Goal: Task Accomplishment & Management: Manage account settings

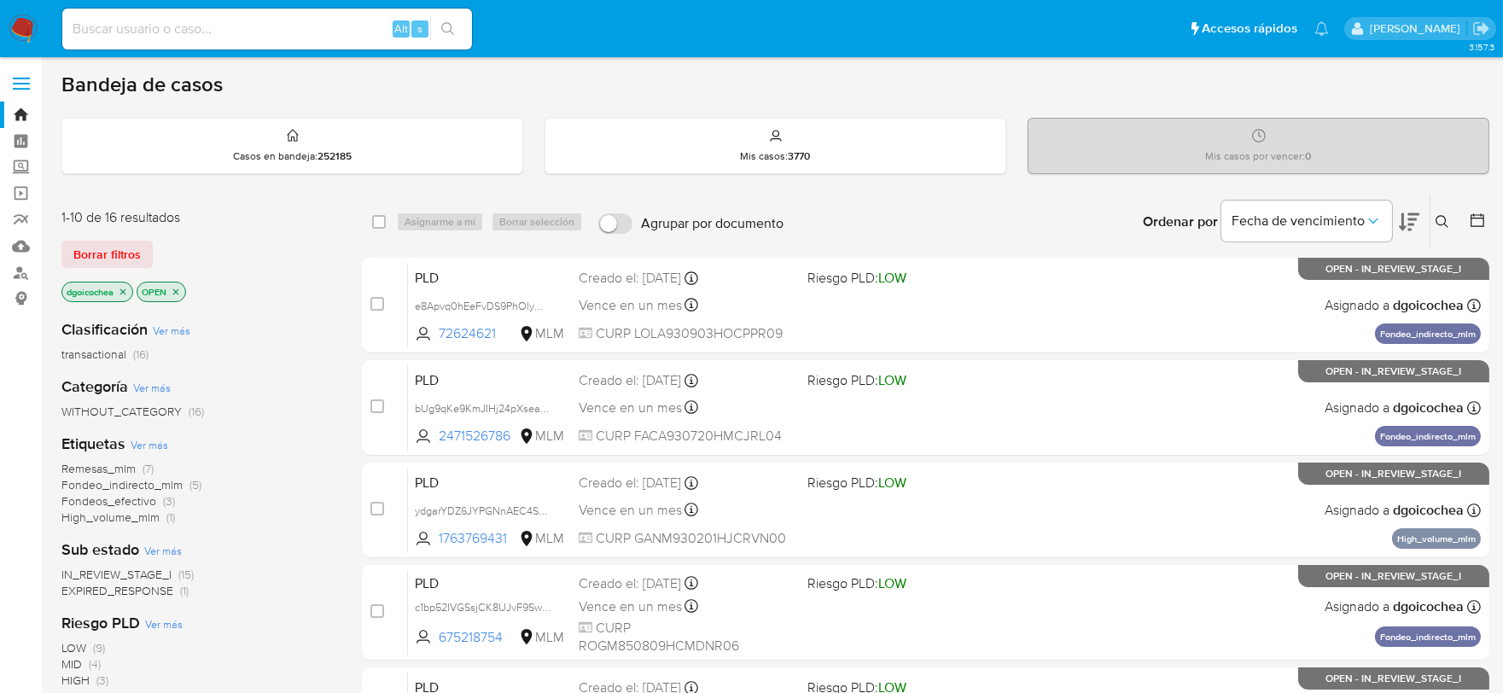
click at [1443, 218] on icon at bounding box center [1442, 222] width 14 height 14
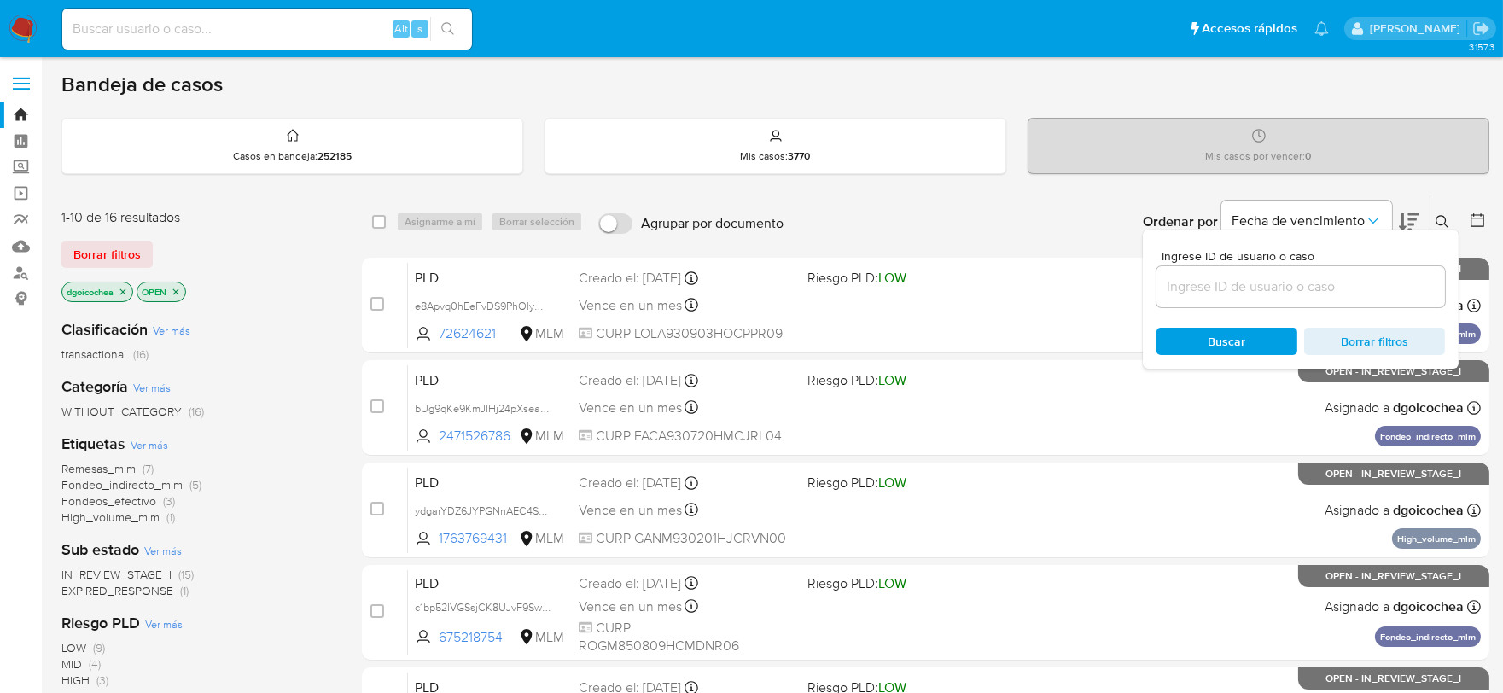
click at [1307, 290] on input at bounding box center [1300, 287] width 288 height 22
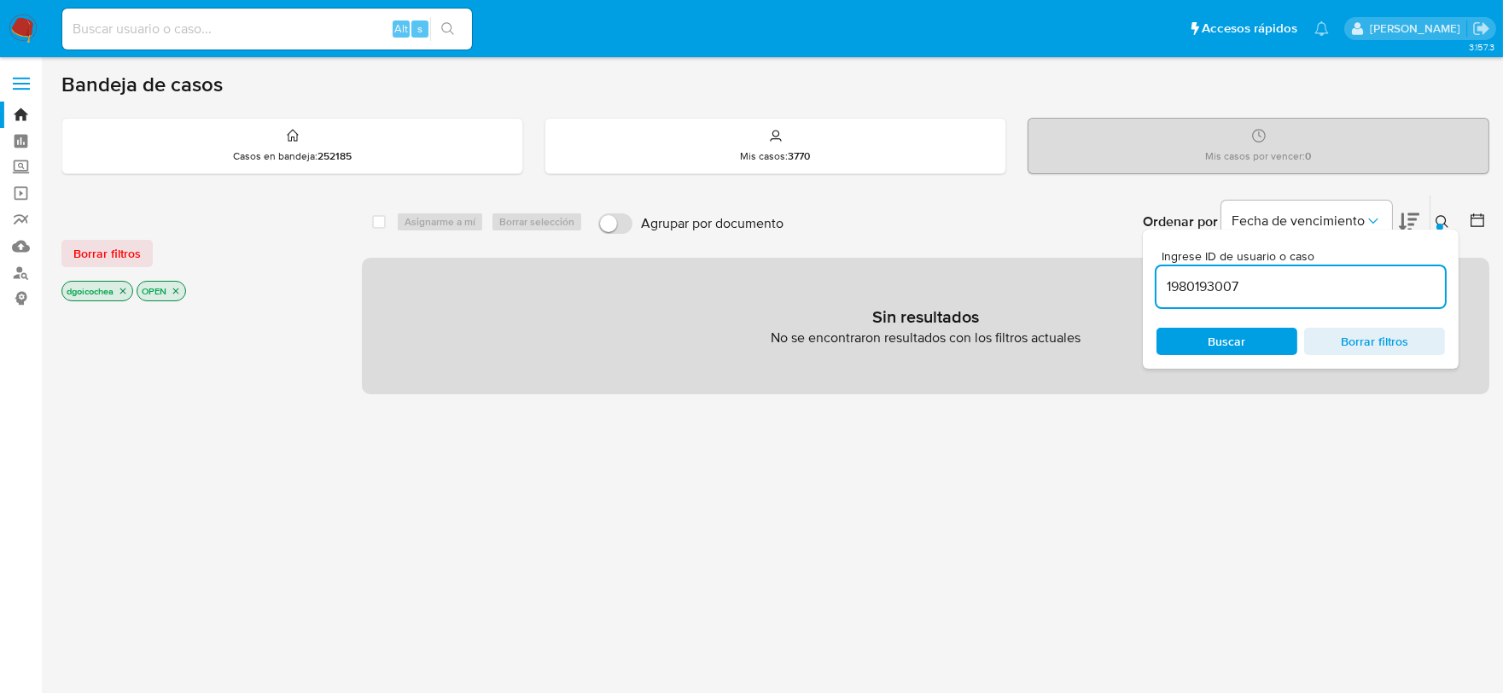
click at [1309, 290] on input "1980193007" at bounding box center [1300, 287] width 288 height 22
type input "1980193007"
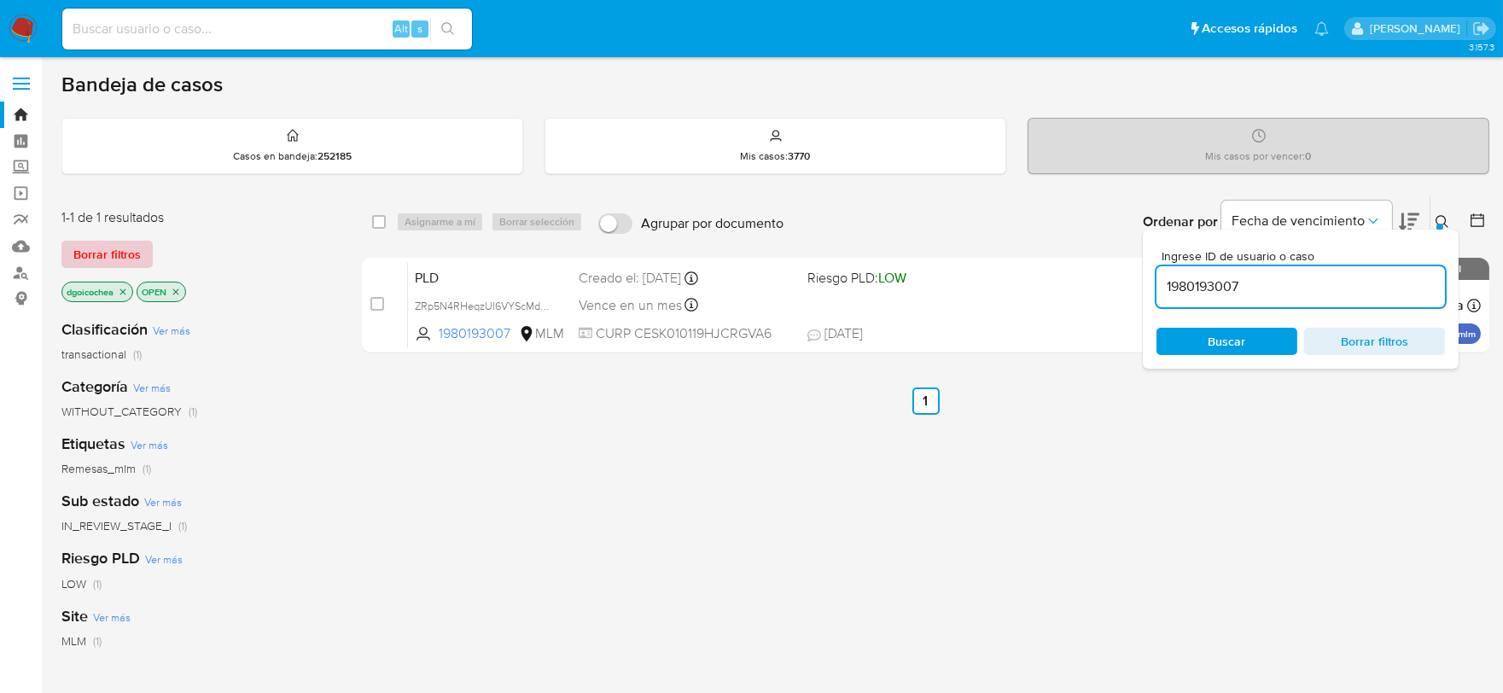
click at [125, 245] on span "Borrar filtros" at bounding box center [106, 254] width 67 height 24
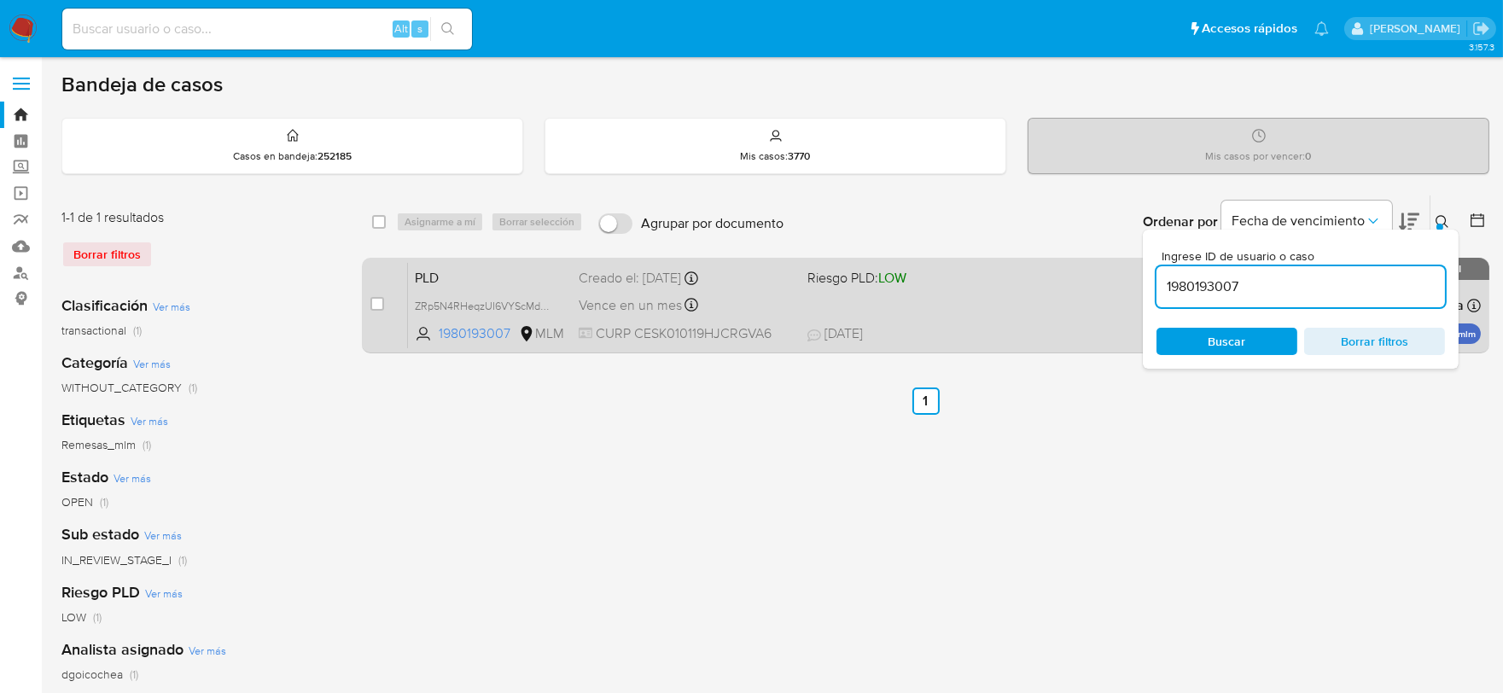
click at [438, 269] on span "PLD" at bounding box center [490, 276] width 150 height 22
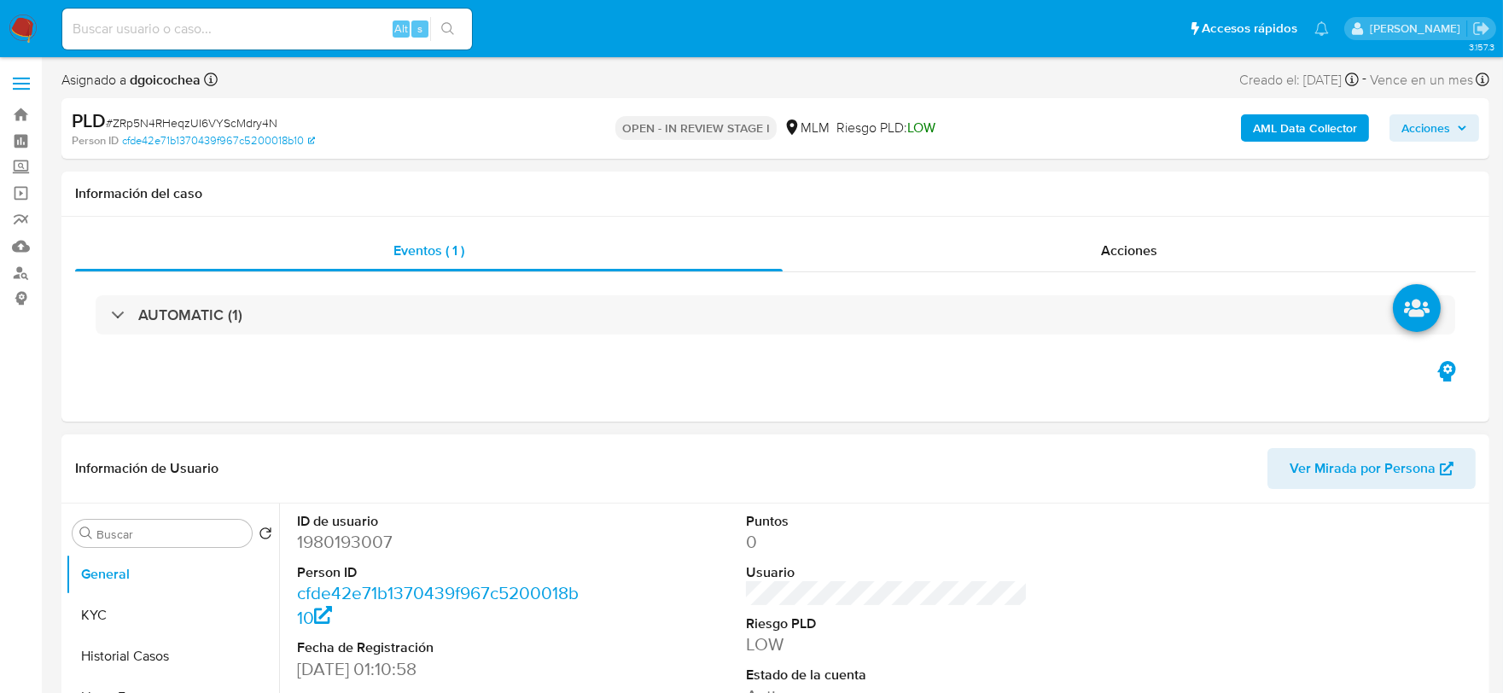
select select "10"
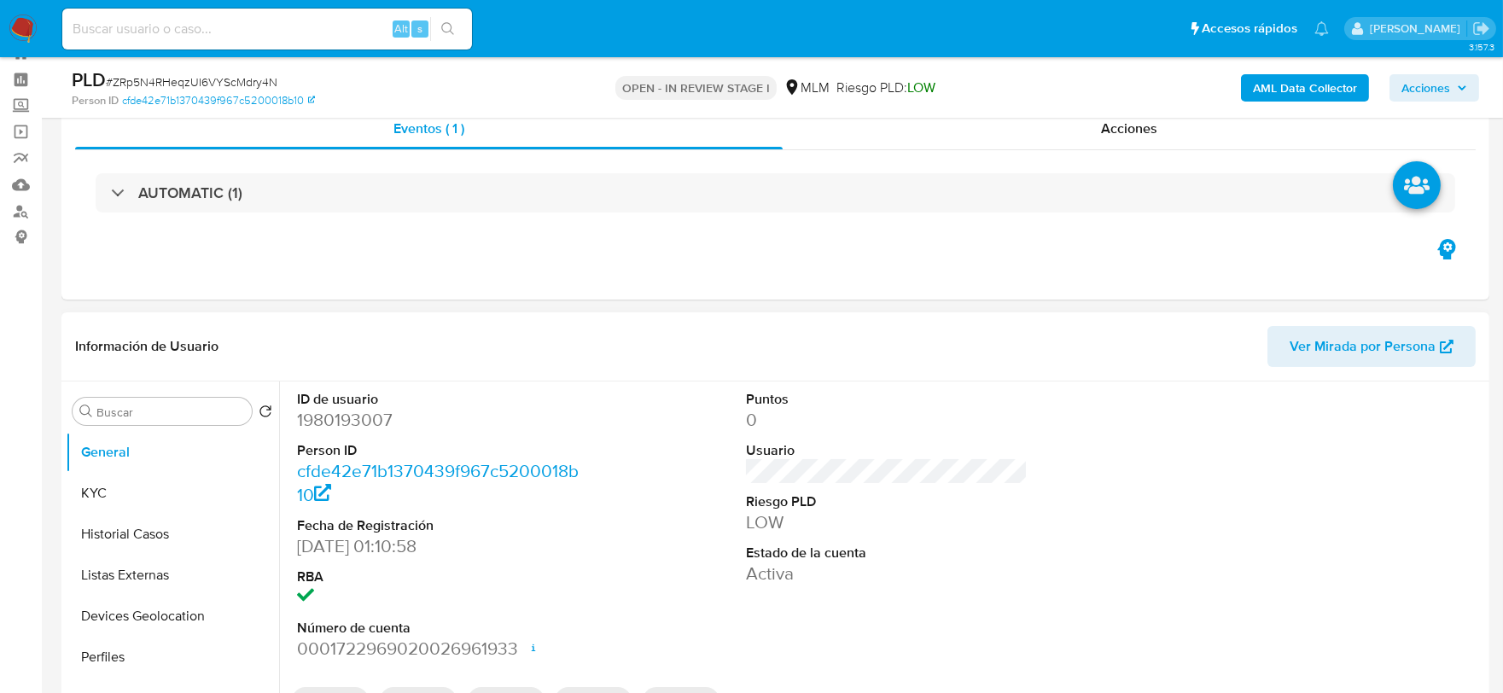
scroll to position [474, 0]
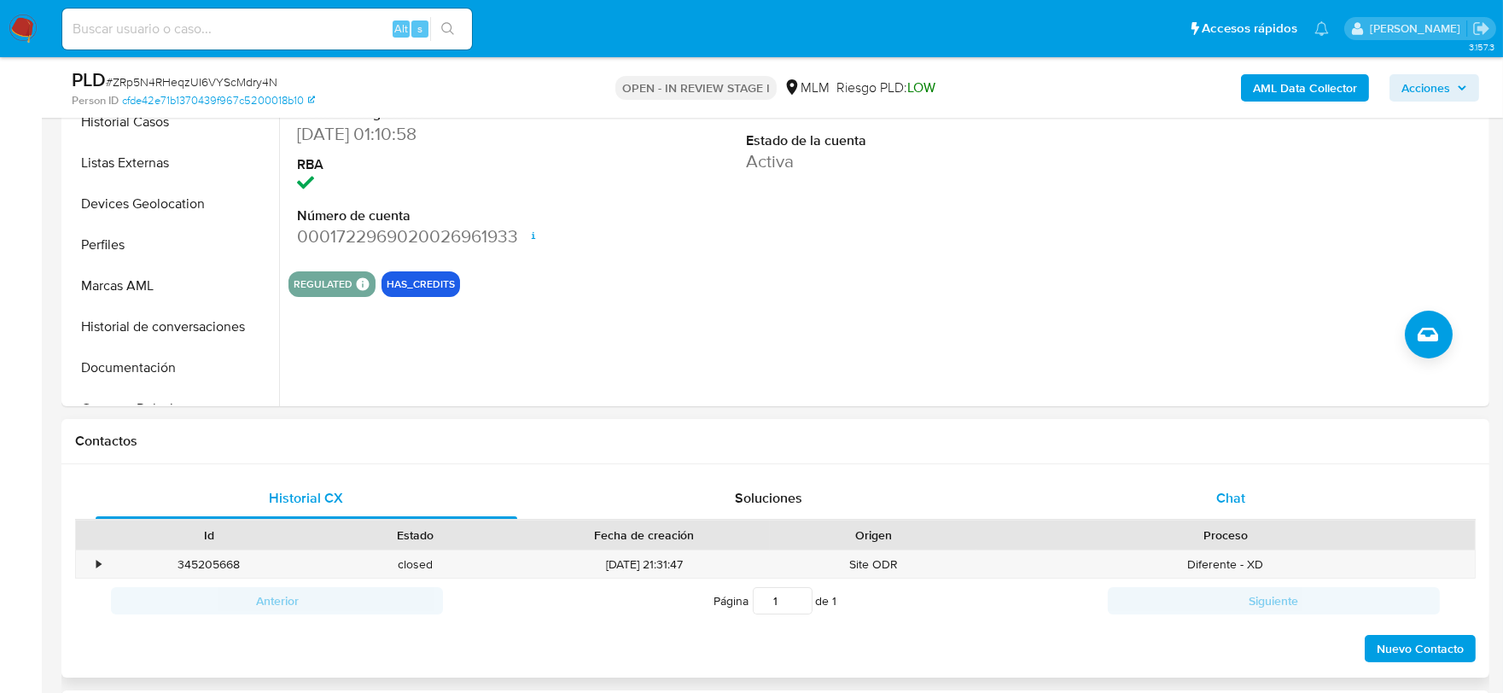
click at [1226, 498] on span "Chat" at bounding box center [1230, 498] width 29 height 20
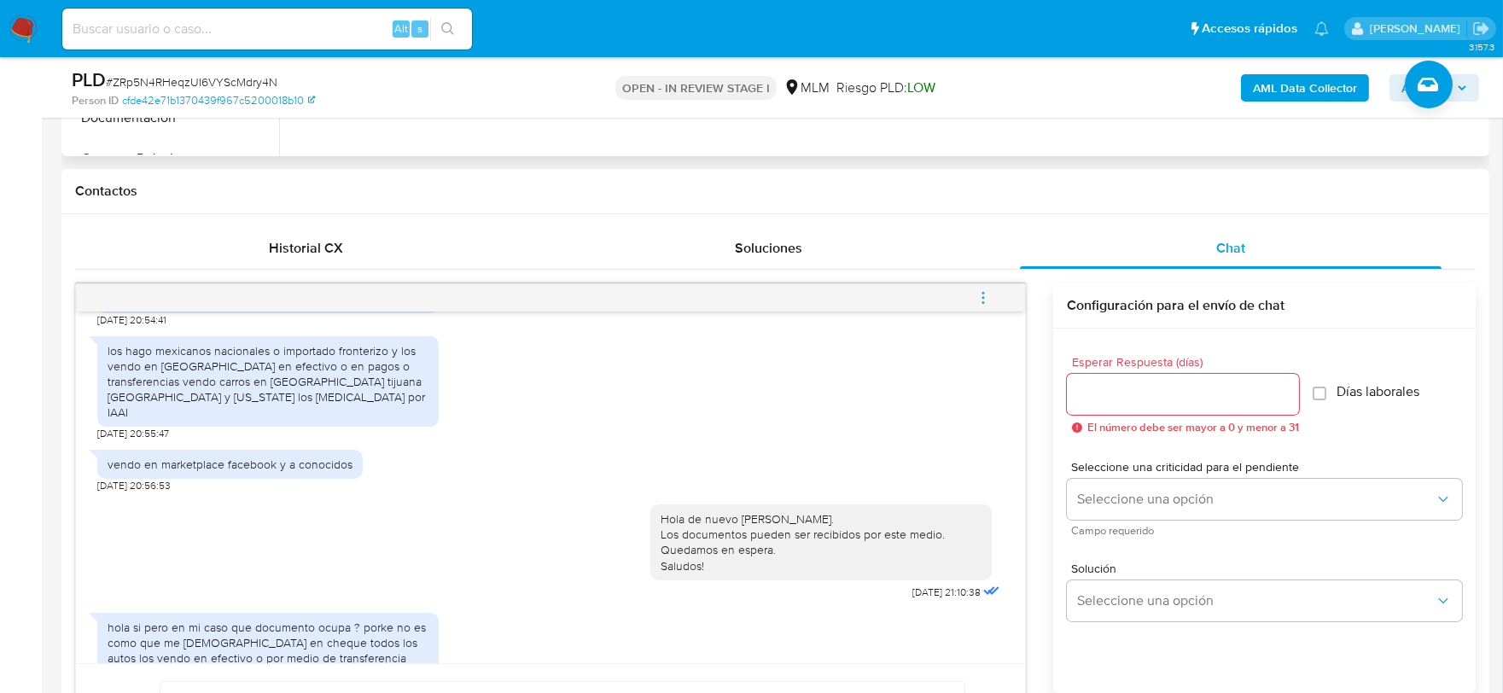
scroll to position [758, 0]
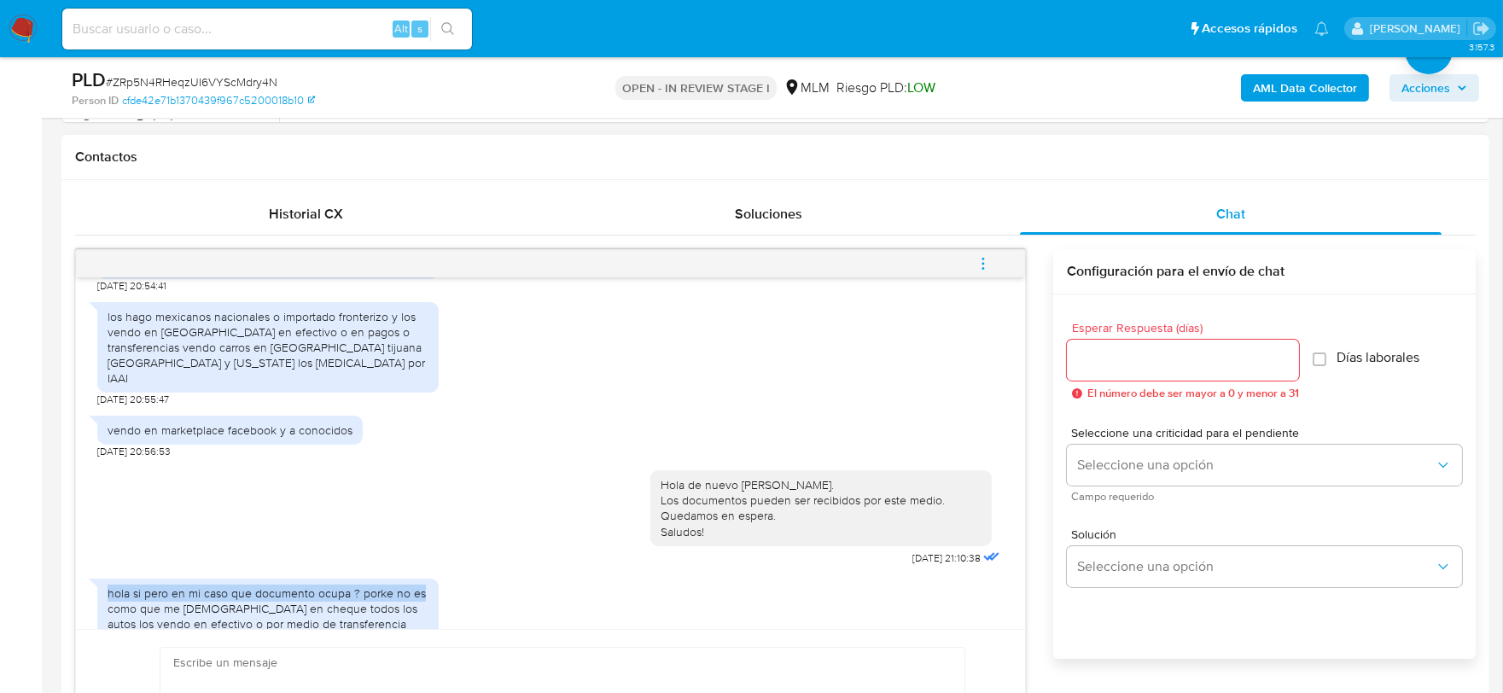
drag, startPoint x: 1024, startPoint y: 534, endPoint x: 1016, endPoint y: 510, distance: 25.1
click at [1016, 510] on div "28/08/2025 20:43:32 mindy cerna es mi hermana elvis cerna orozco es mi hermano …" at bounding box center [550, 523] width 951 height 549
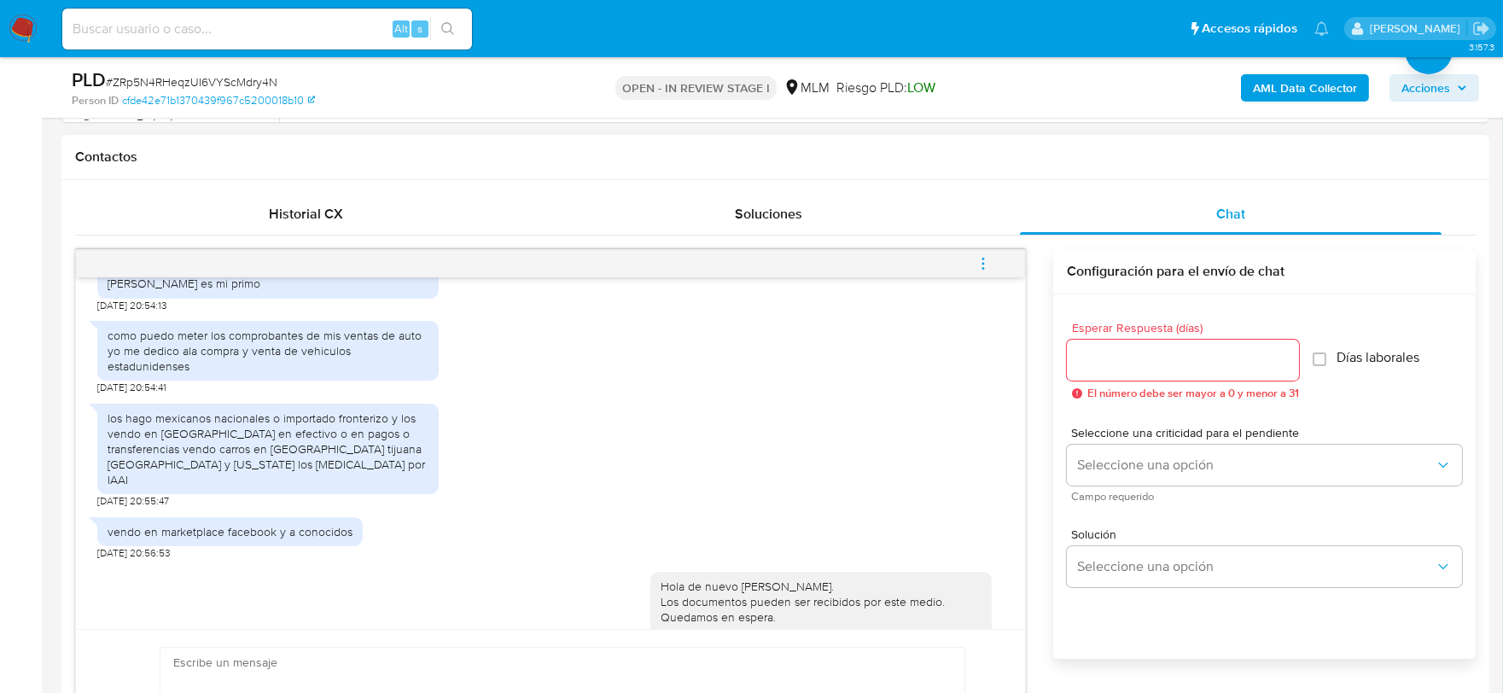
scroll to position [534, 0]
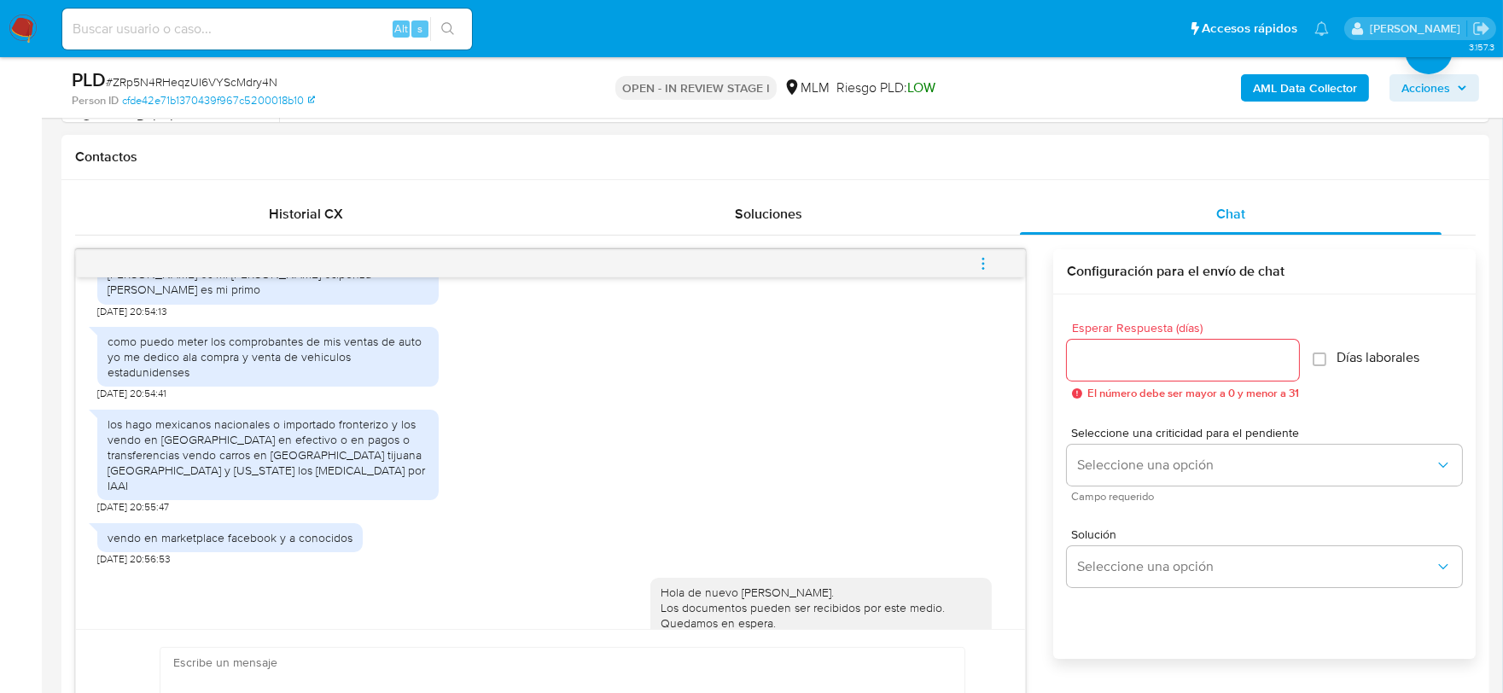
click at [981, 256] on icon "menu-action" at bounding box center [982, 263] width 15 height 15
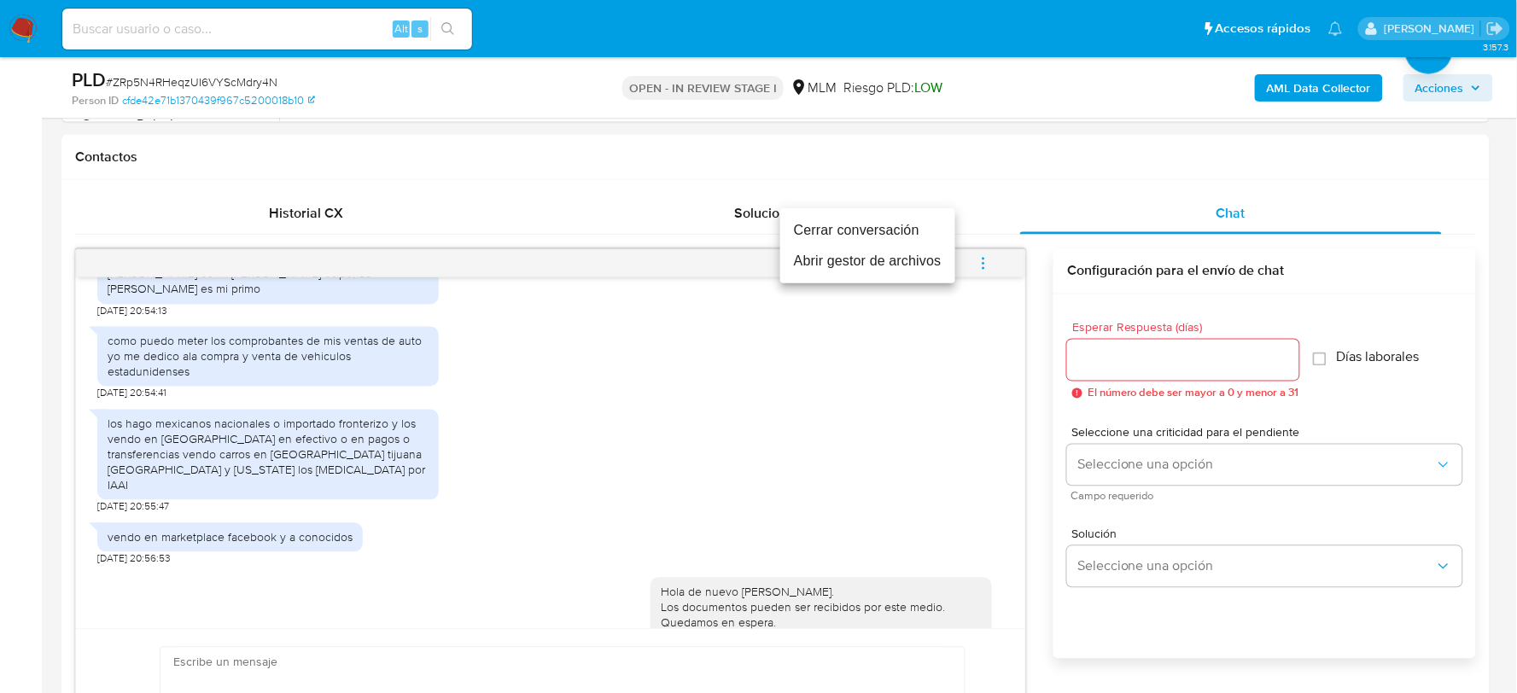
click at [846, 224] on li "Cerrar conversación" at bounding box center [867, 230] width 175 height 31
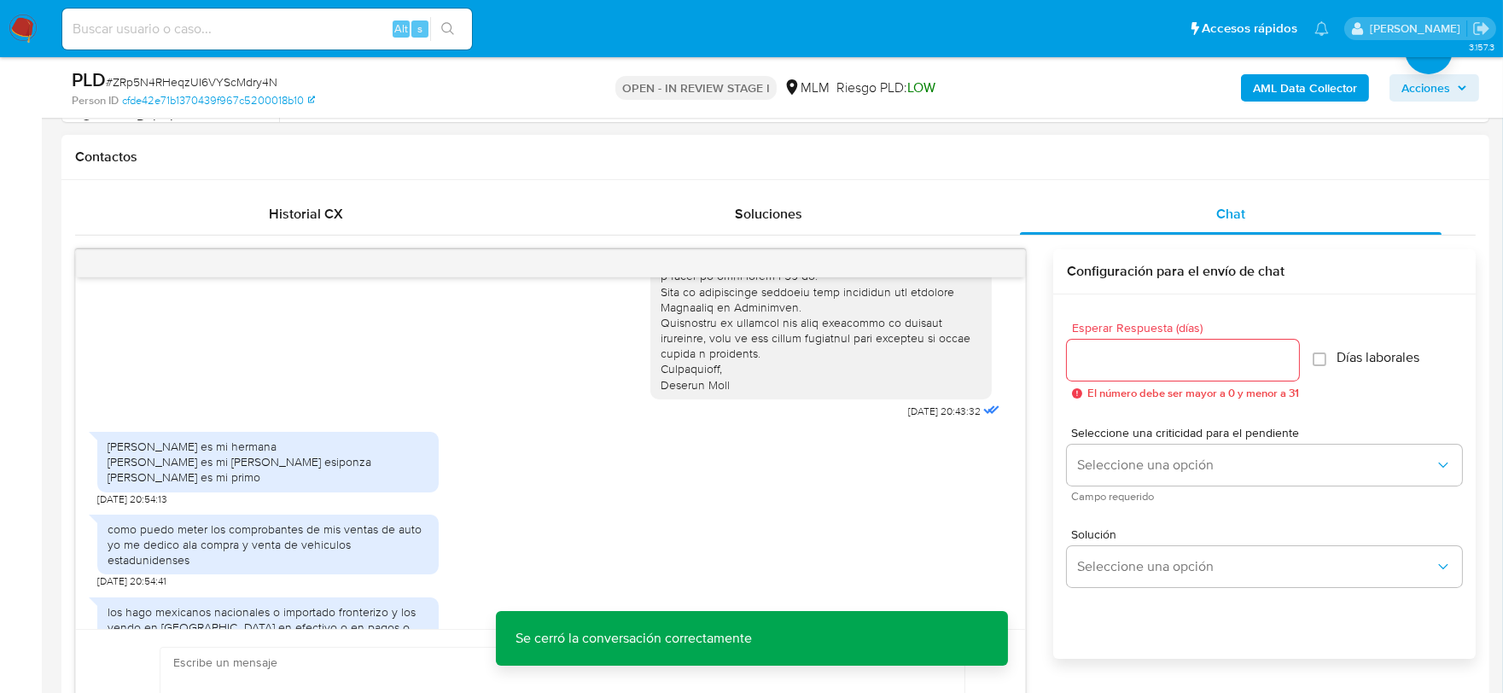
scroll to position [345, 0]
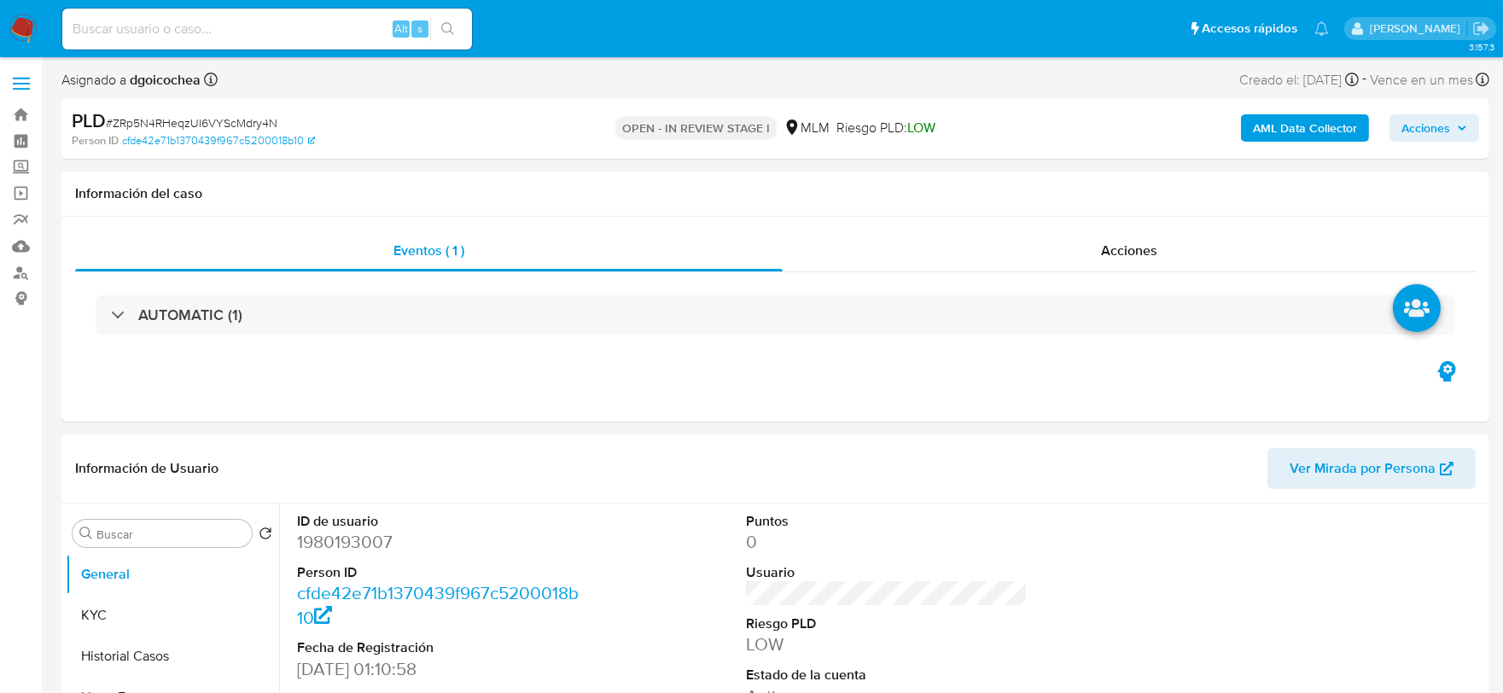
select select "10"
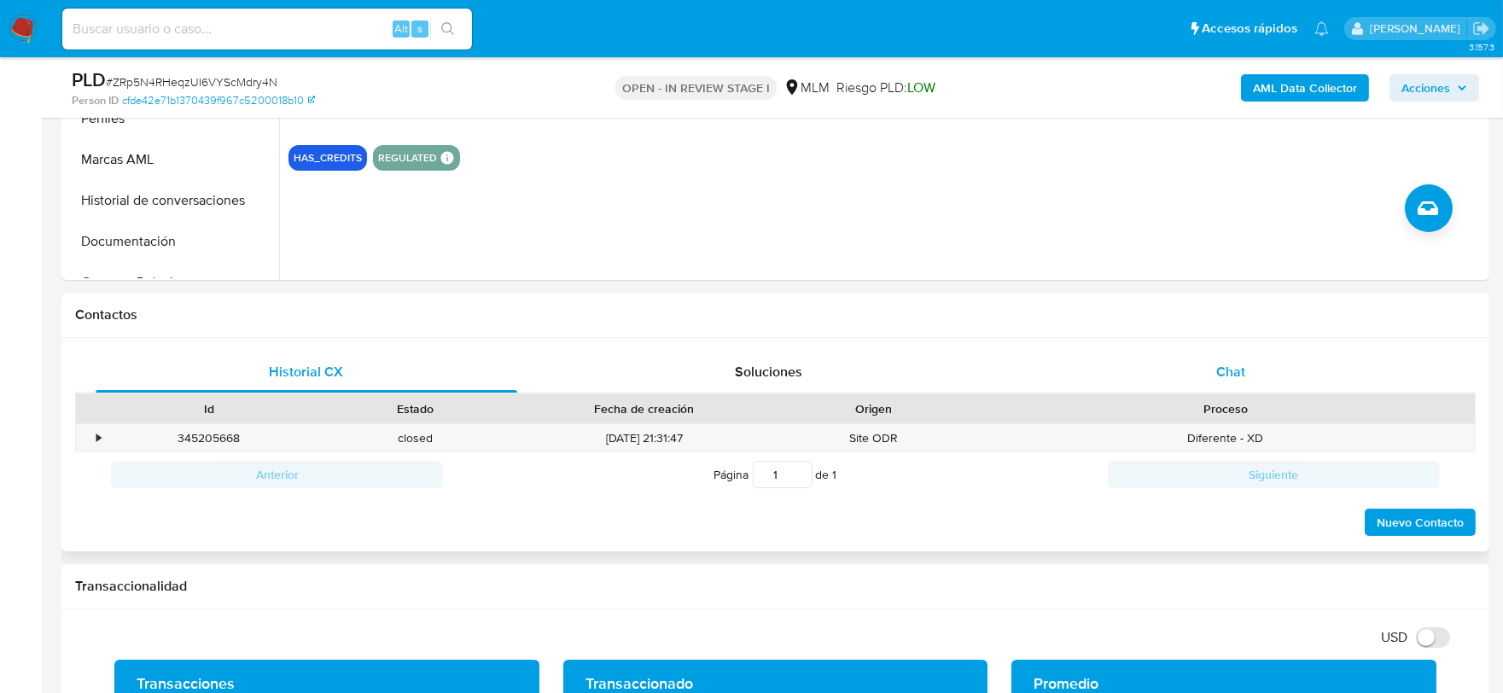
scroll to position [568, 0]
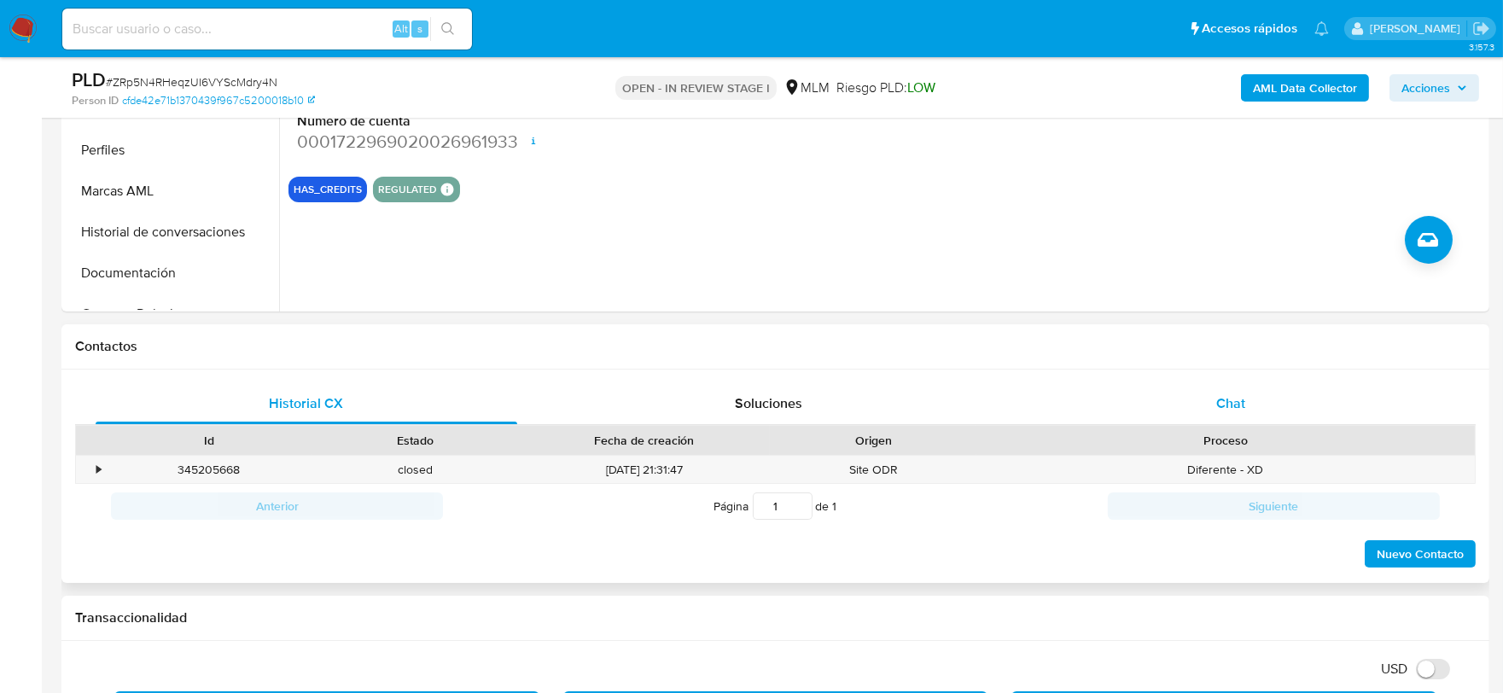
click at [1236, 402] on span "Chat" at bounding box center [1230, 403] width 29 height 20
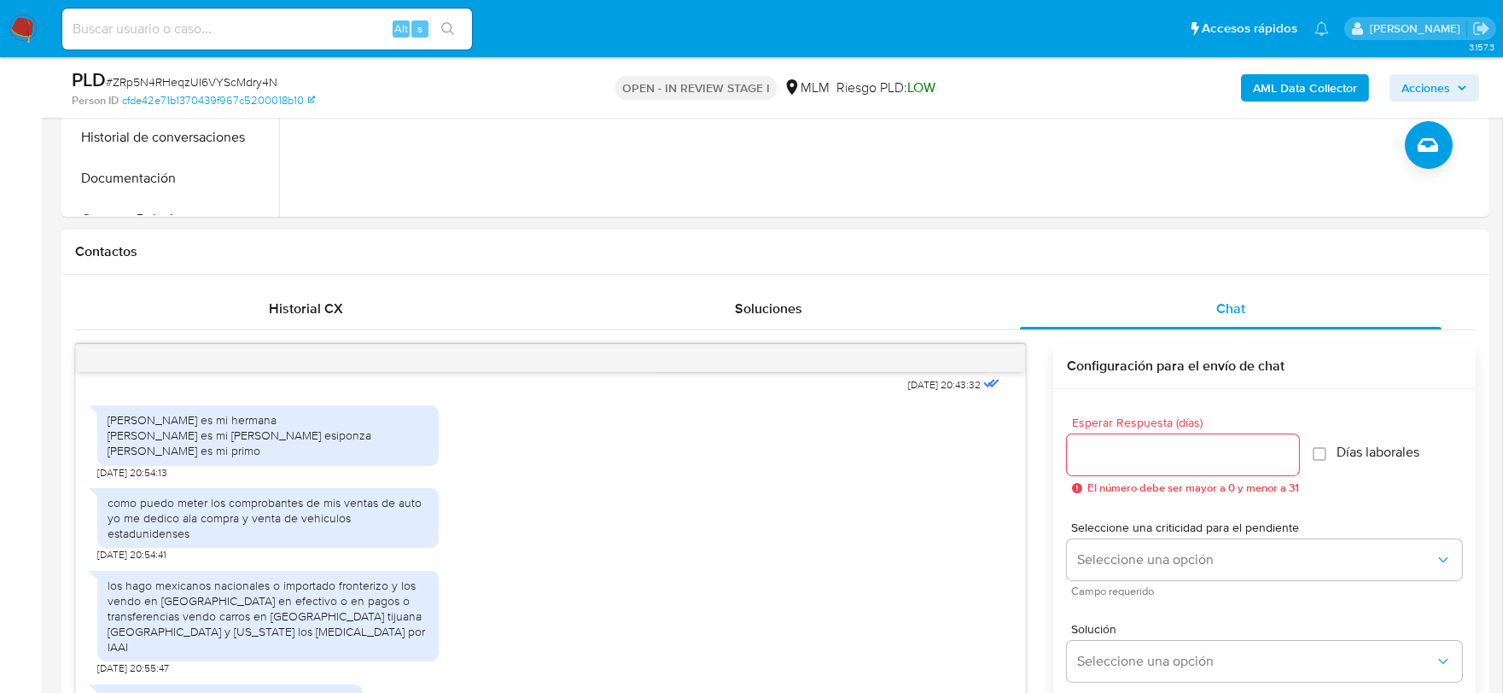
scroll to position [452, 0]
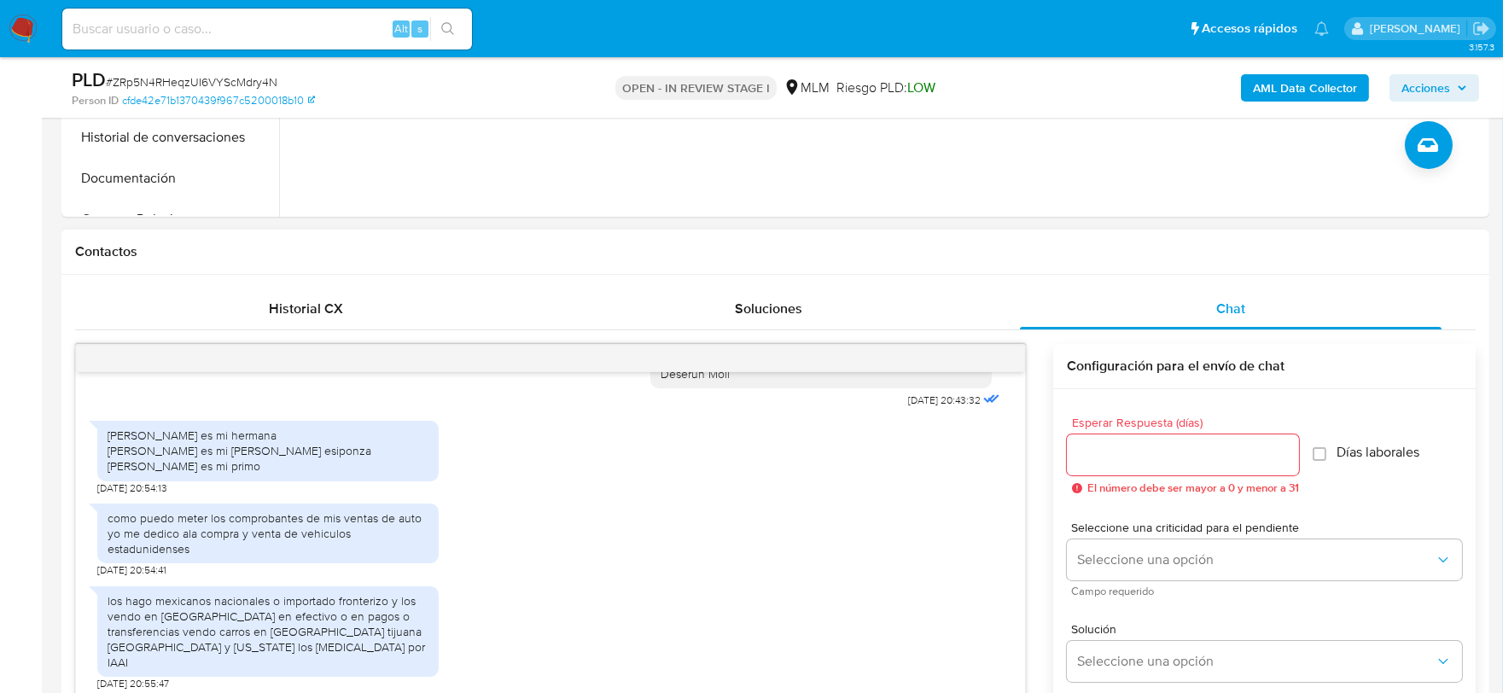
click at [795, 504] on div "como puedo meter los comprobantes de mis ventas de auto yo me dedico ala compra…" at bounding box center [550, 536] width 906 height 83
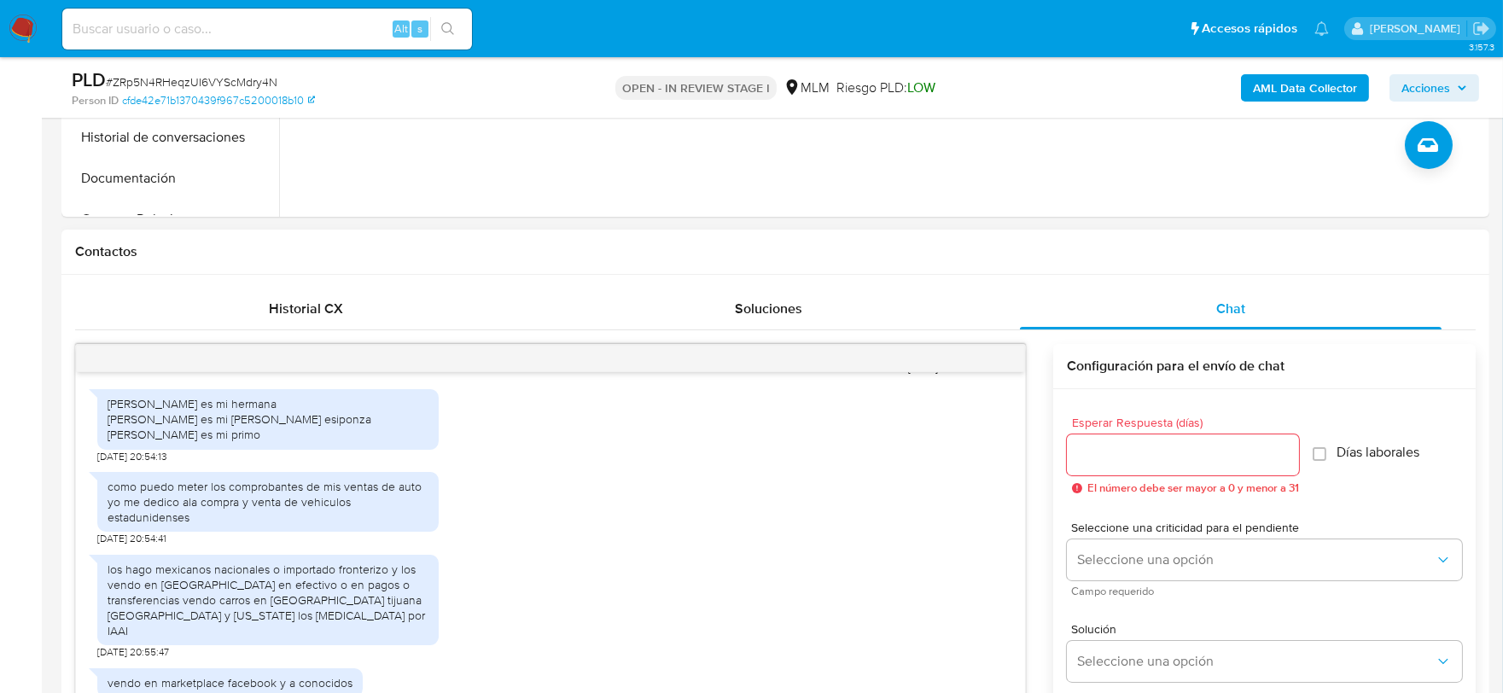
click at [986, 552] on div "los hago mexicanos nacionales o importado fronterizo y los vendo en mexico ya s…" at bounding box center [550, 603] width 906 height 114
click at [773, 468] on div "como puedo meter los comprobantes de mis ventas de auto yo me dedico ala compra…" at bounding box center [550, 504] width 906 height 83
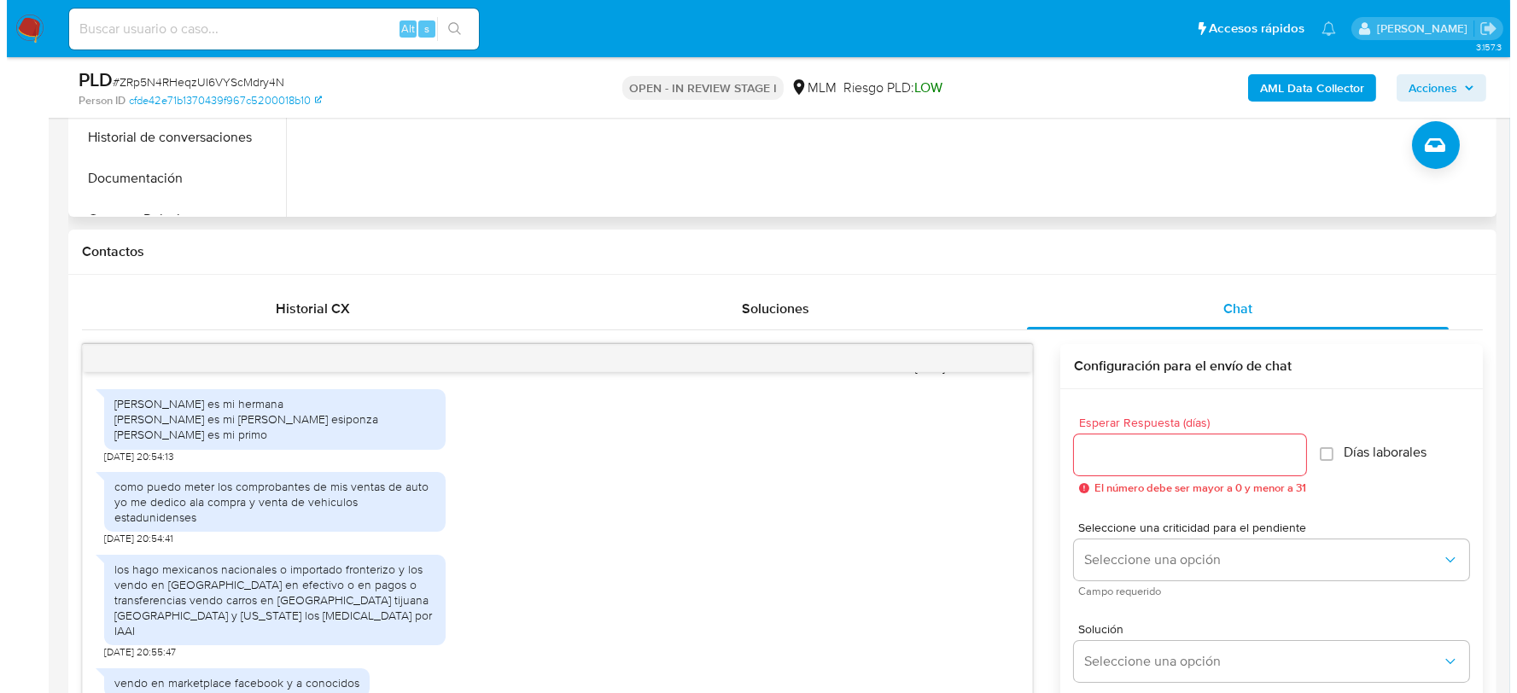
scroll to position [279, 0]
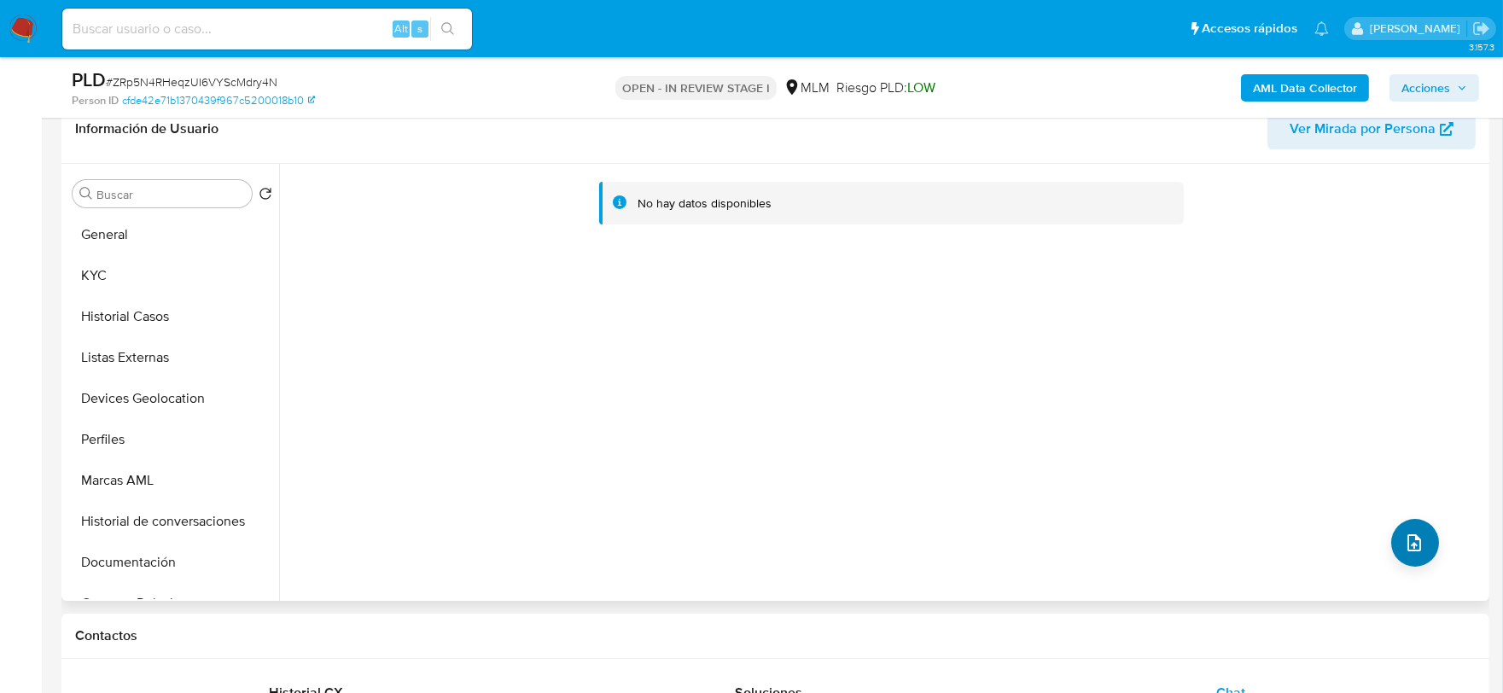
drag, startPoint x: 1435, startPoint y: 563, endPoint x: 1427, endPoint y: 556, distance: 11.5
click at [1429, 559] on div "No hay datos disponibles" at bounding box center [882, 382] width 1206 height 437
click at [1418, 548] on button "upload-file" at bounding box center [1415, 543] width 48 height 48
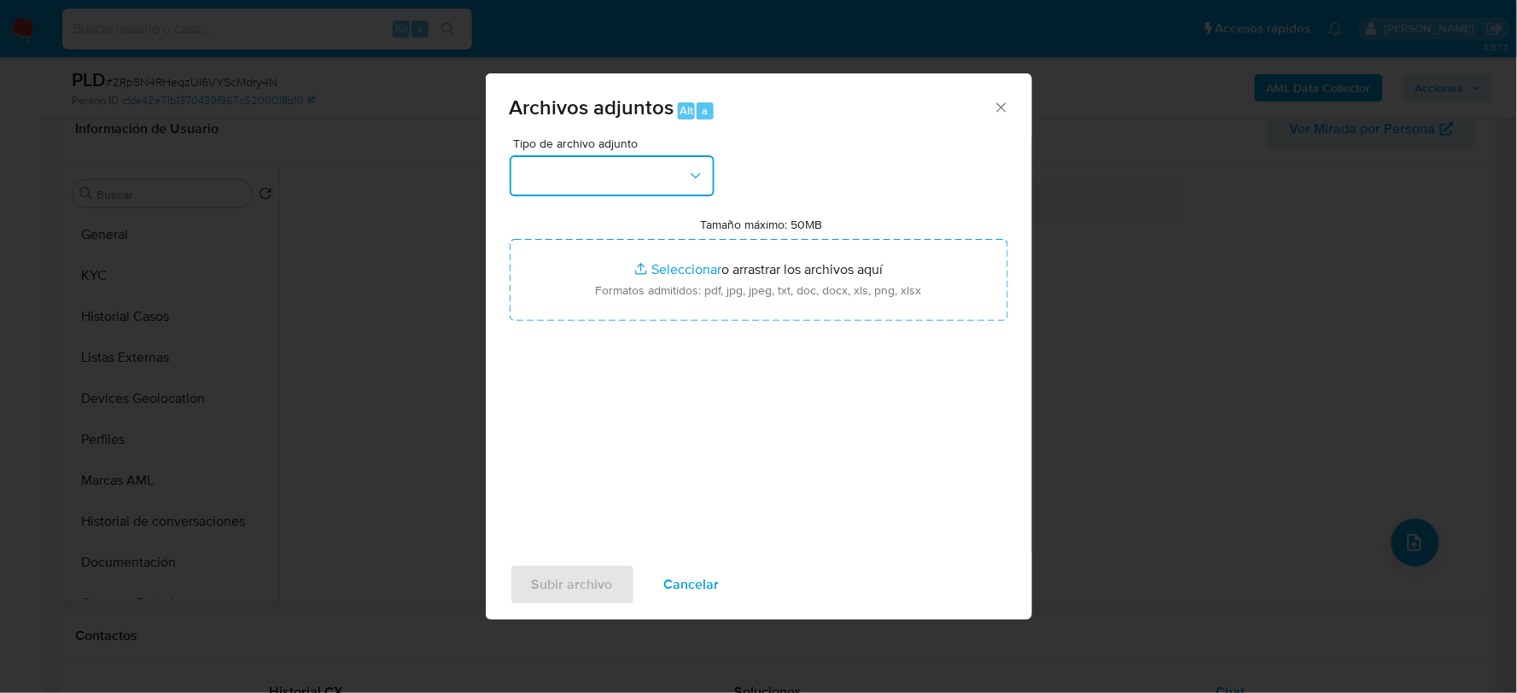
click at [614, 179] on button "button" at bounding box center [612, 175] width 205 height 41
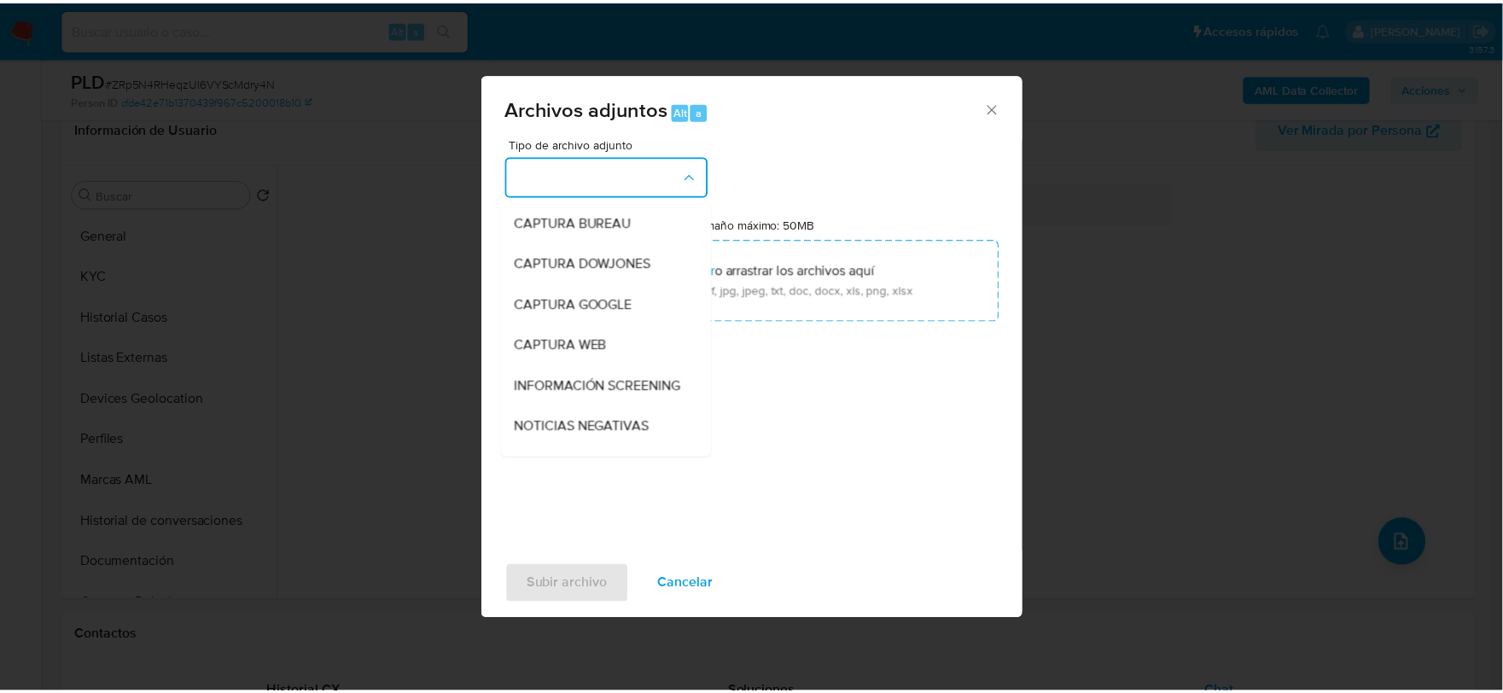
scroll to position [130, 0]
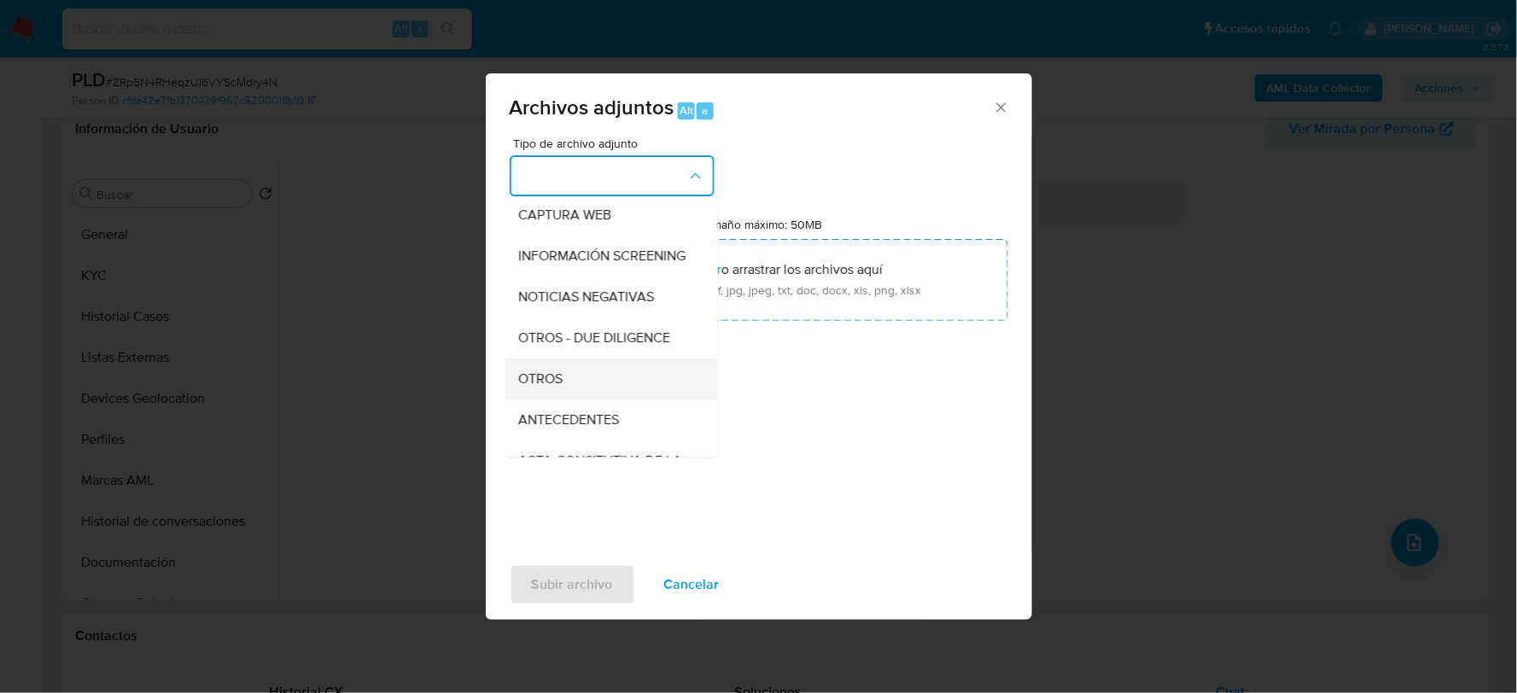
click at [539, 399] on div "OTROS" at bounding box center [606, 378] width 174 height 41
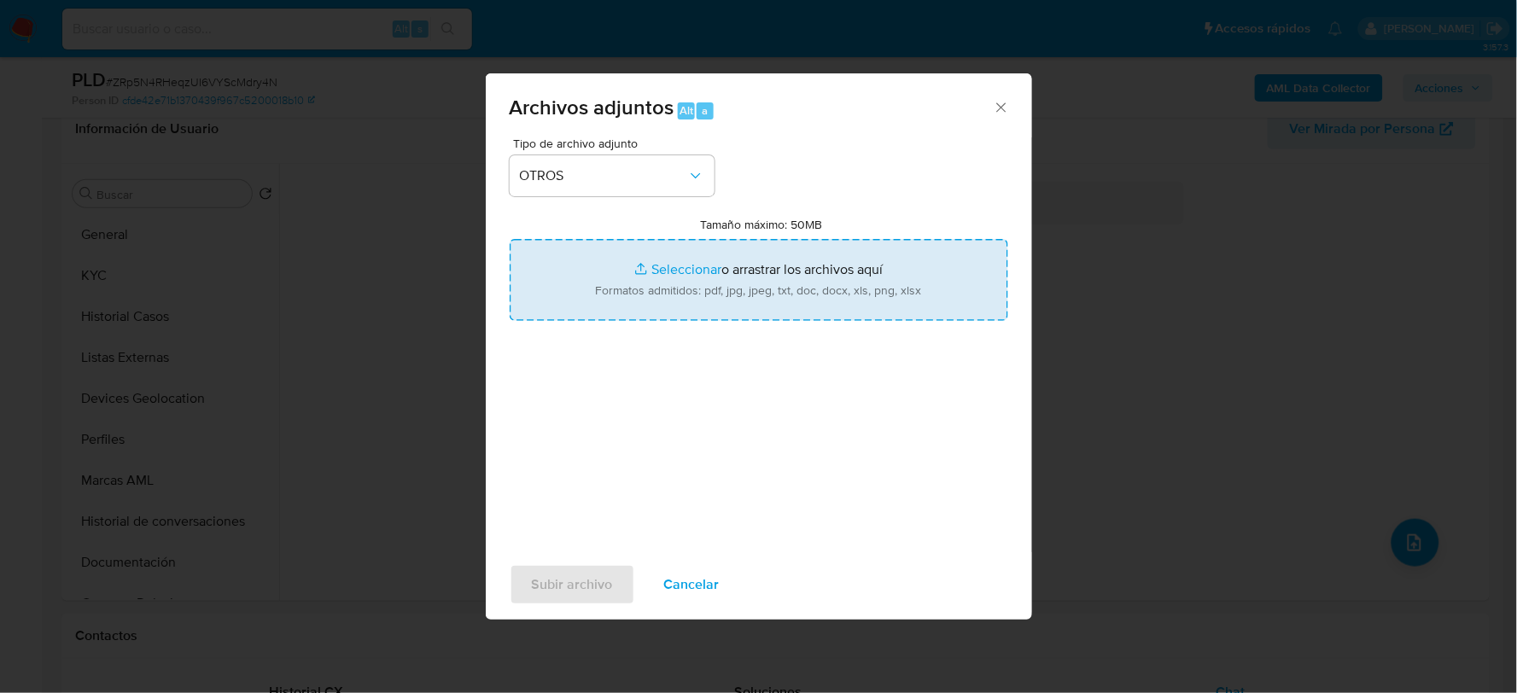
type input "C:\fakepath\1980193007_KEVIN CERNA_AGO2025.xlsx"
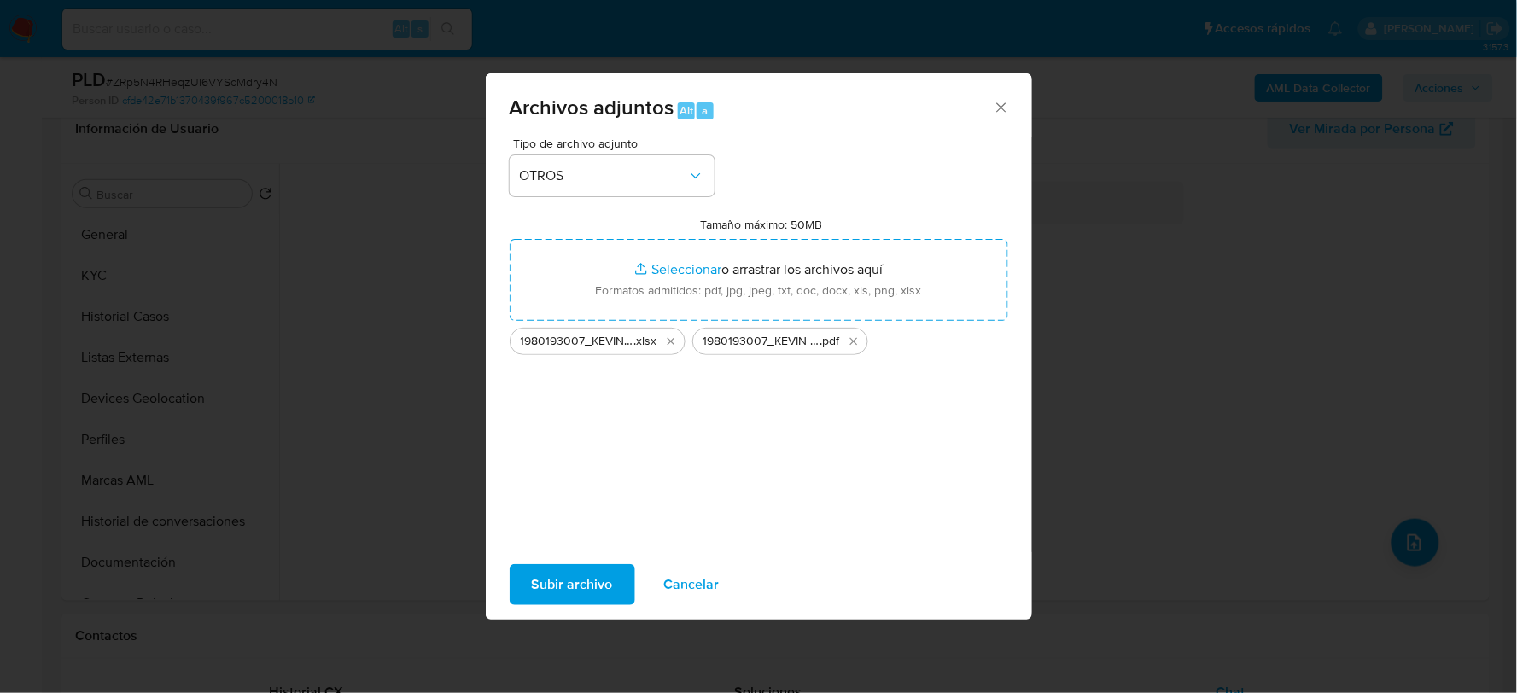
click at [590, 593] on span "Subir archivo" at bounding box center [572, 585] width 81 height 38
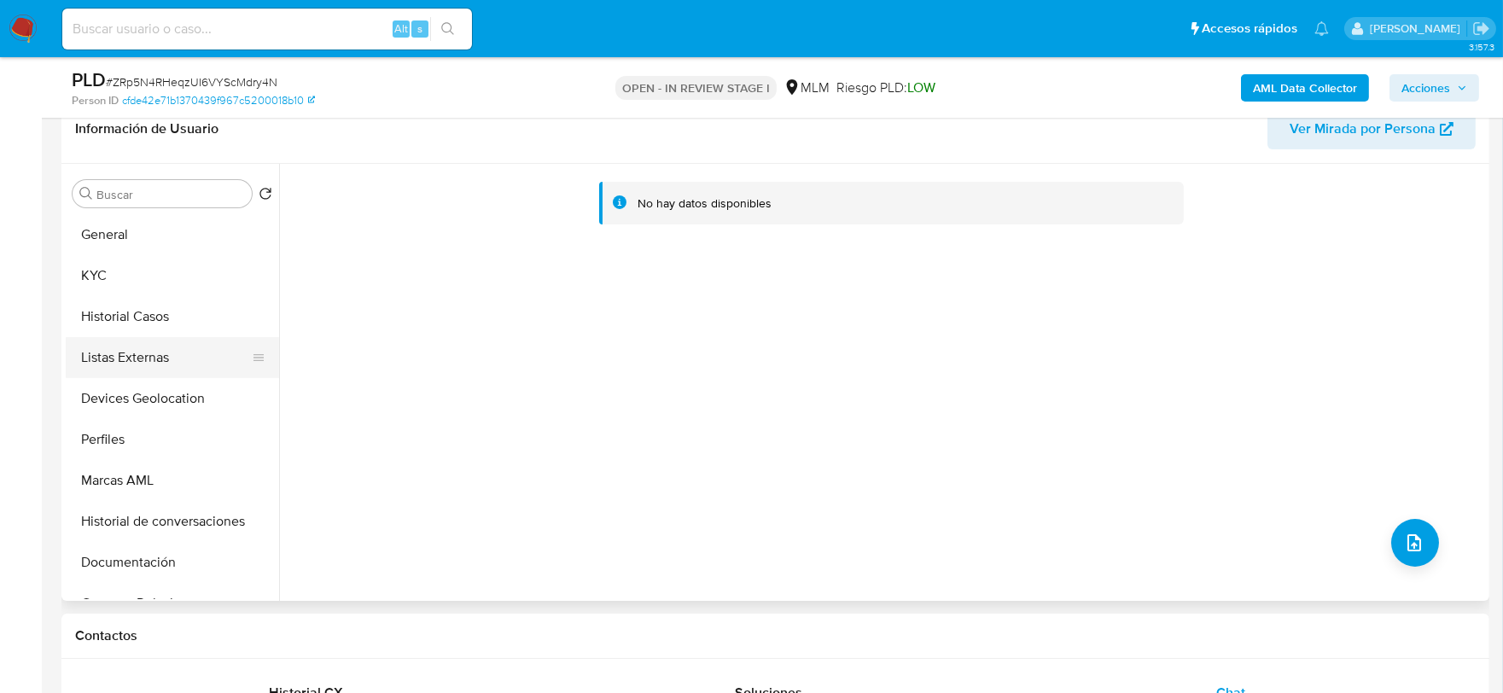
click at [92, 343] on button "Listas Externas" at bounding box center [166, 357] width 200 height 41
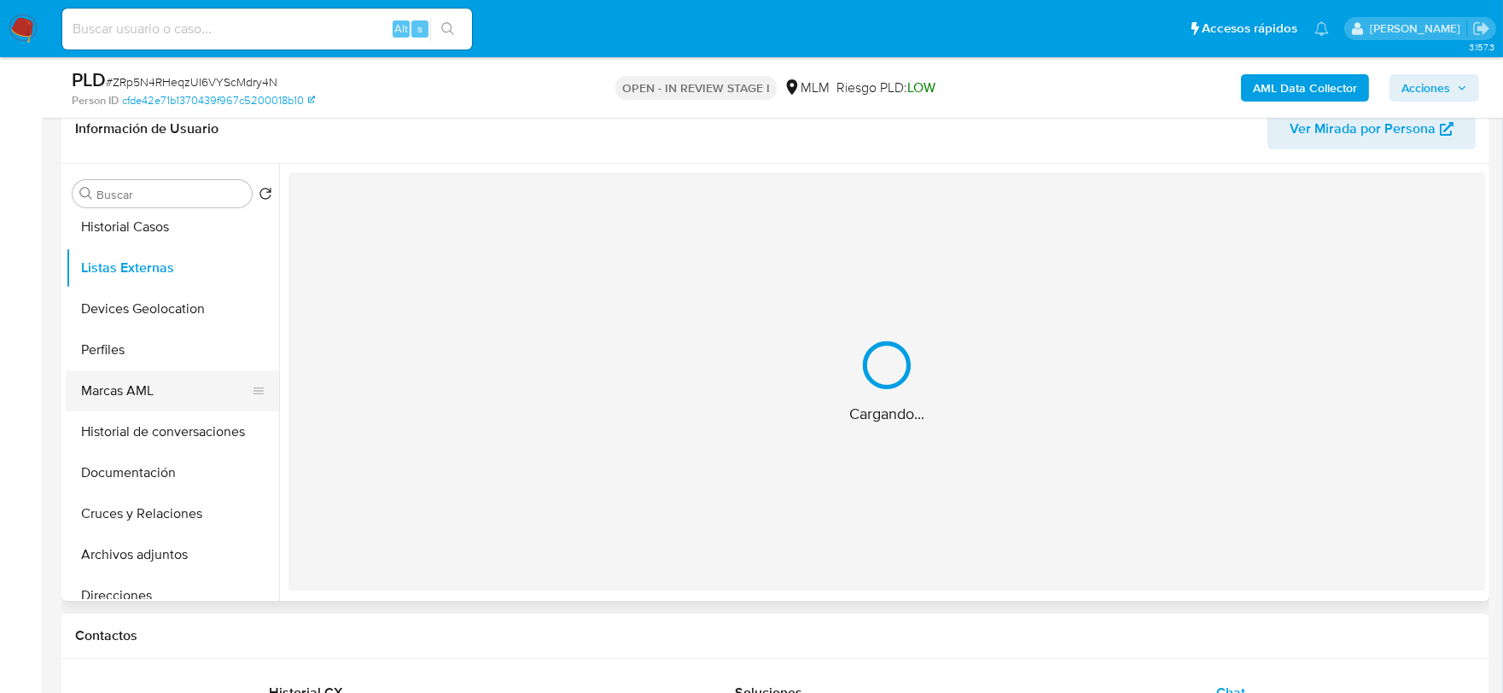
scroll to position [95, 0]
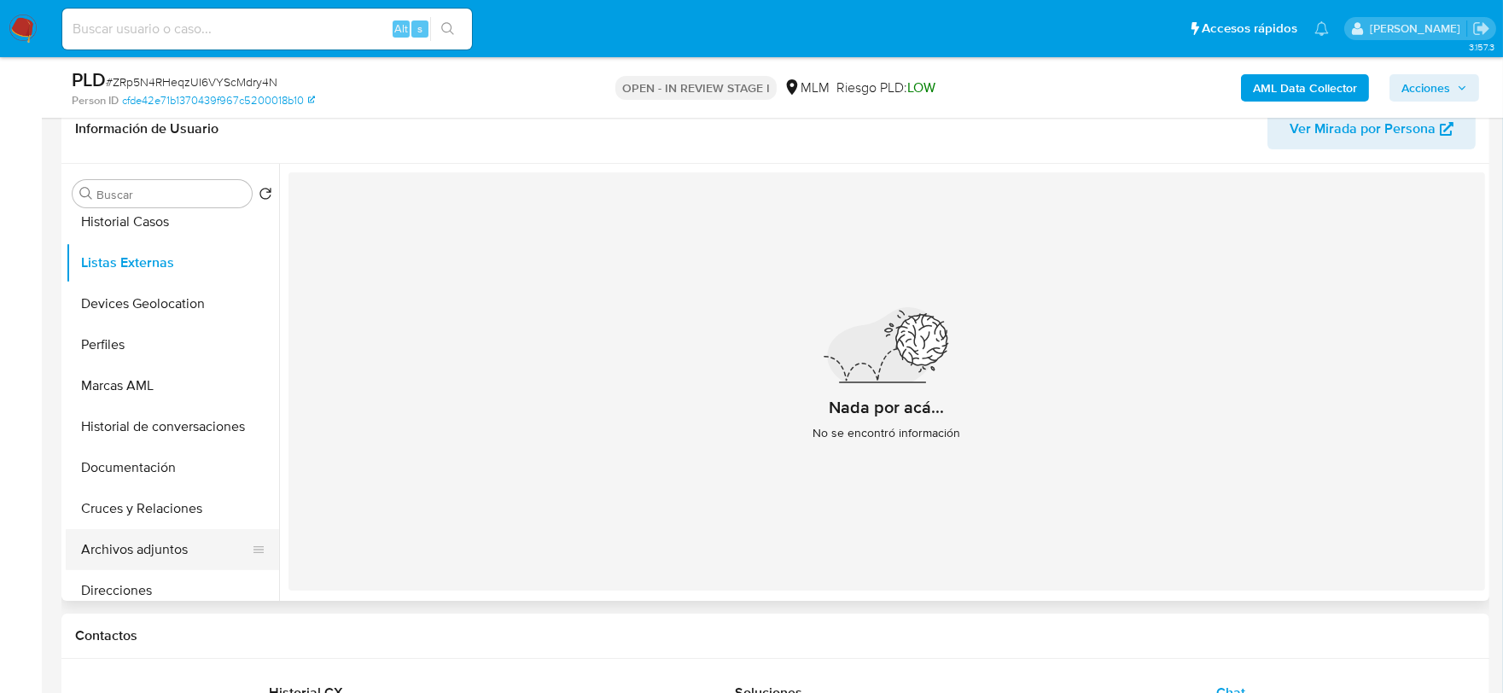
click at [193, 550] on button "Archivos adjuntos" at bounding box center [166, 549] width 200 height 41
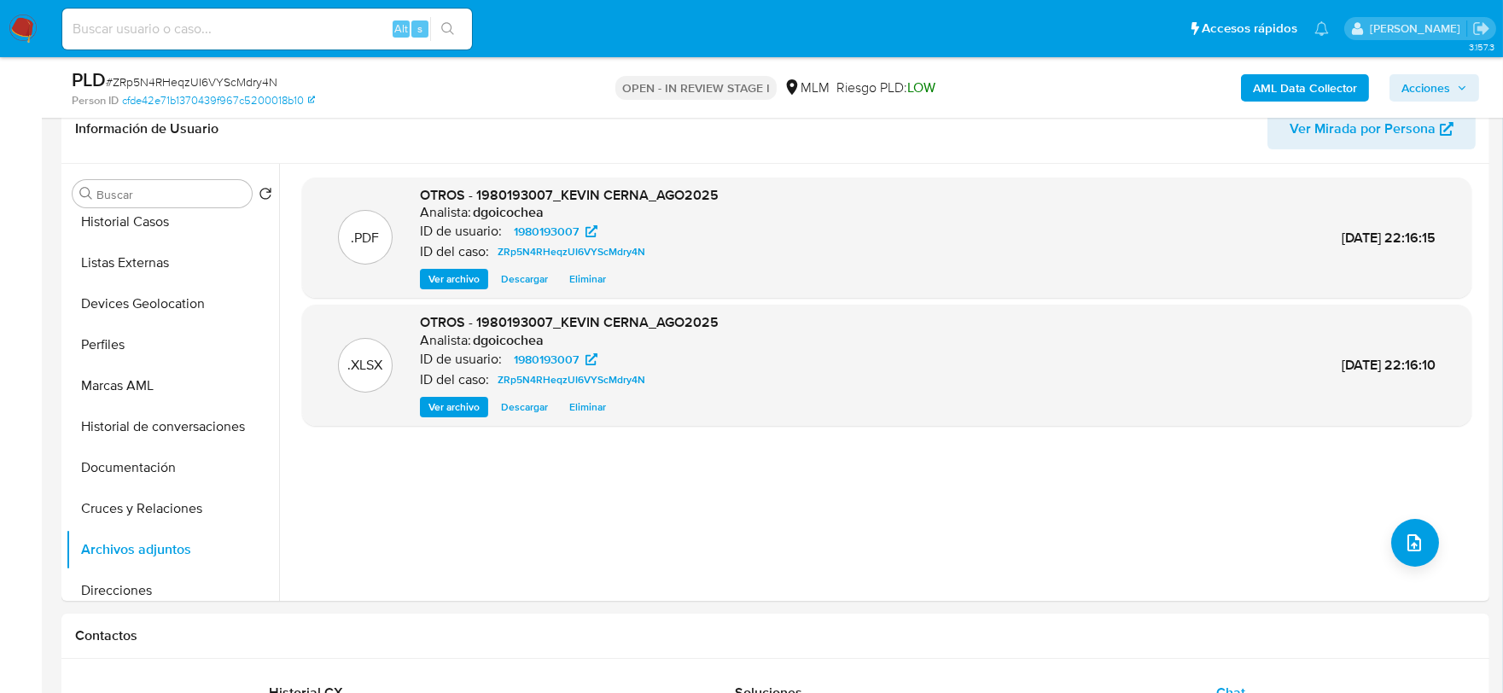
click at [1405, 83] on span "Acciones" at bounding box center [1425, 87] width 49 height 27
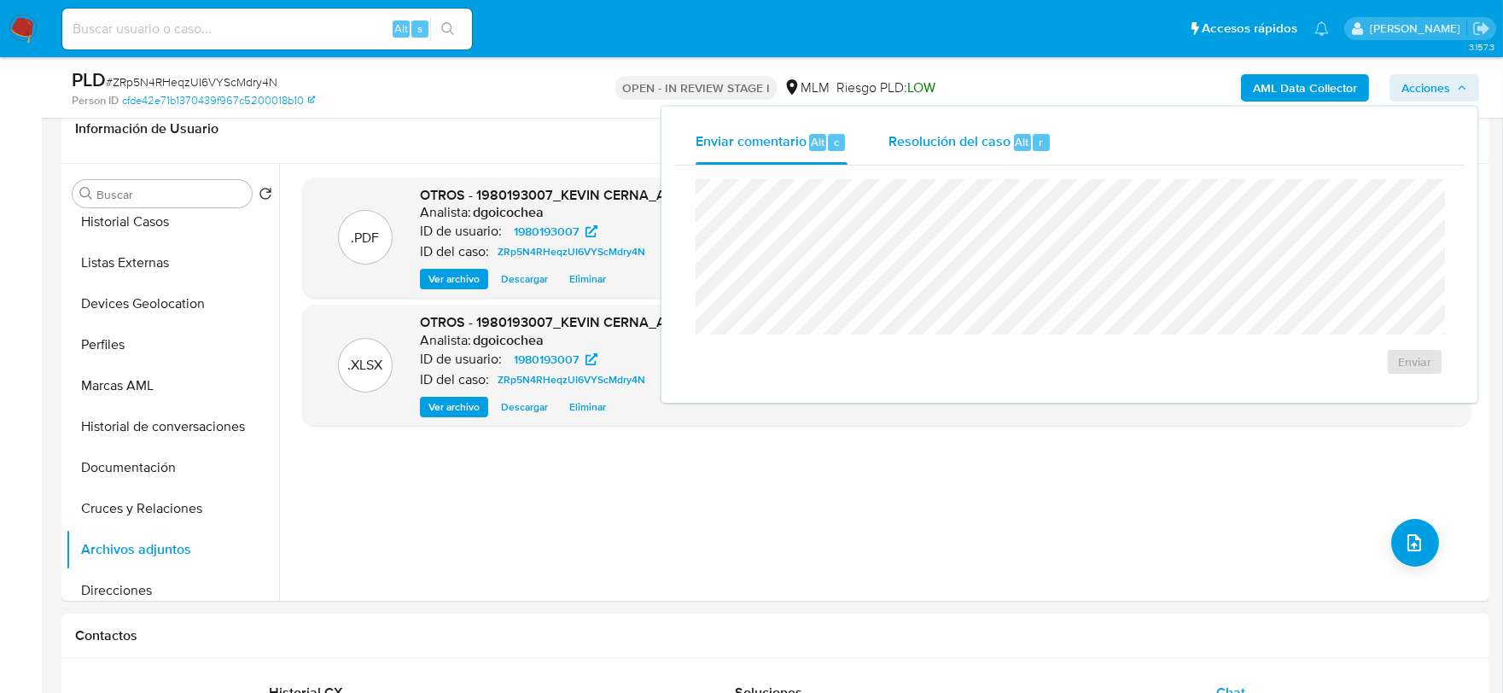
click at [923, 148] on span "Resolución del caso" at bounding box center [949, 141] width 122 height 20
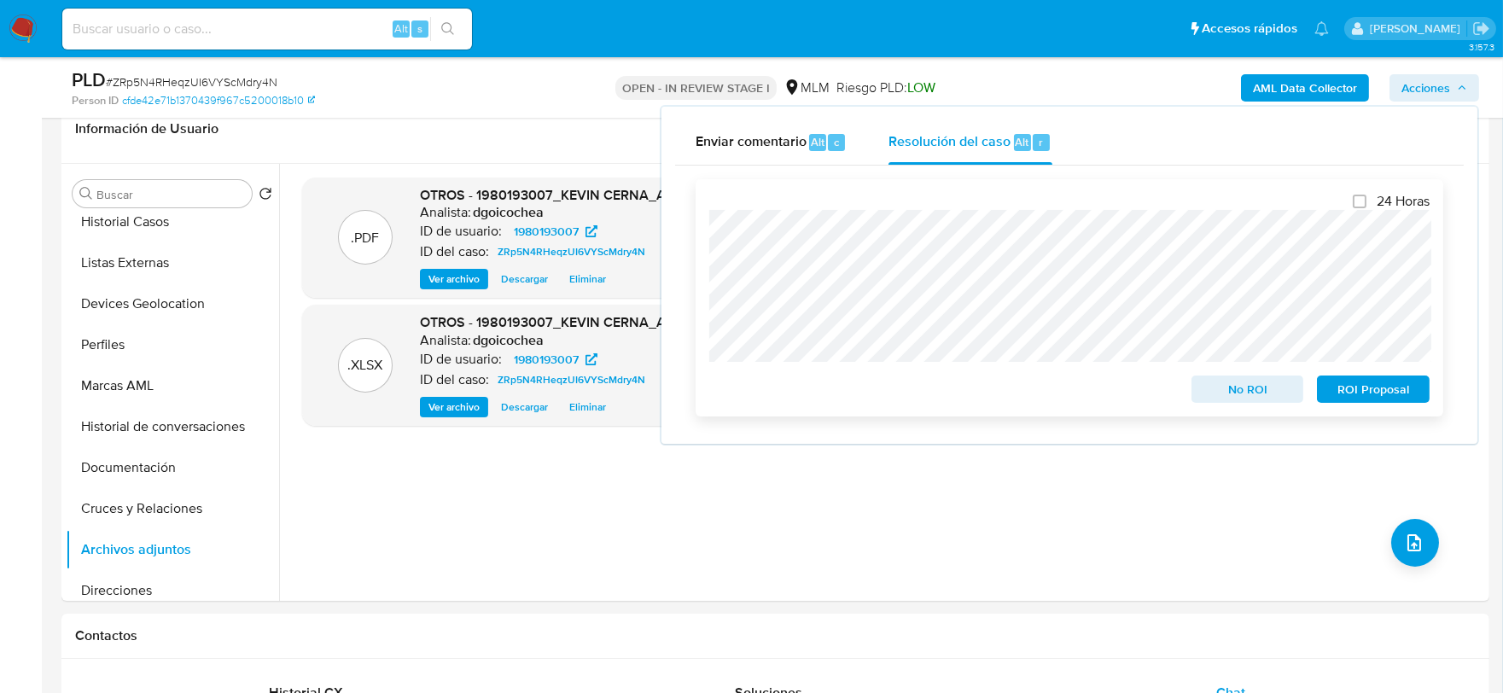
click at [1261, 393] on span "No ROI" at bounding box center [1247, 389] width 89 height 24
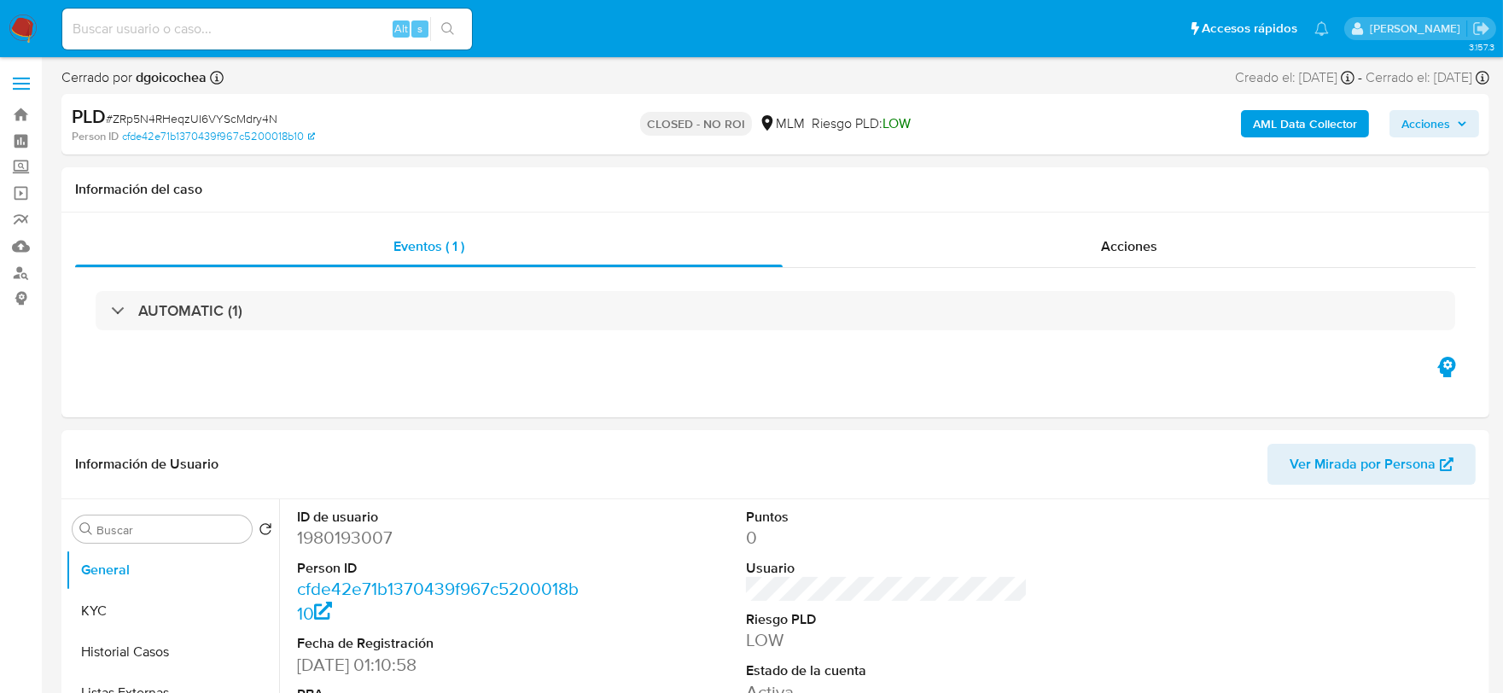
select select "10"
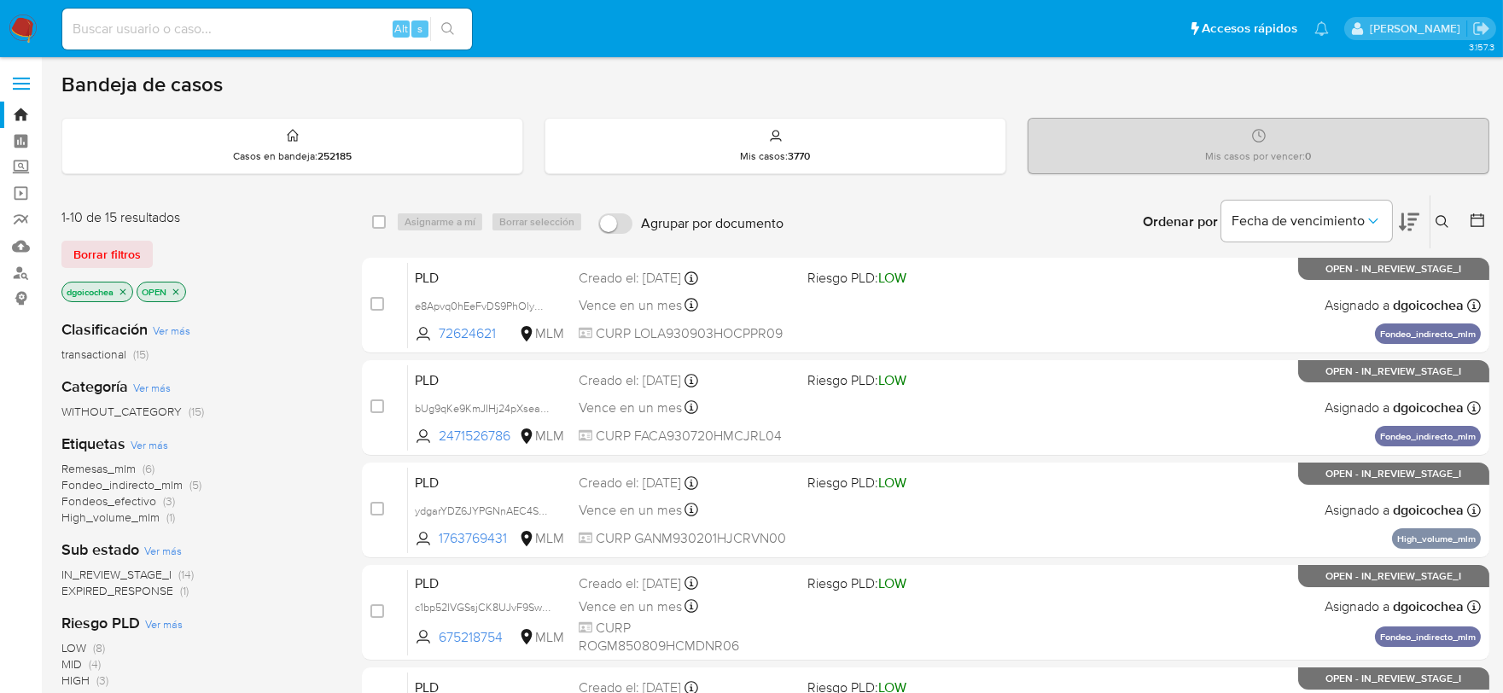
click at [1442, 216] on icon at bounding box center [1442, 222] width 14 height 14
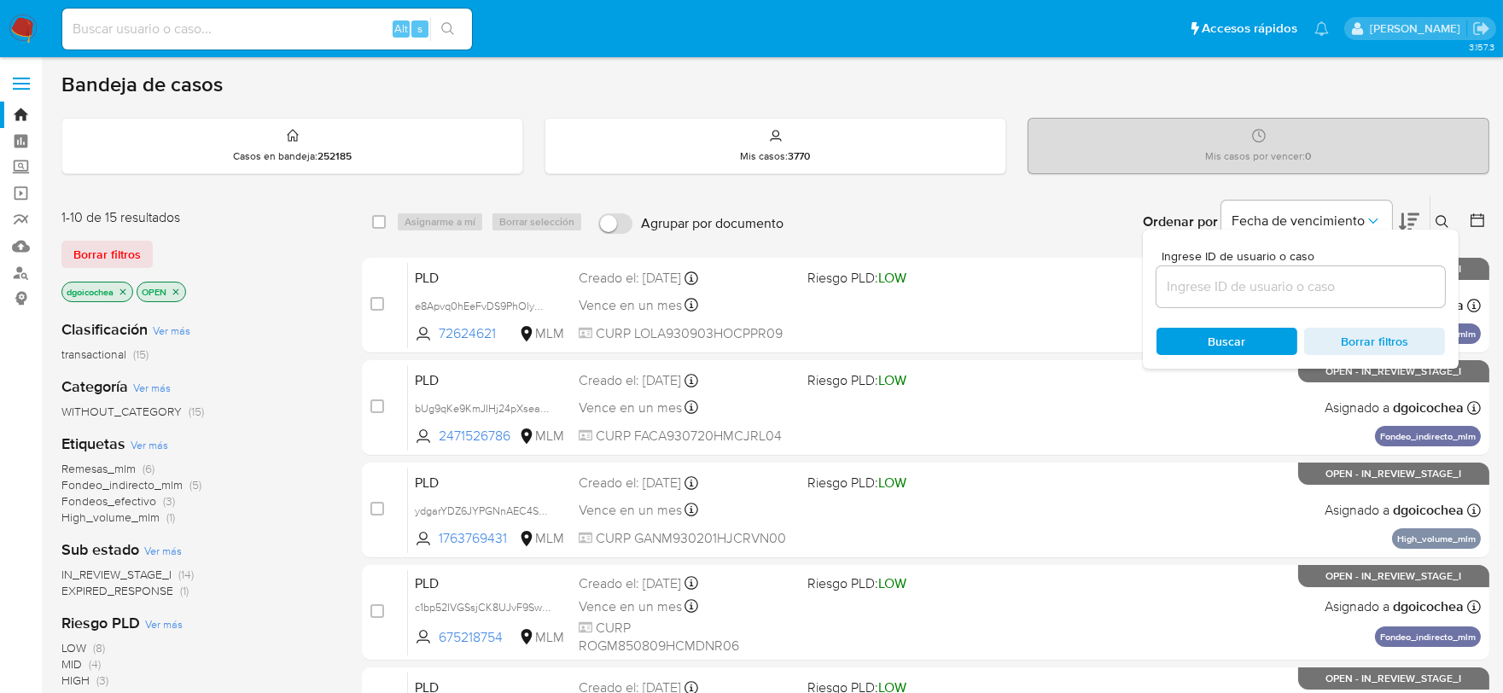
click at [1341, 276] on input at bounding box center [1300, 287] width 288 height 22
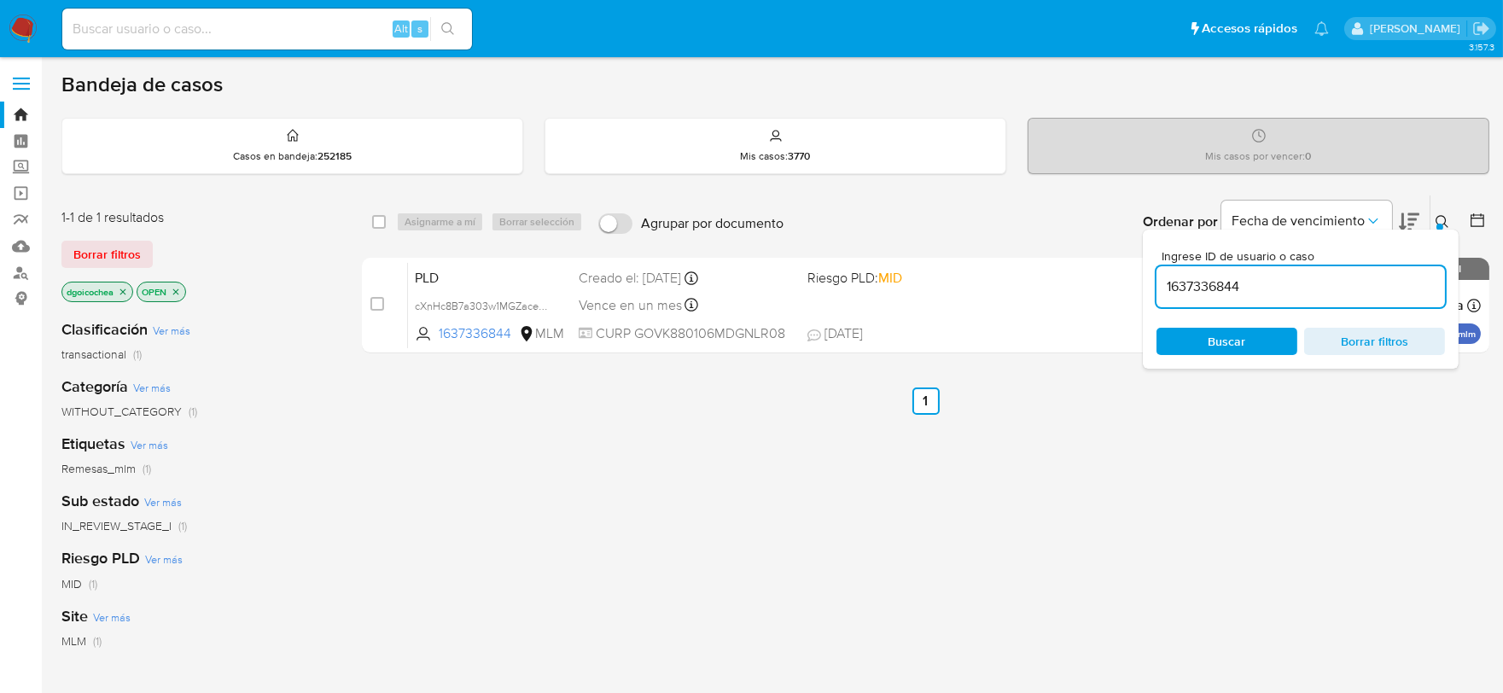
click at [78, 235] on div "1-1 de 1 resultados Borrar filtros dgoicochea OPEN" at bounding box center [197, 256] width 273 height 97
click at [80, 237] on div "1-1 de 1 resultados Borrar filtros dgoicochea OPEN" at bounding box center [197, 256] width 273 height 97
click at [86, 242] on span "Borrar filtros" at bounding box center [106, 254] width 67 height 24
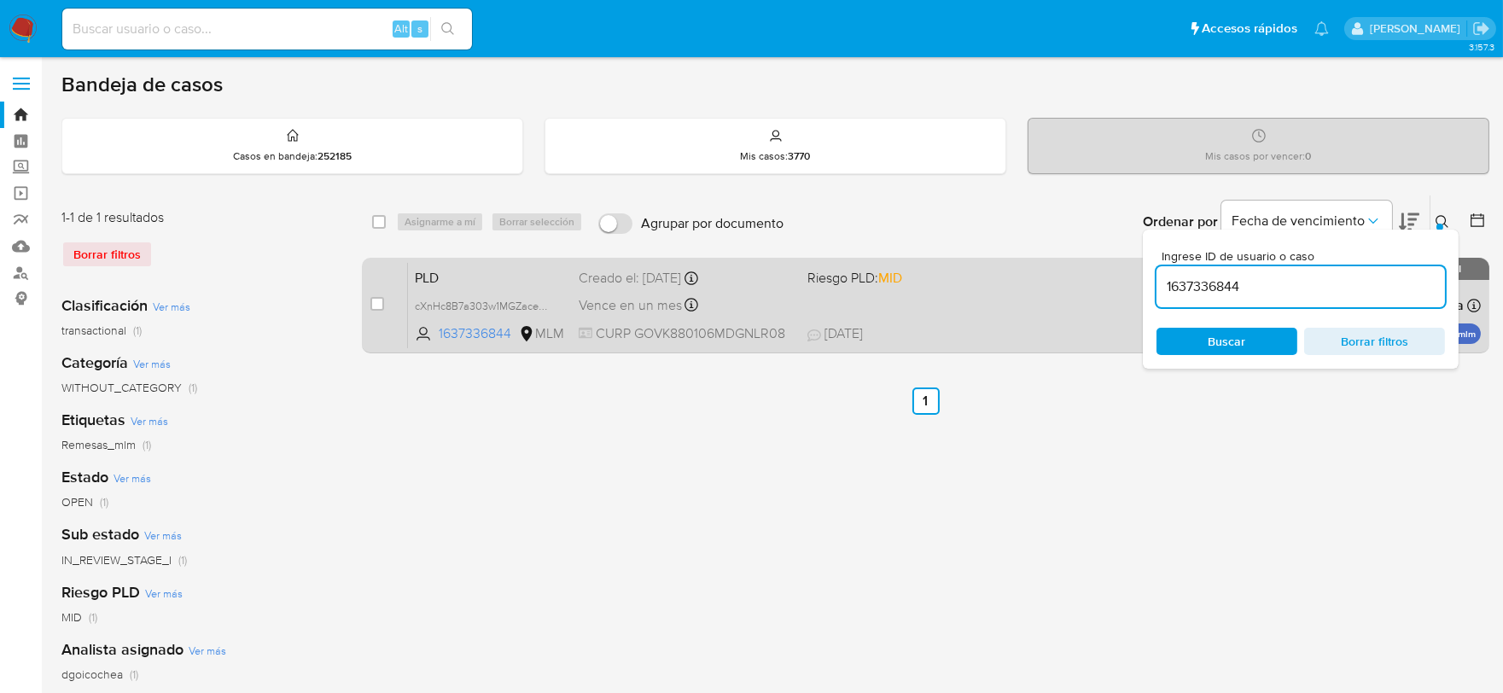
click at [432, 271] on span "PLD" at bounding box center [490, 276] width 150 height 22
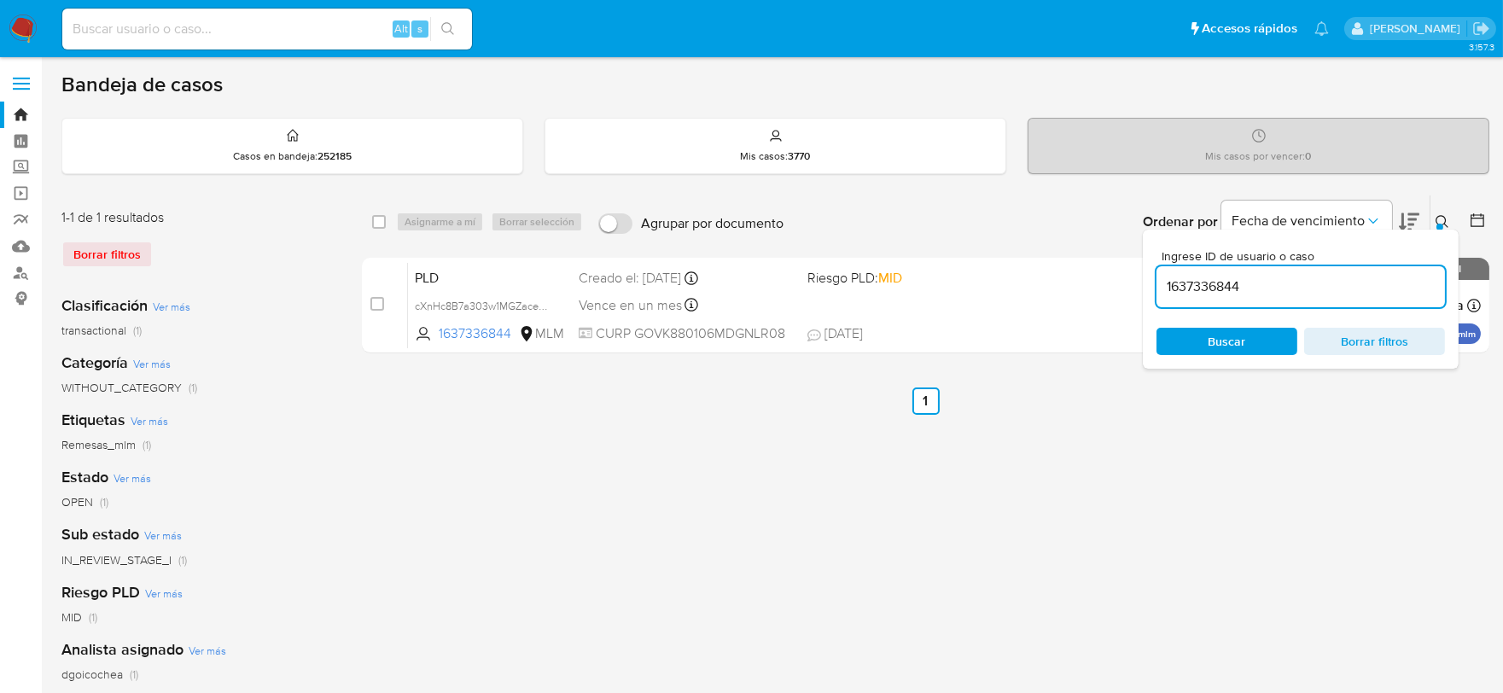
click at [1269, 278] on input "1637336844" at bounding box center [1300, 287] width 288 height 22
paste input "732760972"
type input "732760972"
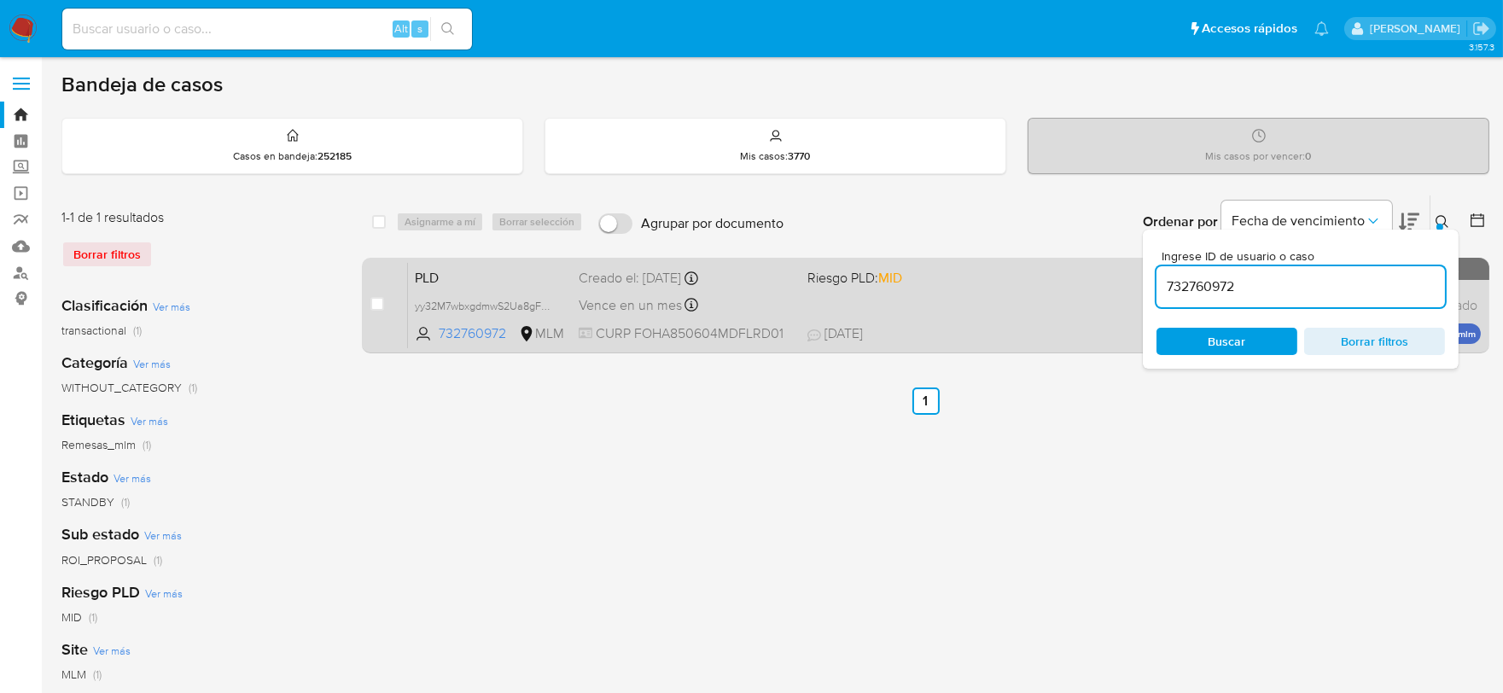
click at [428, 267] on span "PLD" at bounding box center [490, 276] width 150 height 22
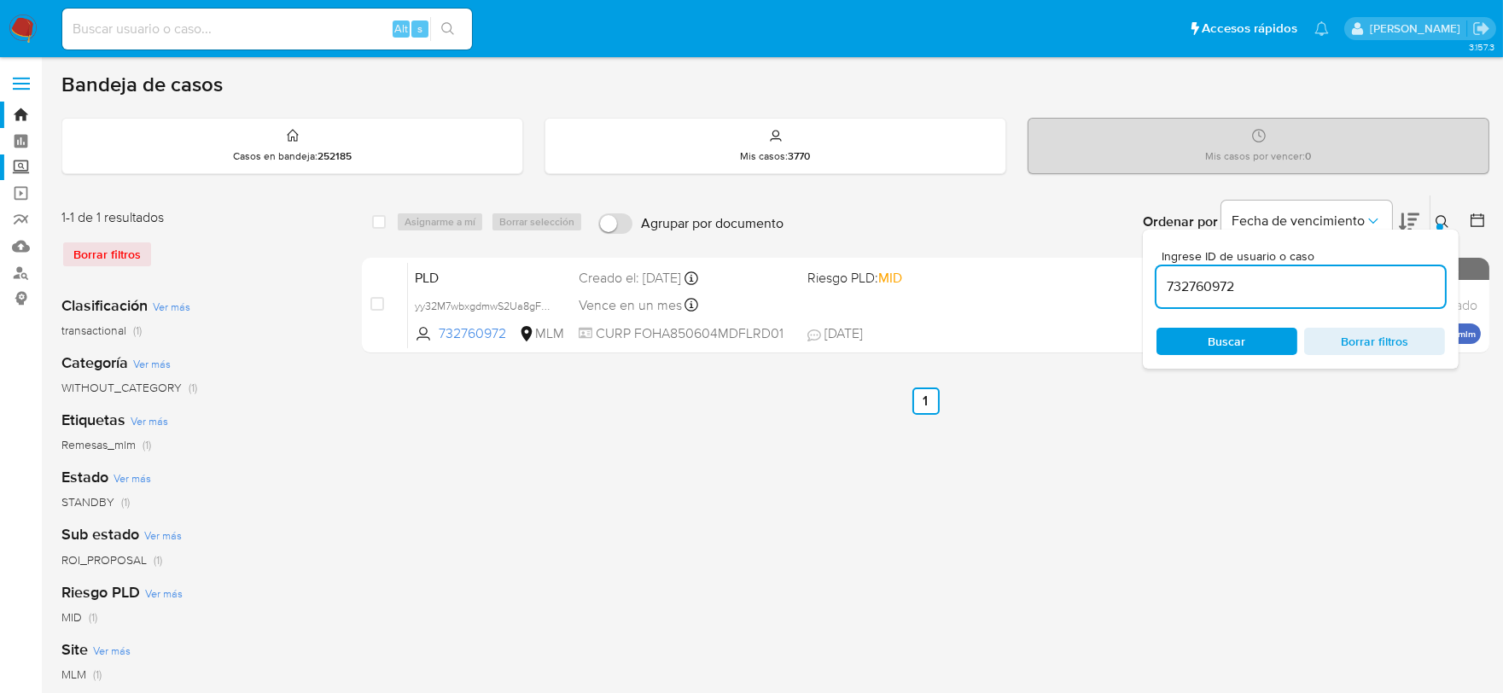
click at [20, 166] on label "Screening" at bounding box center [101, 167] width 203 height 26
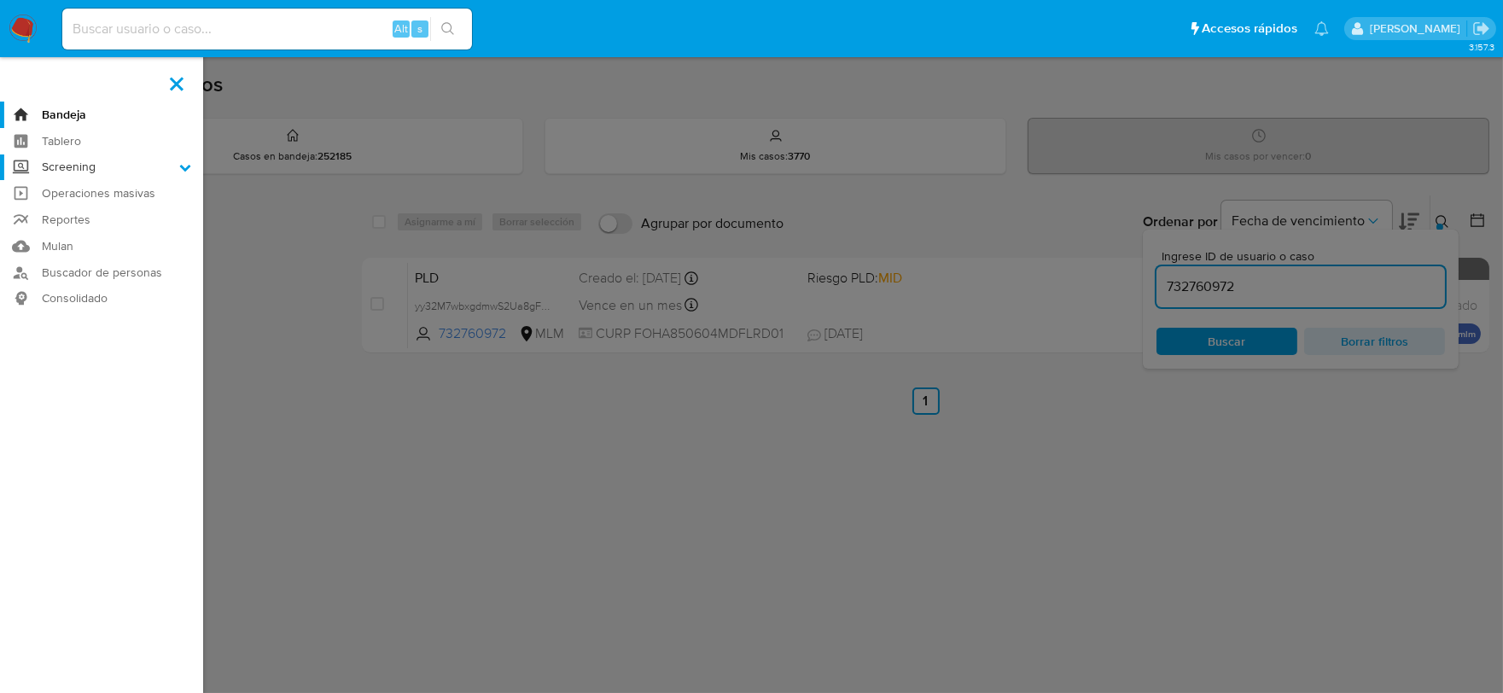
click at [0, 0] on input "Screening" at bounding box center [0, 0] width 0 height 0
click at [83, 226] on link "Herramientas" at bounding box center [101, 234] width 203 height 21
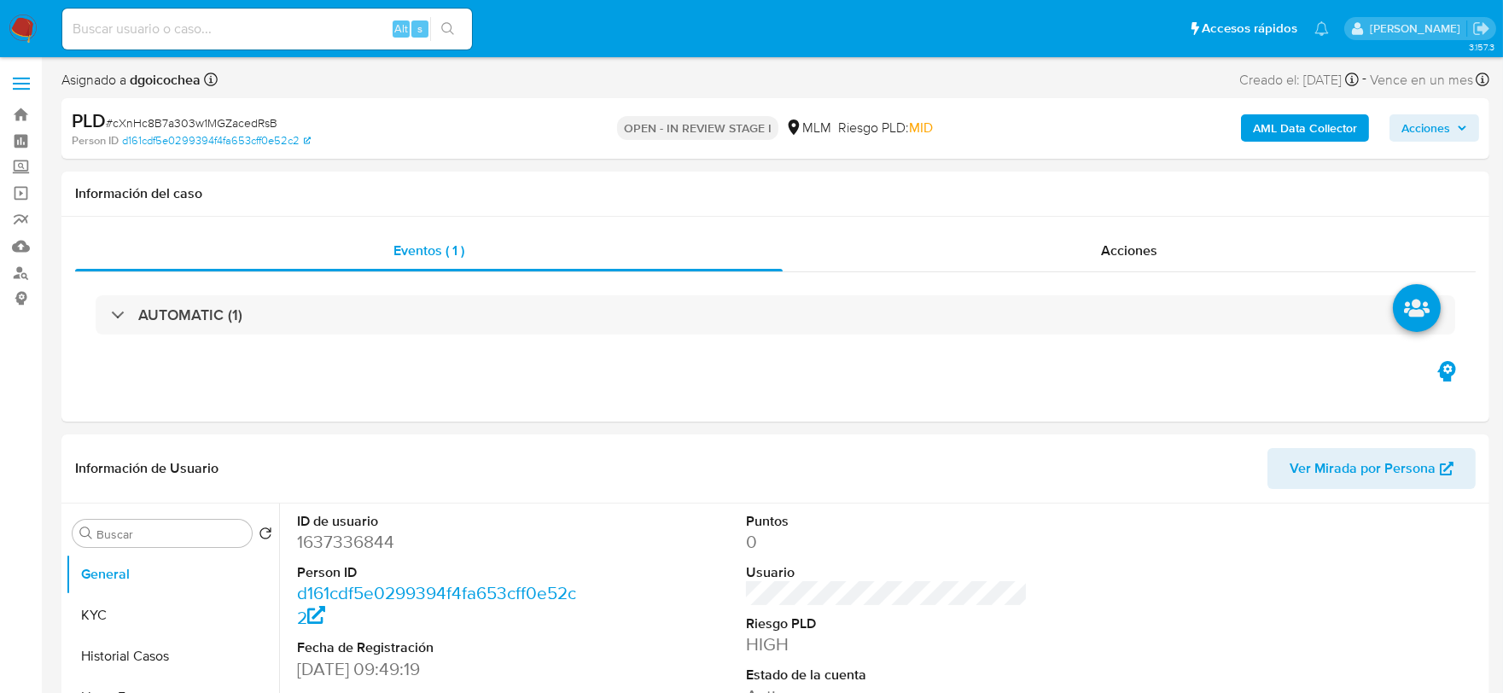
select select "10"
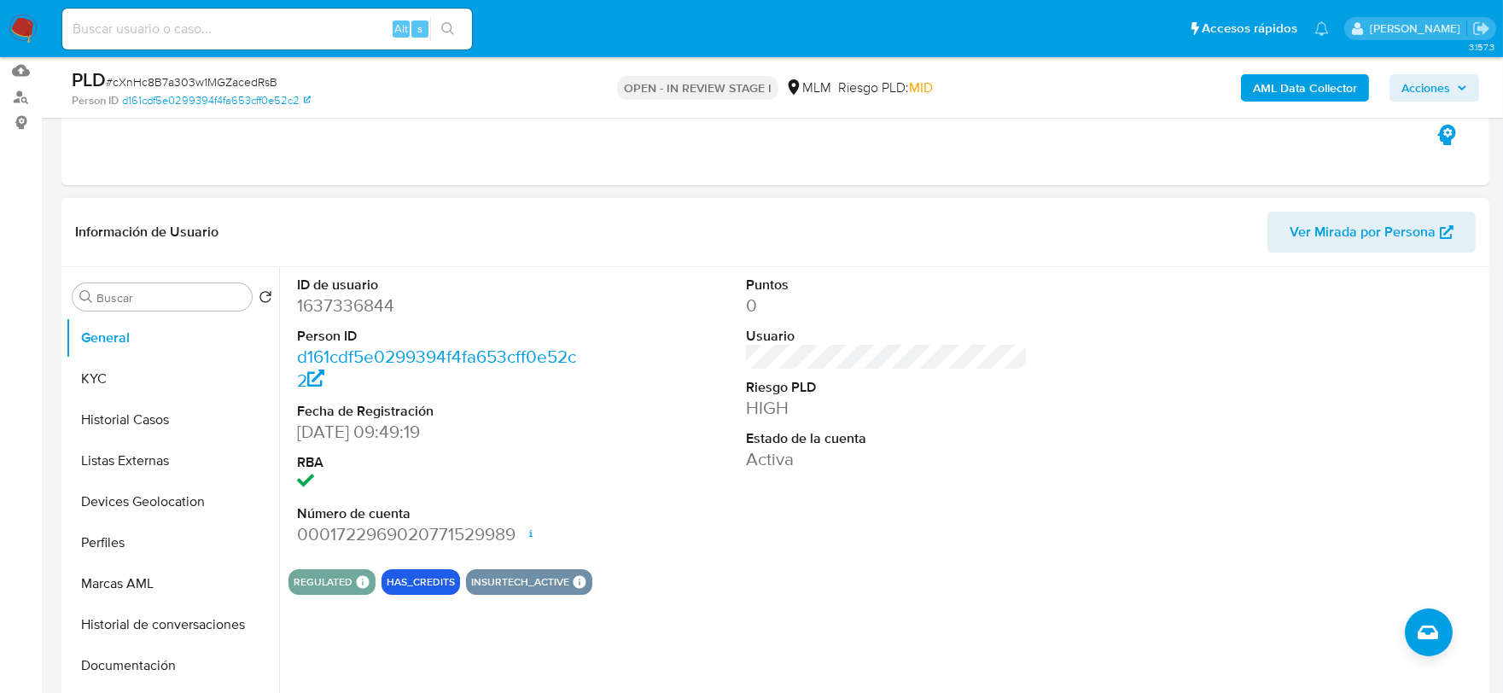
scroll to position [474, 0]
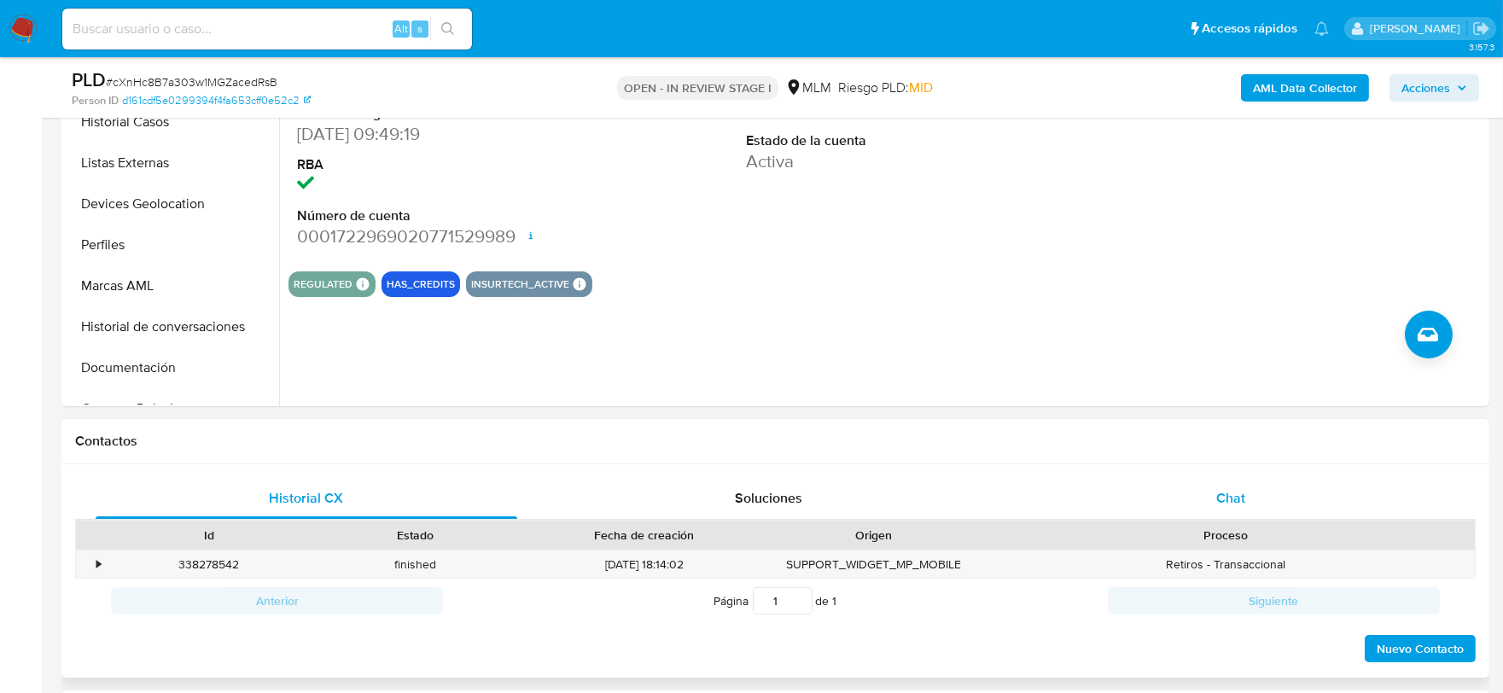
click at [1232, 500] on span "Chat" at bounding box center [1230, 498] width 29 height 20
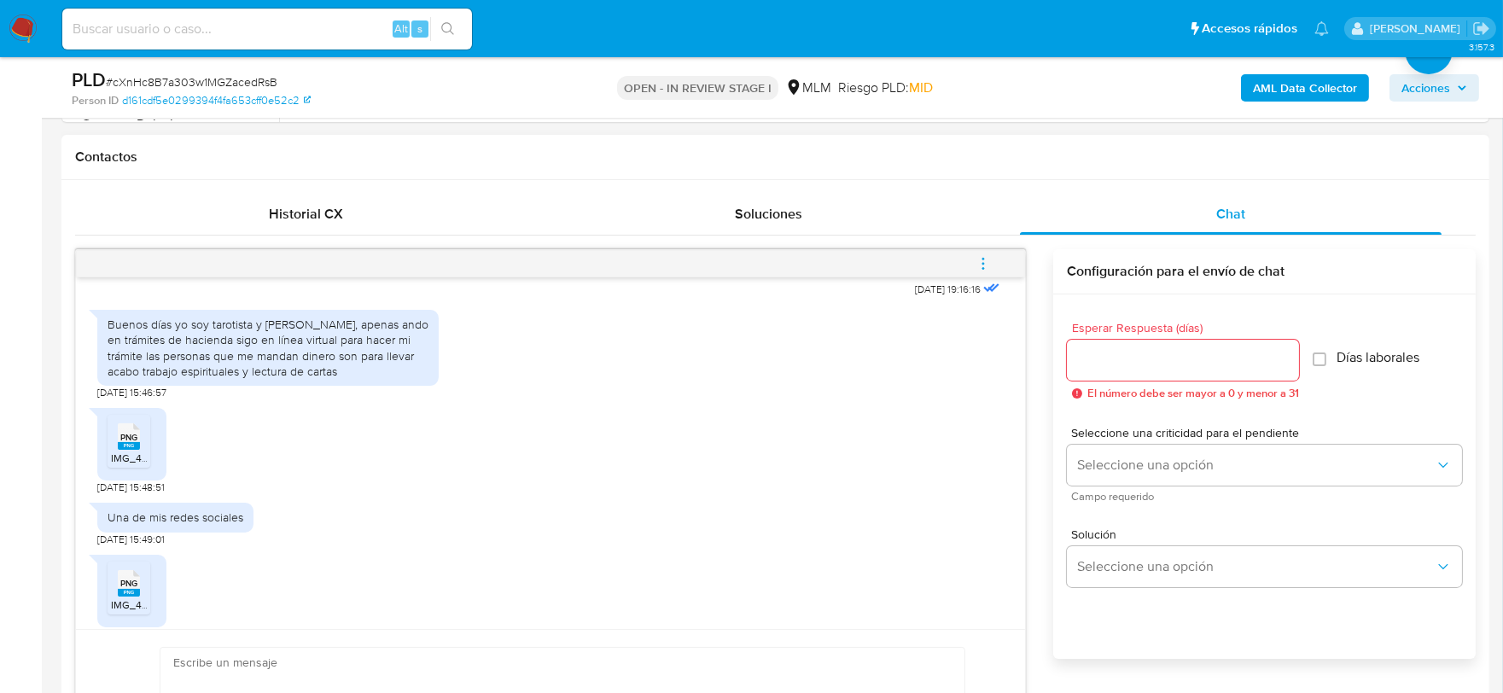
scroll to position [459, 0]
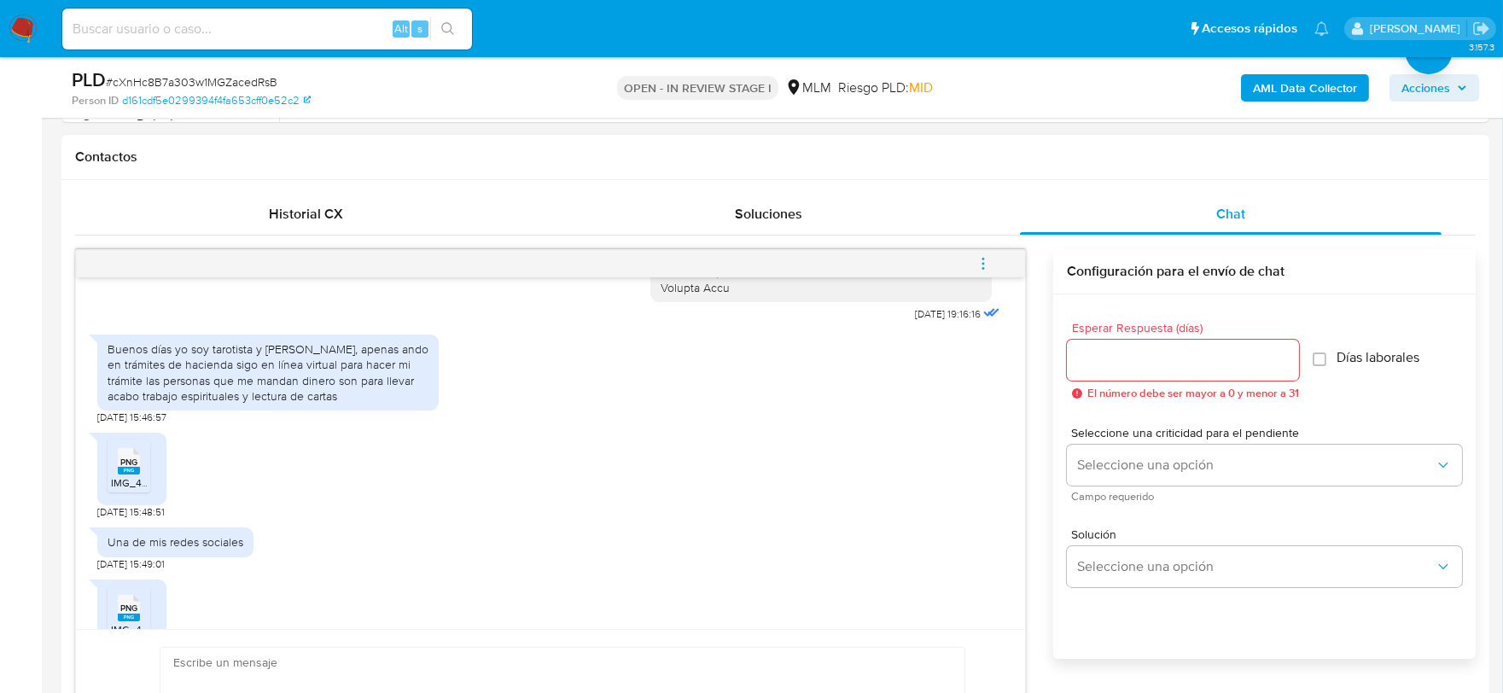
click at [787, 373] on div "Buenos días yo soy tarotista y [PERSON_NAME], apenas ando en trámites de hacien…" at bounding box center [550, 375] width 906 height 98
click at [142, 443] on div "PNG PNG" at bounding box center [129, 459] width 36 height 33
click at [123, 603] on span "PNG" at bounding box center [128, 608] width 17 height 11
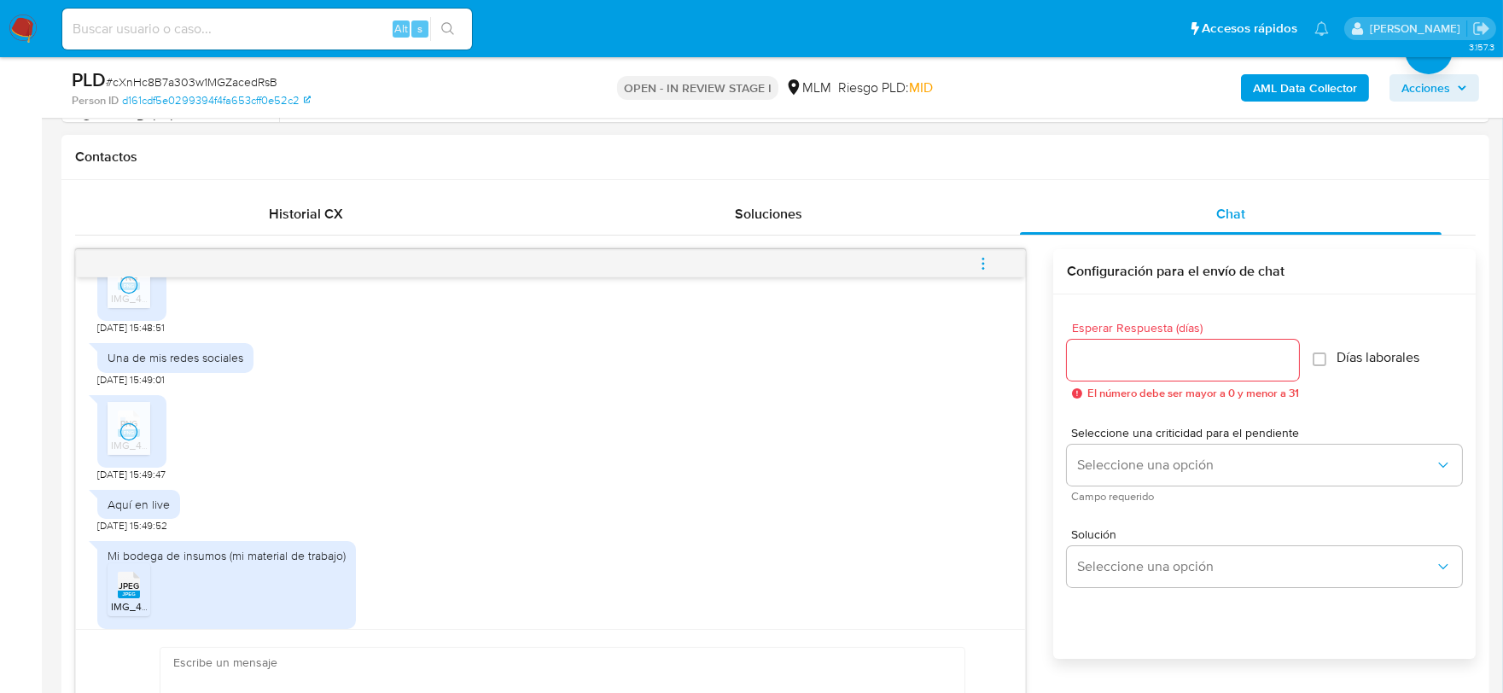
scroll to position [649, 0]
click at [134, 574] on span "JPEG" at bounding box center [129, 579] width 20 height 11
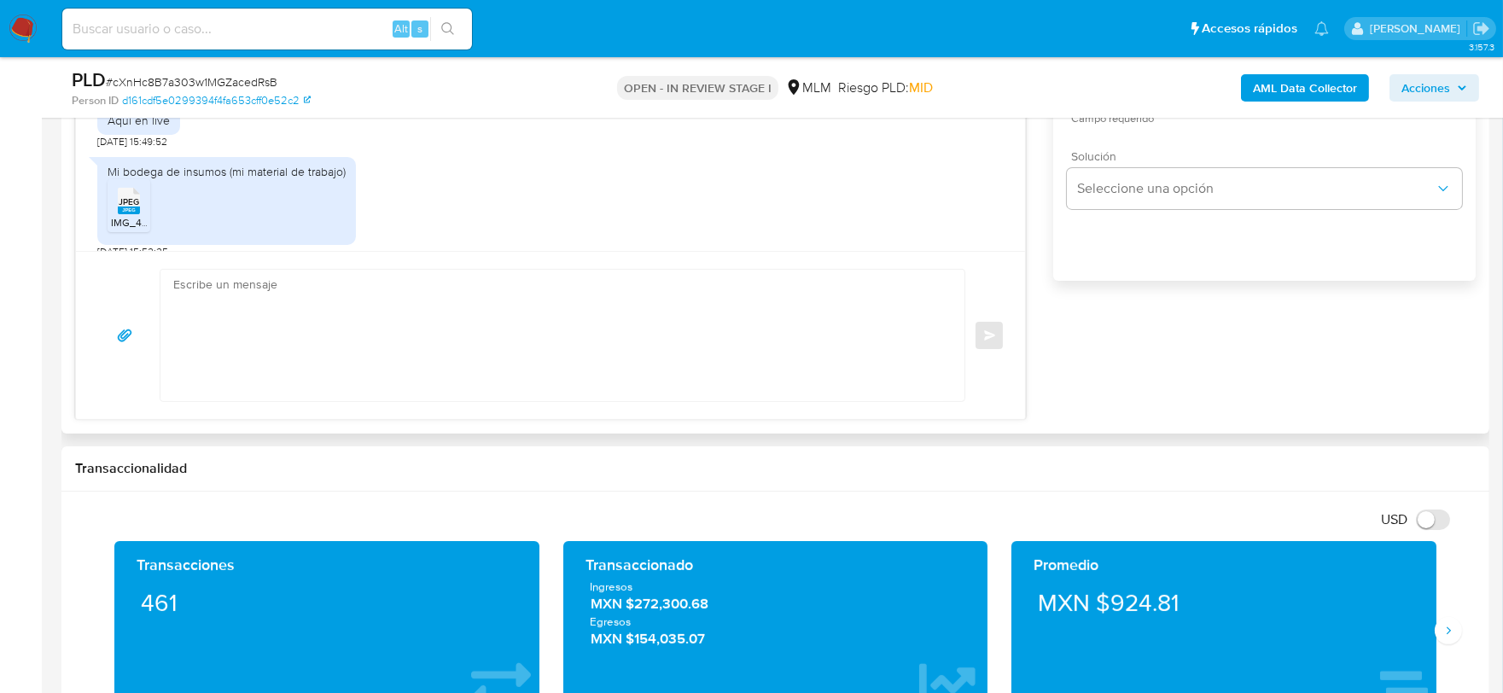
scroll to position [948, 0]
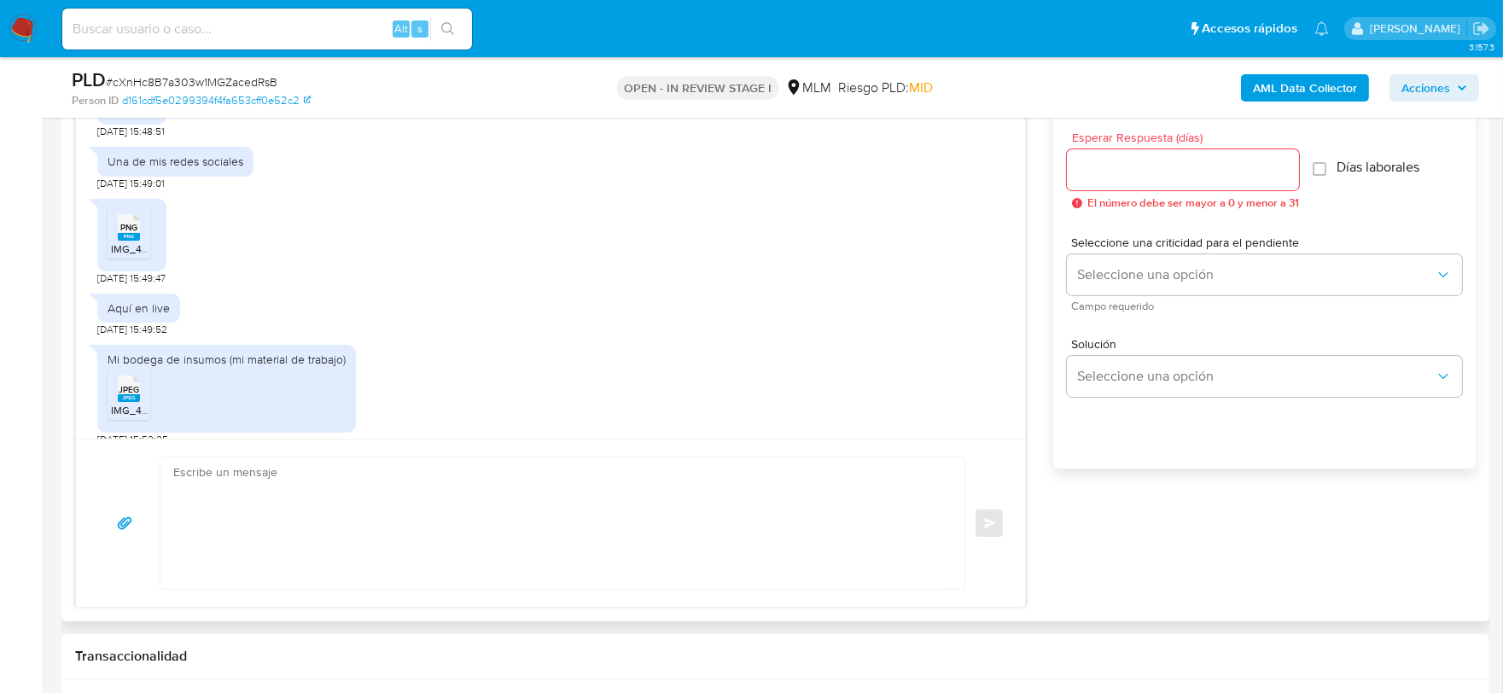
click at [1101, 152] on div at bounding box center [1183, 169] width 232 height 41
click at [1104, 166] on input "Esperar Respuesta (días)" at bounding box center [1183, 170] width 232 height 22
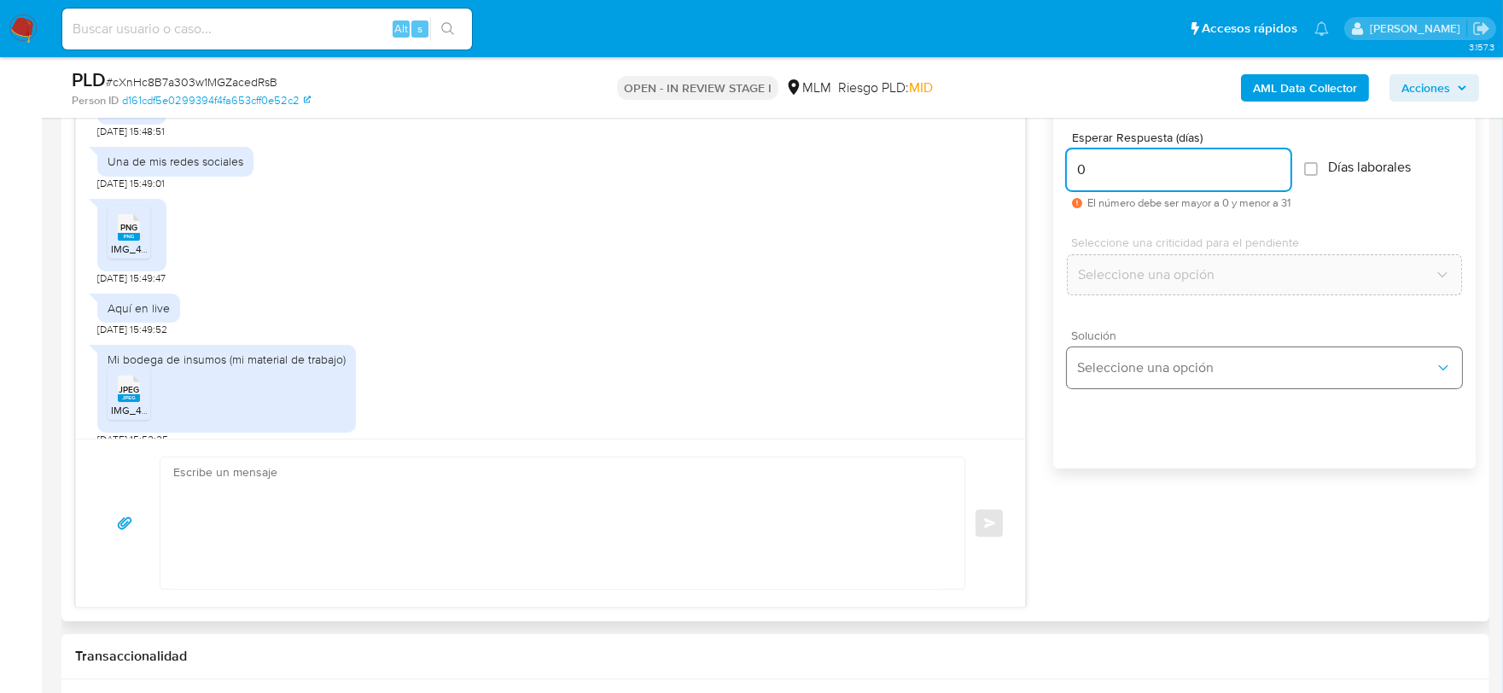
type input "0"
click at [1129, 371] on span "Seleccione una opción" at bounding box center [1256, 367] width 358 height 17
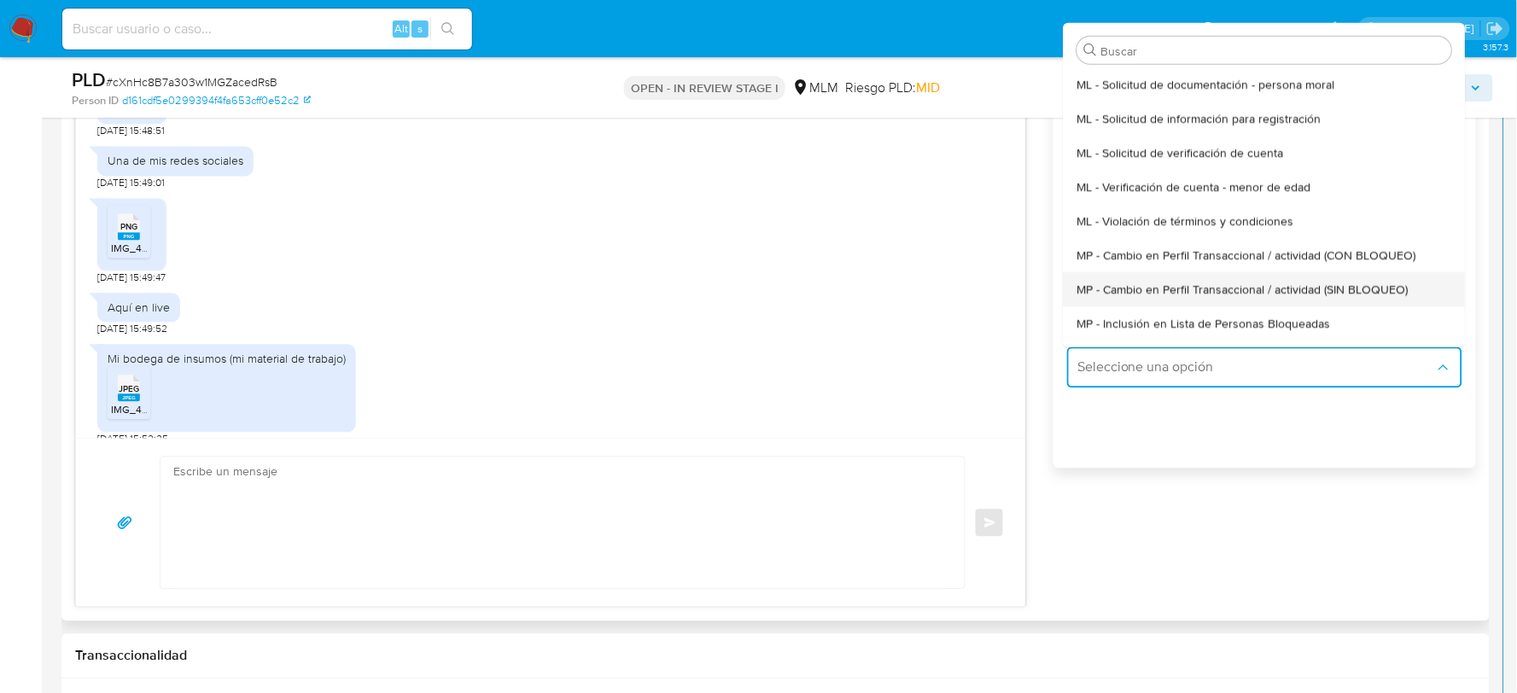
click at [1161, 282] on span "MP - Cambio en Perfil Transaccional / actividad (SIN BLOQUEO)" at bounding box center [1242, 289] width 331 height 15
type textarea "Estimado ,Te comunicamos que se ha identificado un cambio en el uso habitual de…"
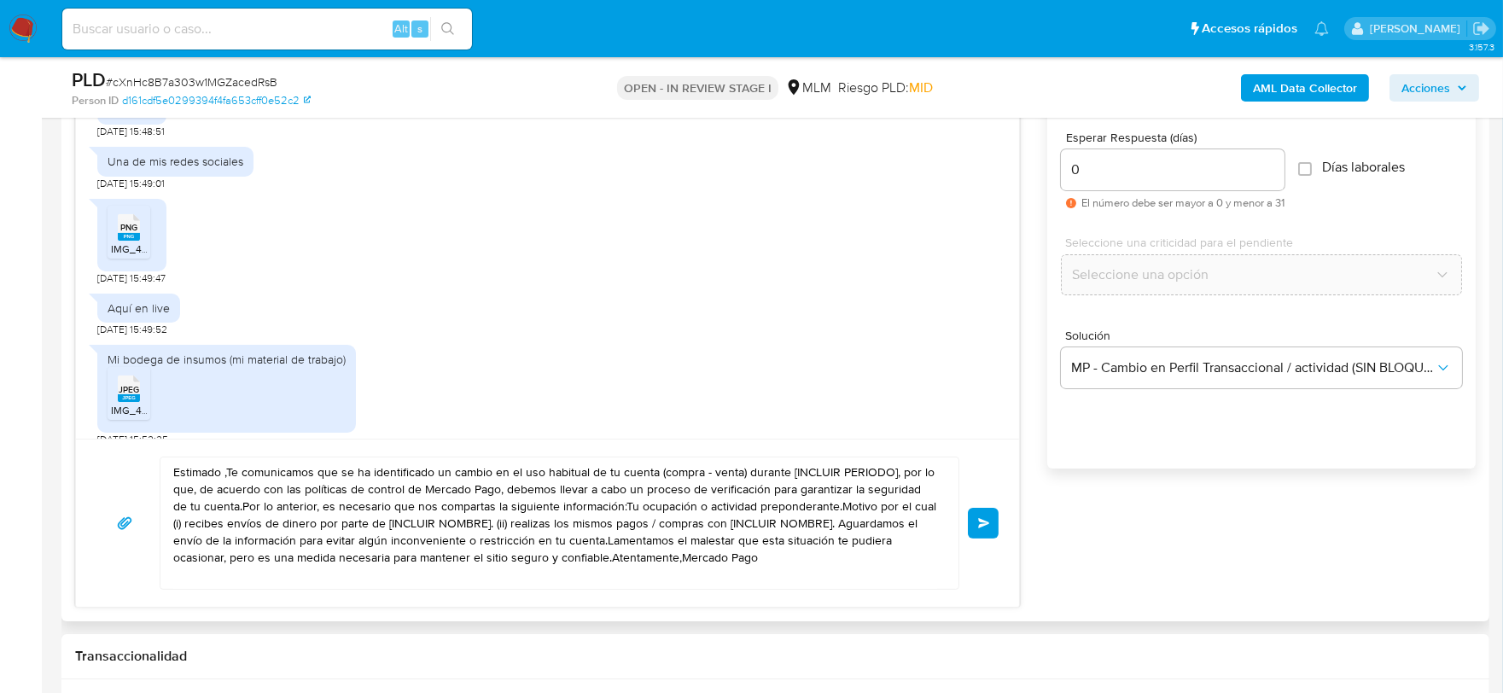
click at [600, 523] on textarea "Estimado ,Te comunicamos que se ha identificado un cambio en el uso habitual de…" at bounding box center [555, 522] width 764 height 131
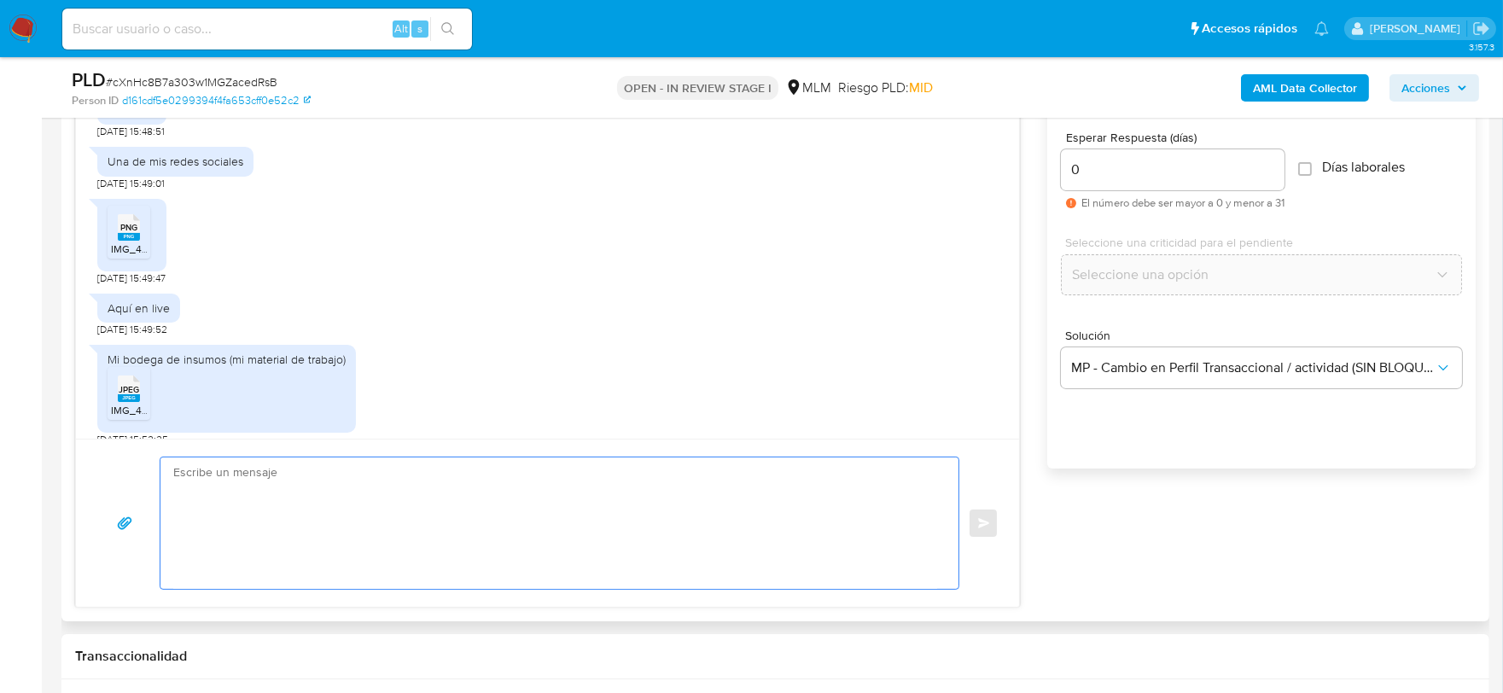
paste textarea "Estimada Adriana, agradecemos la información que nos has proporcionado. Te info…"
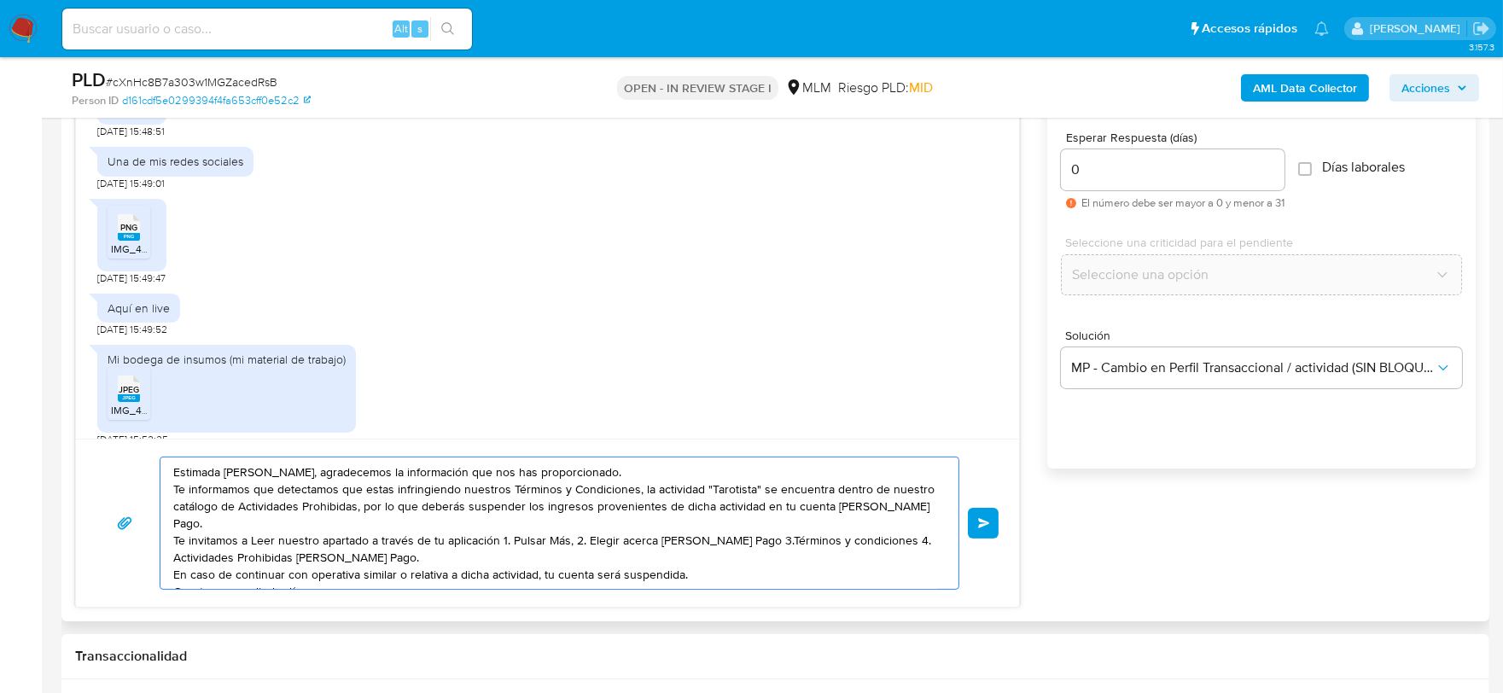
drag, startPoint x: 265, startPoint y: 469, endPoint x: 357, endPoint y: 530, distance: 110.3
click at [265, 471] on textarea "Estimada Adriana, agradecemos la información que nos has proporcionado. Te info…" at bounding box center [555, 522] width 764 height 131
click at [254, 523] on textarea "Estimada Karina, agradecemos la información que nos has proporcionado. Te infor…" at bounding box center [555, 522] width 764 height 131
click at [638, 493] on textarea "Estimada Karina, agradecemos la información que nos has proporcionado. Te infor…" at bounding box center [555, 522] width 764 height 131
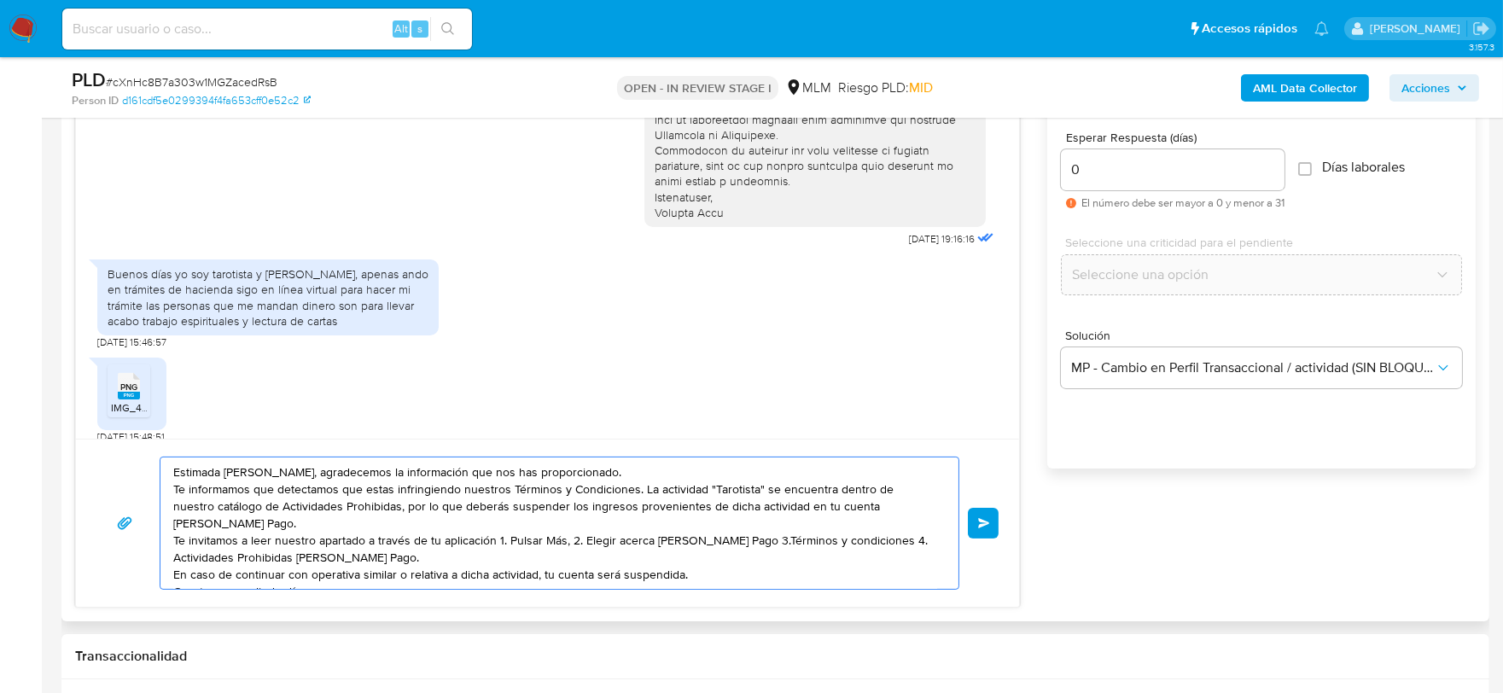
scroll to position [364, 0]
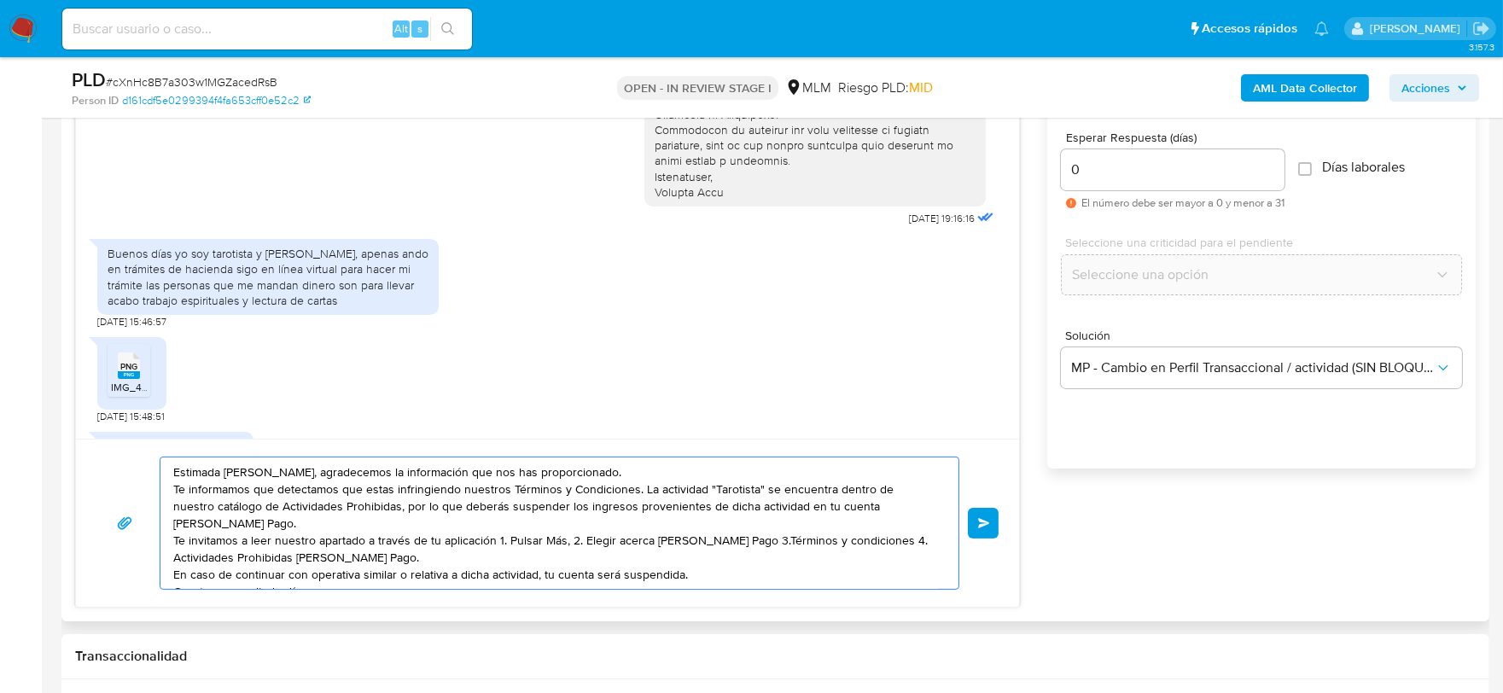
click at [356, 512] on textarea "Estimada Karina, agradecemos la información que nos has proporcionado. Te infor…" at bounding box center [555, 522] width 764 height 131
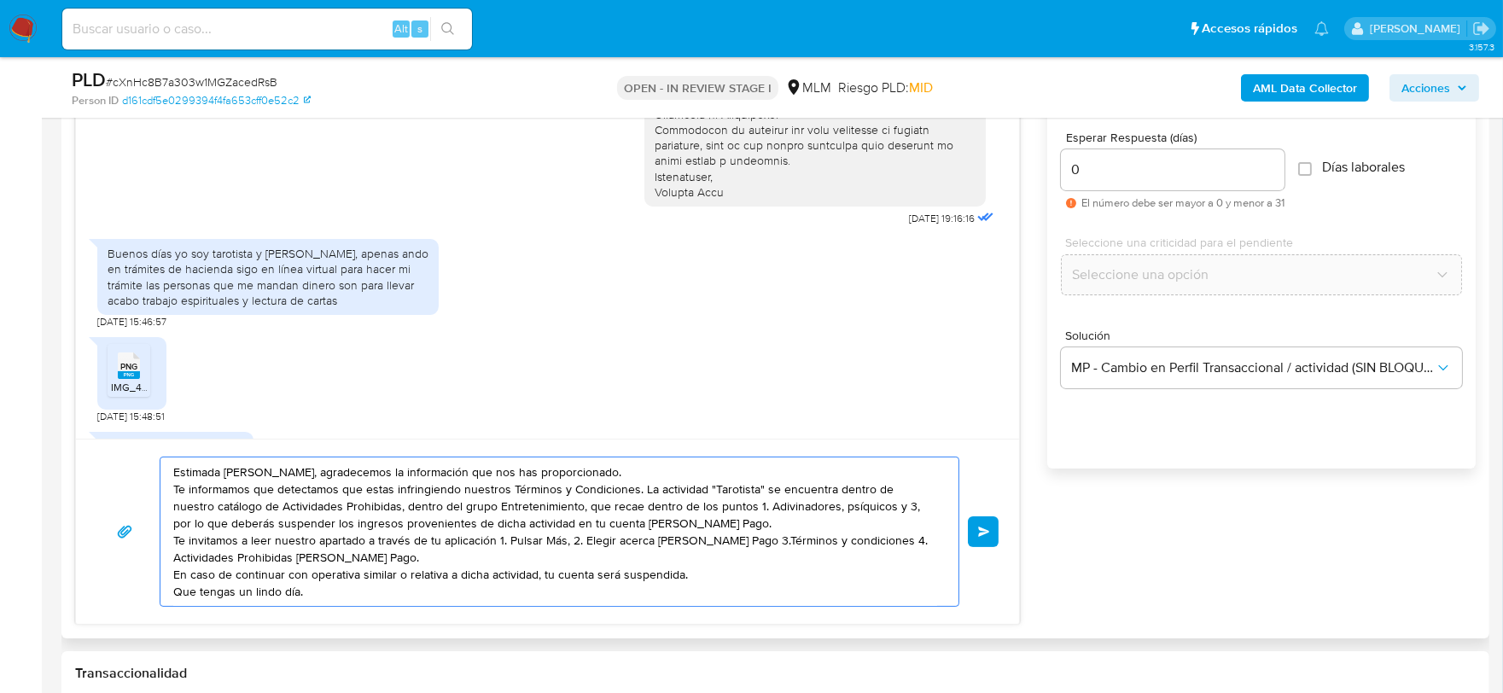
click at [865, 506] on textarea "Estimada Karina, agradecemos la información que nos has proporcionado. Te infor…" at bounding box center [555, 531] width 764 height 148
type textarea "Estimada Karina, agradecemos la información que nos has proporcionado. Te infor…"
click at [988, 522] on button "Enviar" at bounding box center [983, 531] width 31 height 31
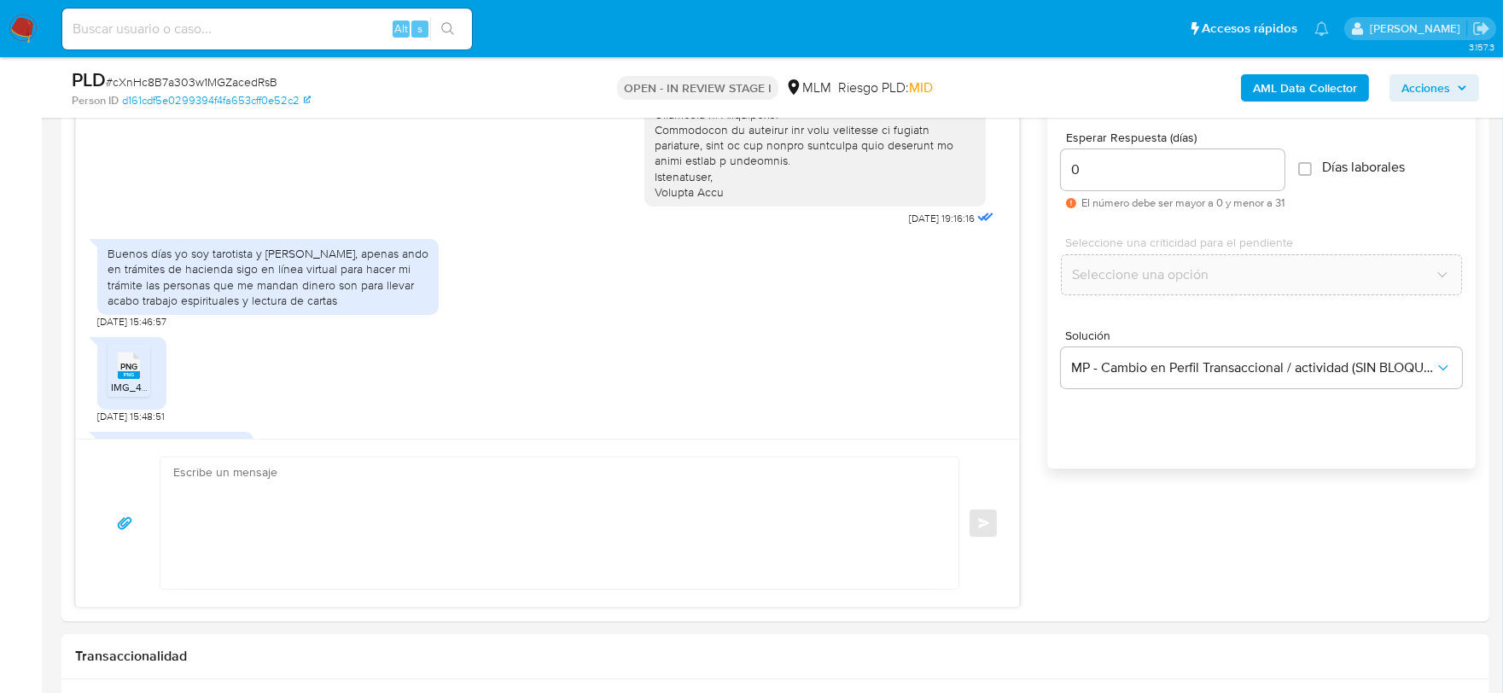
scroll to position [947, 0]
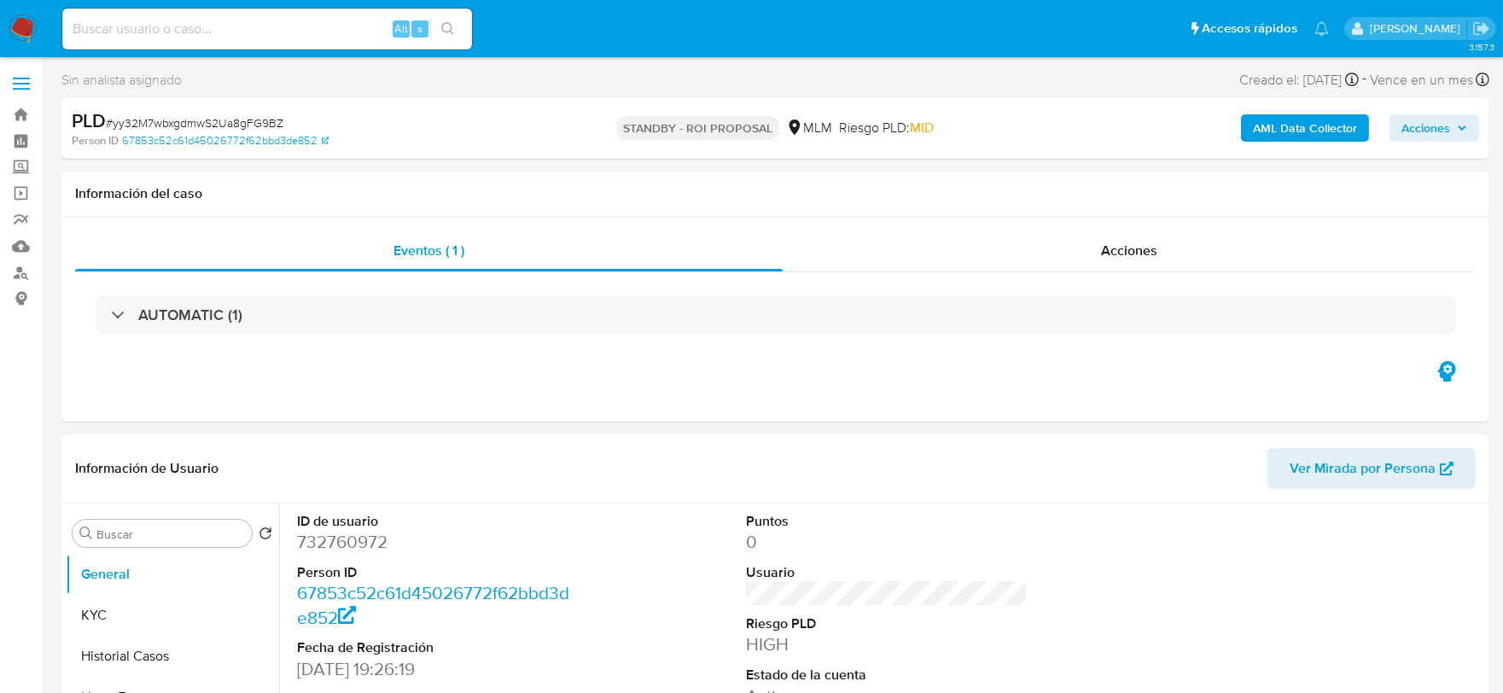
select select "10"
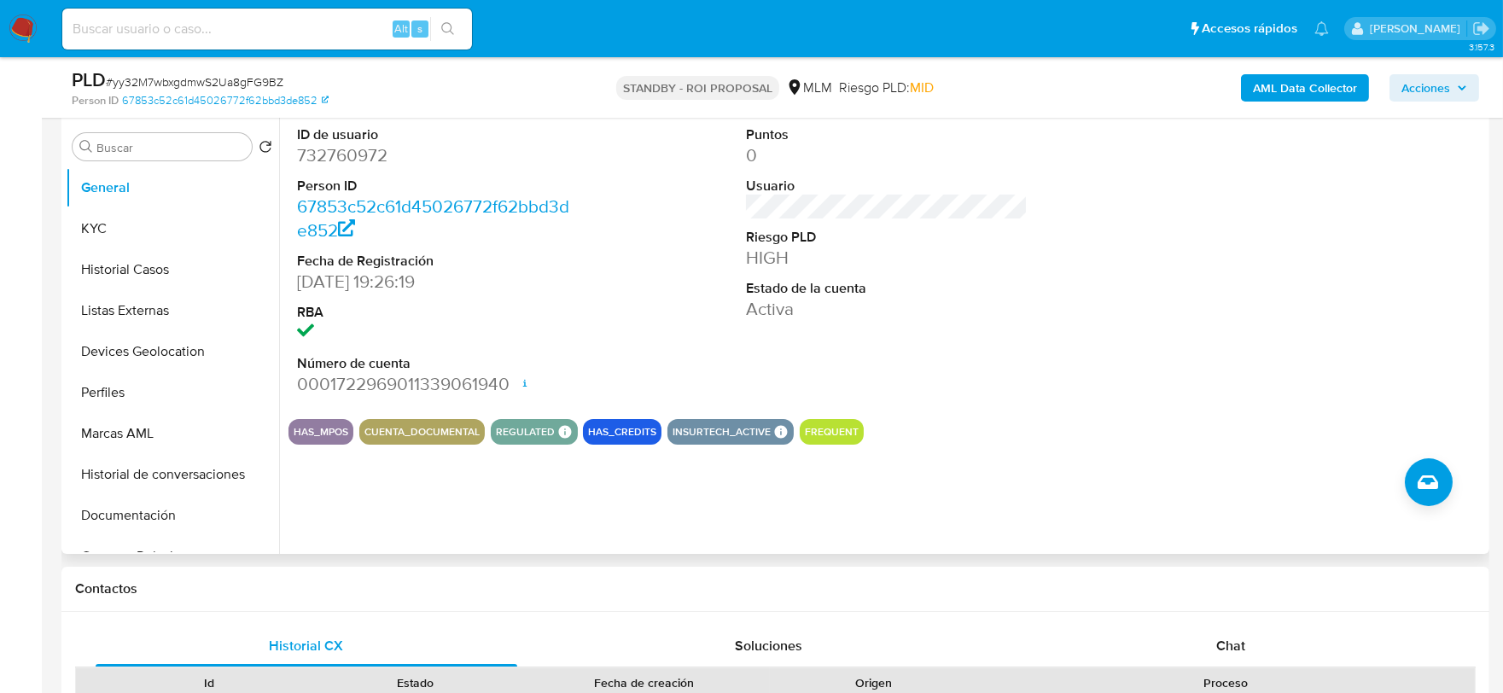
scroll to position [379, 0]
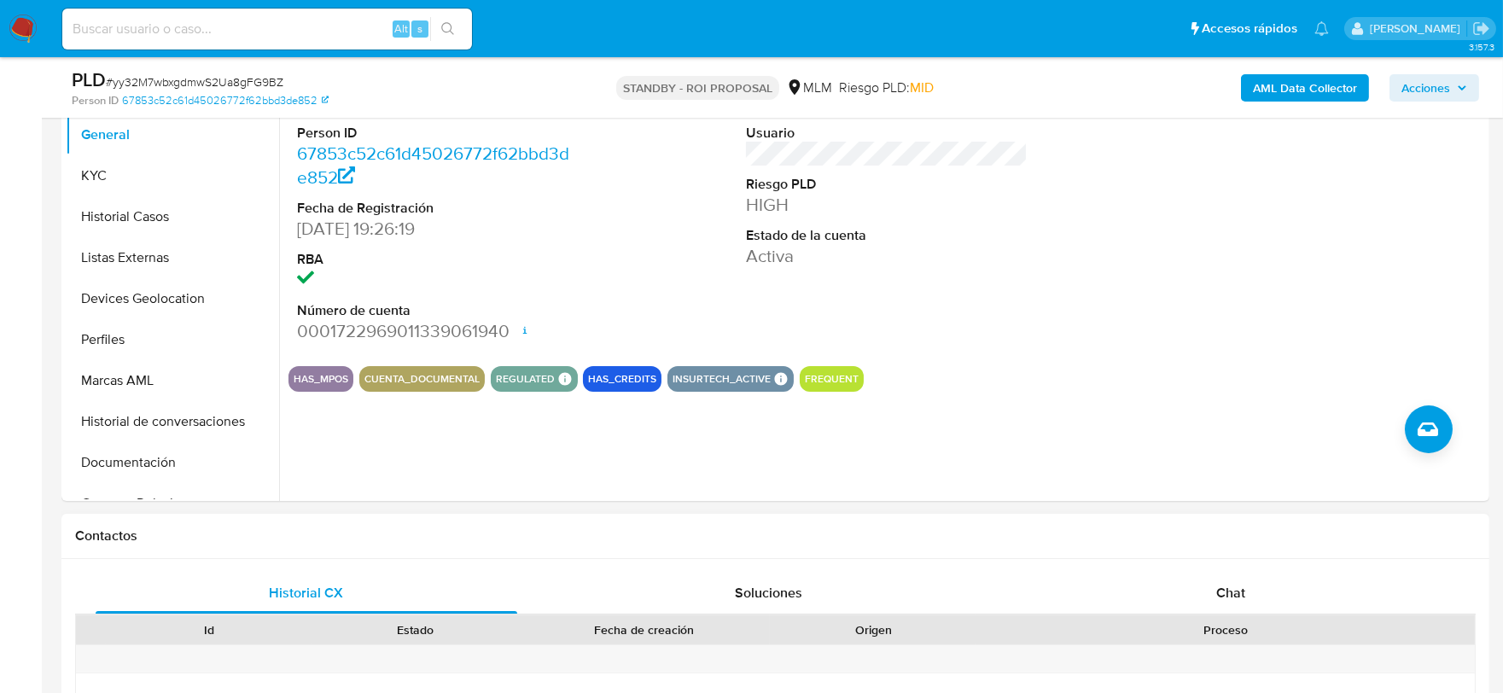
drag, startPoint x: 1221, startPoint y: 599, endPoint x: 1199, endPoint y: 568, distance: 37.9
click at [1221, 599] on span "Chat" at bounding box center [1230, 593] width 29 height 20
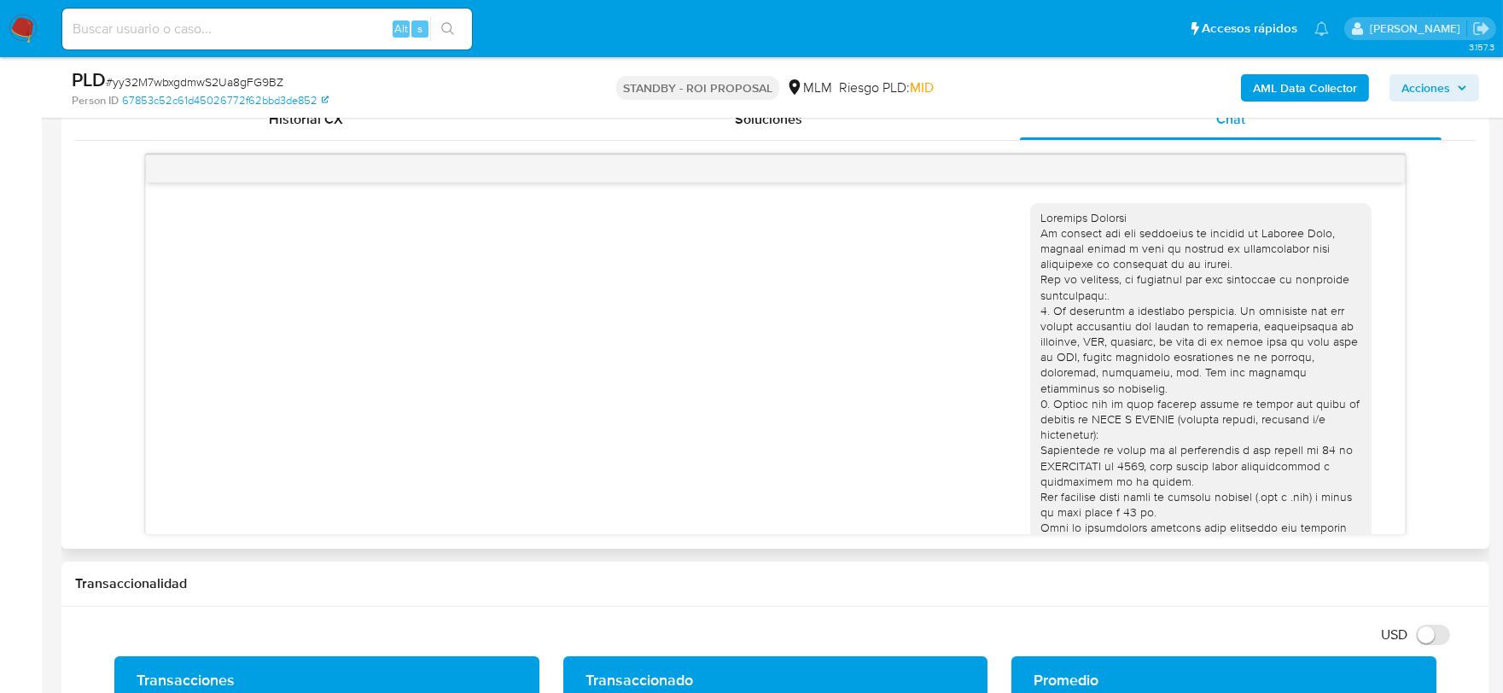
scroll to position [871, 0]
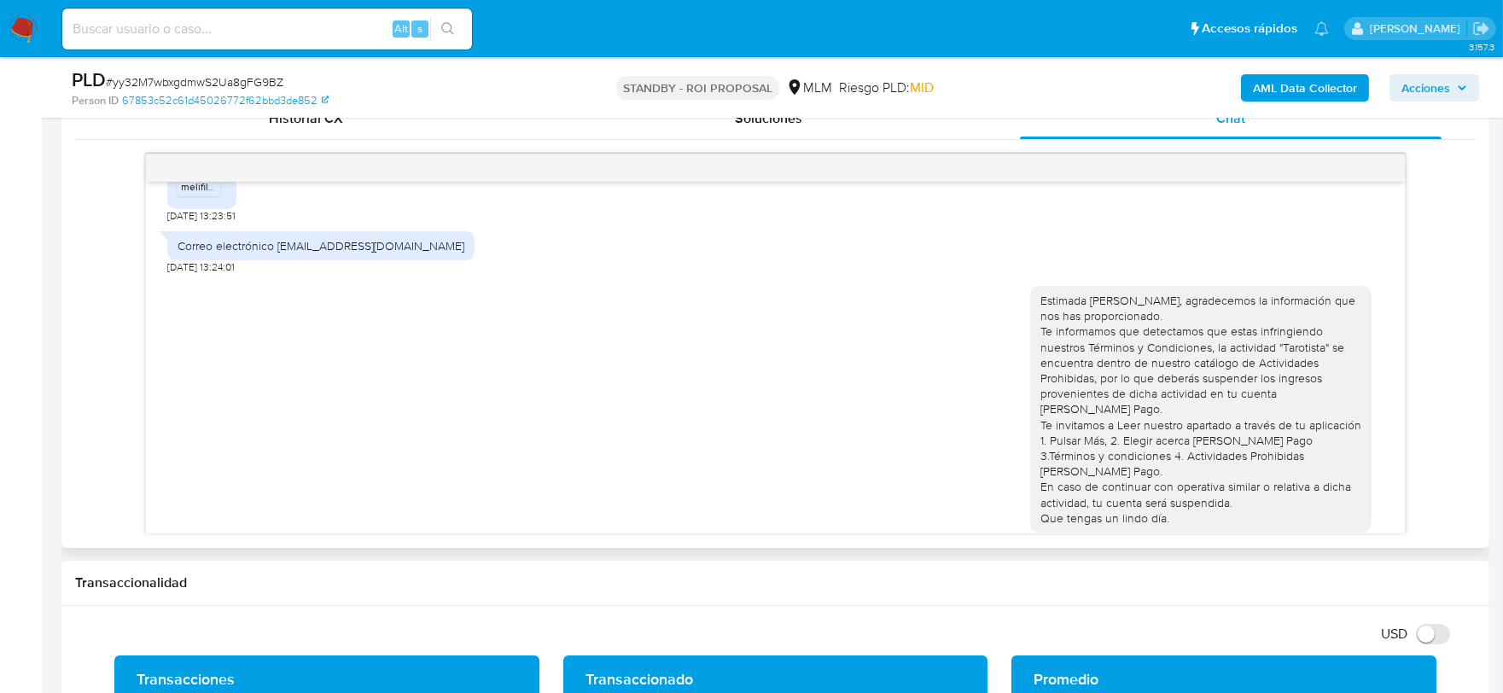
drag, startPoint x: 1098, startPoint y: 347, endPoint x: 1159, endPoint y: 376, distance: 66.8
click at [1159, 376] on div "Estimada [PERSON_NAME], agradecemos la información que nos has proporcionado. T…" at bounding box center [1200, 409] width 321 height 233
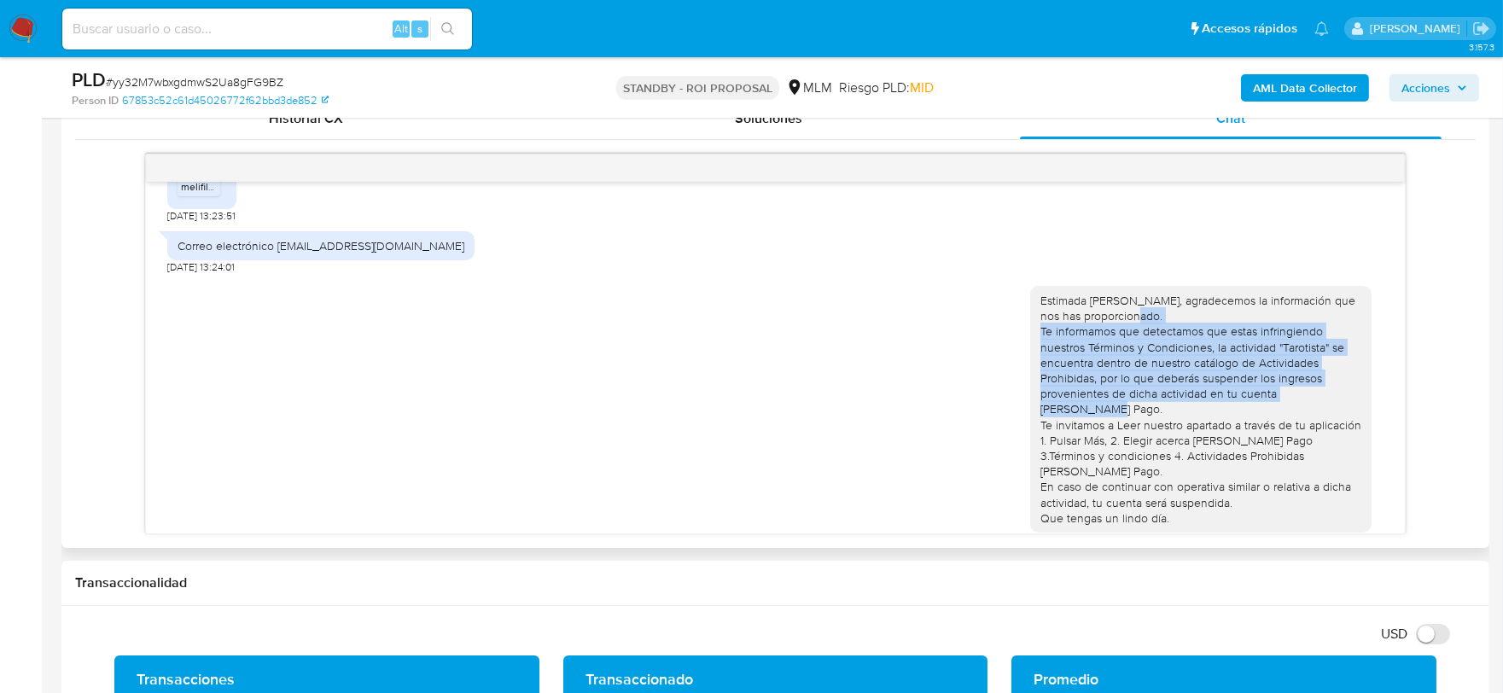
click at [1159, 376] on div "Estimada [PERSON_NAME], agradecemos la información que nos has proporcionado. T…" at bounding box center [1200, 409] width 321 height 233
click at [1144, 373] on div "Estimada [PERSON_NAME], agradecemos la información que nos has proporcionado. T…" at bounding box center [1200, 409] width 321 height 233
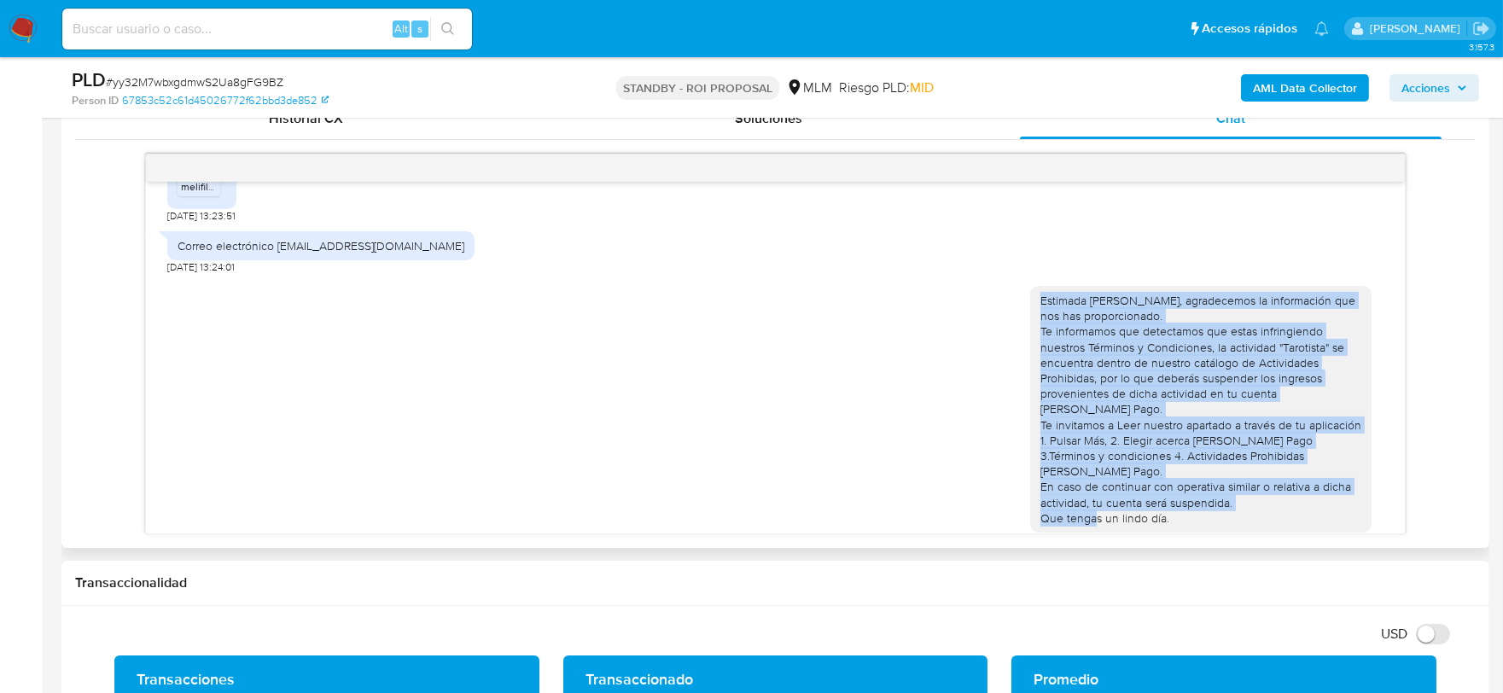
drag, startPoint x: 1028, startPoint y: 284, endPoint x: 1169, endPoint y: 482, distance: 243.5
click at [1169, 482] on div "Estimada [PERSON_NAME], agradecemos la información que nos has proporcionado. T…" at bounding box center [1200, 409] width 321 height 233
copy div "Estimada [PERSON_NAME], agradecemos la información que nos has proporcionado. T…"
click at [14, 23] on img at bounding box center [23, 29] width 29 height 29
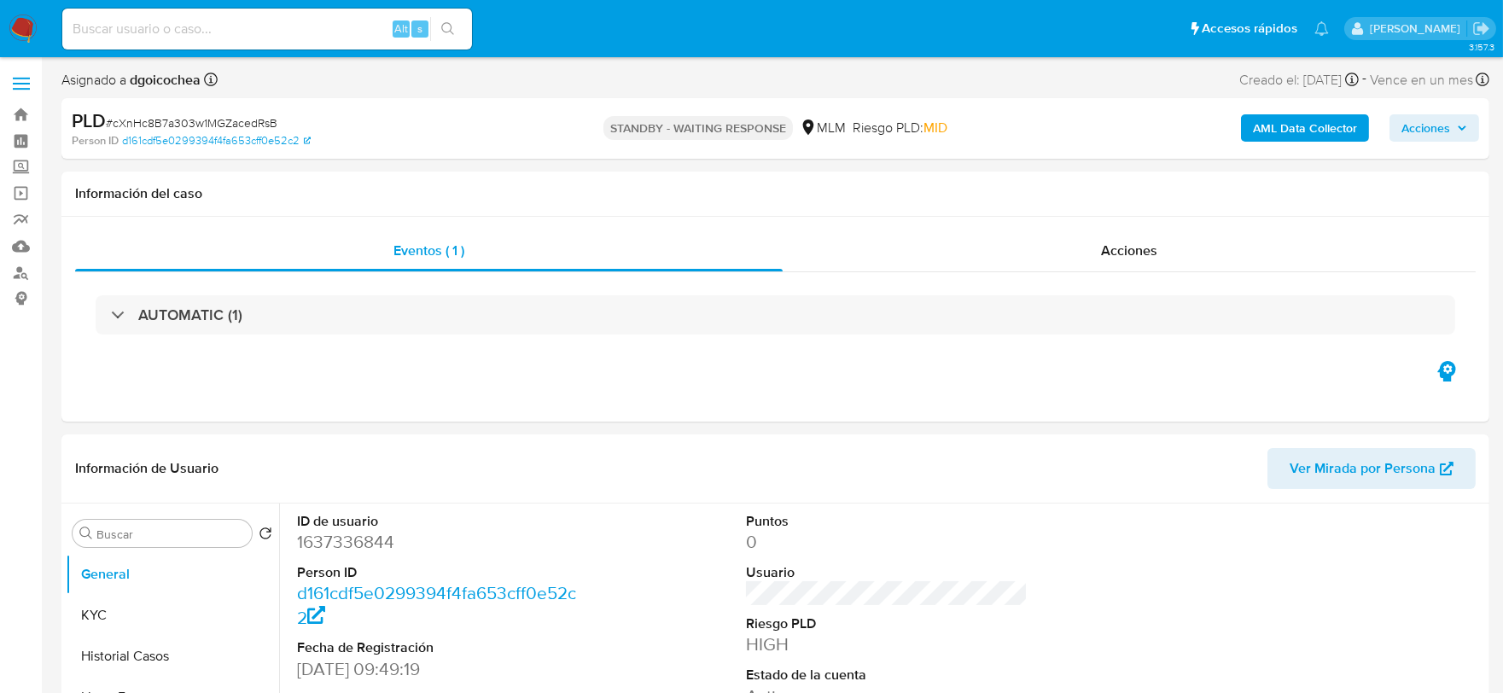
select select "10"
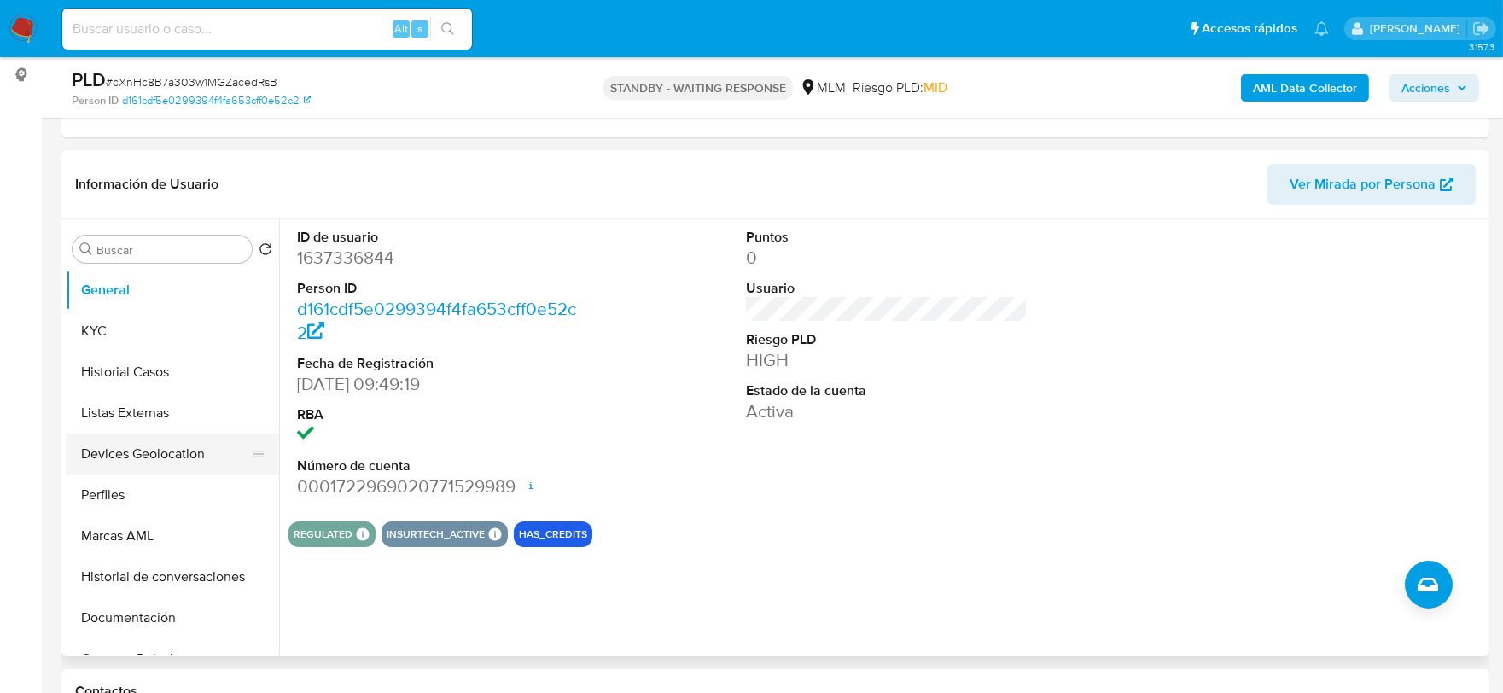
scroll to position [284, 0]
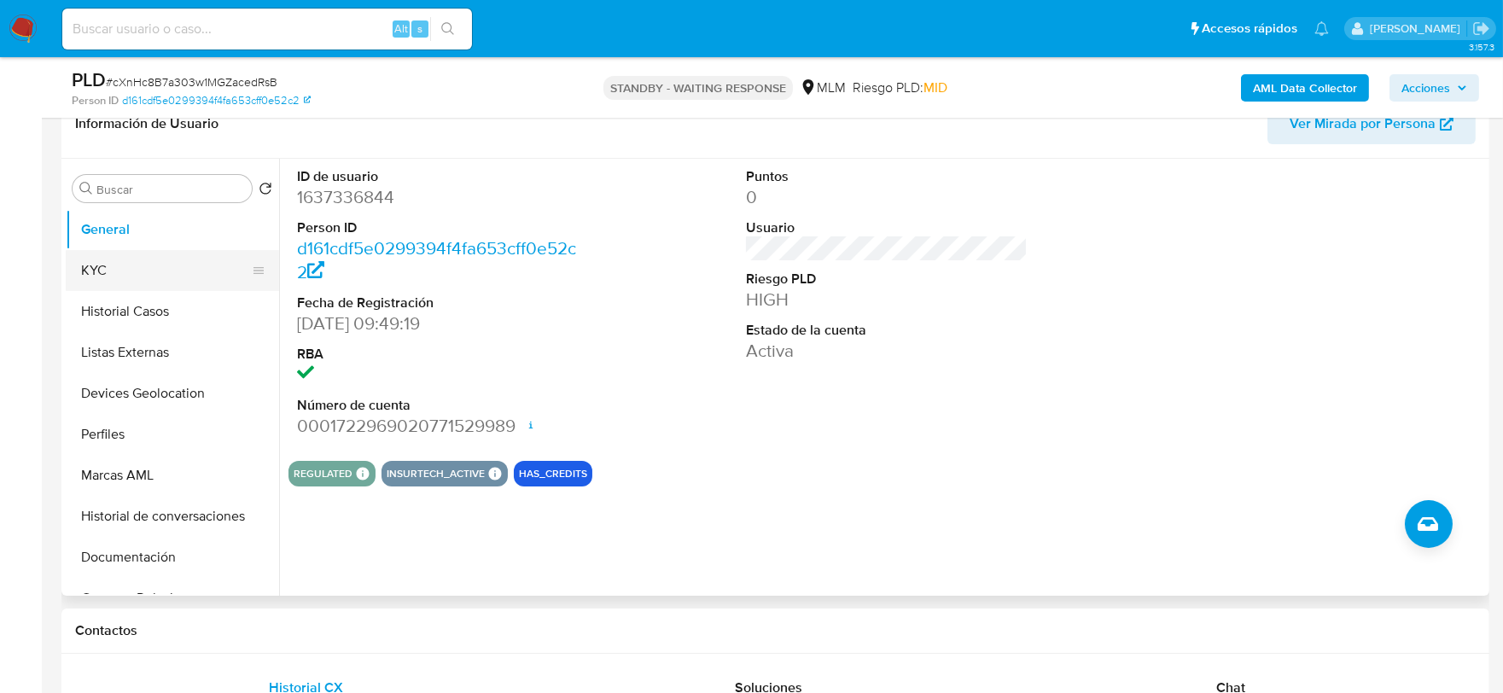
click at [168, 267] on button "KYC" at bounding box center [166, 270] width 200 height 41
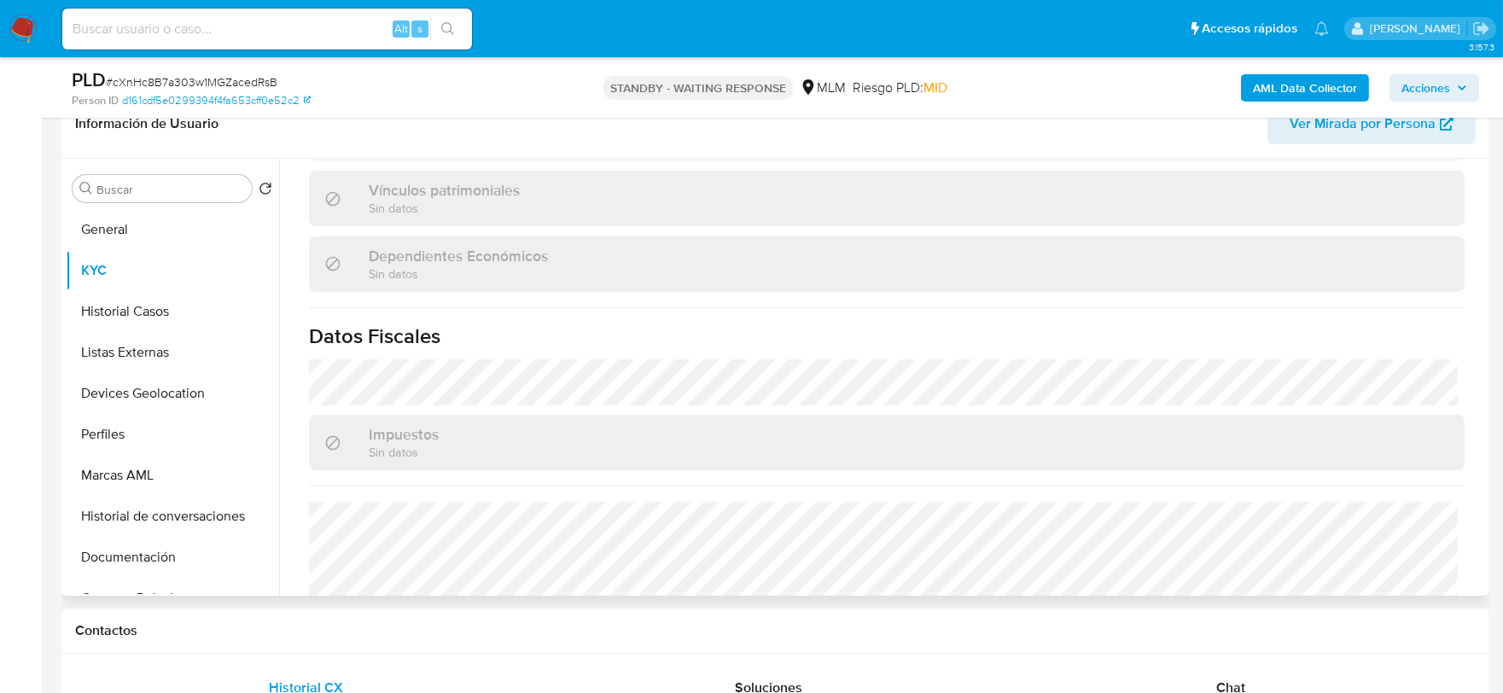
scroll to position [948, 0]
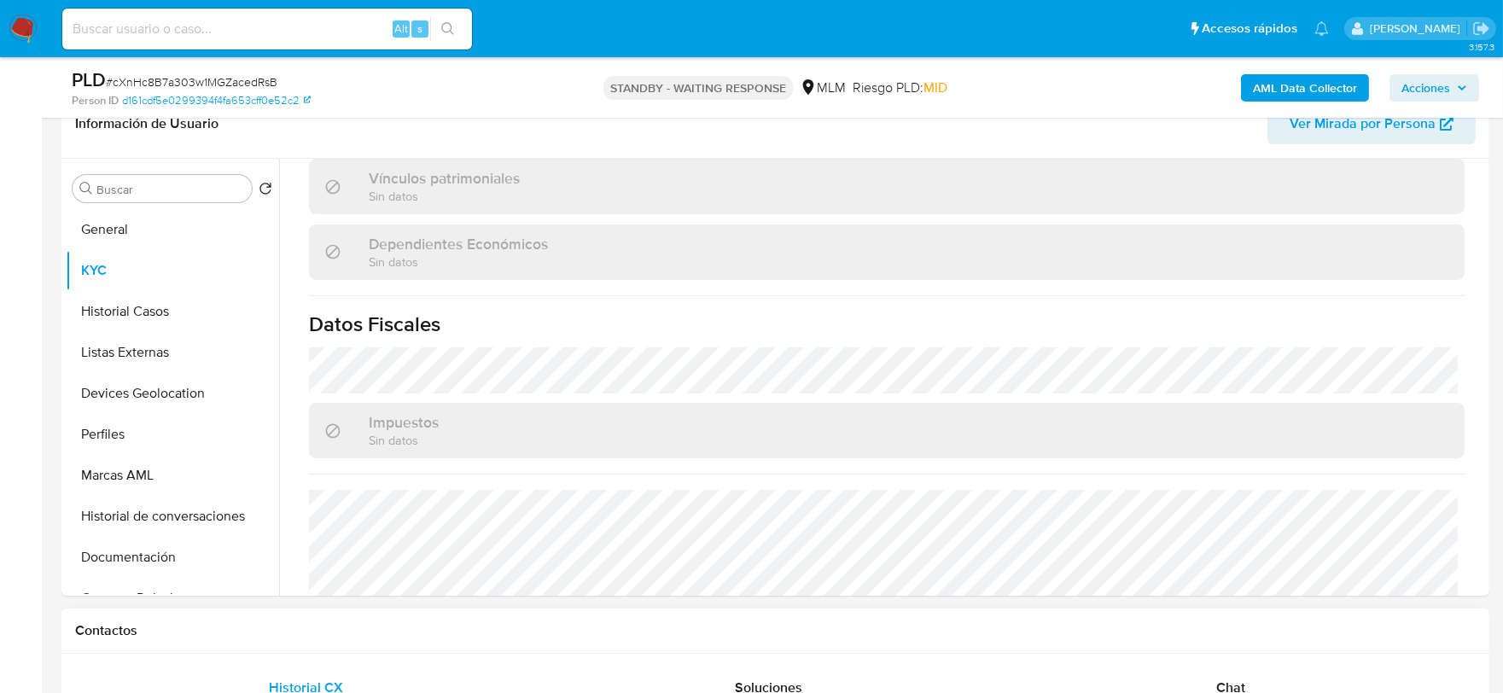
drag, startPoint x: 1225, startPoint y: 675, endPoint x: 1225, endPoint y: 660, distance: 15.4
click at [1225, 675] on div "Chat" at bounding box center [1231, 687] width 422 height 41
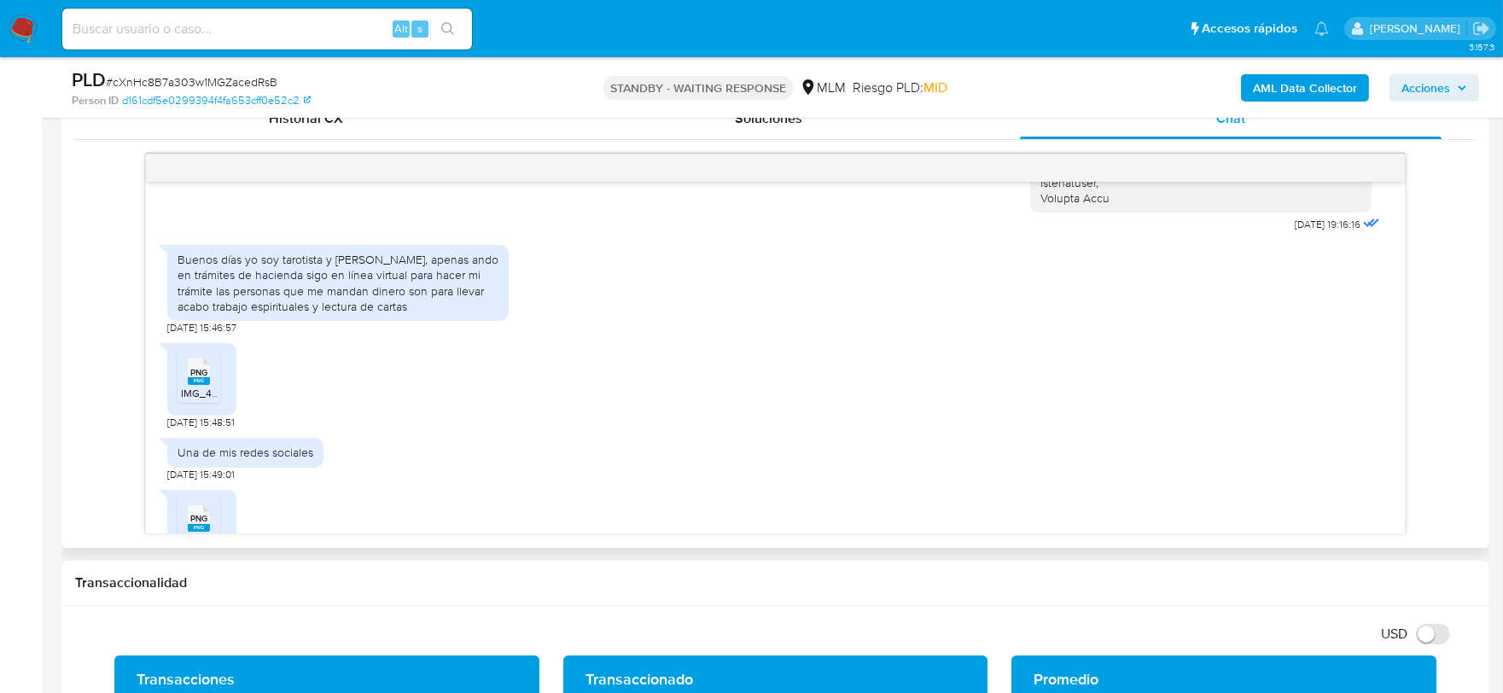
scroll to position [473, 0]
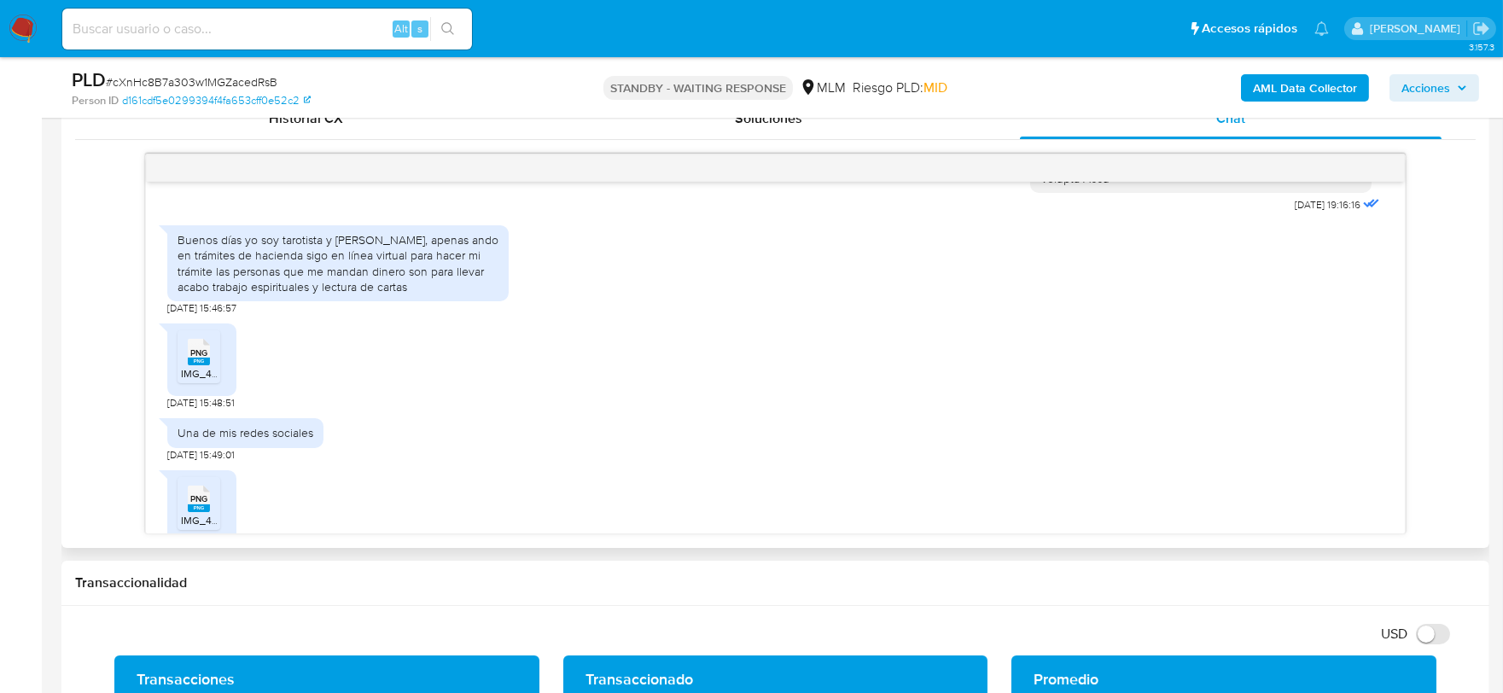
click at [1209, 370] on div "PNG PNG IMG_4194.png 03/09/2025 15:48:51" at bounding box center [775, 362] width 1216 height 95
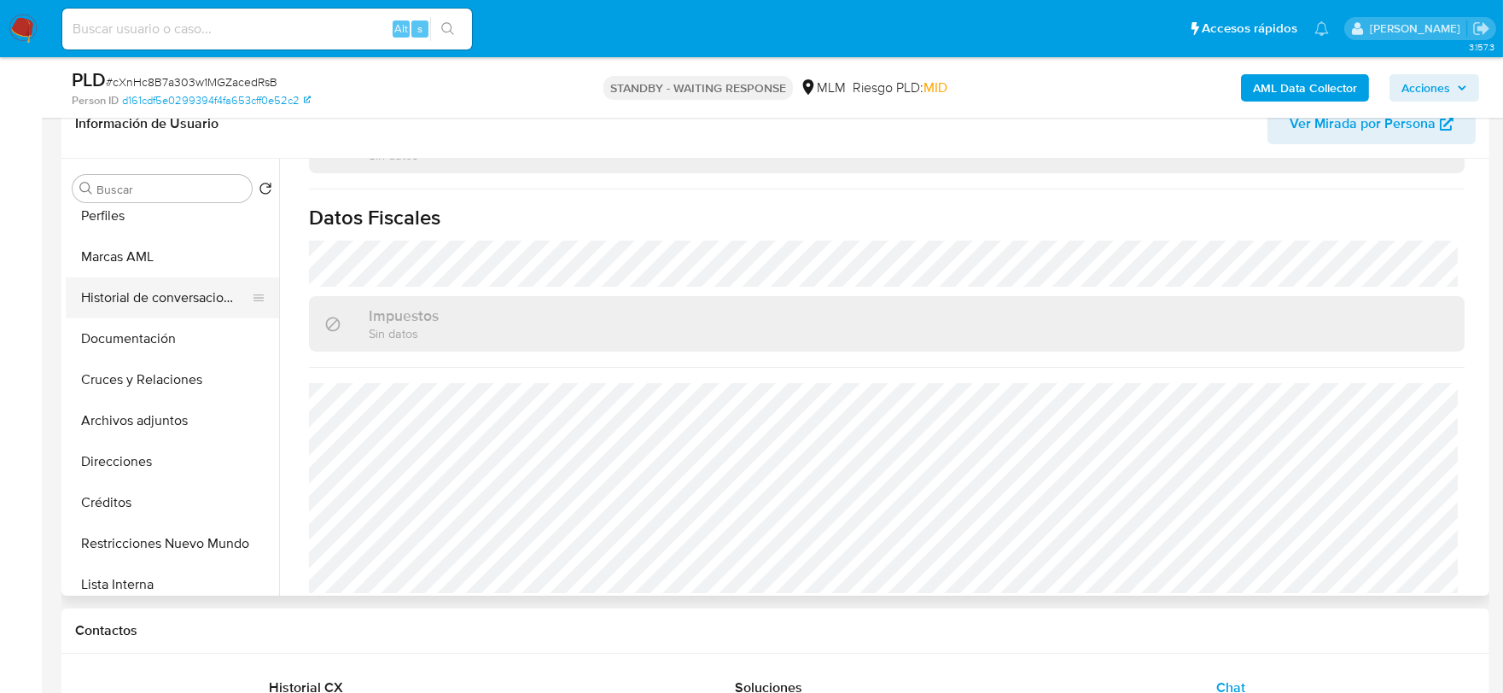
scroll to position [284, 0]
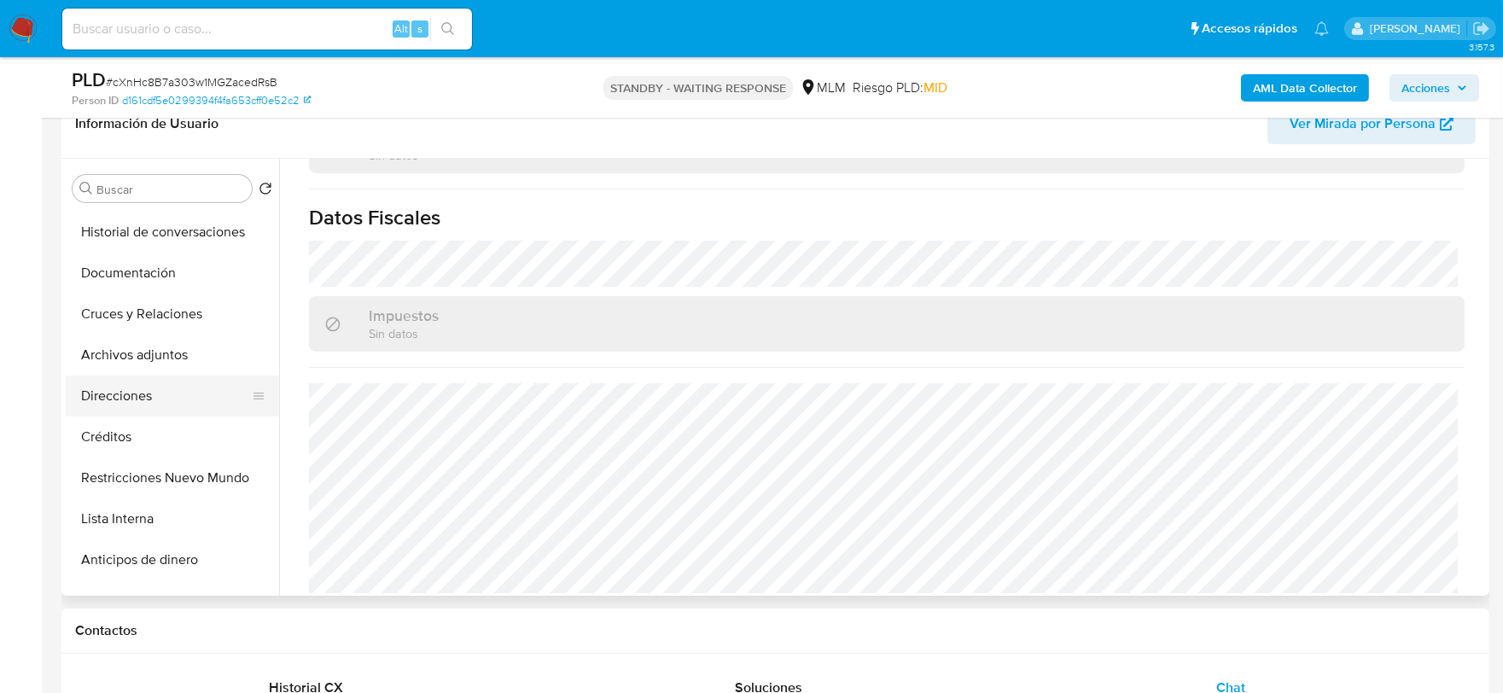
click at [119, 401] on button "Direcciones" at bounding box center [166, 396] width 200 height 41
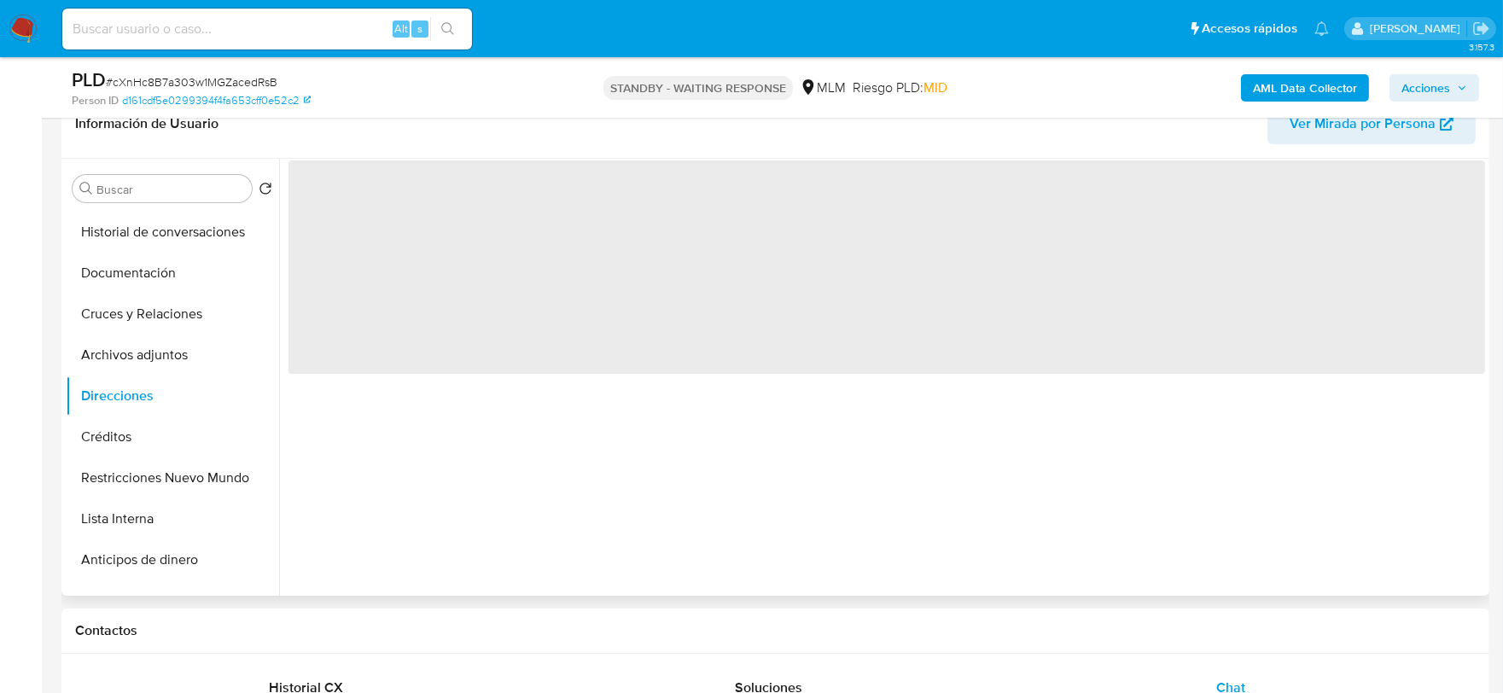
scroll to position [0, 0]
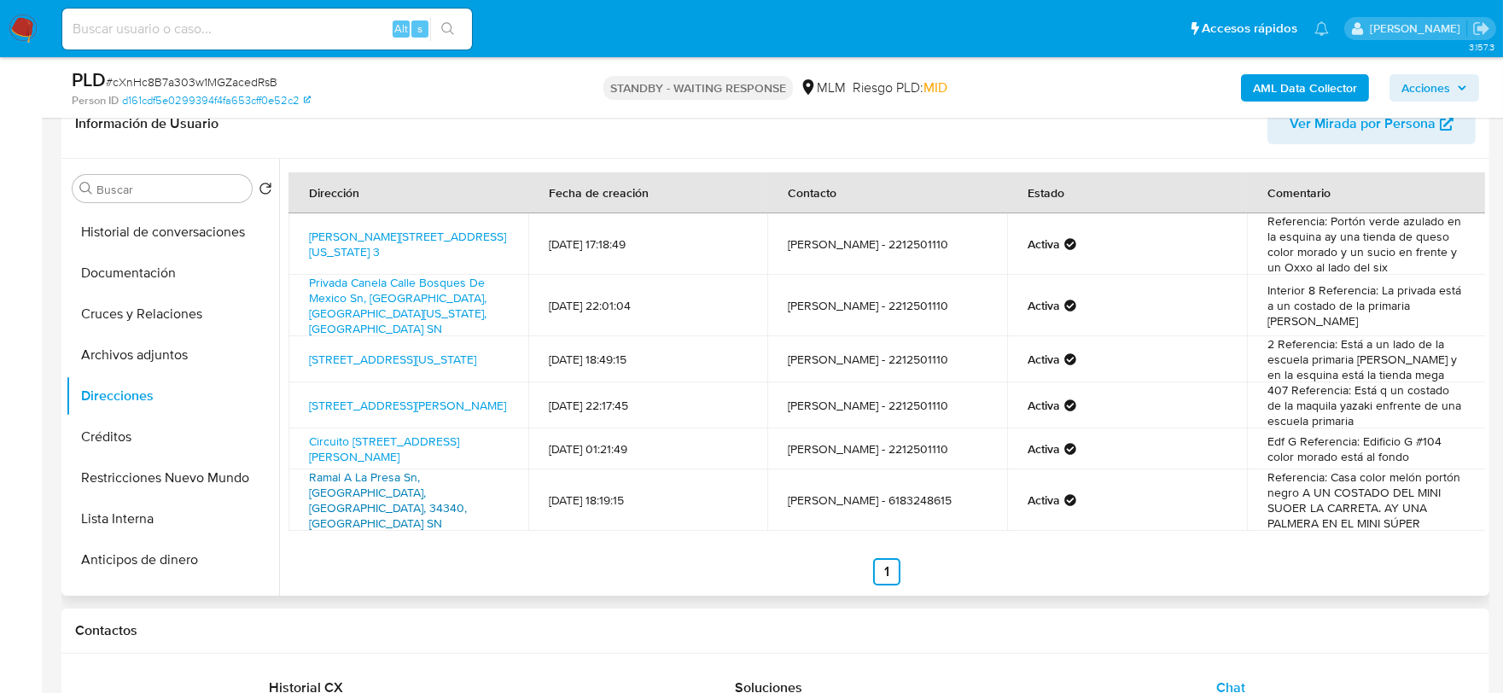
click at [442, 491] on link "Ramal A La Presa Sn, Durango, Durango, 34340, Mexico SN" at bounding box center [388, 500] width 158 height 63
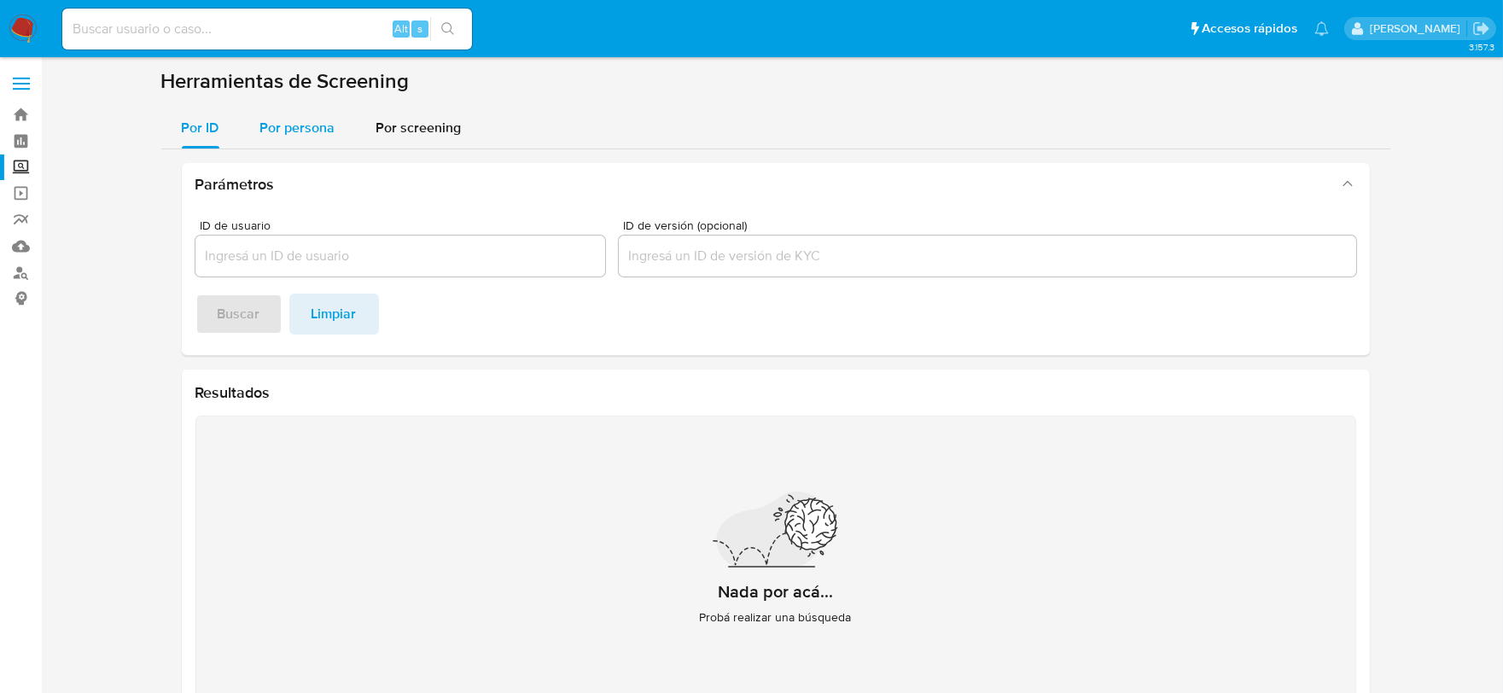
click at [262, 124] on span "Por persona" at bounding box center [297, 128] width 75 height 20
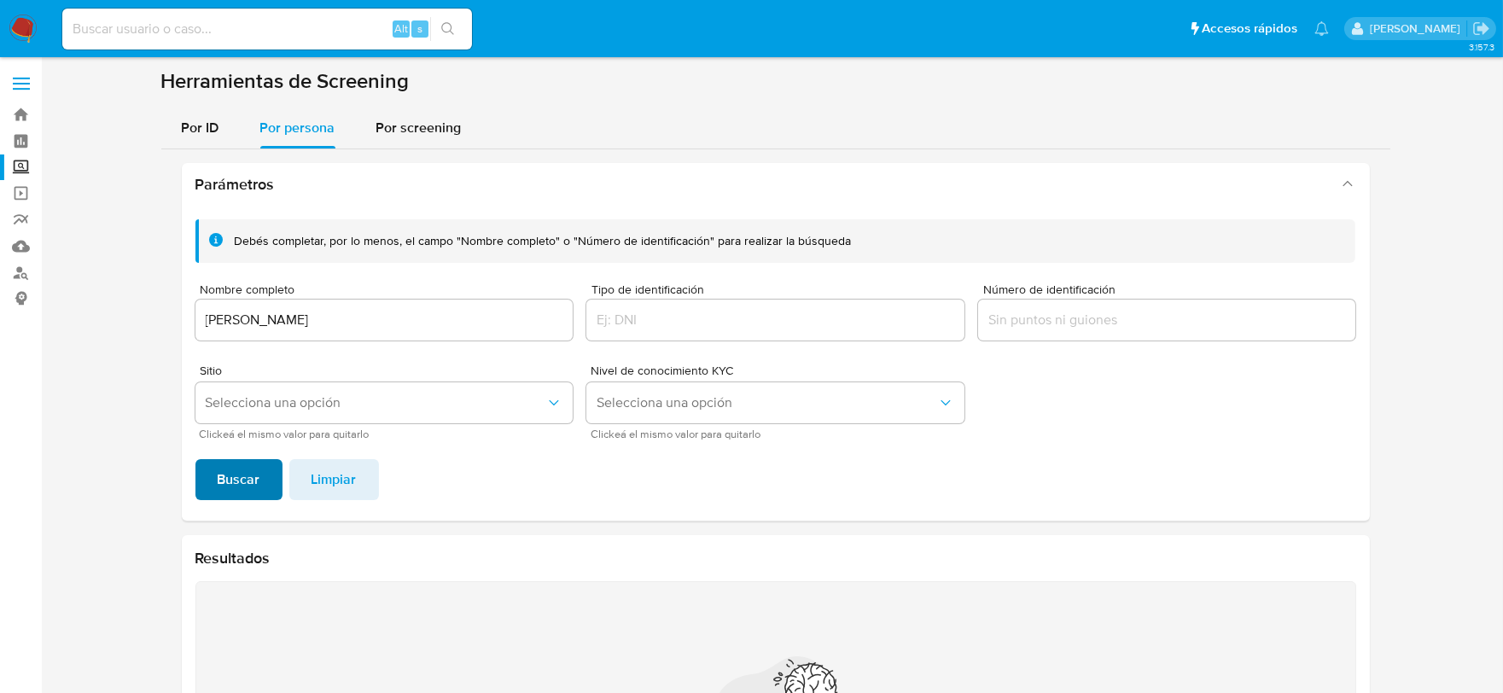
click at [253, 481] on span "Buscar" at bounding box center [239, 480] width 43 height 38
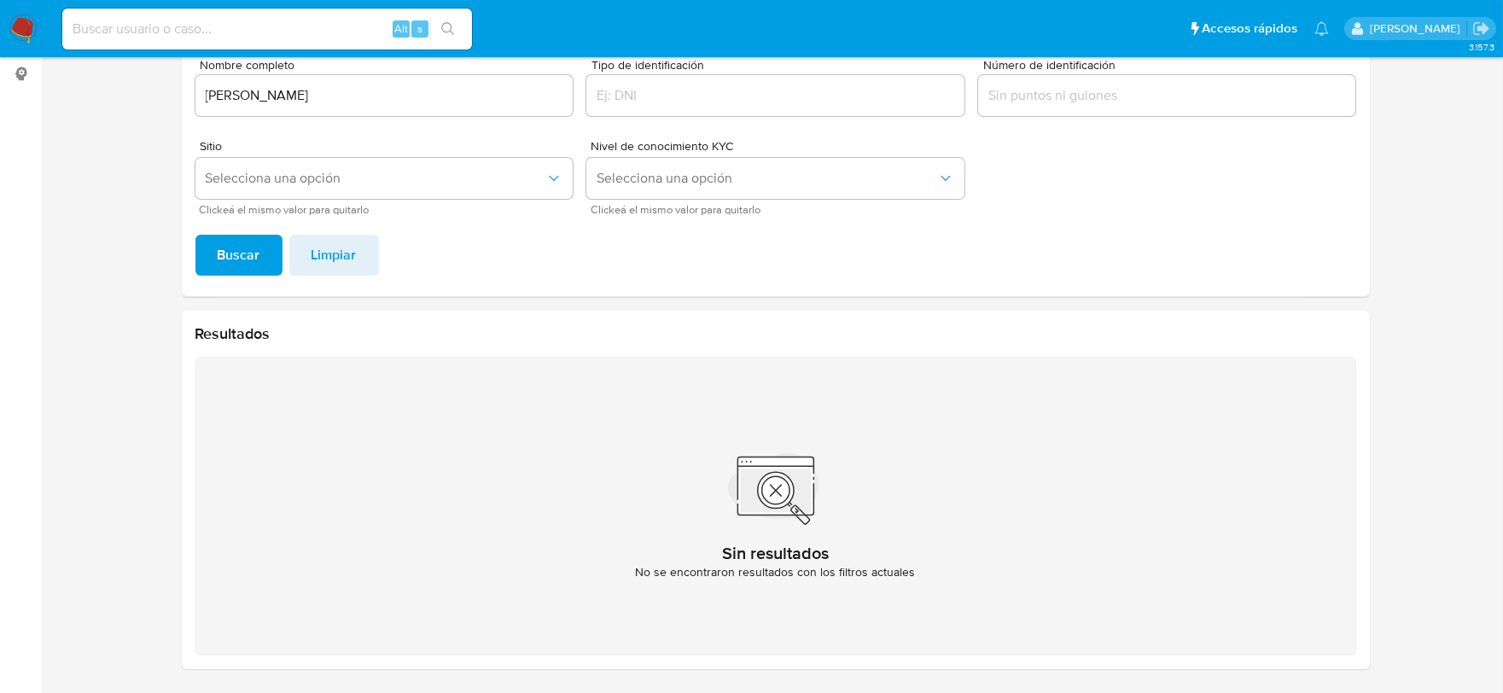
click at [234, 99] on input "ANA QUINTERO QUINTERO" at bounding box center [384, 95] width 378 height 22
click at [195, 235] on button "Buscar" at bounding box center [238, 255] width 87 height 41
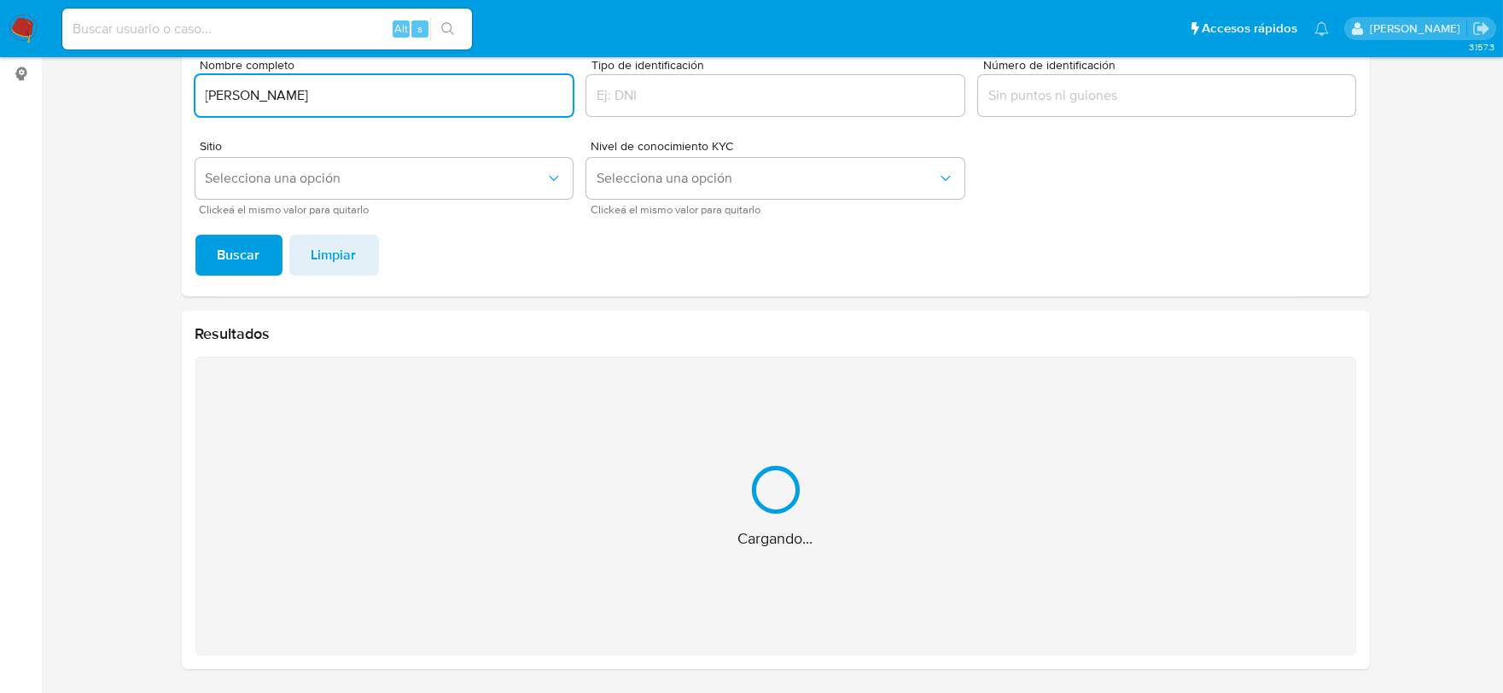
scroll to position [55, 0]
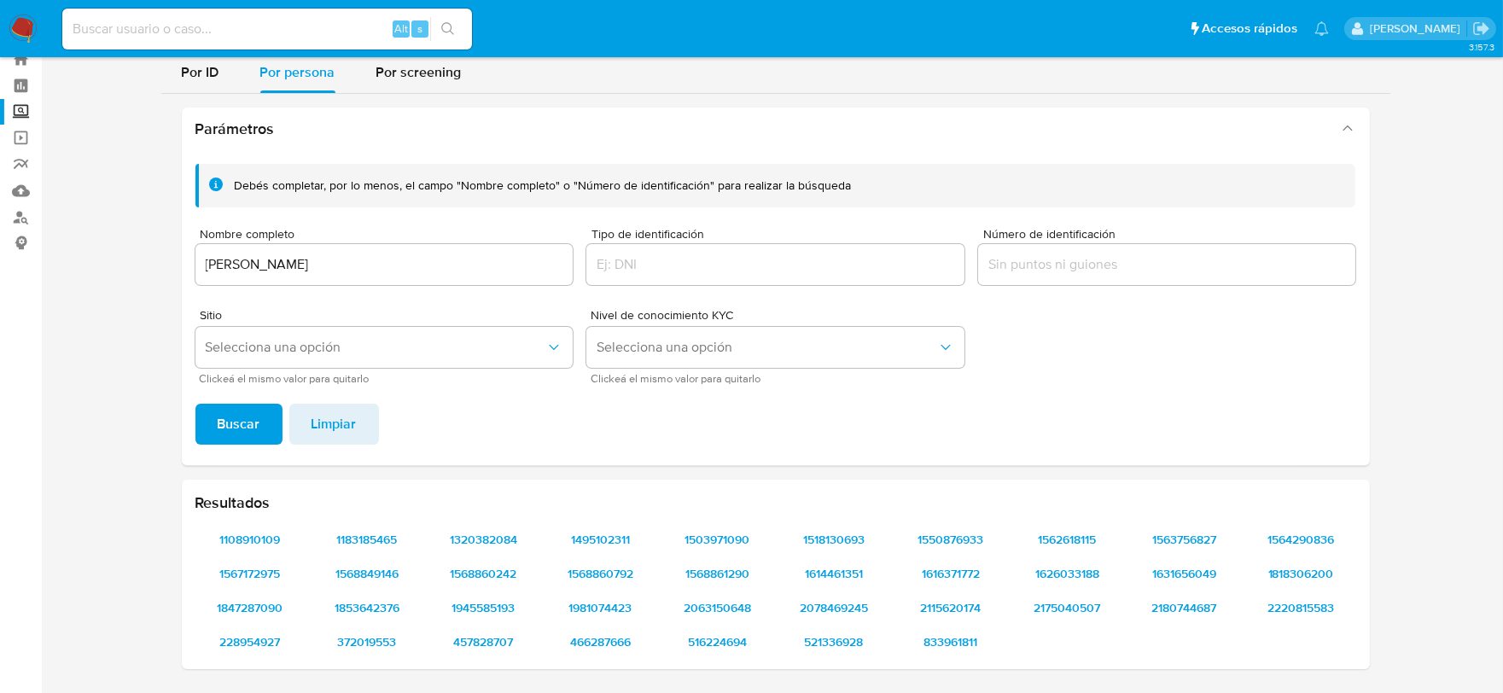
click at [210, 266] on input "ANEL VARGAS" at bounding box center [384, 264] width 378 height 22
paste input "NOEMI SANTANA"
click at [239, 413] on span "Buscar" at bounding box center [239, 424] width 43 height 38
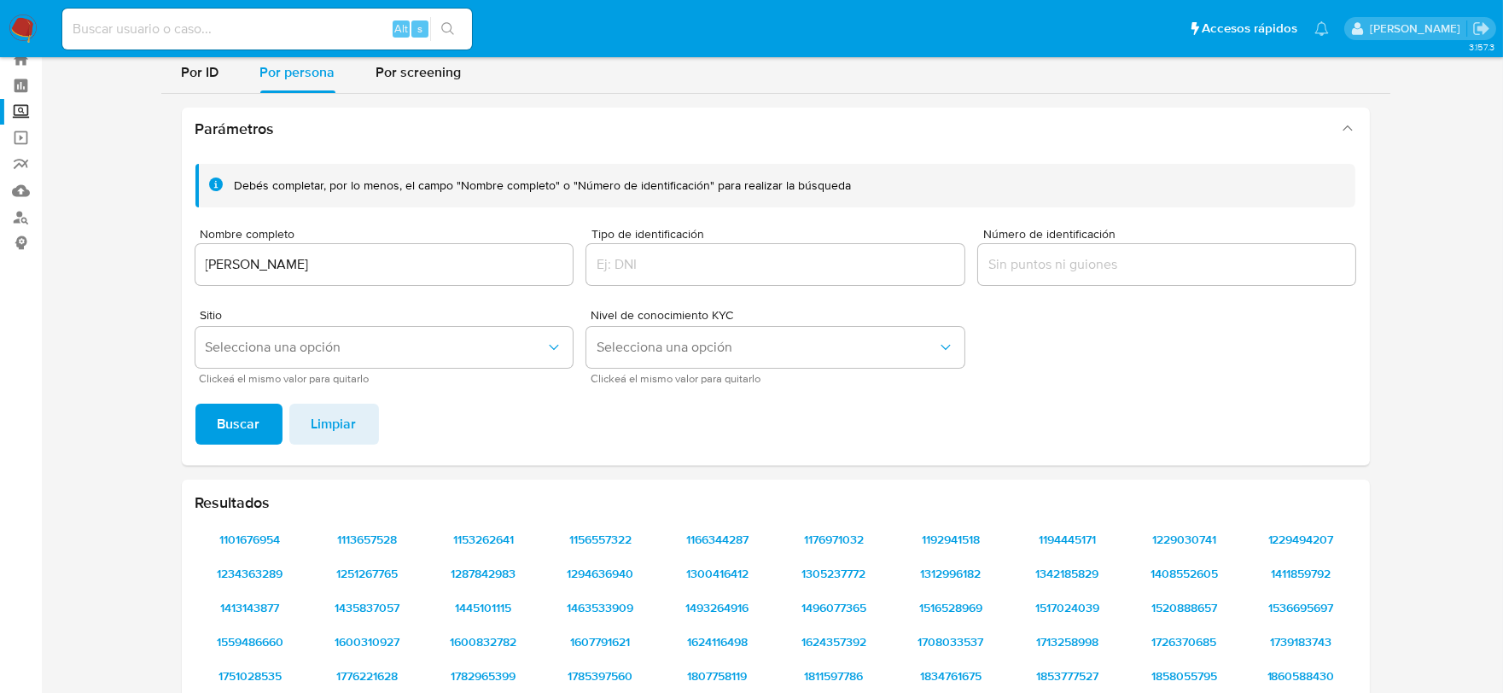
click at [319, 259] on input "NOEMI SANTANA" at bounding box center [384, 264] width 378 height 22
click at [242, 414] on span "Buscar" at bounding box center [239, 424] width 43 height 38
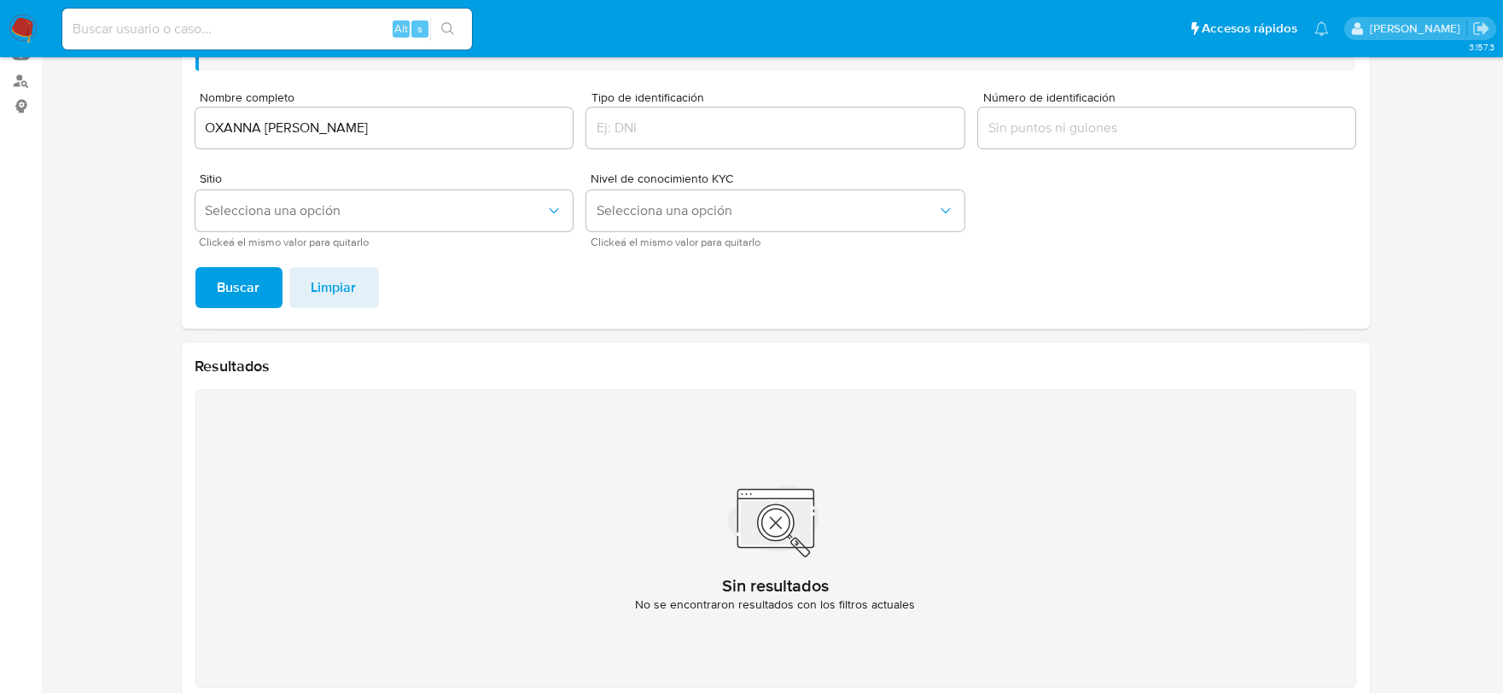
click at [201, 130] on input "OXANNA QUINTEROS" at bounding box center [384, 128] width 378 height 22
type input "ROXANNA QUINTEROS"
click at [195, 267] on button "Buscar" at bounding box center [238, 287] width 87 height 41
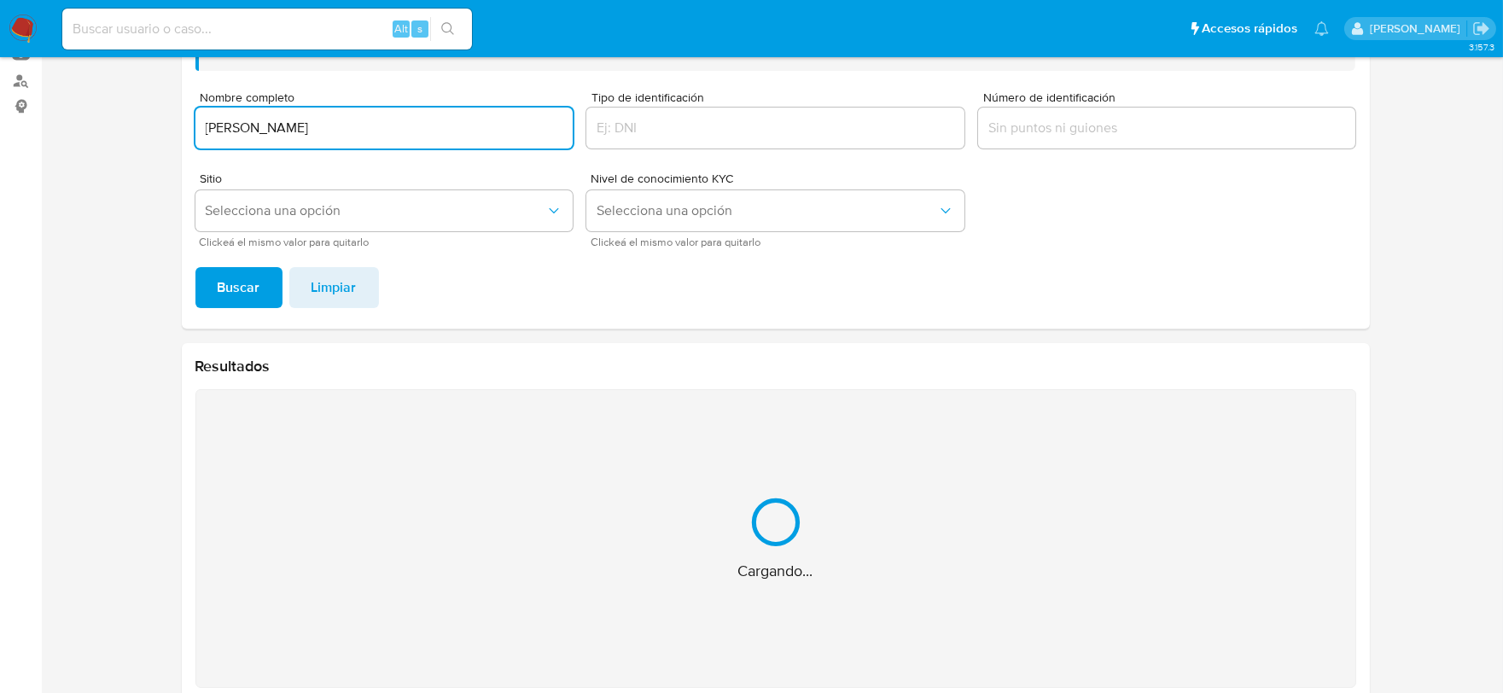
scroll to position [224, 0]
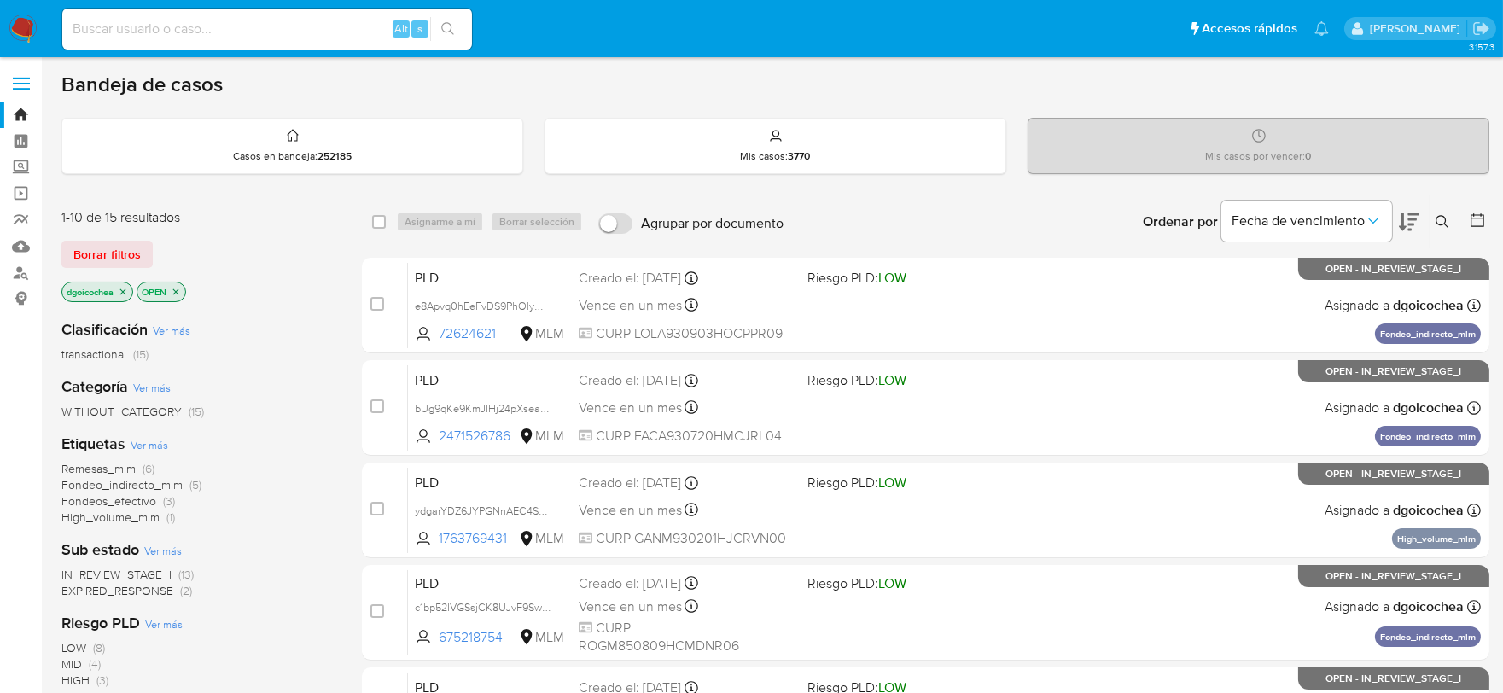
click at [128, 594] on span "EXPIRED_RESPONSE" at bounding box center [117, 590] width 112 height 17
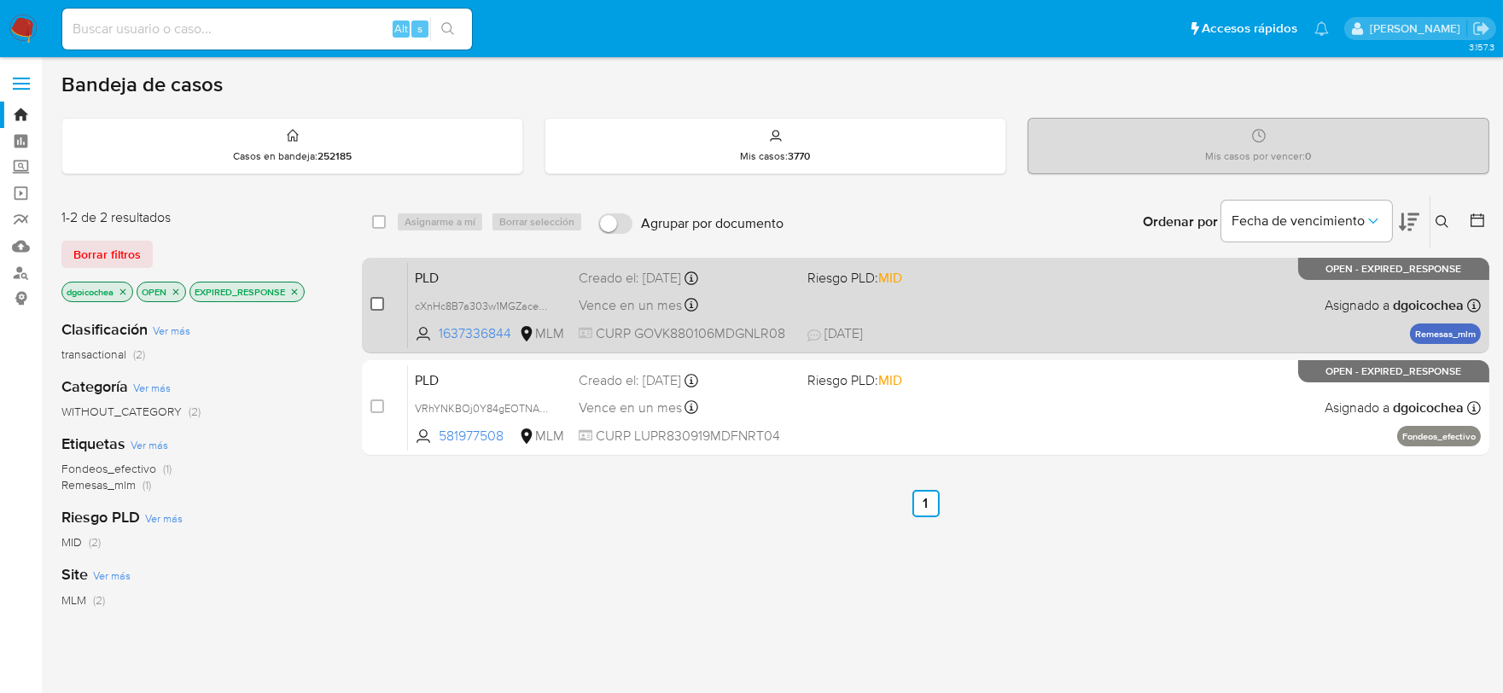
click at [373, 301] on input "checkbox" at bounding box center [377, 304] width 14 height 14
checkbox input "true"
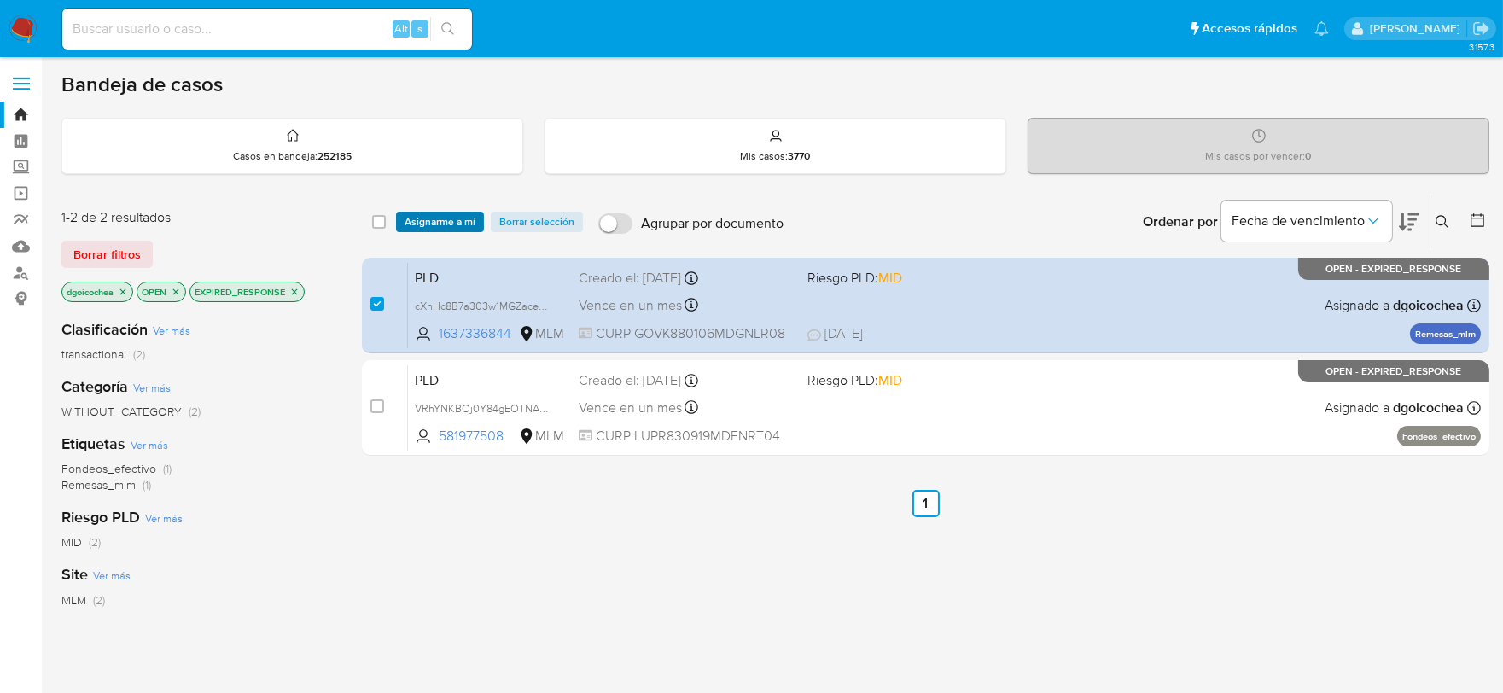
click at [432, 222] on span "Asignarme a mí" at bounding box center [440, 221] width 71 height 17
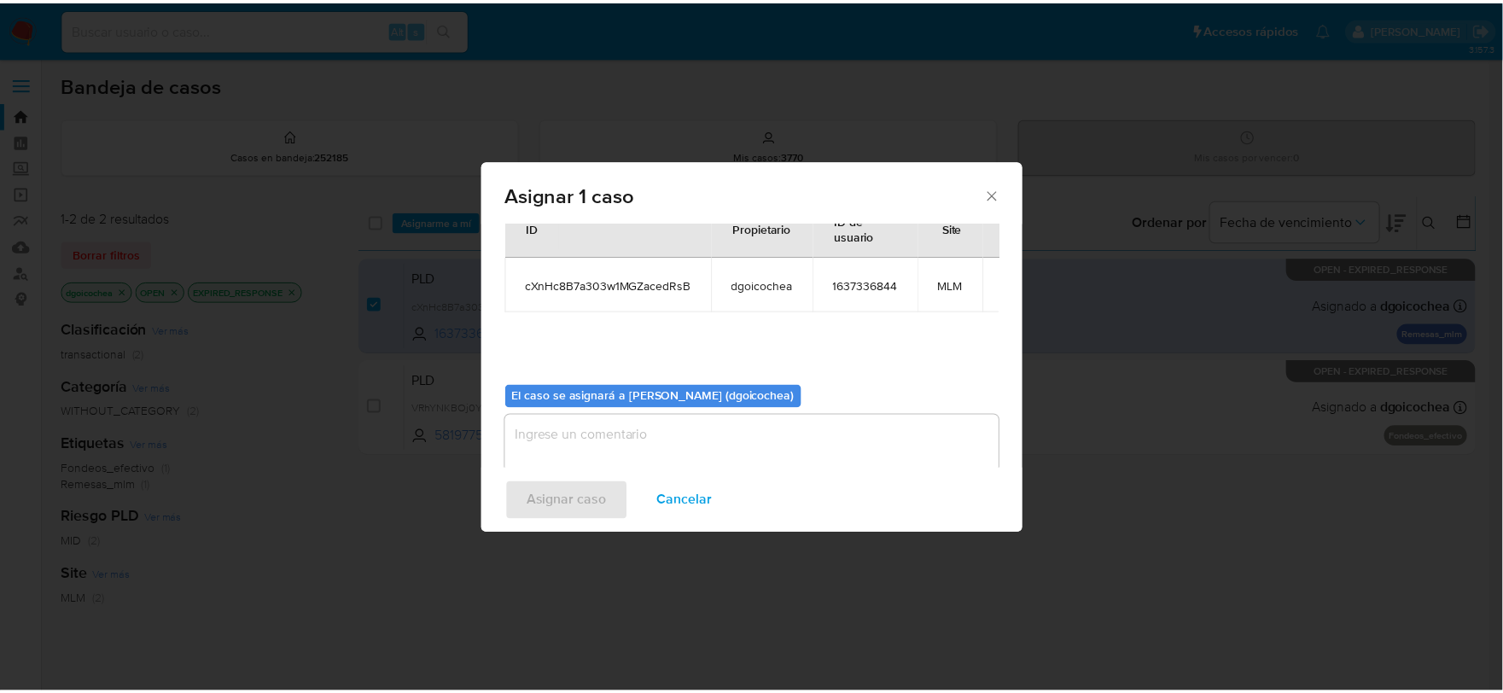
scroll to position [88, 0]
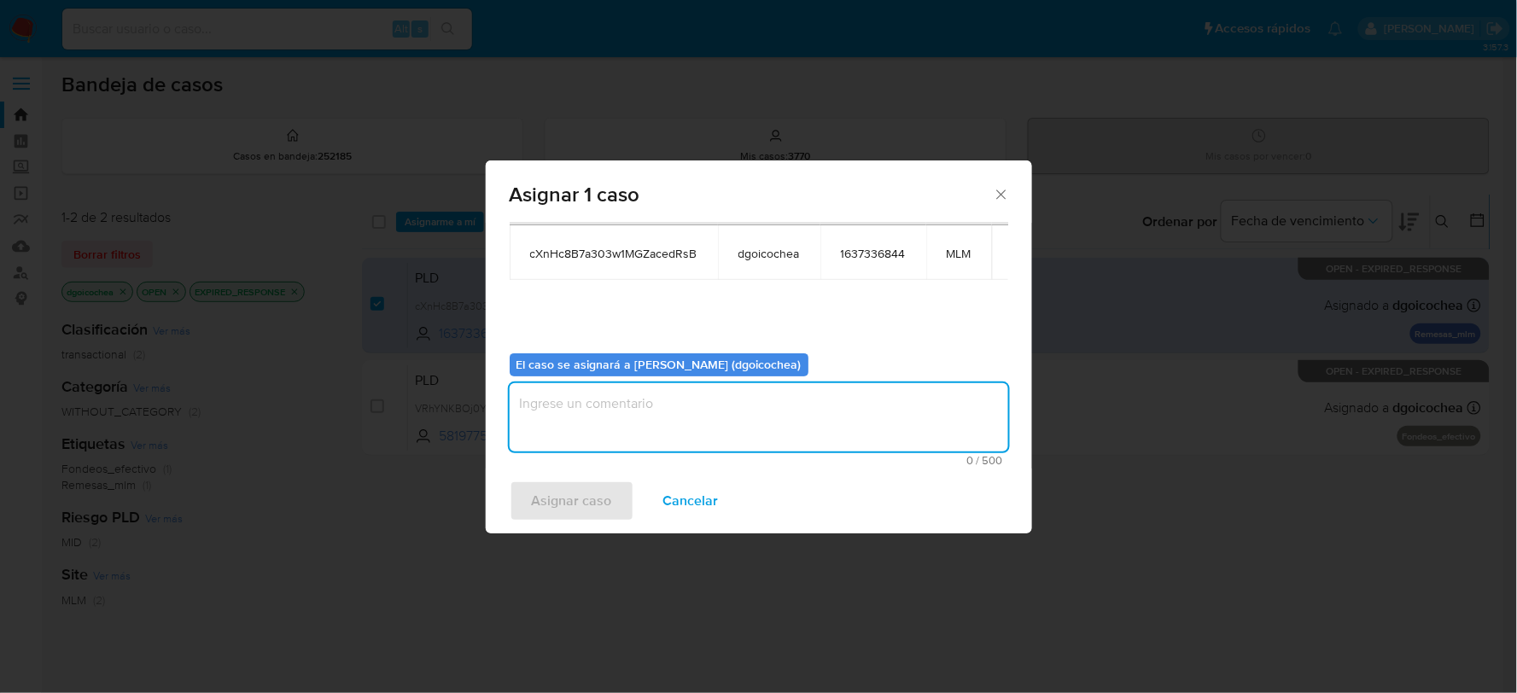
click at [685, 435] on textarea "assign-modal" at bounding box center [759, 417] width 498 height 68
type textarea "DG"
click at [555, 486] on span "Asignar caso" at bounding box center [572, 501] width 80 height 38
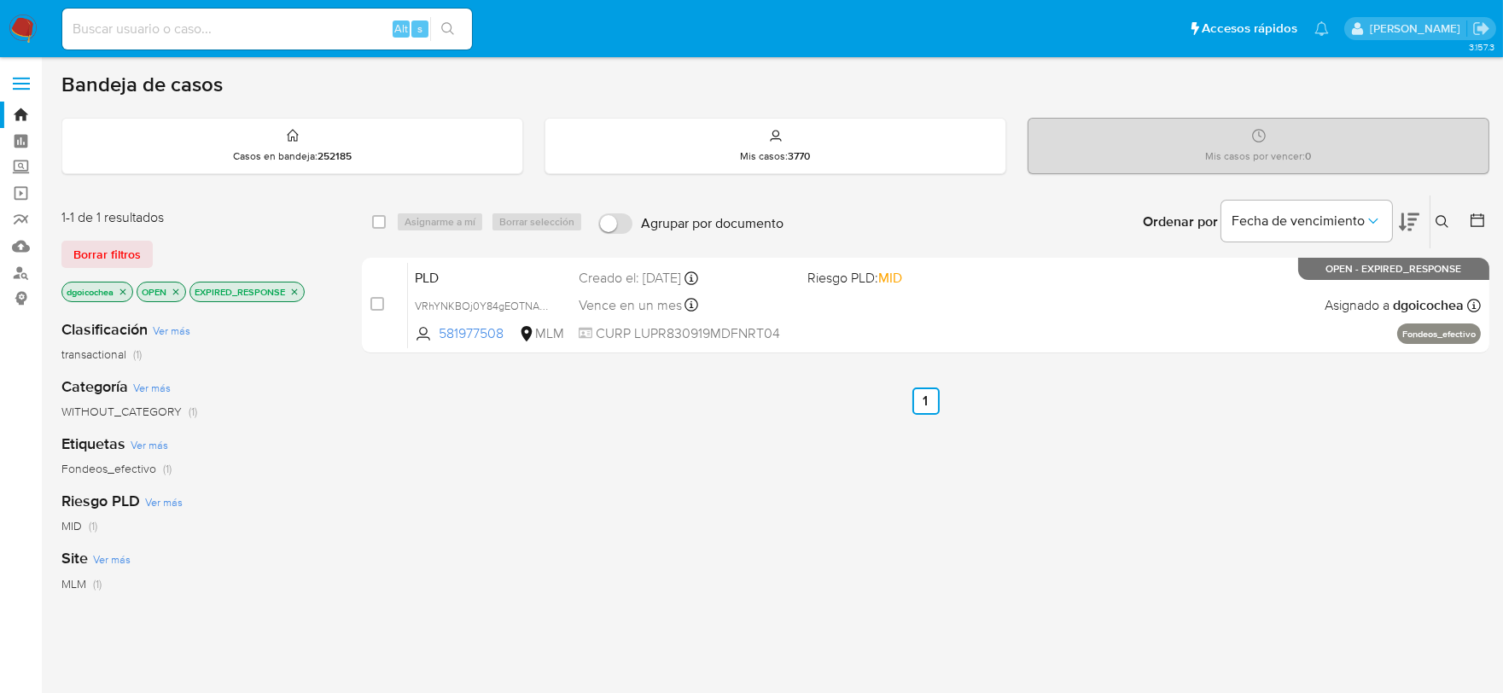
click at [295, 282] on p "EXPIRED_RESPONSE" at bounding box center [247, 291] width 114 height 19
click at [297, 287] on icon "close-filter" at bounding box center [294, 292] width 10 height 10
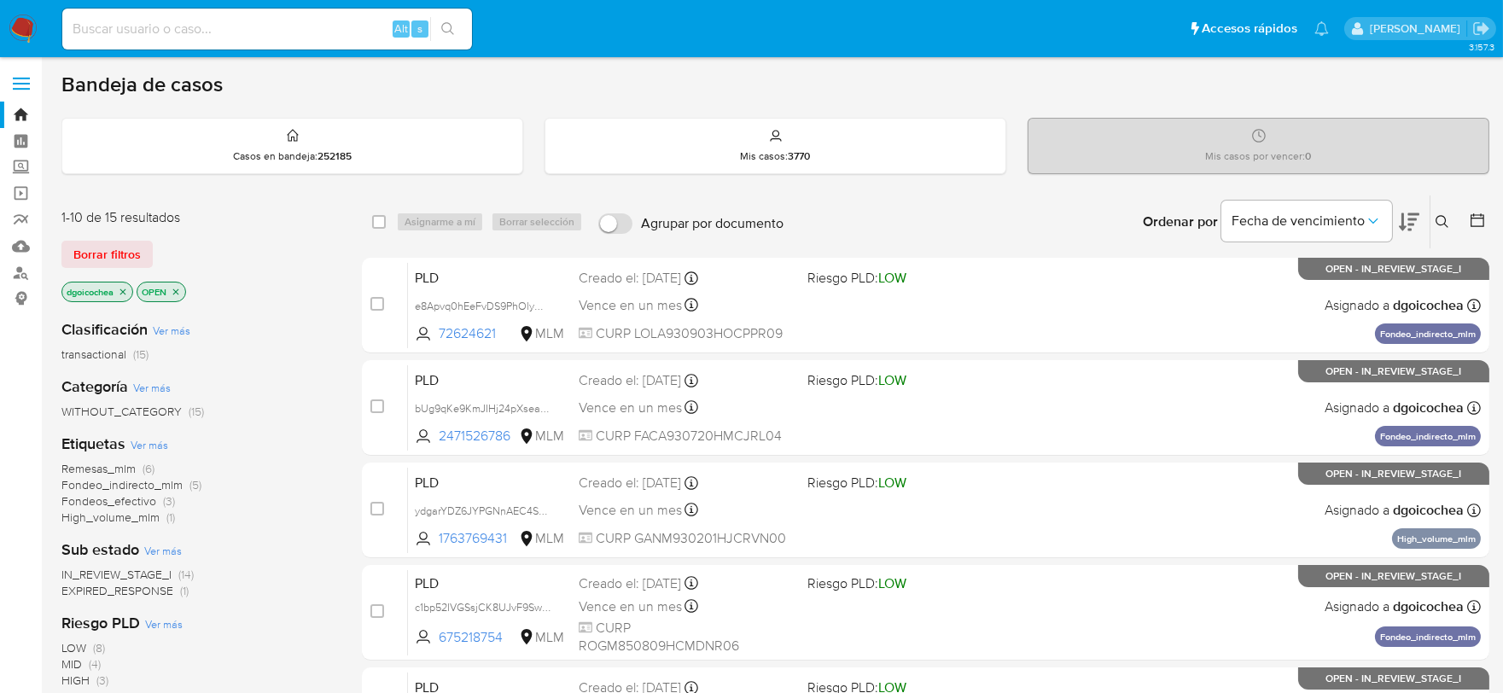
click at [1439, 220] on icon at bounding box center [1442, 222] width 14 height 14
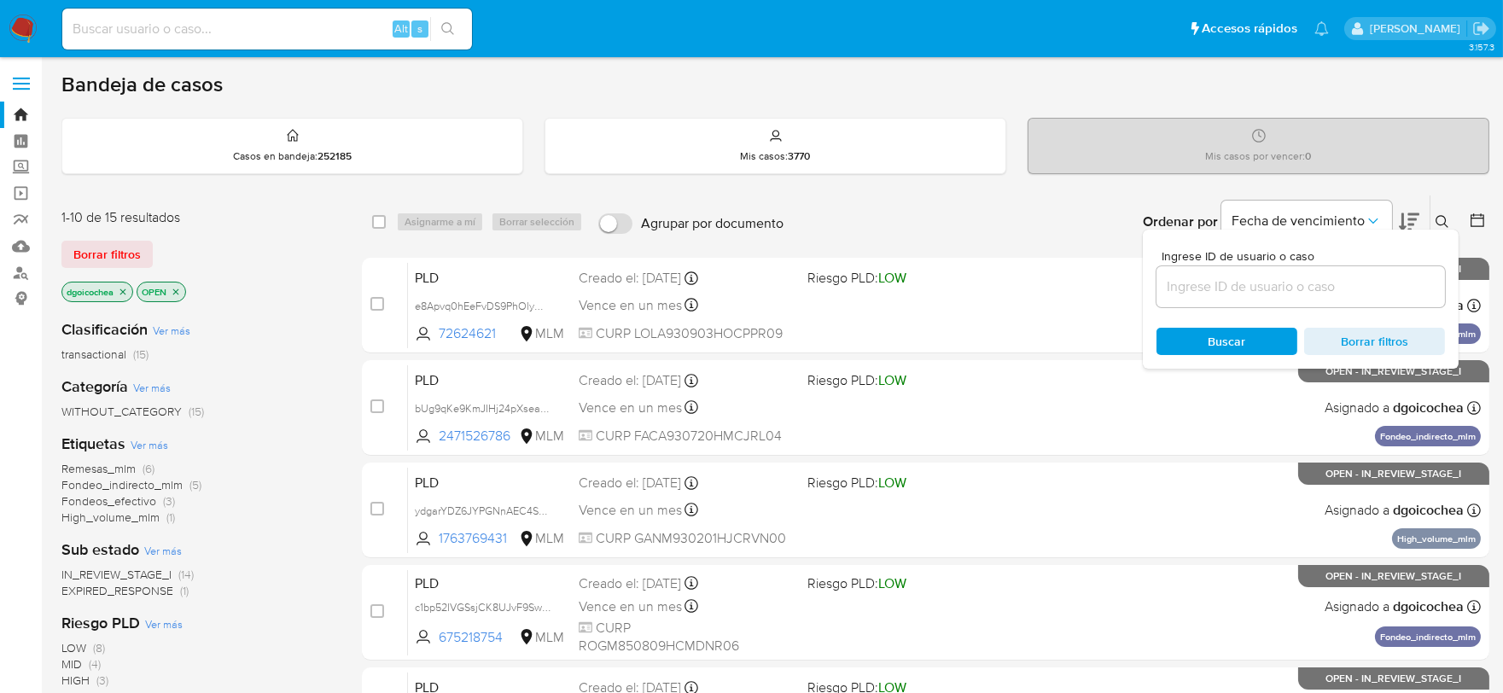
click at [1319, 278] on input at bounding box center [1300, 287] width 288 height 22
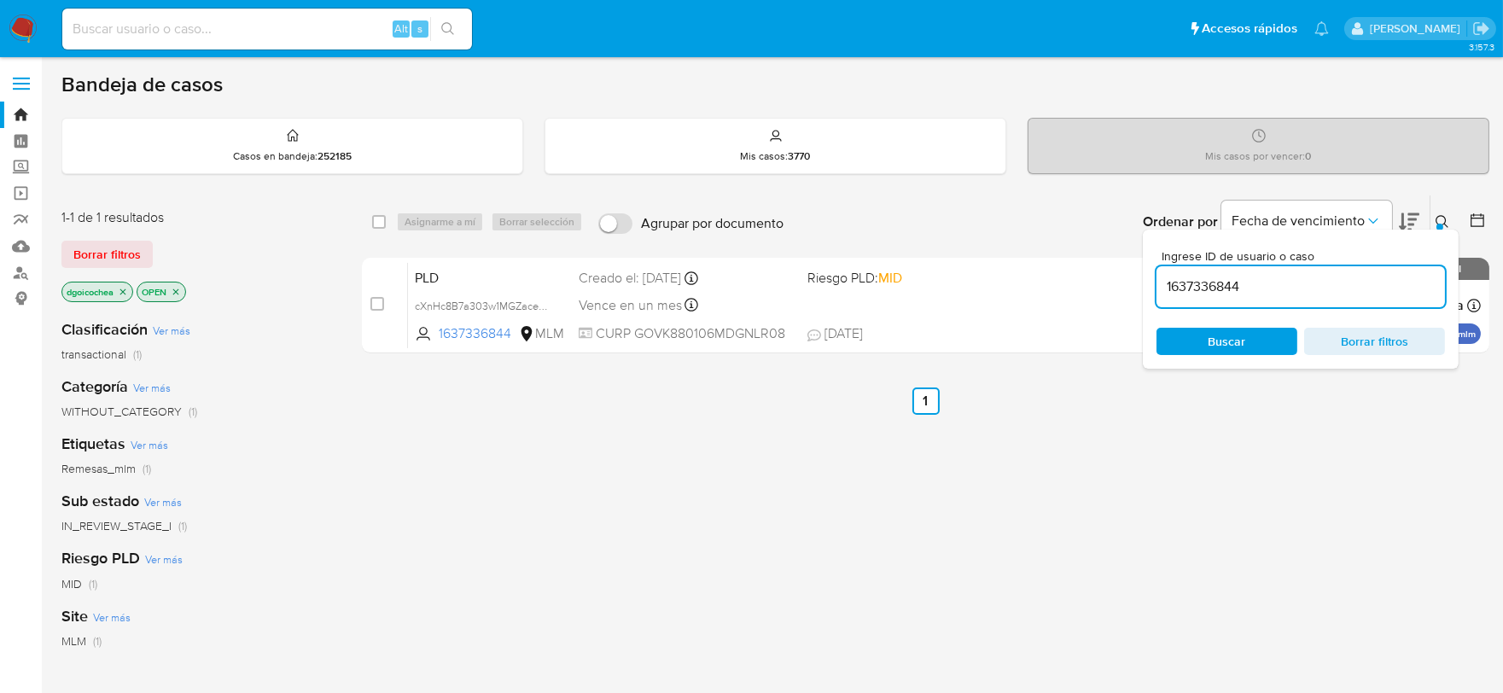
click at [1440, 220] on icon at bounding box center [1442, 222] width 14 height 14
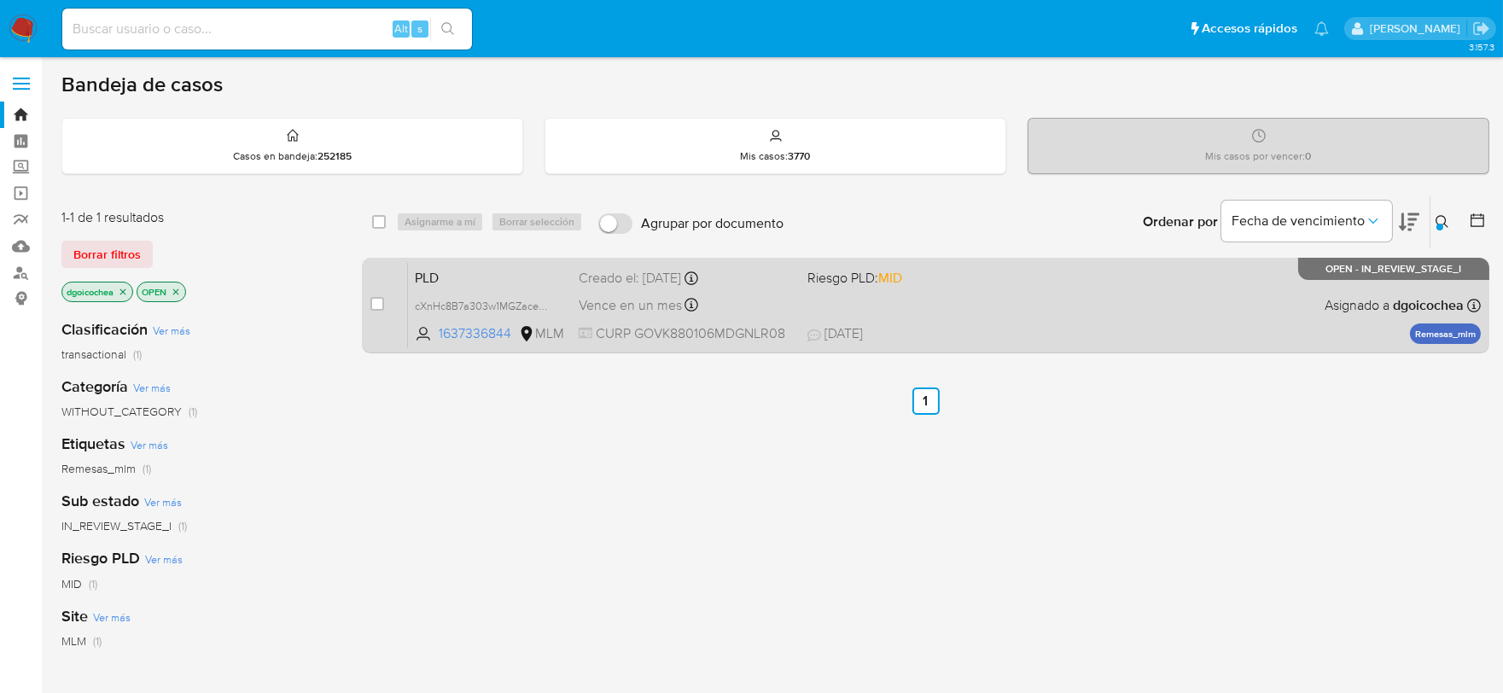
click at [435, 274] on span "PLD" at bounding box center [490, 276] width 150 height 22
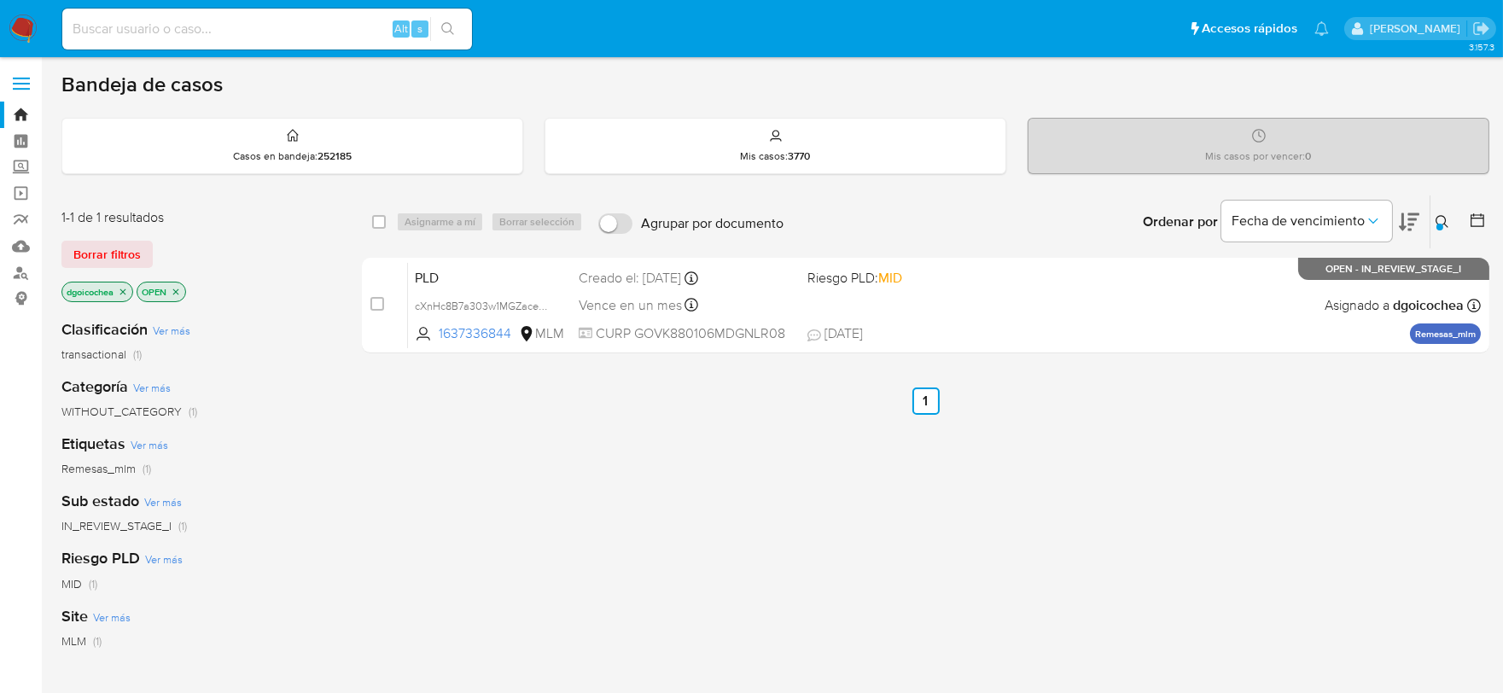
click at [1442, 213] on button at bounding box center [1444, 222] width 28 height 20
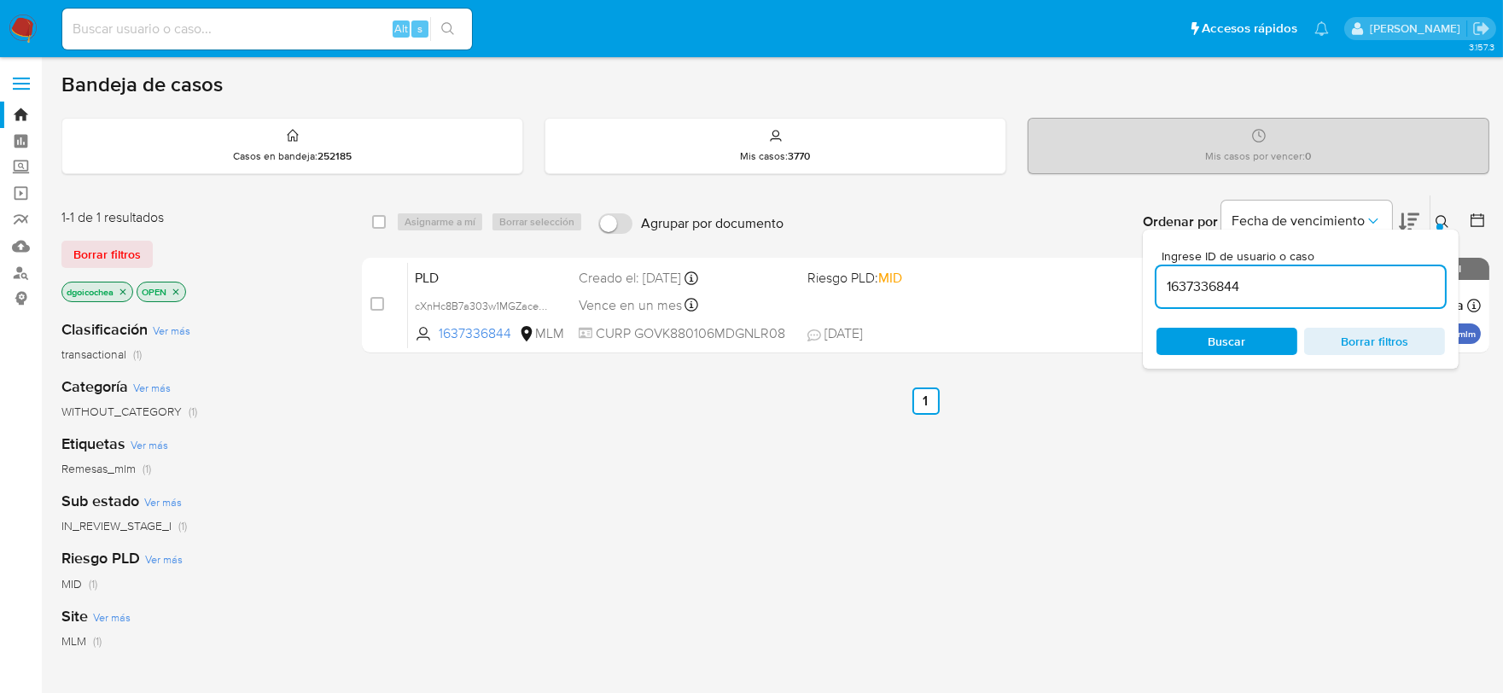
click at [1395, 279] on input "1637336844" at bounding box center [1300, 287] width 288 height 22
click at [133, 259] on span "Borrar filtros" at bounding box center [106, 254] width 67 height 24
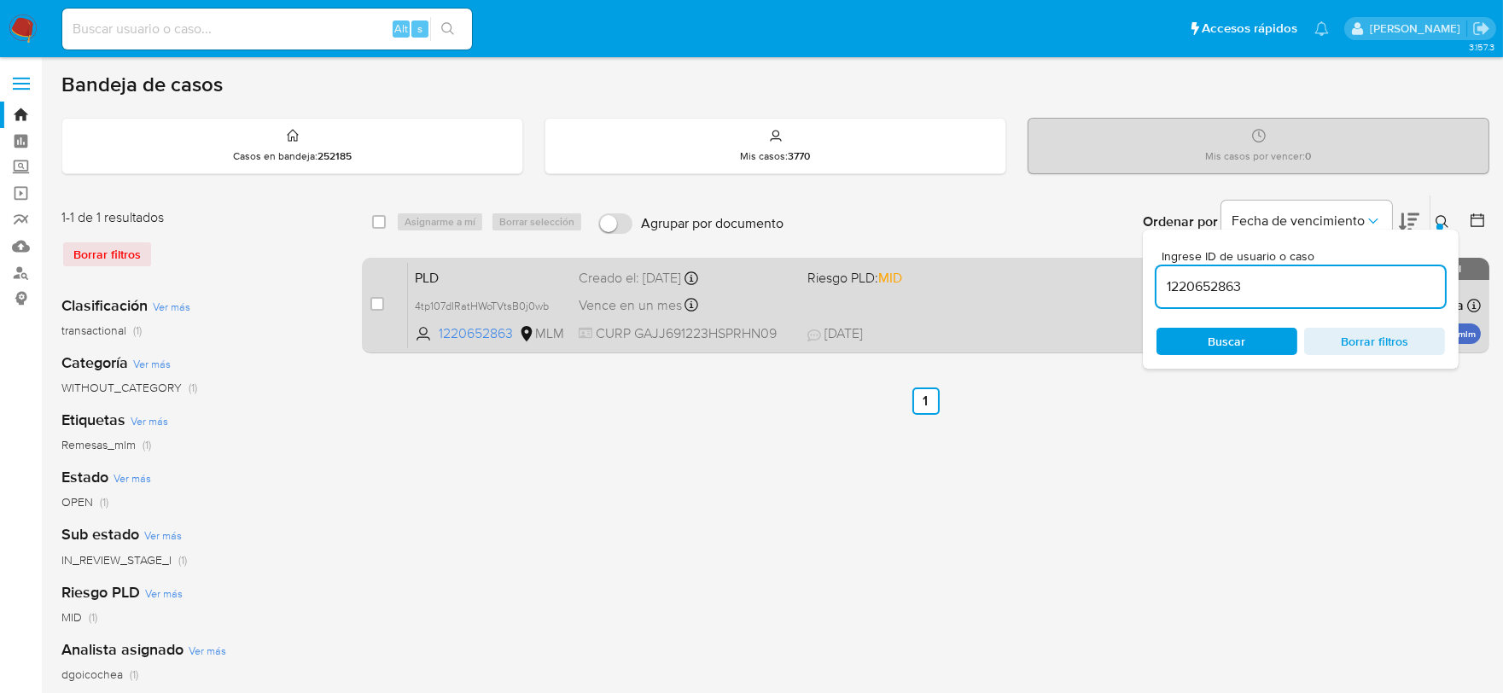
click at [432, 269] on span "PLD" at bounding box center [490, 276] width 150 height 22
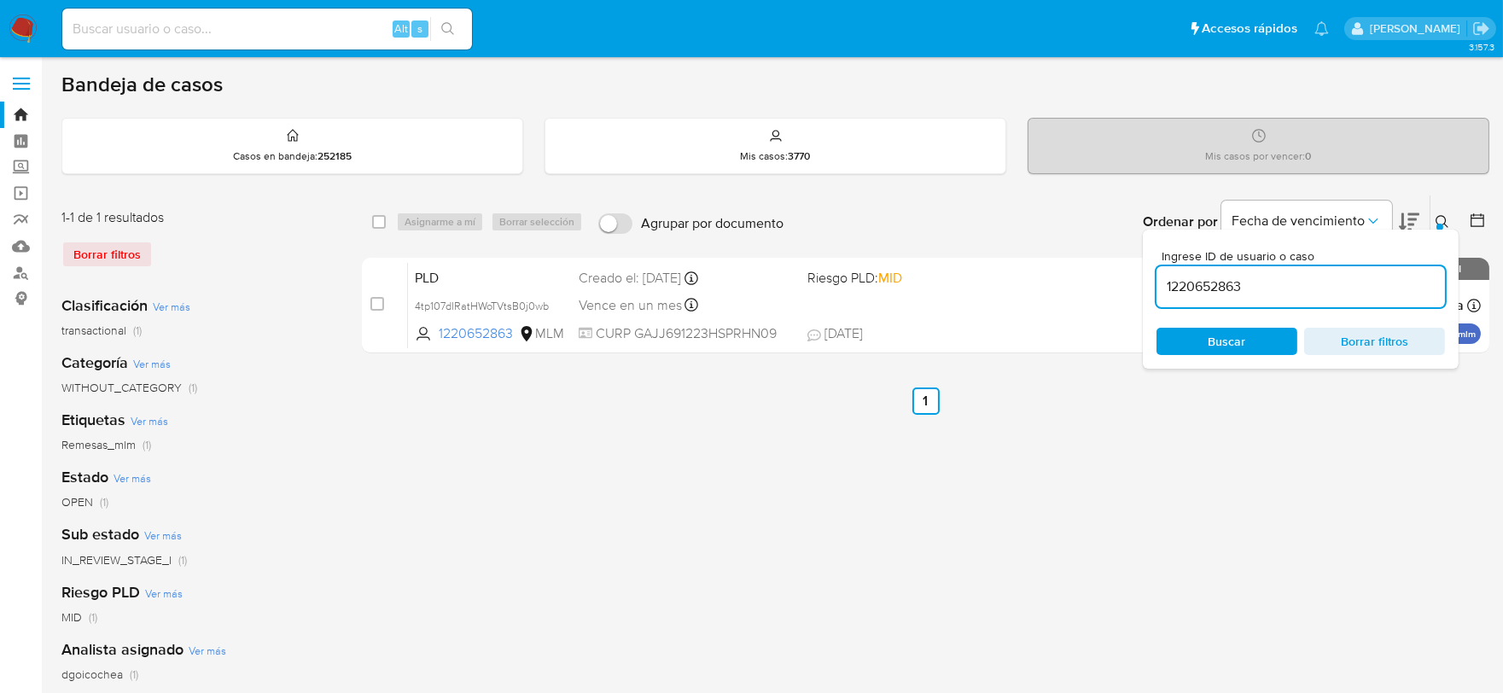
click at [1188, 288] on input "1220652863" at bounding box center [1300, 287] width 288 height 22
paste input "43790248"
type input "43790248"
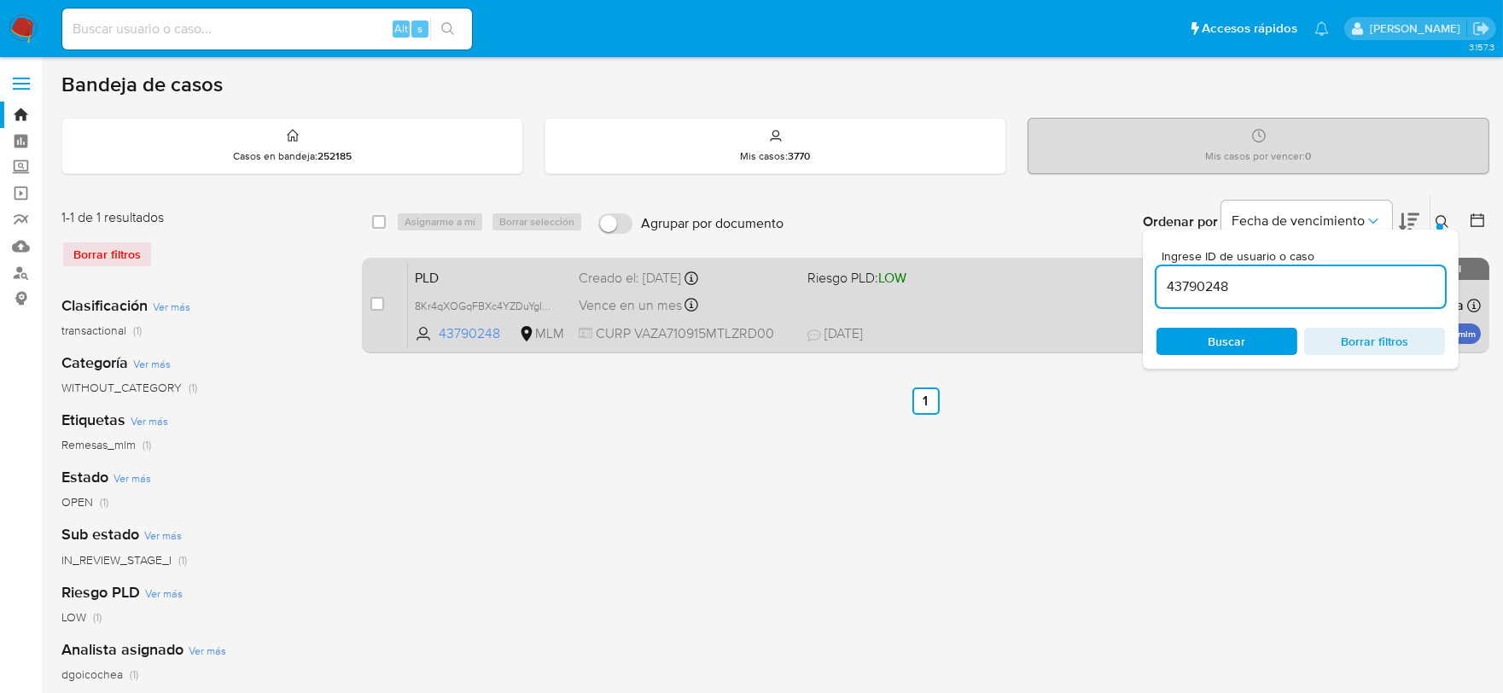
click at [427, 271] on span "PLD" at bounding box center [490, 276] width 150 height 22
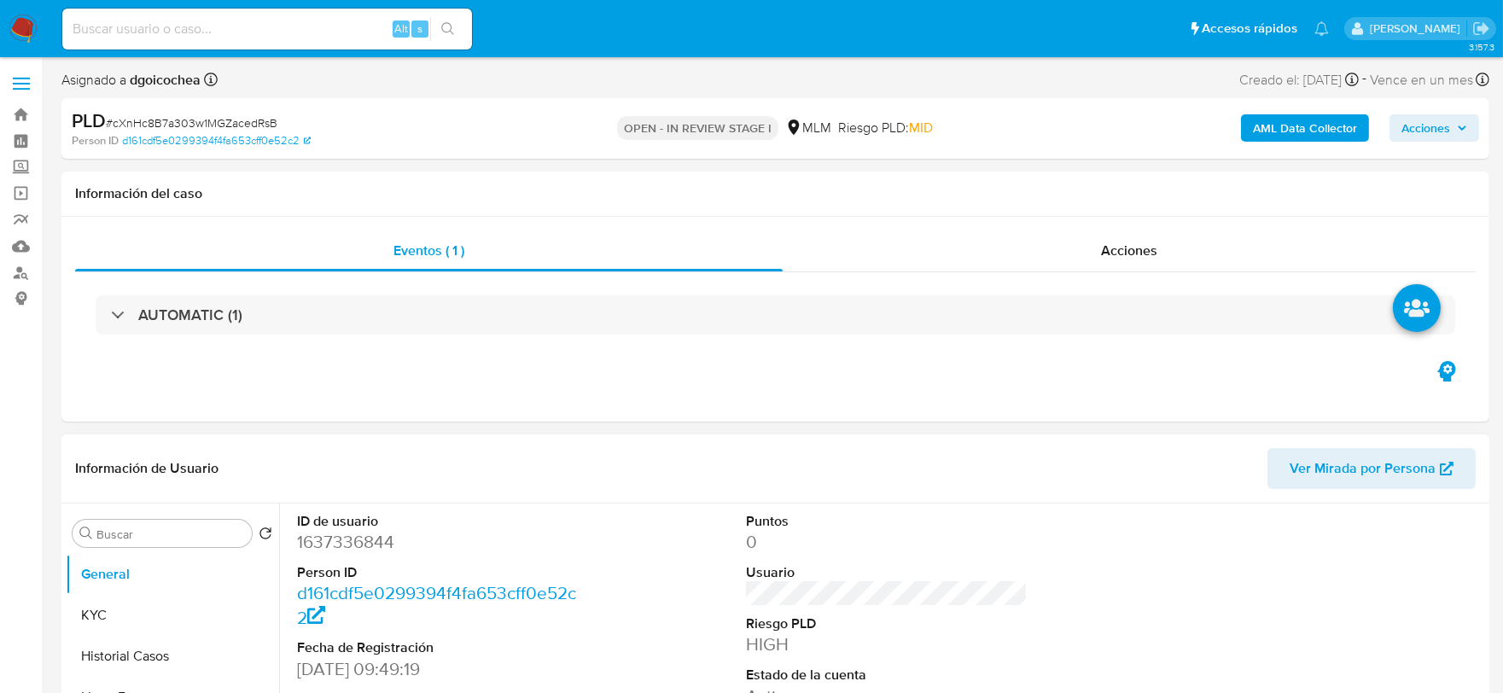
select select "10"
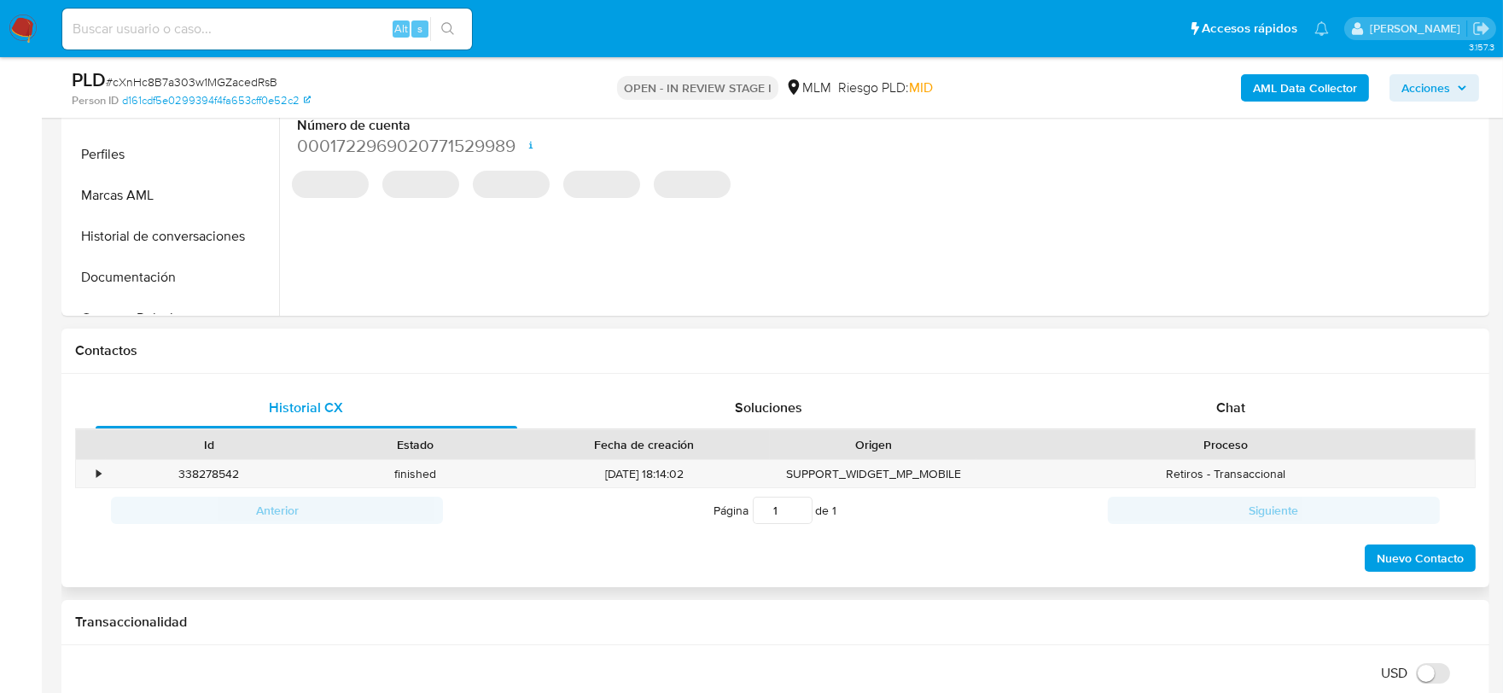
scroll to position [568, 0]
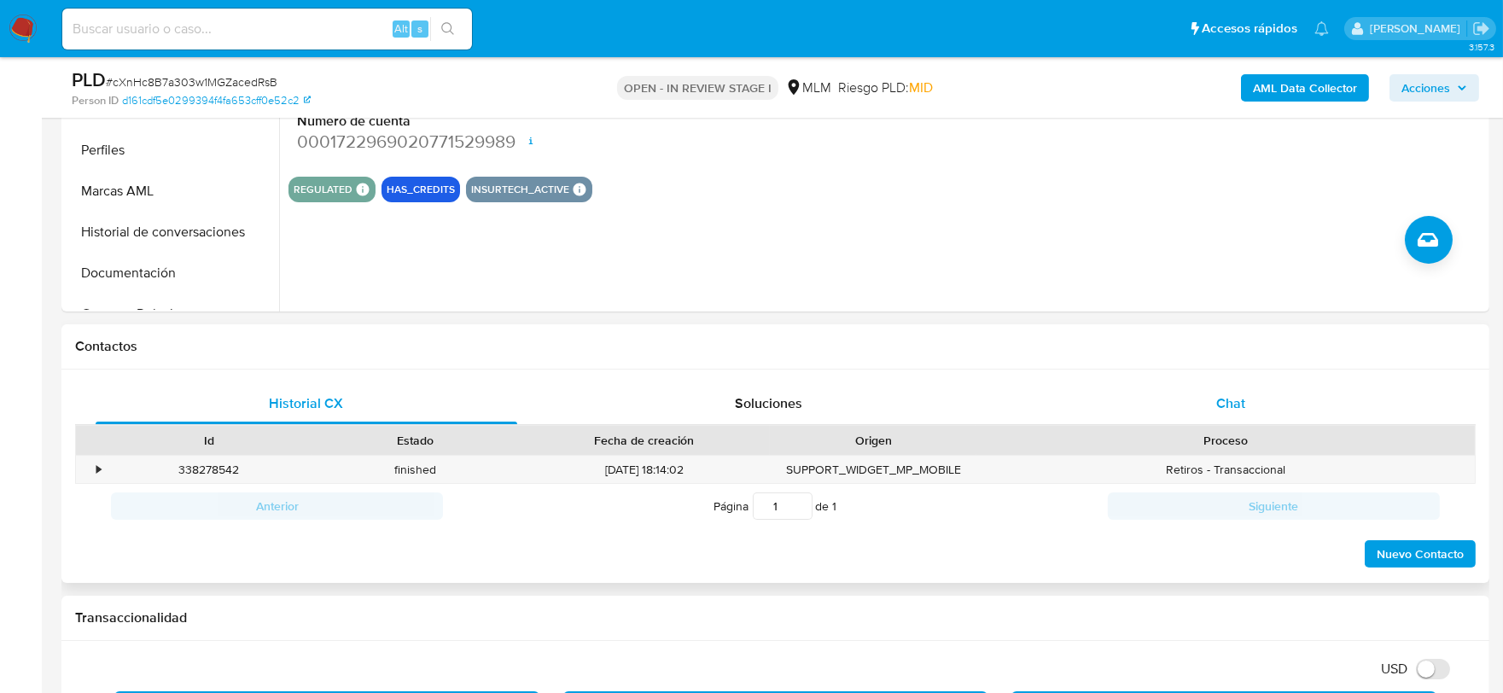
click at [1243, 393] on span "Chat" at bounding box center [1230, 403] width 29 height 20
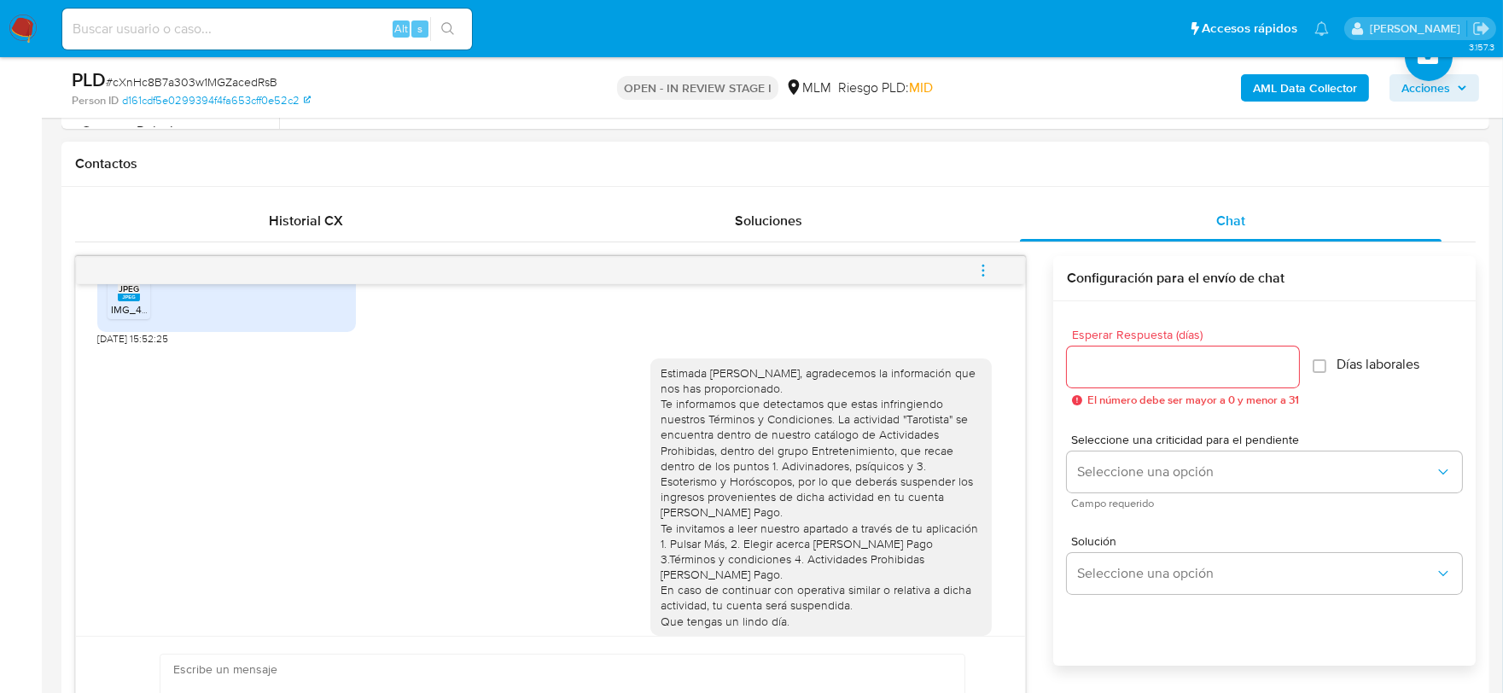
scroll to position [758, 0]
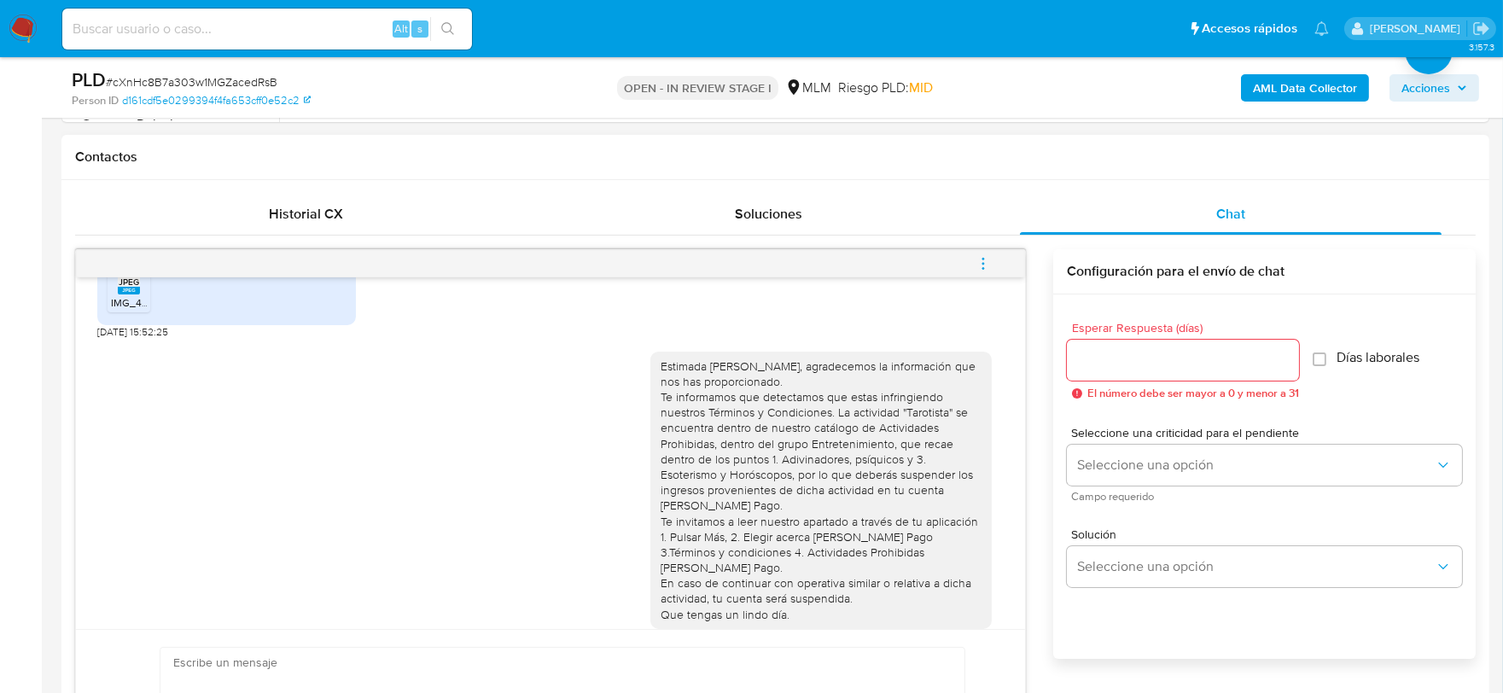
click at [985, 259] on icon "menu-action" at bounding box center [982, 263] width 15 height 15
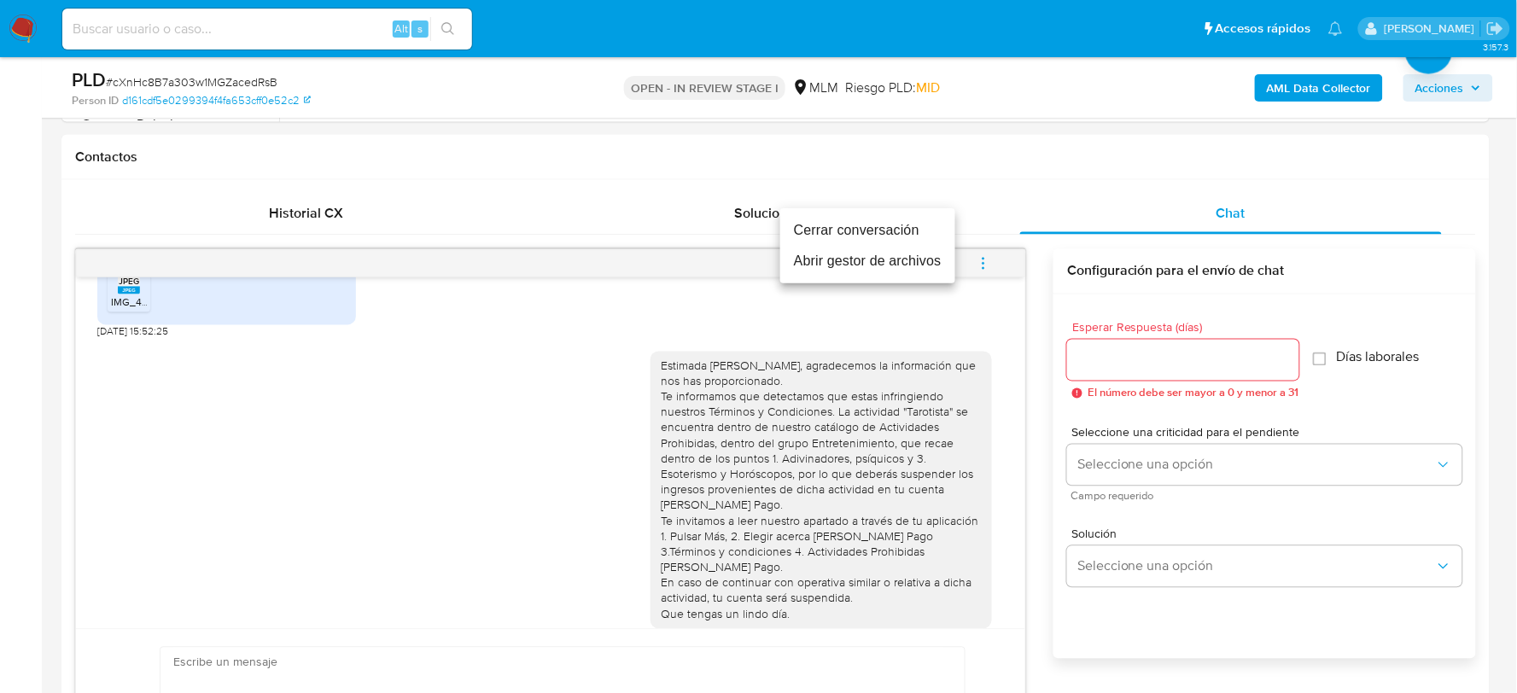
click at [897, 230] on li "Cerrar conversación" at bounding box center [867, 230] width 175 height 31
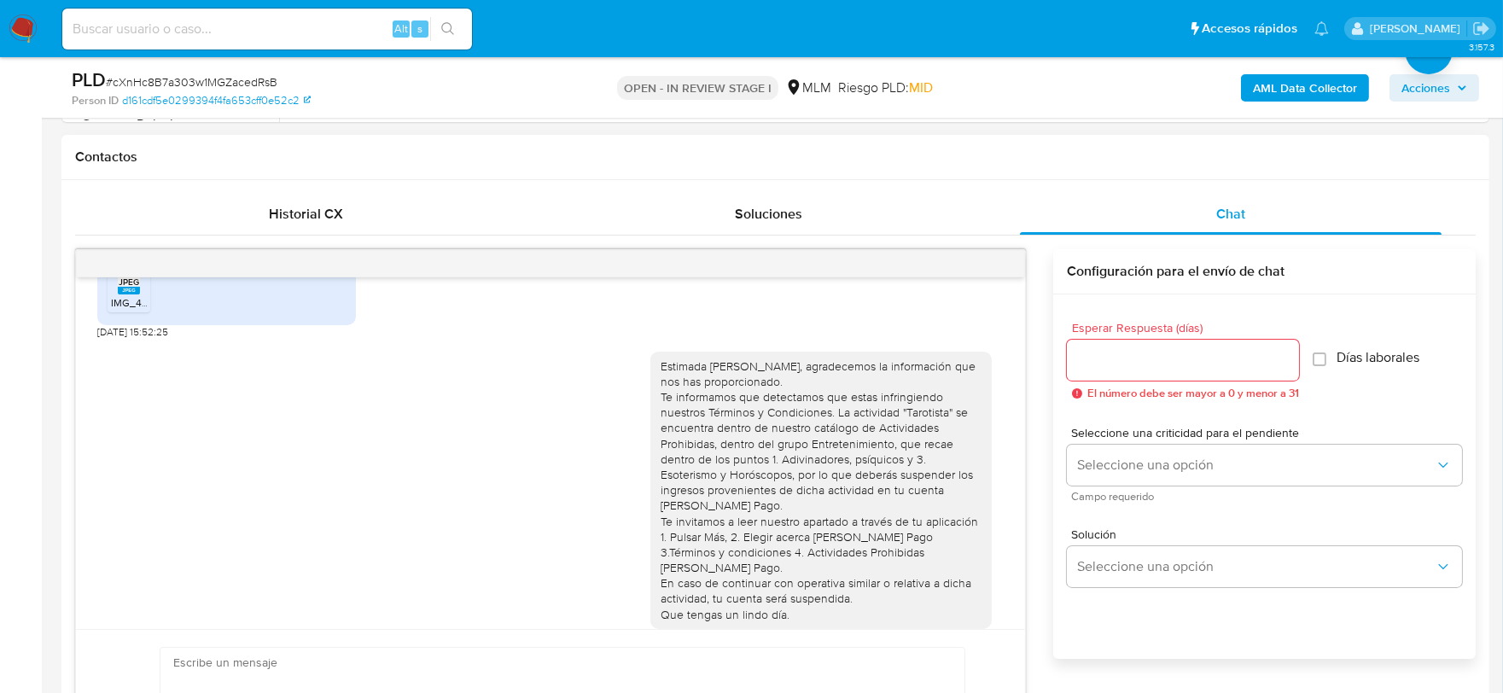
click at [437, 485] on div "Estimada [PERSON_NAME], agradecemos la información que nos has proporcionado. T…" at bounding box center [550, 496] width 906 height 313
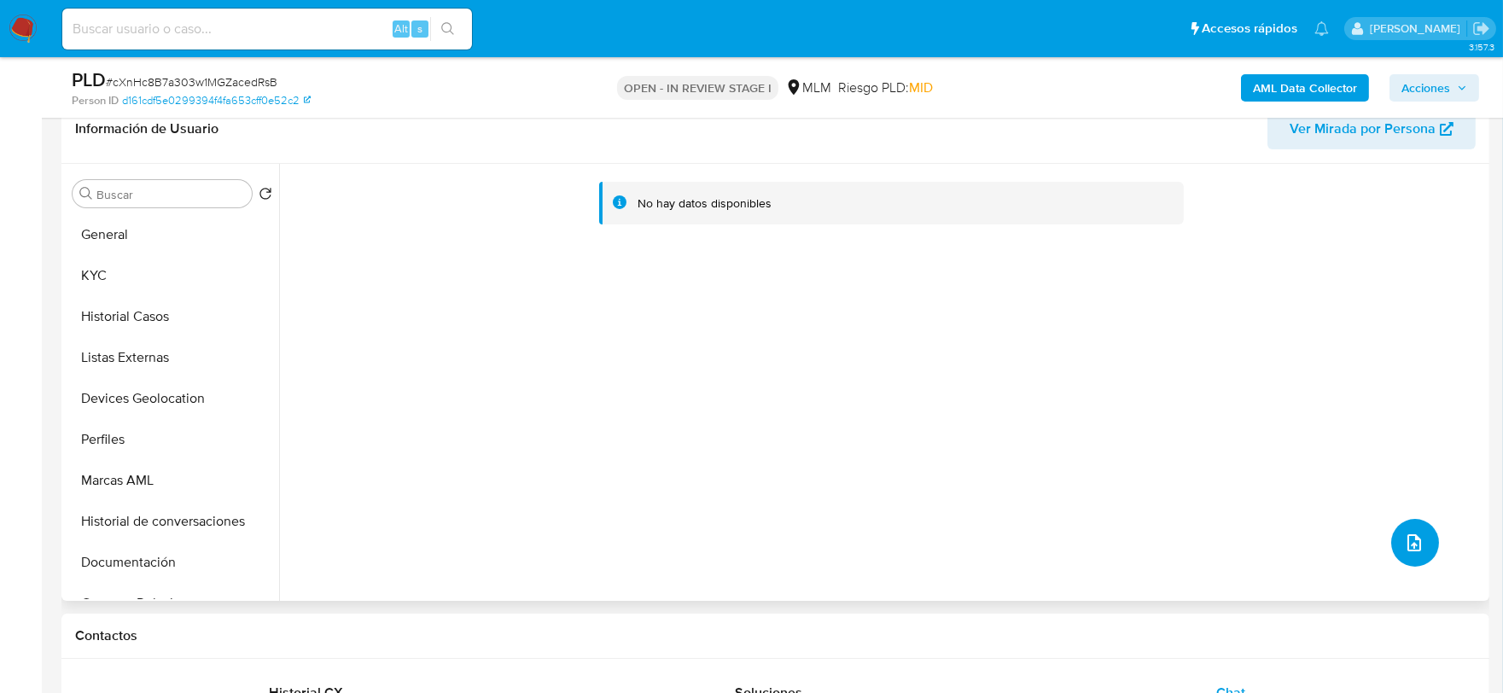
click at [1404, 535] on icon "upload-file" at bounding box center [1414, 543] width 20 height 20
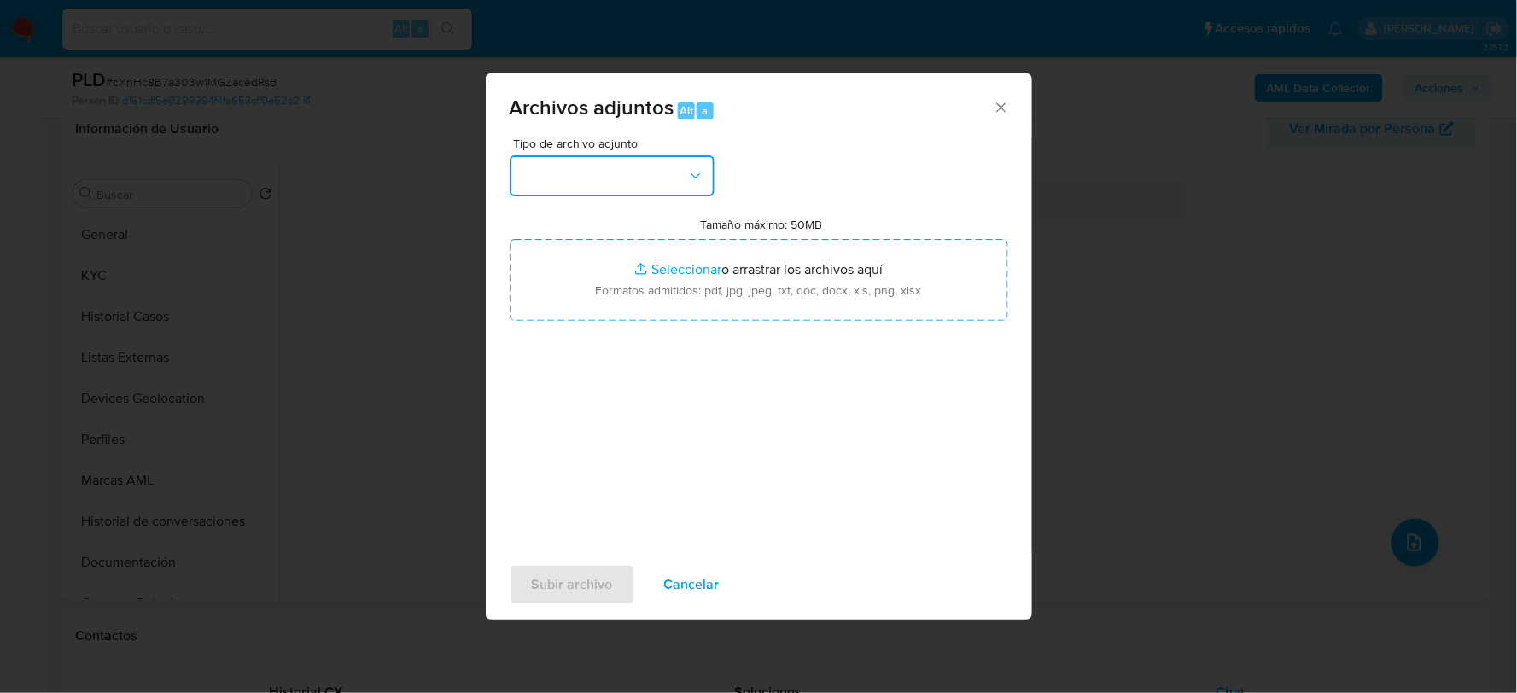
click at [617, 172] on button "button" at bounding box center [612, 175] width 205 height 41
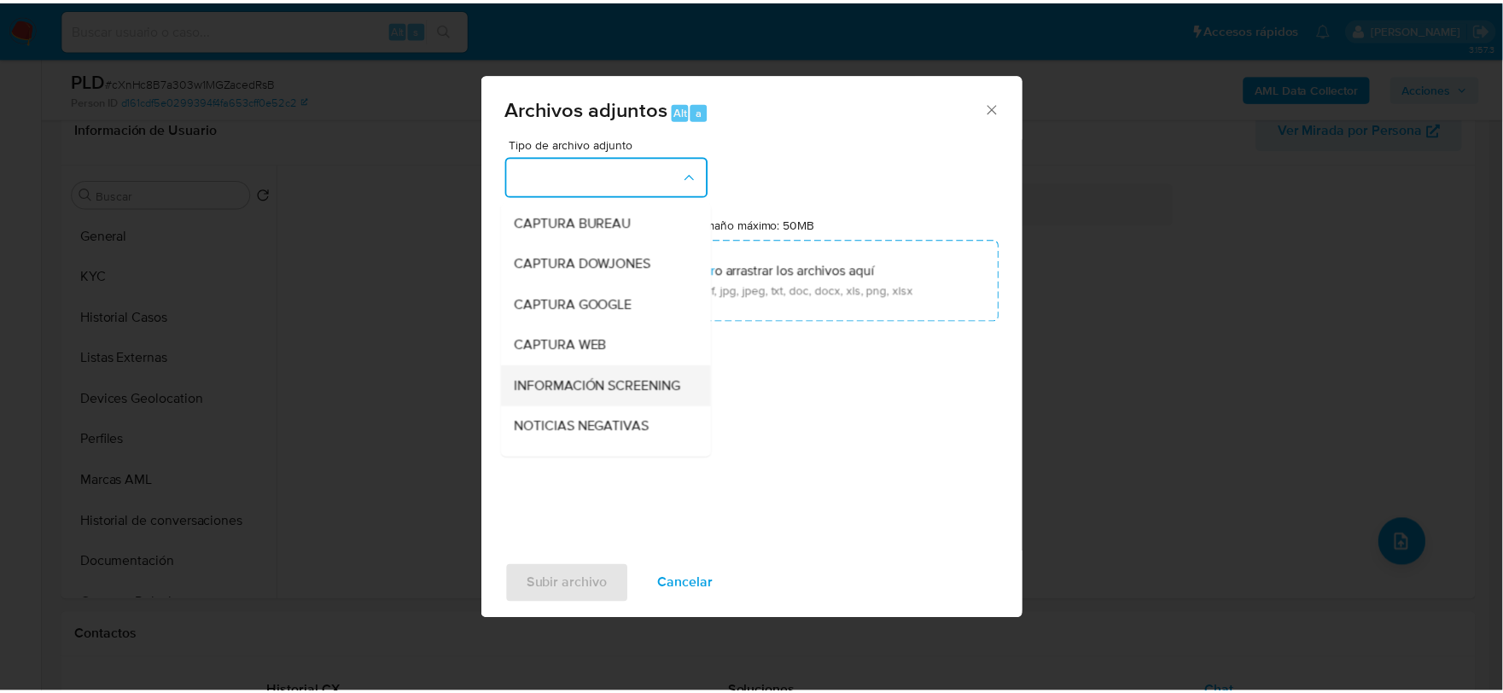
scroll to position [130, 0]
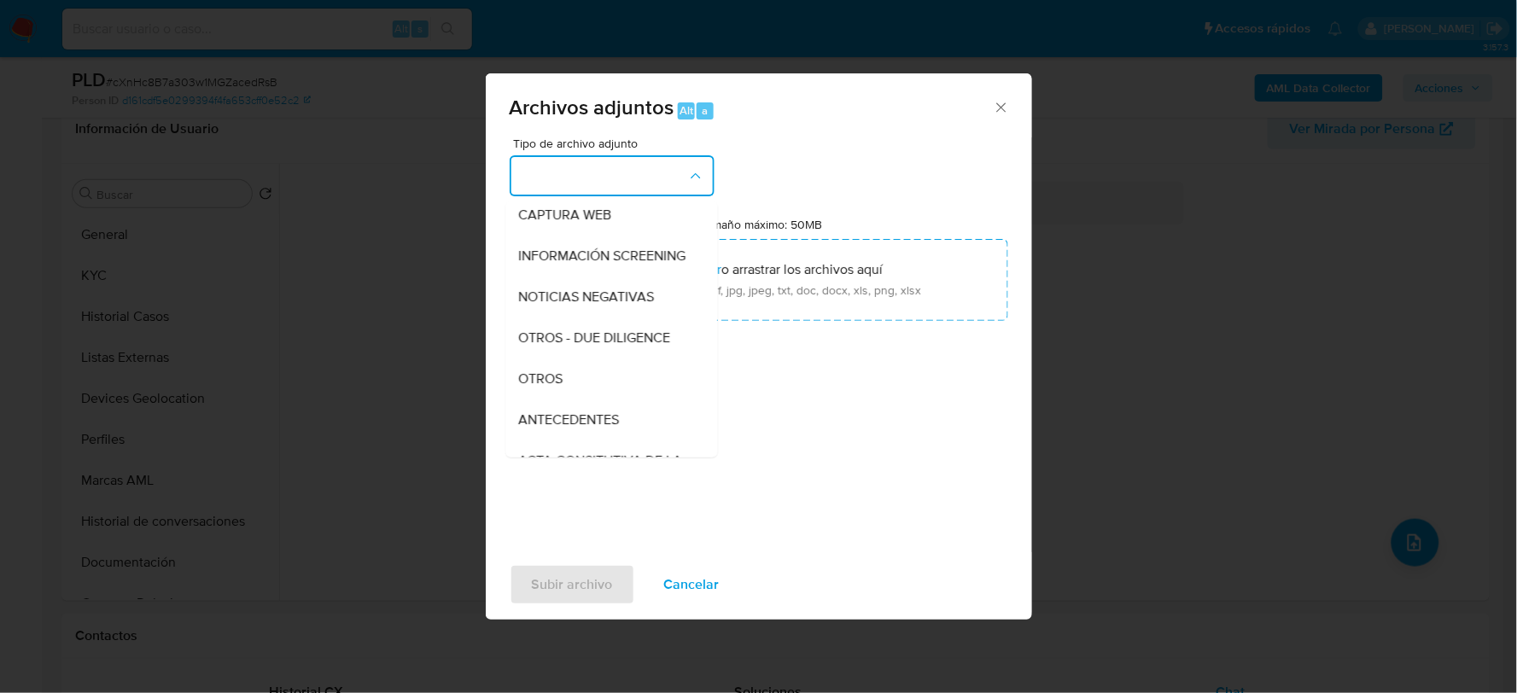
click at [527, 387] on span "OTROS" at bounding box center [541, 378] width 44 height 17
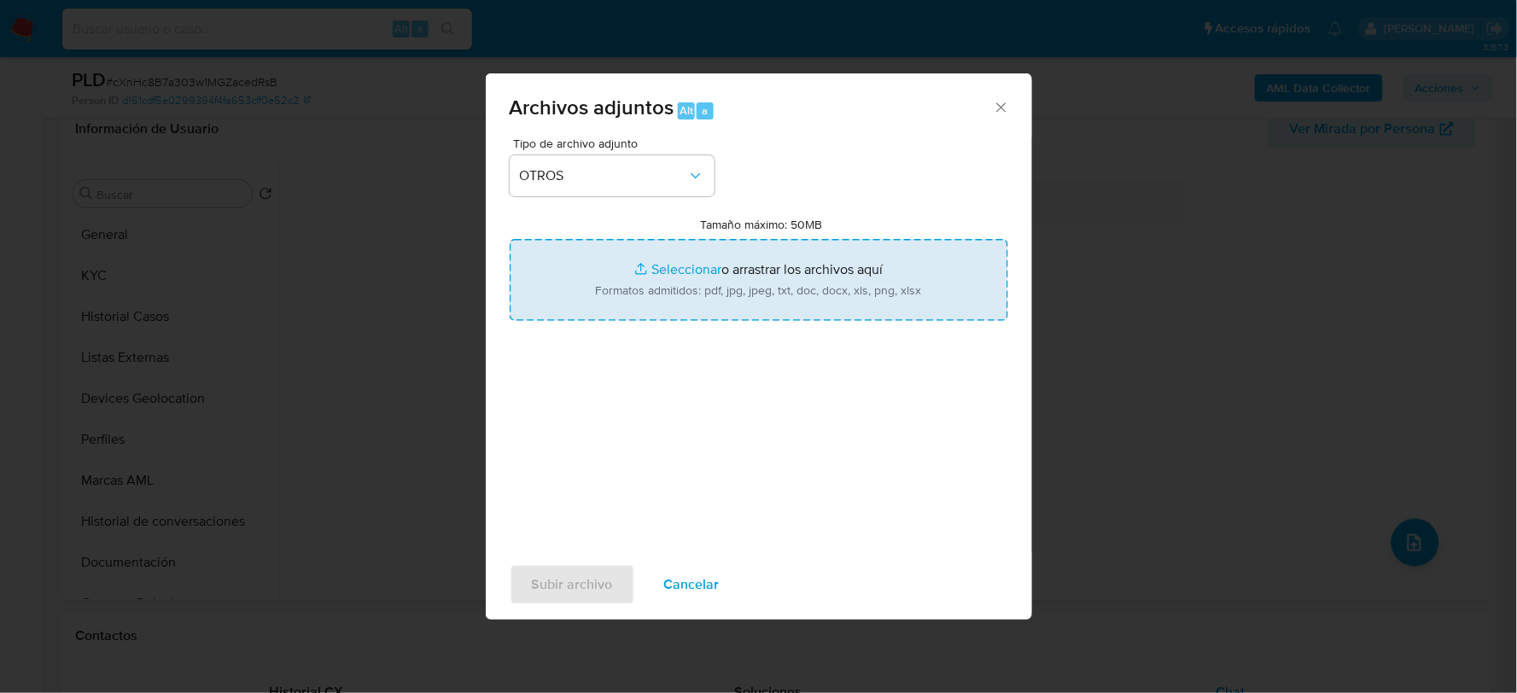
type input "C:\fakepath\1637336844_KARINA GONZALEZ_AGO2025.xlsx"
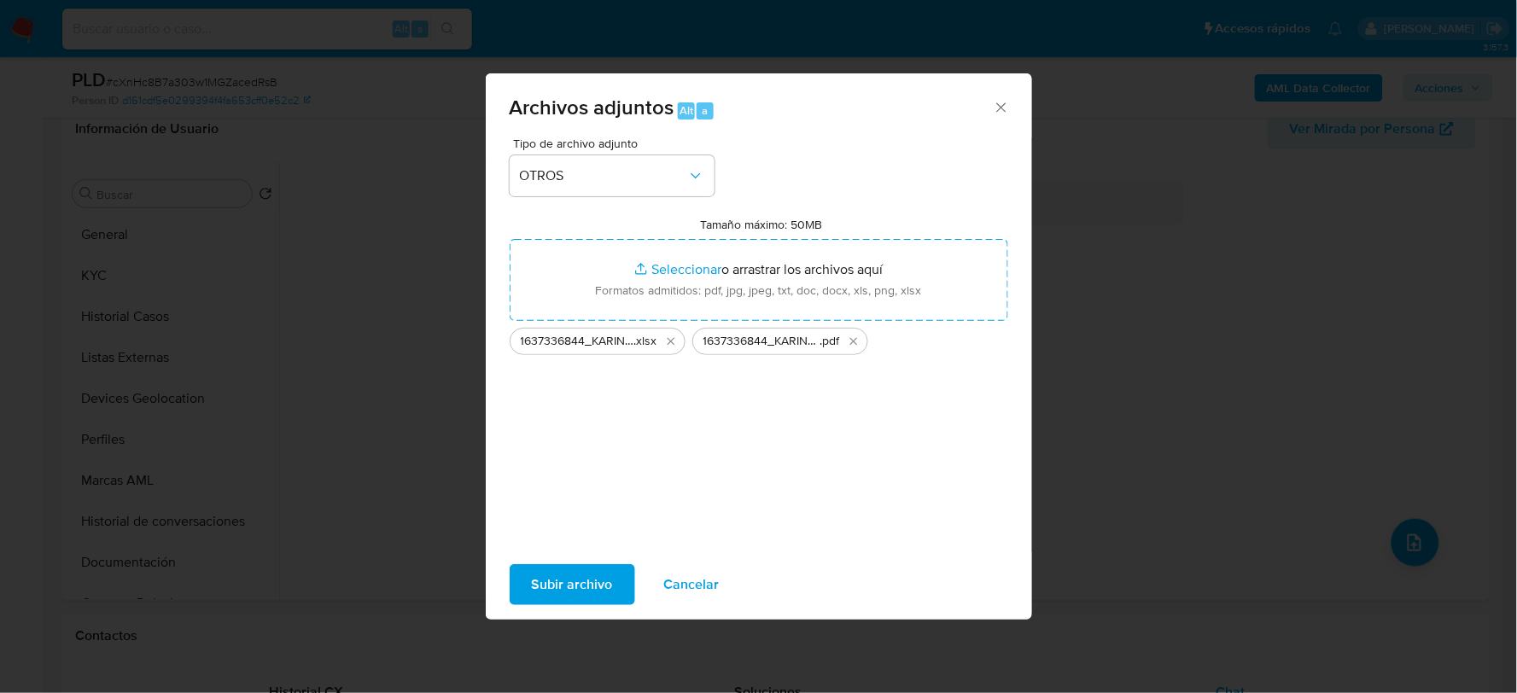
click at [593, 574] on span "Subir archivo" at bounding box center [572, 585] width 81 height 38
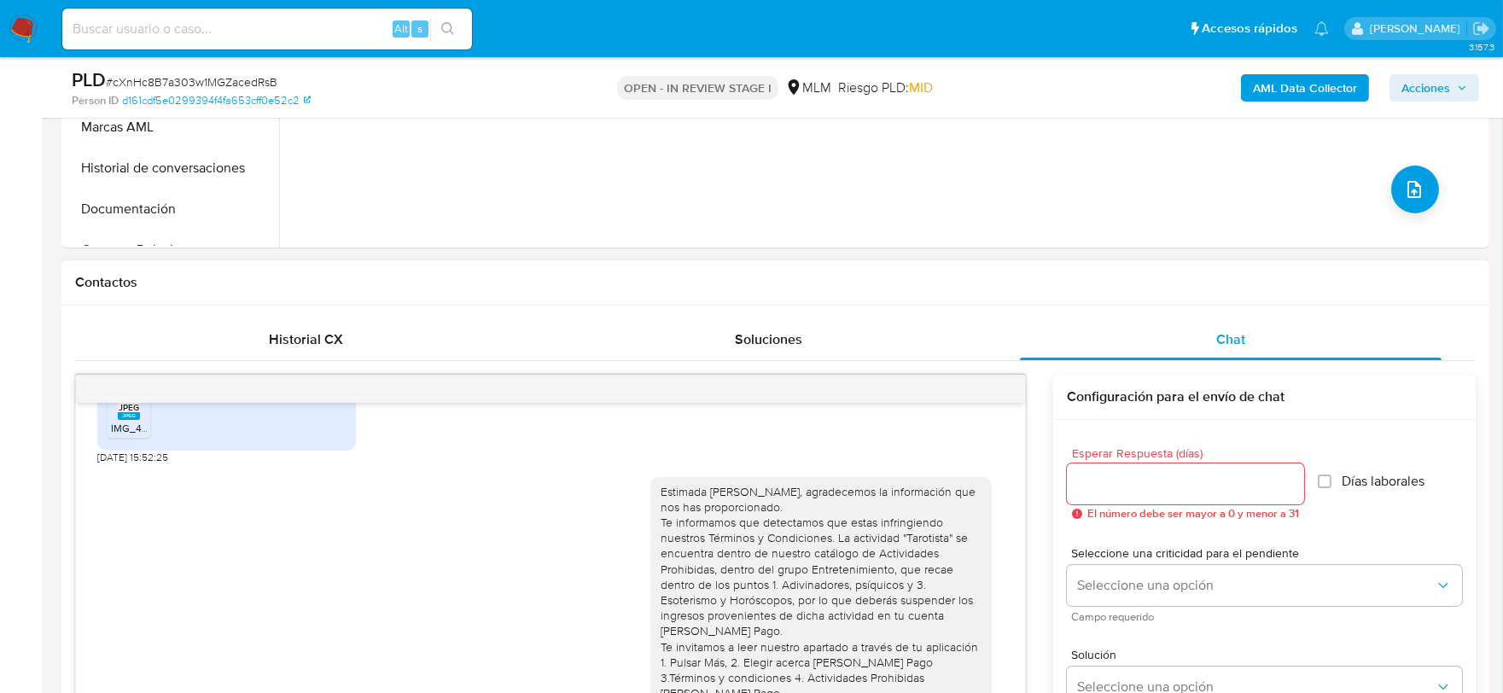
scroll to position [659, 0]
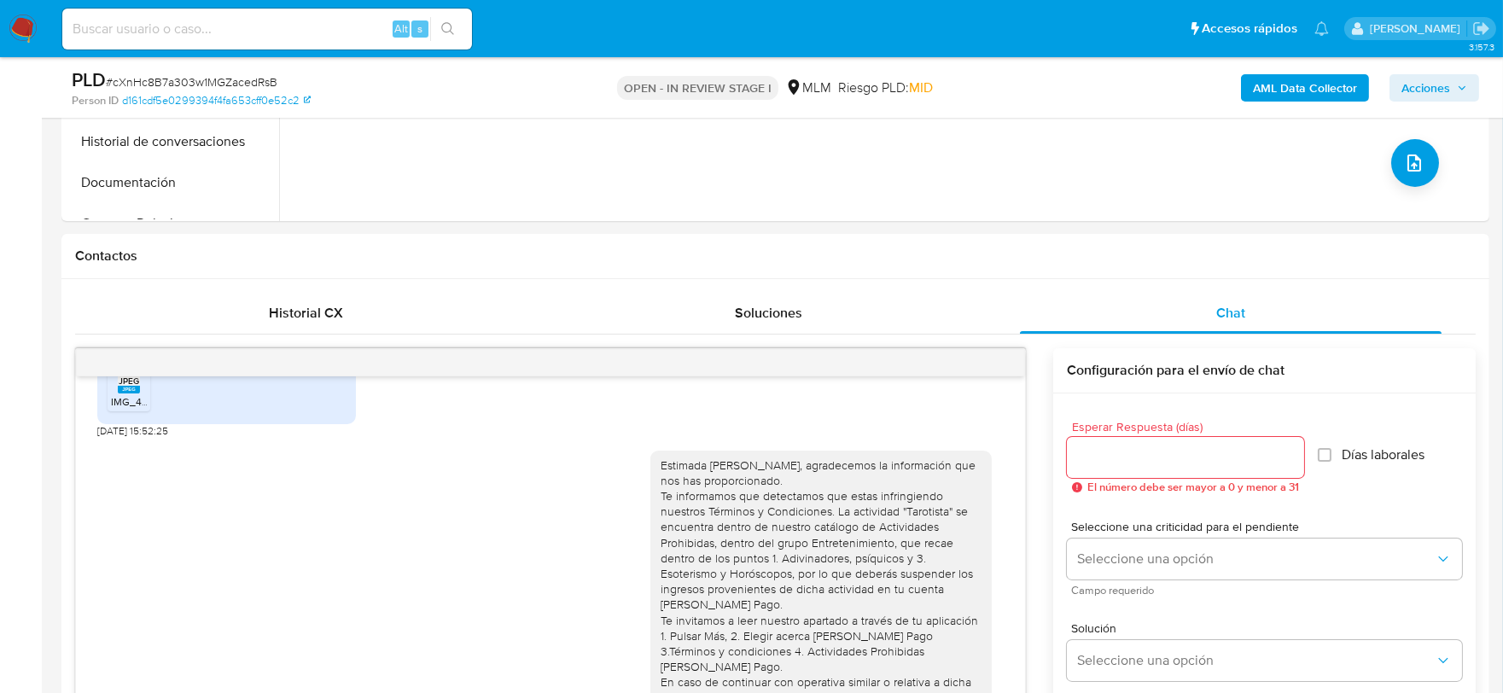
click at [1448, 82] on span "Acciones" at bounding box center [1425, 87] width 49 height 27
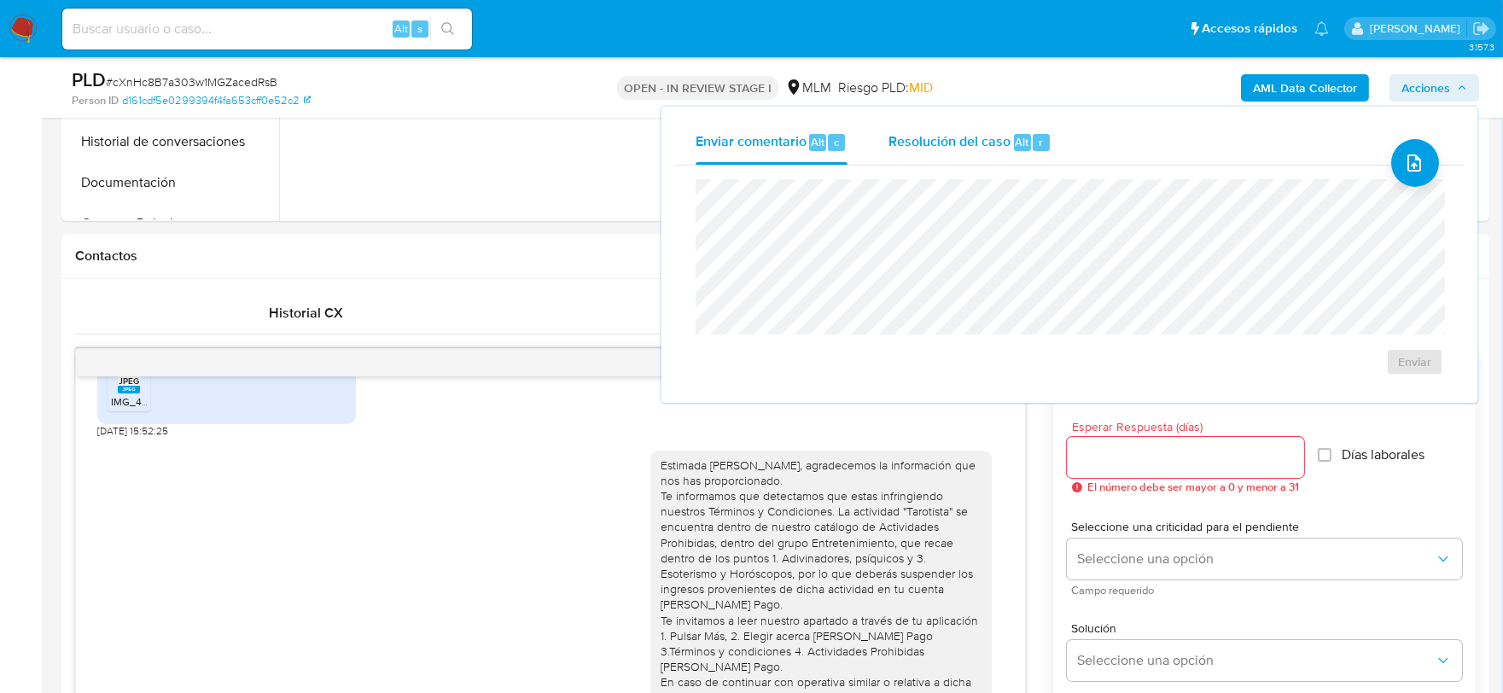
click at [990, 140] on span "Resolución del caso" at bounding box center [949, 141] width 122 height 20
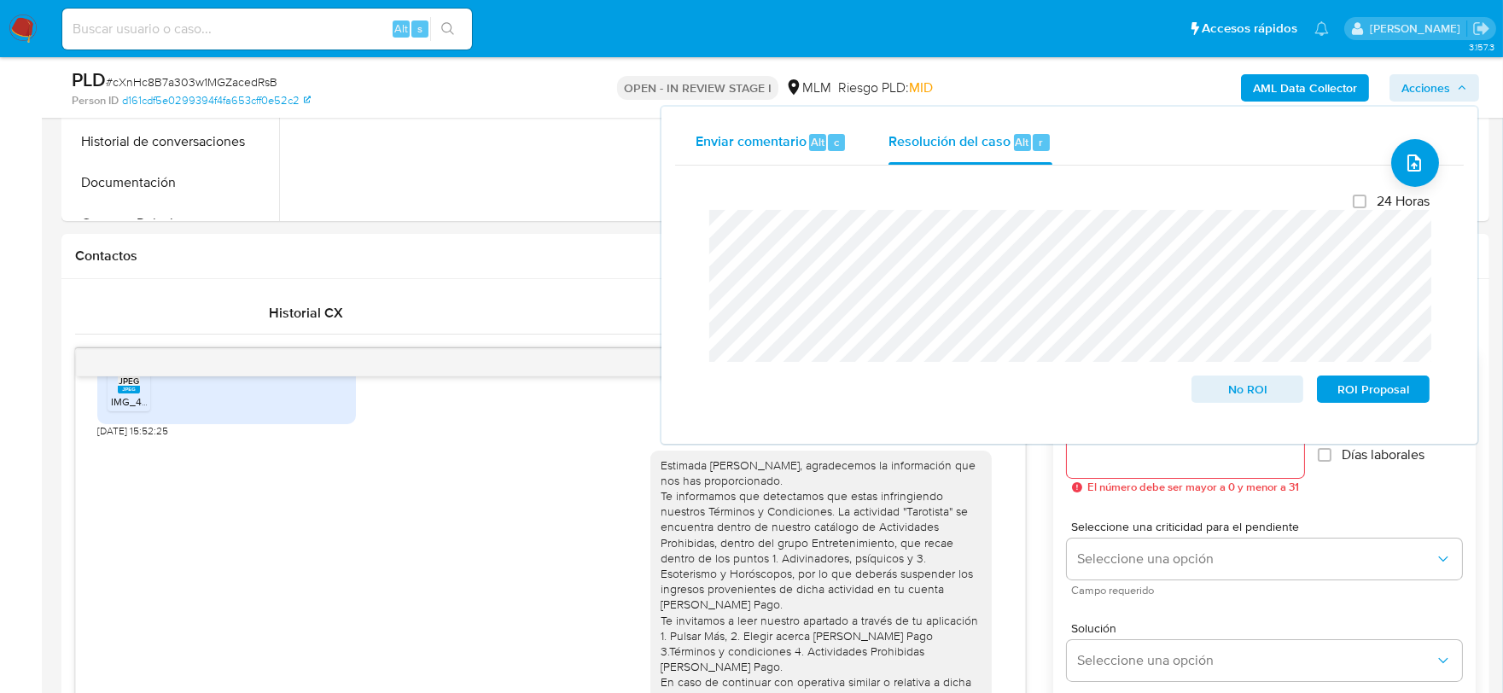
click at [693, 143] on button "Enviar comentario Alt c" at bounding box center [771, 142] width 193 height 44
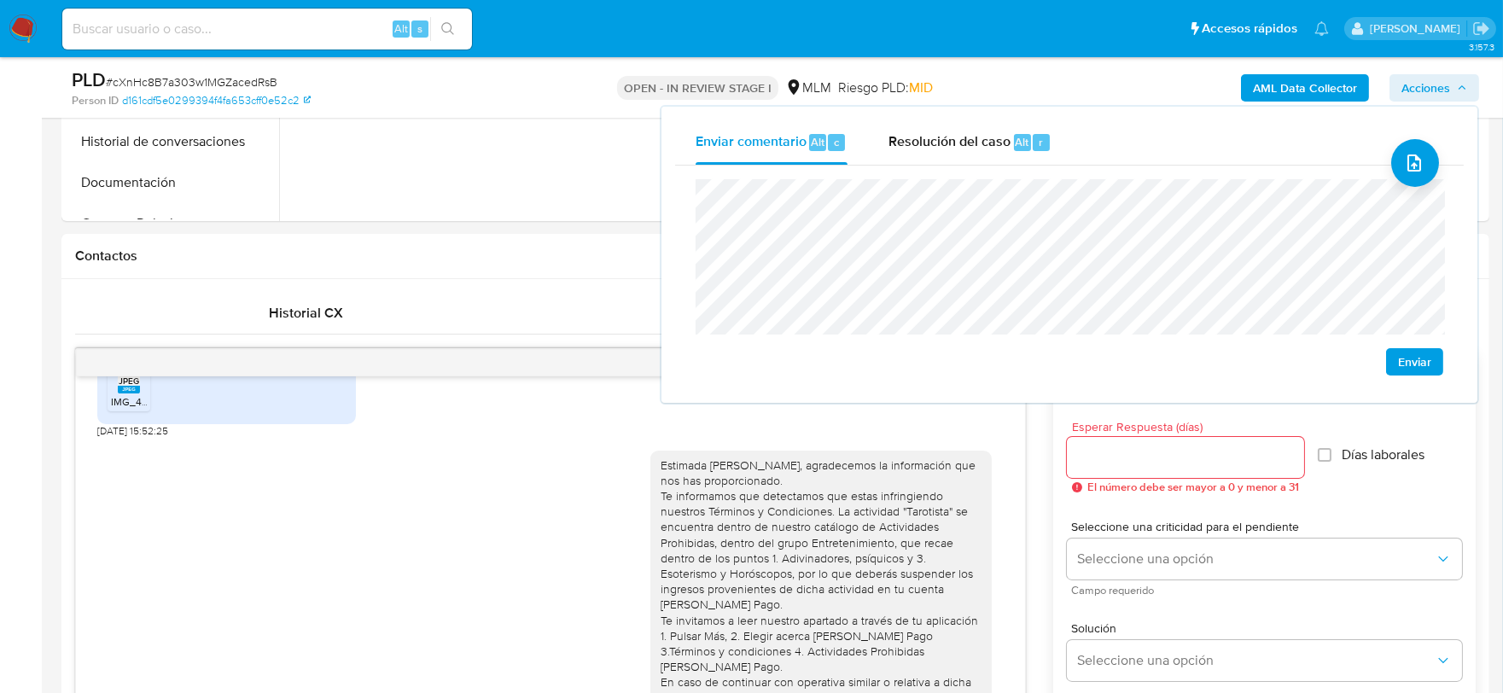
click at [1408, 362] on span "Enviar" at bounding box center [1414, 362] width 33 height 24
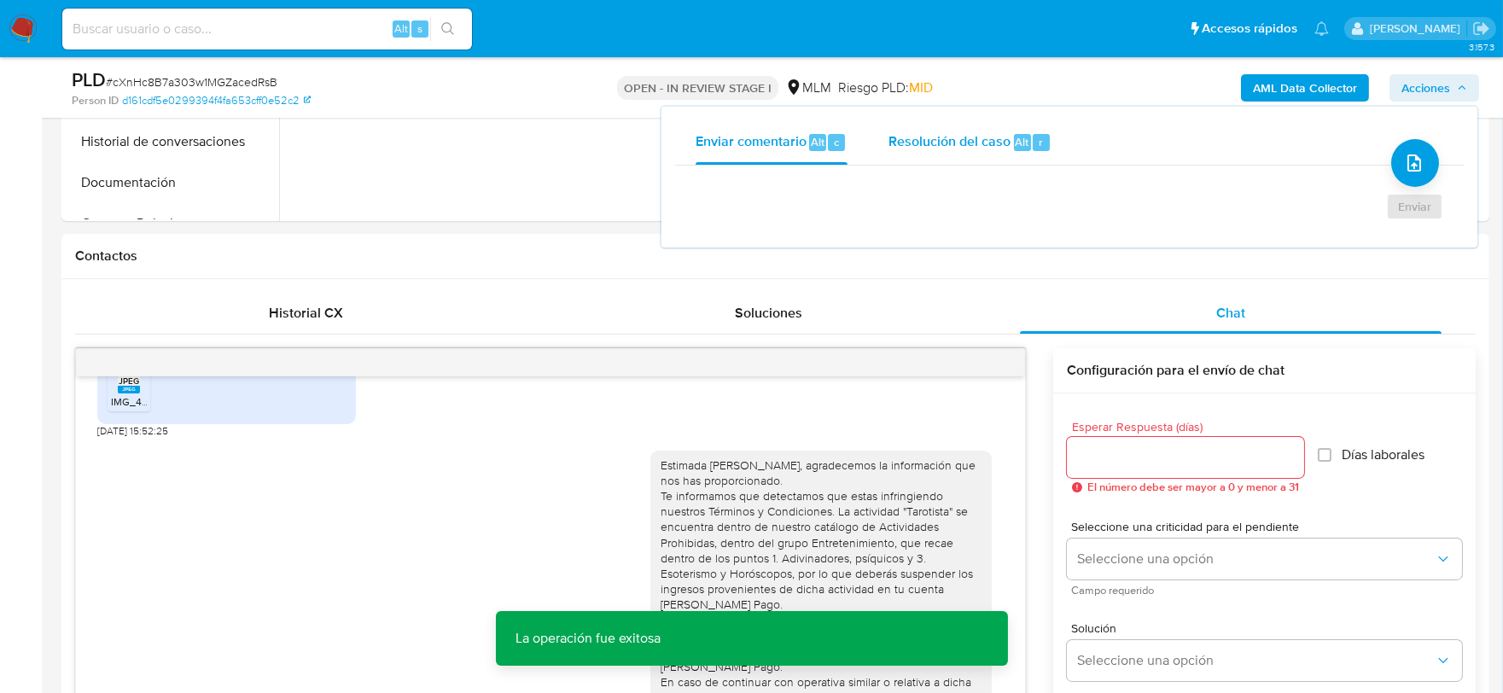
click at [940, 132] on span "Resolución del caso" at bounding box center [949, 141] width 122 height 20
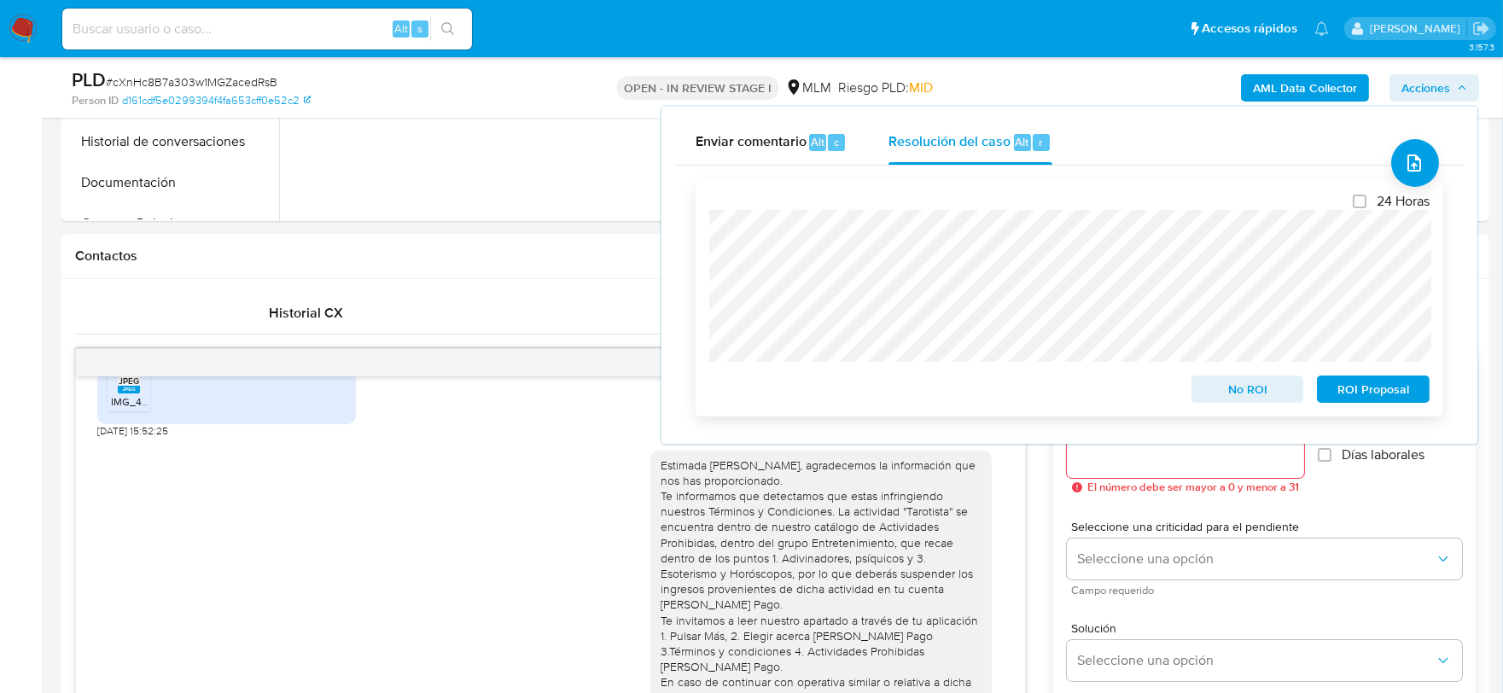
click at [1386, 390] on span "ROI Proposal" at bounding box center [1373, 389] width 89 height 24
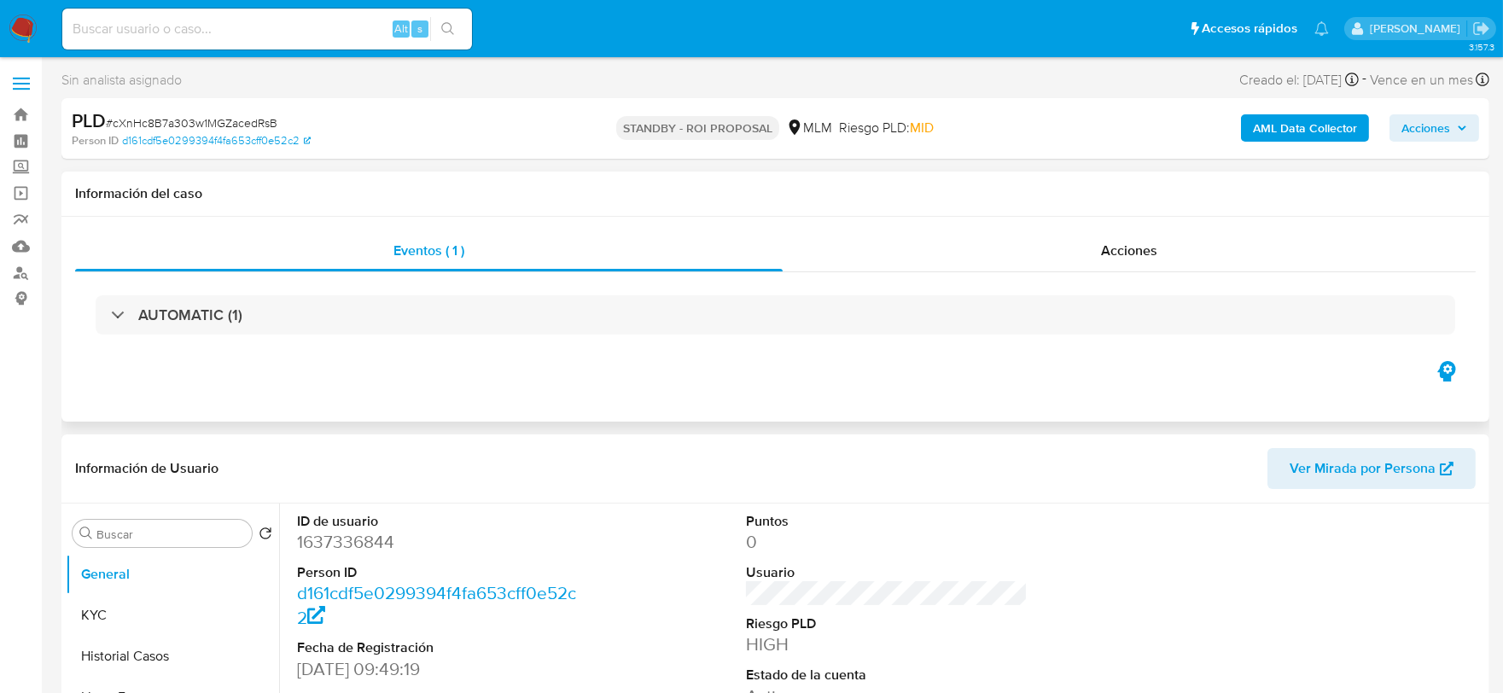
select select "10"
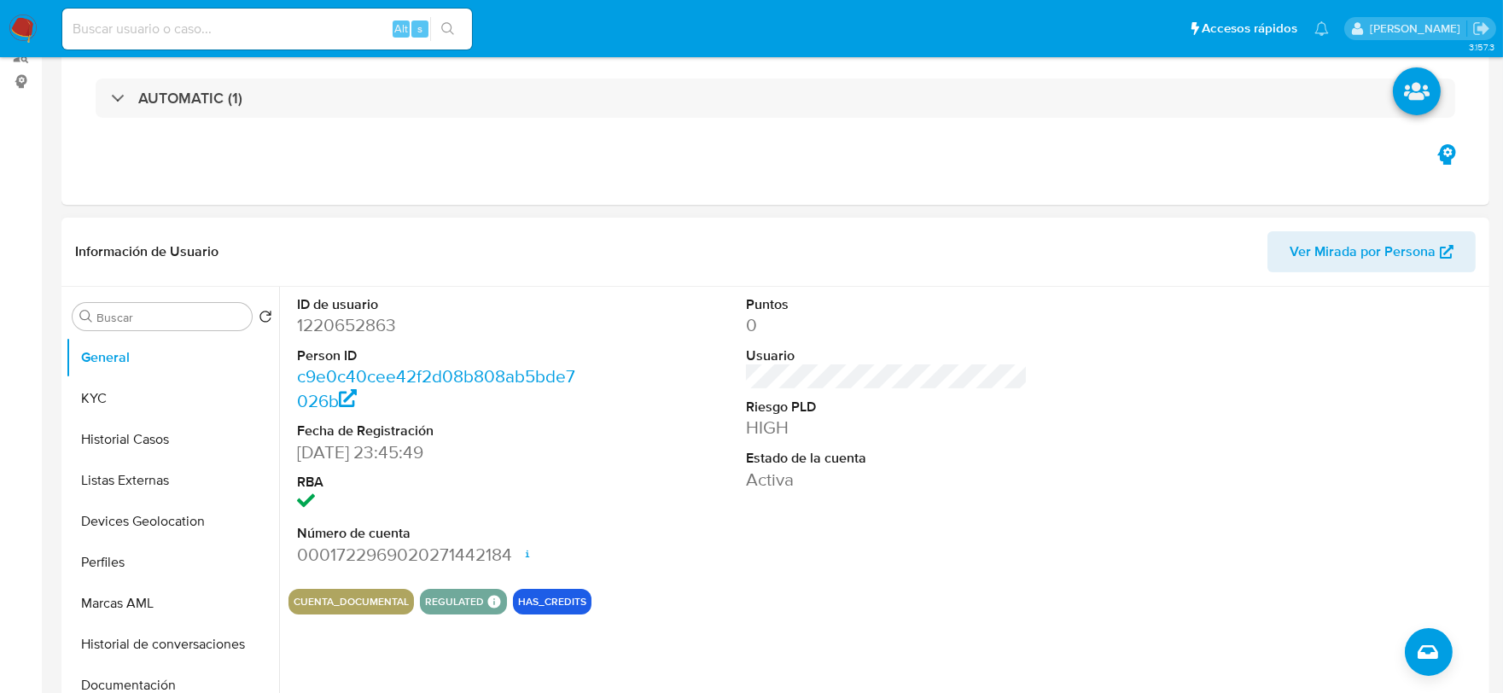
scroll to position [474, 0]
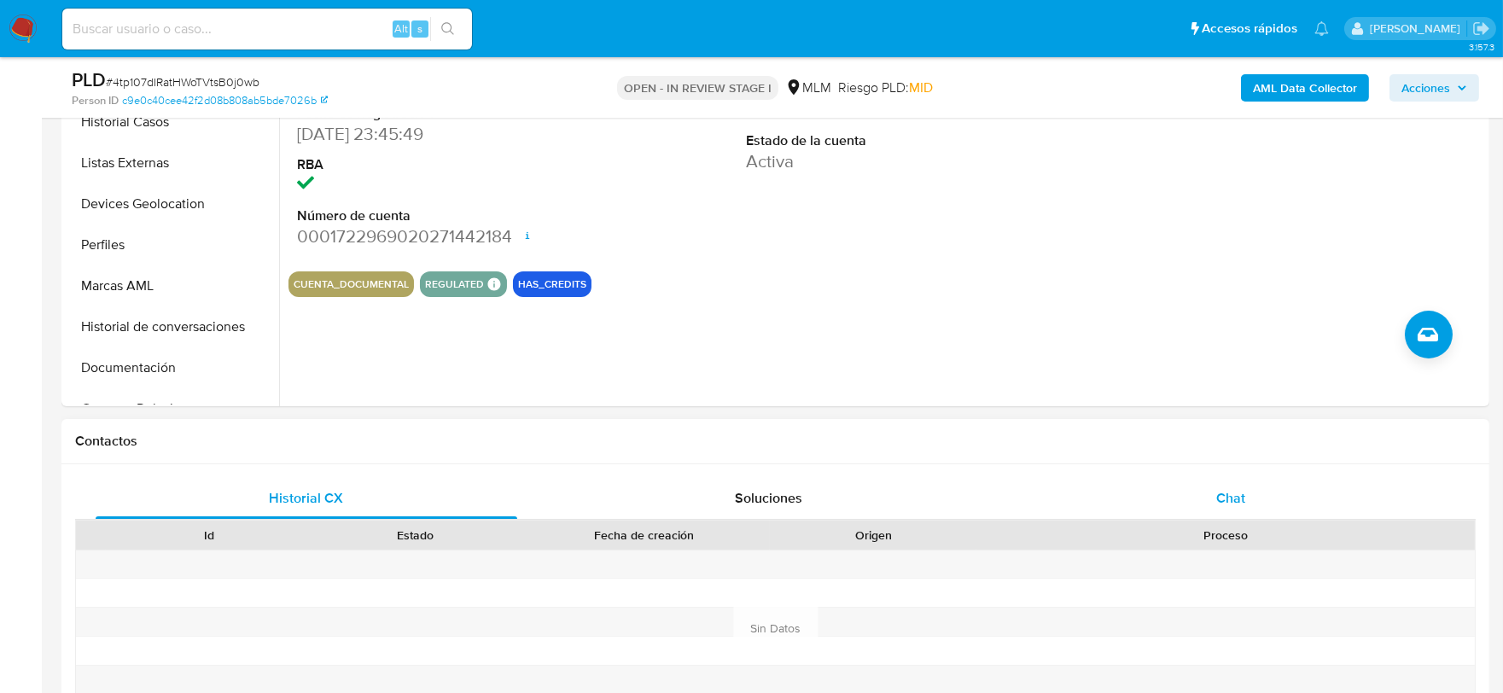
click at [1247, 498] on div "Chat" at bounding box center [1231, 498] width 422 height 41
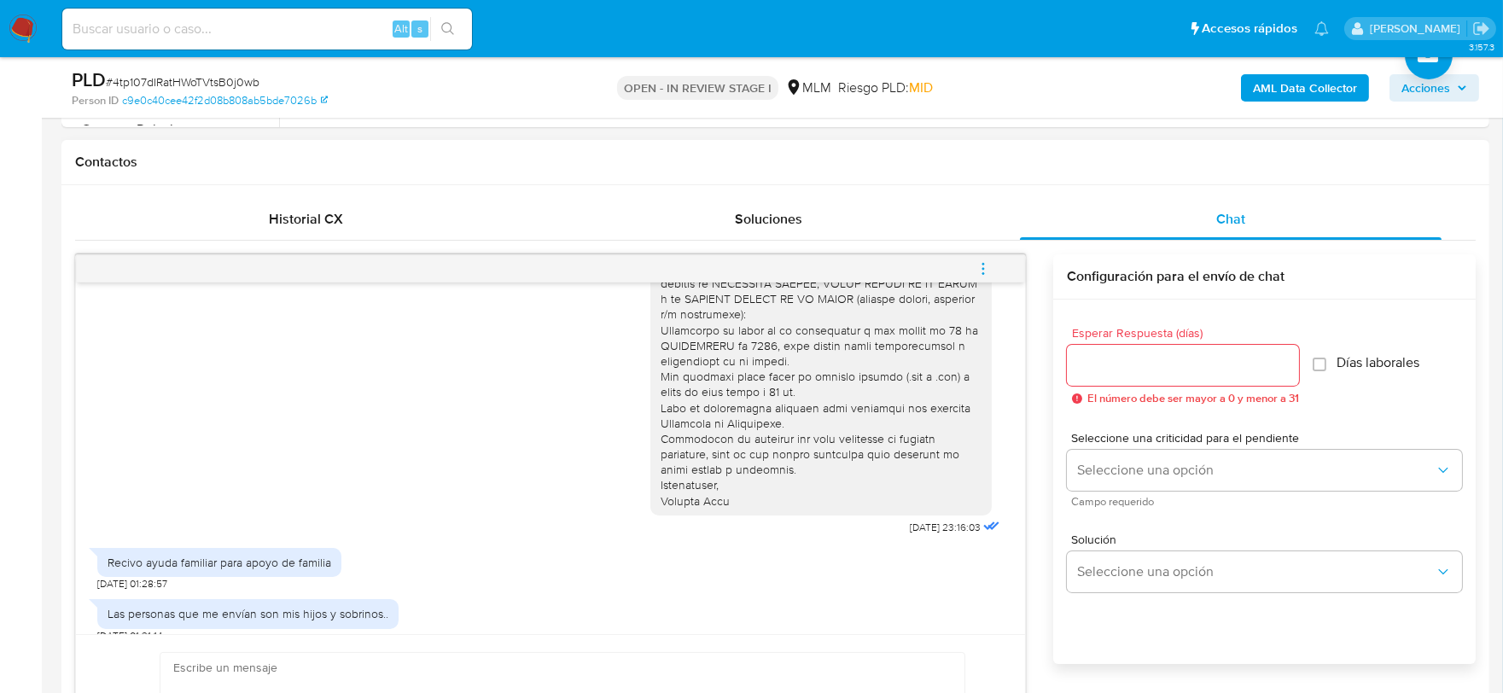
scroll to position [758, 0]
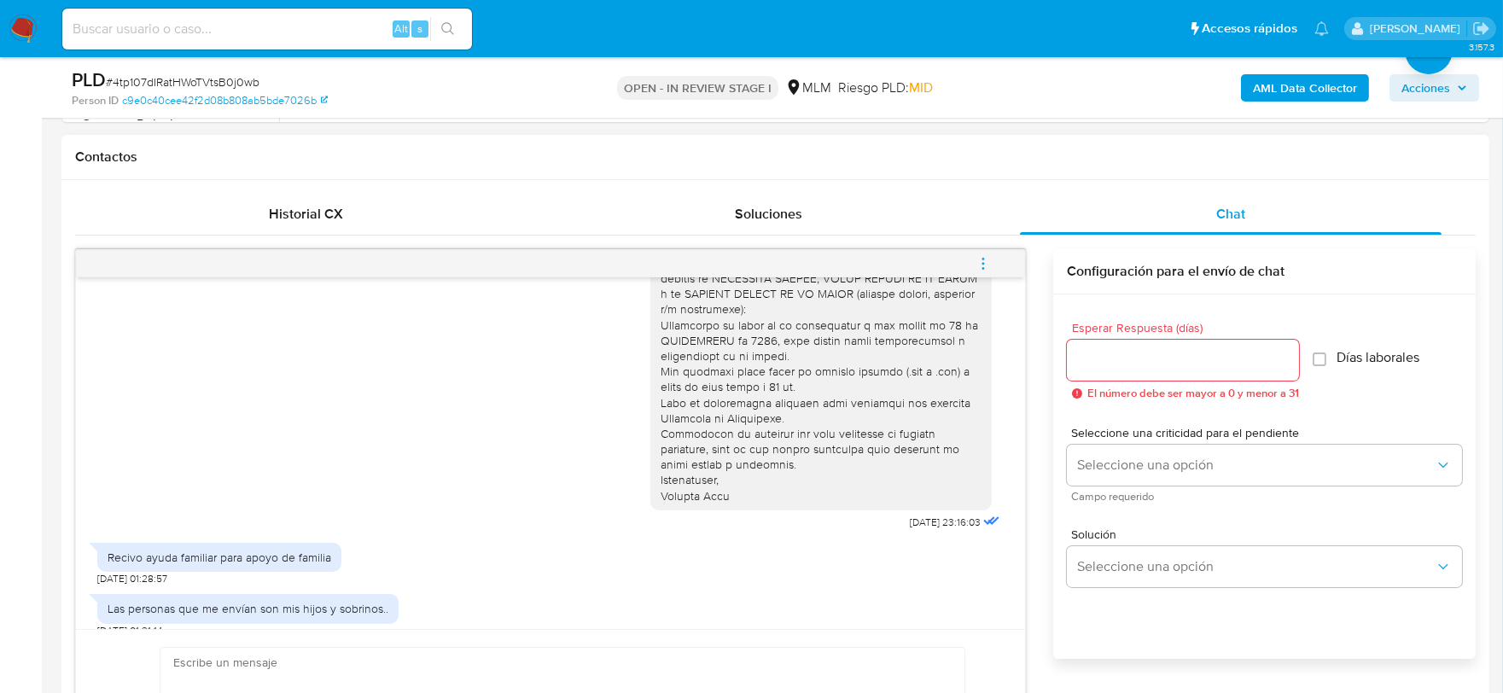
click at [498, 510] on div "[DATE] 23:16:03" at bounding box center [550, 292] width 906 height 484
click at [439, 401] on div "[DATE] 23:16:03" at bounding box center [550, 292] width 906 height 484
click at [983, 266] on icon "menu-action" at bounding box center [982, 263] width 15 height 15
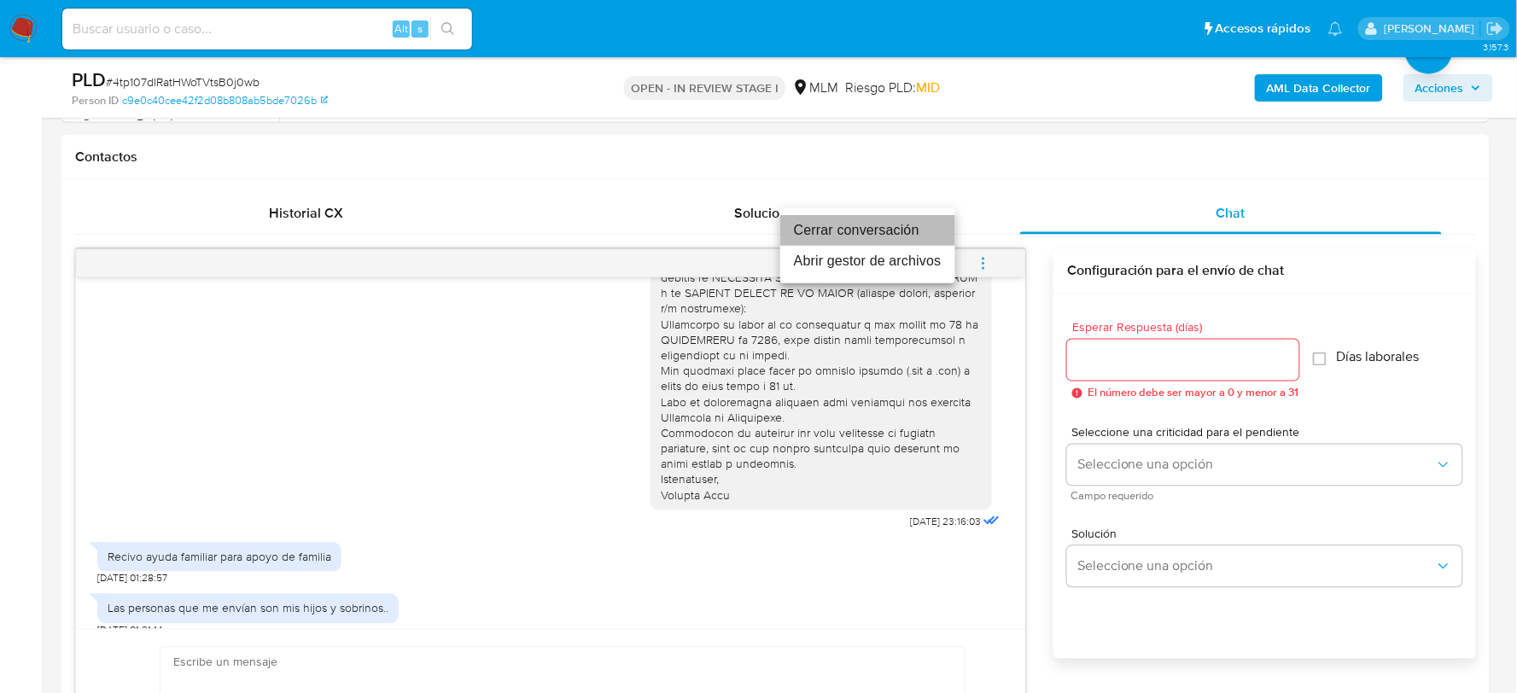
click at [889, 227] on li "Cerrar conversación" at bounding box center [867, 230] width 175 height 31
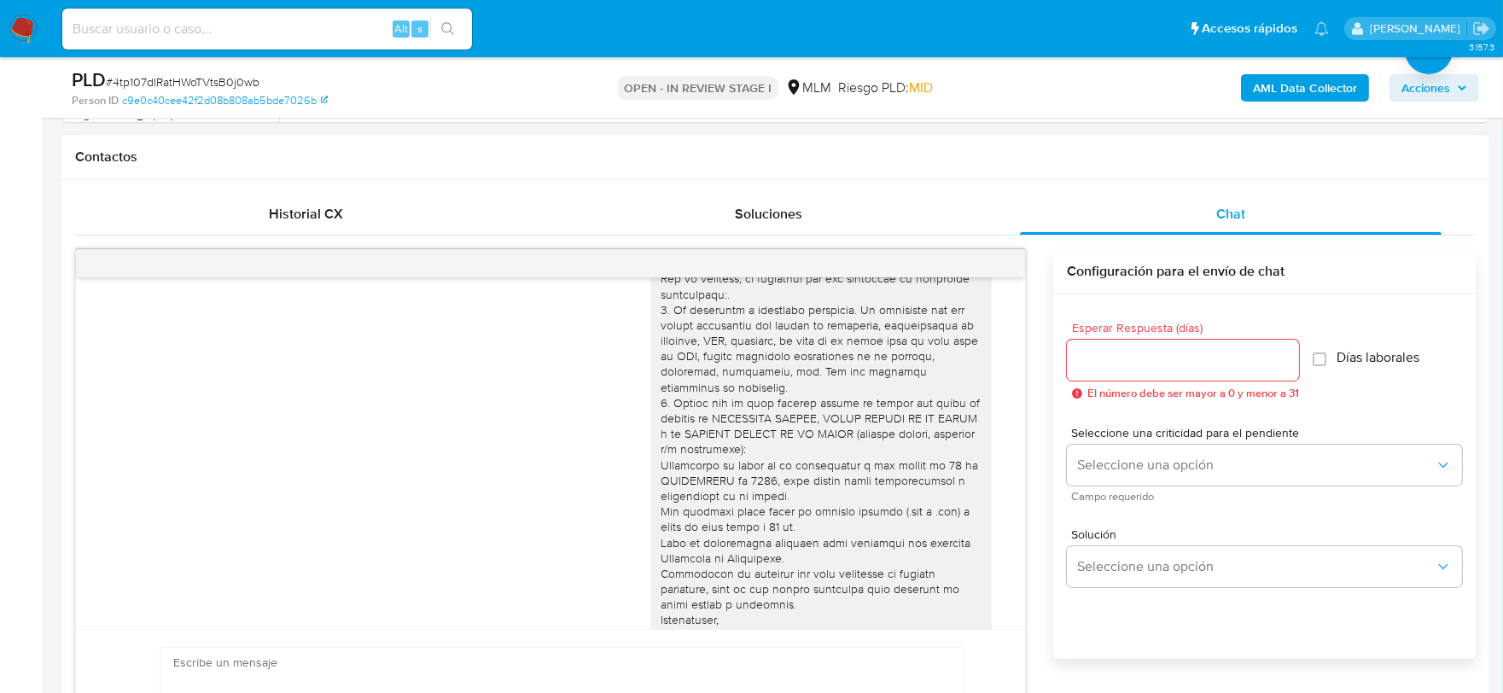
scroll to position [0, 0]
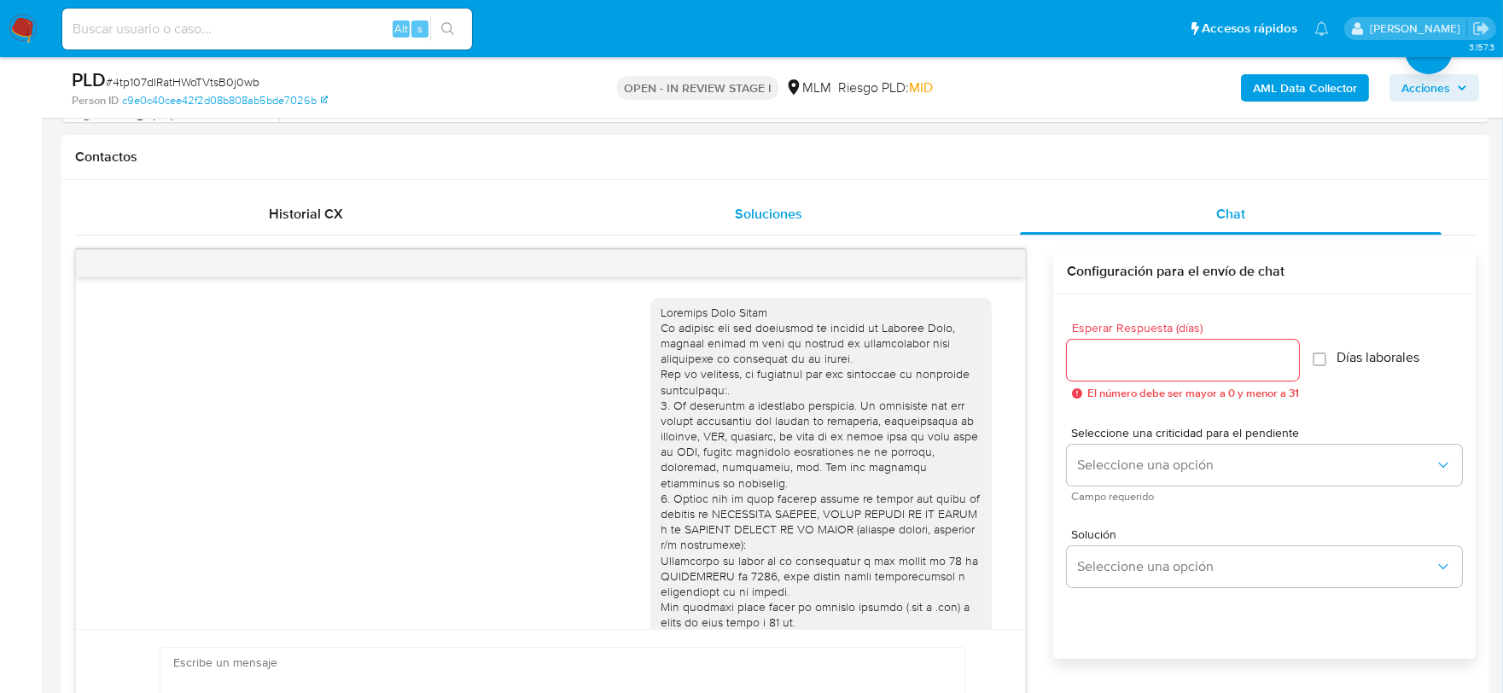
click at [618, 196] on div "Soluciones" at bounding box center [769, 214] width 422 height 41
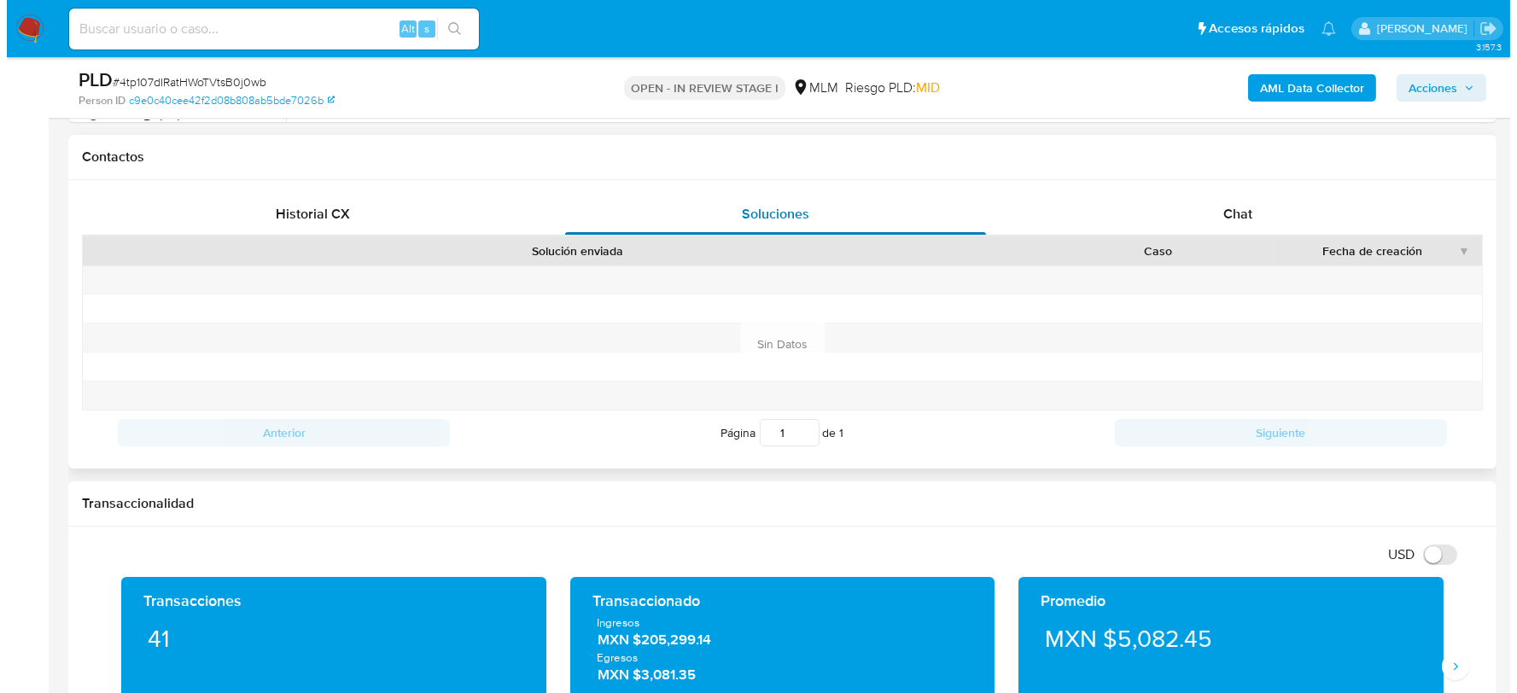
scroll to position [279, 0]
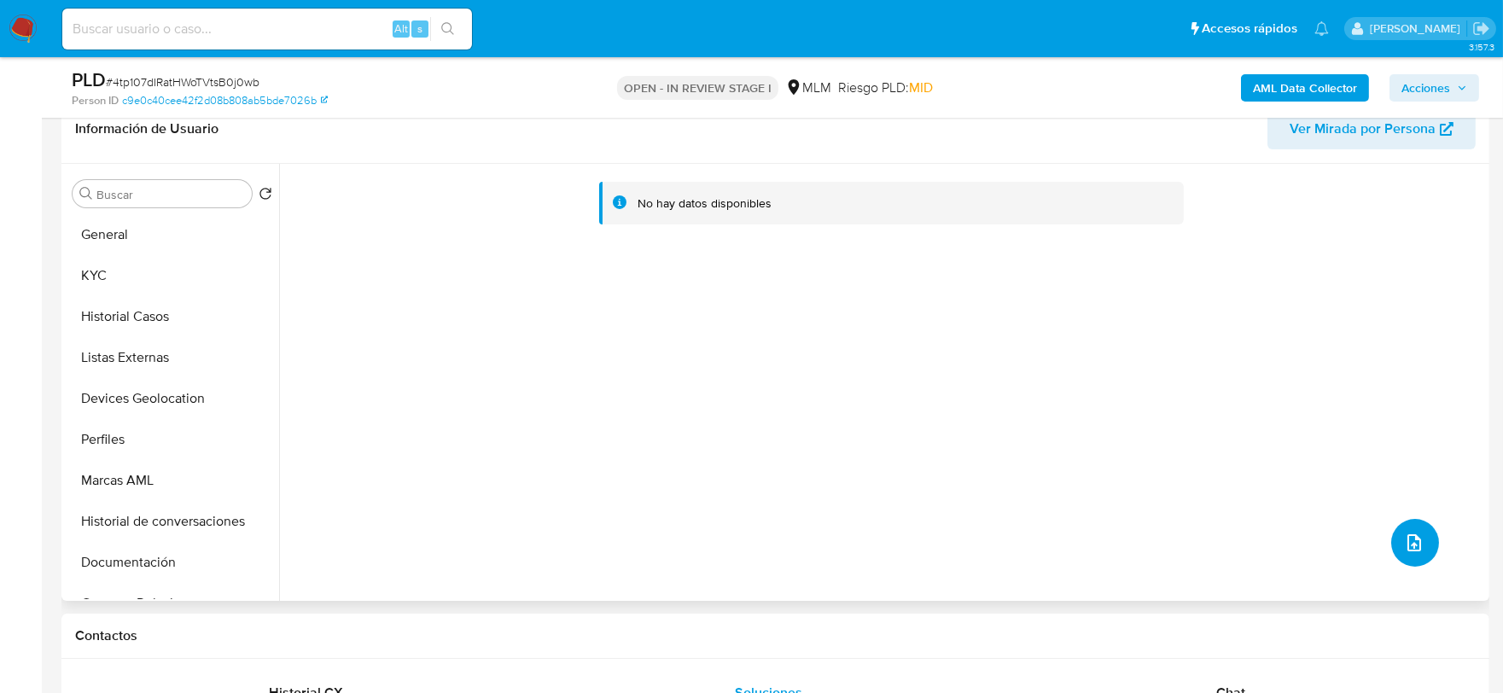
click at [1404, 544] on icon "upload-file" at bounding box center [1414, 543] width 20 height 20
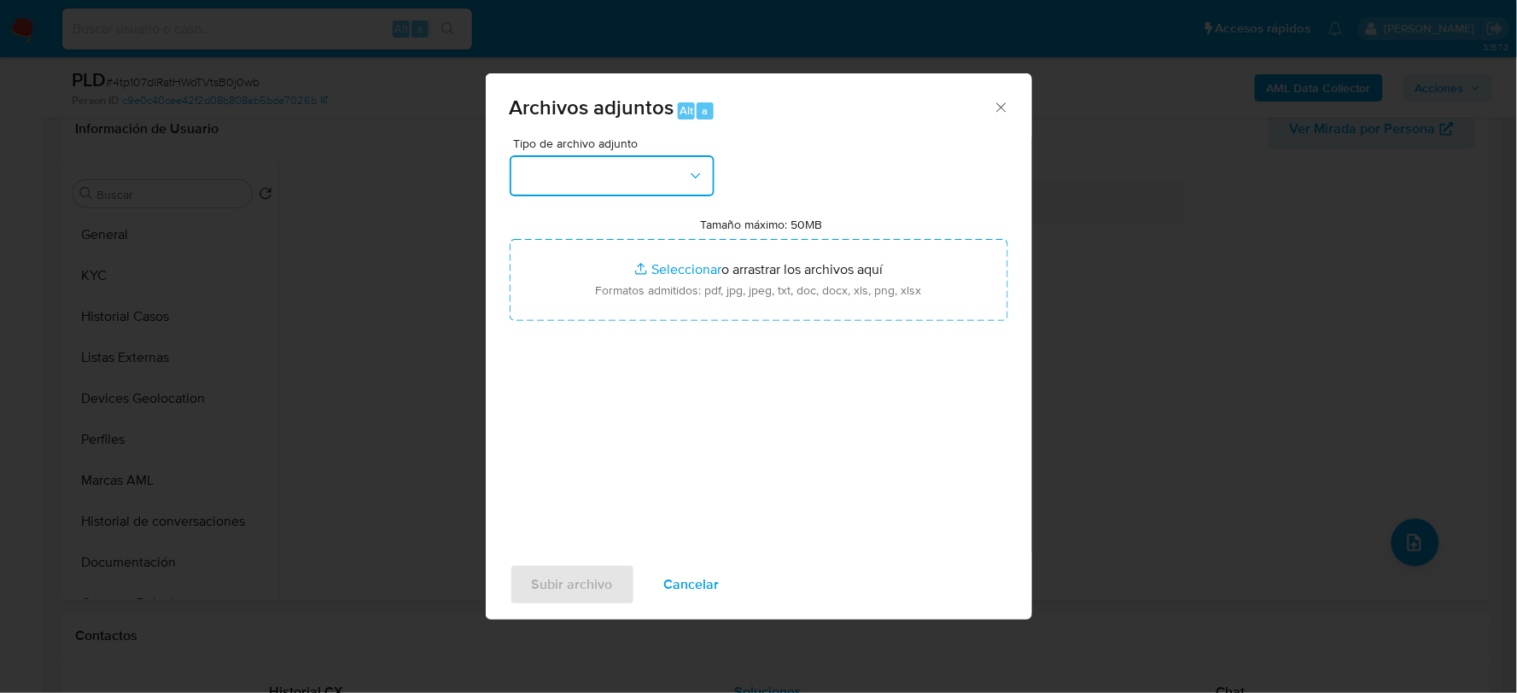
click at [608, 172] on button "button" at bounding box center [612, 175] width 205 height 41
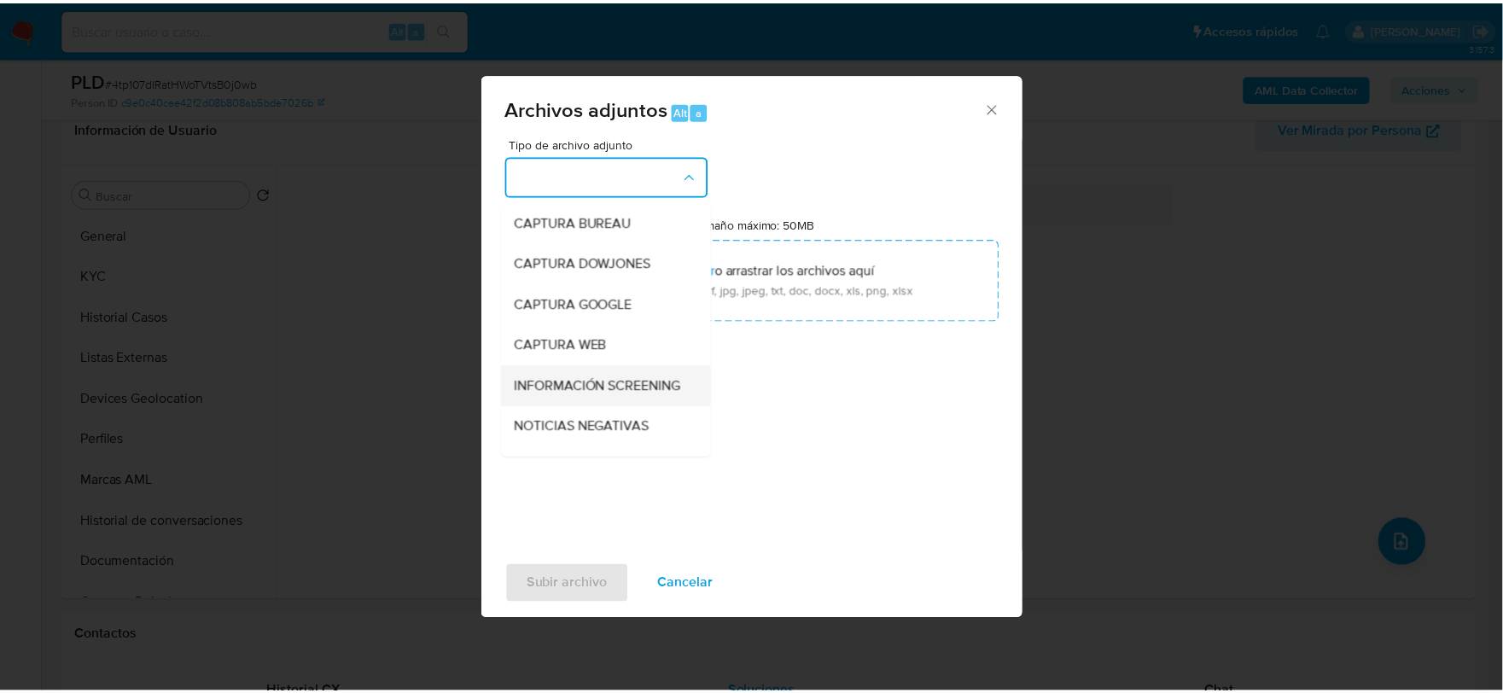
scroll to position [130, 0]
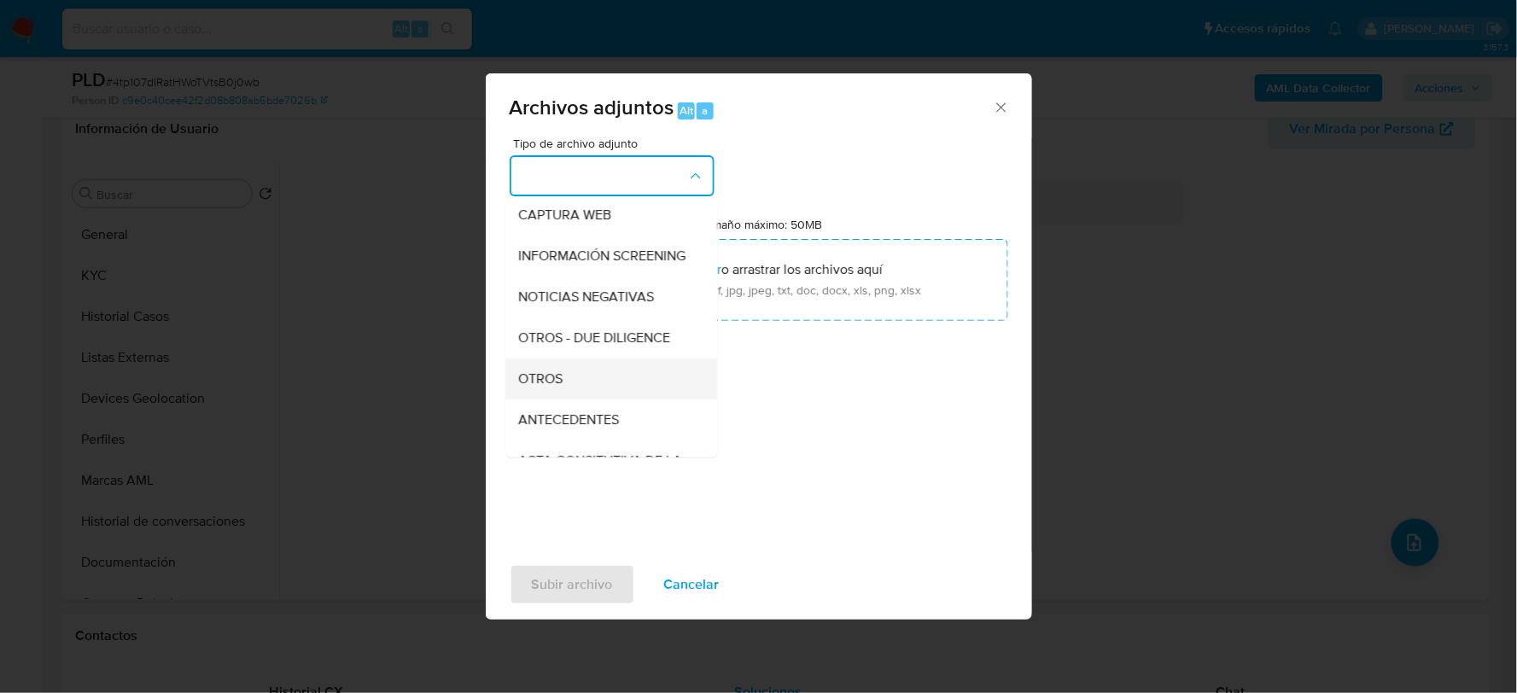
click at [525, 387] on span "OTROS" at bounding box center [541, 378] width 44 height 17
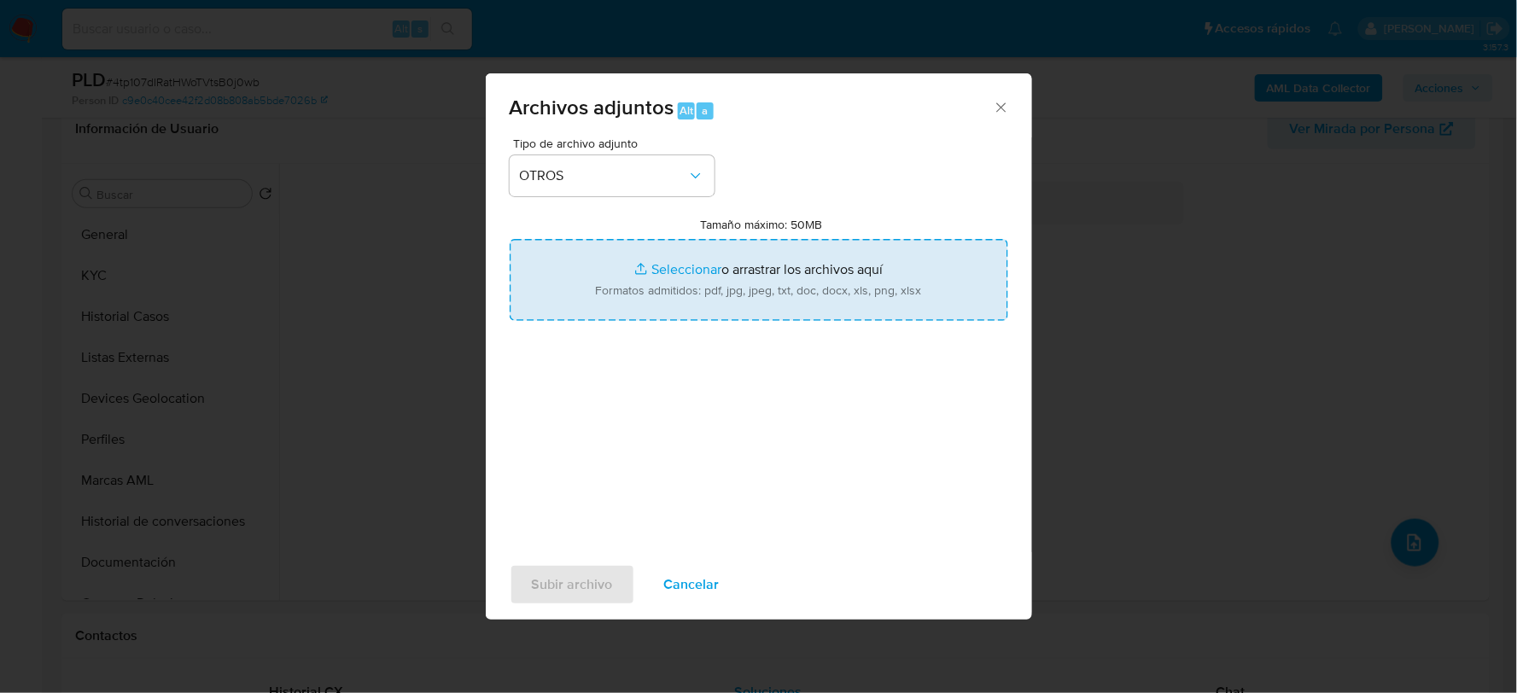
type input "C:\fakepath\1220652863_JUAN GARCIA_AGO2025.xlsx"
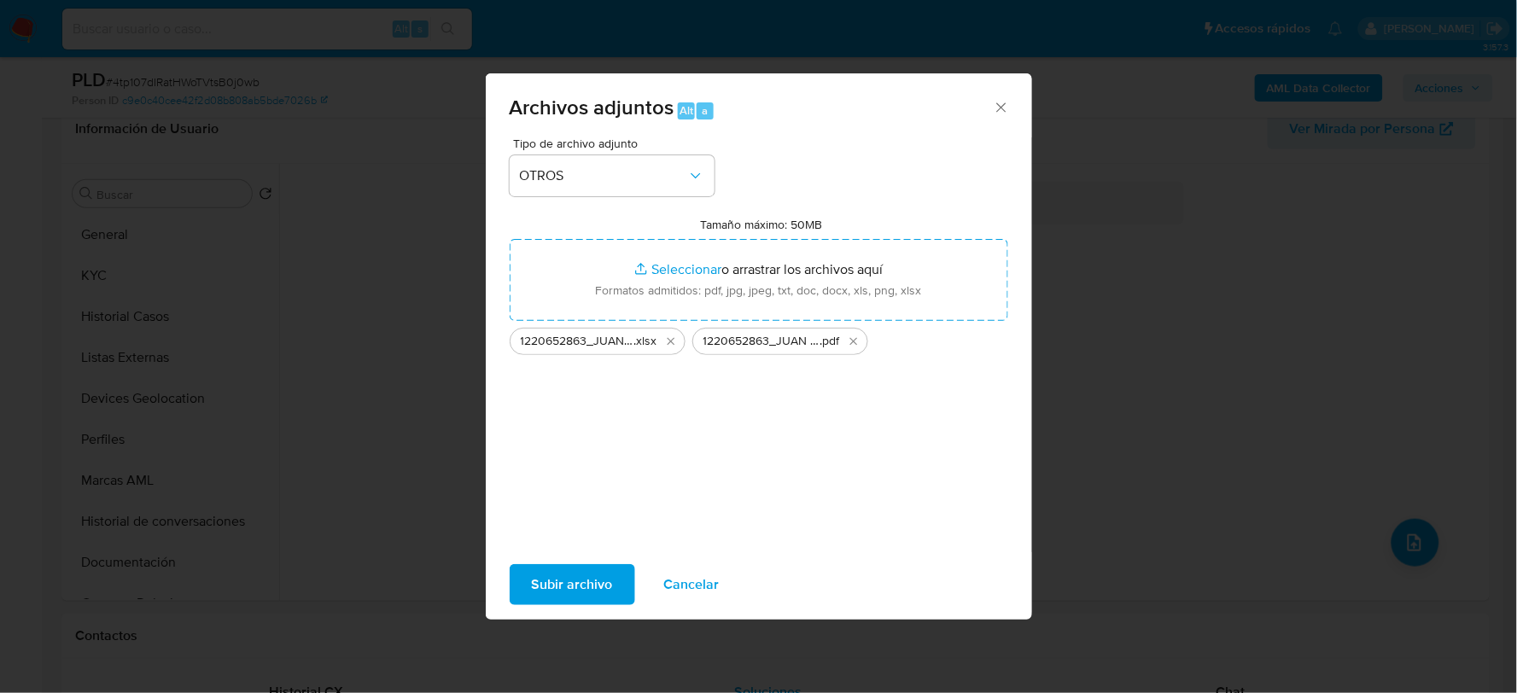
click at [595, 577] on span "Subir archivo" at bounding box center [572, 585] width 81 height 38
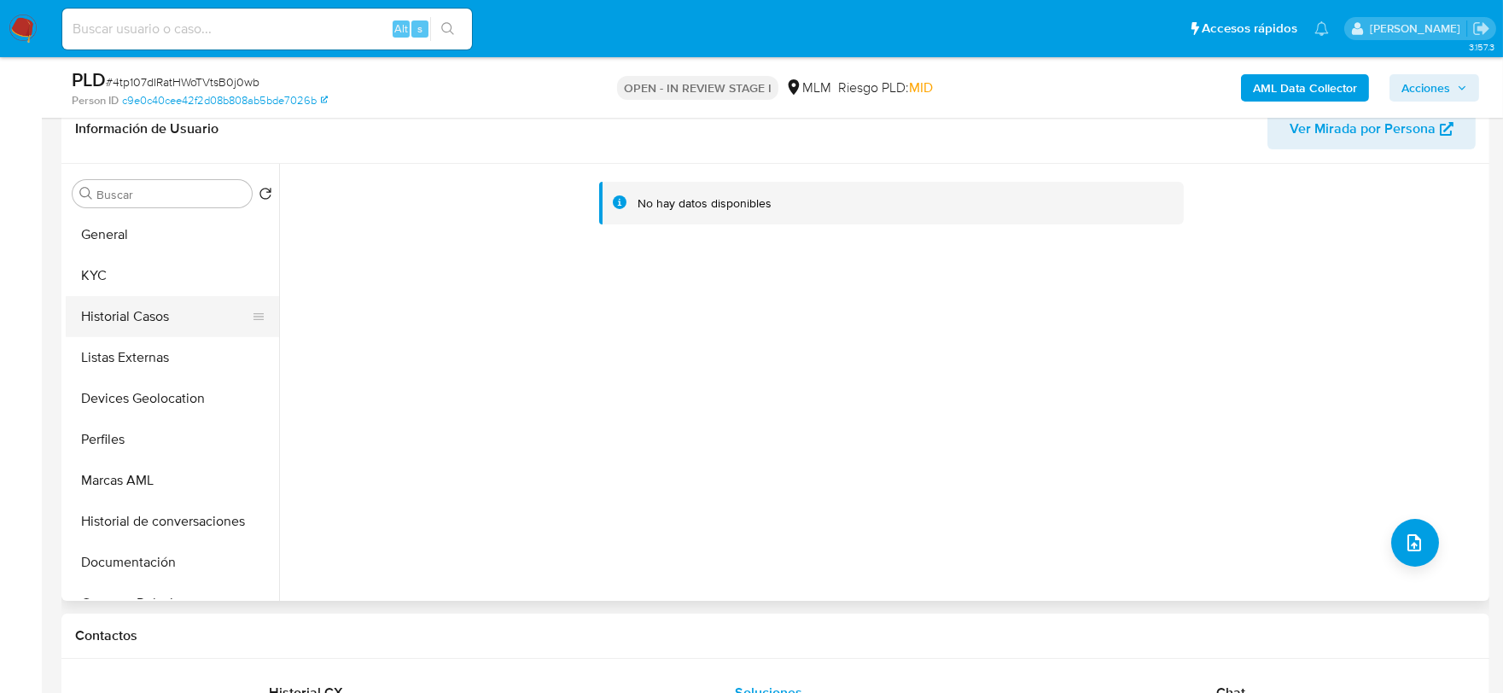
click at [81, 319] on button "Historial Casos" at bounding box center [166, 316] width 200 height 41
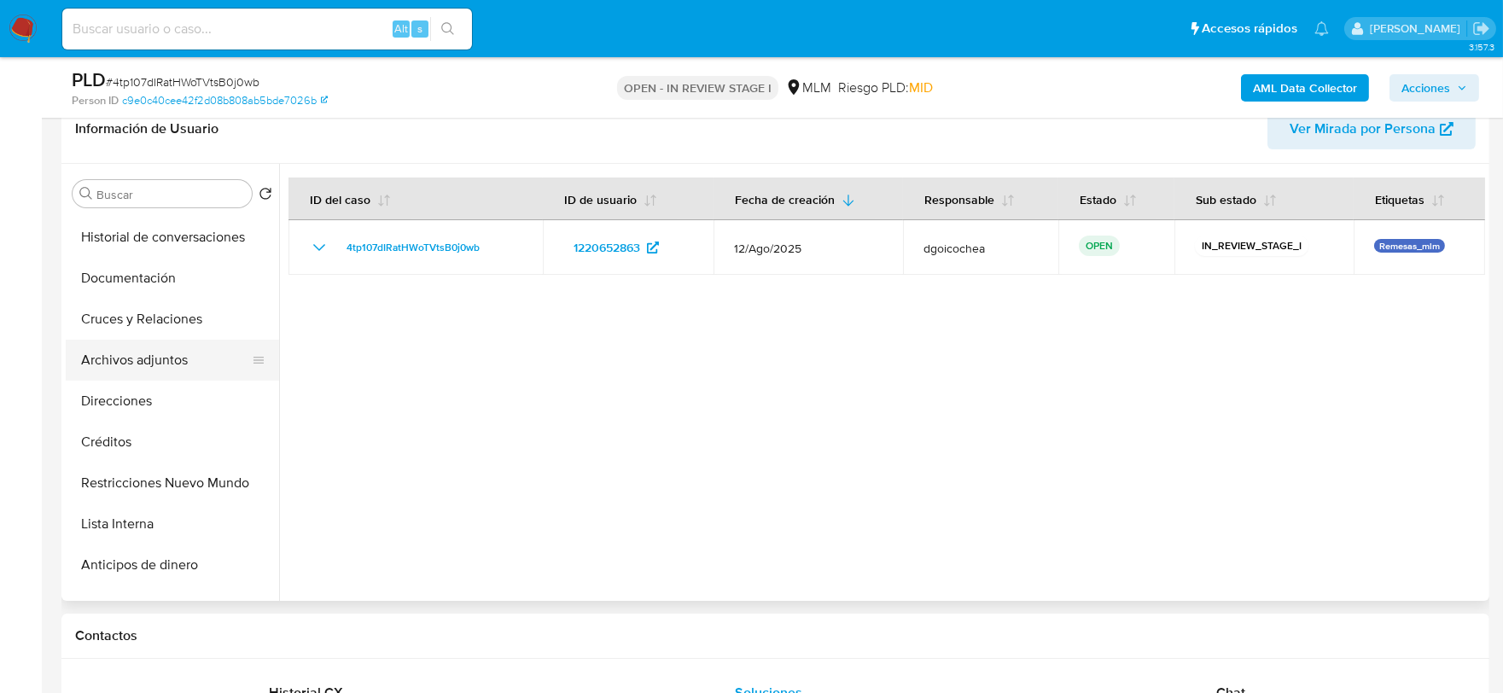
scroll to position [283, 0]
click at [182, 362] on button "Archivos adjuntos" at bounding box center [166, 361] width 200 height 41
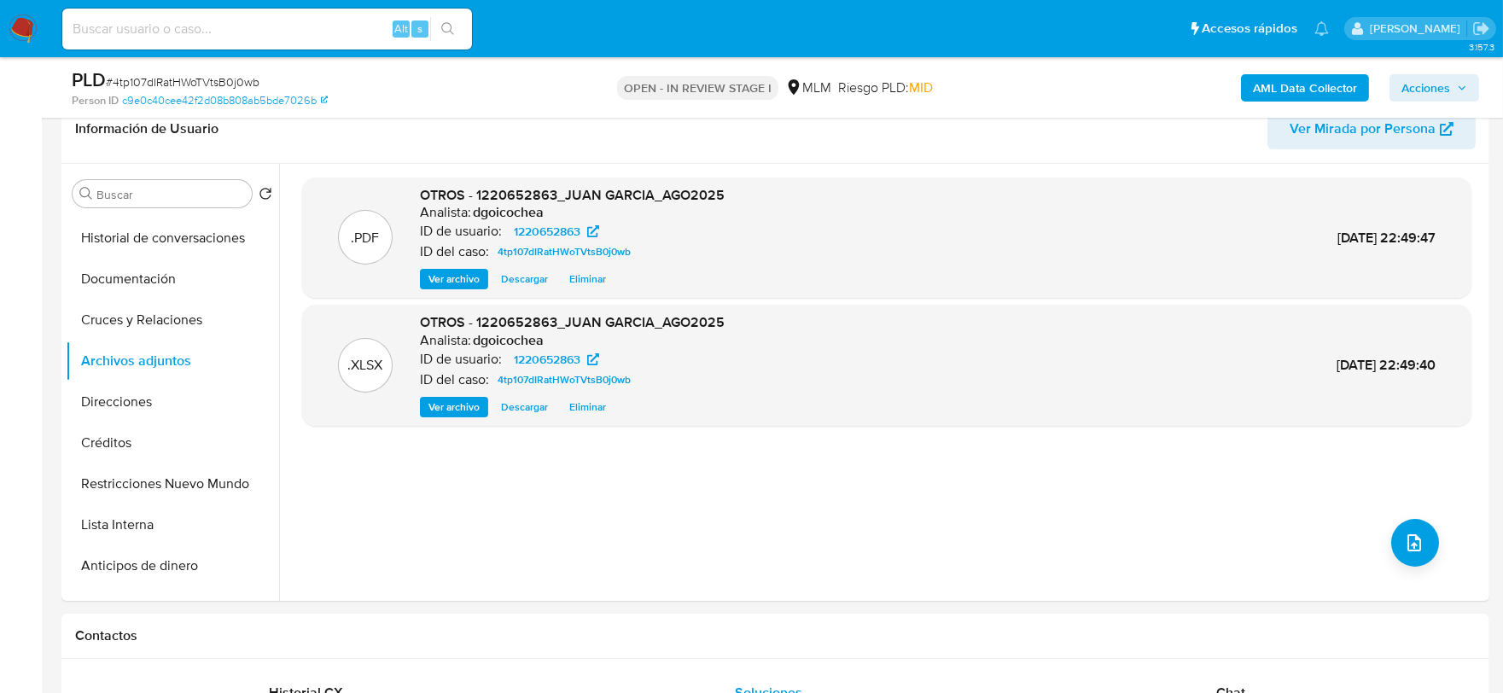
click at [1462, 86] on icon "button" at bounding box center [1462, 88] width 10 height 10
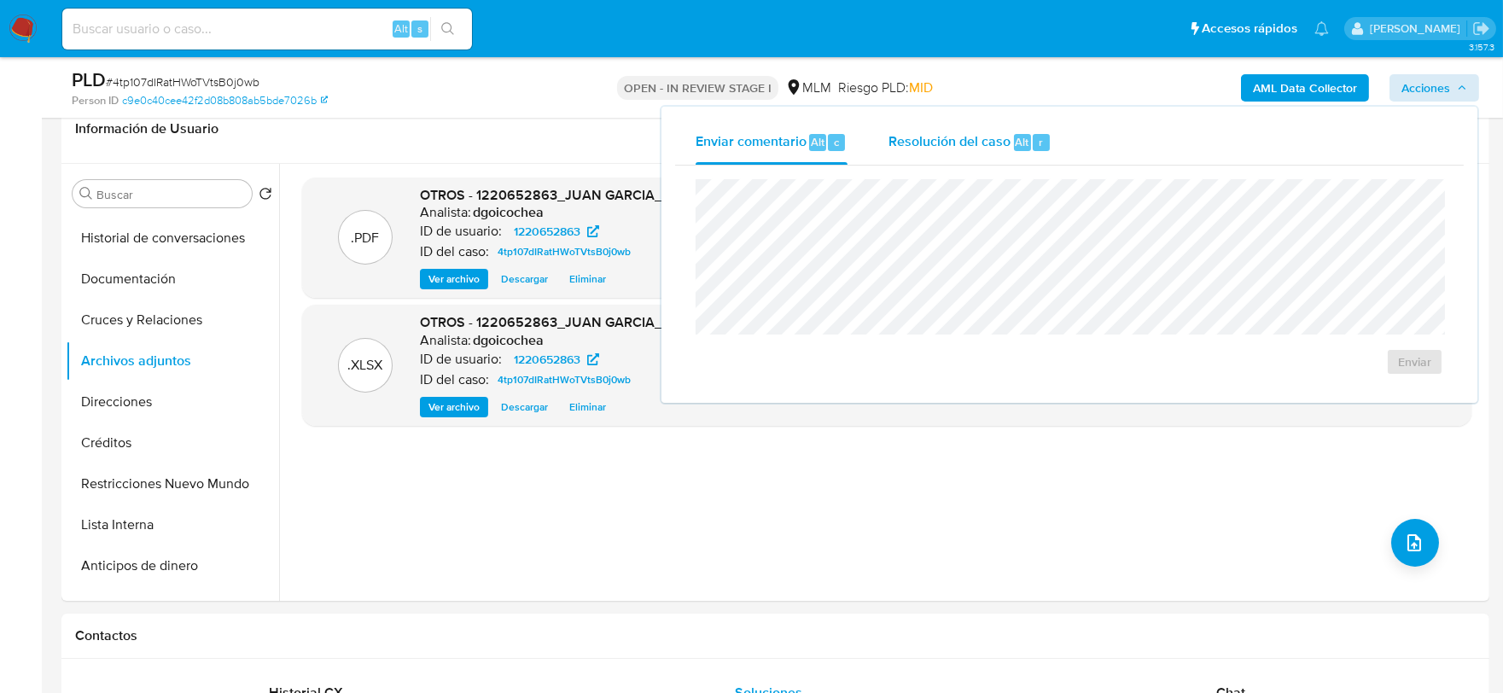
click at [960, 143] on span "Resolución del caso" at bounding box center [949, 141] width 122 height 20
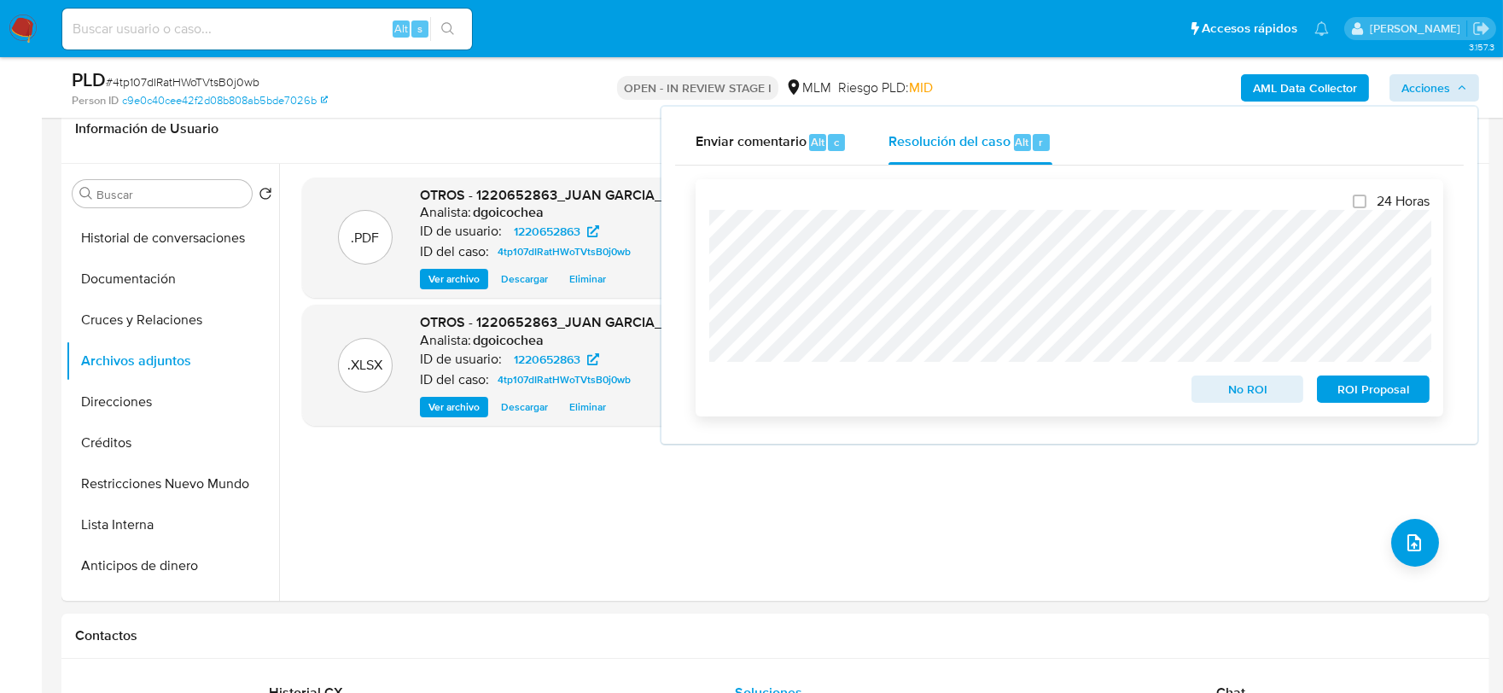
click at [1225, 387] on span "No ROI" at bounding box center [1247, 389] width 89 height 24
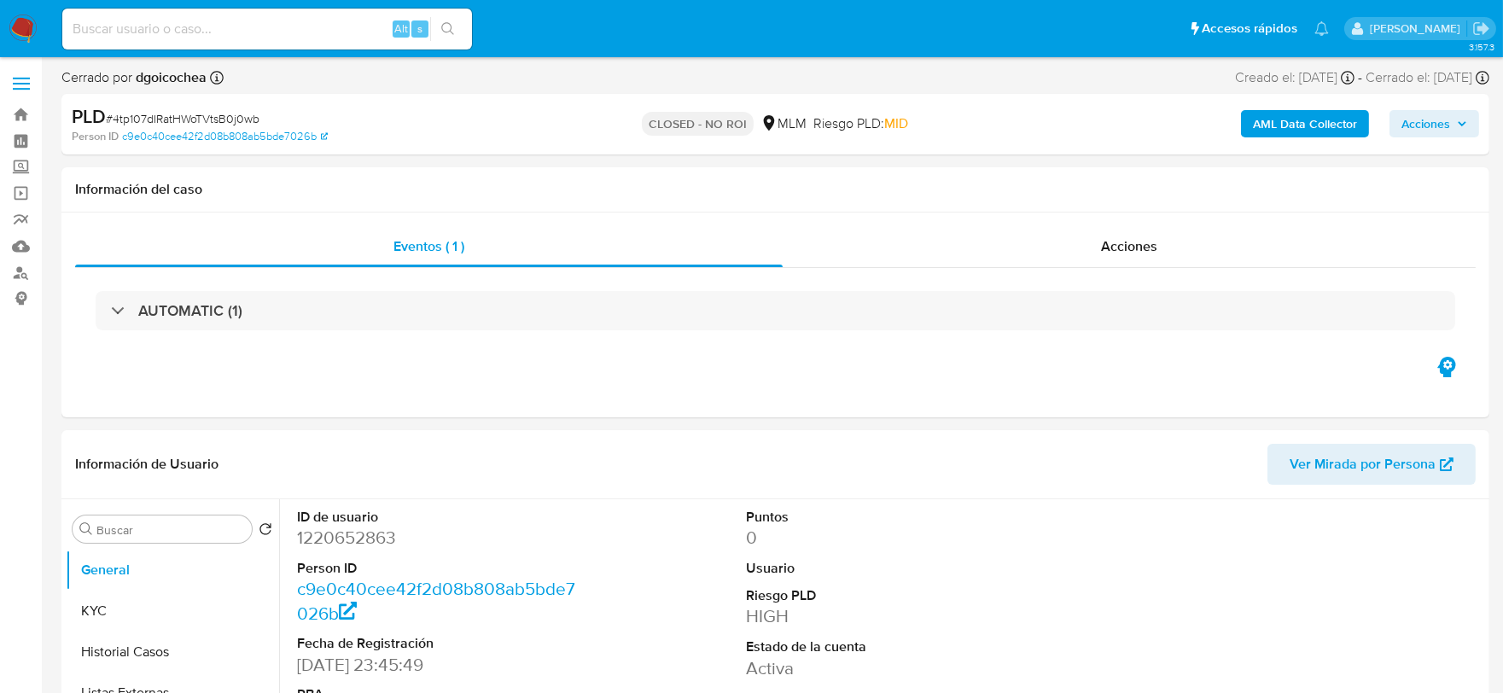
select select "10"
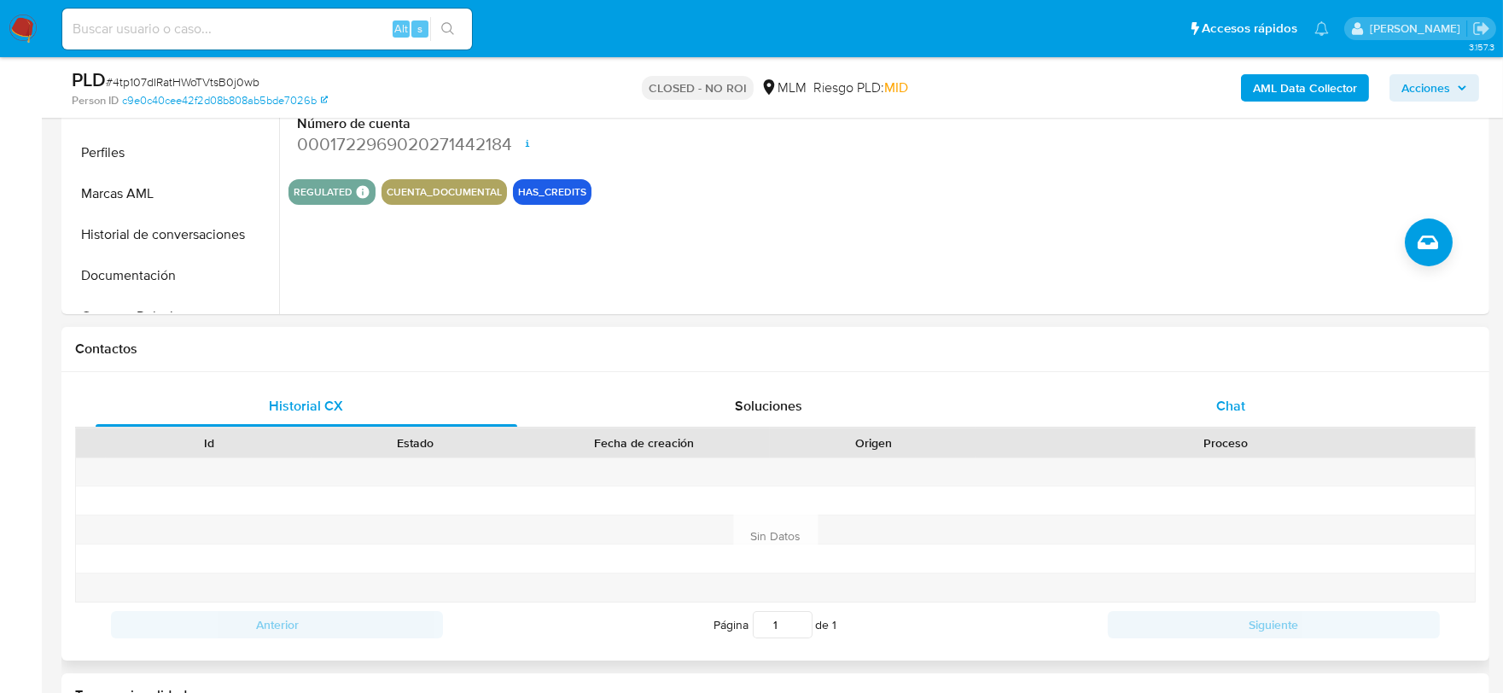
scroll to position [568, 0]
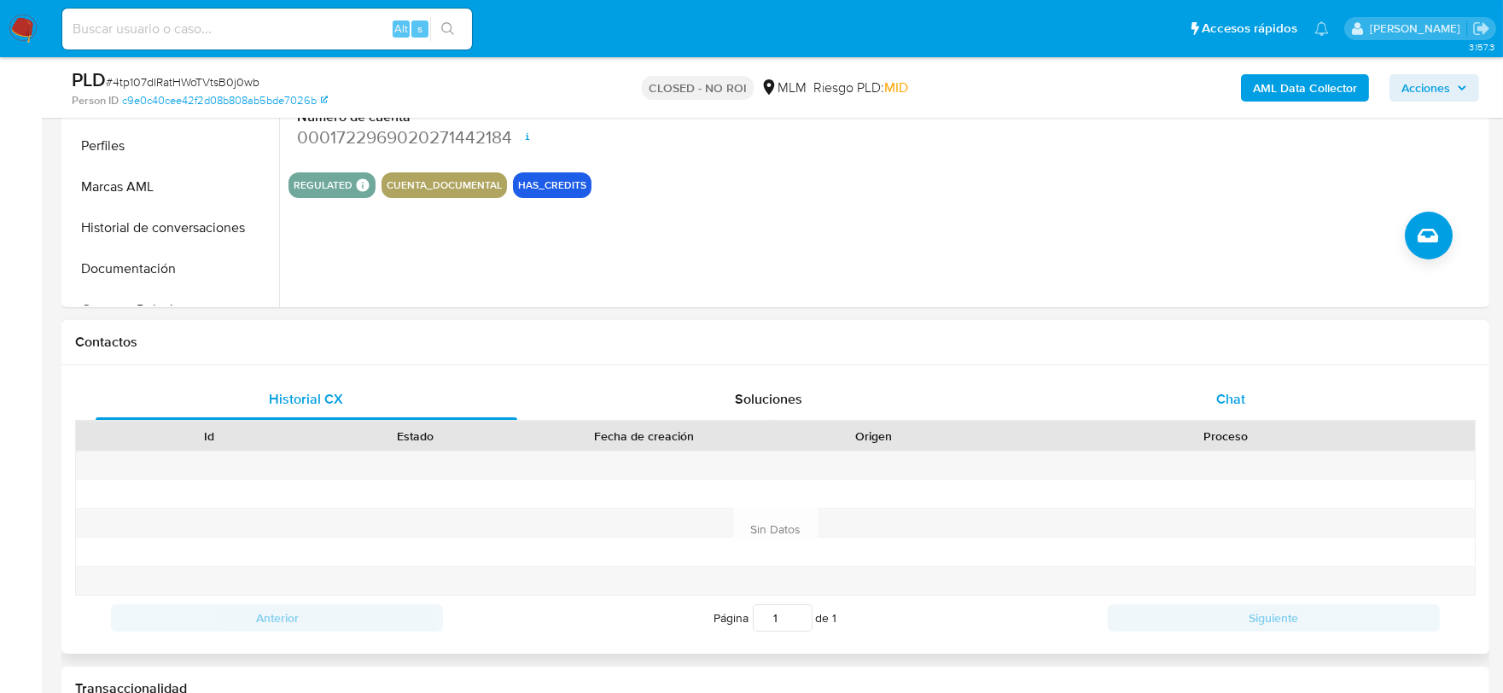
click at [1212, 379] on div "Chat" at bounding box center [1231, 399] width 422 height 41
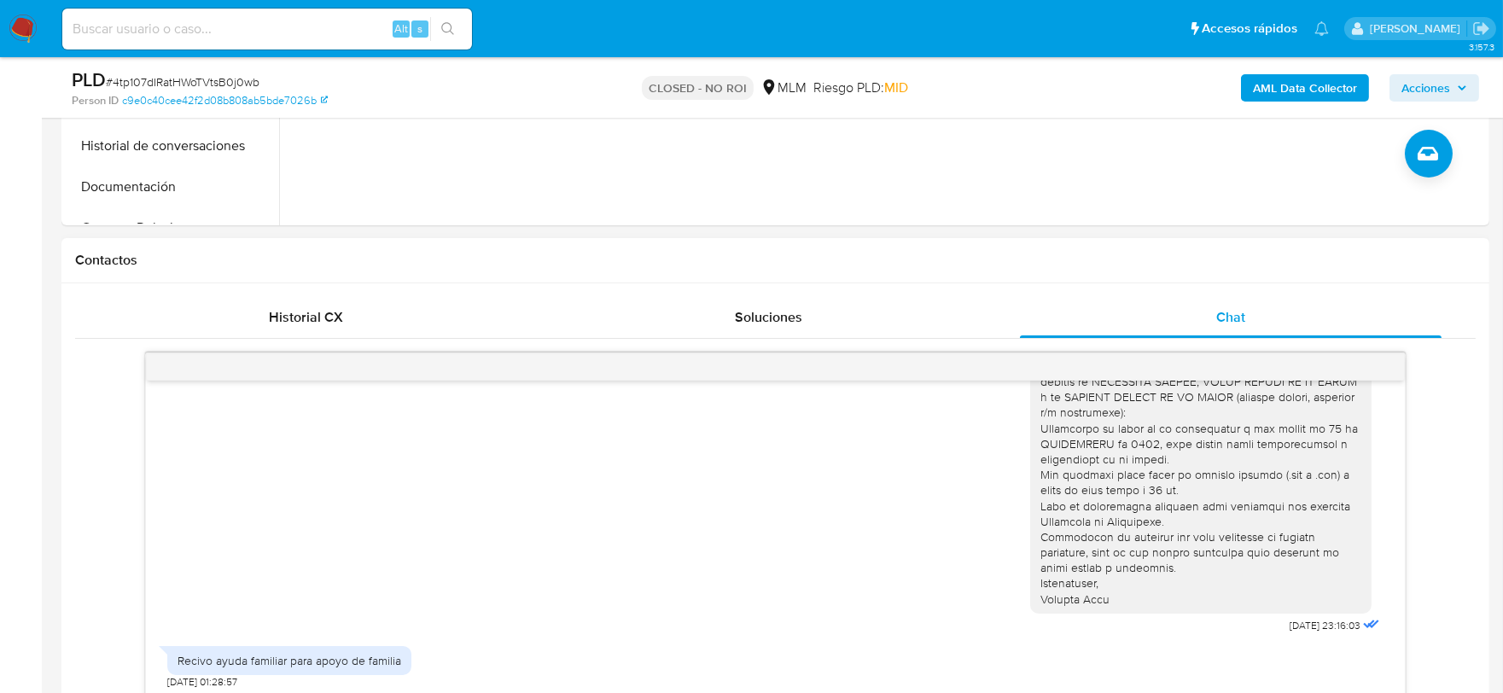
scroll to position [853, 0]
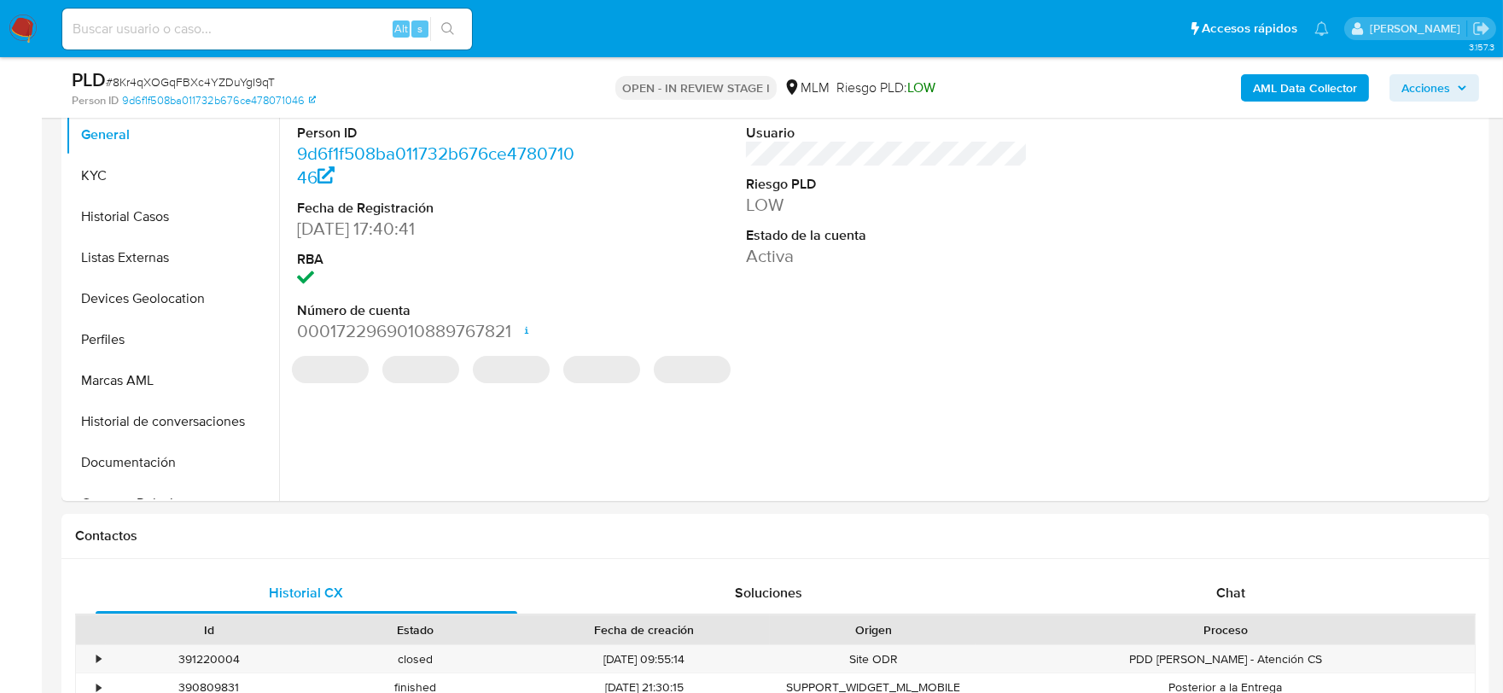
select select "10"
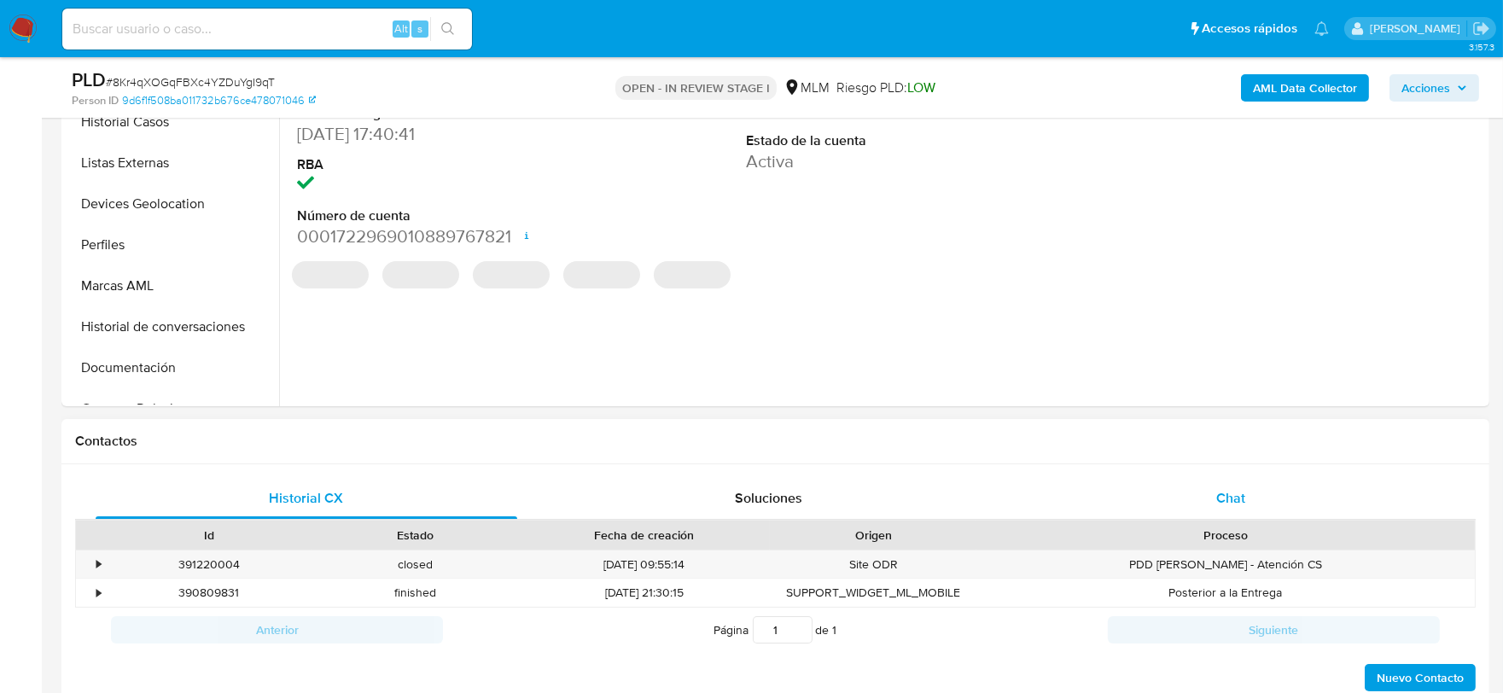
click at [1215, 480] on div "Chat" at bounding box center [1231, 498] width 422 height 41
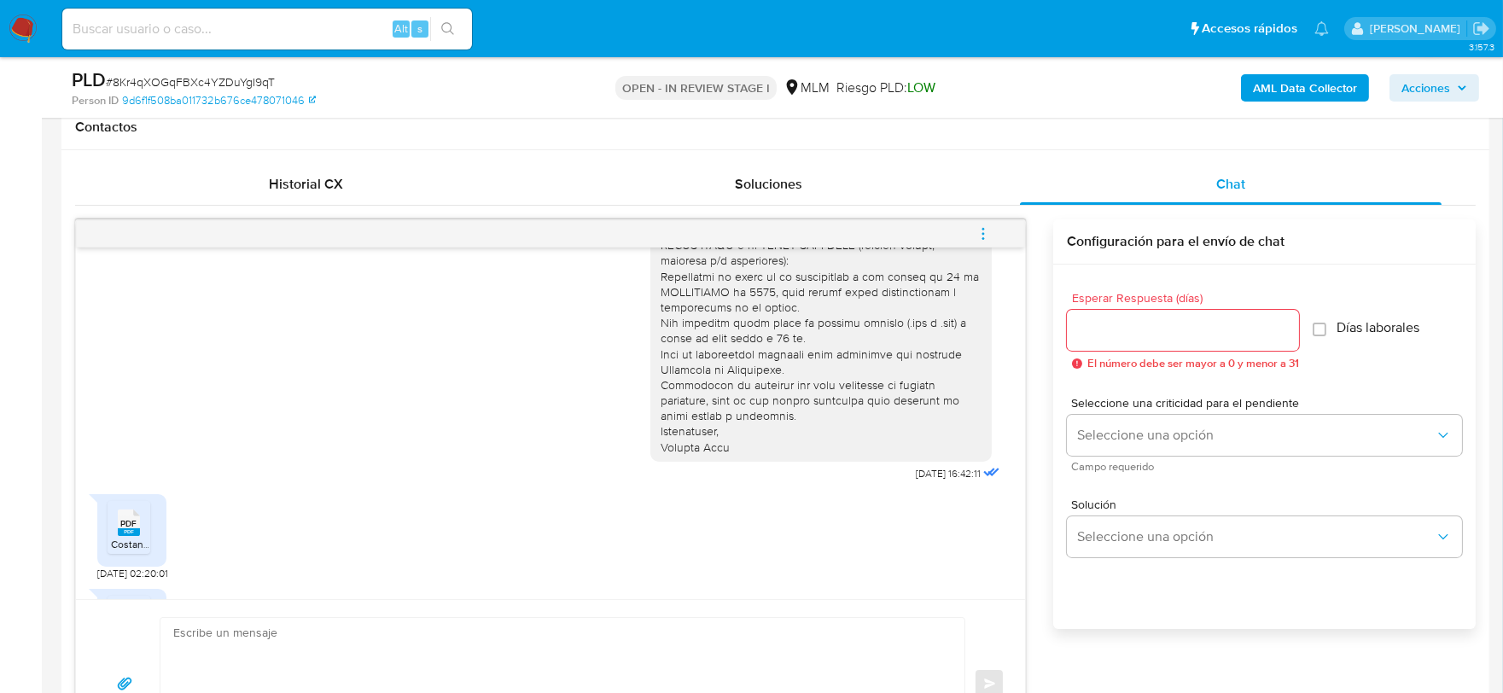
scroll to position [284, 0]
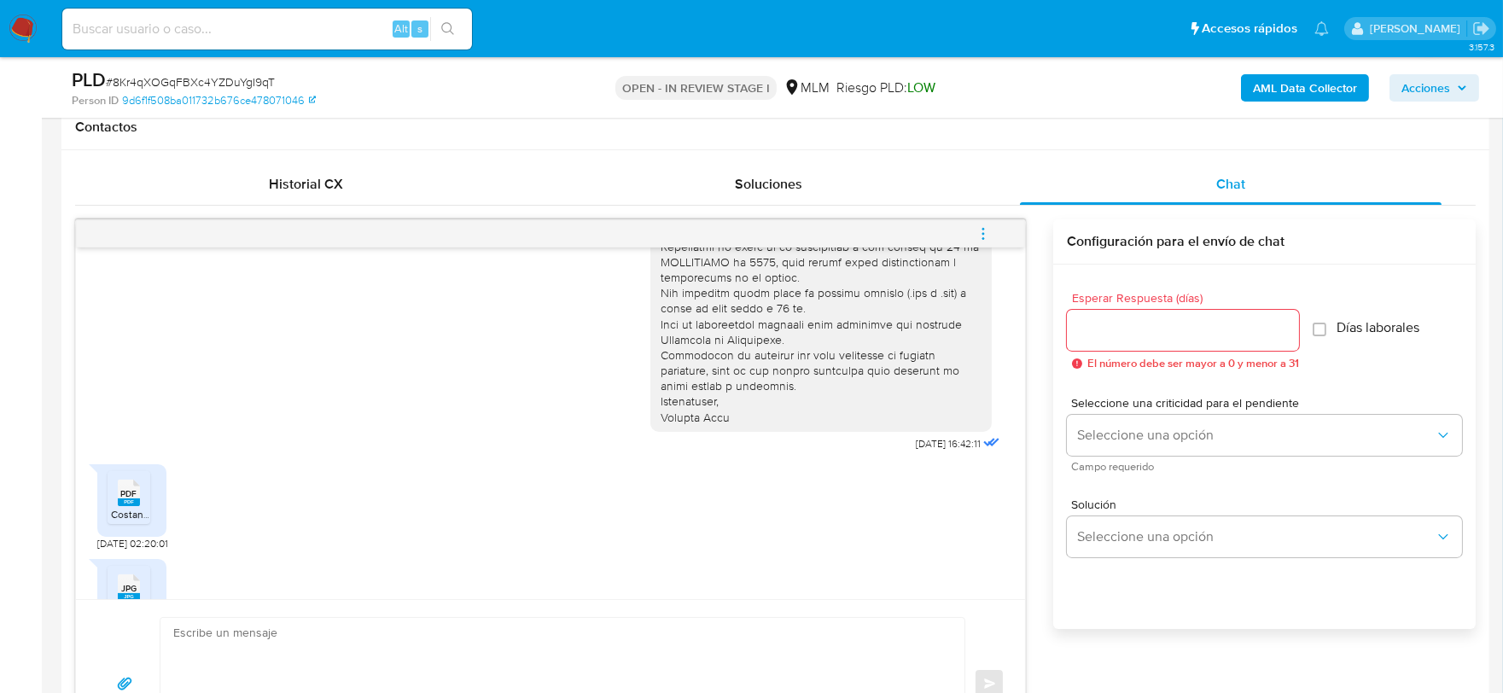
click at [129, 488] on span "PDF" at bounding box center [129, 493] width 16 height 11
click at [131, 583] on span "JPG" at bounding box center [128, 588] width 15 height 11
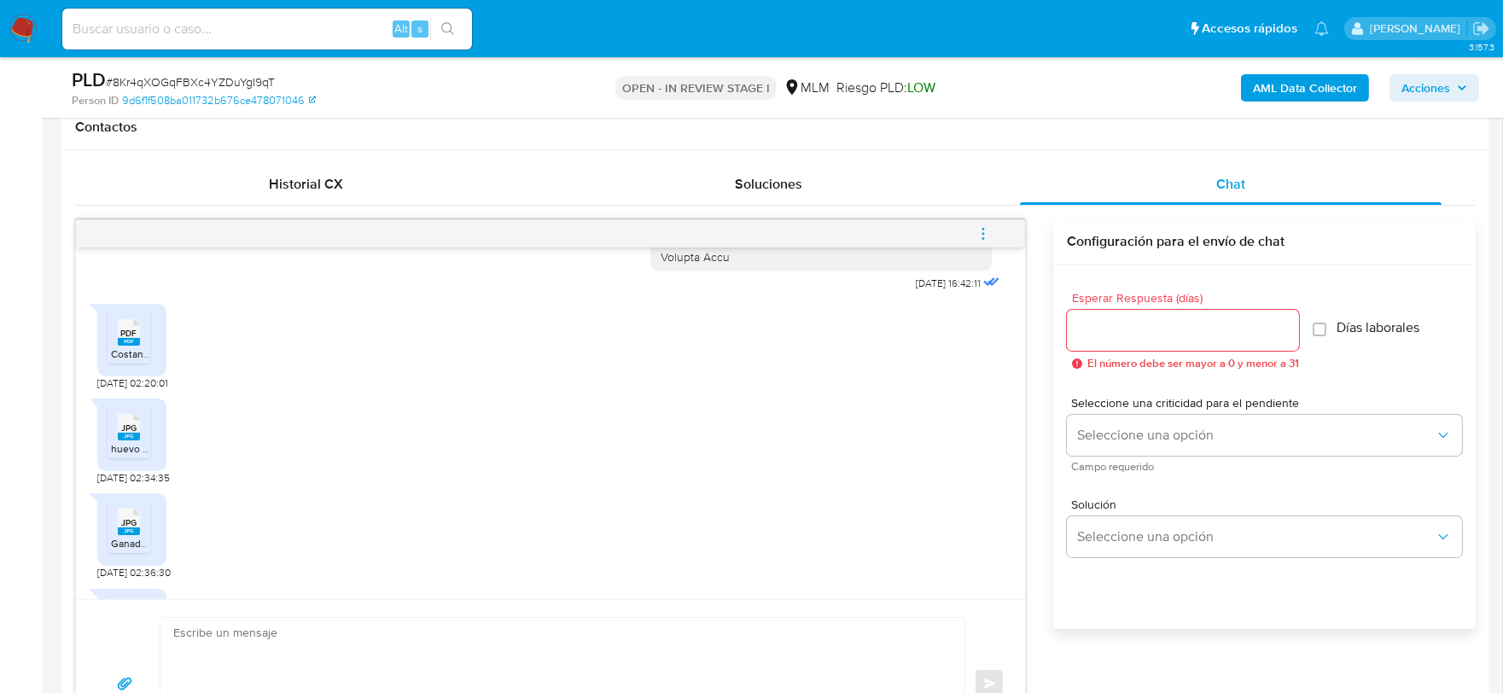
scroll to position [474, 0]
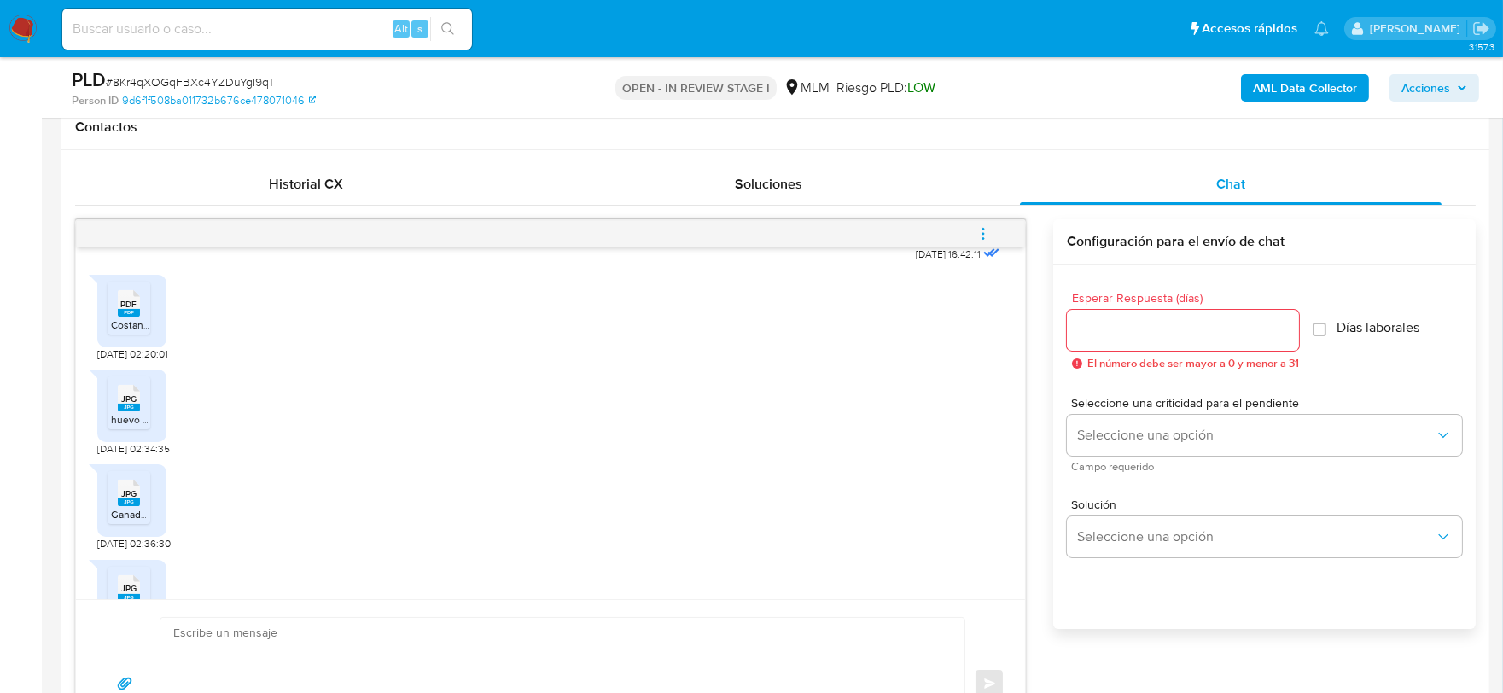
click at [129, 498] on rect at bounding box center [129, 502] width 22 height 8
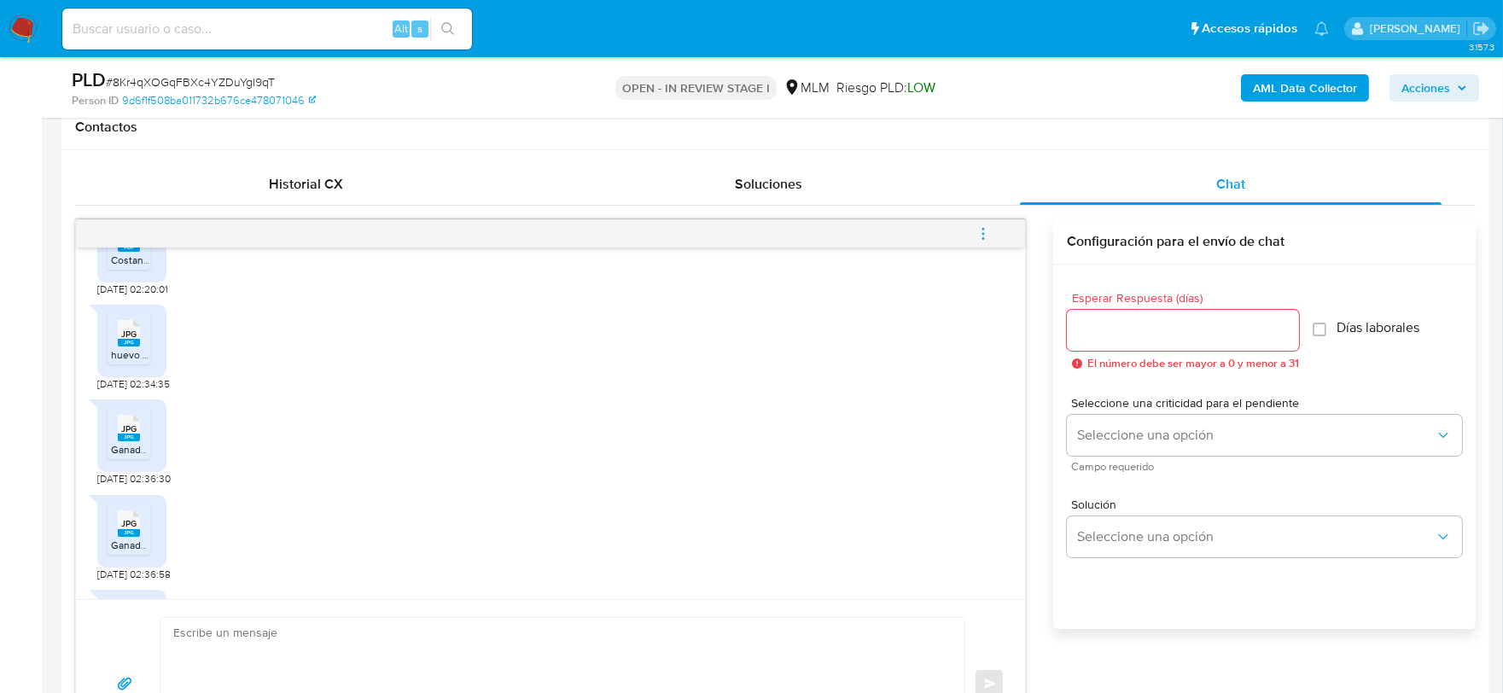
scroll to position [568, 0]
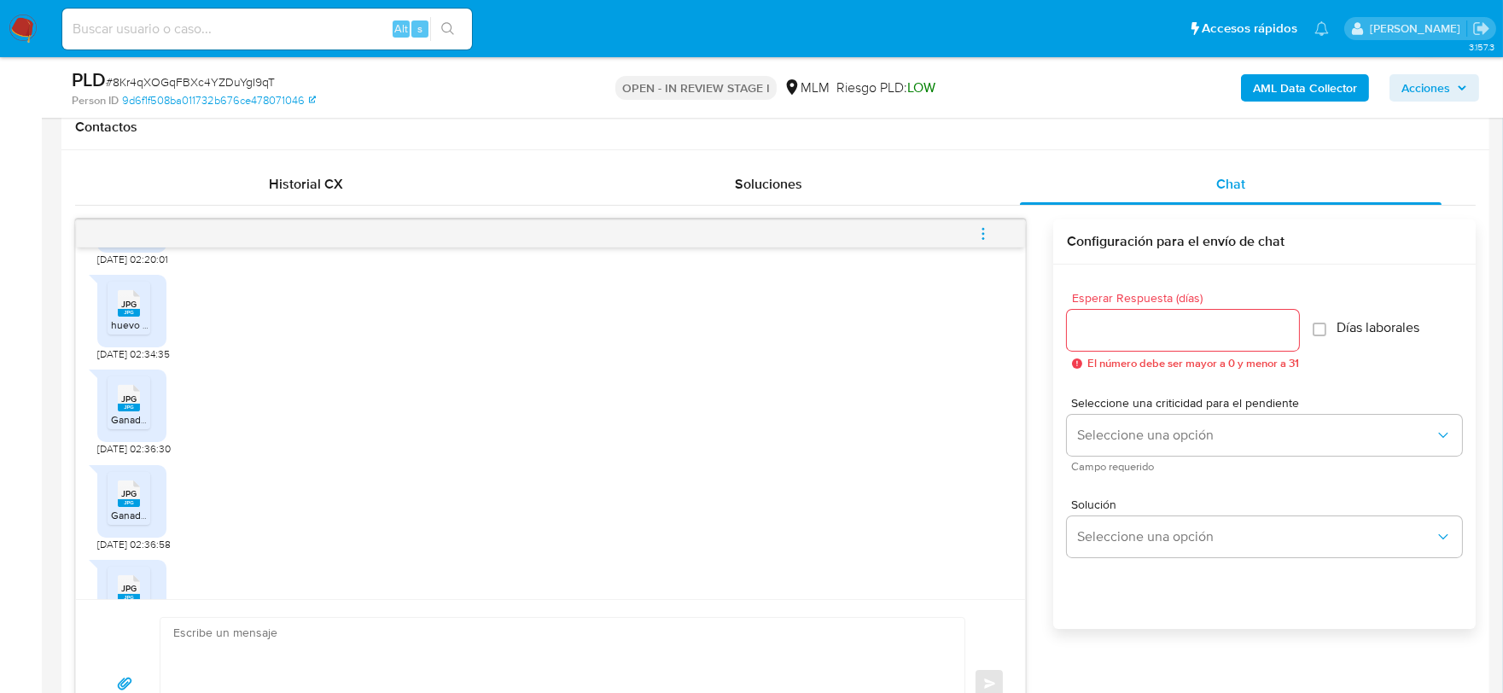
click at [128, 508] on span "Ganaderia de zotoluca 3.jpg" at bounding box center [175, 515] width 129 height 15
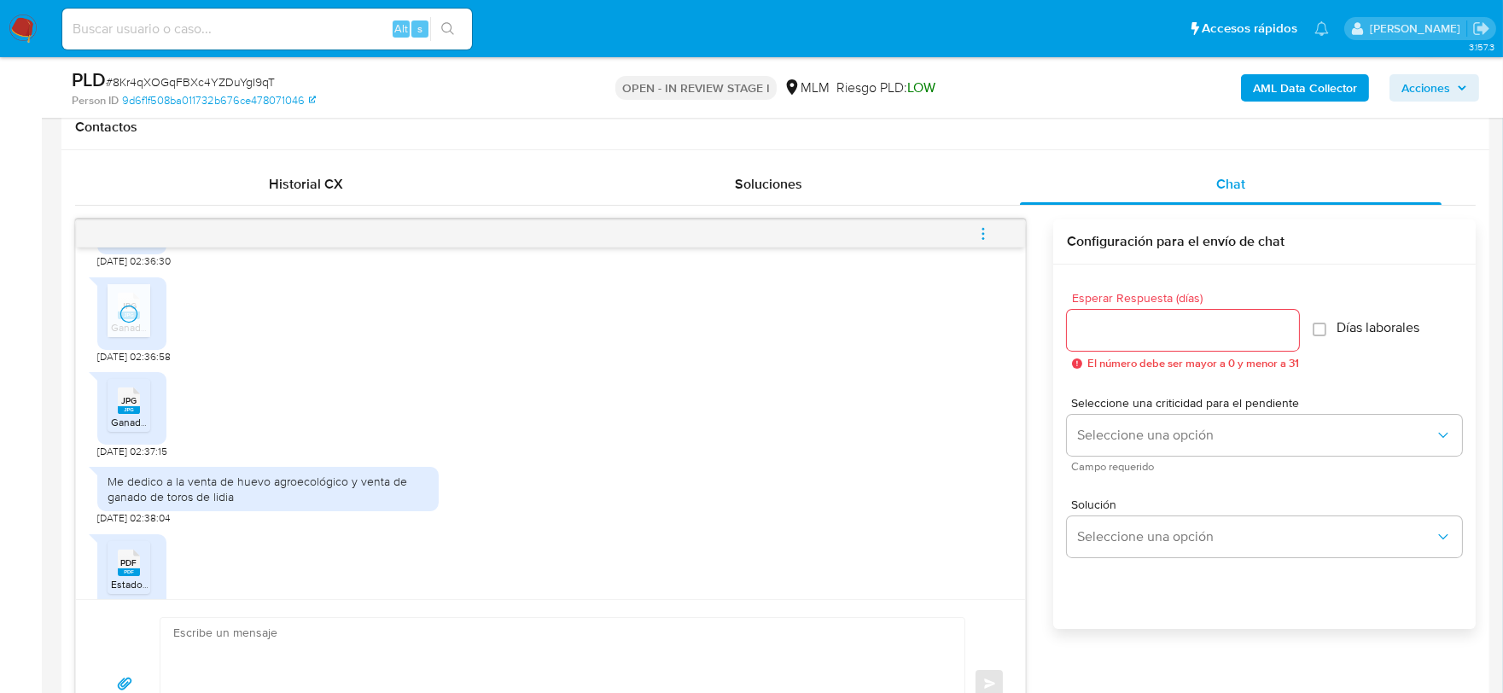
scroll to position [758, 0]
click at [128, 405] on rect at bounding box center [129, 409] width 22 height 8
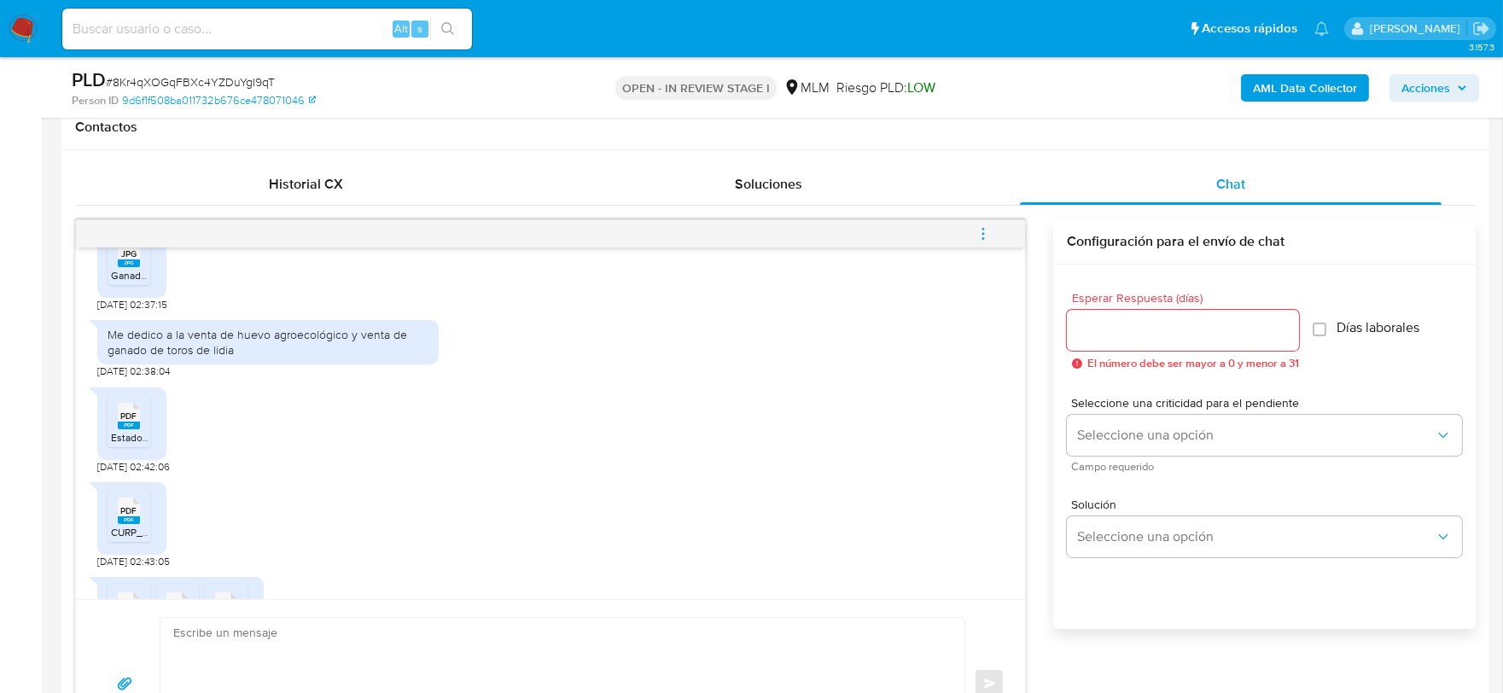
scroll to position [928, 0]
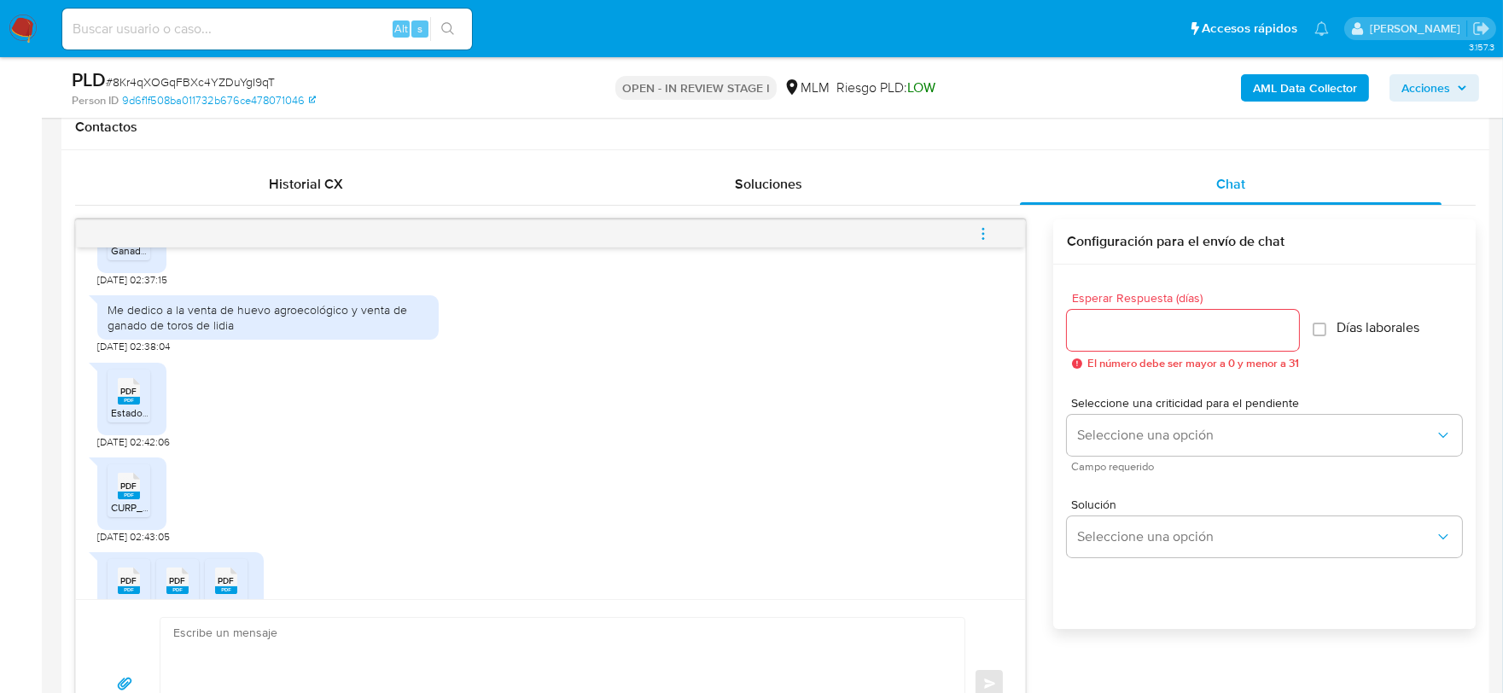
click at [581, 476] on div "PDF PDF CURP_VAZA710915MTLZRD00.pdf 01/09/2025 02:43:05" at bounding box center [550, 496] width 906 height 95
click at [140, 380] on div "PDF PDF" at bounding box center [129, 389] width 36 height 33
click at [132, 480] on span "PDF" at bounding box center [129, 485] width 16 height 11
click at [137, 578] on icon "PDF" at bounding box center [129, 581] width 22 height 30
drag, startPoint x: 172, startPoint y: 572, endPoint x: 199, endPoint y: 570, distance: 26.5
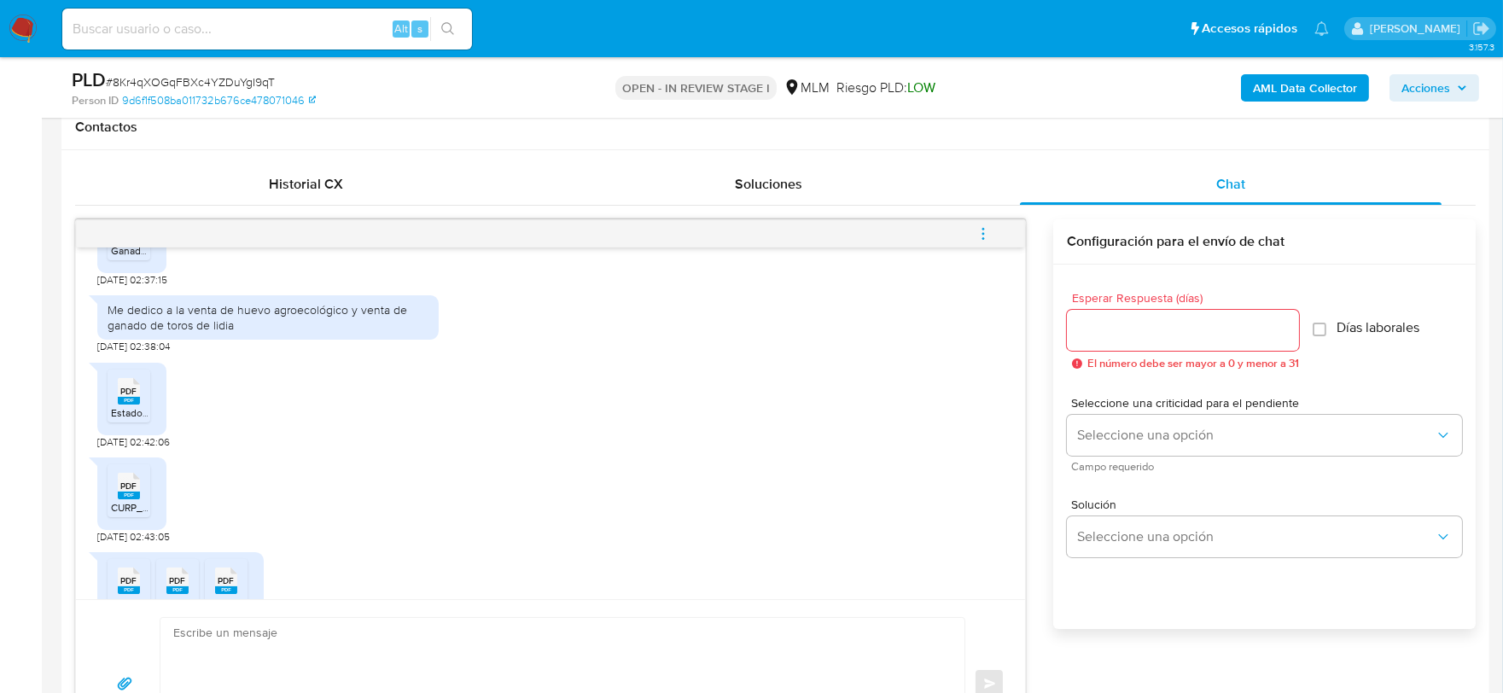
click at [173, 586] on rect at bounding box center [177, 590] width 22 height 8
click at [225, 586] on rect at bounding box center [226, 590] width 22 height 8
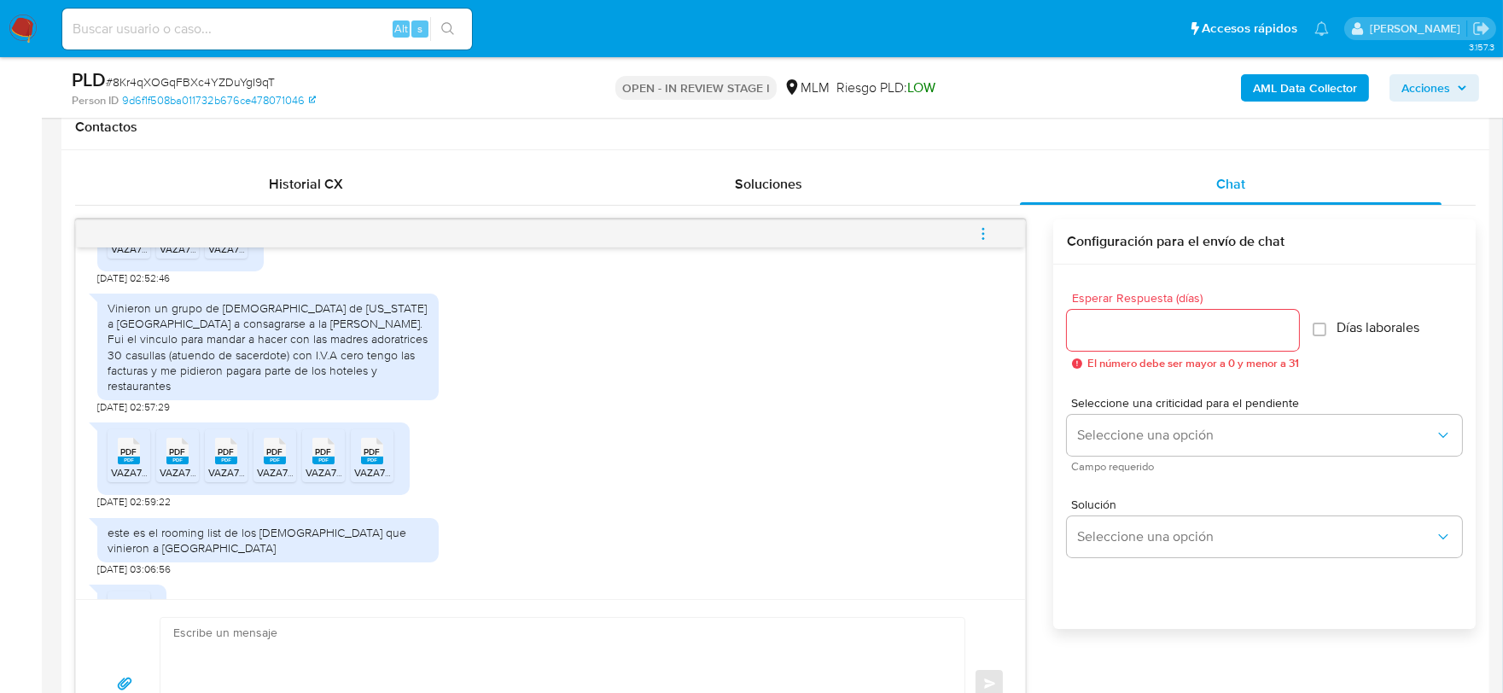
scroll to position [1293, 0]
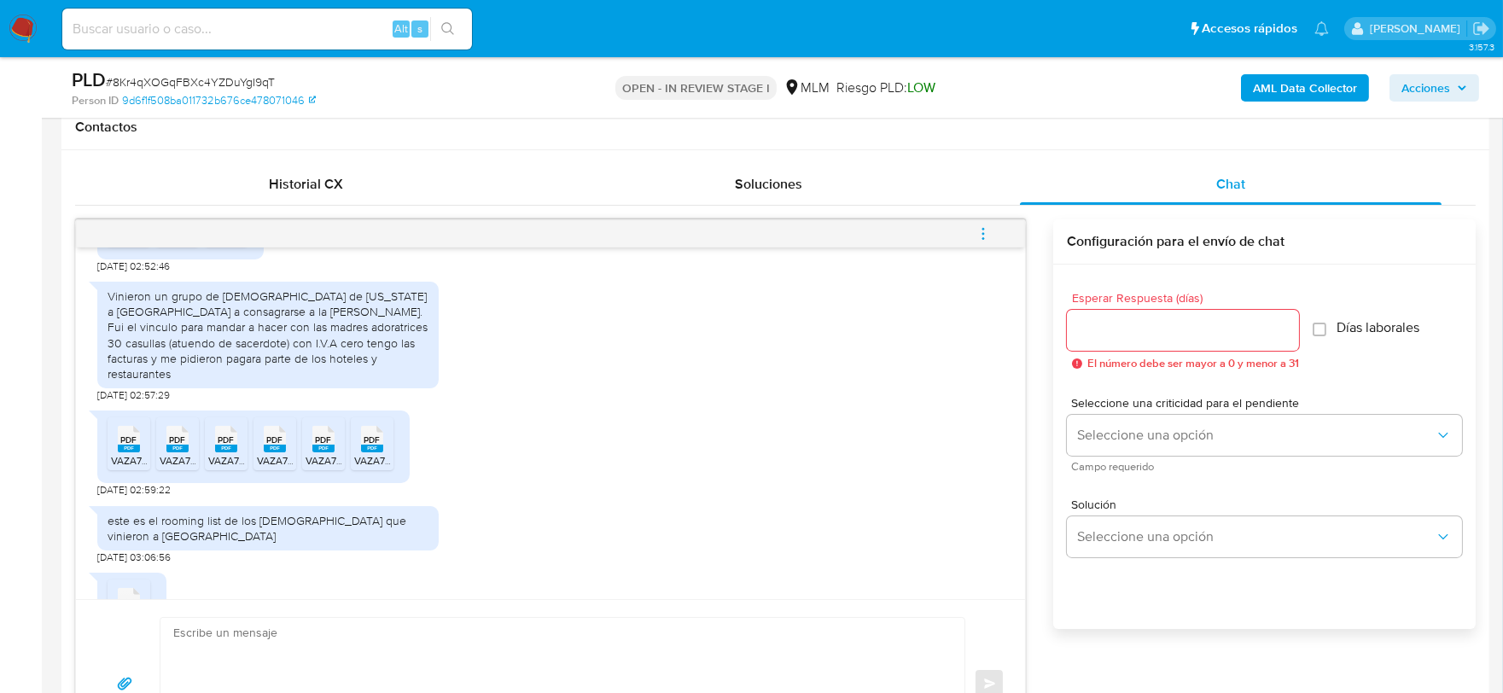
click at [568, 421] on div "PDF PDF VAZA710915936F0000001691.pdf PDF PDF VAZA710915936F0000001692.pdf PDF P…" at bounding box center [550, 449] width 906 height 95
drag, startPoint x: 121, startPoint y: 421, endPoint x: 166, endPoint y: 422, distance: 45.2
click at [121, 424] on icon "PDF" at bounding box center [129, 439] width 22 height 30
click at [182, 445] on rect at bounding box center [177, 449] width 22 height 8
click at [226, 445] on rect at bounding box center [226, 449] width 22 height 8
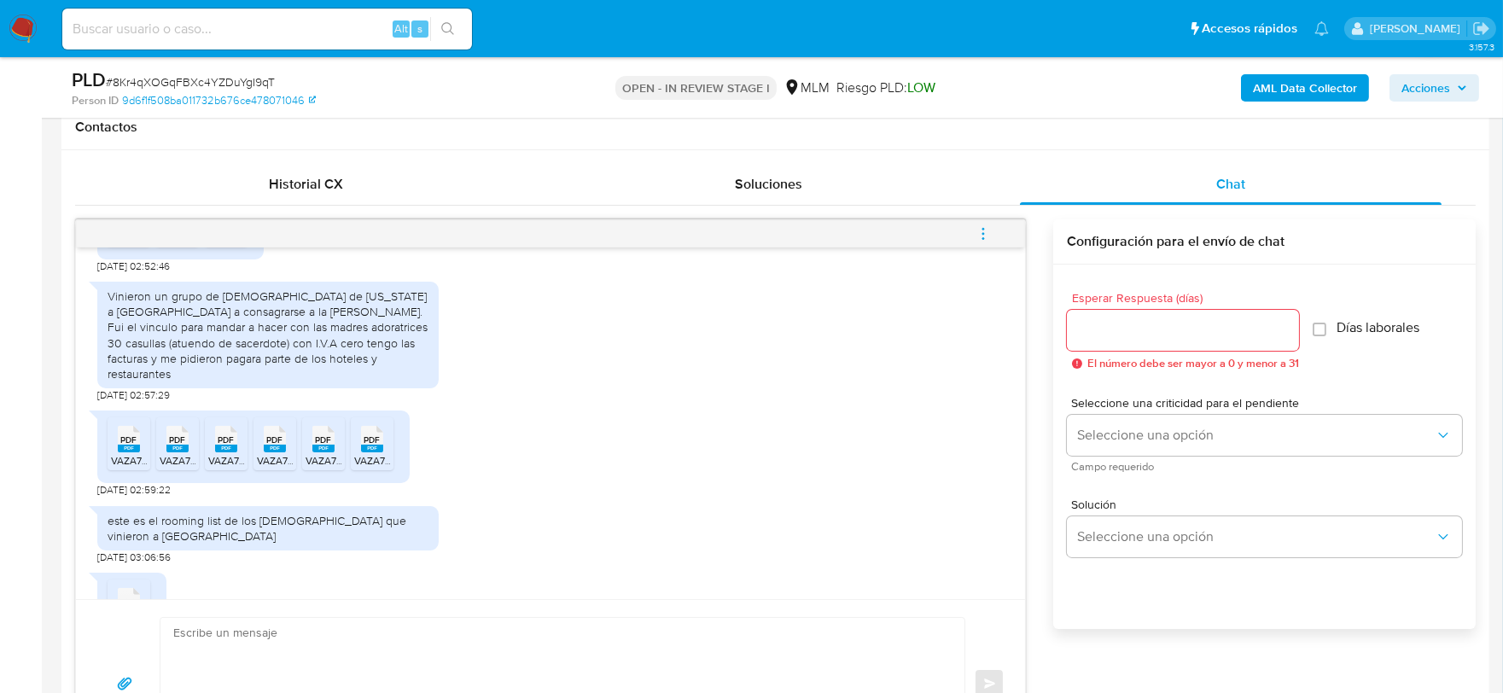
drag, startPoint x: 288, startPoint y: 422, endPoint x: 297, endPoint y: 425, distance: 8.9
click at [288, 453] on span "VAZA710915936F0000001694.pdf" at bounding box center [334, 460] width 154 height 15
click at [322, 445] on rect at bounding box center [323, 449] width 22 height 8
click at [363, 426] on icon at bounding box center [372, 439] width 22 height 26
drag, startPoint x: 133, startPoint y: 568, endPoint x: 197, endPoint y: 572, distance: 64.1
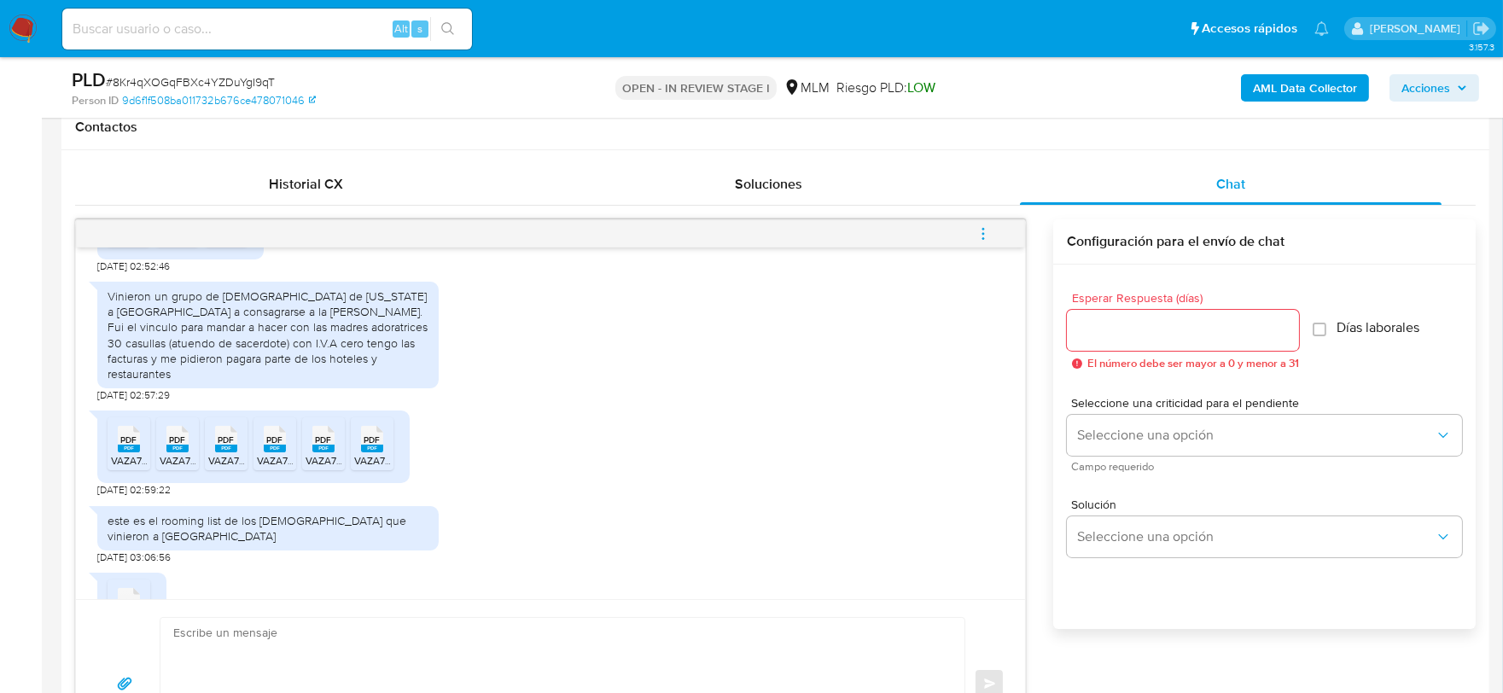
click at [133, 597] on span "PDF" at bounding box center [129, 602] width 16 height 11
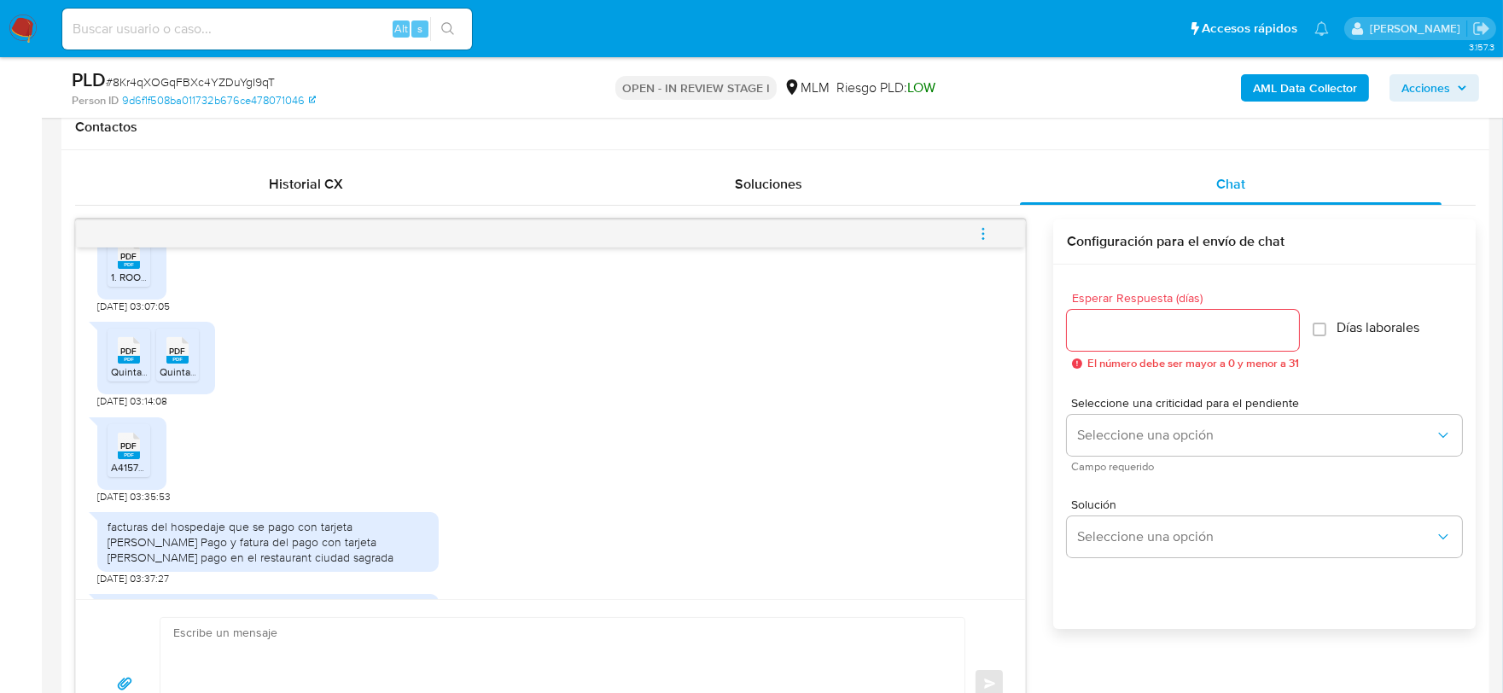
scroll to position [1657, 0]
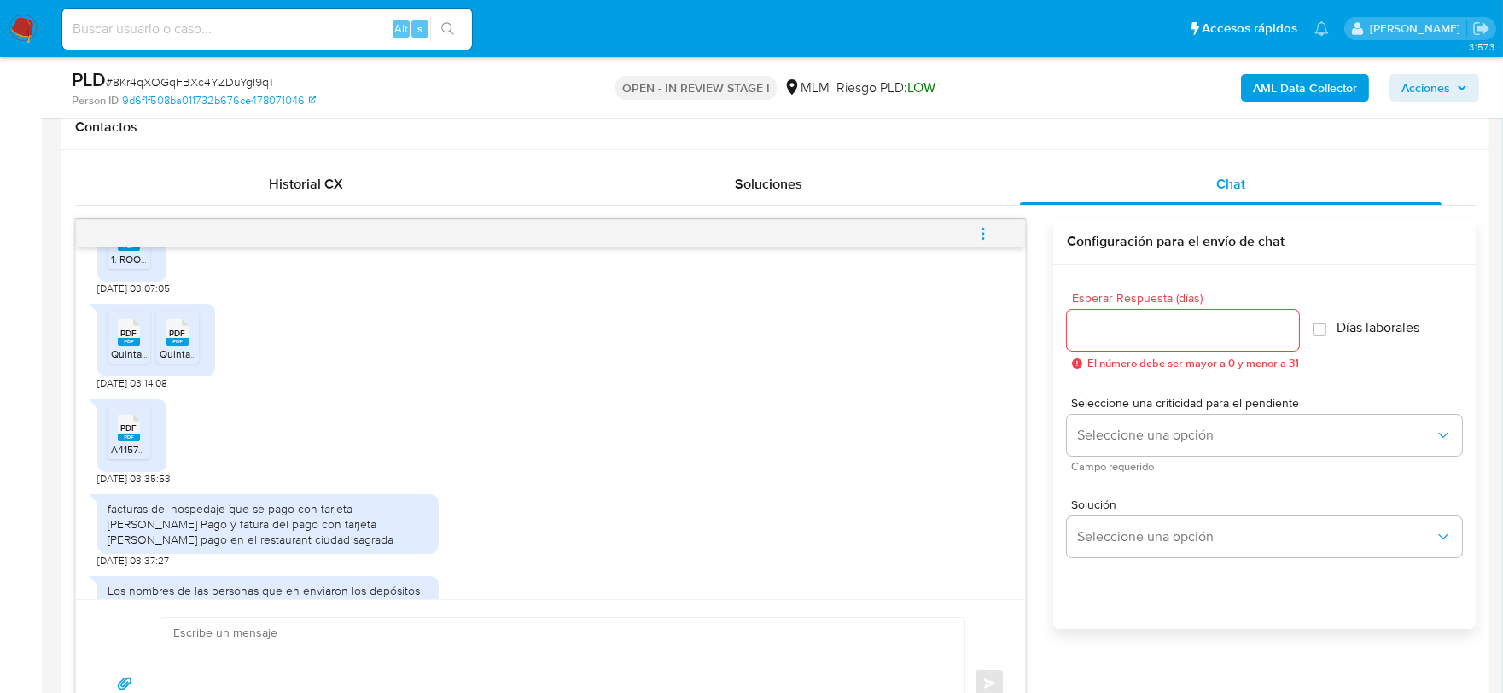
click at [113, 314] on div "PDF PDF" at bounding box center [129, 330] width 36 height 33
click at [181, 338] on rect at bounding box center [177, 342] width 22 height 8
click at [126, 422] on span "PDF" at bounding box center [129, 427] width 16 height 11
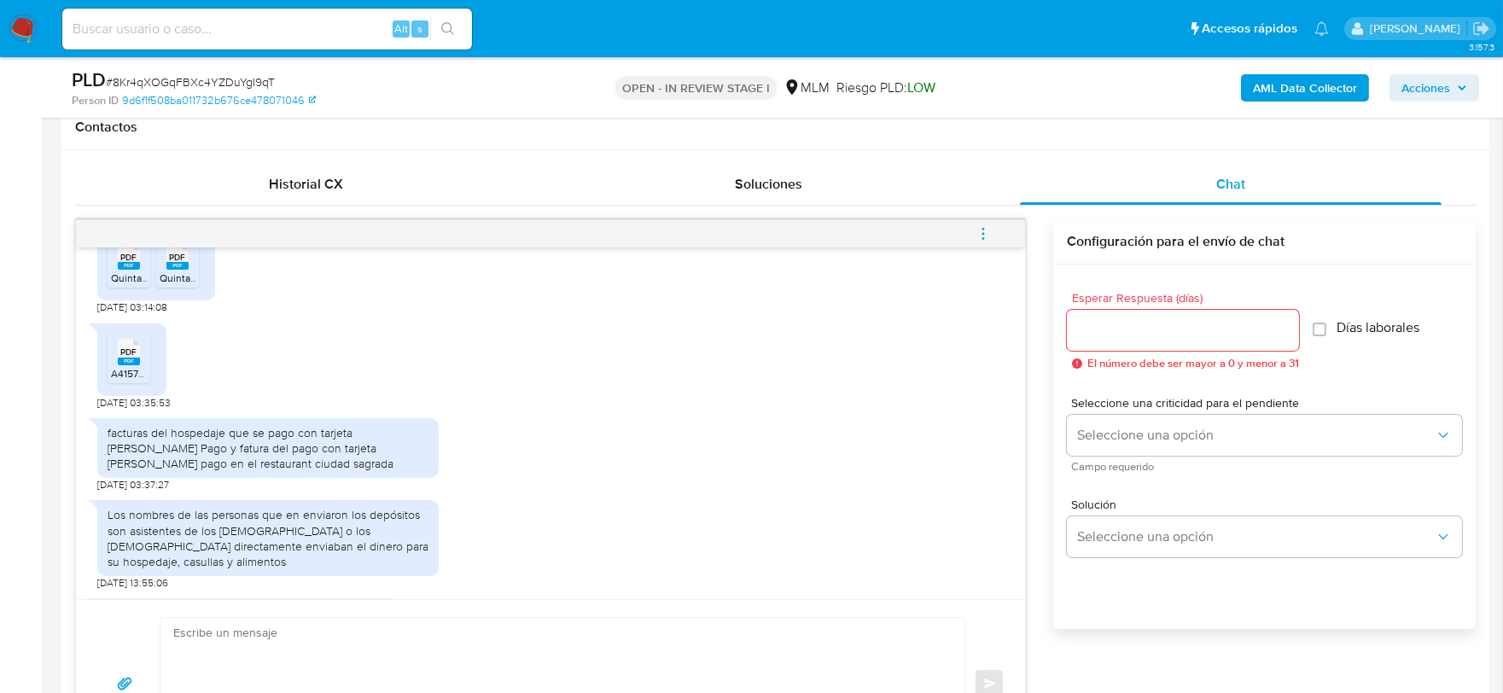
scroll to position [1751, 0]
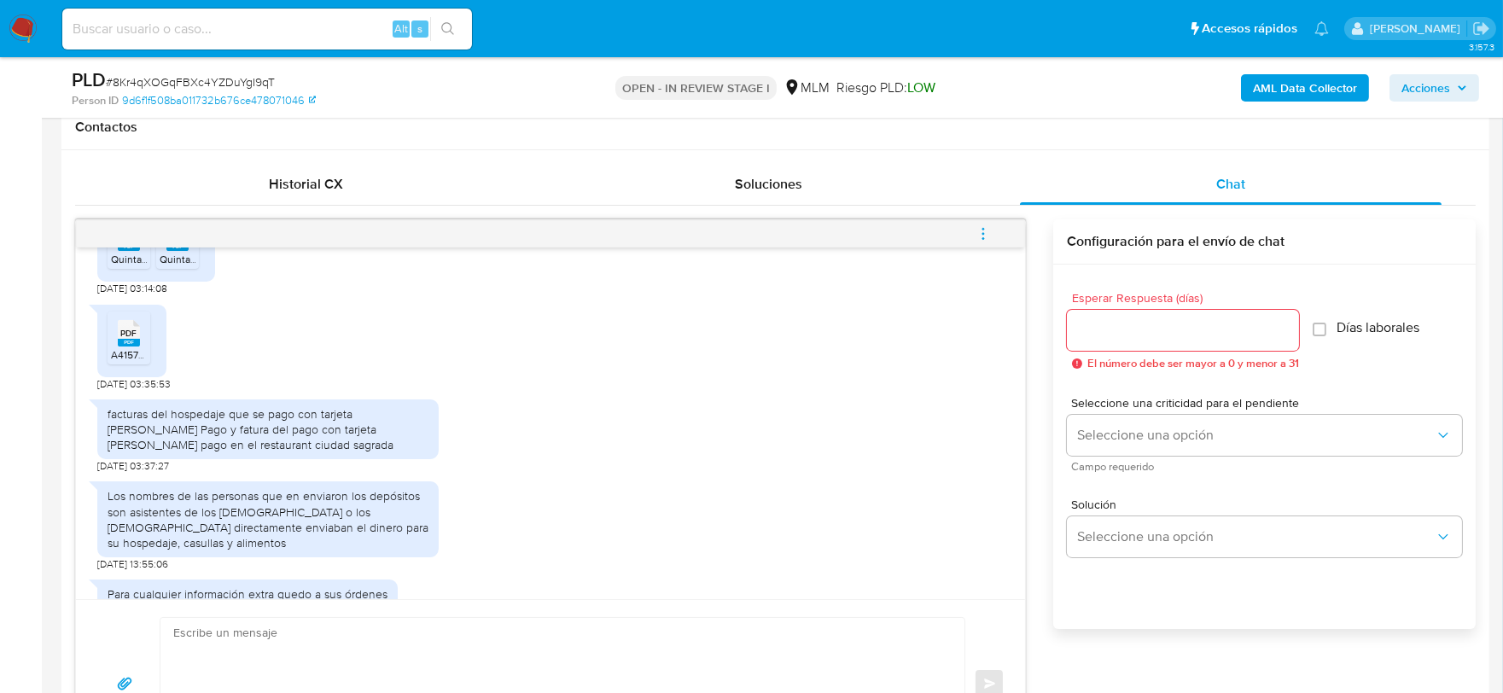
click at [529, 507] on div "Los nombres de las personas que en enviaron los depósitos son asistentes de los…" at bounding box center [550, 522] width 906 height 98
drag, startPoint x: 991, startPoint y: 231, endPoint x: 958, endPoint y: 231, distance: 32.4
click at [988, 231] on button "menu-action" at bounding box center [983, 233] width 56 height 41
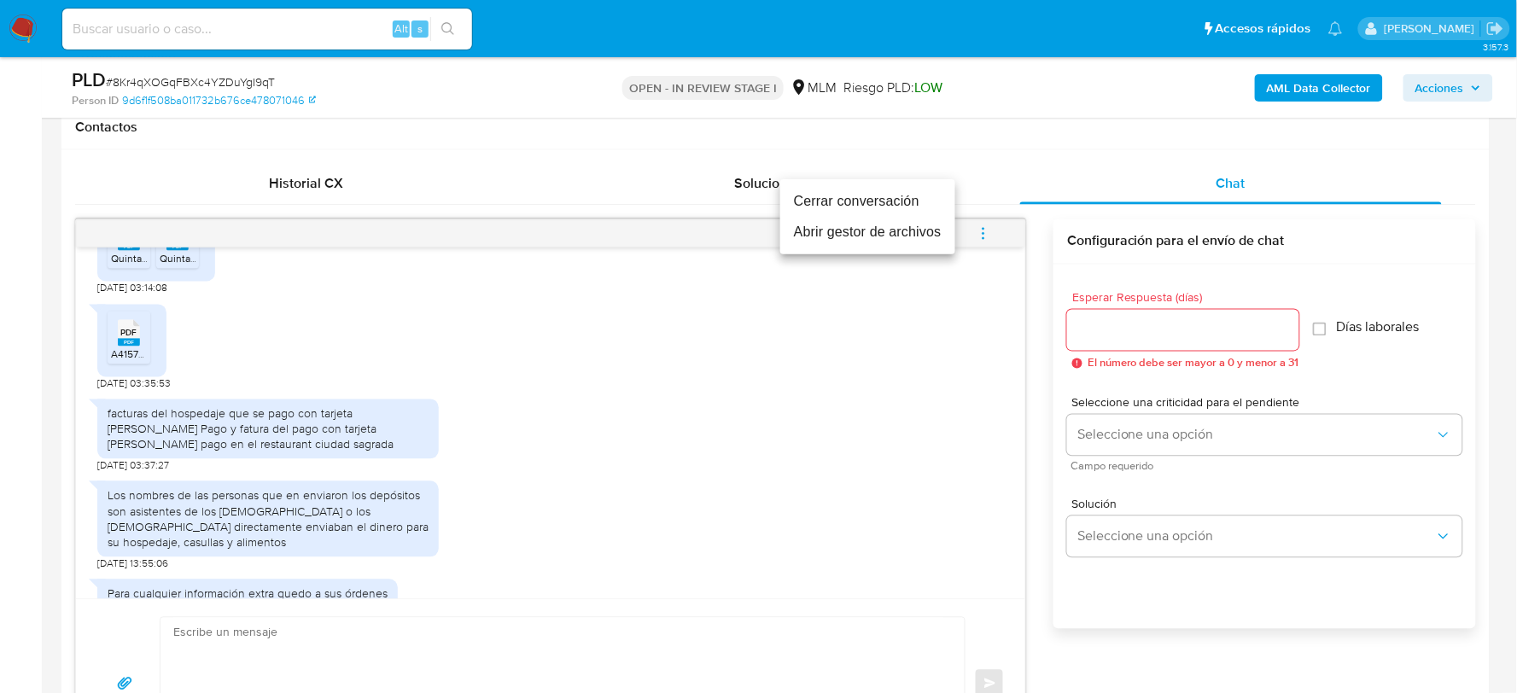
click at [819, 193] on li "Cerrar conversación" at bounding box center [867, 201] width 175 height 31
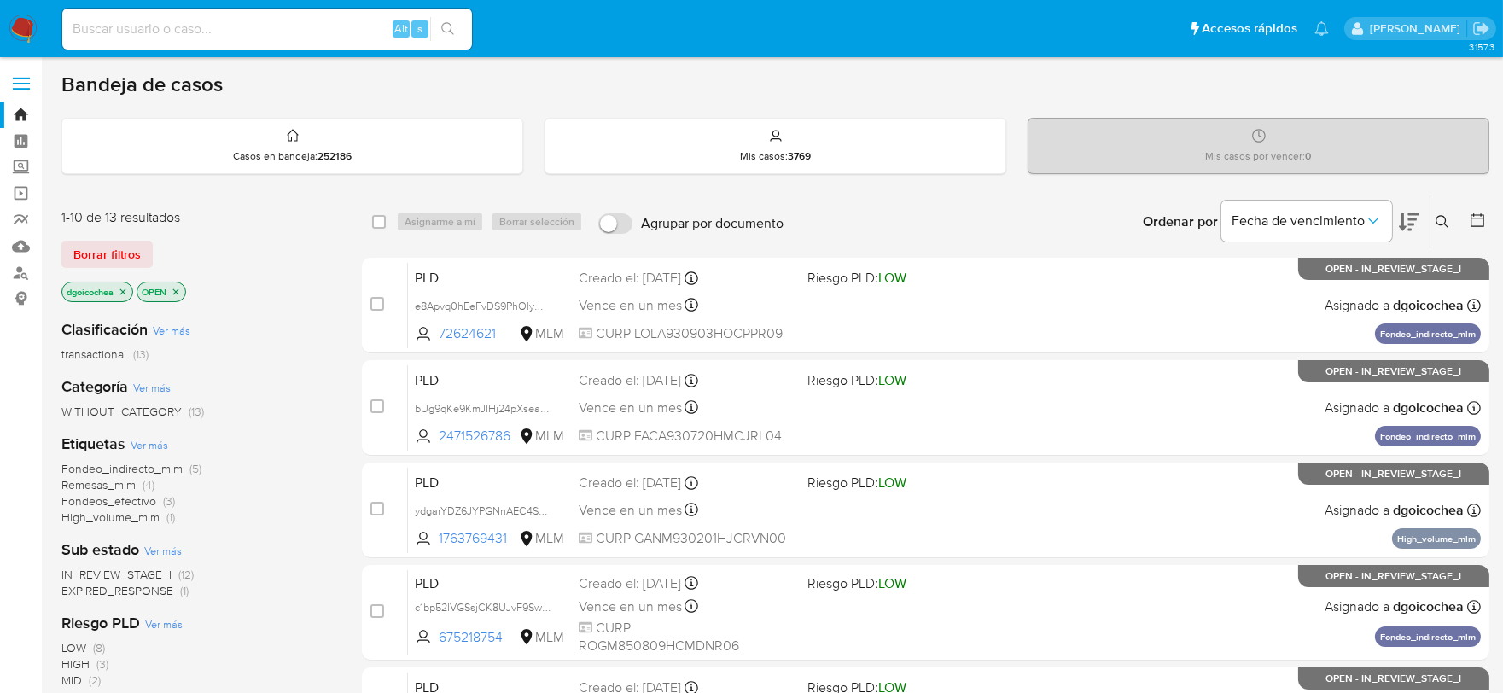
click at [111, 486] on span "Remesas_mlm" at bounding box center [98, 484] width 74 height 17
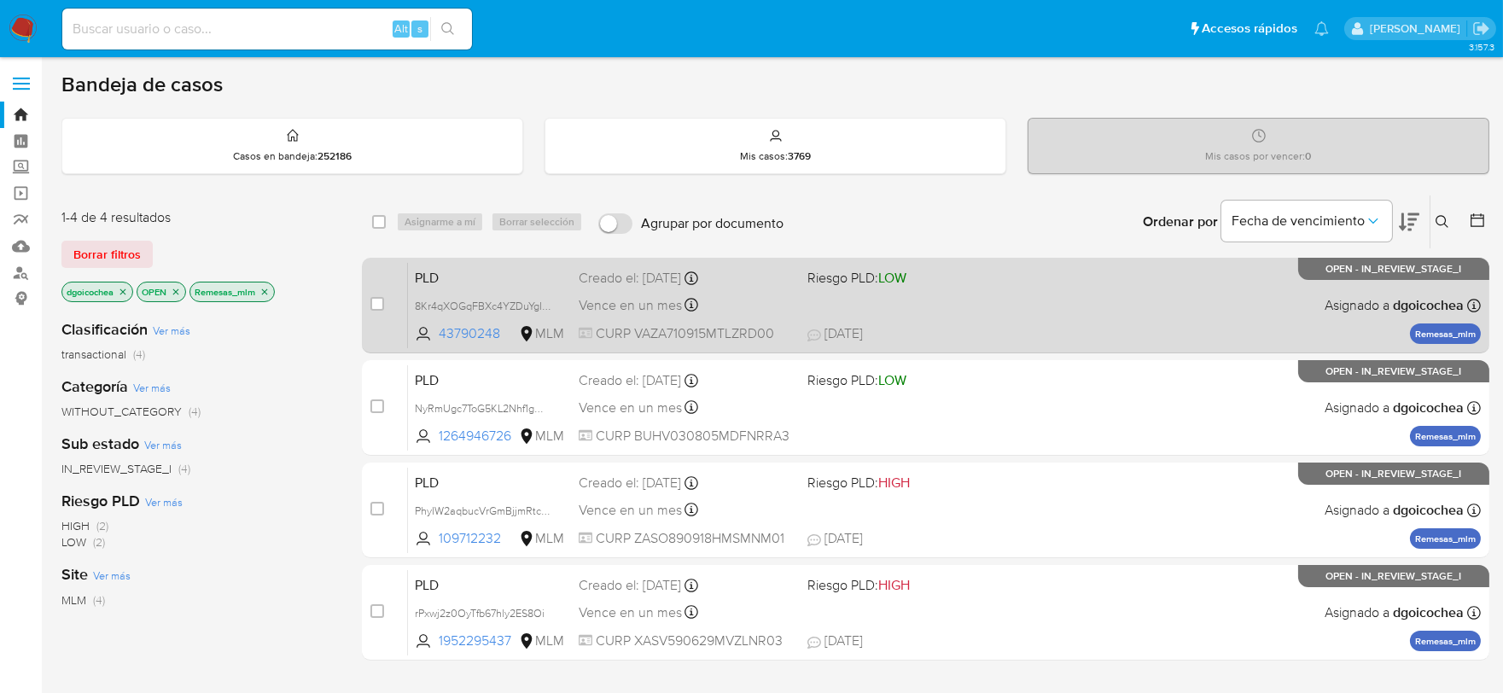
click at [432, 276] on span "PLD" at bounding box center [490, 276] width 150 height 22
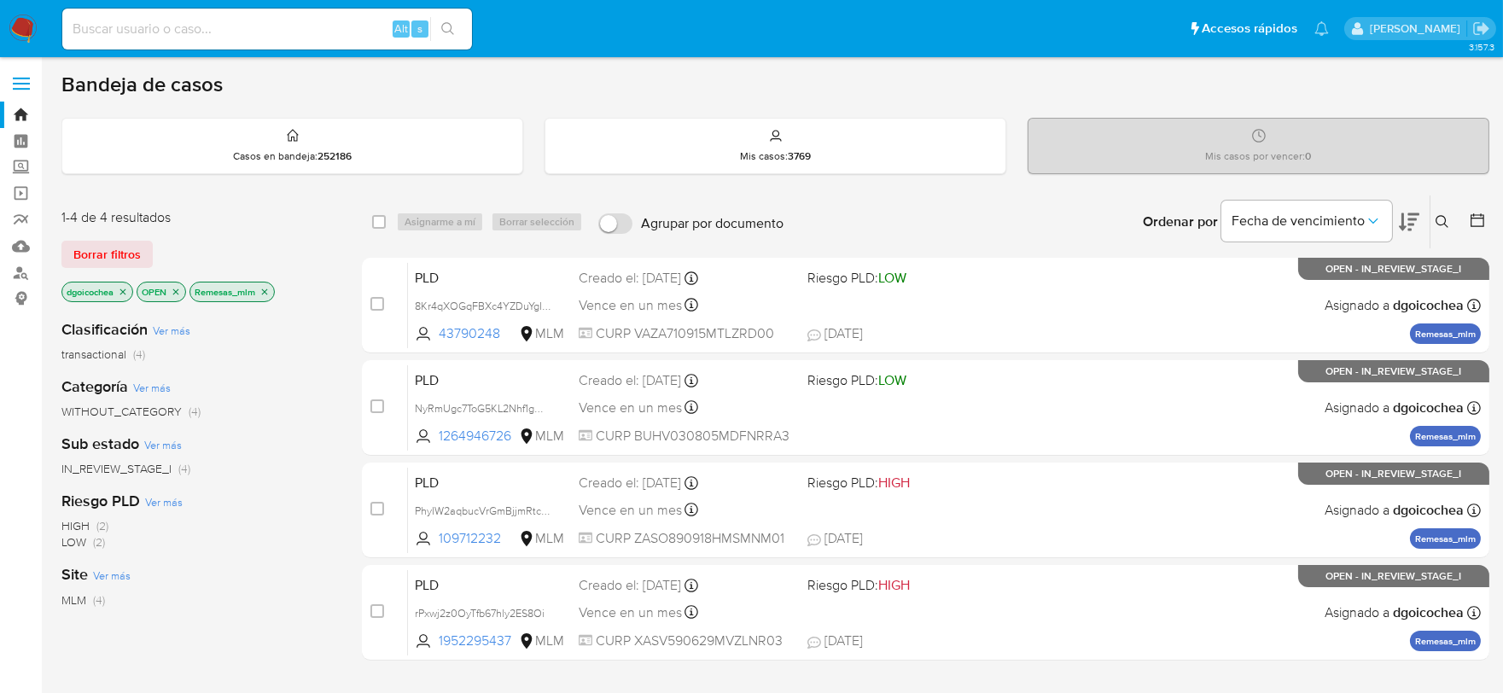
click at [1440, 212] on button at bounding box center [1444, 222] width 28 height 20
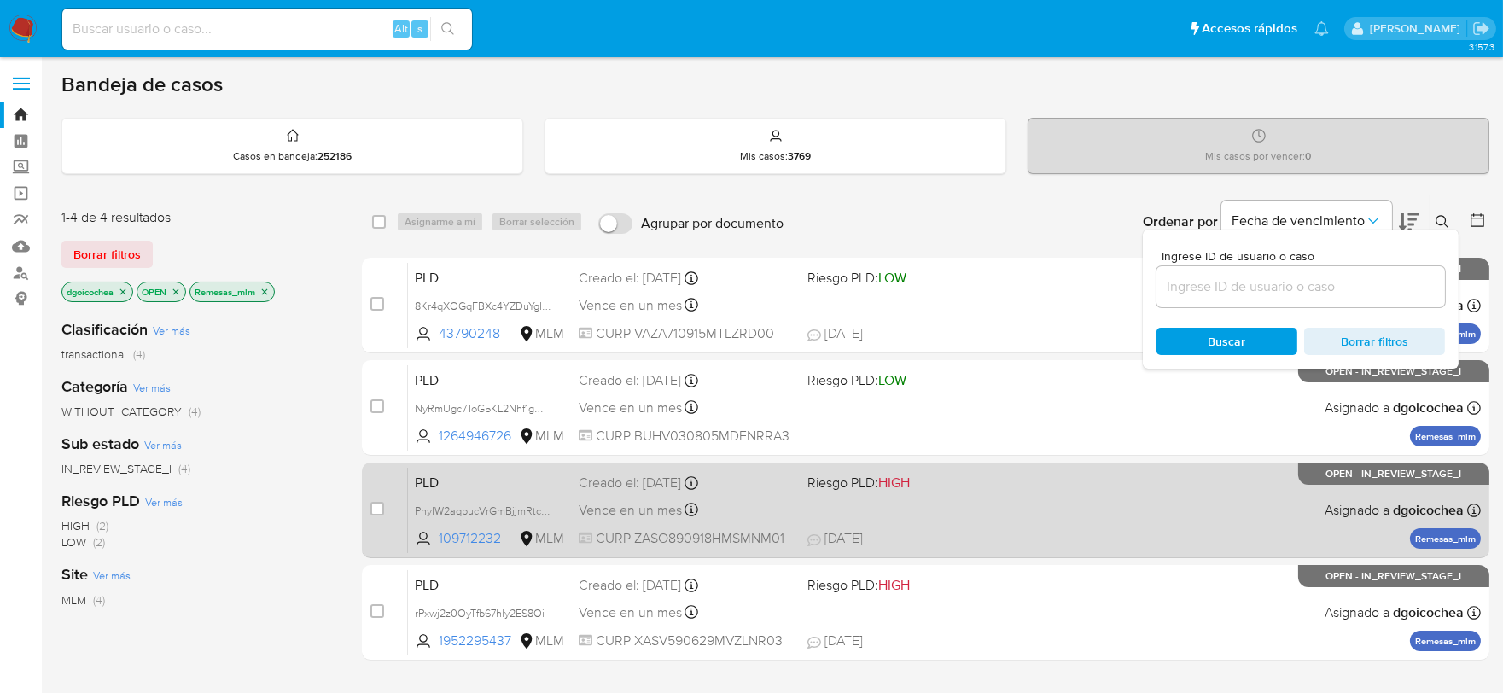
click at [420, 480] on span "PLD" at bounding box center [490, 481] width 150 height 22
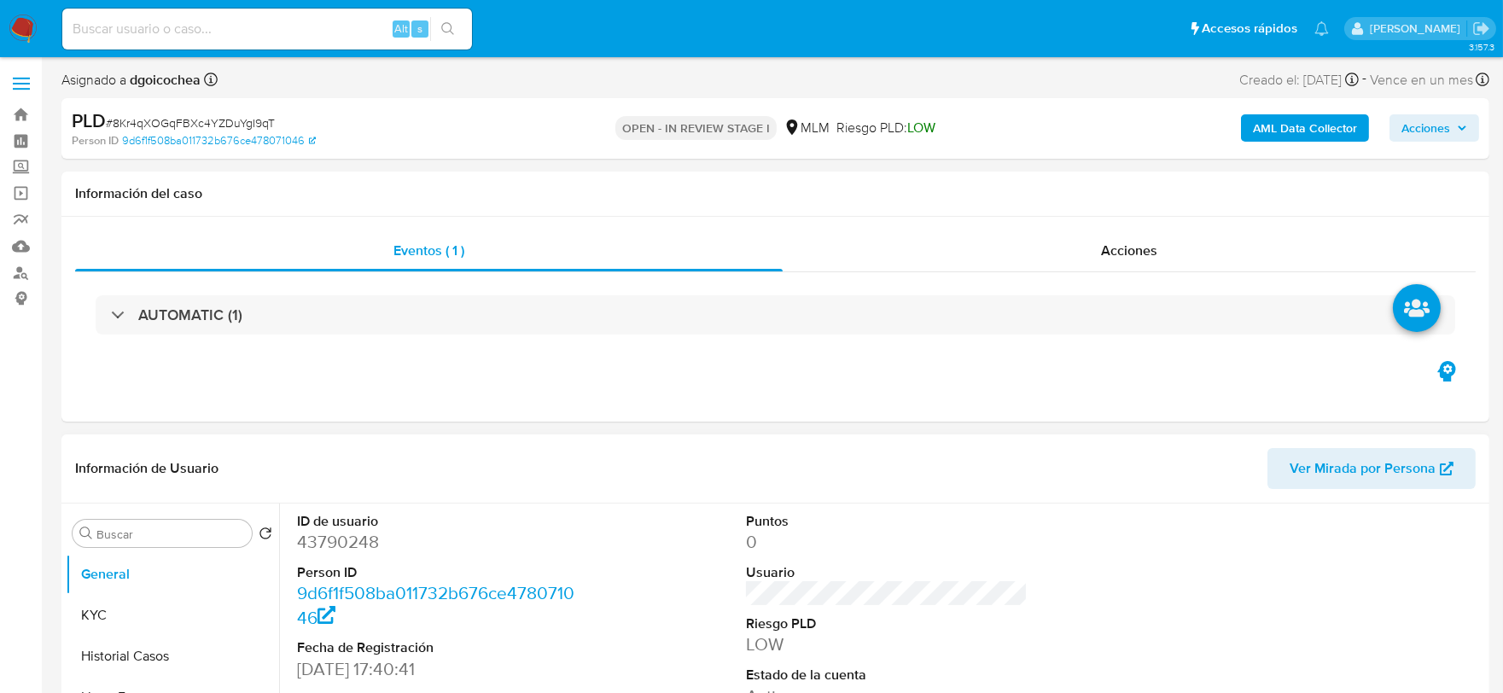
select select "10"
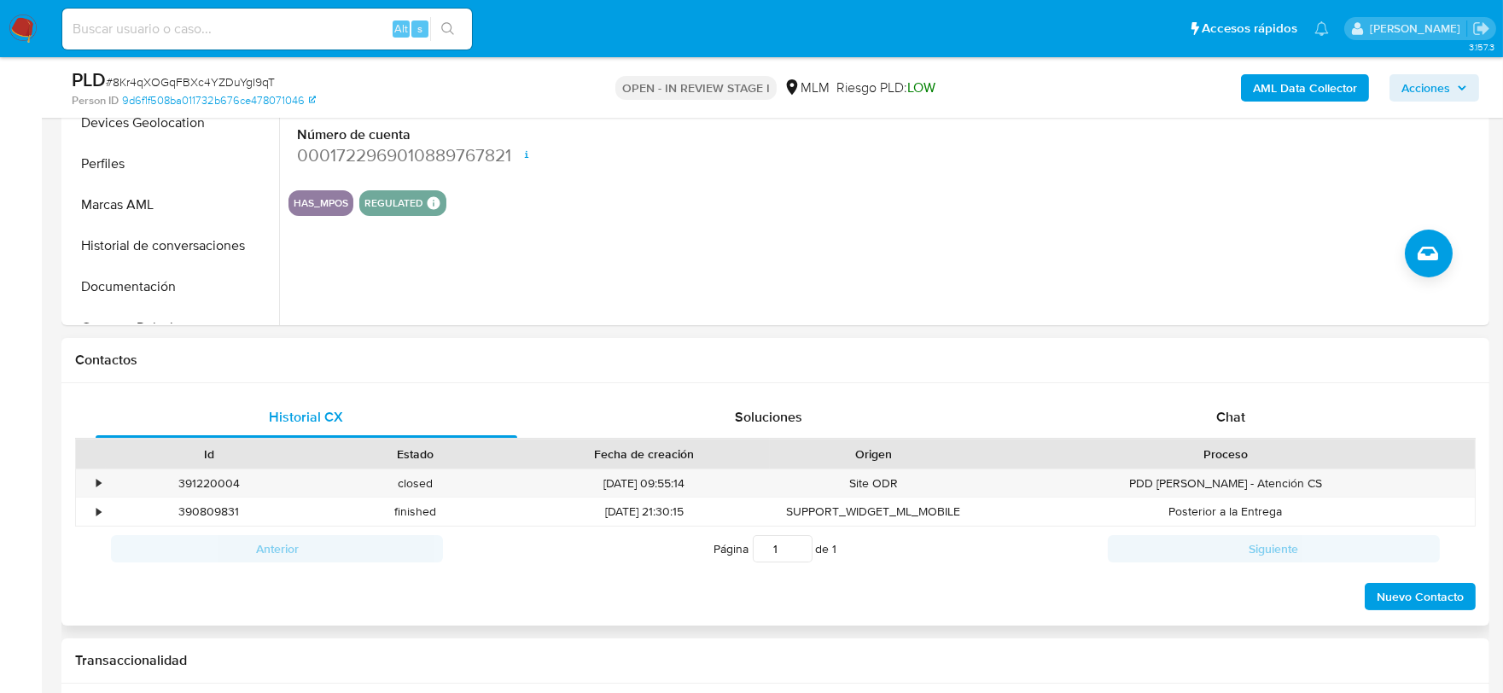
scroll to position [663, 0]
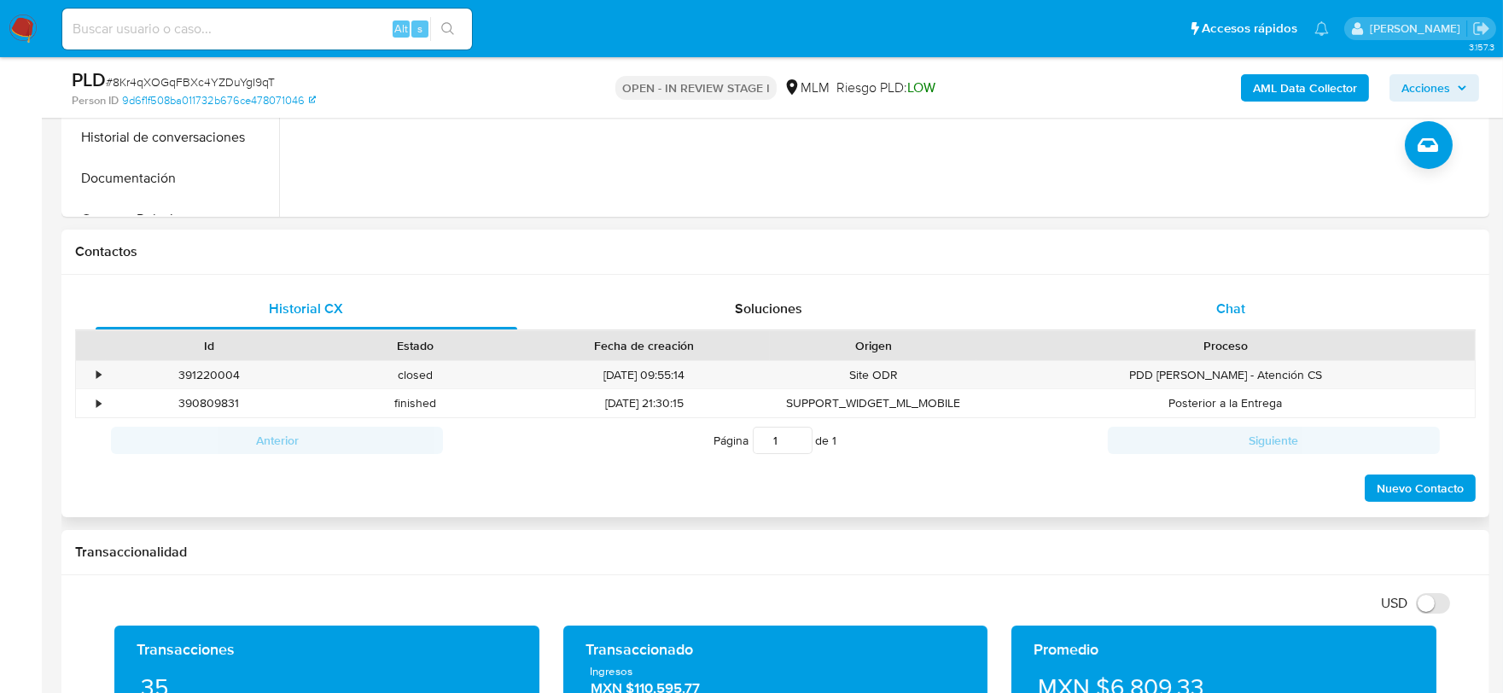
click at [1241, 311] on span "Chat" at bounding box center [1230, 309] width 29 height 20
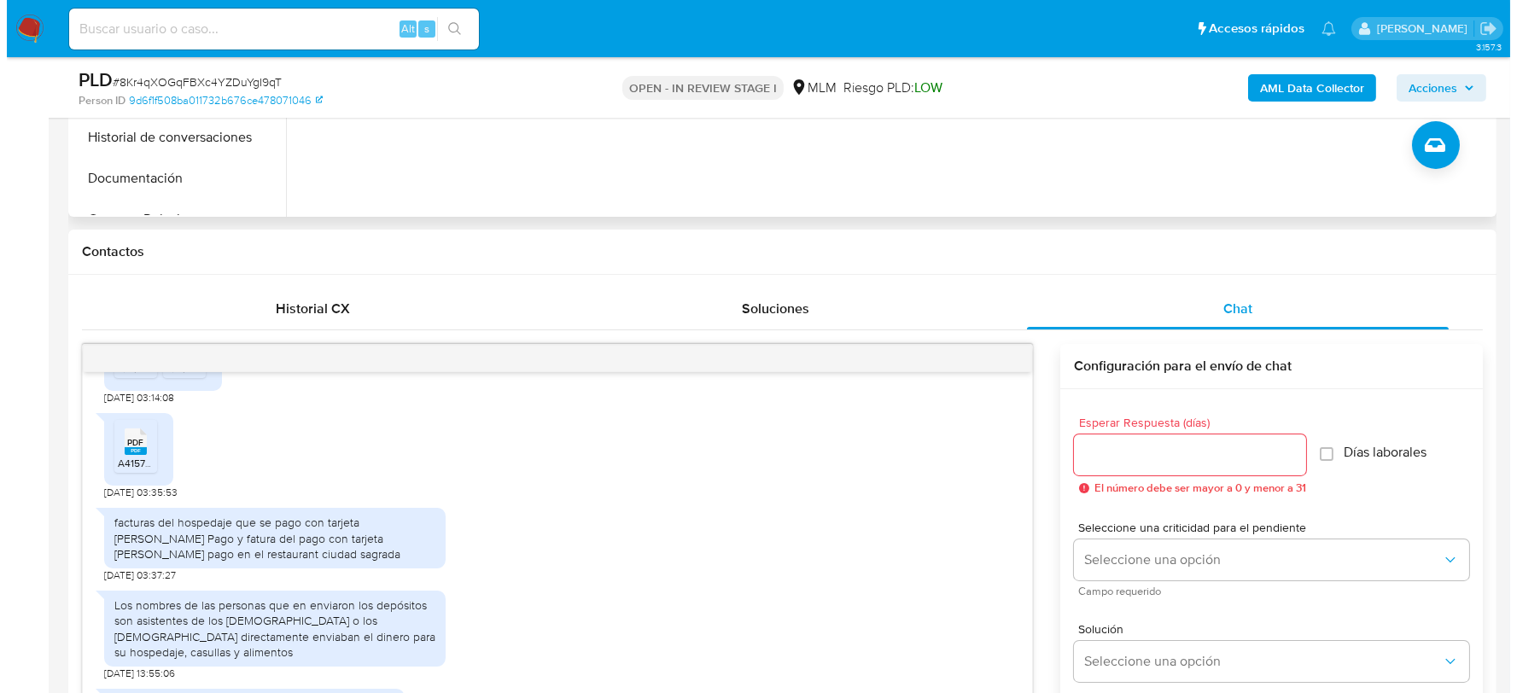
scroll to position [279, 0]
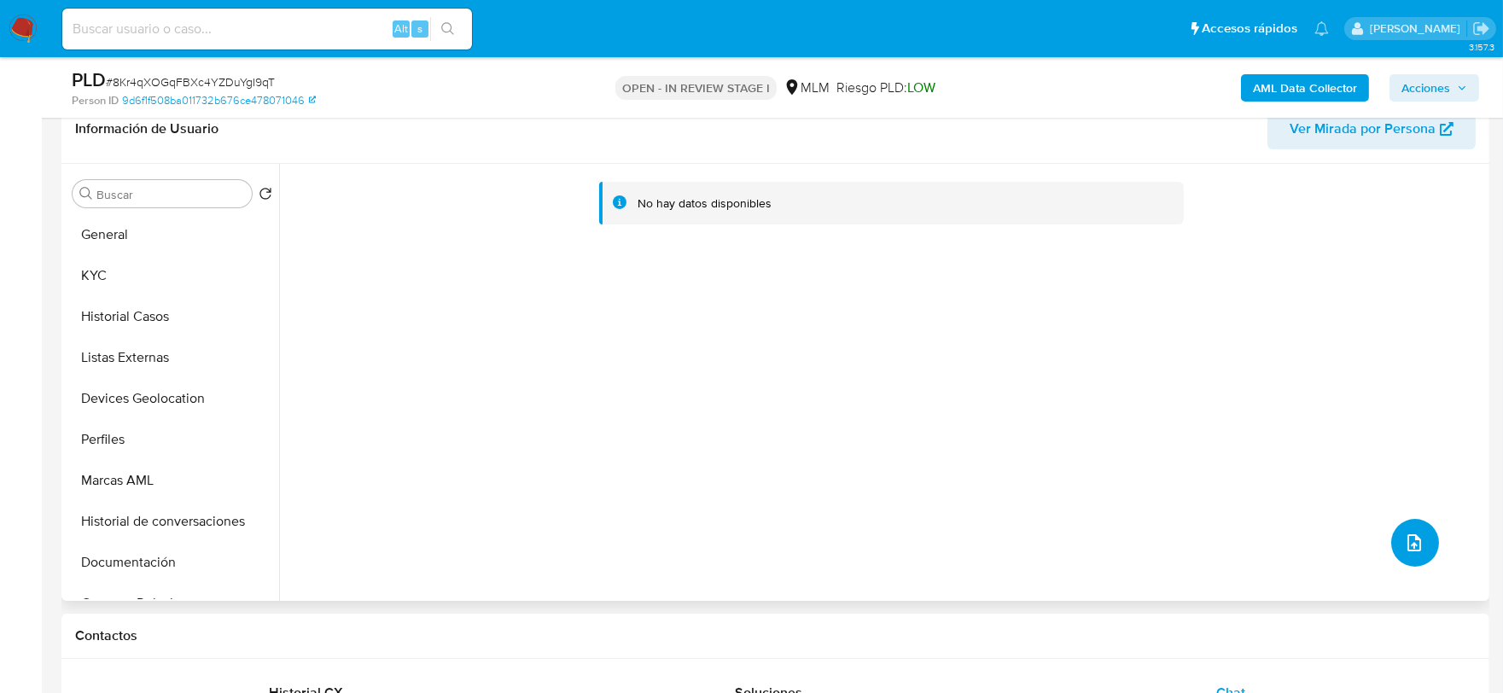
click at [1407, 546] on icon "upload-file" at bounding box center [1414, 542] width 14 height 17
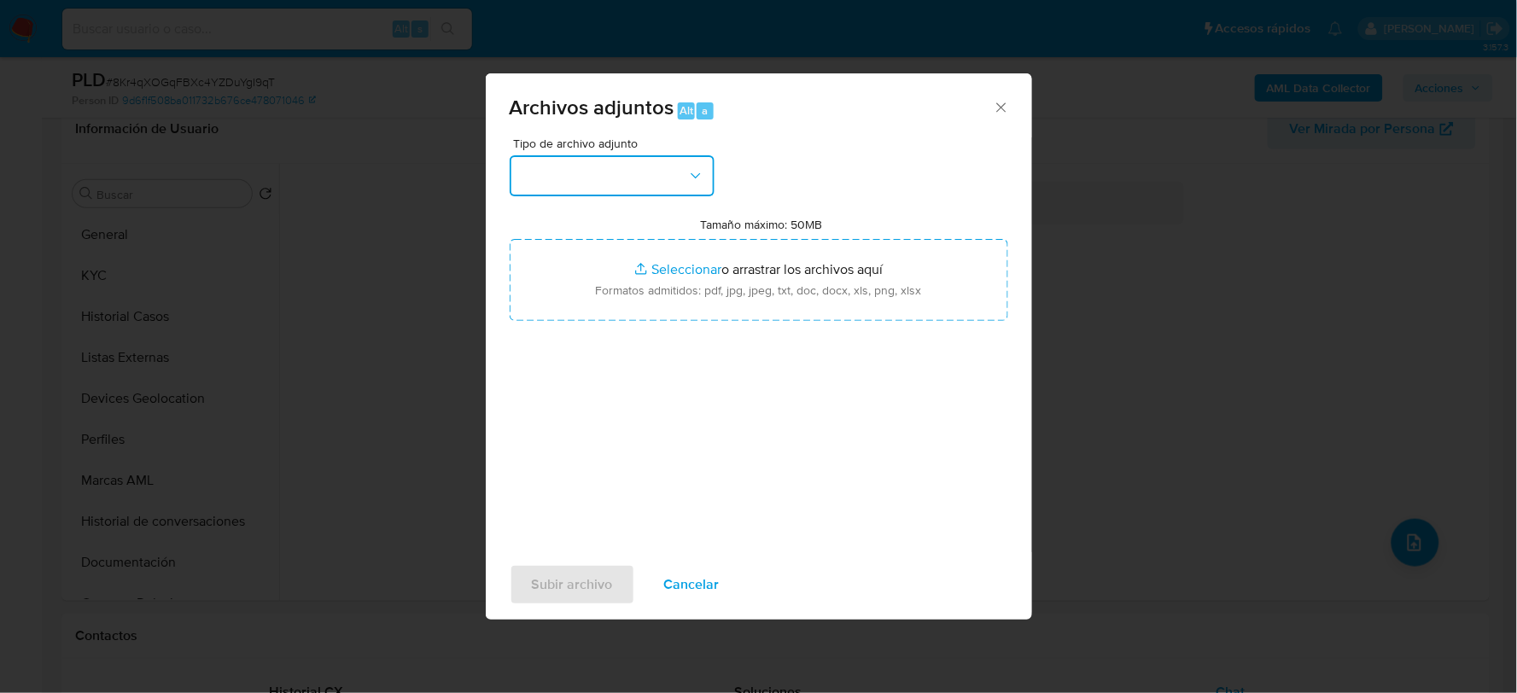
click at [619, 183] on button "button" at bounding box center [612, 175] width 205 height 41
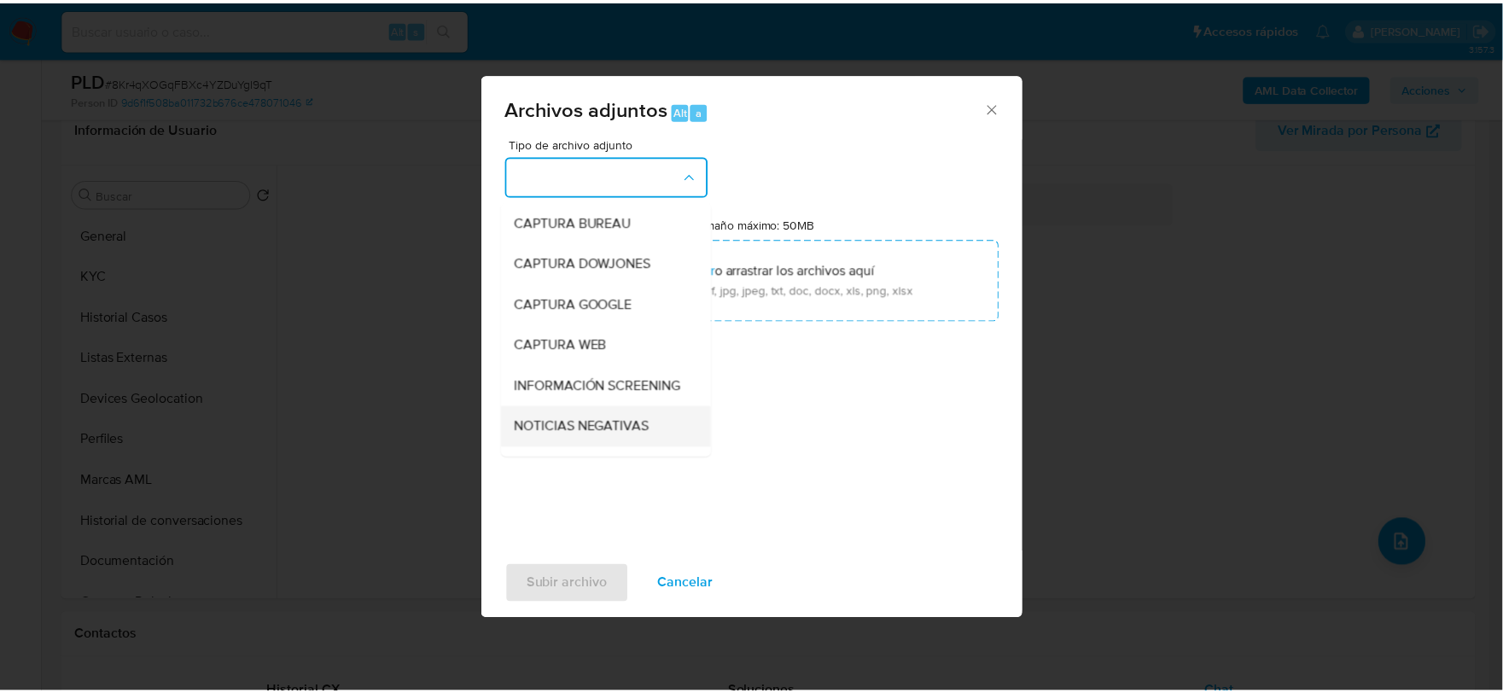
scroll to position [130, 0]
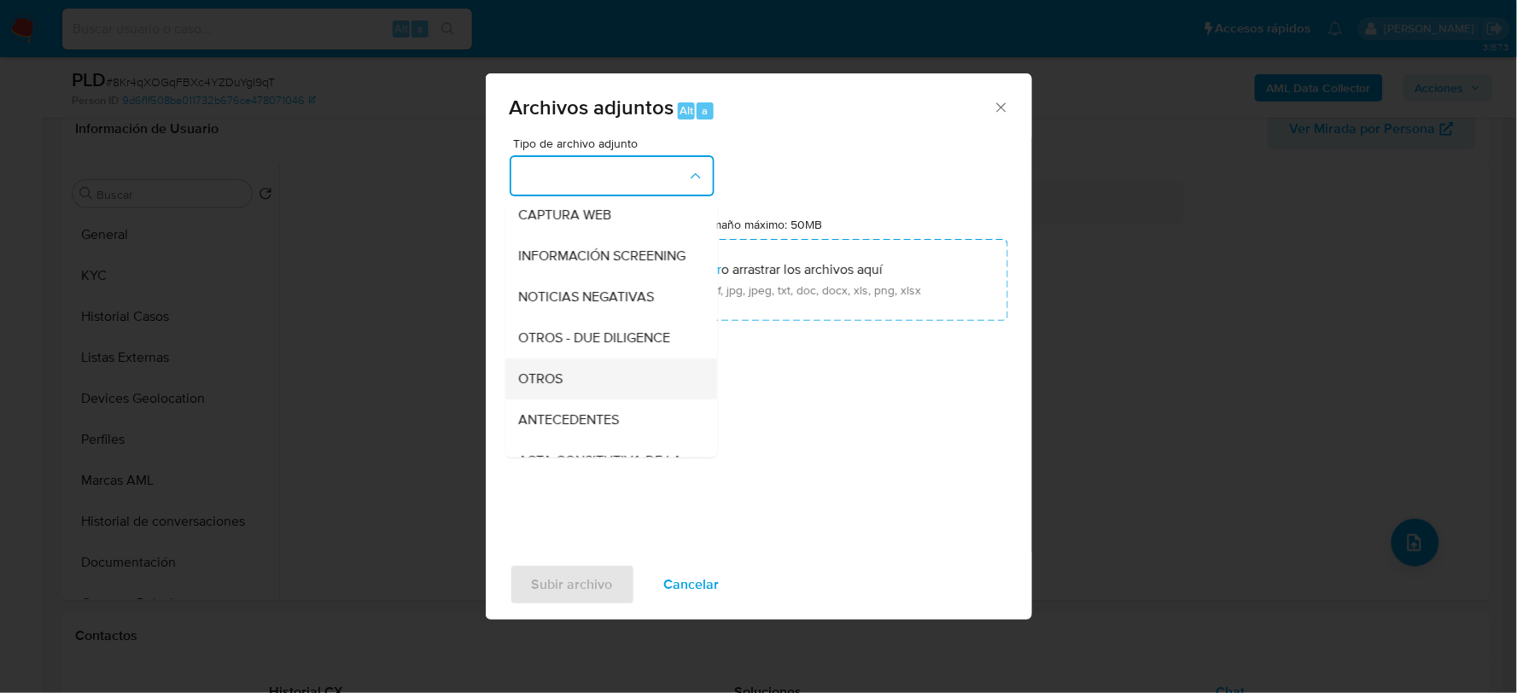
click at [550, 387] on span "OTROS" at bounding box center [541, 378] width 44 height 17
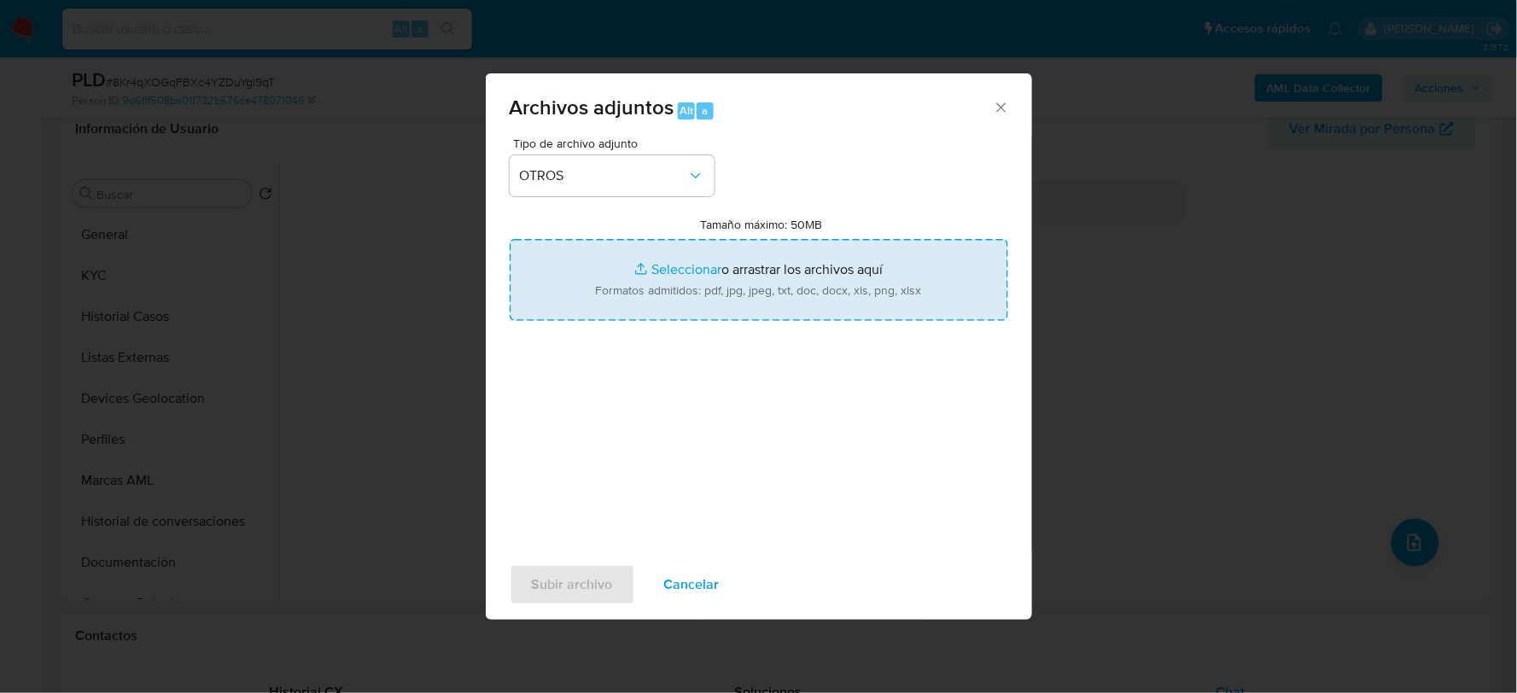
type input "C:\fakepath\43790248_ADRIANA VAZQUEZ_AGO2025.xlsx"
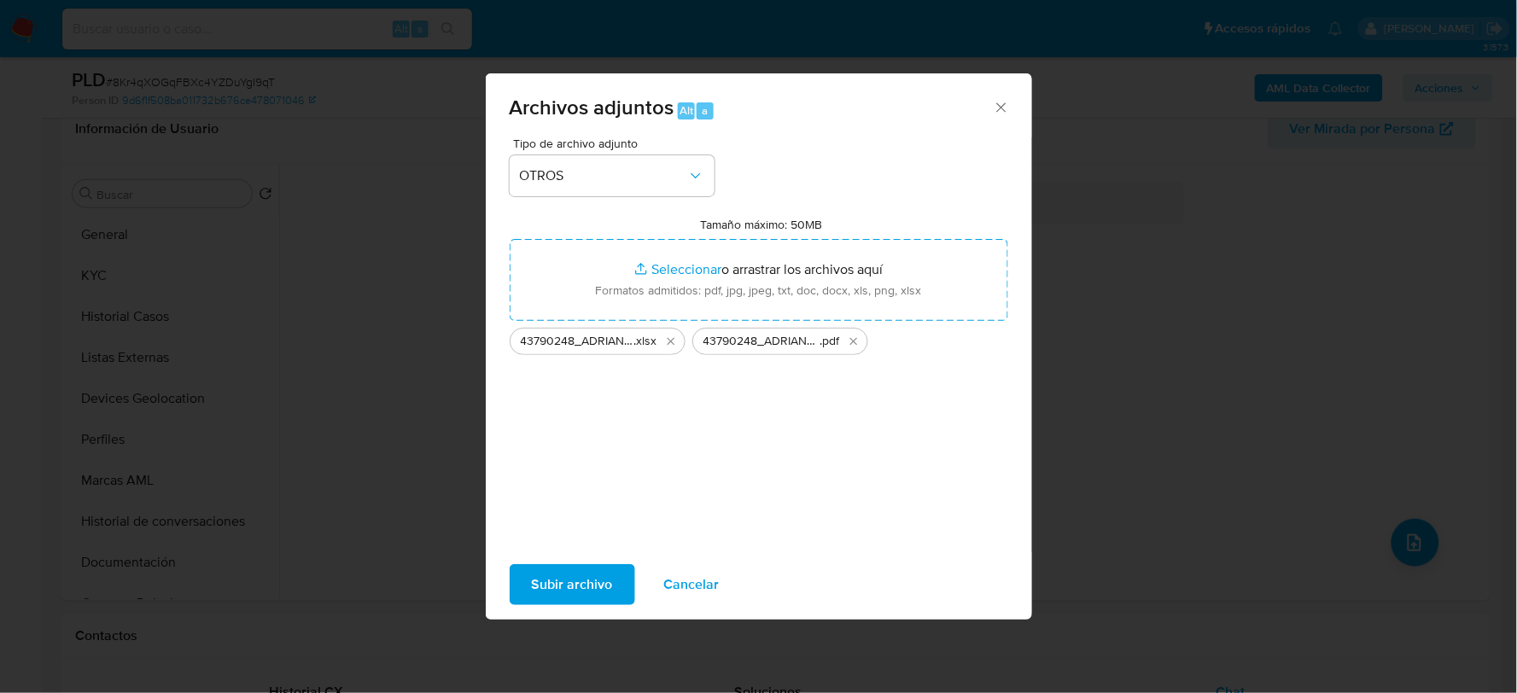
click at [556, 586] on span "Subir archivo" at bounding box center [572, 585] width 81 height 38
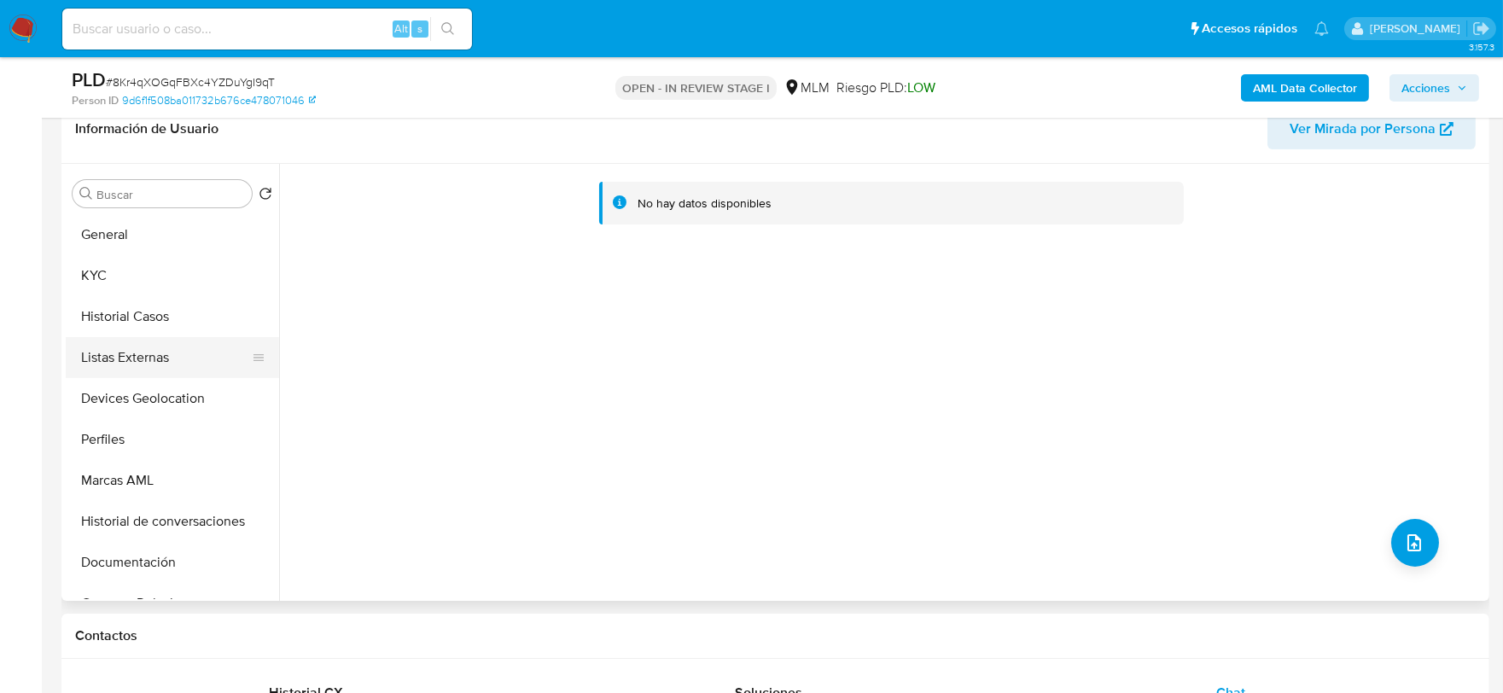
click at [143, 348] on button "Listas Externas" at bounding box center [166, 357] width 200 height 41
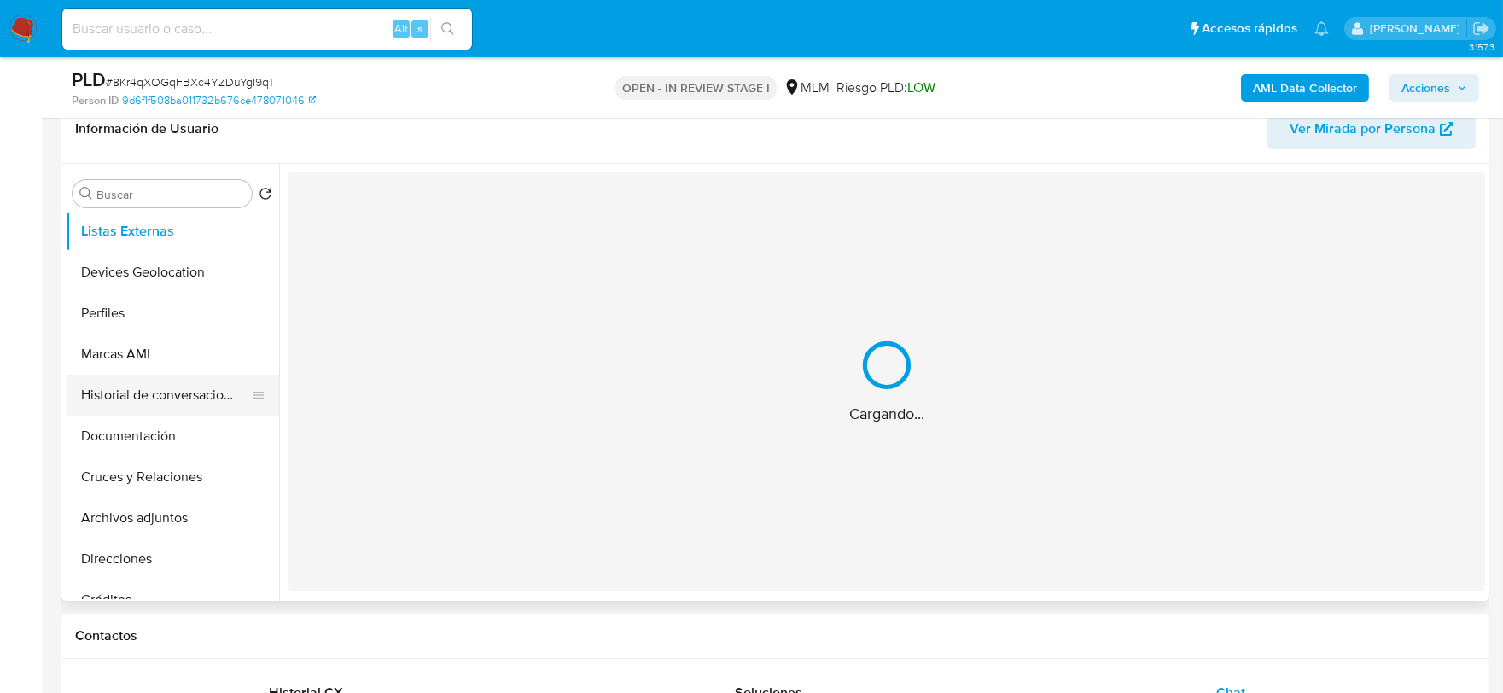
scroll to position [189, 0]
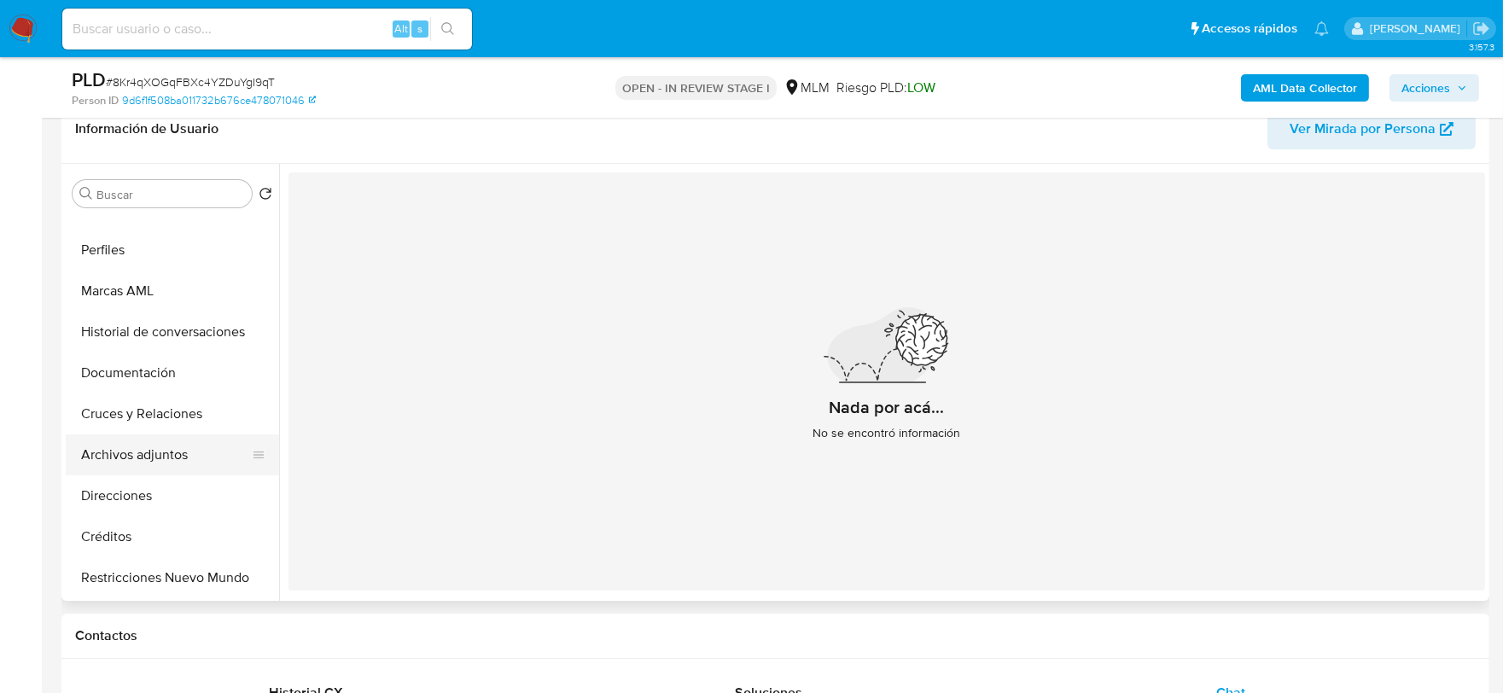
click at [185, 445] on button "Archivos adjuntos" at bounding box center [166, 454] width 200 height 41
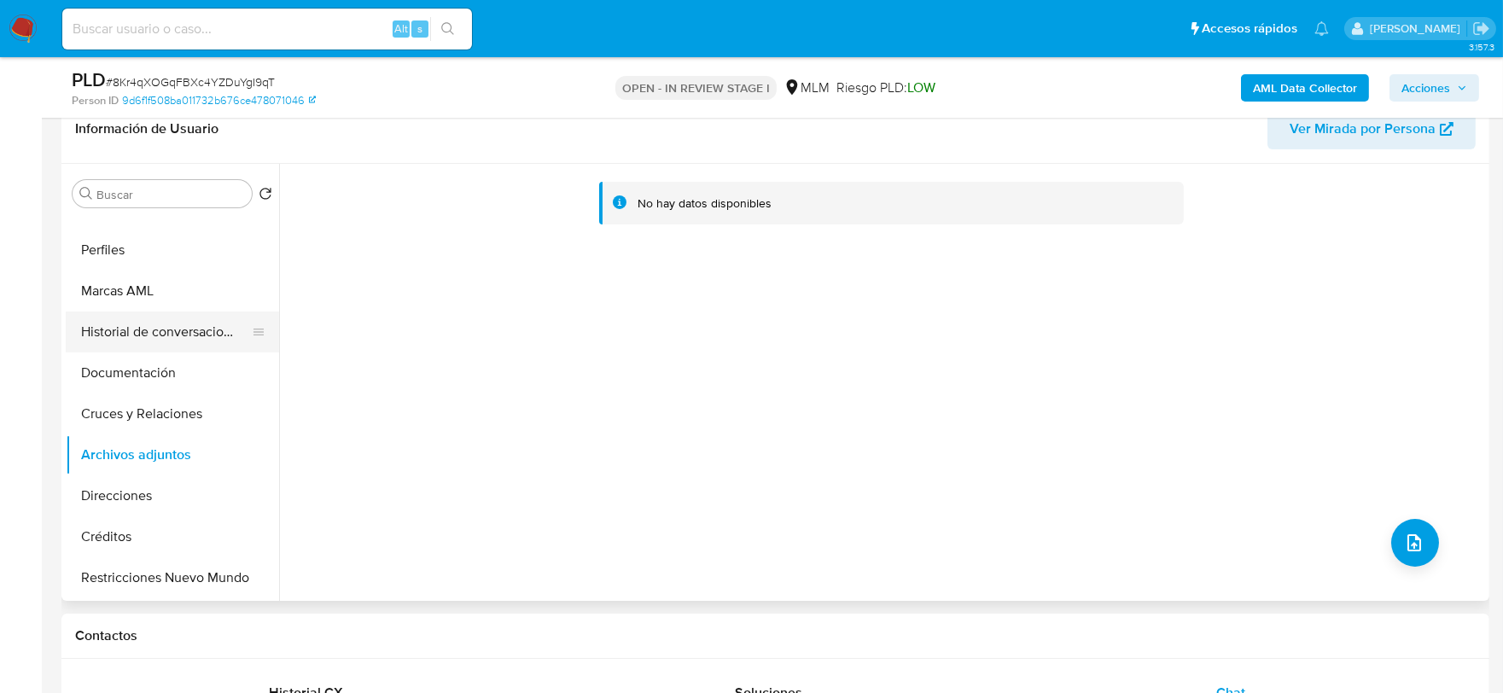
click at [120, 317] on button "Historial de conversaciones" at bounding box center [166, 332] width 200 height 41
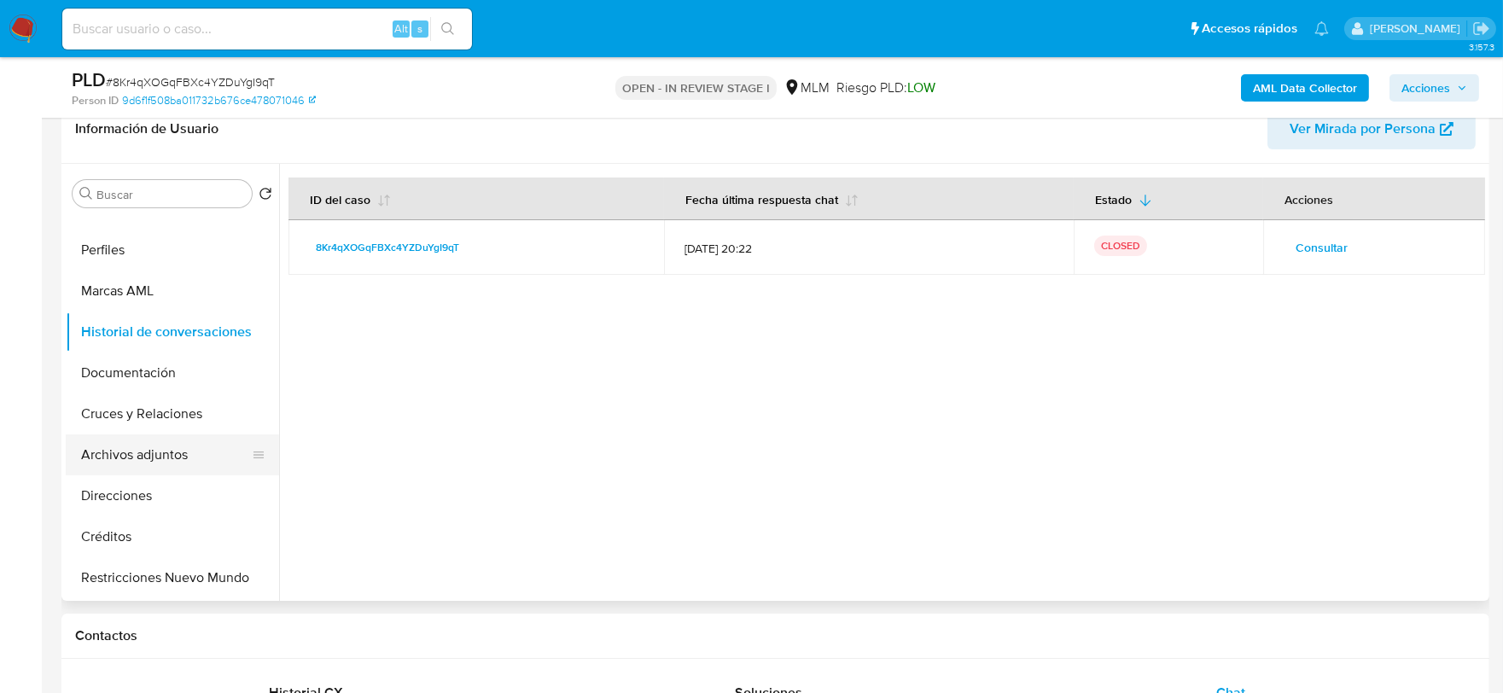
click at [160, 455] on button "Archivos adjuntos" at bounding box center [166, 454] width 200 height 41
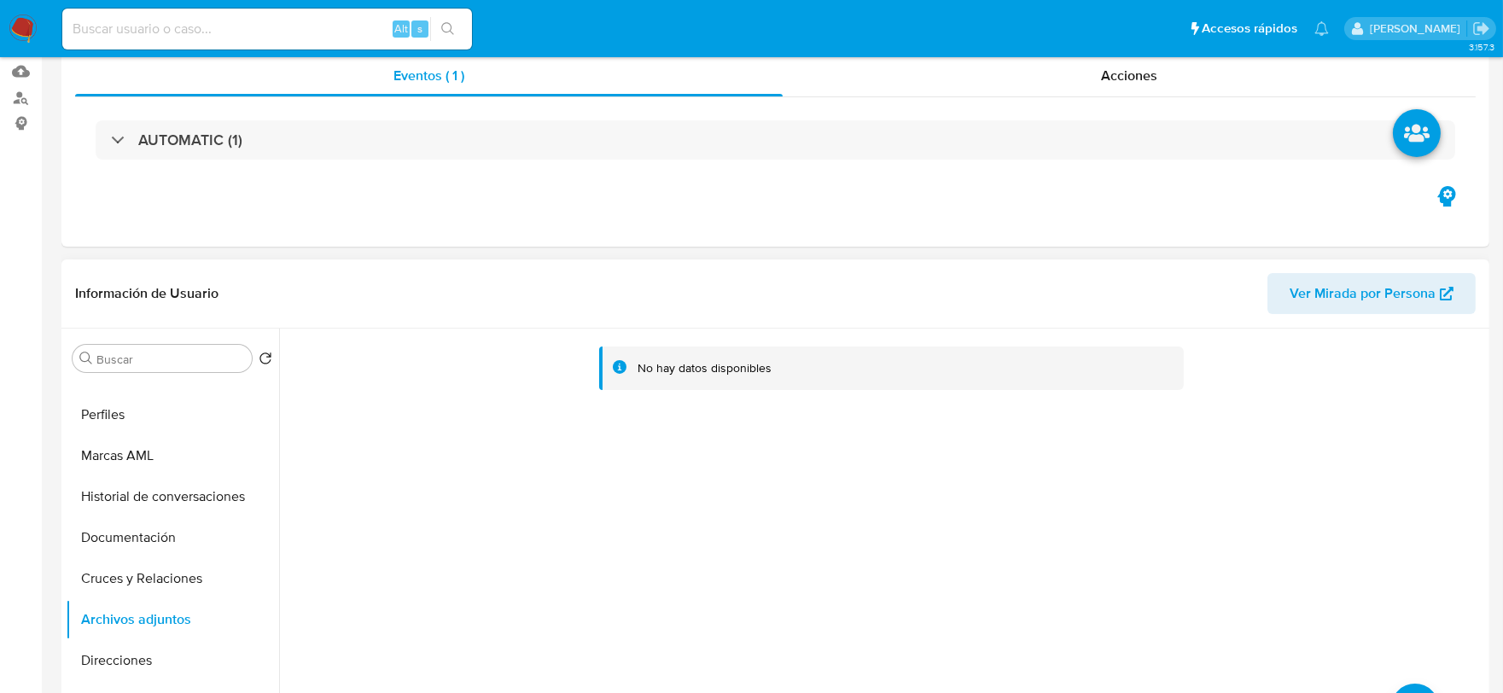
scroll to position [0, 0]
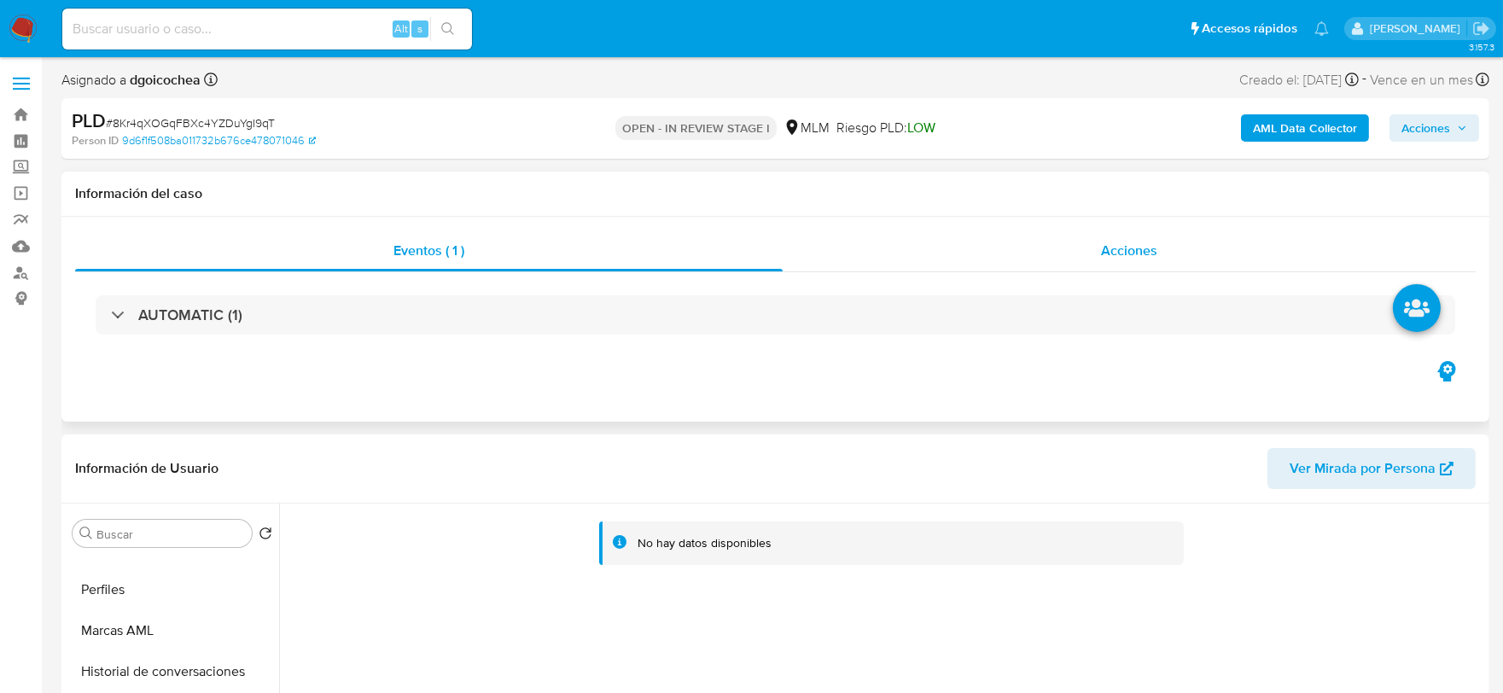
click at [1096, 248] on div "Acciones" at bounding box center [1129, 250] width 693 height 41
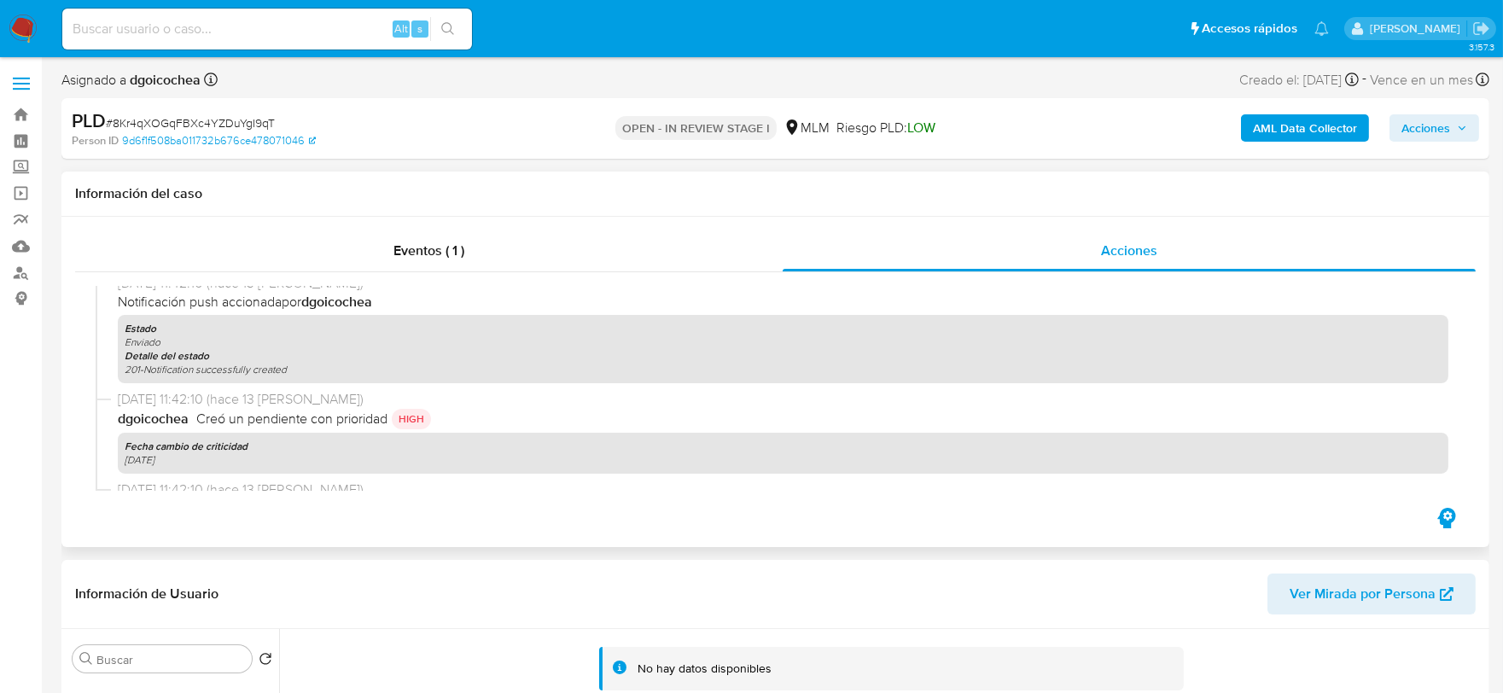
scroll to position [379, 0]
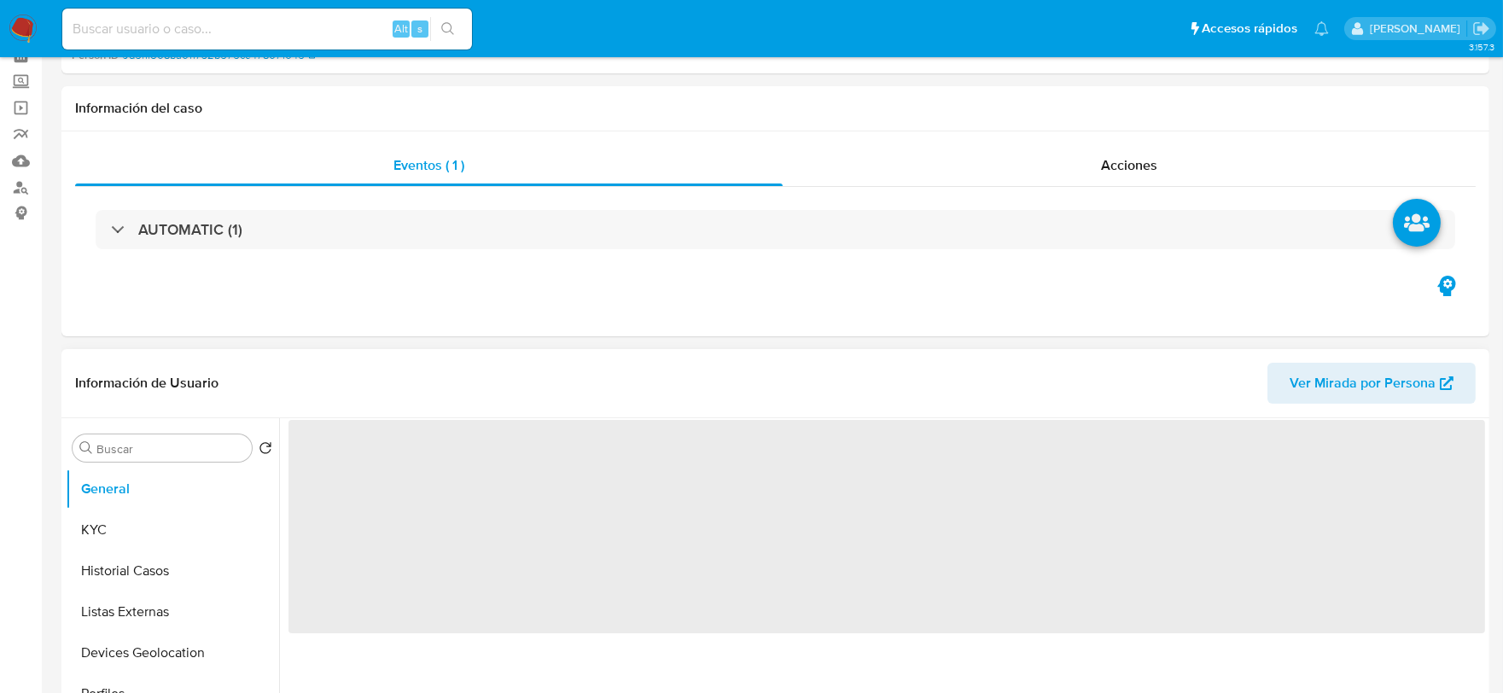
scroll to position [189, 0]
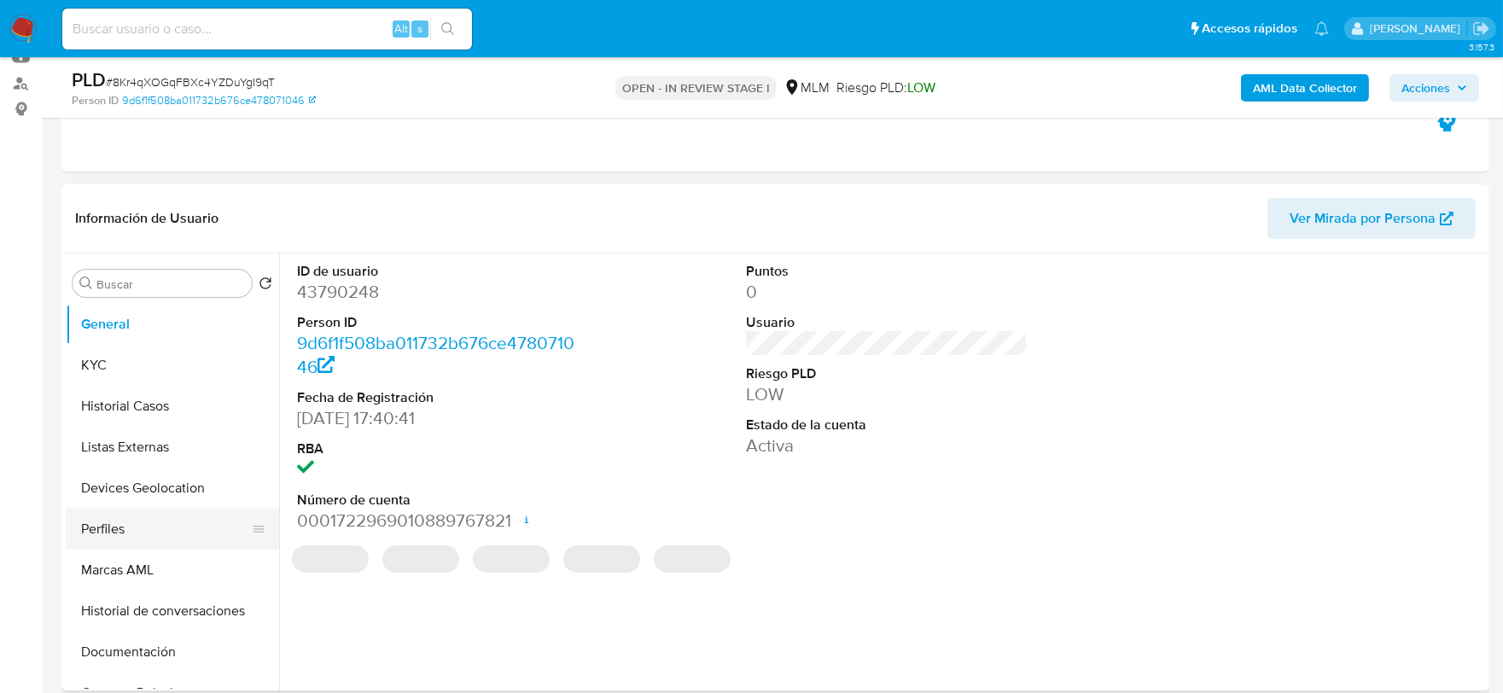
select select "10"
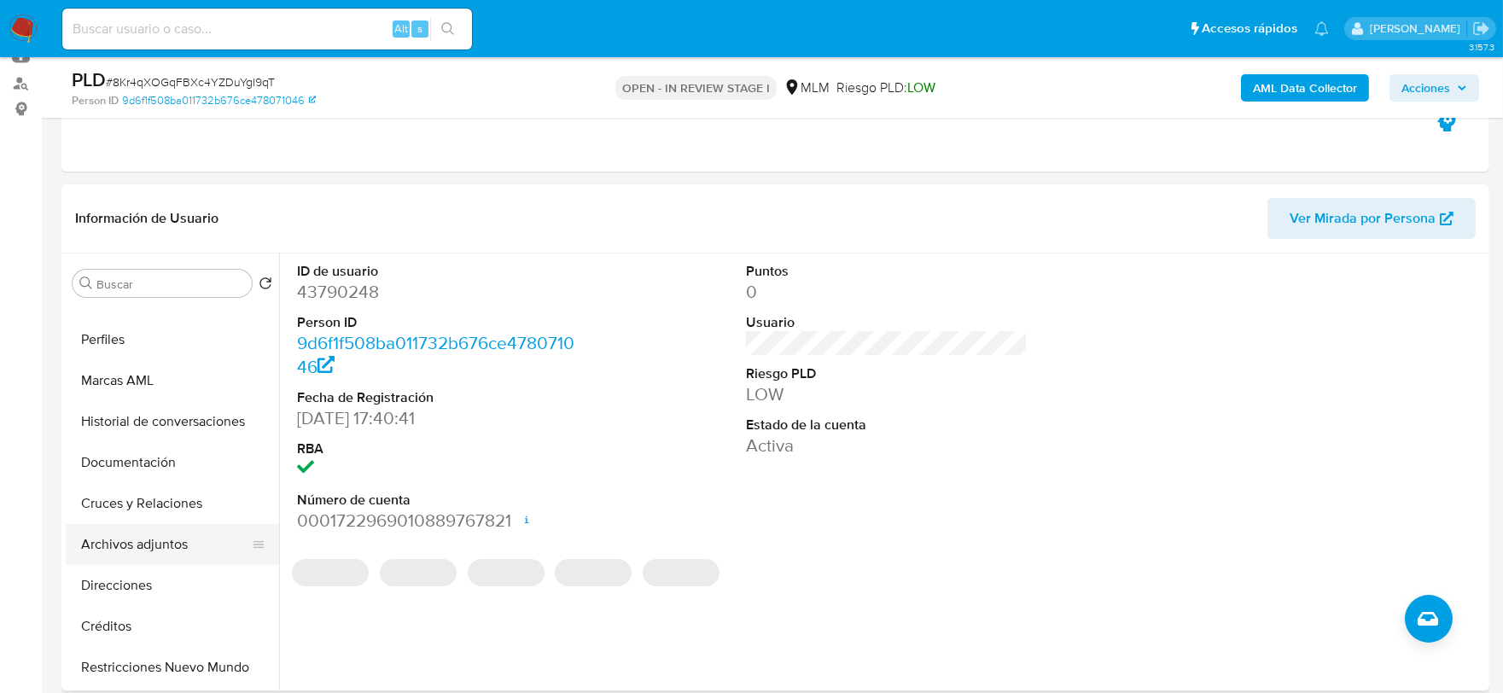
click at [165, 544] on button "Archivos adjuntos" at bounding box center [166, 544] width 200 height 41
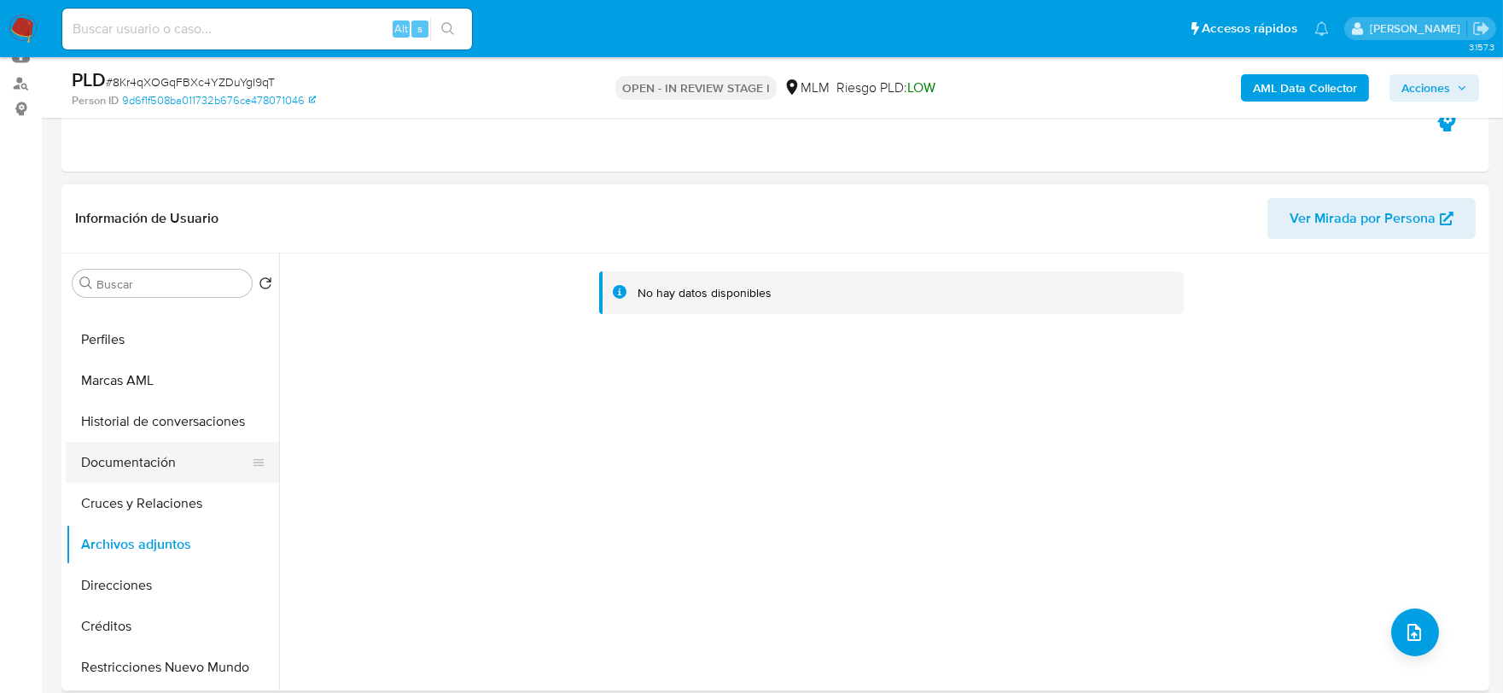
click at [117, 446] on button "Documentación" at bounding box center [166, 462] width 200 height 41
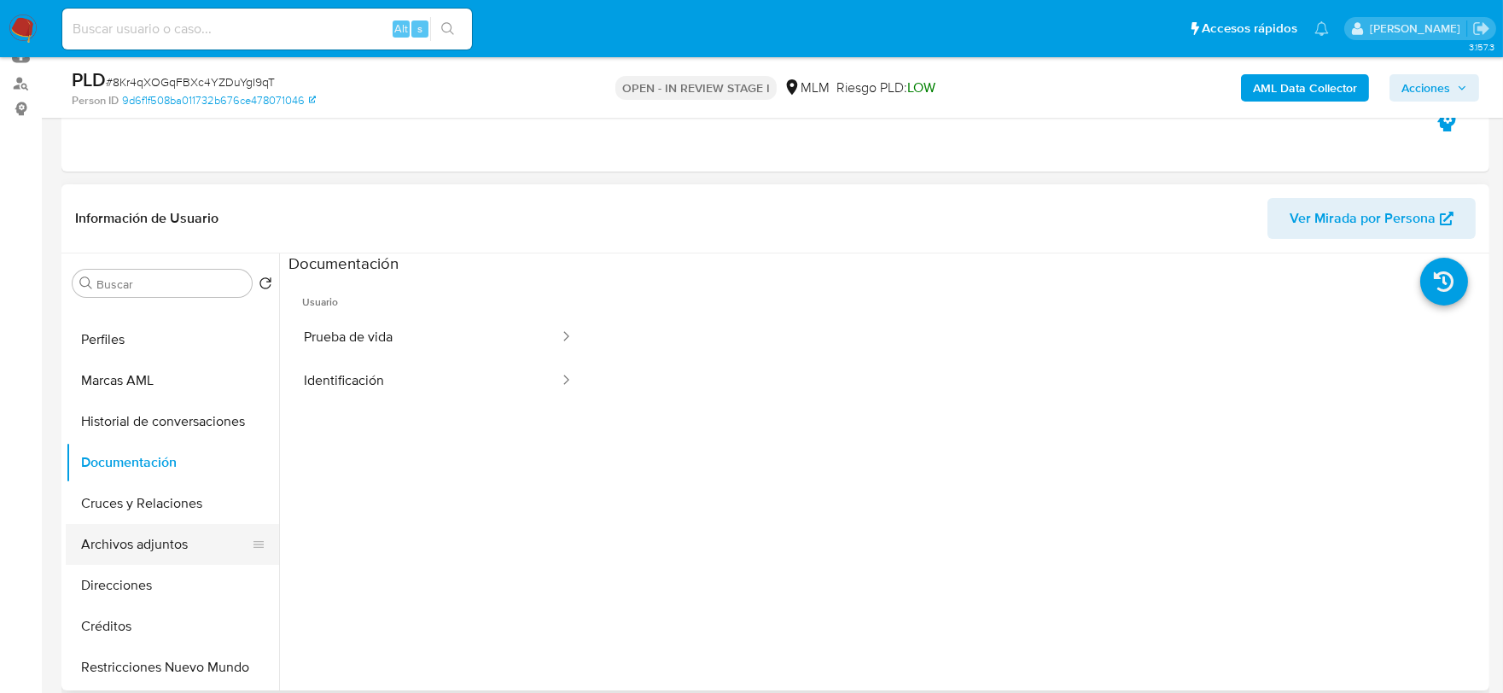
click at [156, 544] on button "Archivos adjuntos" at bounding box center [166, 544] width 200 height 41
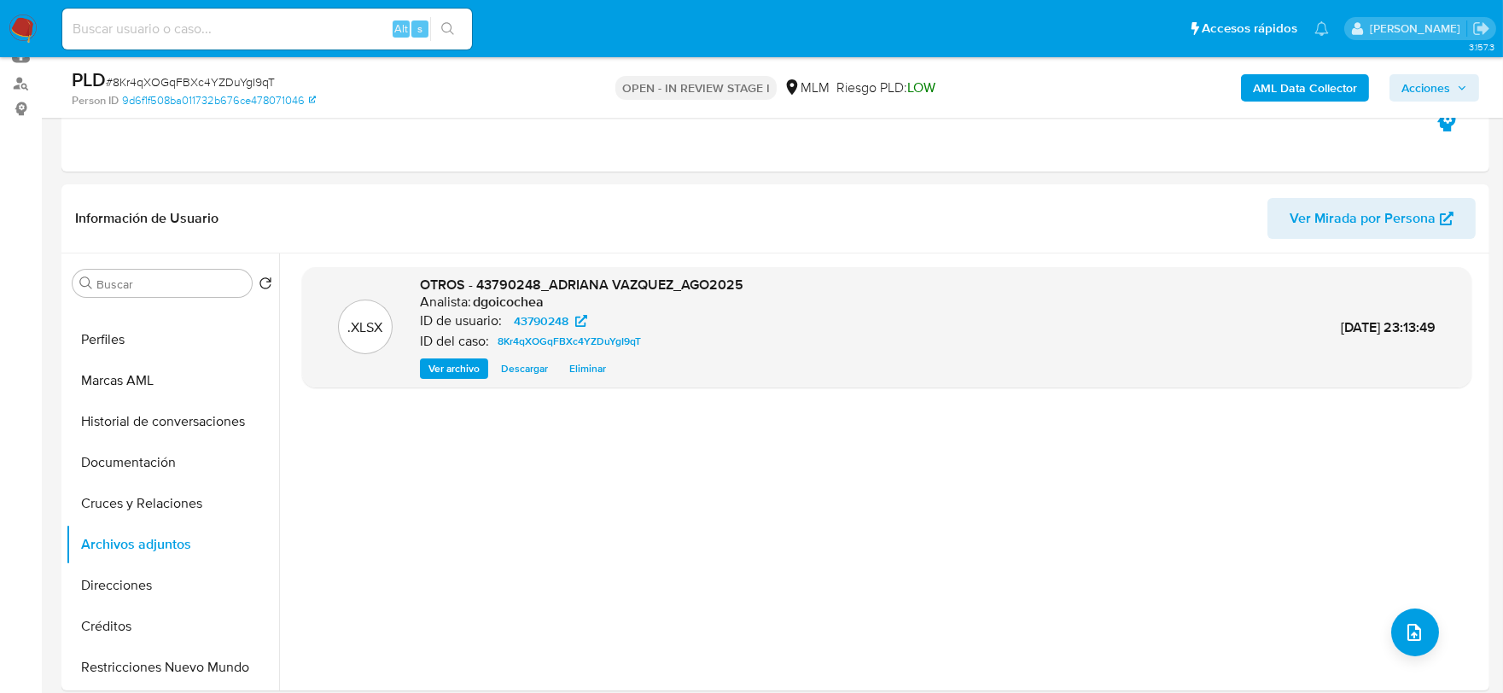
click at [1435, 85] on span "Acciones" at bounding box center [1425, 87] width 49 height 27
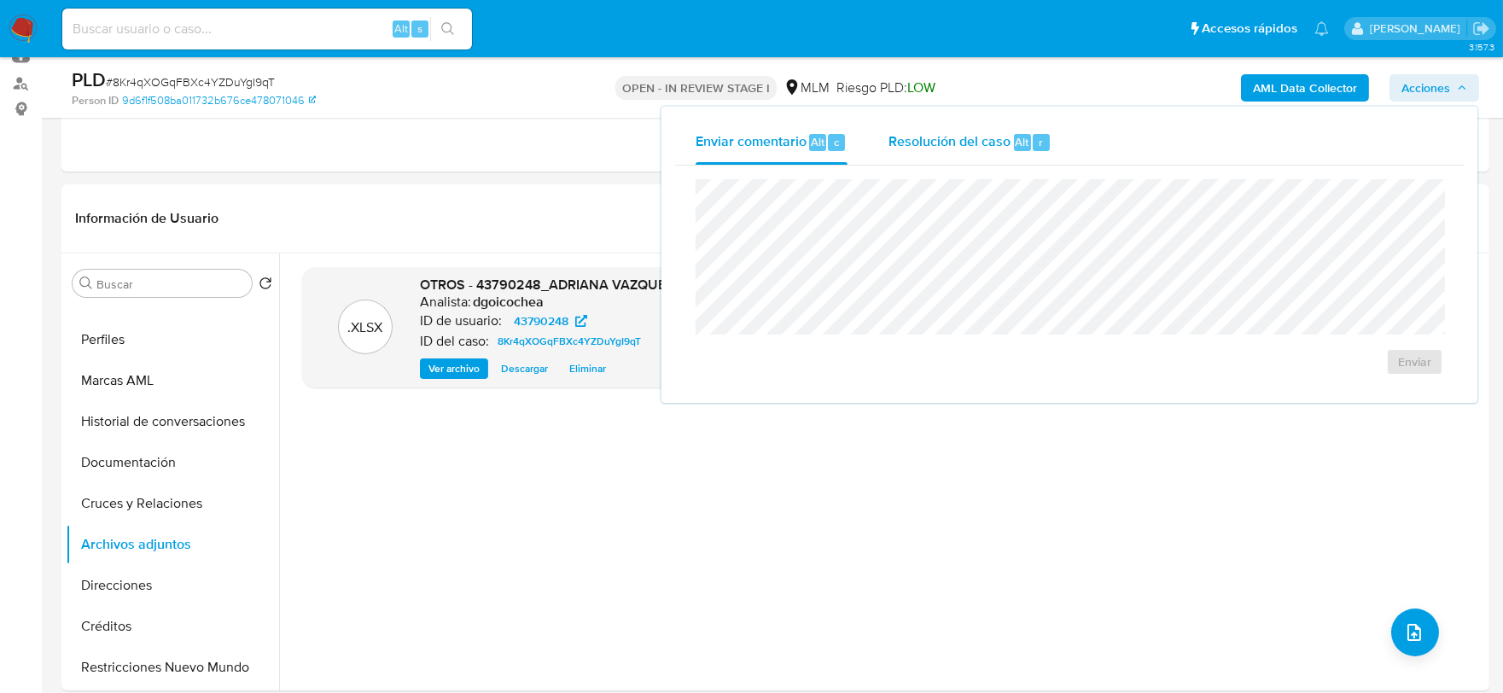
click at [871, 148] on button "Resolución del caso Alt r" at bounding box center [970, 142] width 204 height 44
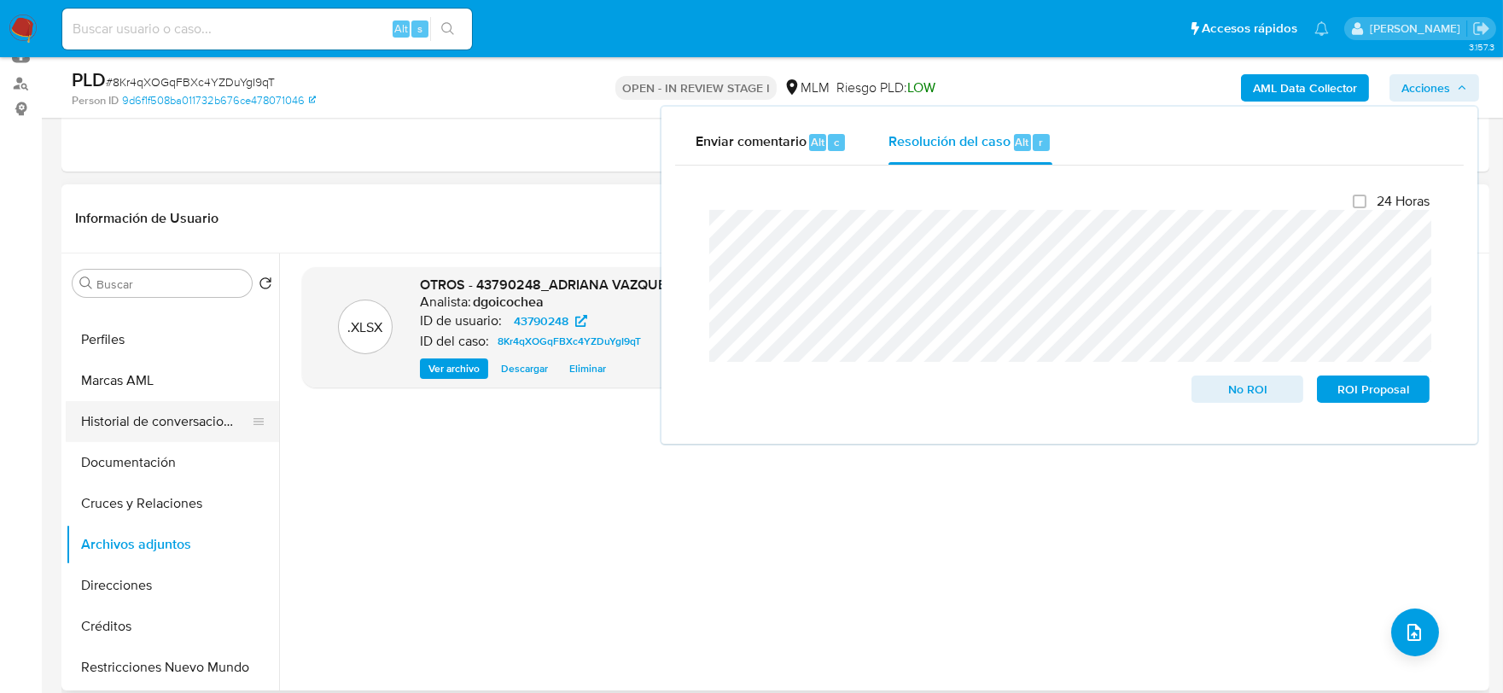
click at [151, 411] on button "Historial de conversaciones" at bounding box center [166, 421] width 200 height 41
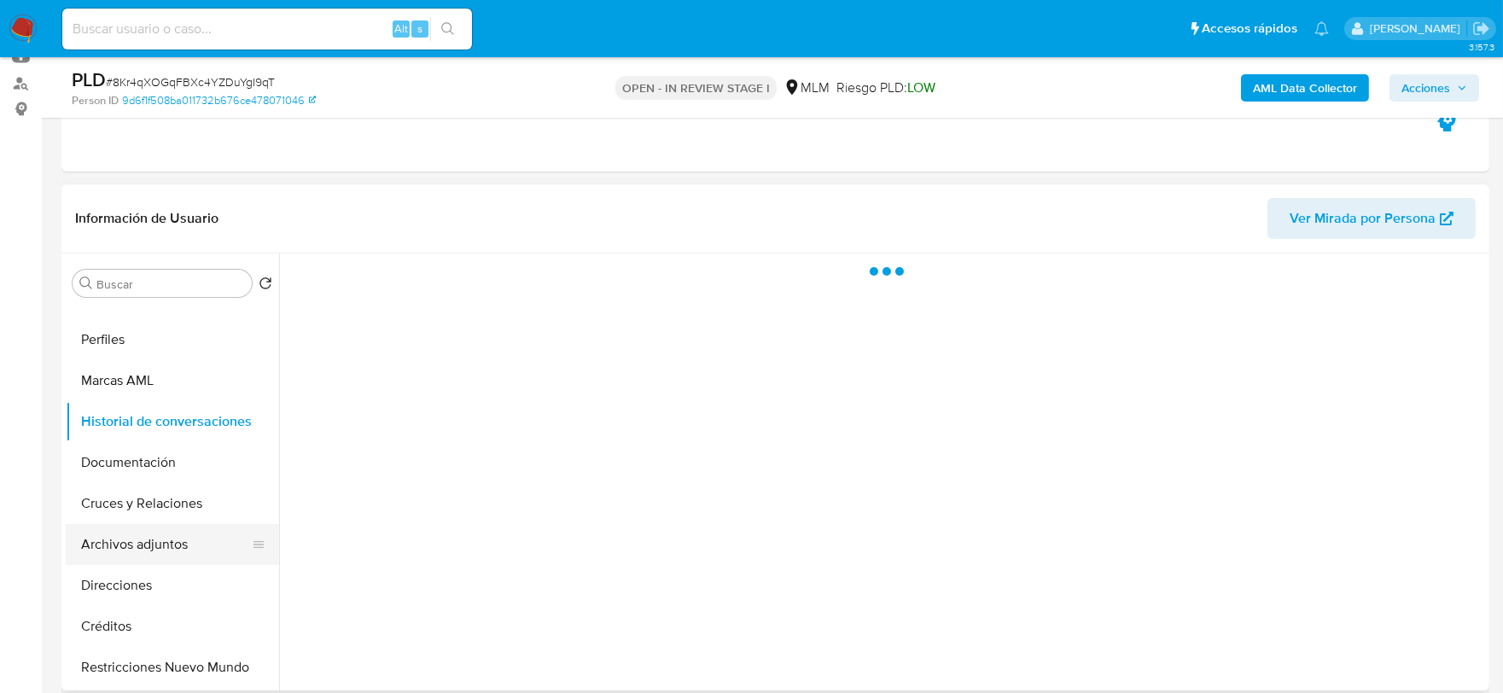
click at [163, 549] on button "Archivos adjuntos" at bounding box center [166, 544] width 200 height 41
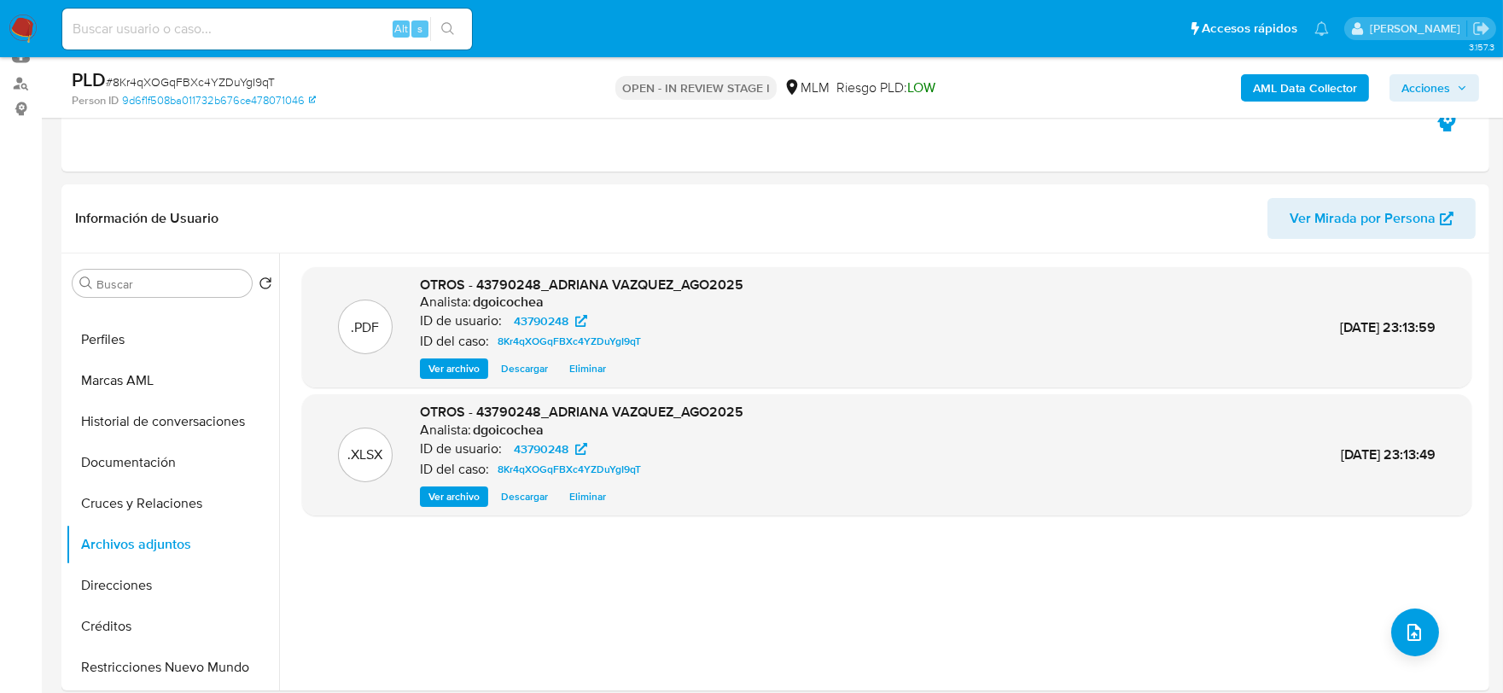
click at [1448, 74] on span "Acciones" at bounding box center [1425, 87] width 49 height 27
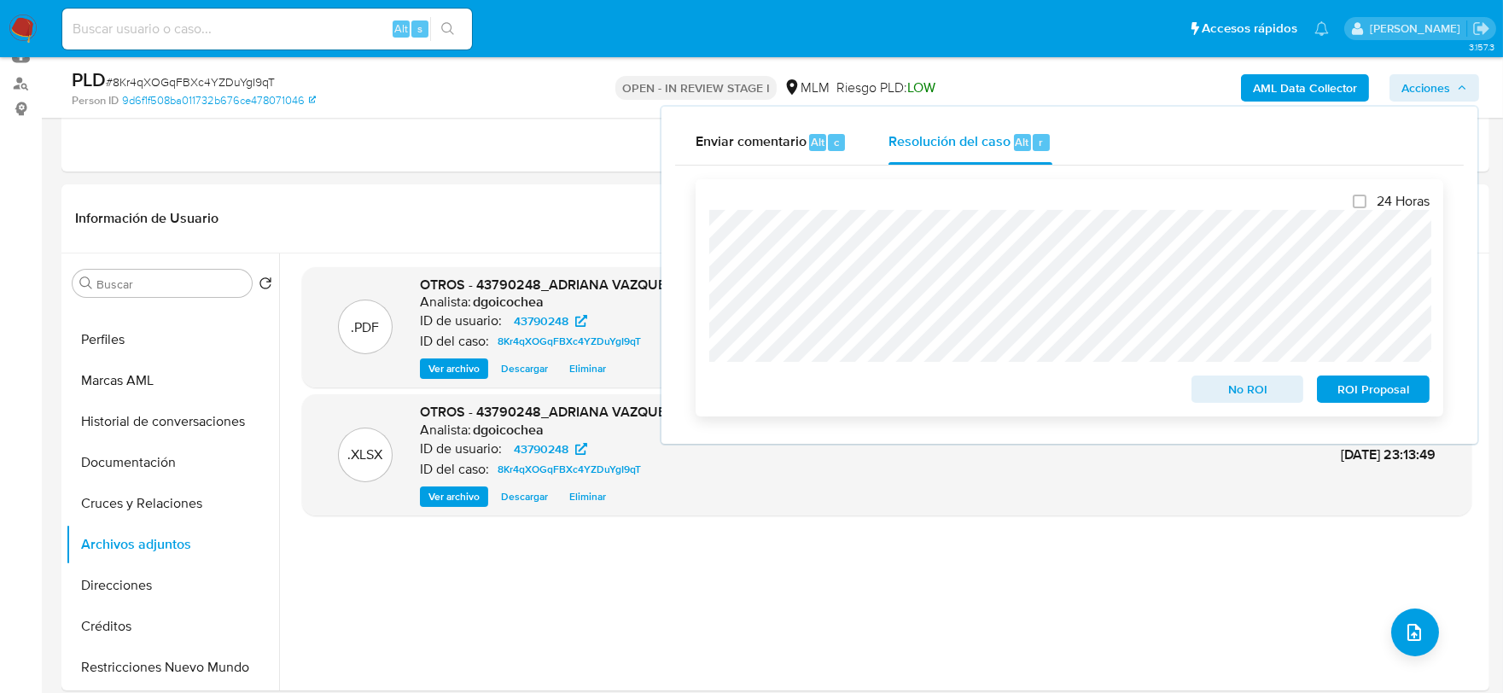
click at [1278, 393] on span "No ROI" at bounding box center [1247, 389] width 89 height 24
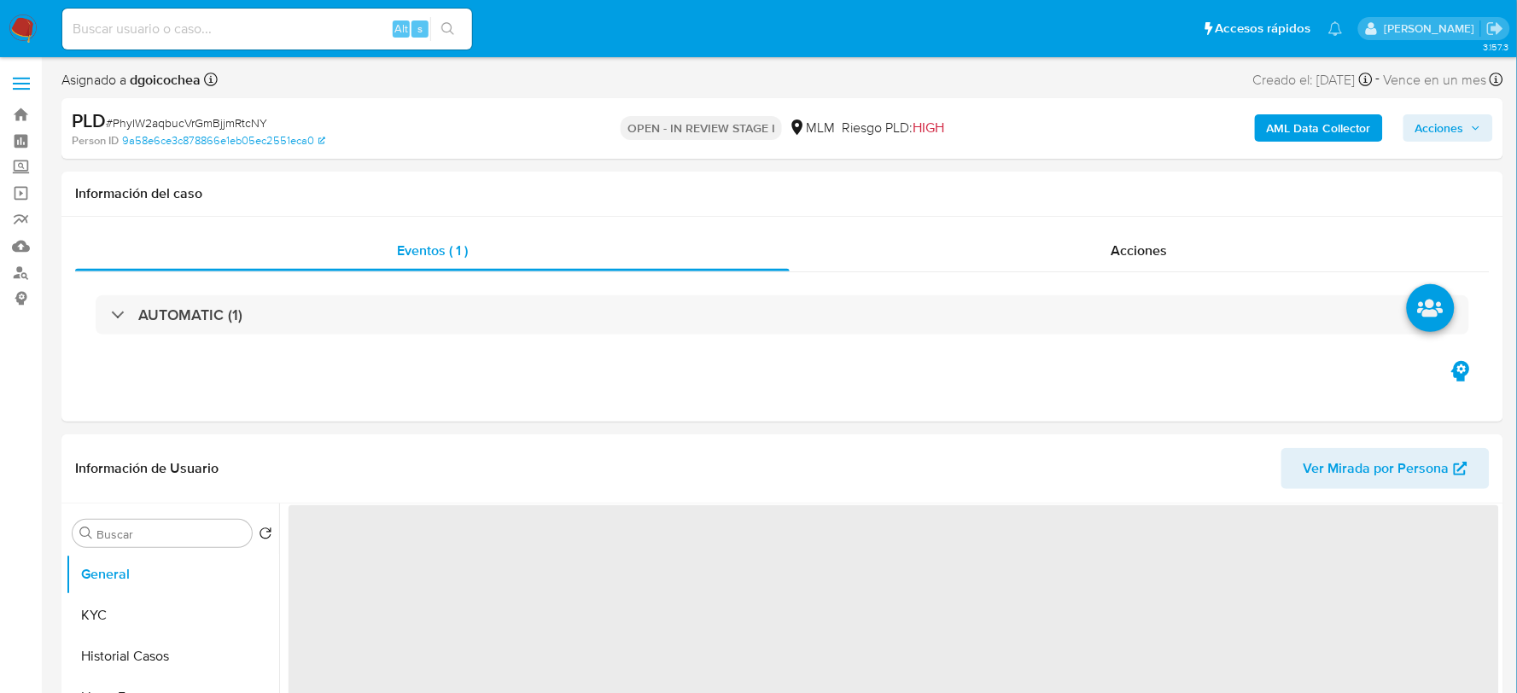
select select "10"
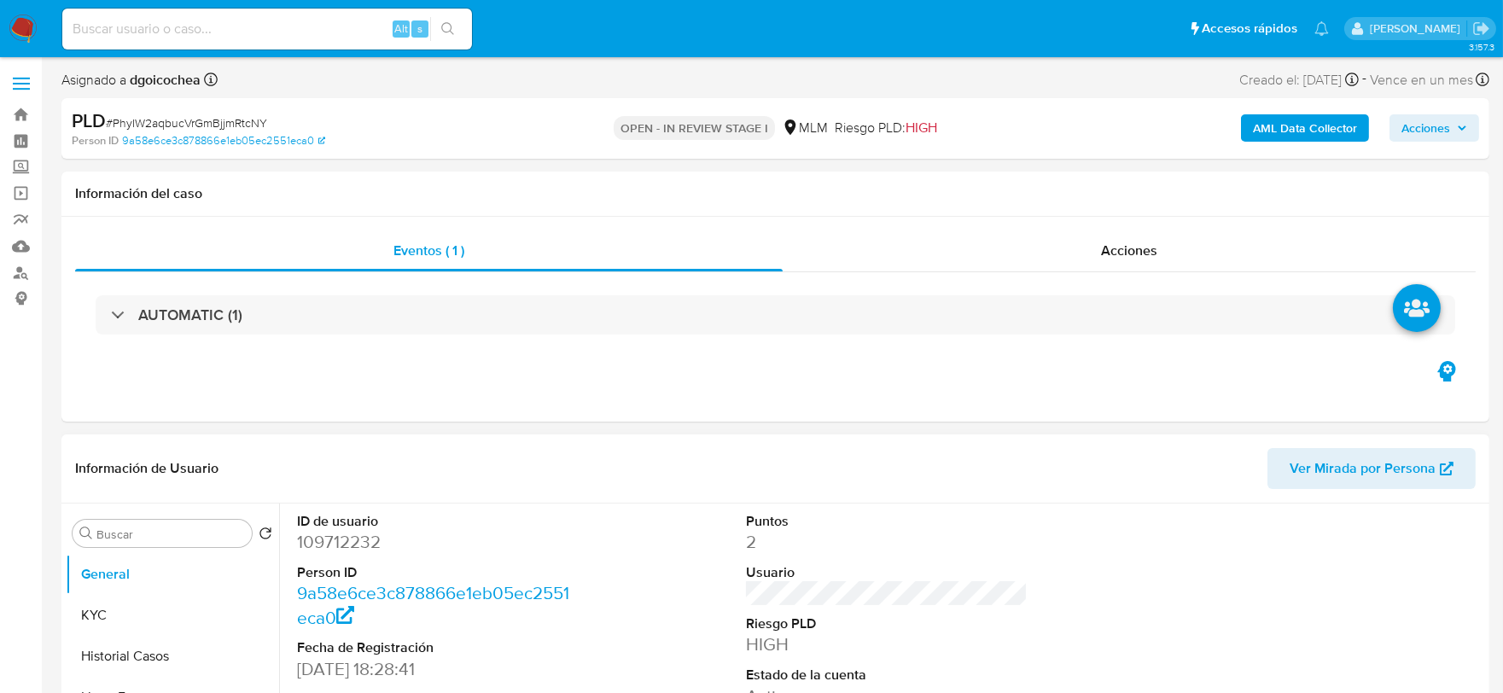
click at [365, 533] on dd "109712232" at bounding box center [438, 542] width 282 height 24
copy dd "109712232"
click at [1186, 615] on div at bounding box center [1336, 648] width 300 height 288
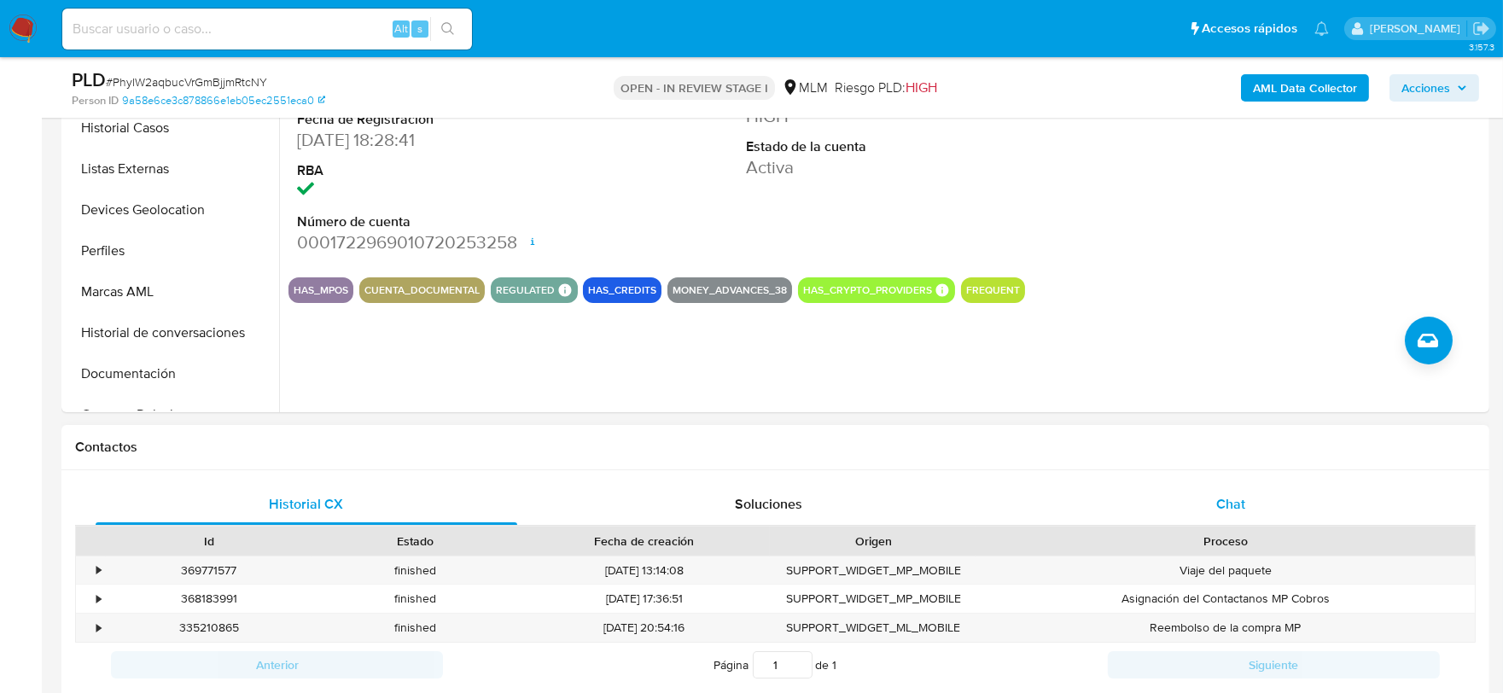
scroll to position [474, 0]
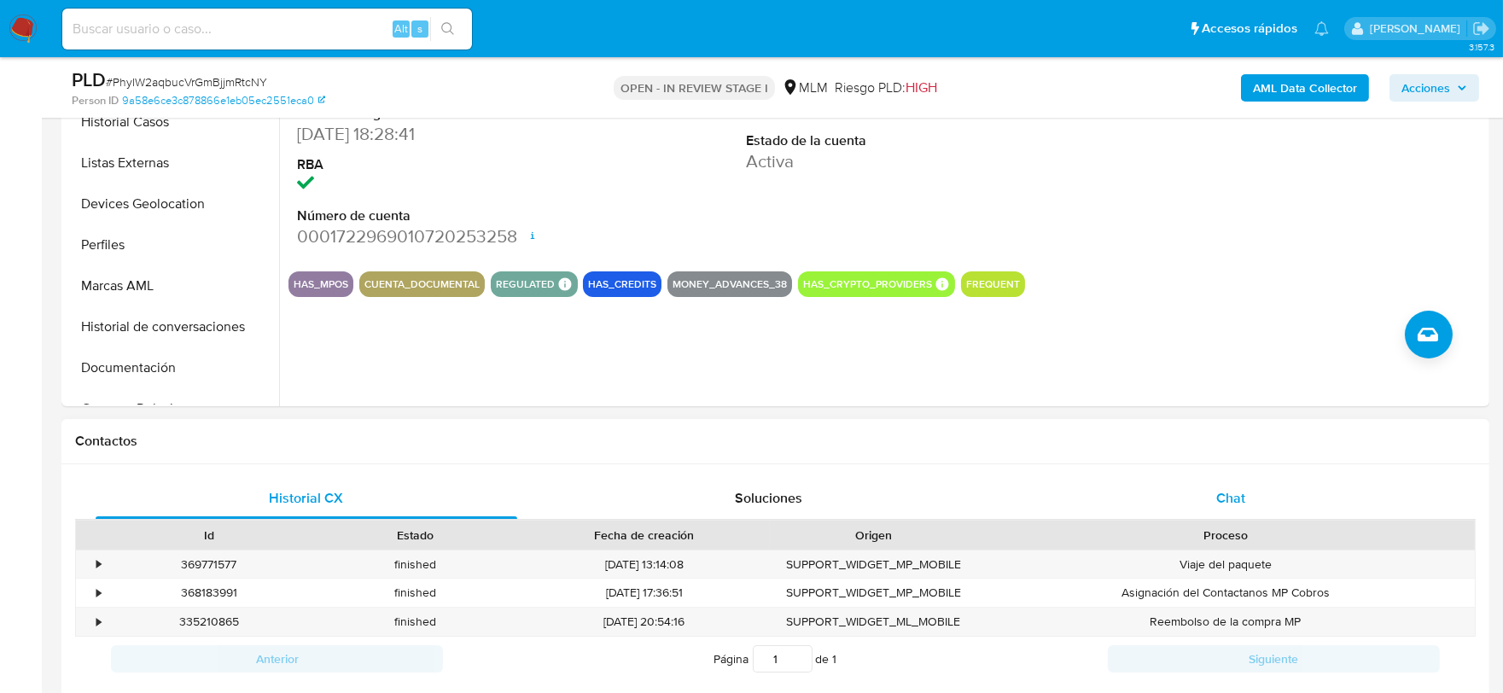
click at [1249, 510] on div "Chat" at bounding box center [1231, 498] width 422 height 41
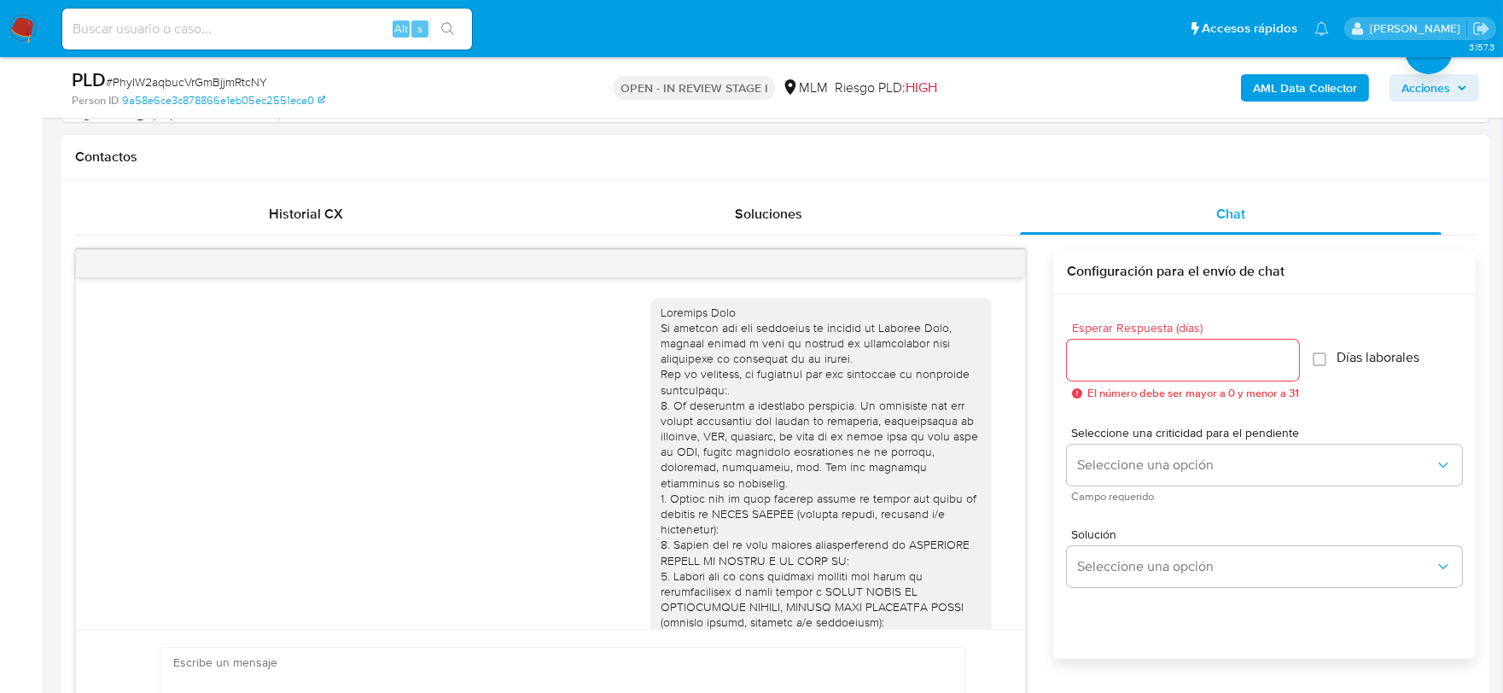
scroll to position [1017, 0]
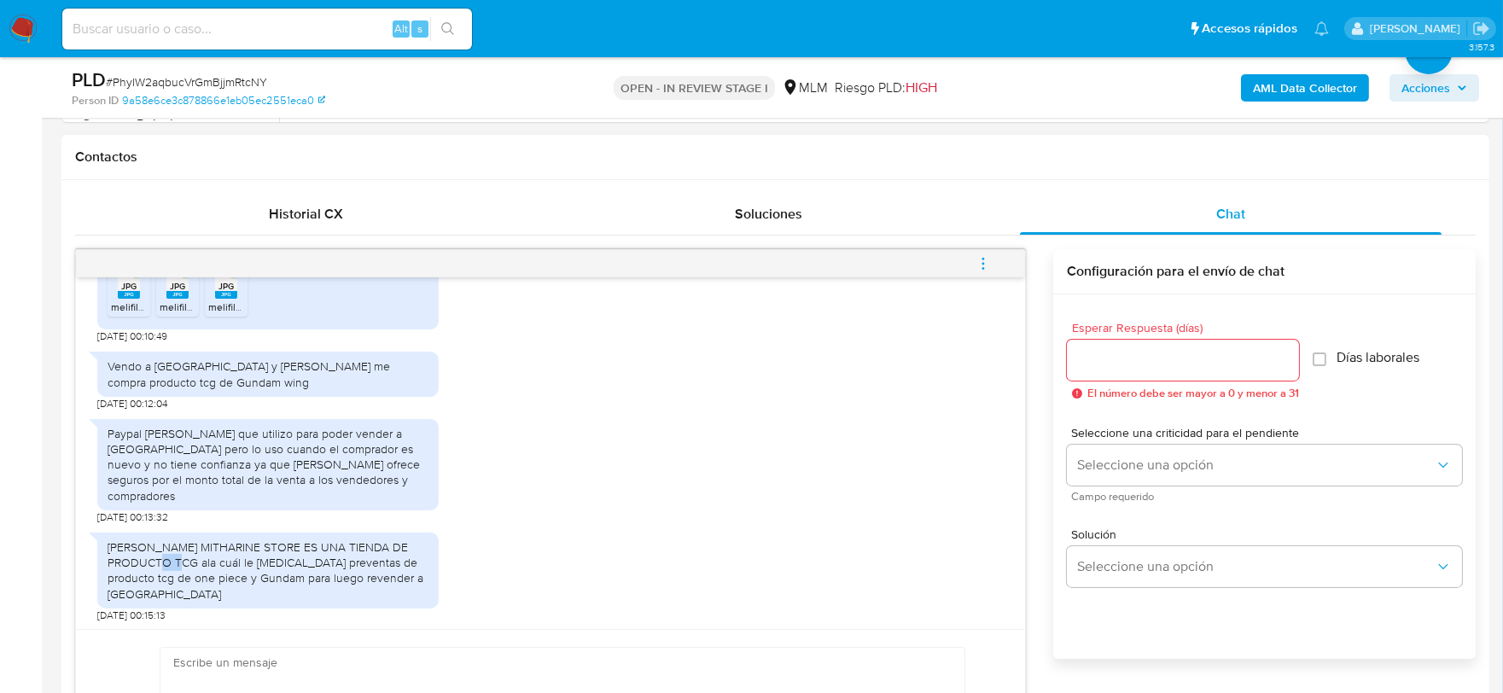
drag, startPoint x: 174, startPoint y: 556, endPoint x: 195, endPoint y: 560, distance: 20.8
click at [195, 560] on div "VICTOR LUNA MITHARINE STORE ES UNA TIENDA DE PRODUCTO TCG ala cuál le compro pr…" at bounding box center [268, 570] width 321 height 62
drag, startPoint x: 130, startPoint y: 561, endPoint x: 194, endPoint y: 568, distance: 64.4
click at [194, 568] on div "VICTOR LUNA MITHARINE STORE ES UNA TIENDA DE PRODUCTO TCG ala cuál le compro pr…" at bounding box center [268, 570] width 321 height 62
copy div "PRODUCTO TCG"
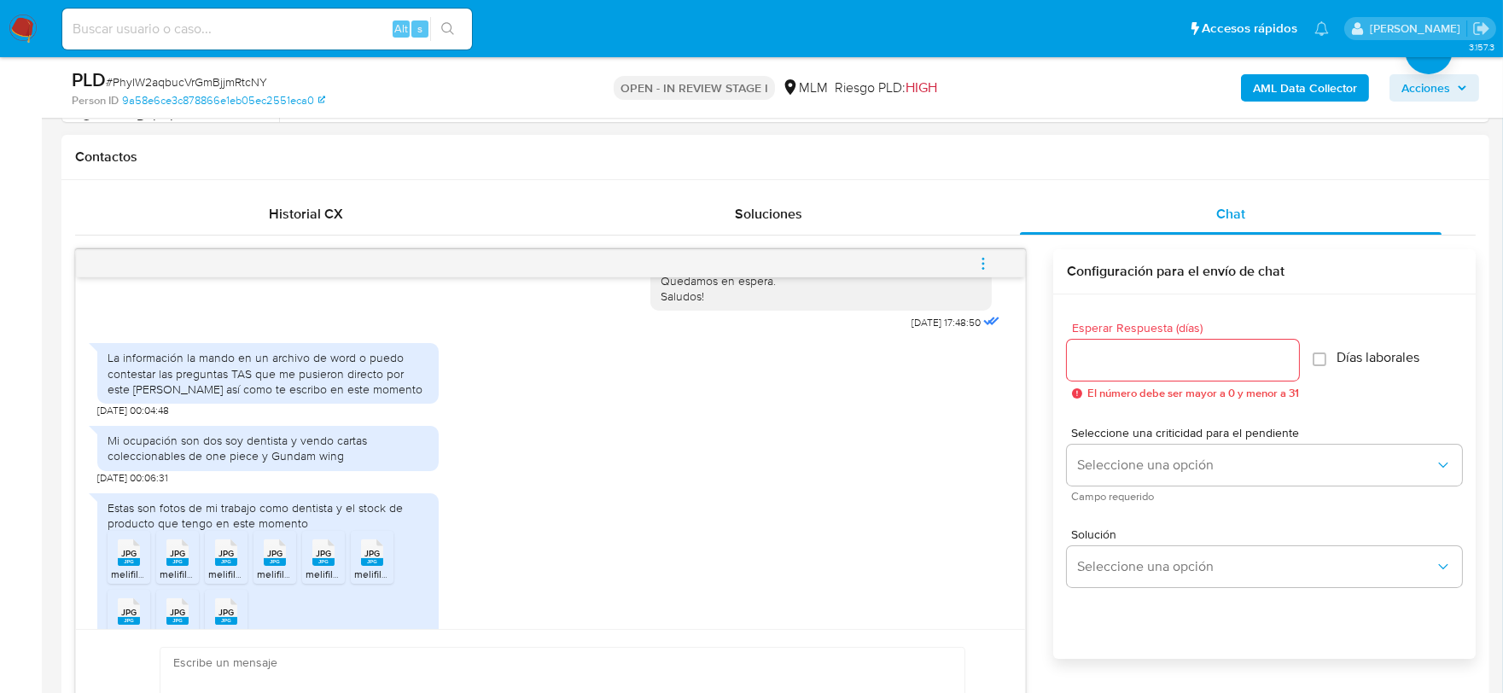
scroll to position [732, 0]
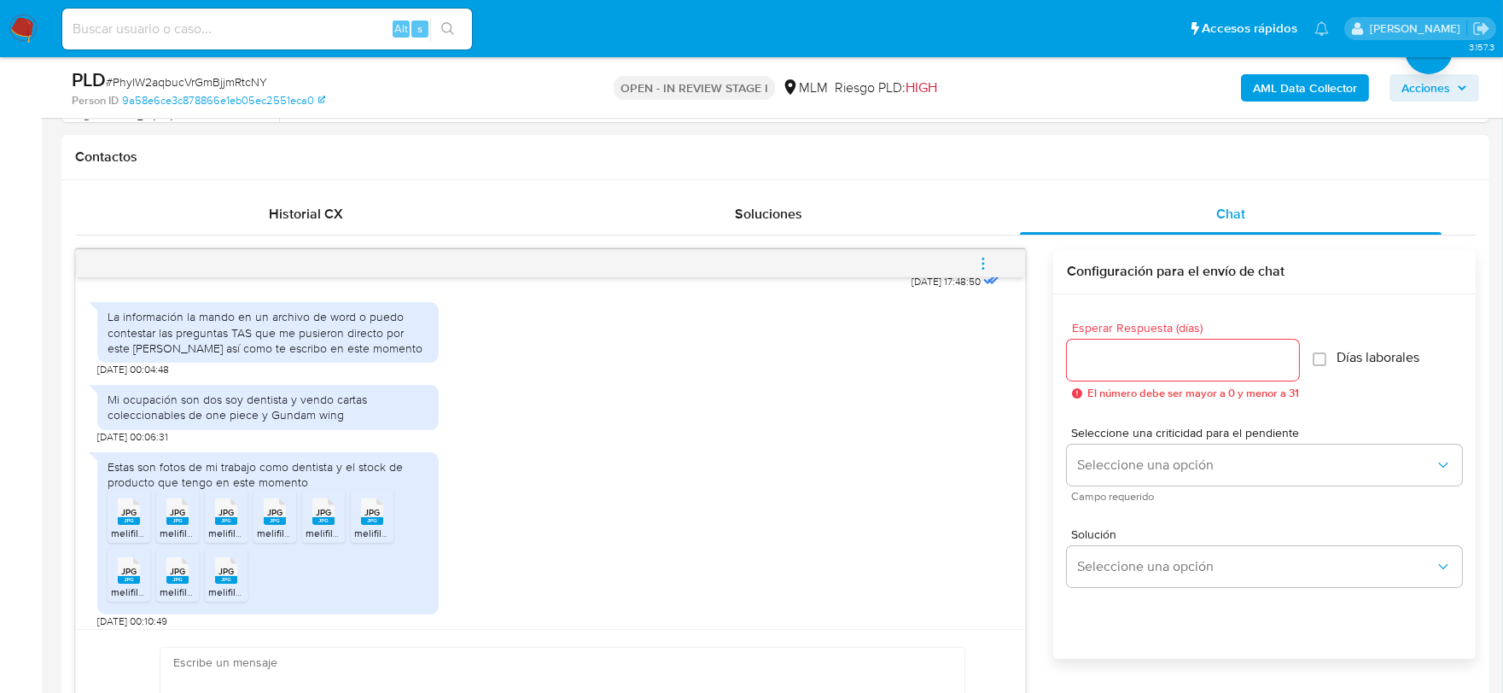
click at [632, 479] on div "Estas son fotos de mi trabajo como dentista y el stock de producto que tengo en…" at bounding box center [550, 536] width 906 height 185
drag, startPoint x: 126, startPoint y: 524, endPoint x: 137, endPoint y: 524, distance: 10.2
click at [137, 518] on span "JPG" at bounding box center [128, 512] width 15 height 11
click at [189, 524] on div "JPG JPG" at bounding box center [178, 509] width 36 height 33
drag, startPoint x: 225, startPoint y: 530, endPoint x: 260, endPoint y: 526, distance: 35.3
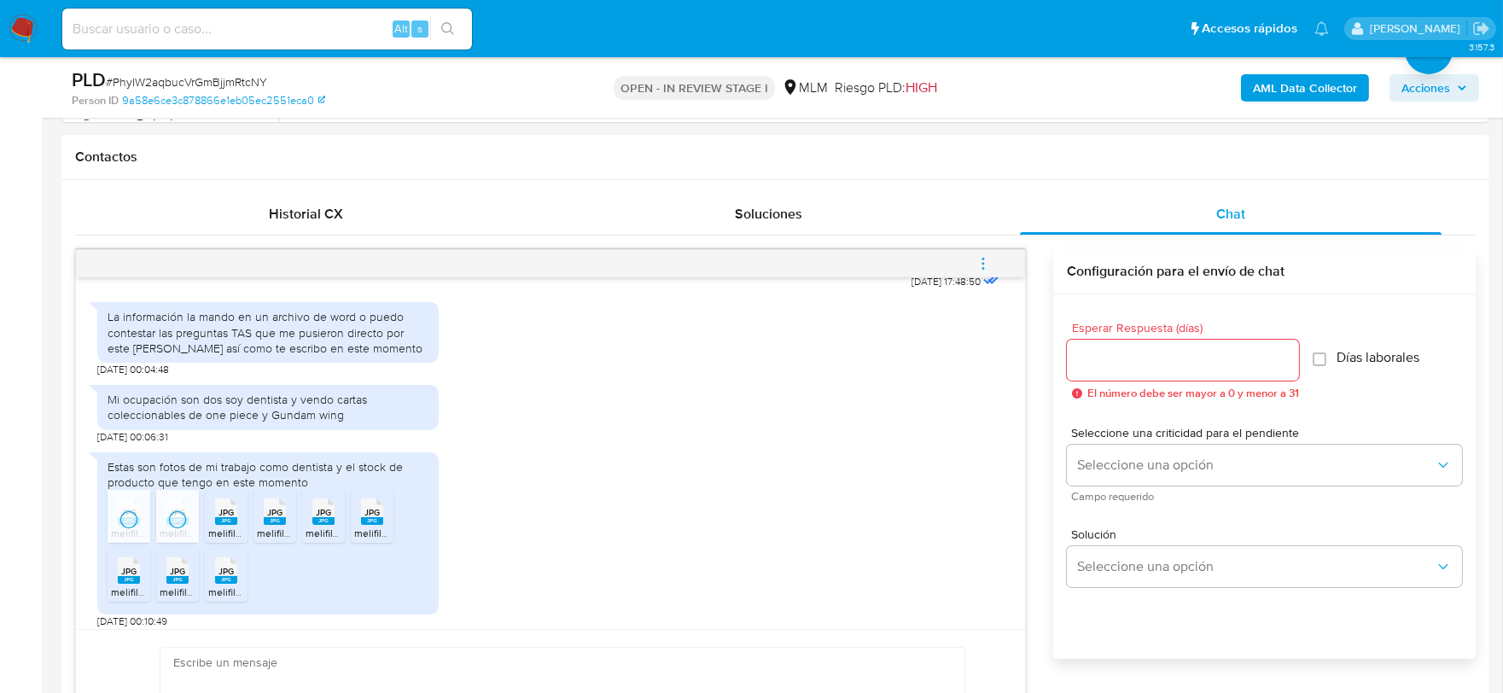
click at [225, 518] on span "JPG" at bounding box center [225, 512] width 15 height 11
drag, startPoint x: 273, startPoint y: 527, endPoint x: 311, endPoint y: 533, distance: 38.0
click at [275, 518] on span "JPG" at bounding box center [274, 512] width 15 height 11
click at [313, 525] on rect at bounding box center [323, 521] width 22 height 8
click at [380, 525] on rect at bounding box center [372, 521] width 22 height 8
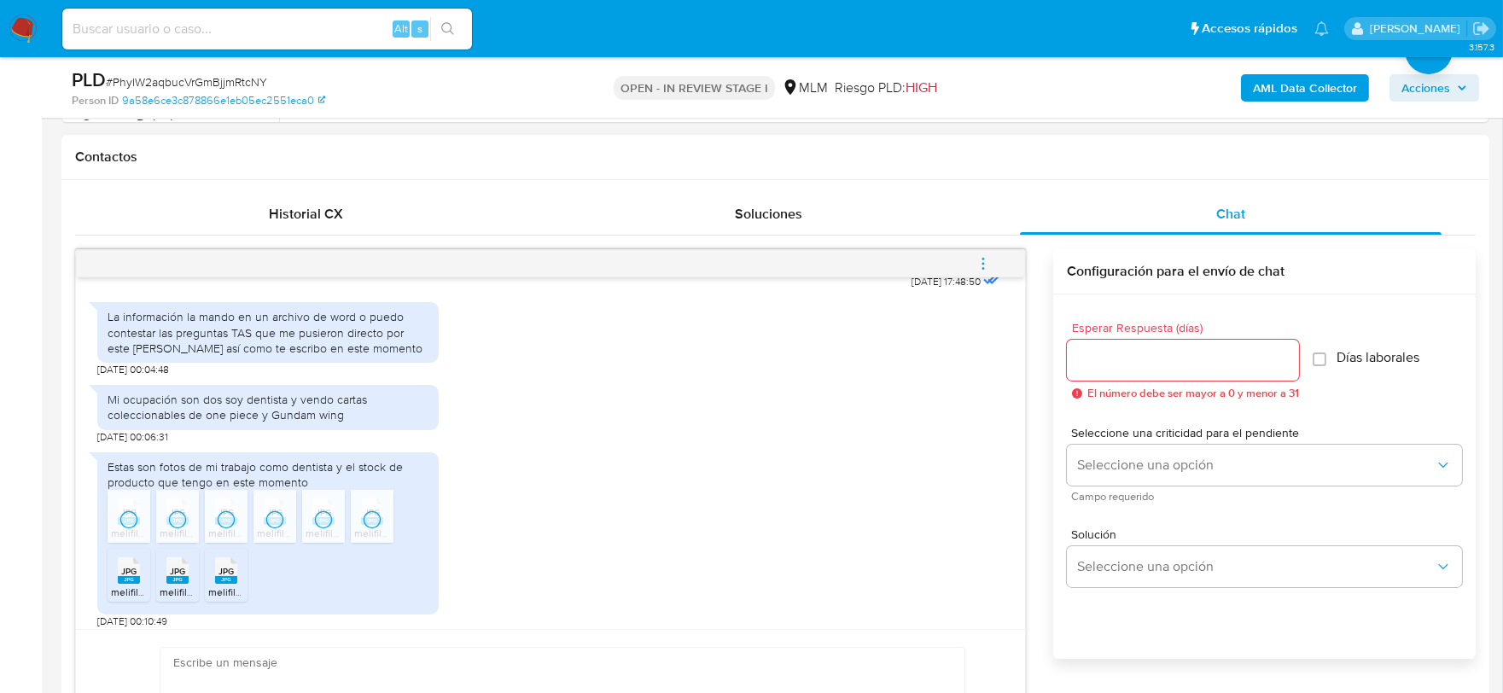
click at [140, 585] on div "JPG JPG" at bounding box center [129, 568] width 36 height 33
drag, startPoint x: 178, startPoint y: 587, endPoint x: 223, endPoint y: 587, distance: 45.2
click at [188, 585] on div "JPG JPG" at bounding box center [178, 568] width 36 height 33
click at [224, 577] on span "JPG" at bounding box center [225, 571] width 15 height 11
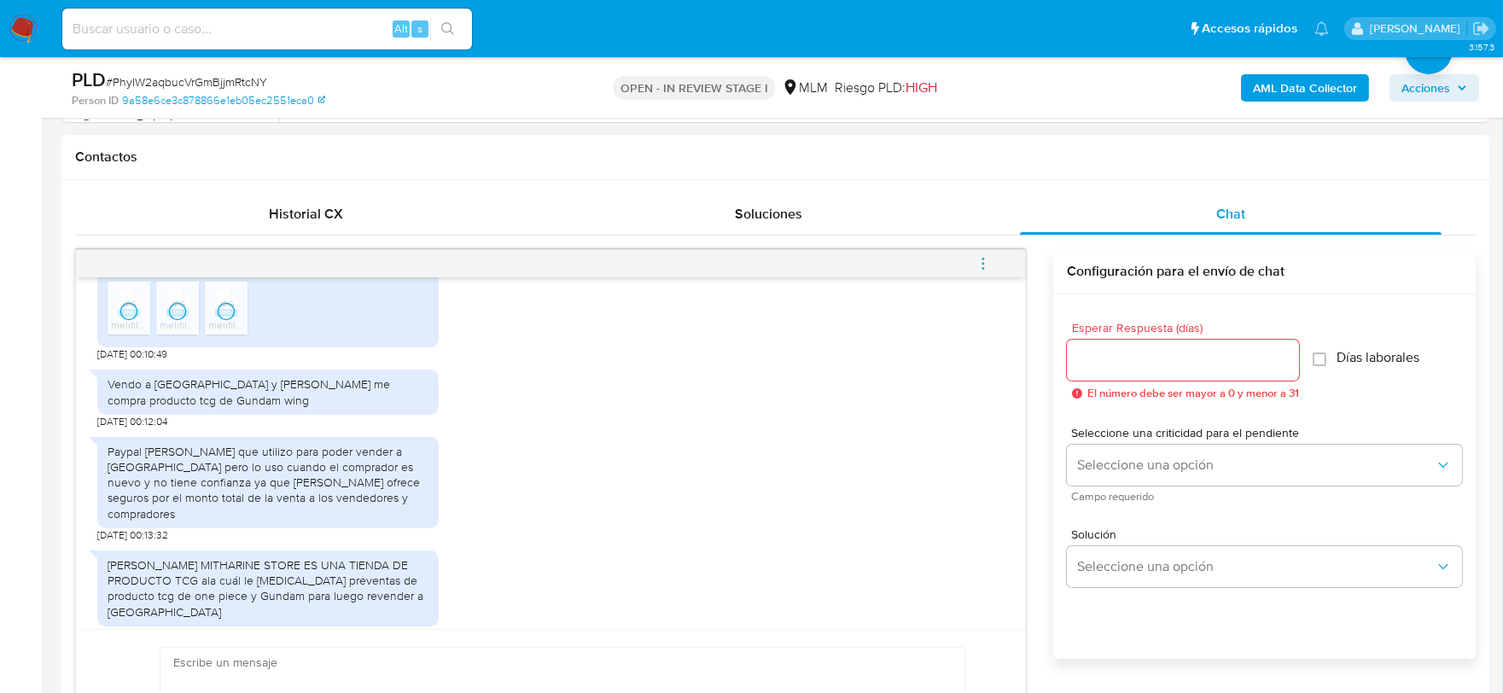
scroll to position [1017, 0]
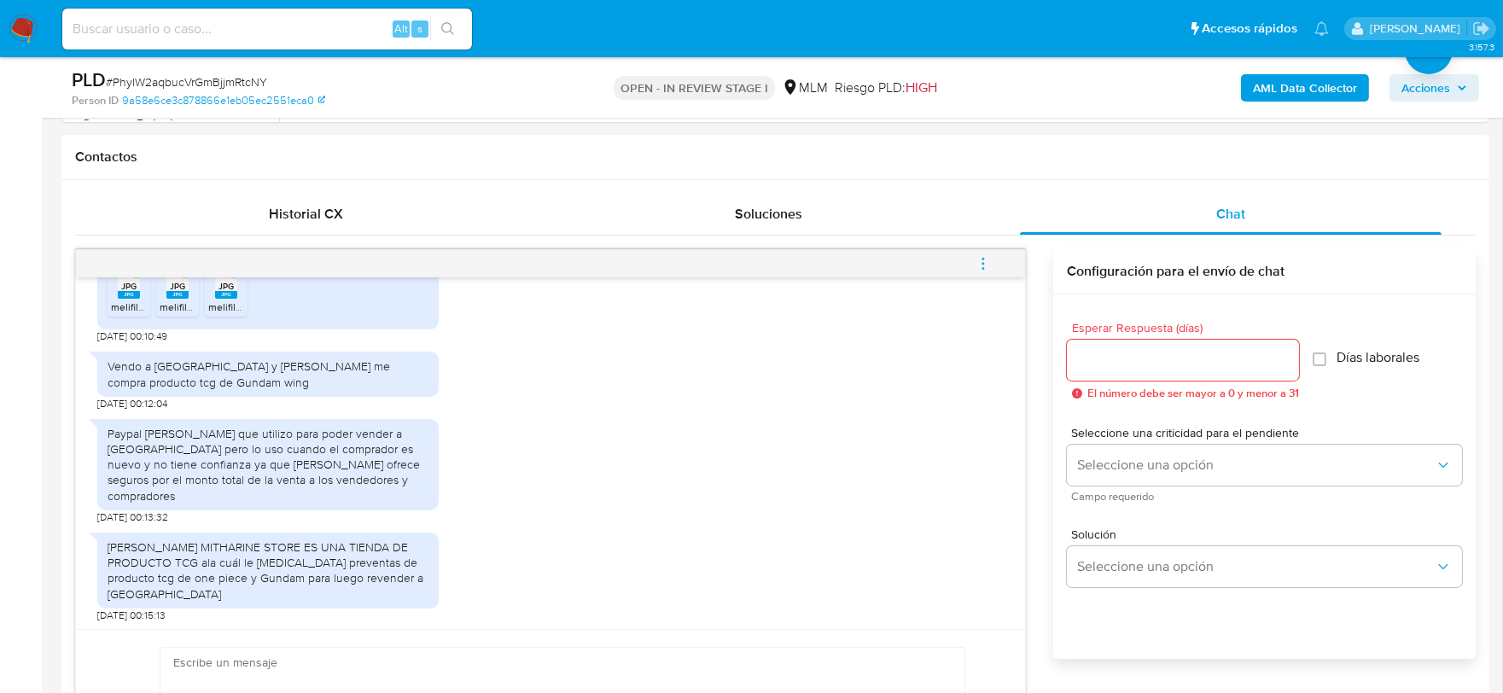
click at [832, 577] on div "VICTOR LUNA MITHARINE STORE ES UNA TIENDA DE PRODUCTO TCG ala cuál le compro pr…" at bounding box center [550, 573] width 906 height 98
drag, startPoint x: 986, startPoint y: 260, endPoint x: 977, endPoint y: 262, distance: 8.7
click at [986, 260] on icon "menu-action" at bounding box center [982, 263] width 15 height 15
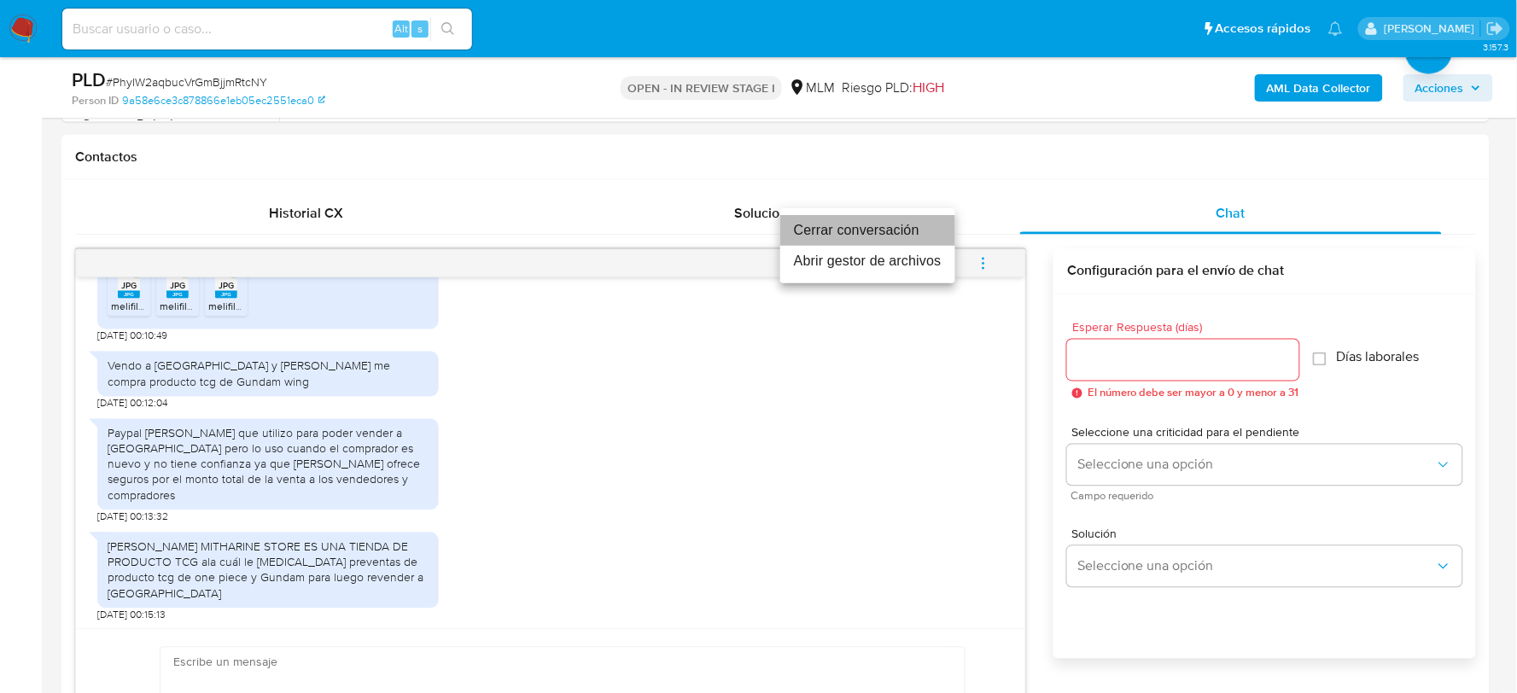
click at [906, 232] on li "Cerrar conversación" at bounding box center [867, 230] width 175 height 31
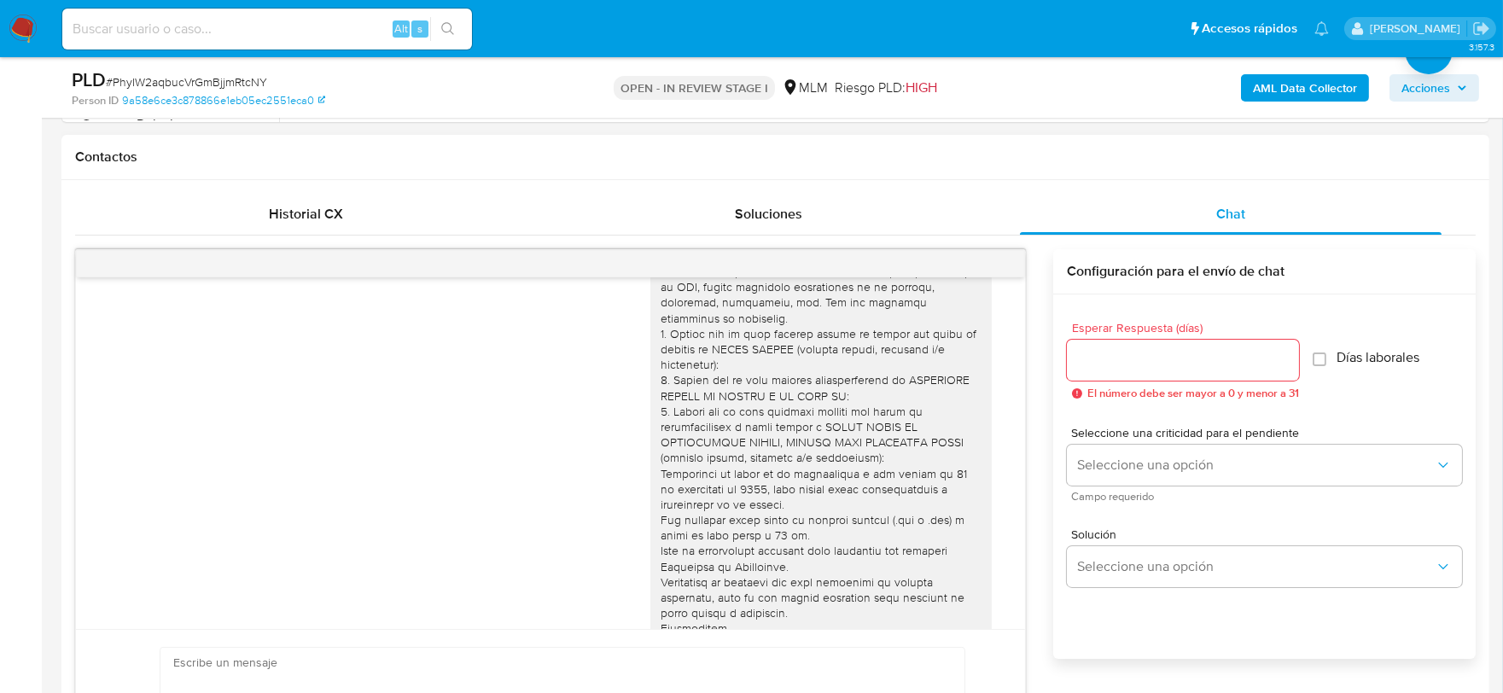
scroll to position [164, 0]
click at [833, 462] on div at bounding box center [821, 397] width 321 height 512
drag, startPoint x: 812, startPoint y: 445, endPoint x: 765, endPoint y: 456, distance: 48.0
click at [765, 456] on div at bounding box center [821, 397] width 321 height 512
copy div "BANCO INVEX SA FIDEICOMISO CUENTA"
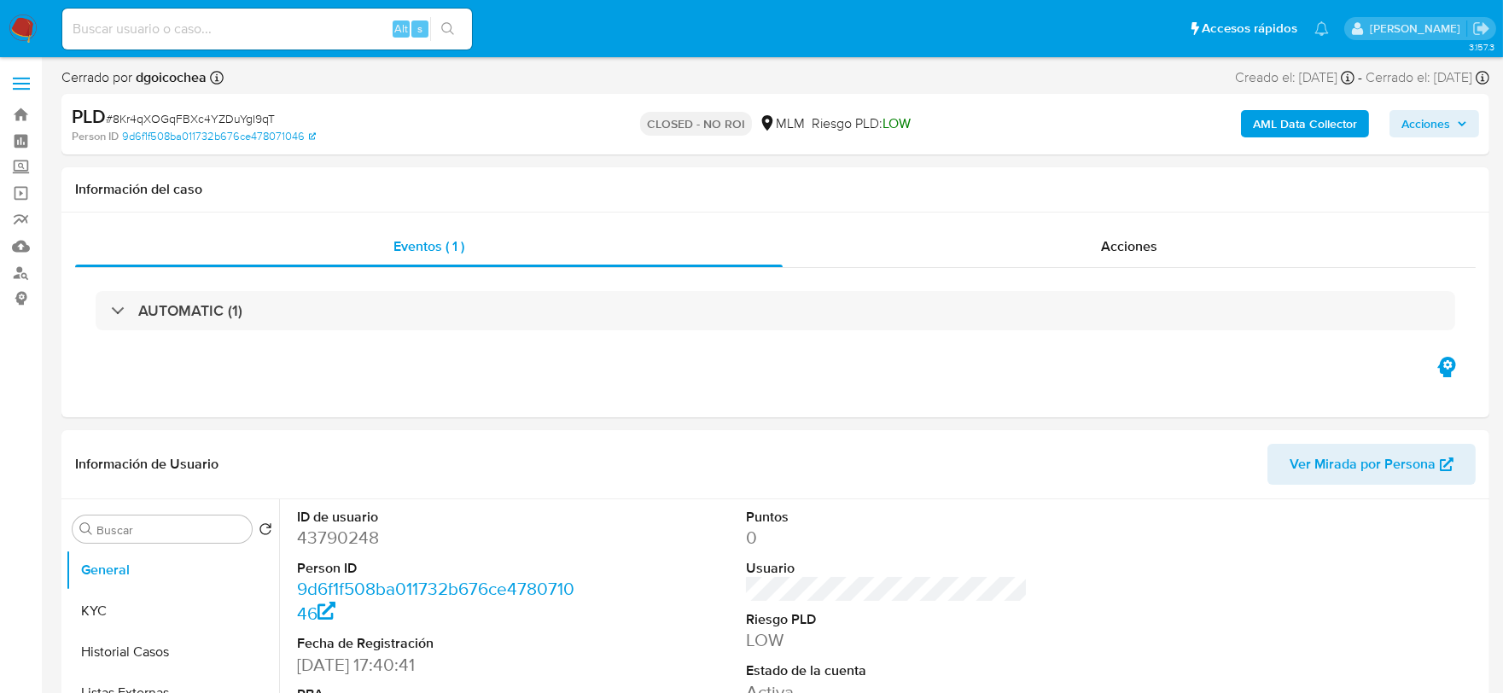
select select "10"
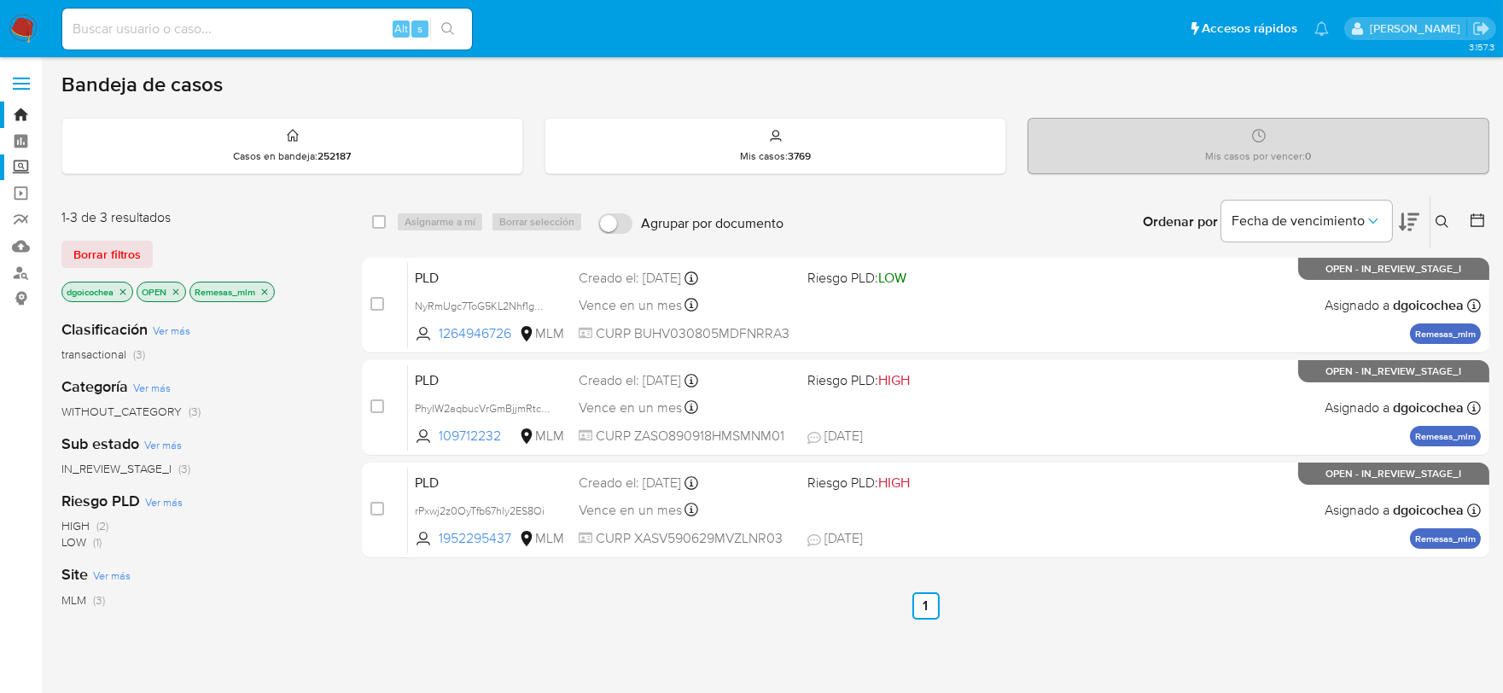
click at [22, 166] on label "Screening" at bounding box center [101, 167] width 203 height 26
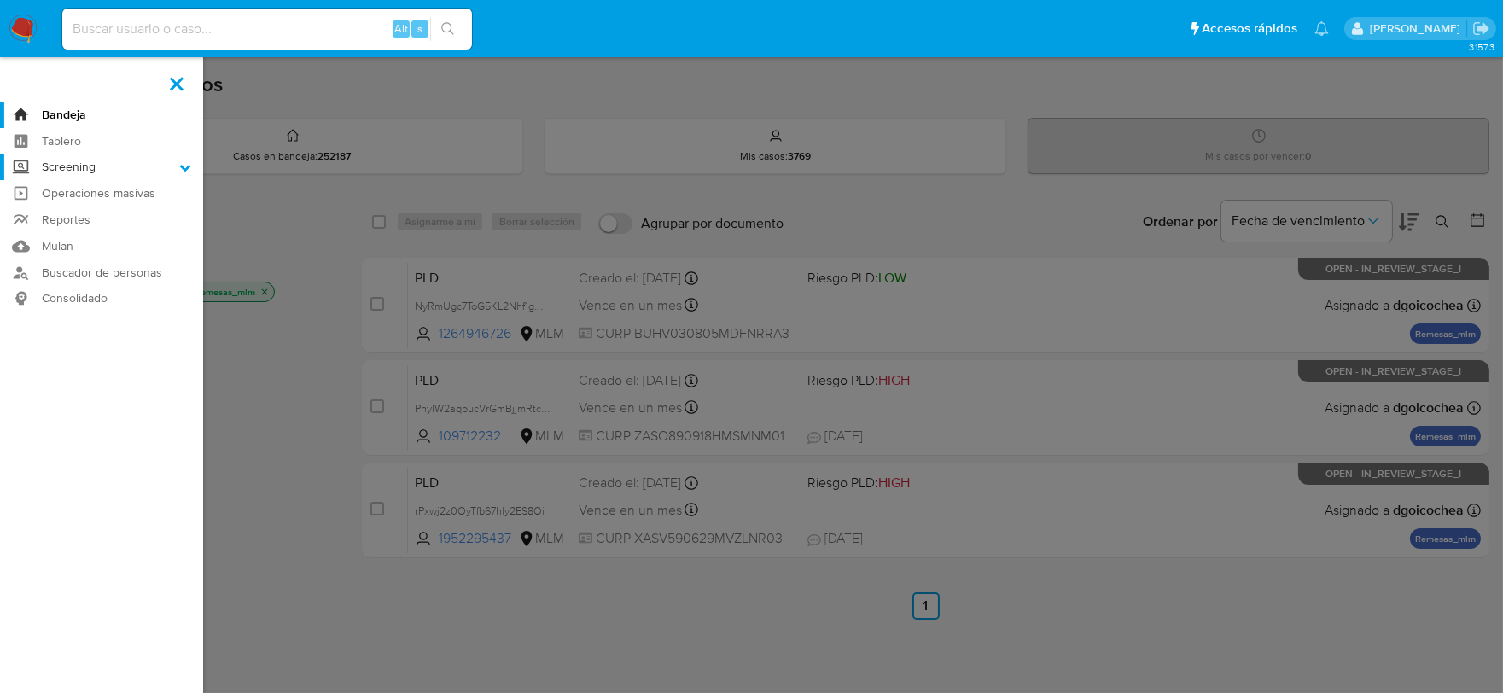
click at [0, 0] on input "Screening" at bounding box center [0, 0] width 0 height 0
click at [57, 227] on link "Herramientas" at bounding box center [101, 234] width 203 height 21
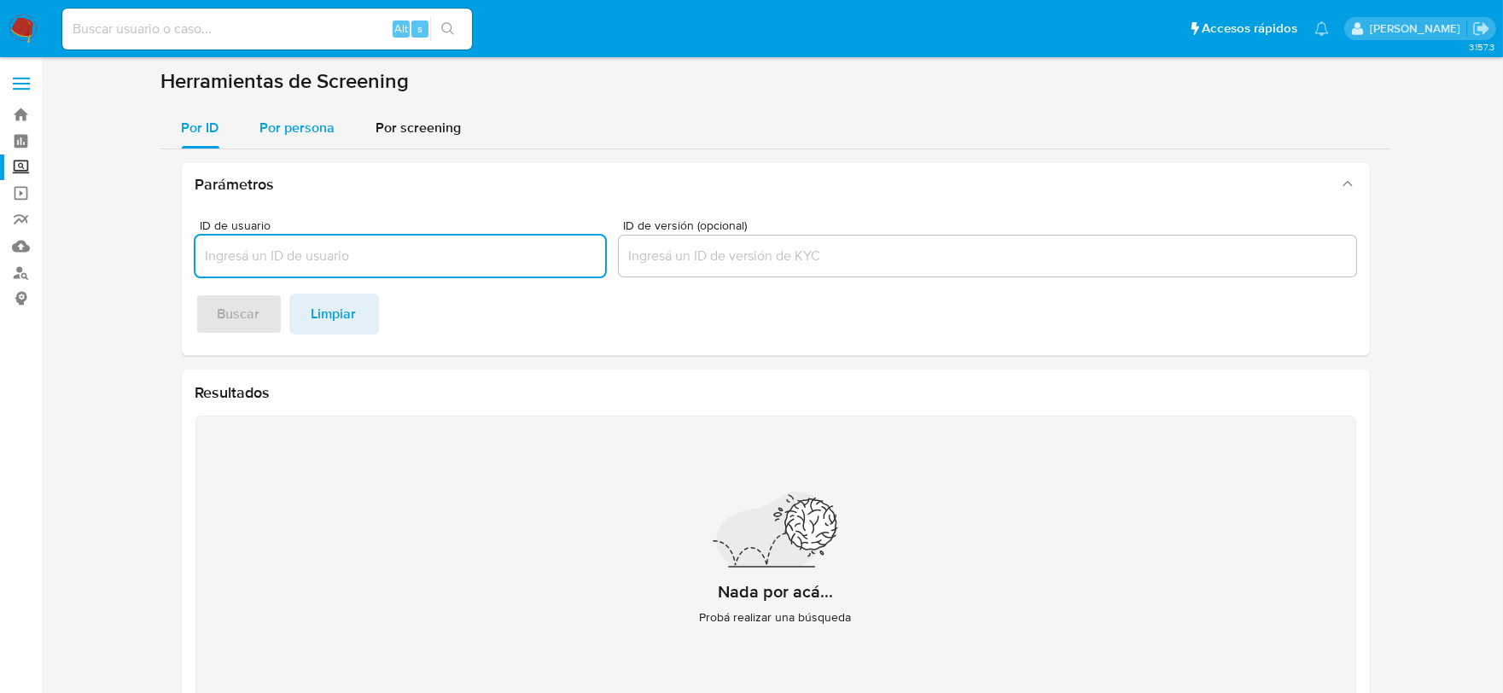
drag, startPoint x: 321, startPoint y: 131, endPoint x: 335, endPoint y: 131, distance: 14.5
click at [322, 131] on span "Por persona" at bounding box center [297, 128] width 75 height 20
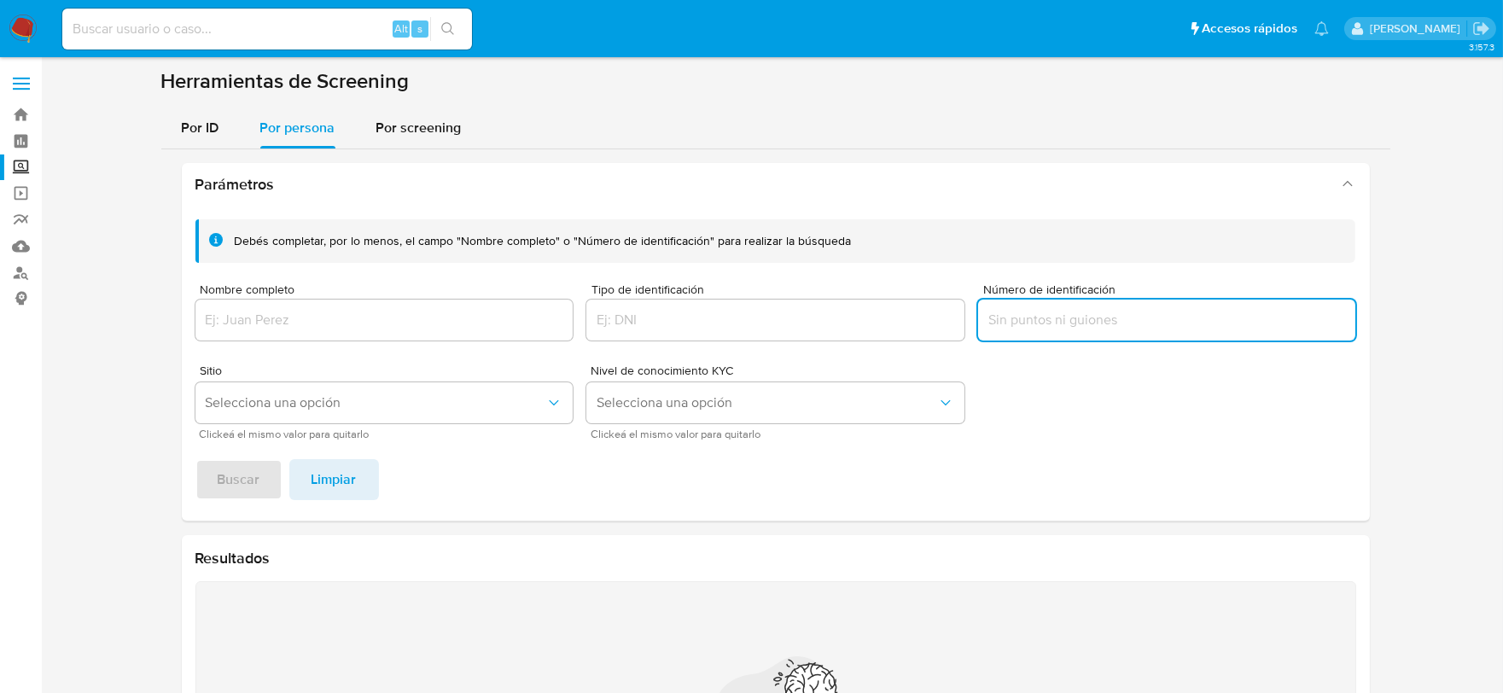
click at [1068, 314] on input "Número de identificación" at bounding box center [1167, 320] width 378 height 22
type input "LUHV930110512"
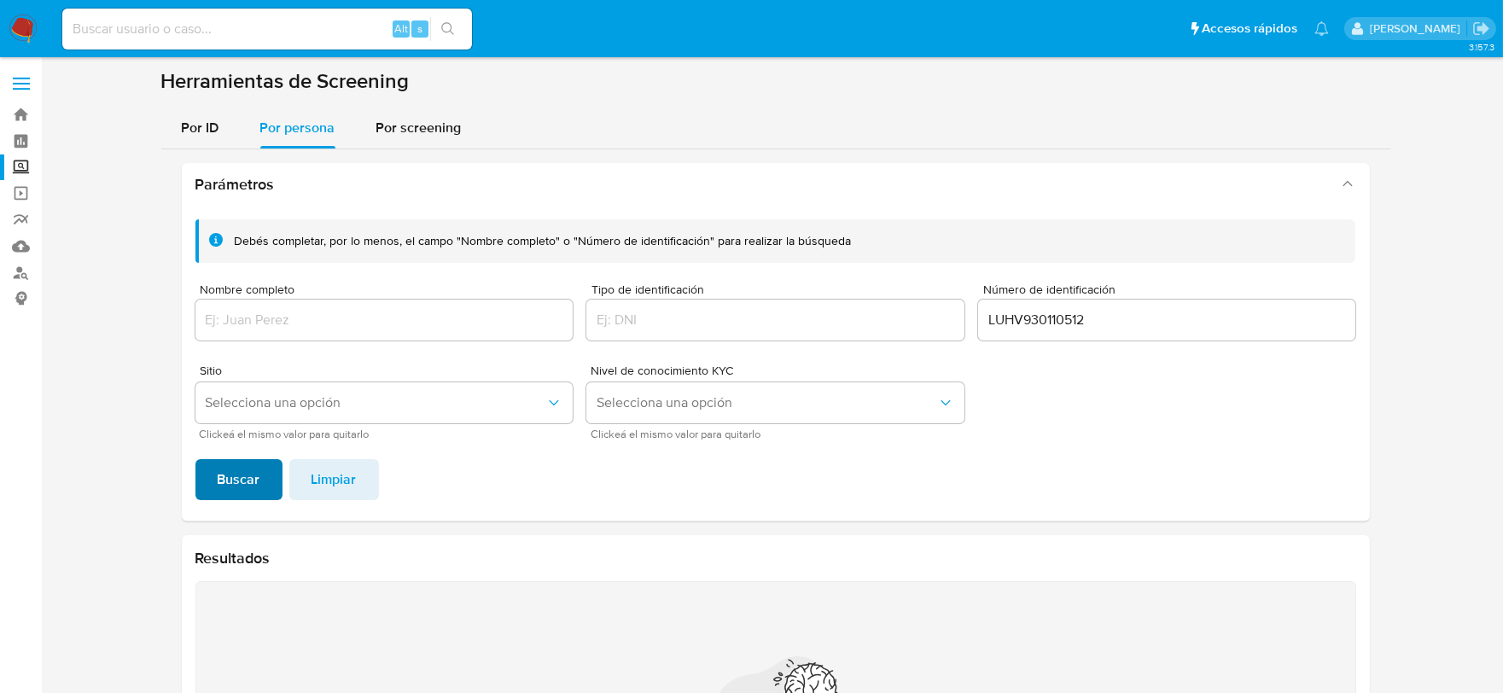
click at [249, 486] on span "Buscar" at bounding box center [239, 480] width 43 height 38
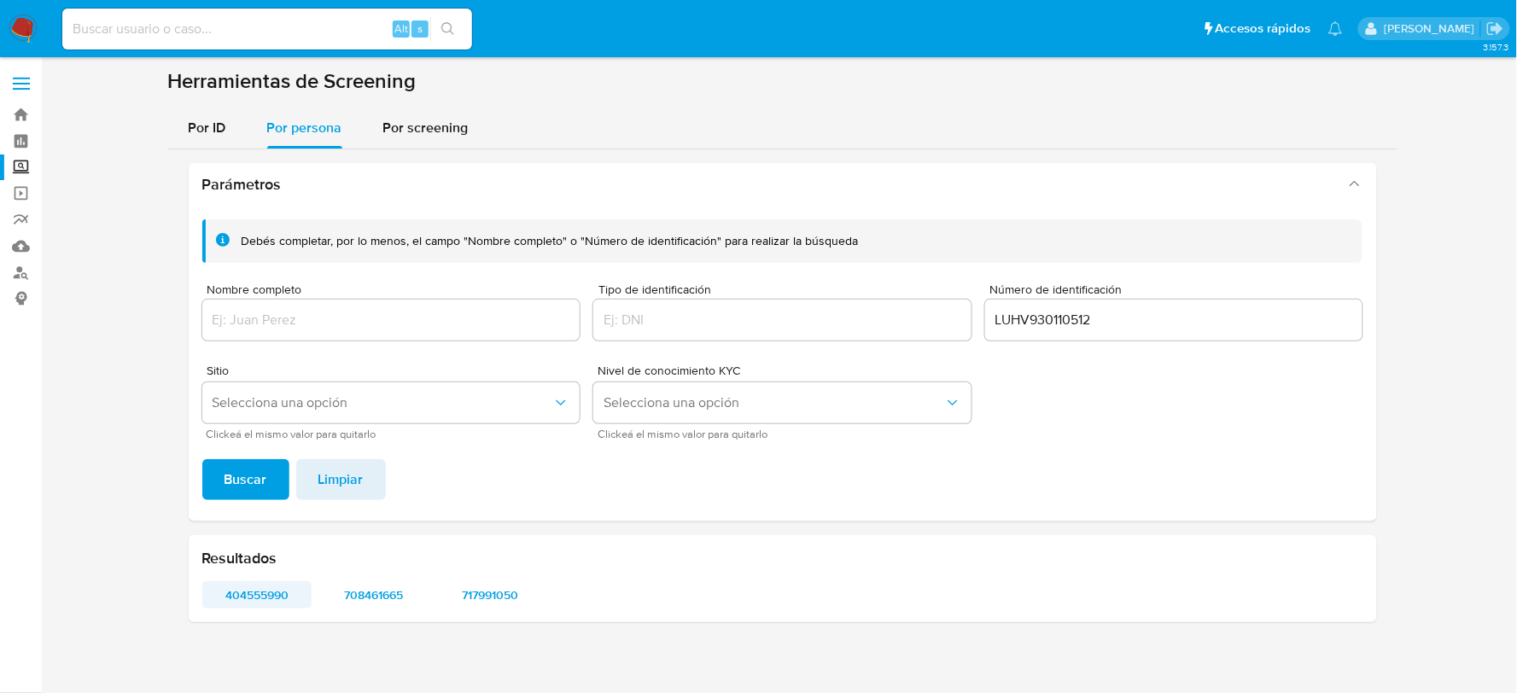
click at [269, 595] on span "404555990" at bounding box center [257, 595] width 86 height 24
click at [376, 591] on span "708461665" at bounding box center [373, 595] width 86 height 24
click at [509, 578] on div "Resultados 404555990 708461665 717991050" at bounding box center [783, 578] width 1188 height 87
click at [507, 593] on span "717991050" at bounding box center [490, 595] width 86 height 24
click at [1057, 320] on input "LUHV930110512" at bounding box center [1174, 320] width 378 height 22
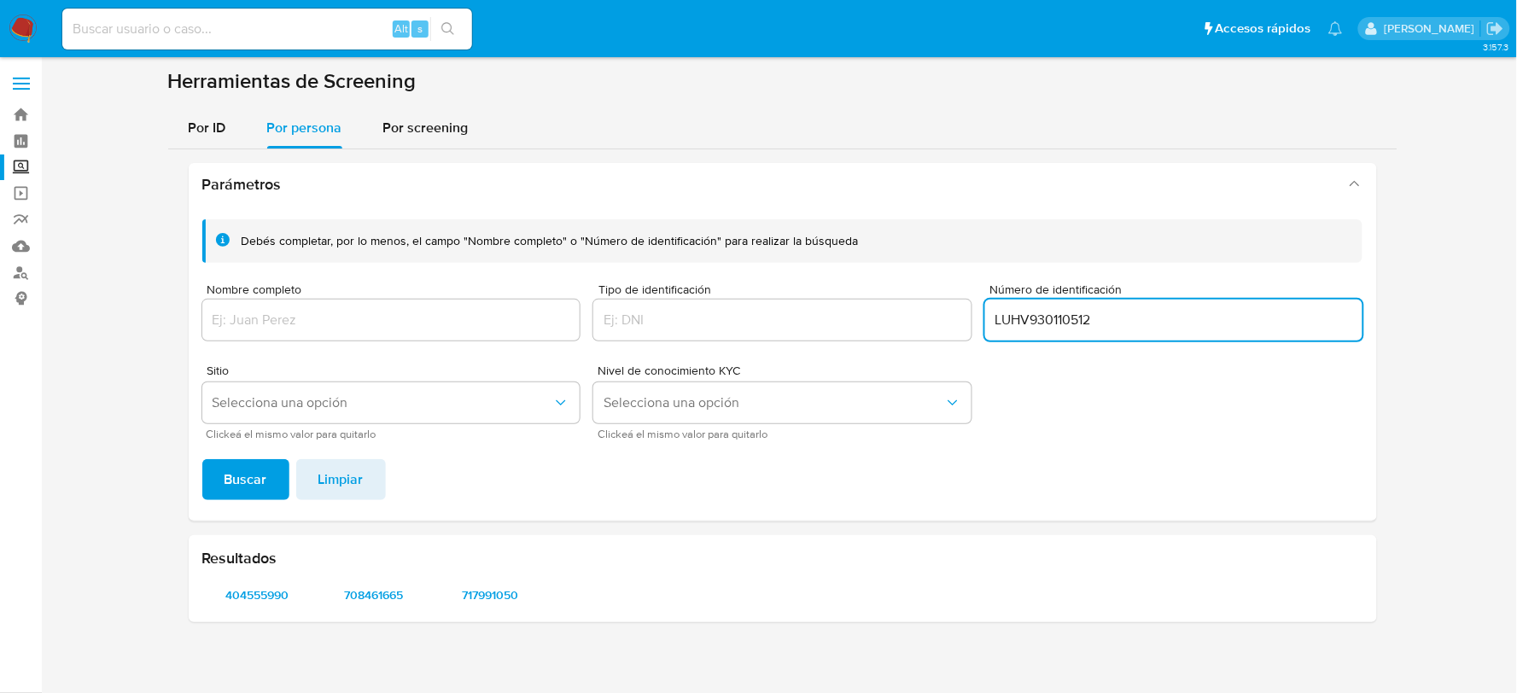
click at [1057, 320] on input "LUHV930110512" at bounding box center [1174, 320] width 378 height 22
click at [458, 317] on input "Nombre completo" at bounding box center [391, 320] width 378 height 22
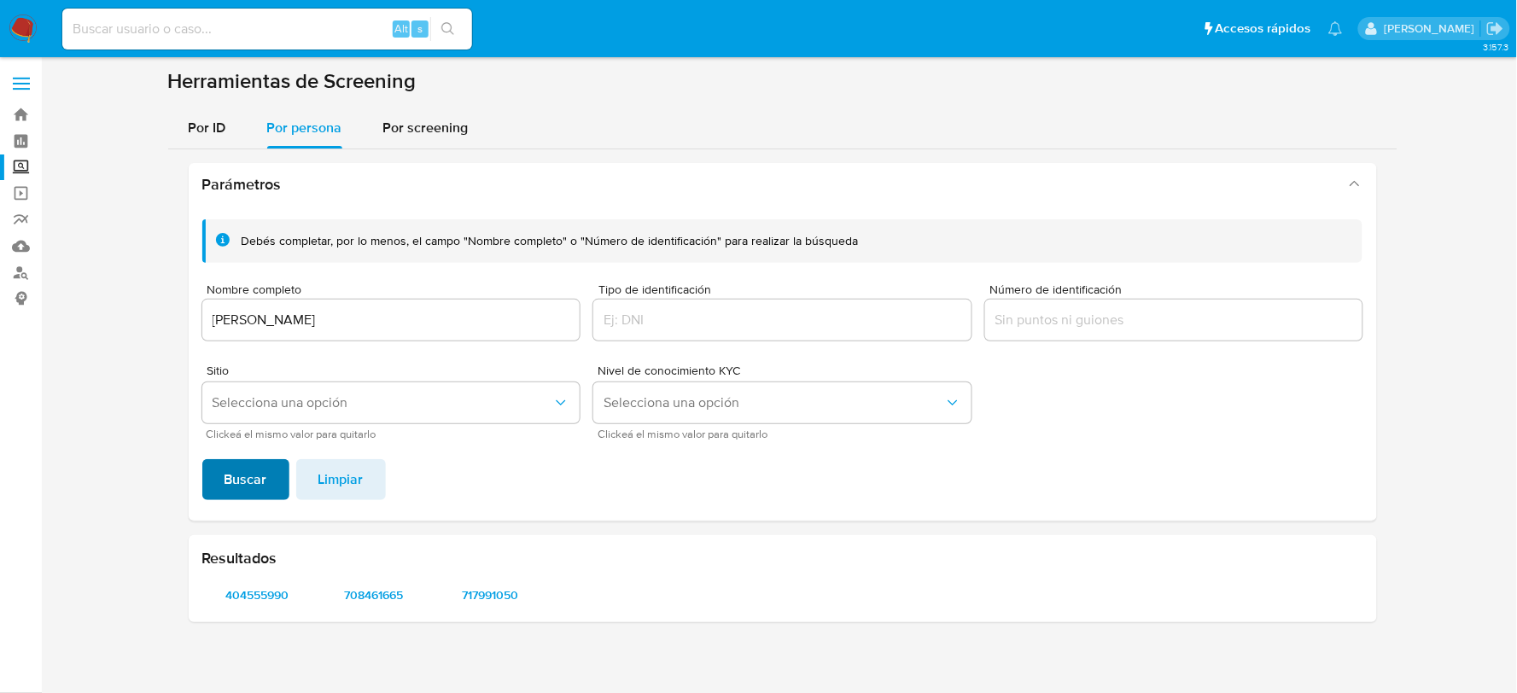
click at [254, 461] on span "Buscar" at bounding box center [245, 480] width 43 height 38
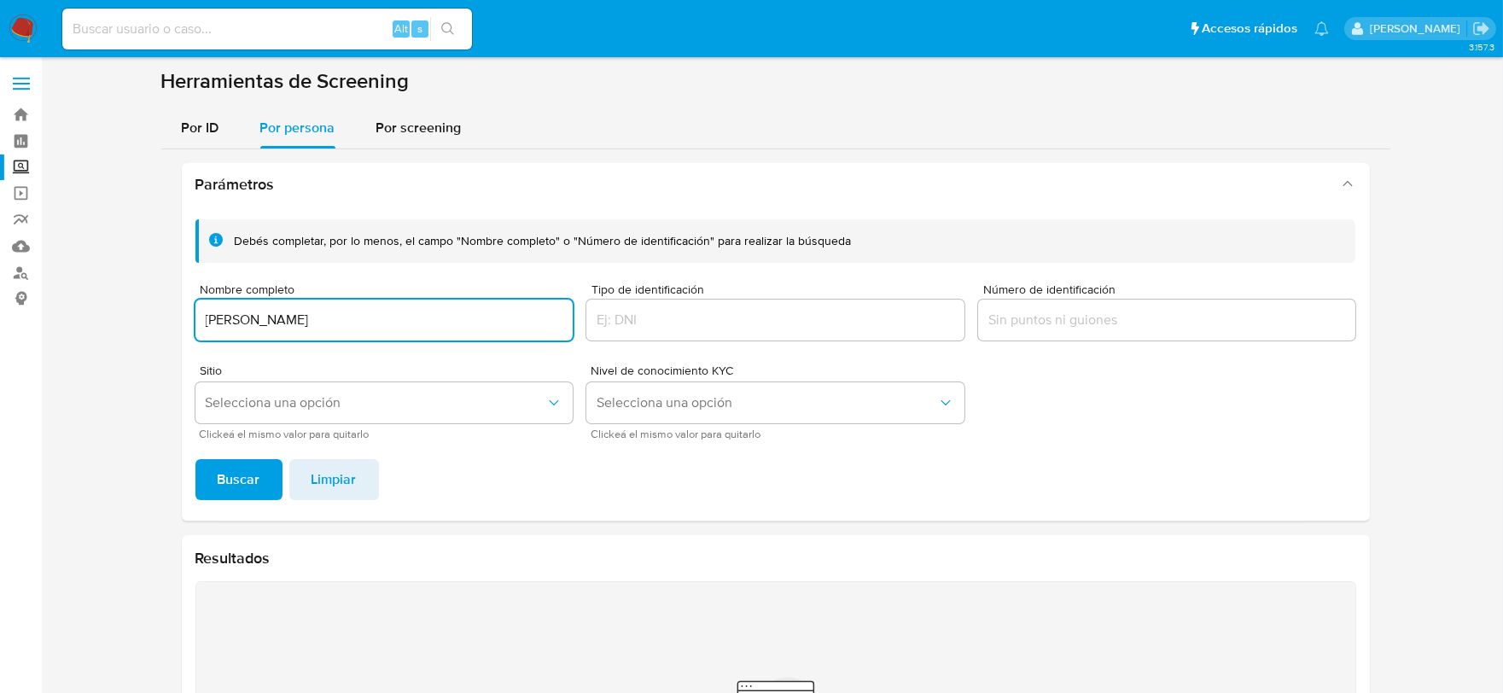
click at [254, 314] on input "[PERSON_NAME]" at bounding box center [384, 320] width 378 height 22
click at [242, 482] on span "Buscar" at bounding box center [239, 480] width 43 height 38
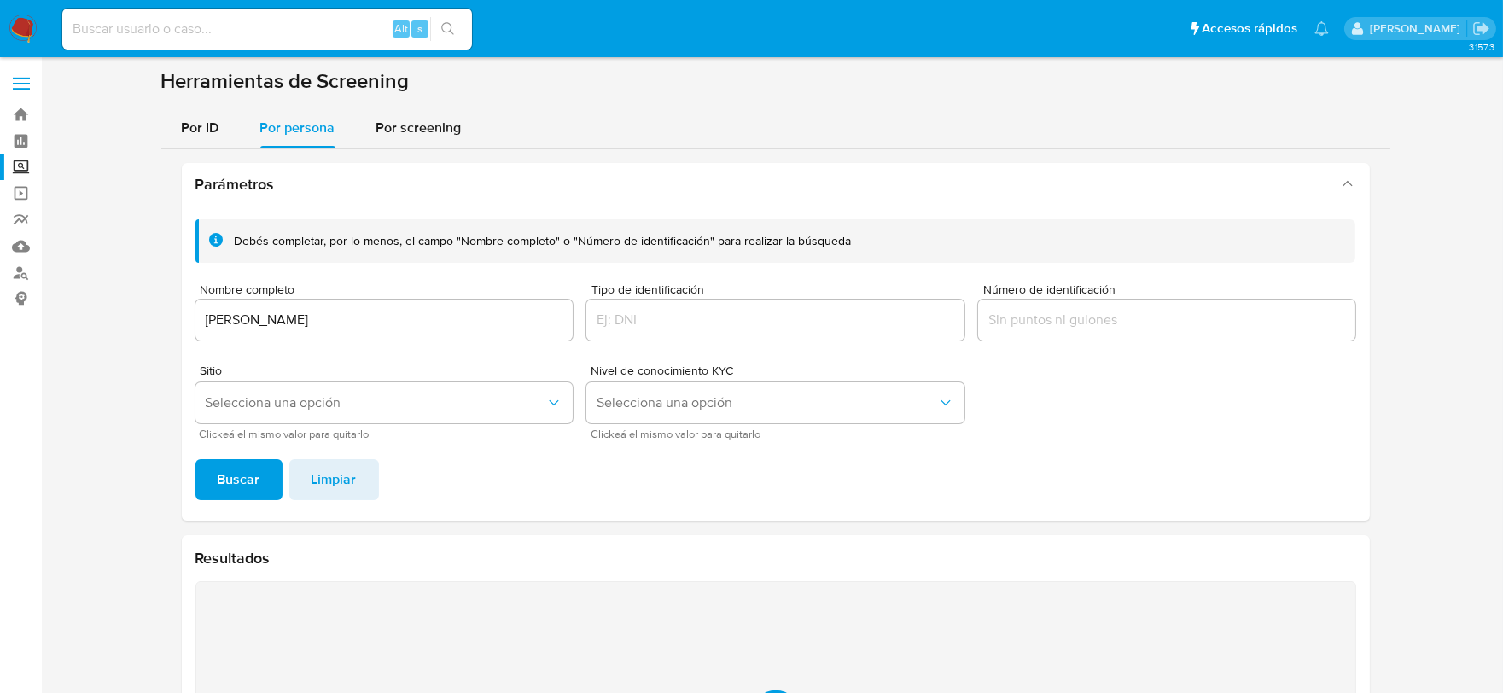
scroll to position [224, 0]
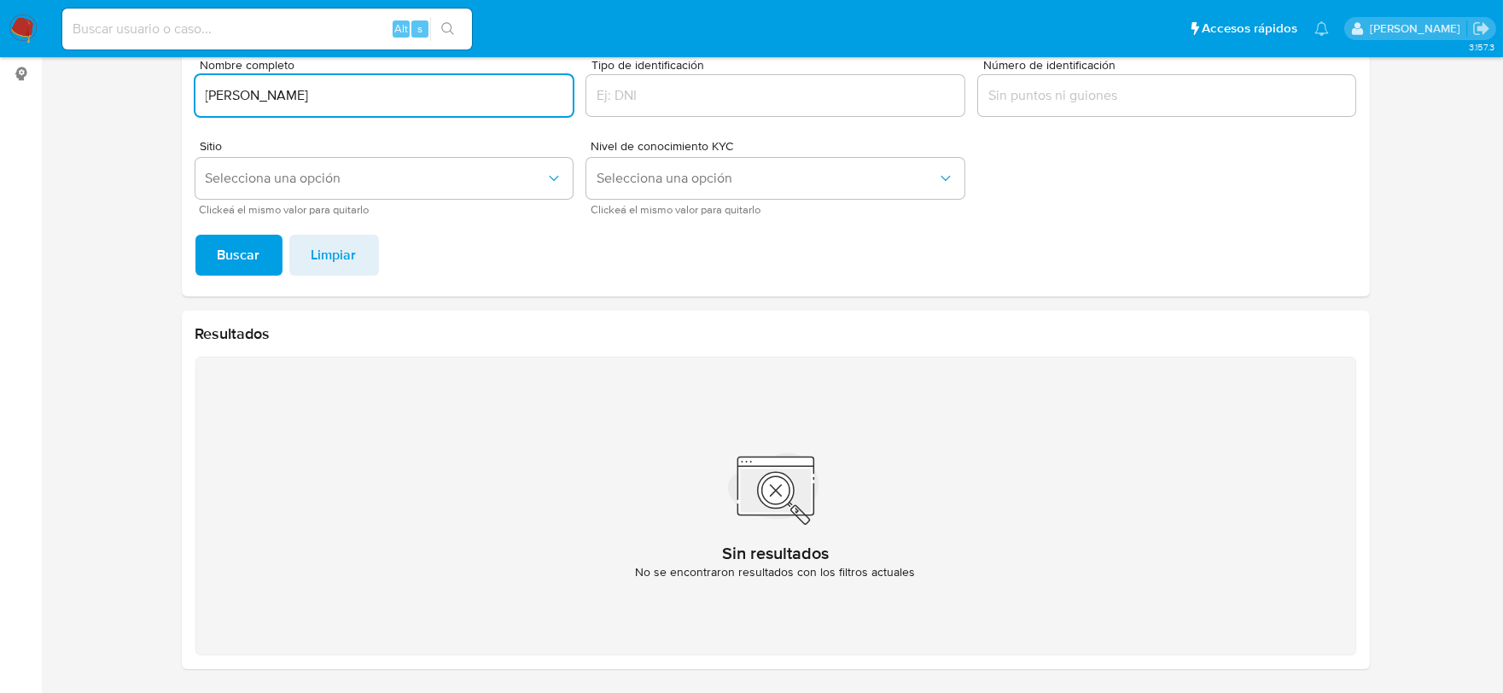
click at [237, 95] on input "[PERSON_NAME]" at bounding box center [384, 95] width 378 height 22
click at [195, 235] on button "Buscar" at bounding box center [238, 255] width 87 height 41
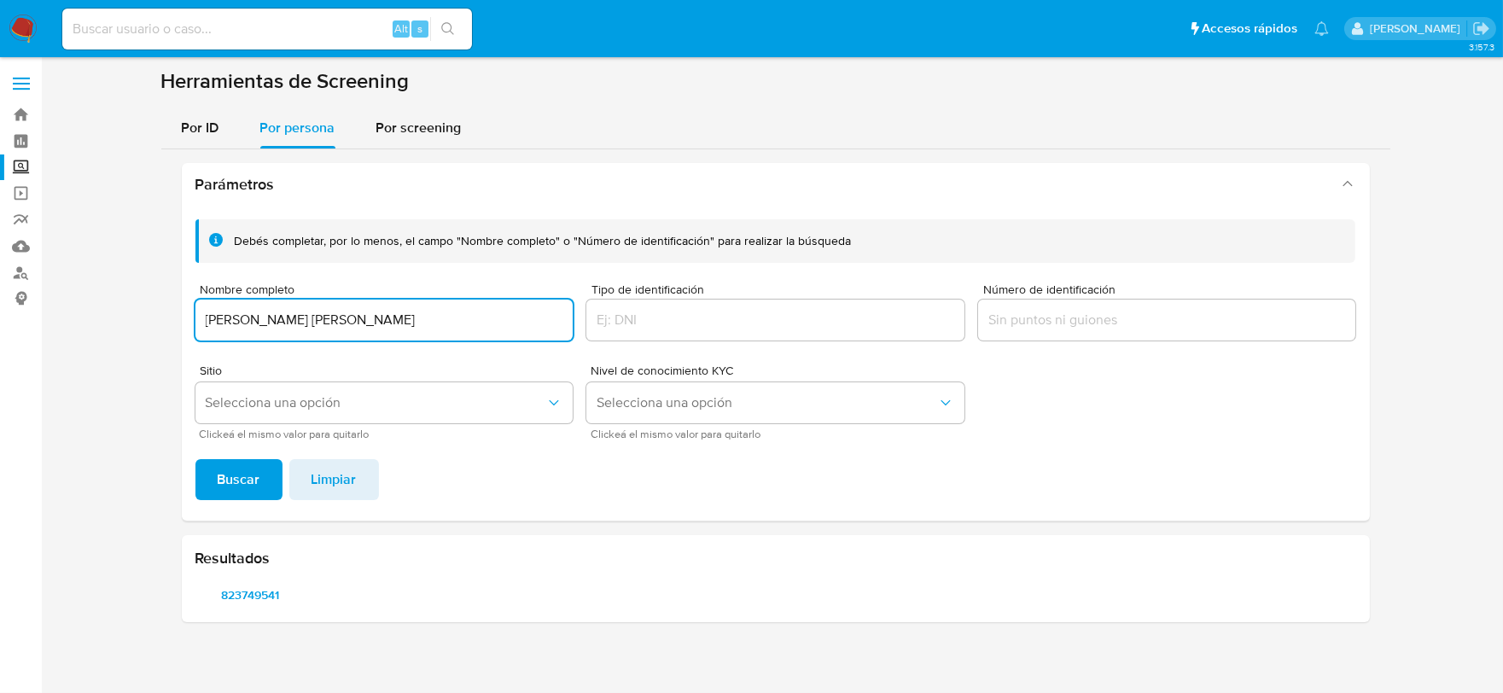
scroll to position [0, 0]
click at [236, 587] on span "823749541" at bounding box center [257, 595] width 86 height 24
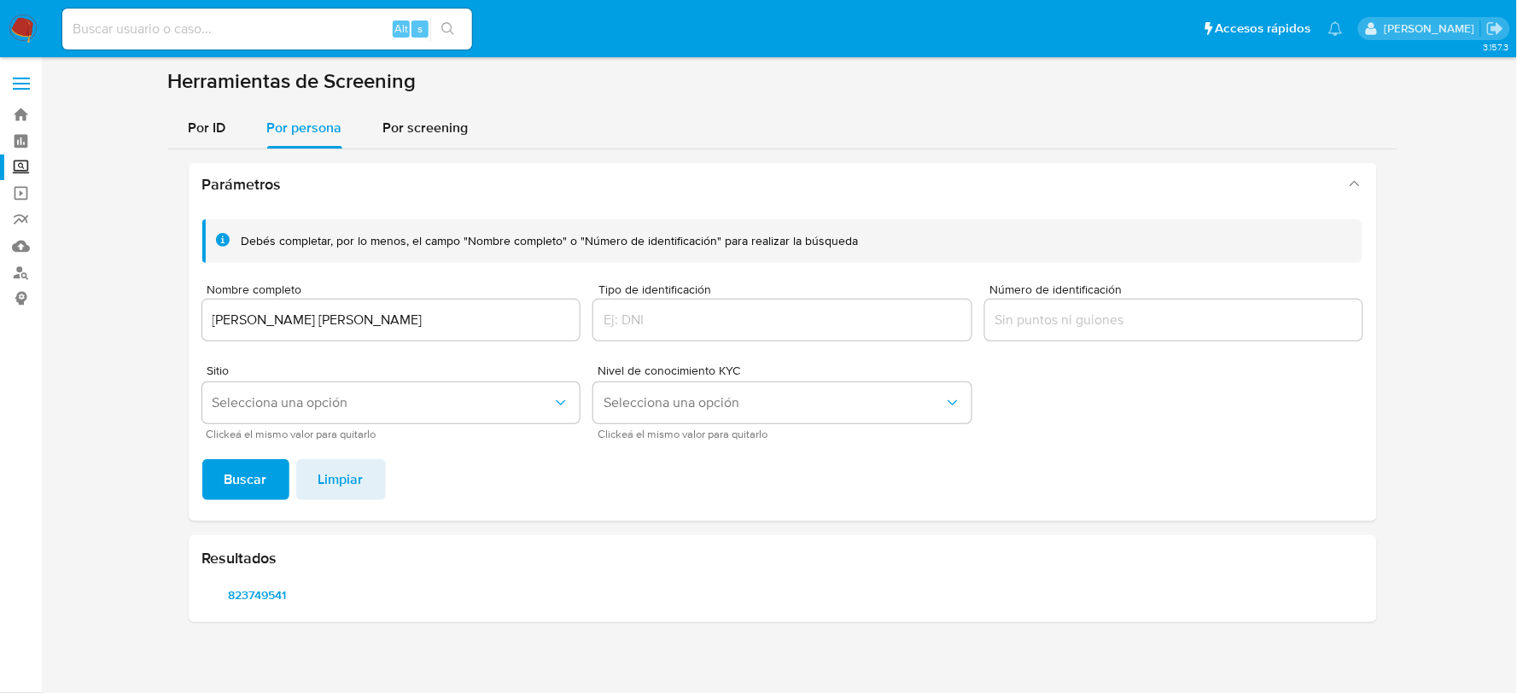
click at [277, 330] on div "JUSTINO RIVAS LUNA" at bounding box center [391, 320] width 378 height 41
click at [276, 323] on input "JUSTINO RIVAS LUNA" at bounding box center [391, 320] width 378 height 22
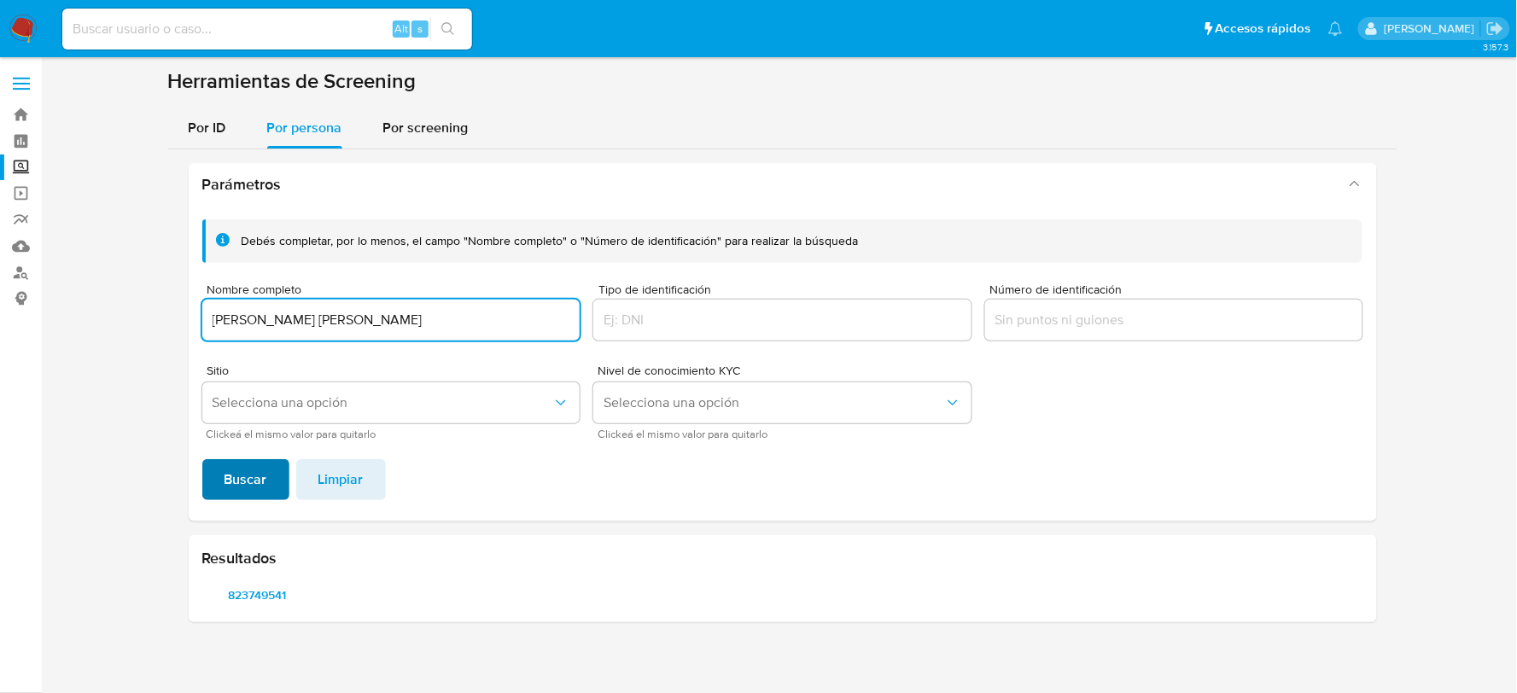
click at [219, 482] on button "Buscar" at bounding box center [245, 479] width 87 height 41
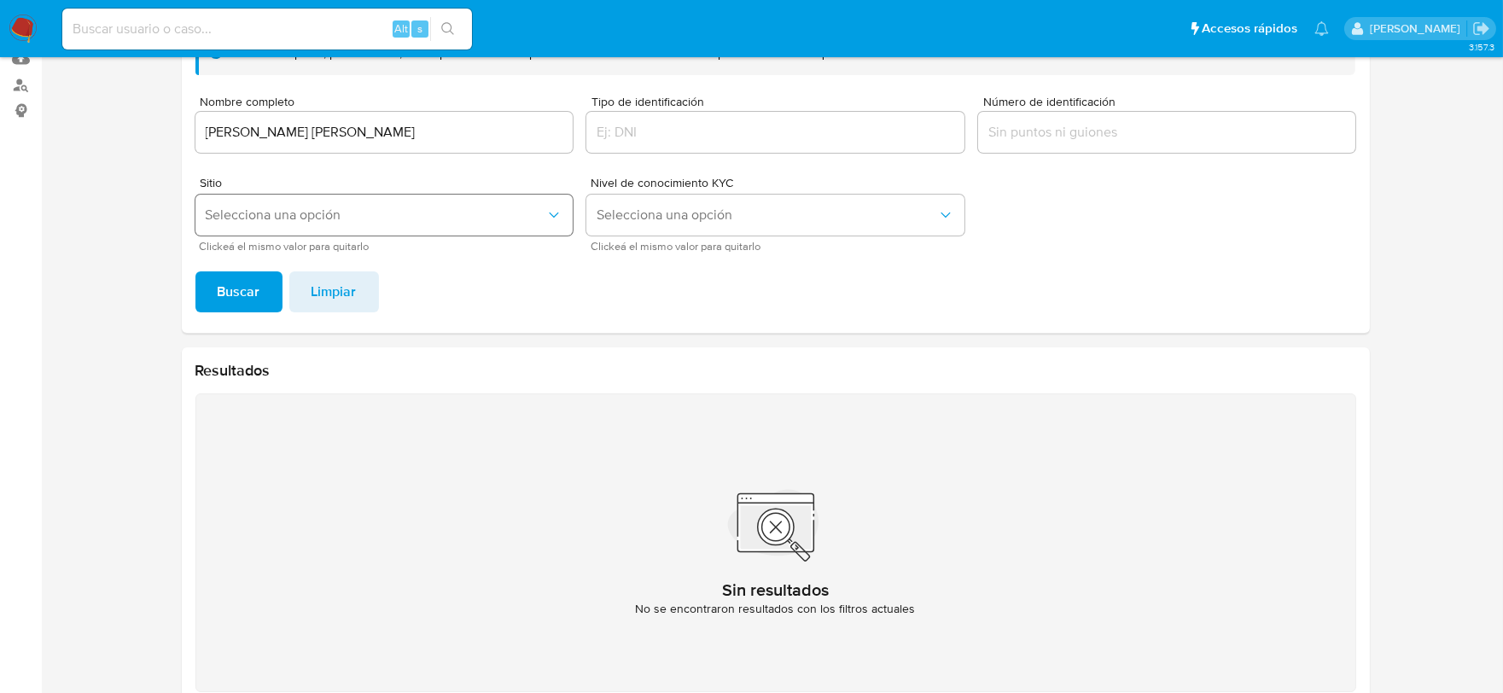
scroll to position [189, 0]
click at [355, 131] on input "JOSE ALBERTO ALEJO BELLO" at bounding box center [384, 130] width 378 height 22
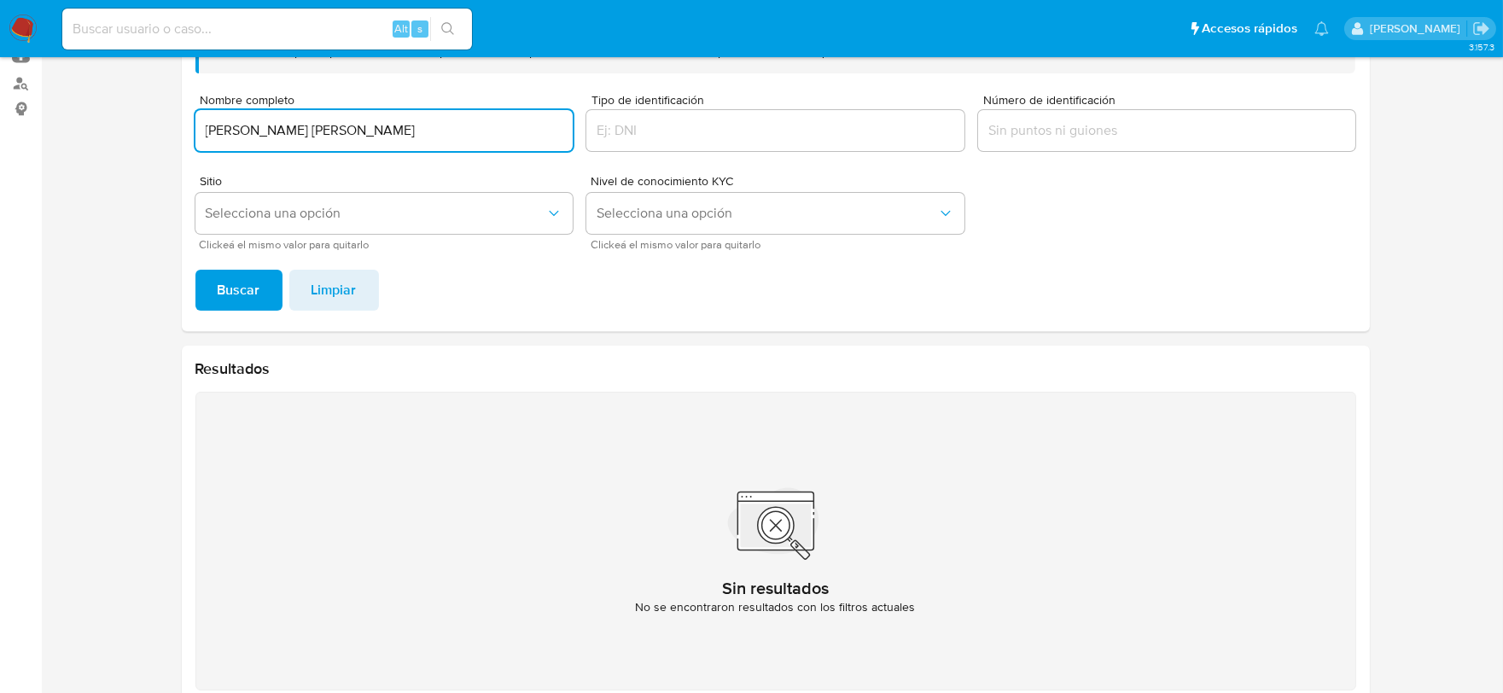
drag, startPoint x: 194, startPoint y: 132, endPoint x: 216, endPoint y: 146, distance: 26.1
click at [201, 137] on input "JOSE ALBERTO ALEJO BELLO" at bounding box center [384, 130] width 378 height 22
type input "JOSE ALBERTO ALEJO BELLO"
click at [231, 282] on span "Buscar" at bounding box center [239, 290] width 43 height 38
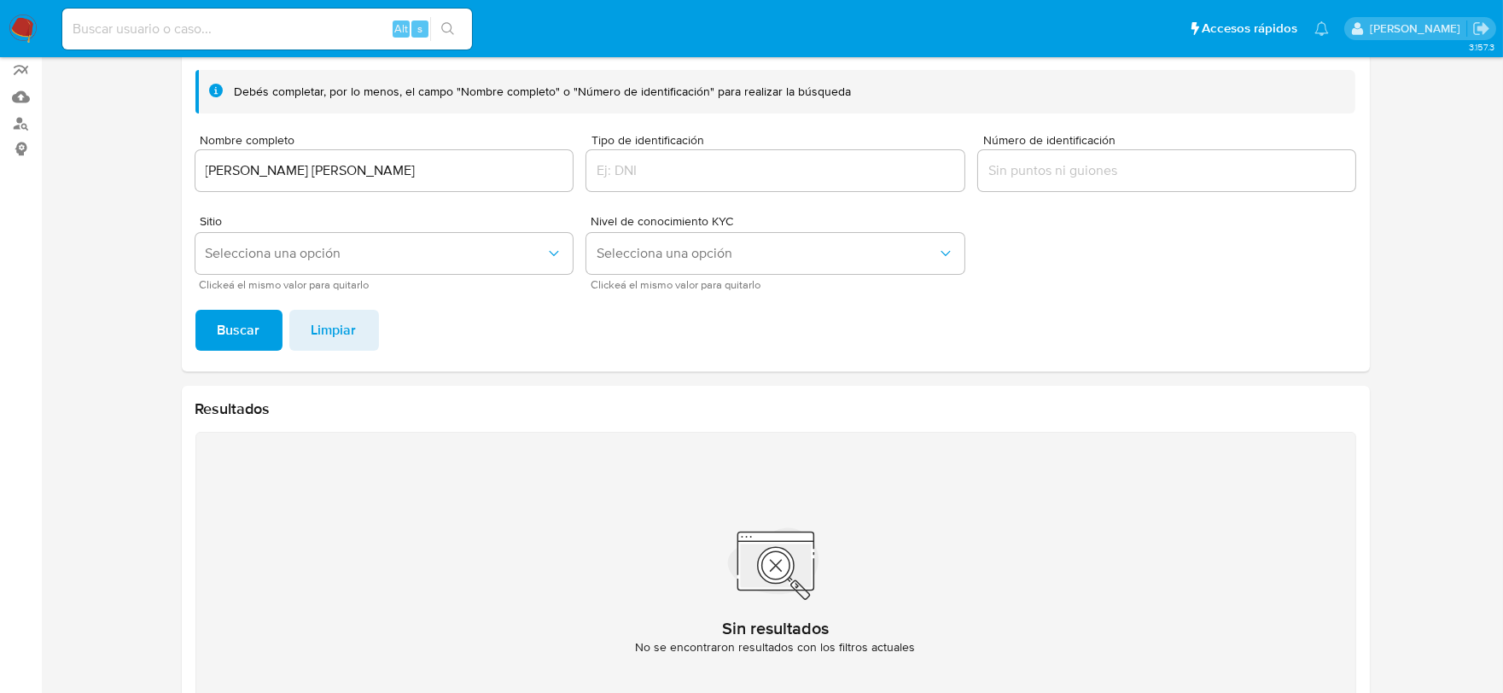
scroll to position [35, 0]
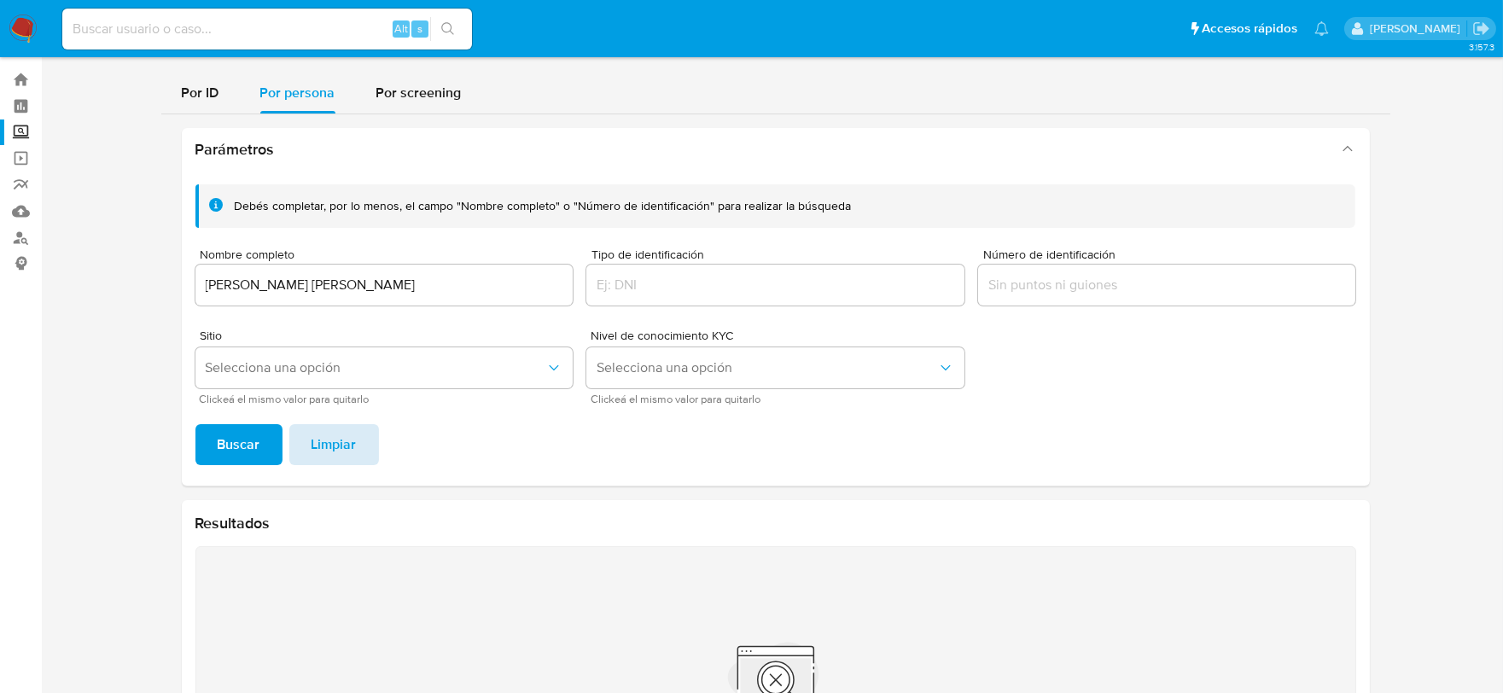
click at [354, 439] on button "Limpiar" at bounding box center [334, 444] width 90 height 41
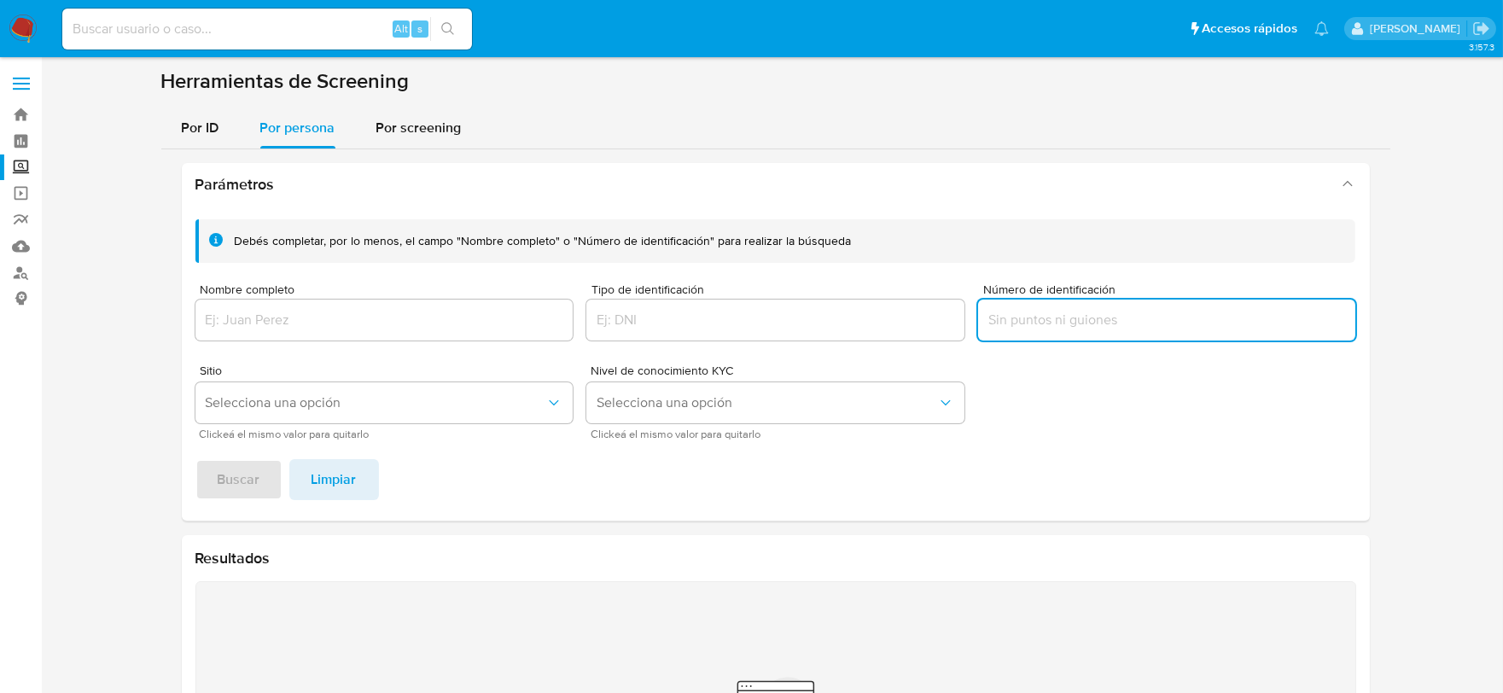
click at [996, 309] on input "Número de identificación" at bounding box center [1167, 320] width 378 height 22
type input "AEBA731112TJA"
click at [216, 481] on button "Buscar" at bounding box center [238, 479] width 87 height 41
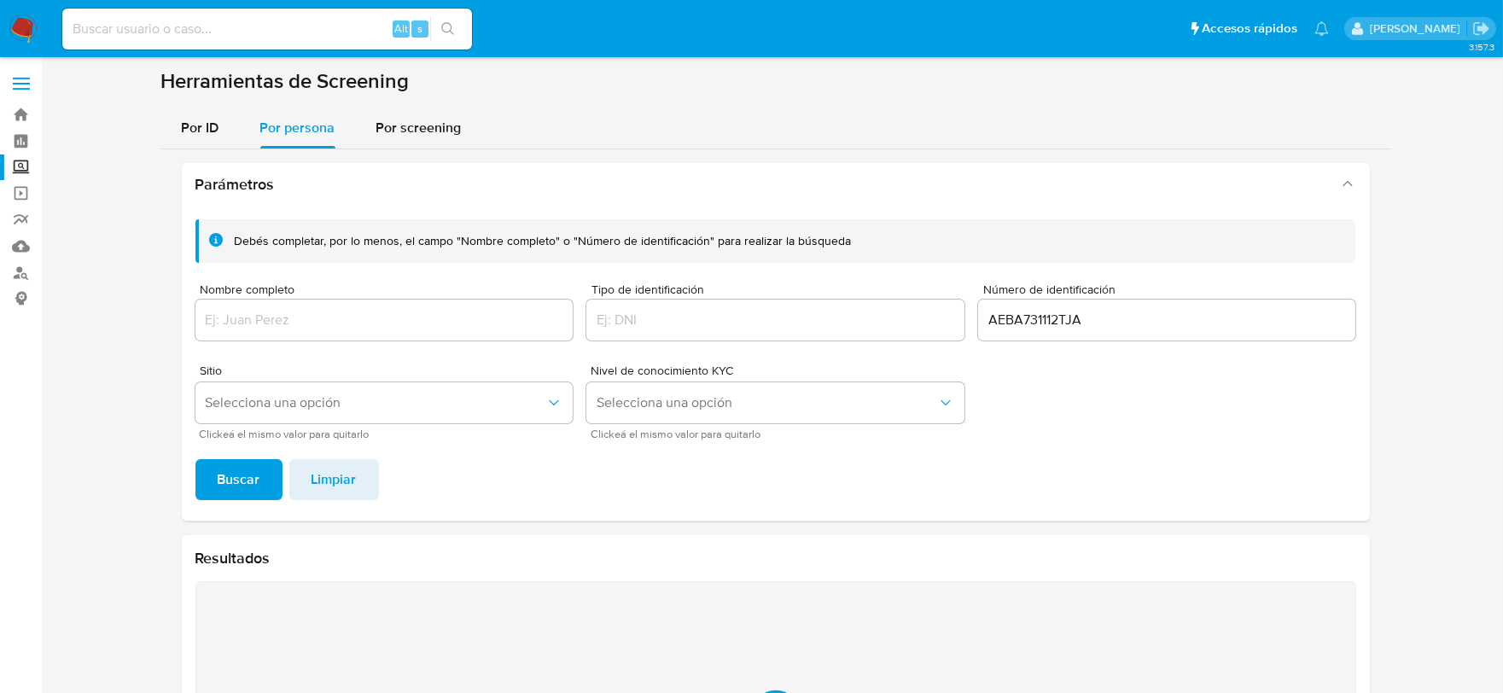
scroll to position [224, 0]
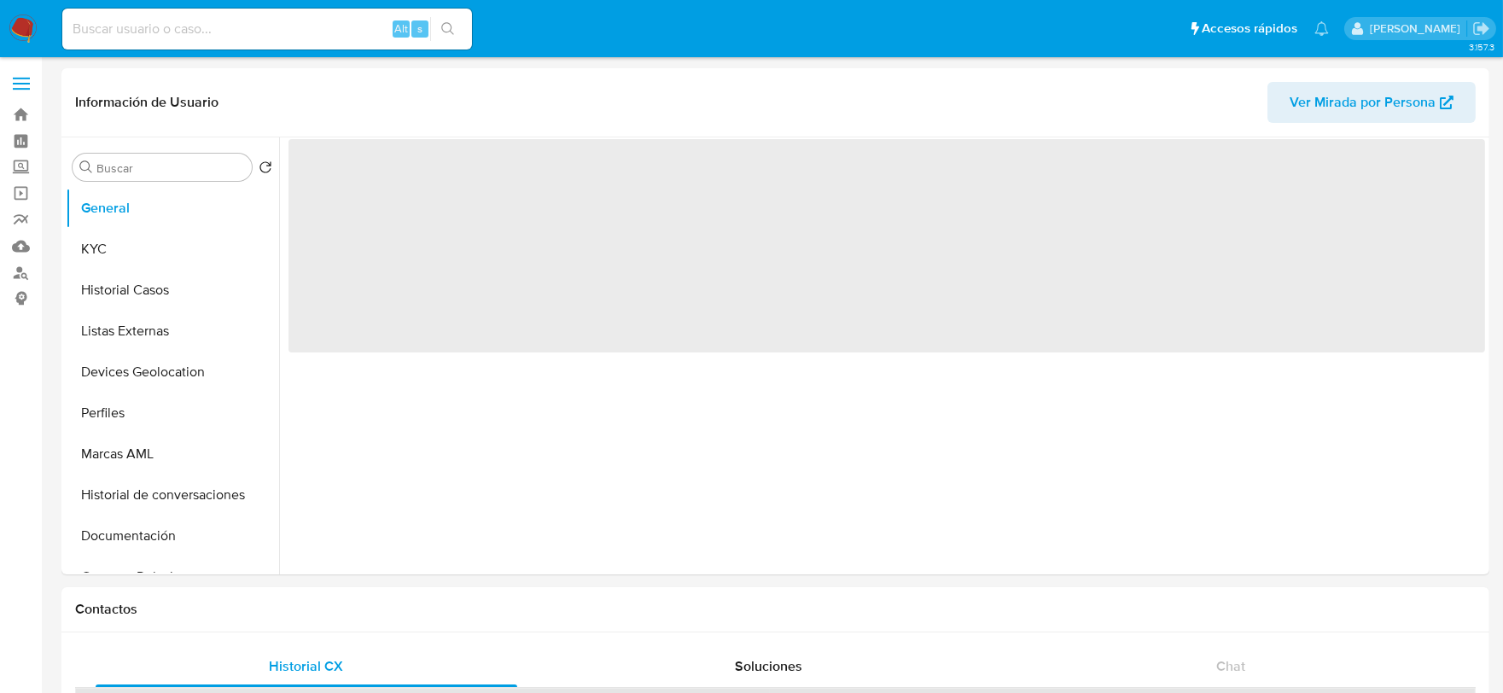
select select "10"
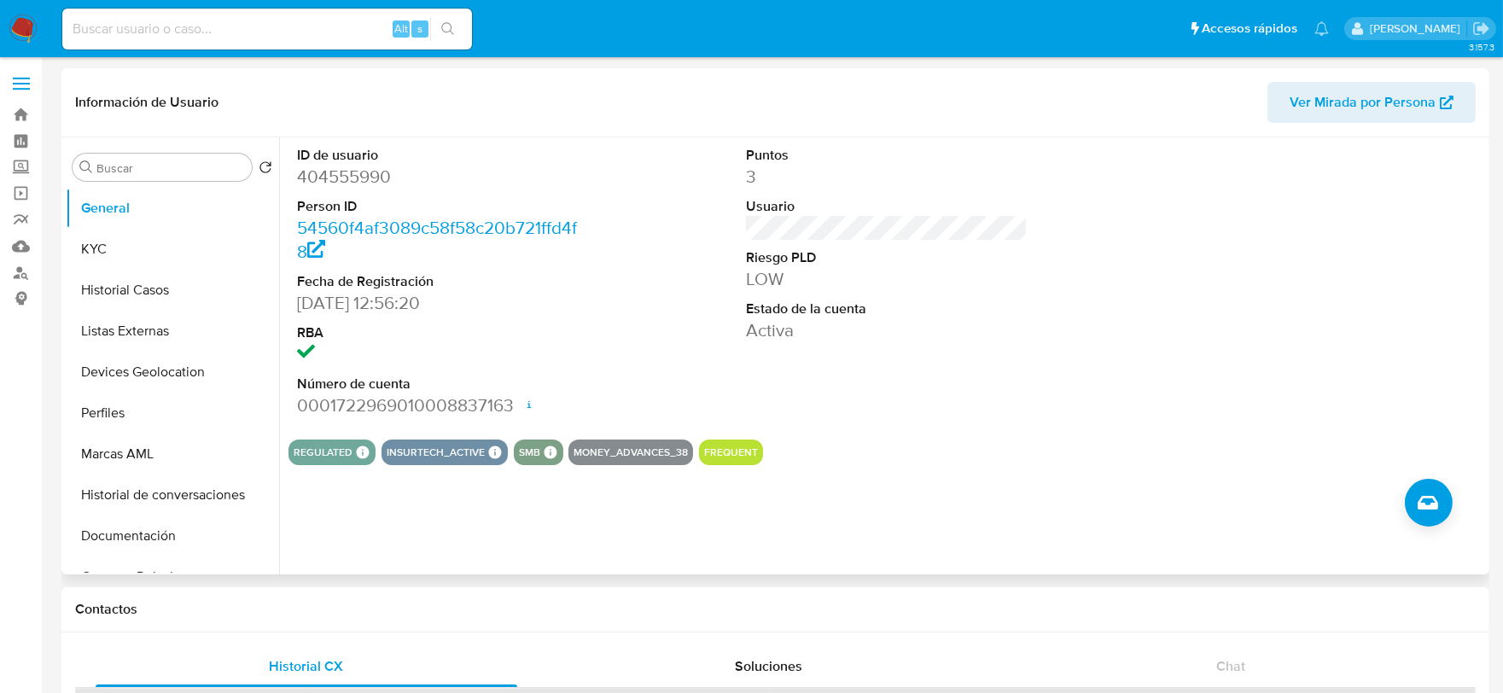
click at [329, 179] on dd "404555990" at bounding box center [438, 177] width 282 height 24
copy dd "404555990"
click at [157, 248] on button "KYC" at bounding box center [166, 249] width 200 height 41
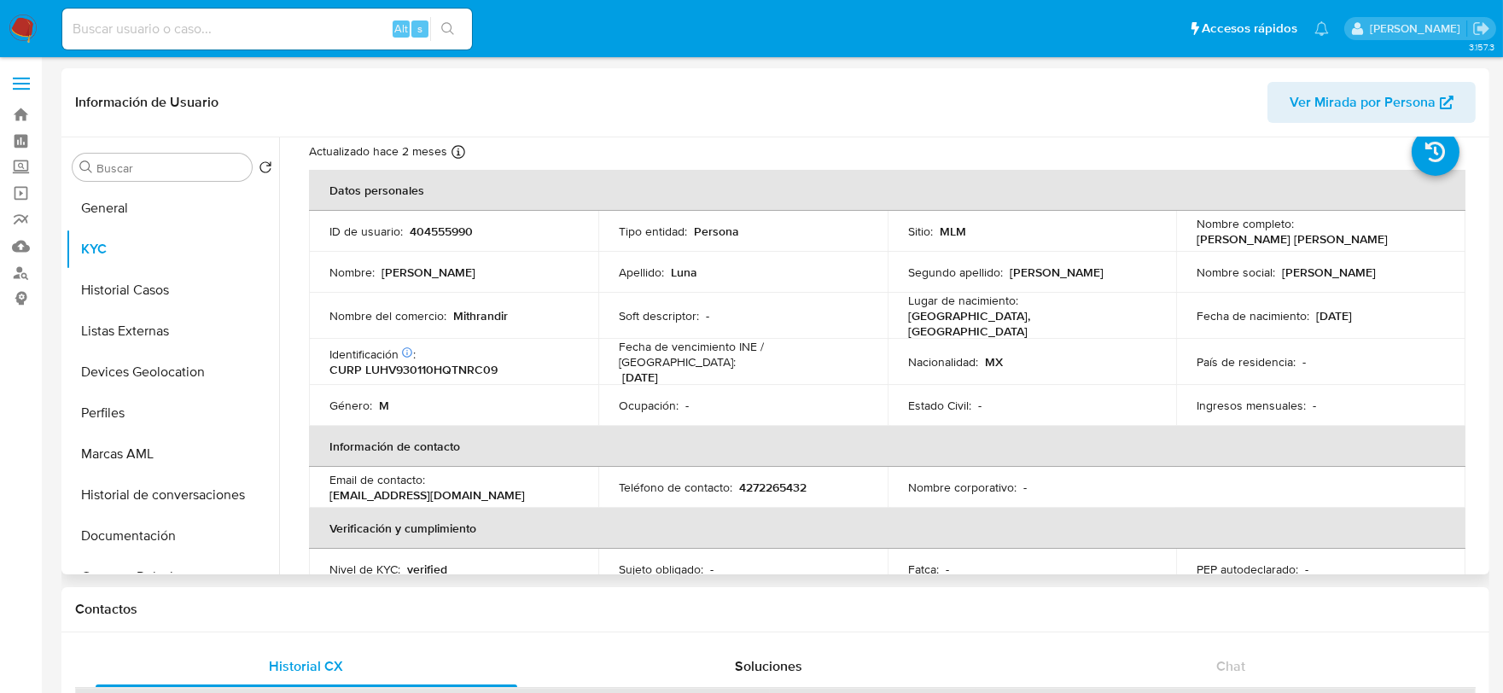
scroll to position [29, 0]
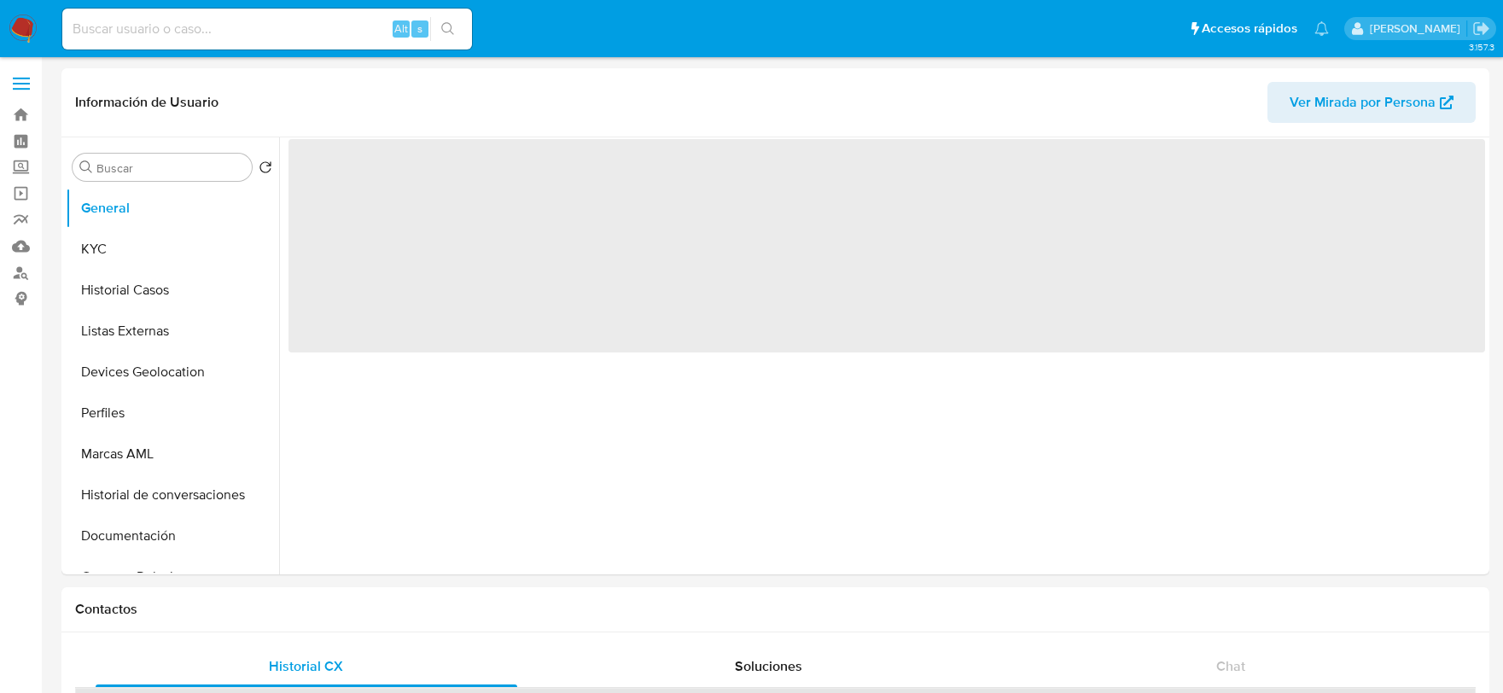
select select "10"
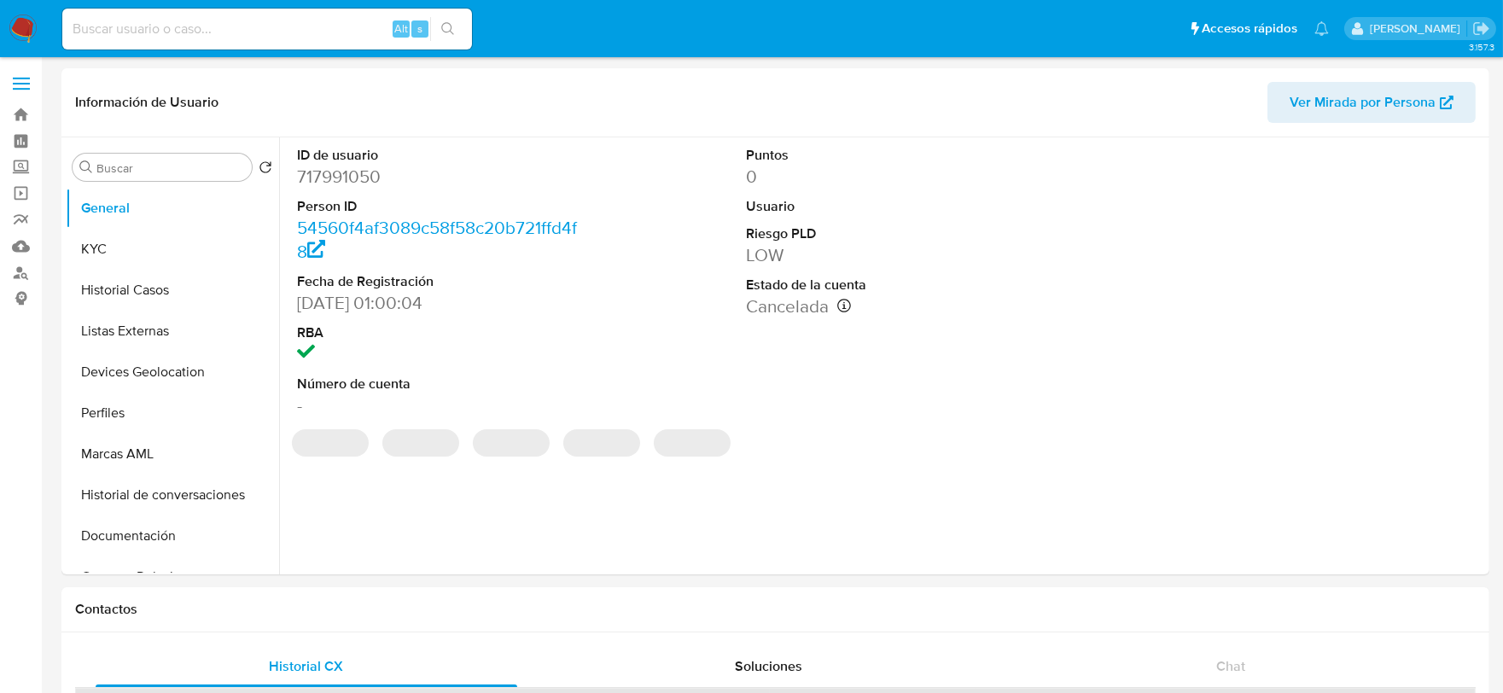
select select "10"
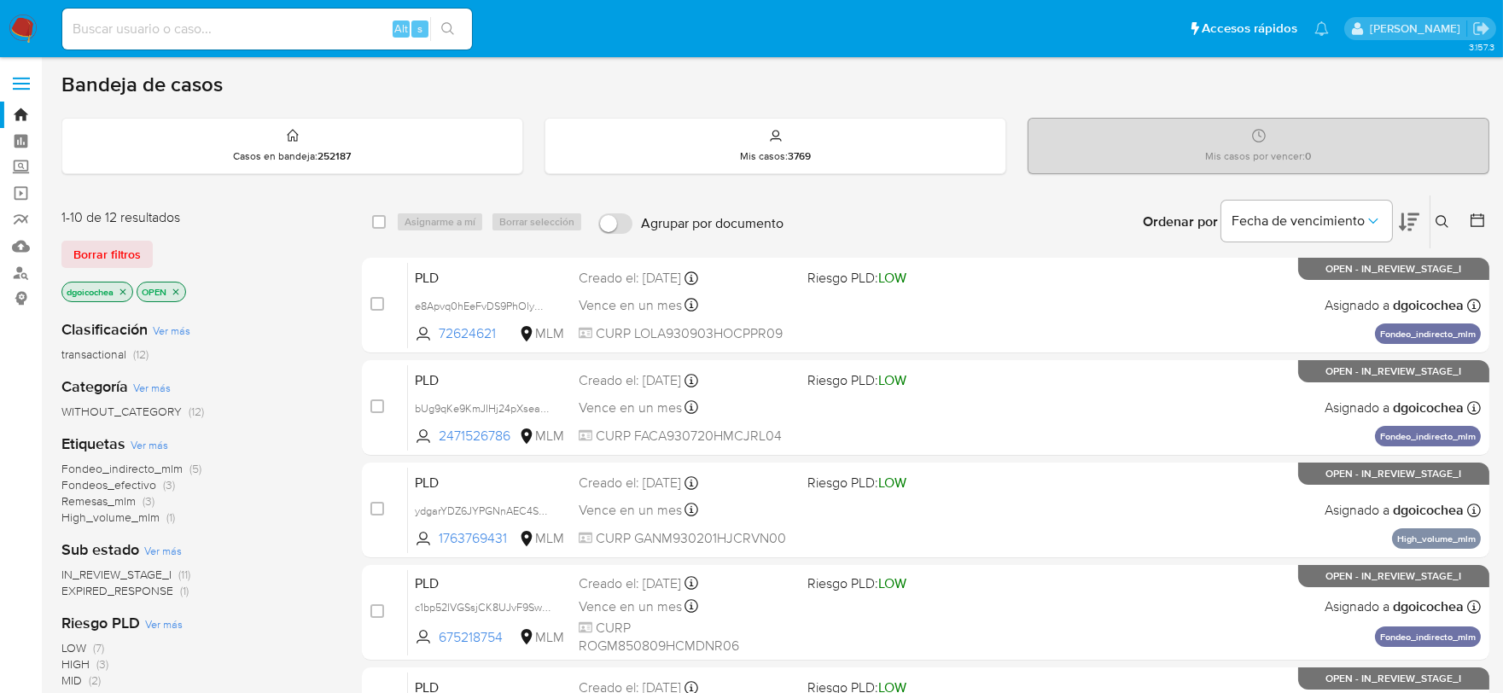
click at [131, 493] on span "Remesas_mlm" at bounding box center [98, 500] width 74 height 17
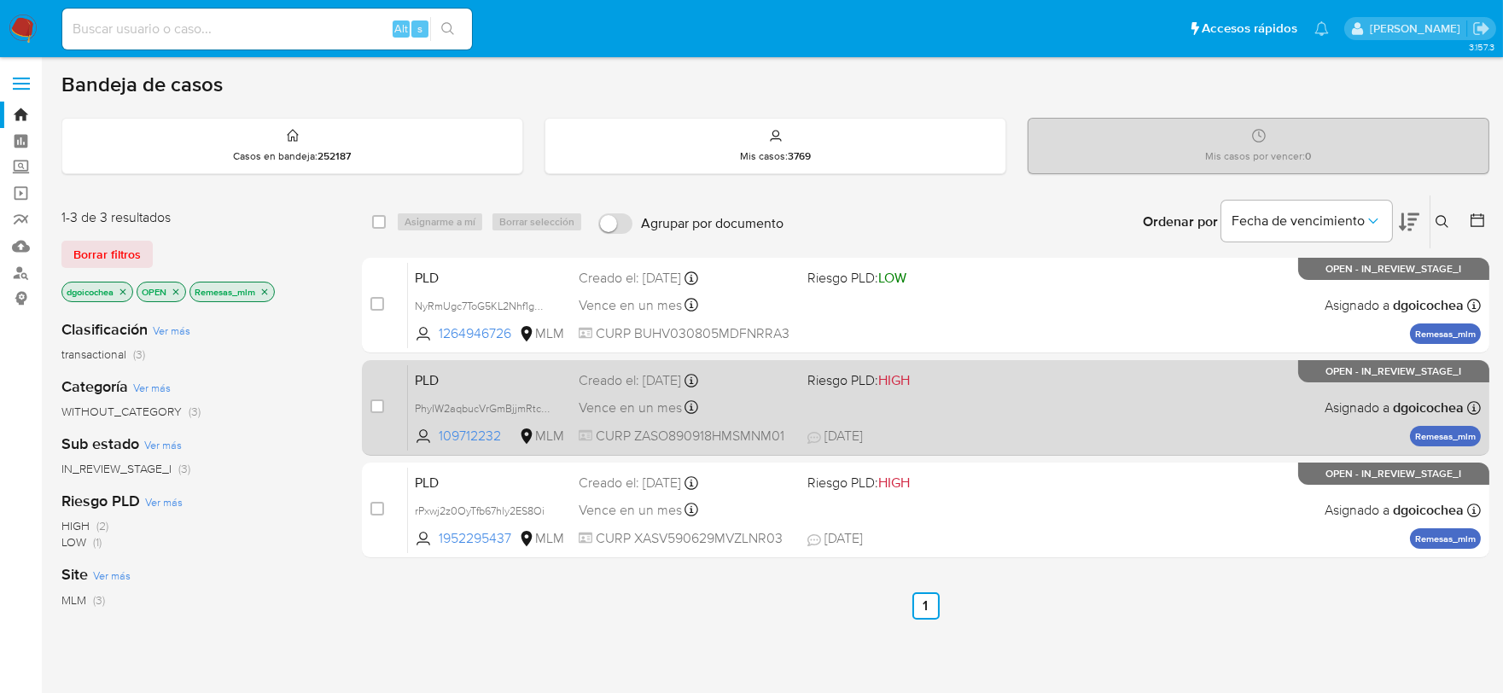
click at [427, 386] on span "PLD" at bounding box center [490, 379] width 150 height 22
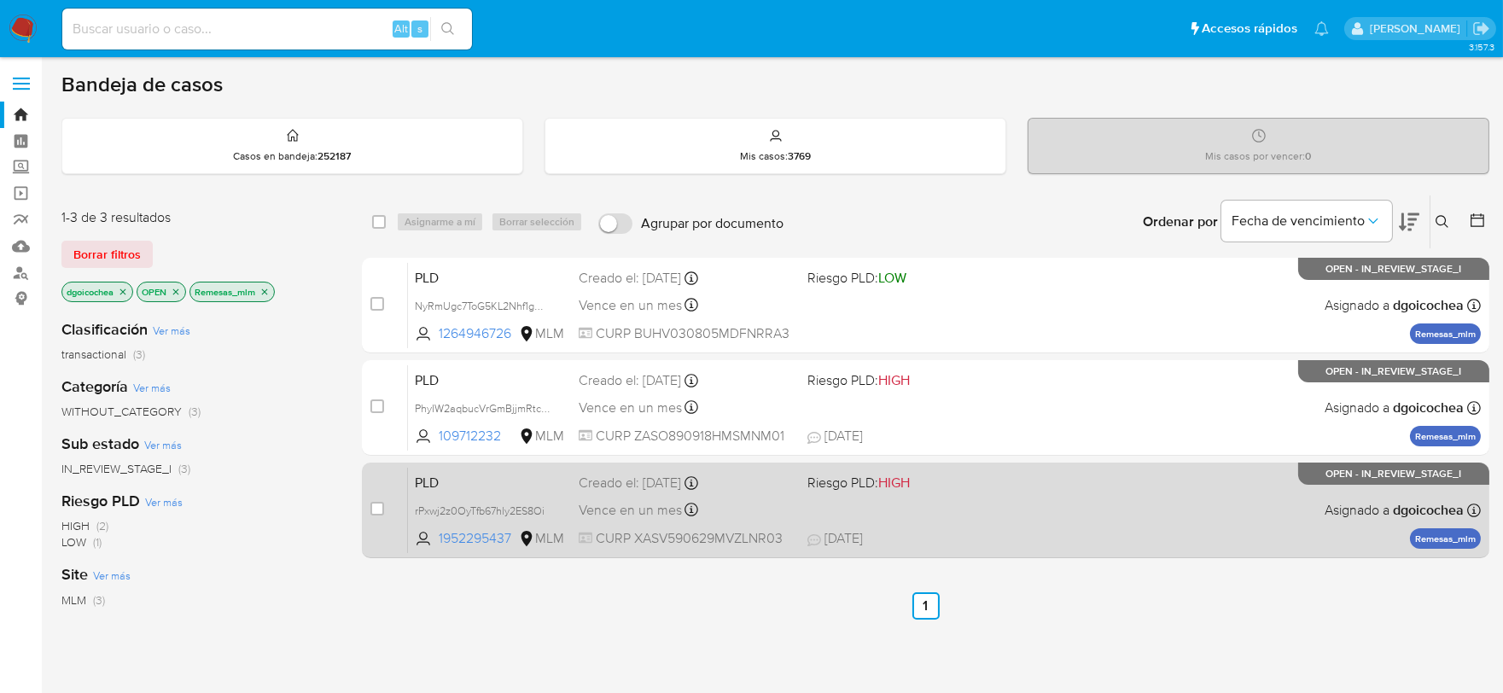
click at [430, 476] on span "PLD" at bounding box center [490, 481] width 150 height 22
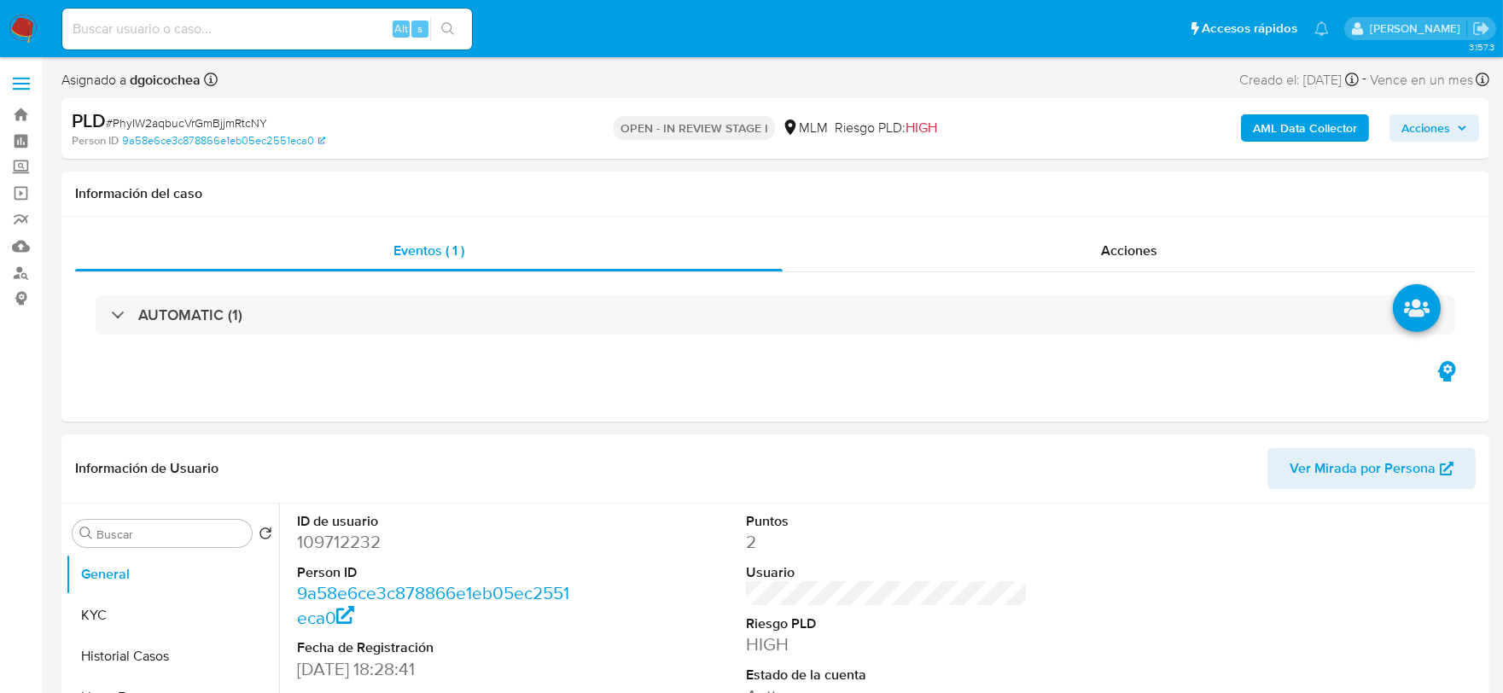
select select "10"
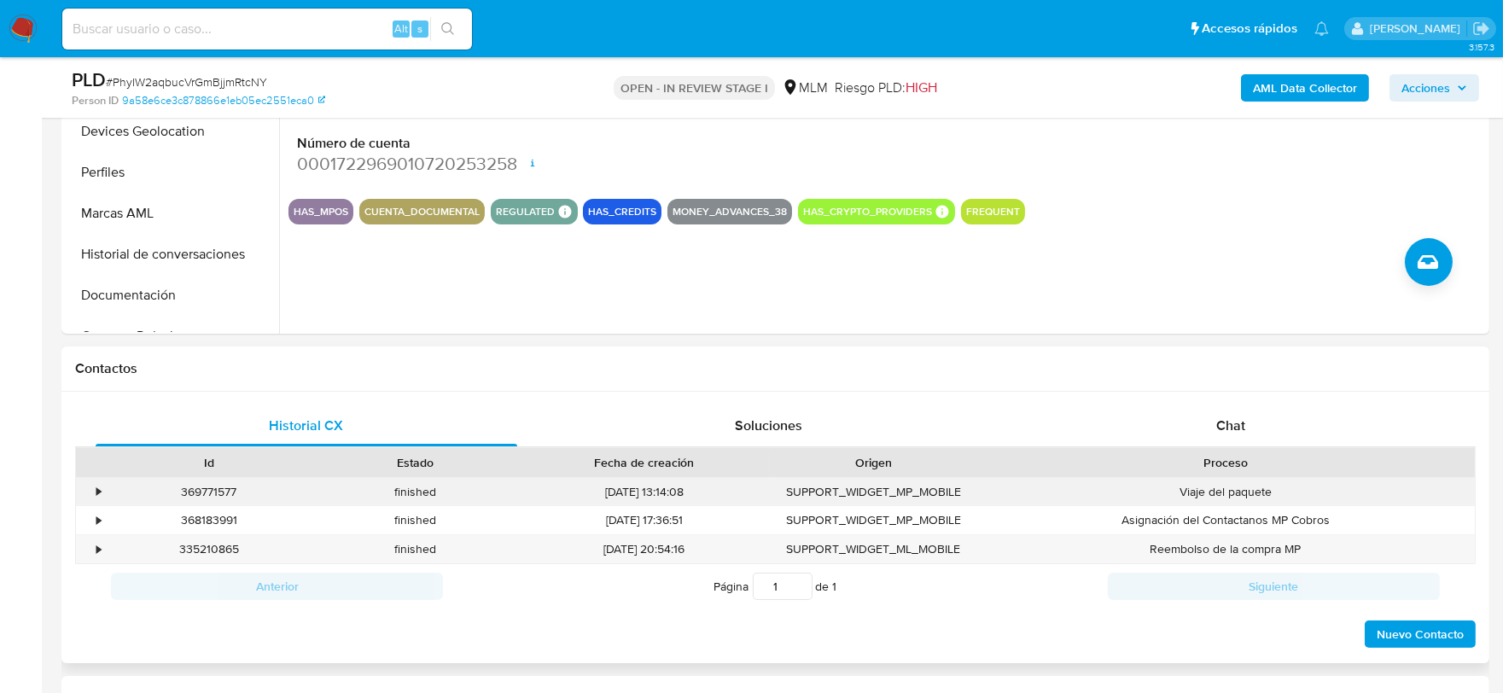
scroll to position [568, 0]
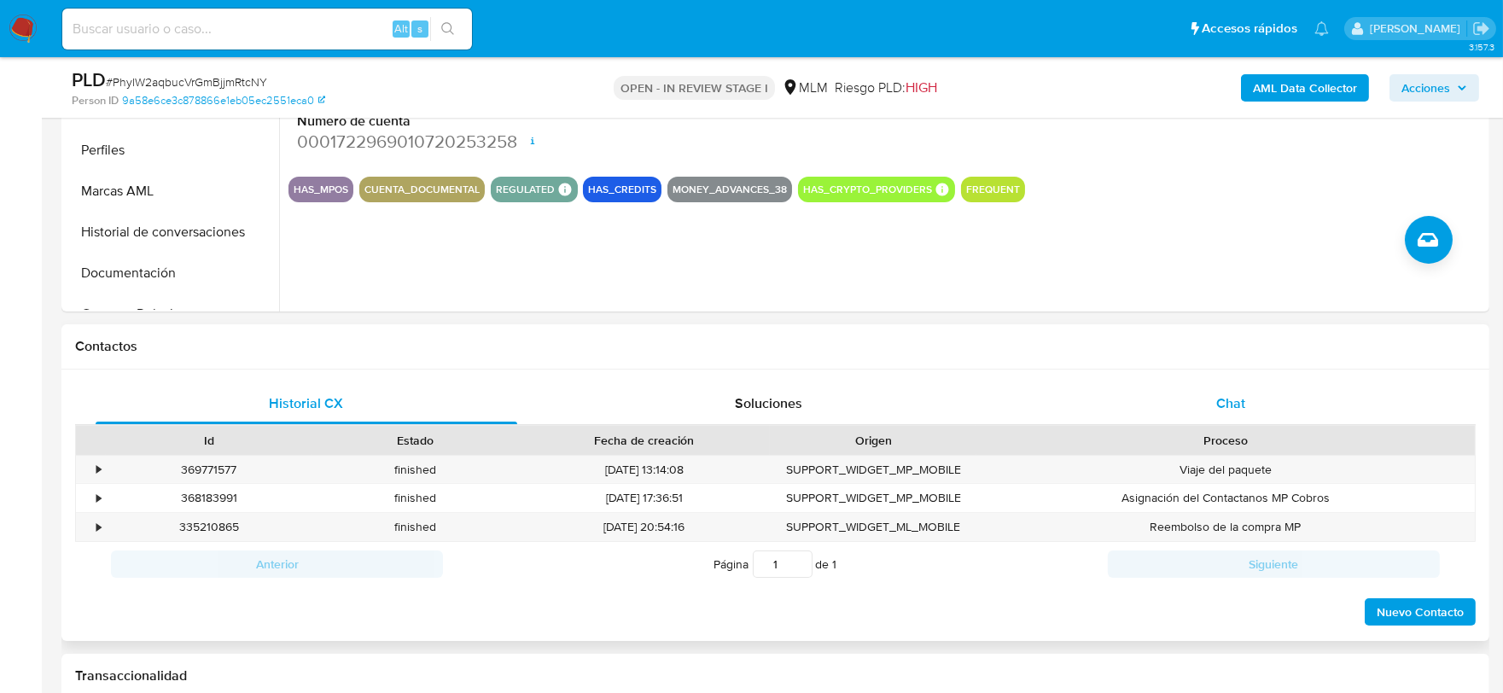
click at [1235, 404] on span "Chat" at bounding box center [1230, 403] width 29 height 20
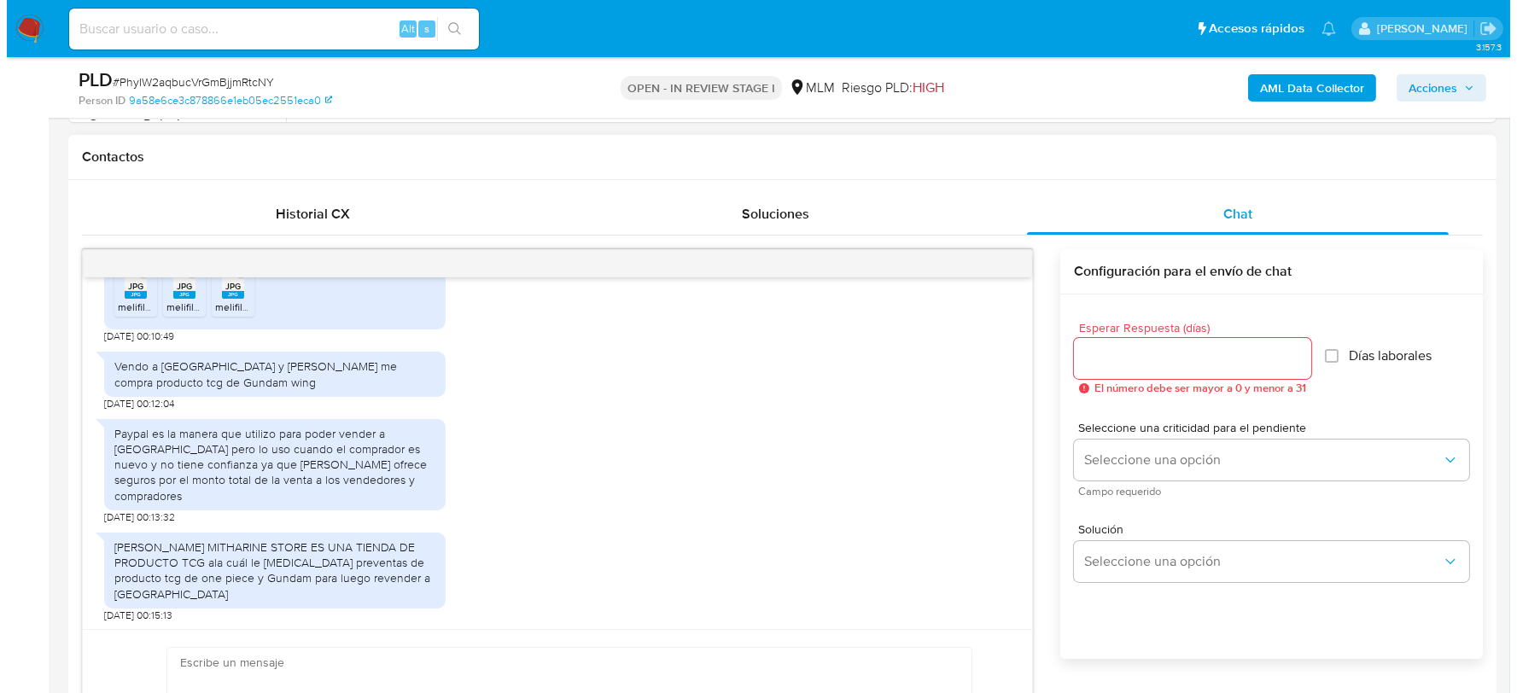
scroll to position [279, 0]
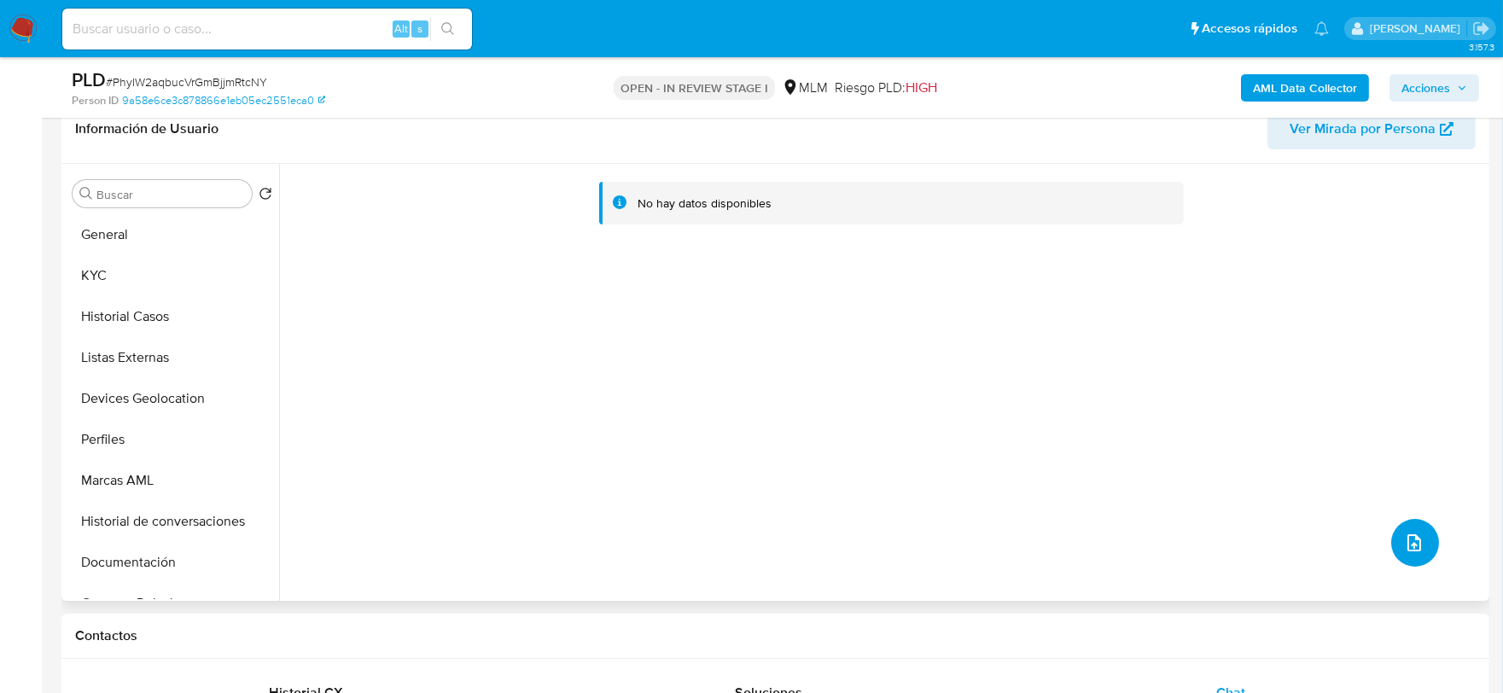
click at [1404, 534] on icon "upload-file" at bounding box center [1414, 543] width 20 height 20
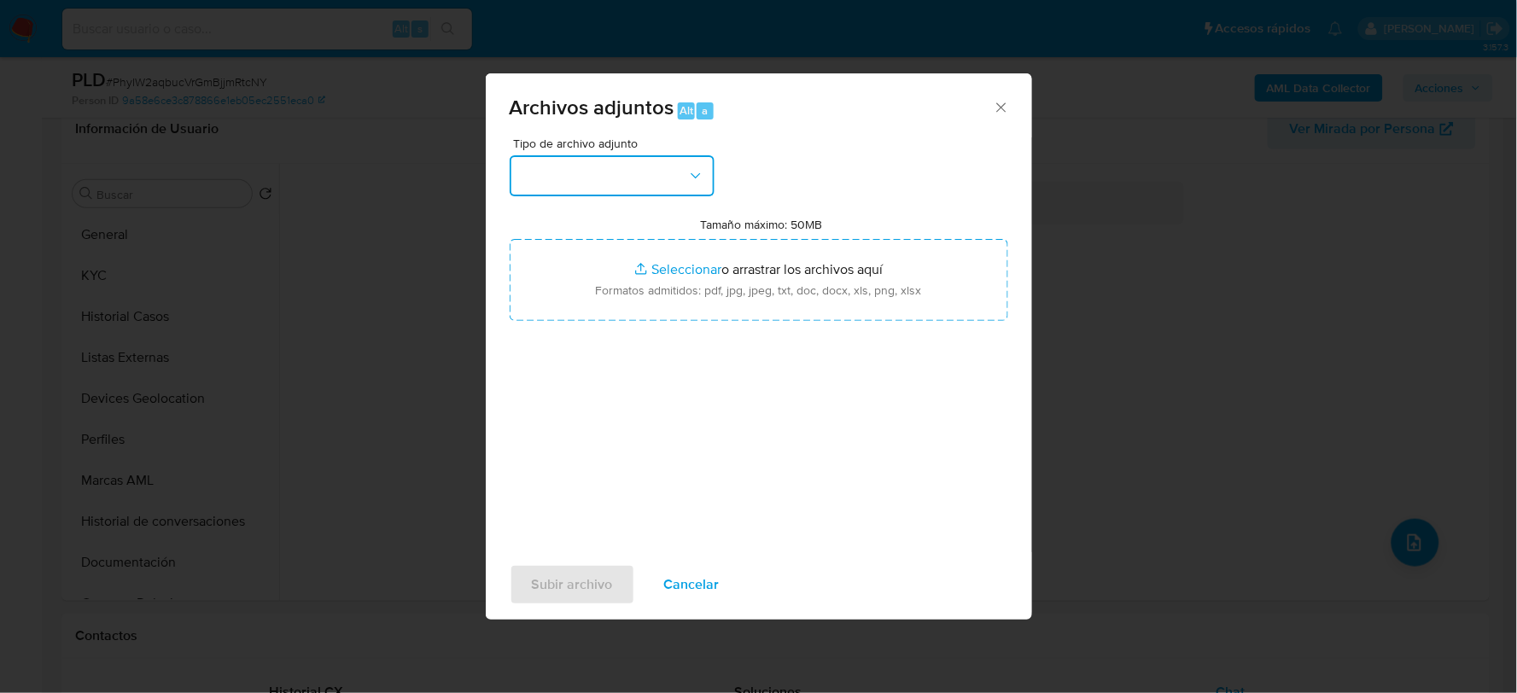
click at [615, 168] on button "button" at bounding box center [612, 175] width 205 height 41
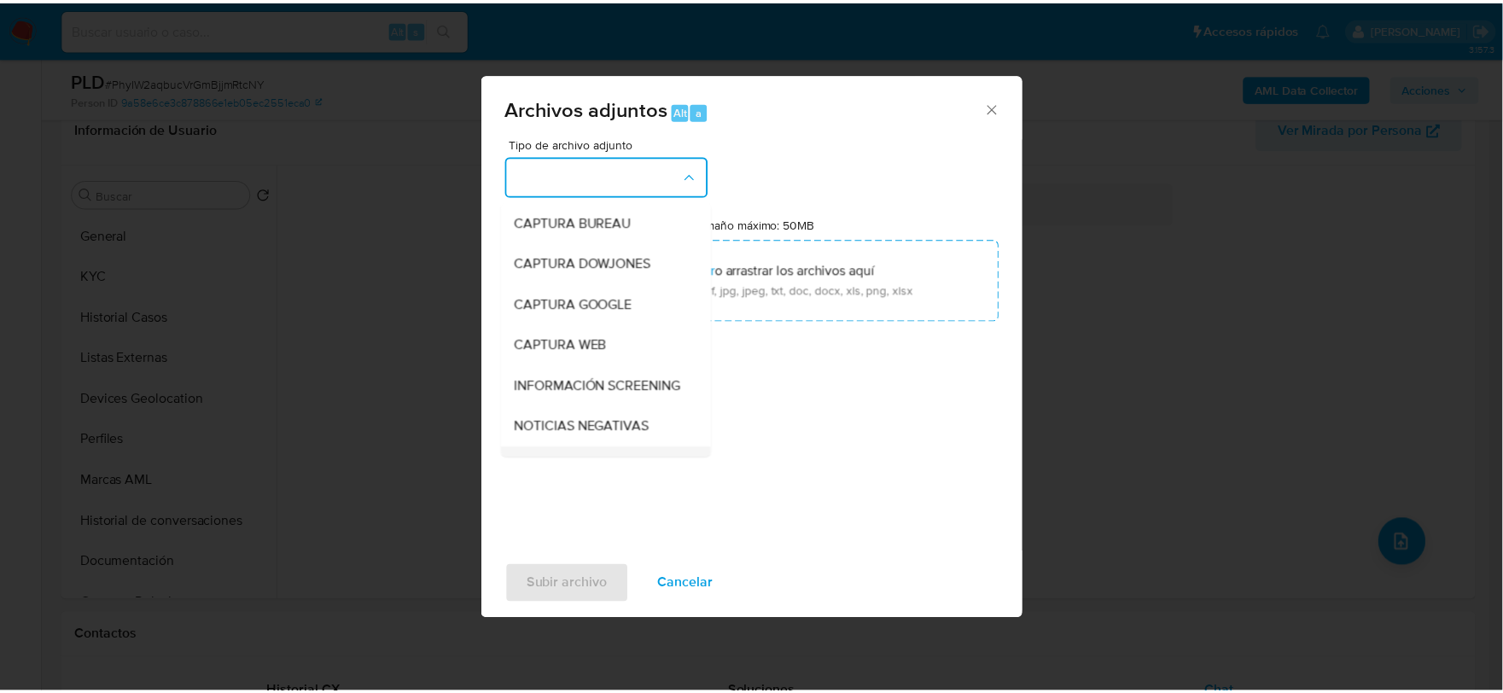
scroll to position [130, 0]
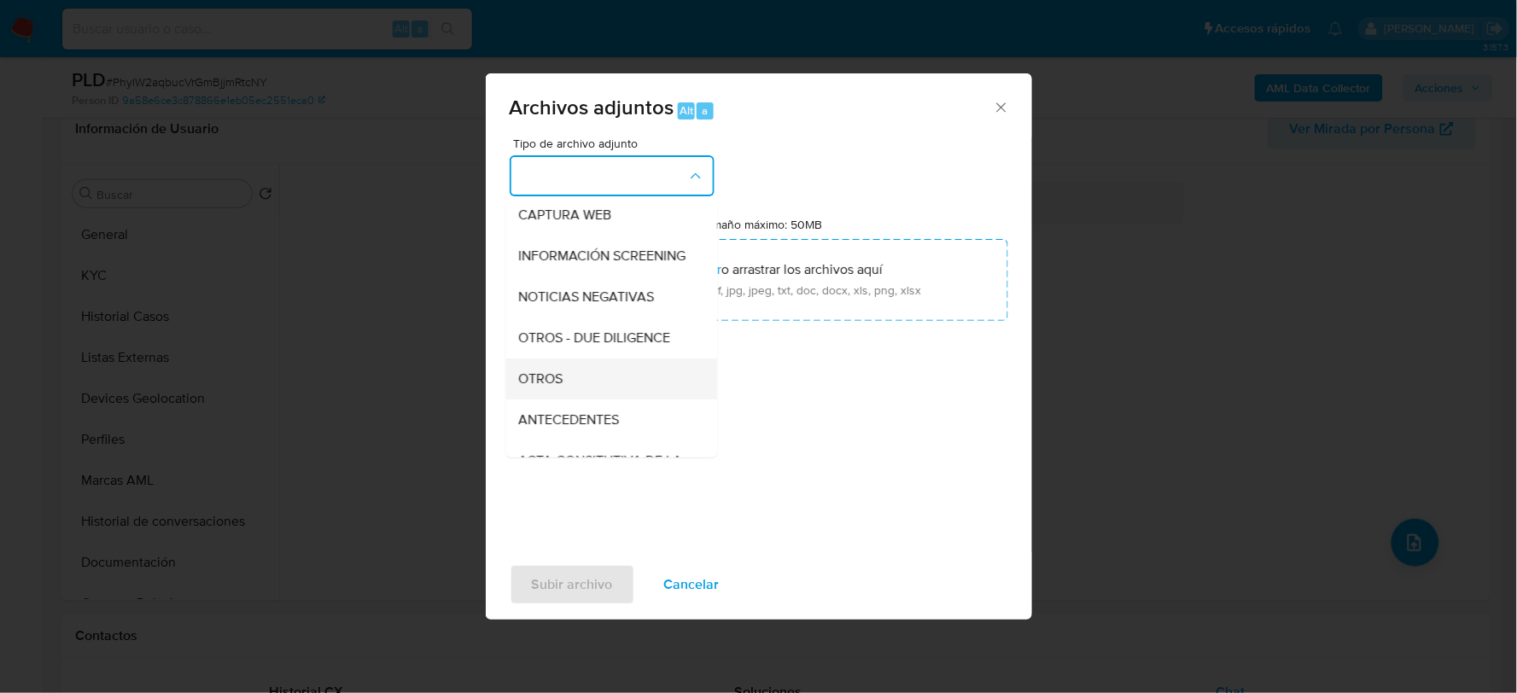
click at [540, 387] on span "OTROS" at bounding box center [541, 378] width 44 height 17
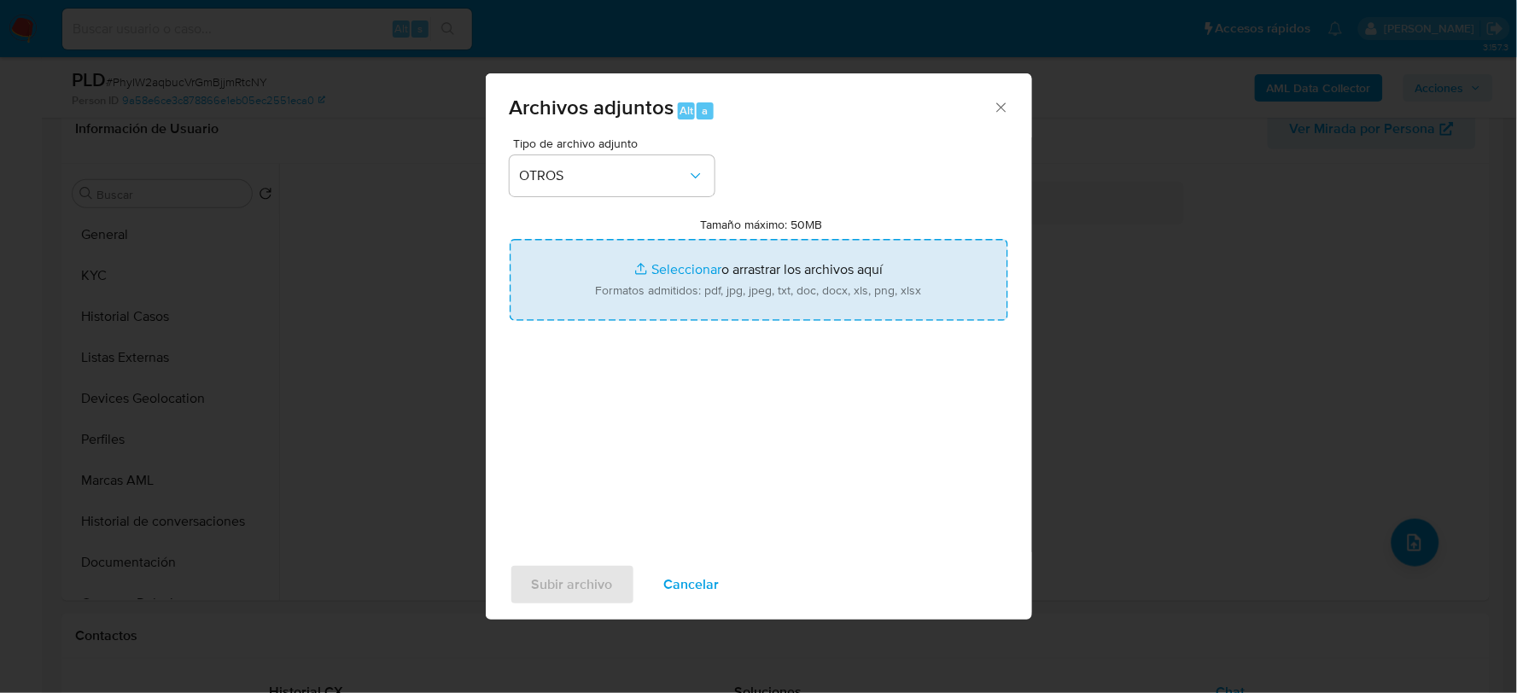
type input "C:\fakepath\109712232_OMAR ZAMUDIO_AGO2025.xlsx"
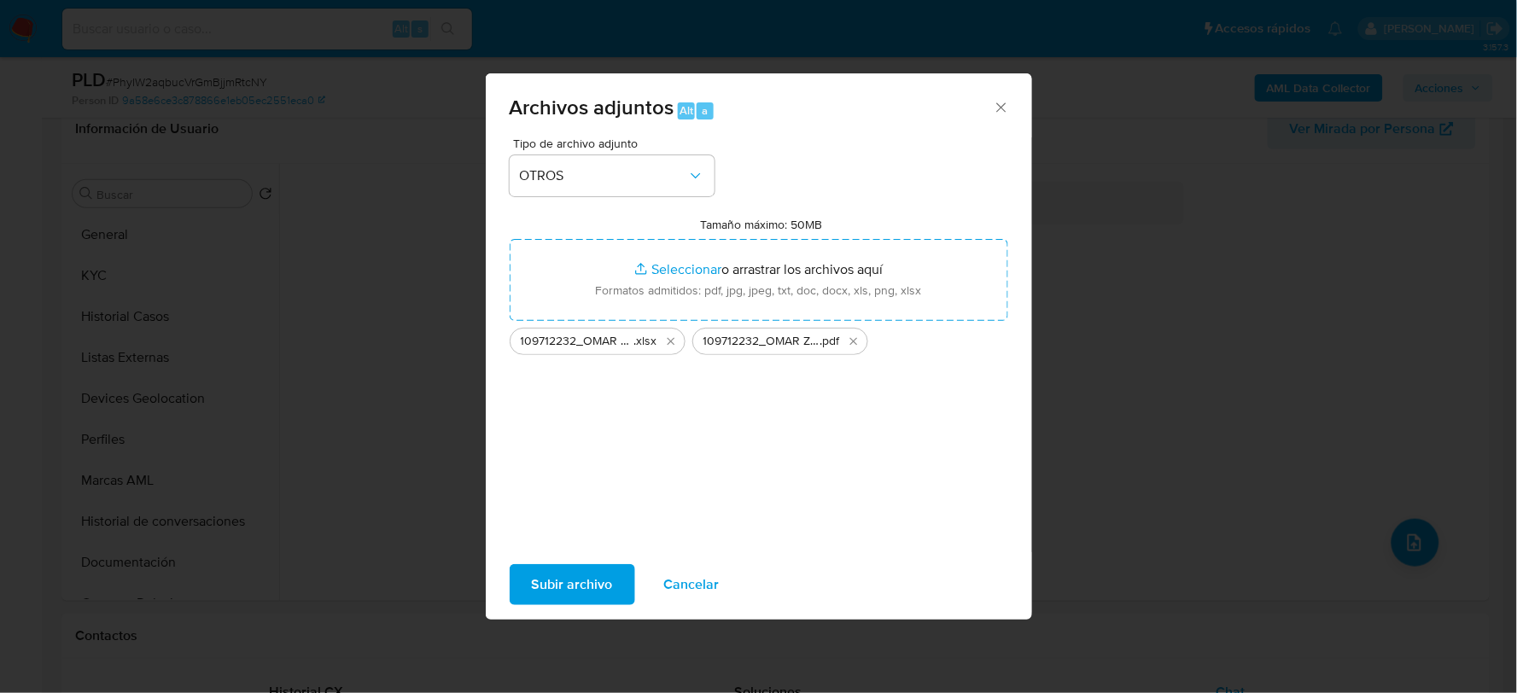
click at [576, 570] on span "Subir archivo" at bounding box center [572, 585] width 81 height 38
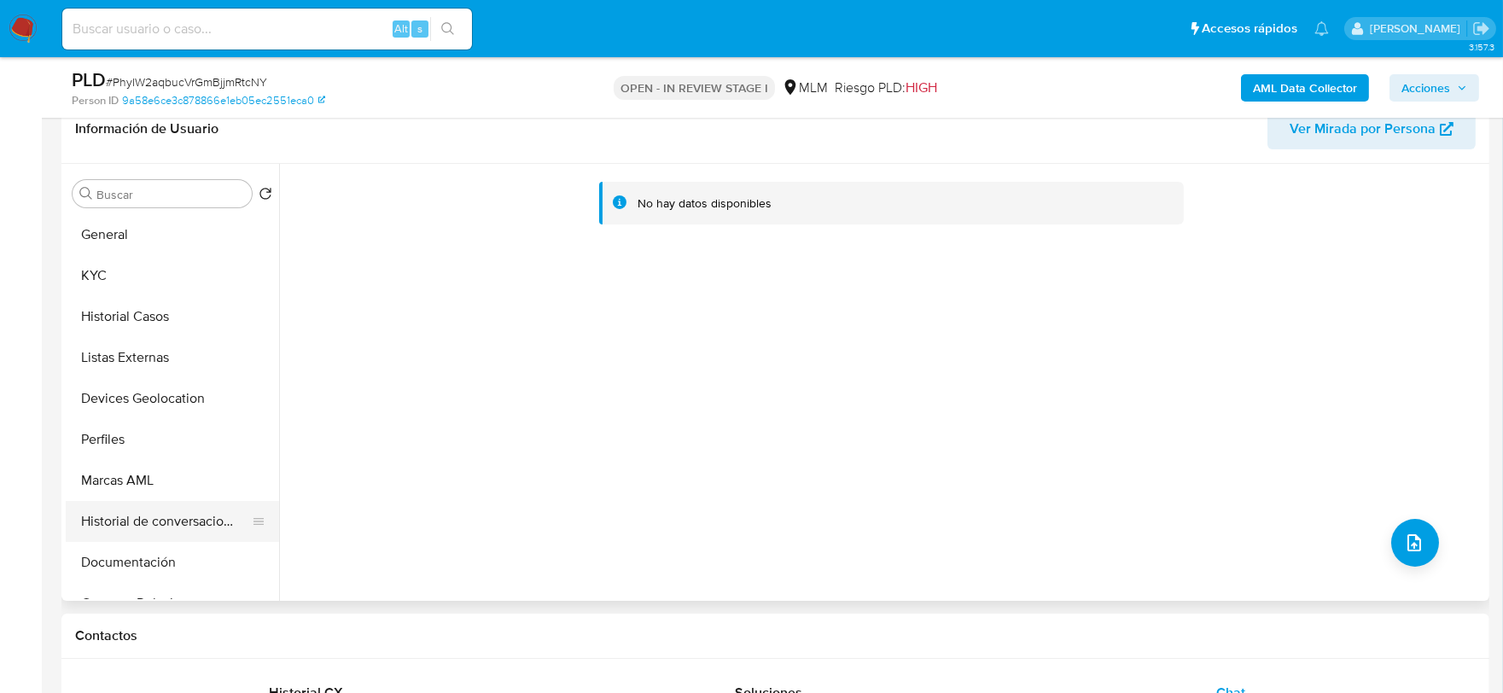
click at [202, 514] on button "Historial de conversaciones" at bounding box center [166, 521] width 200 height 41
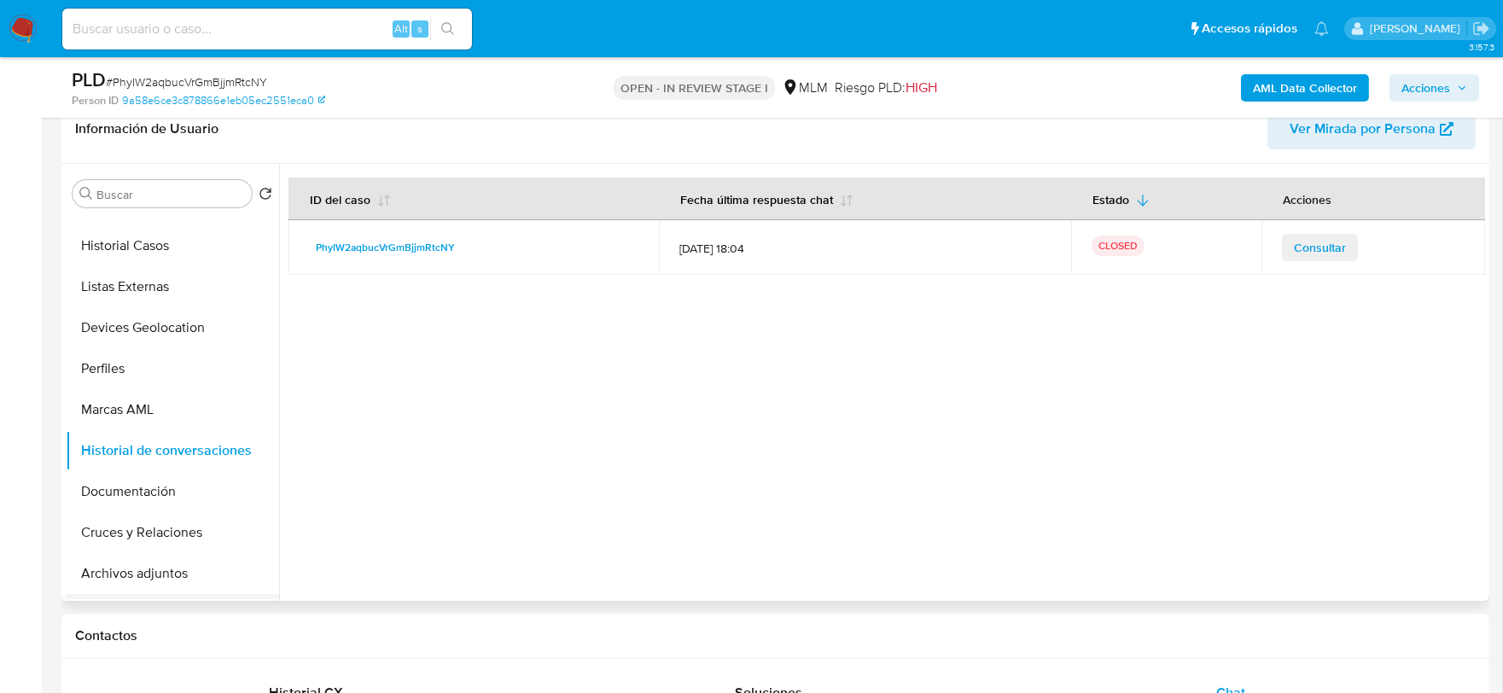
scroll to position [189, 0]
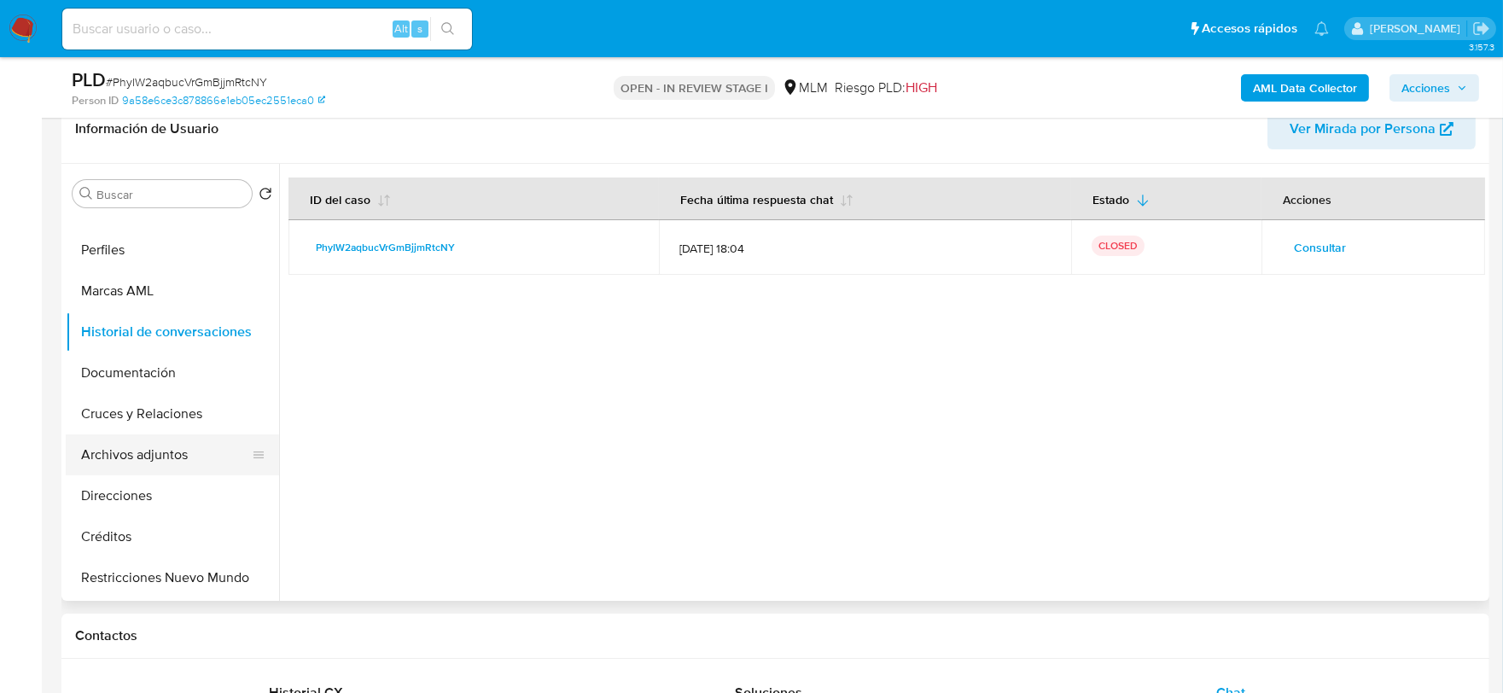
click at [164, 451] on button "Archivos adjuntos" at bounding box center [166, 454] width 200 height 41
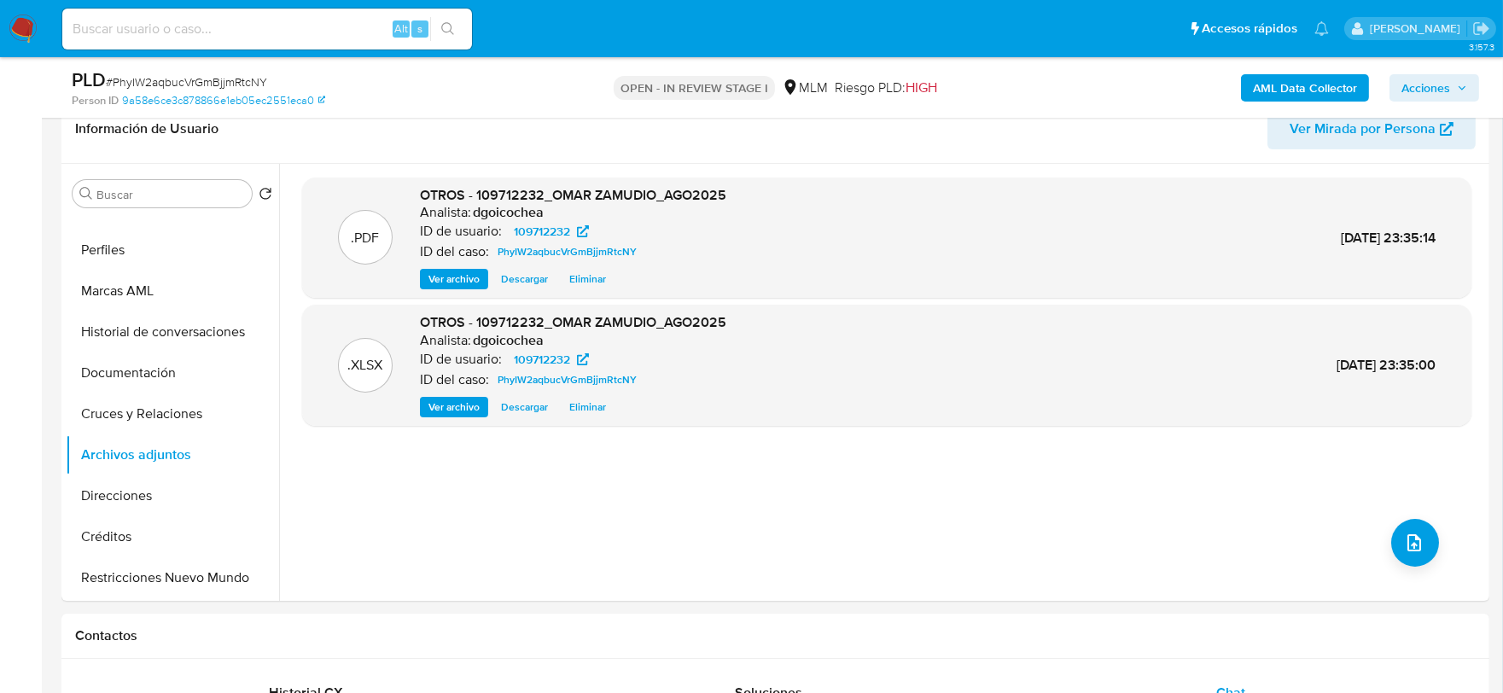
click at [1410, 82] on span "Acciones" at bounding box center [1425, 87] width 49 height 27
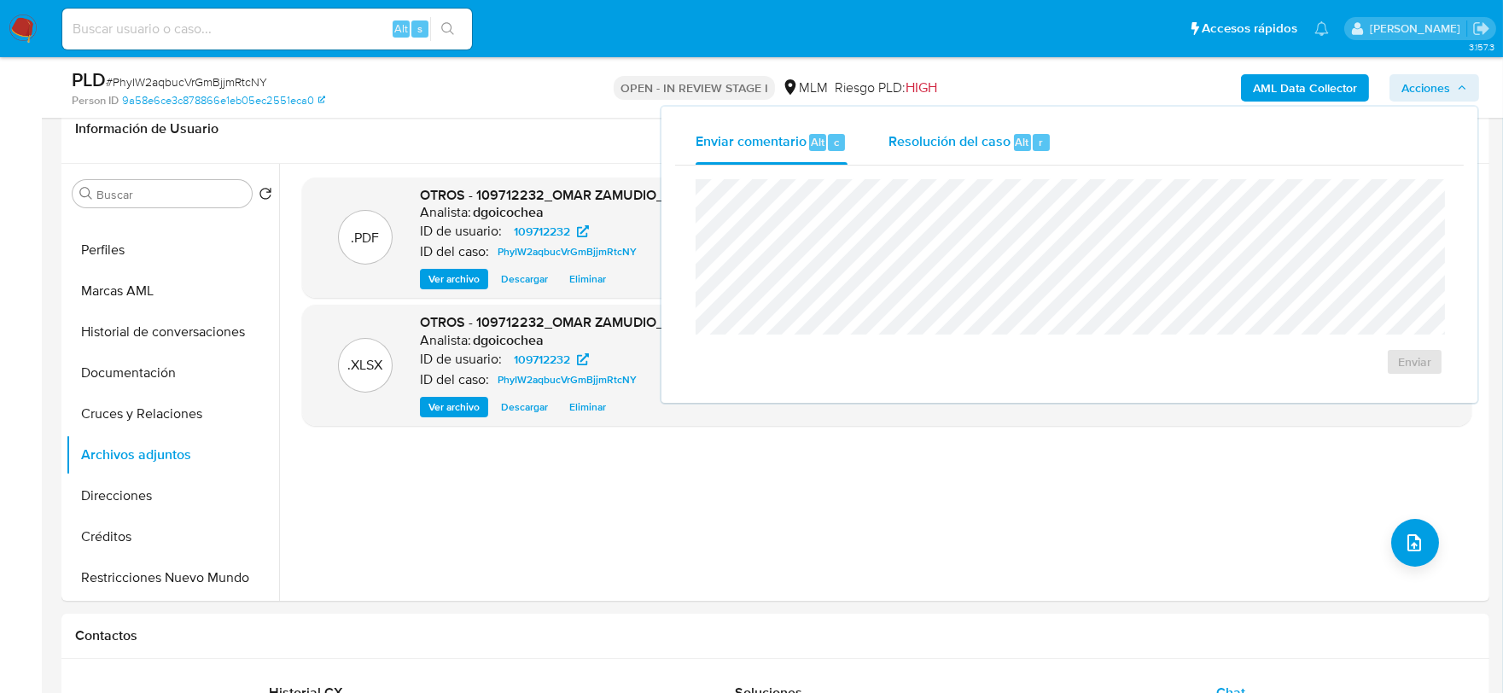
click at [956, 154] on div "Resolución del caso Alt r" at bounding box center [969, 142] width 163 height 44
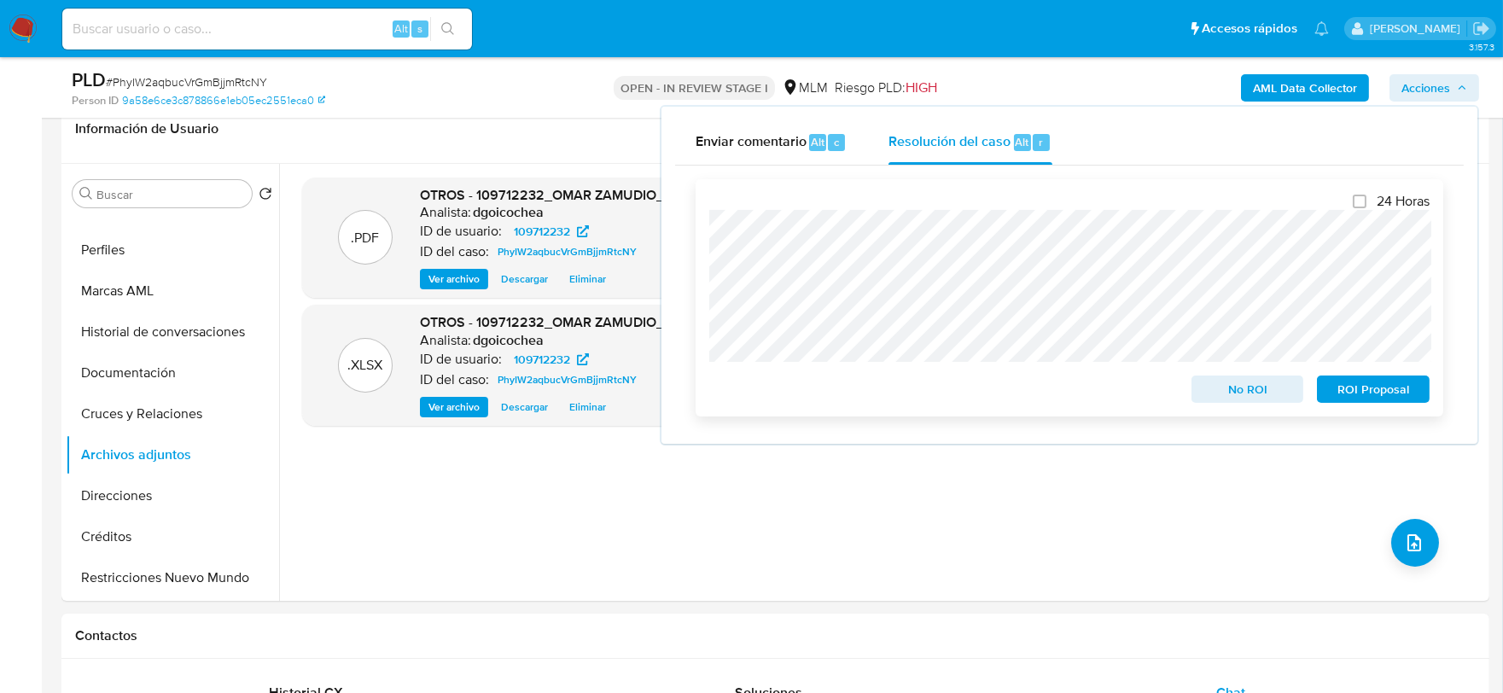
scroll to position [184, 0]
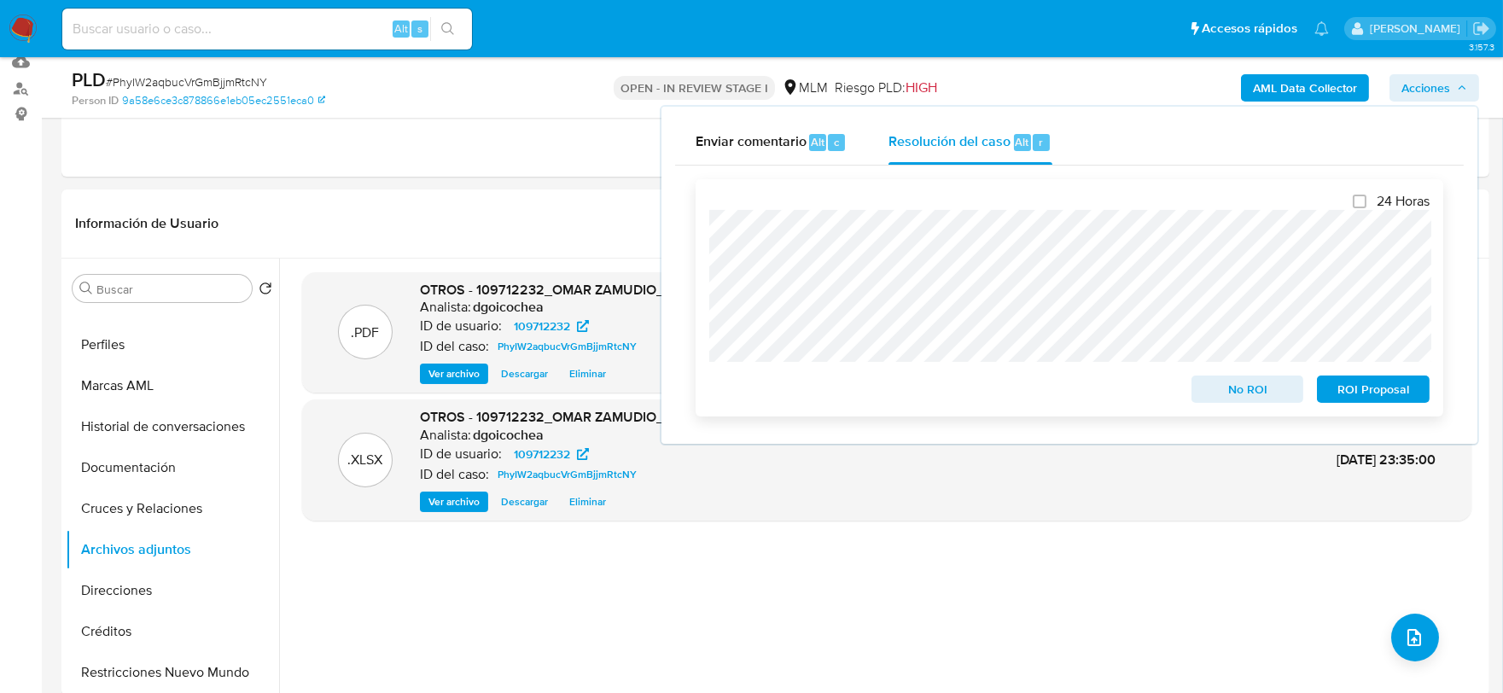
click at [1220, 387] on span "No ROI" at bounding box center [1247, 389] width 89 height 24
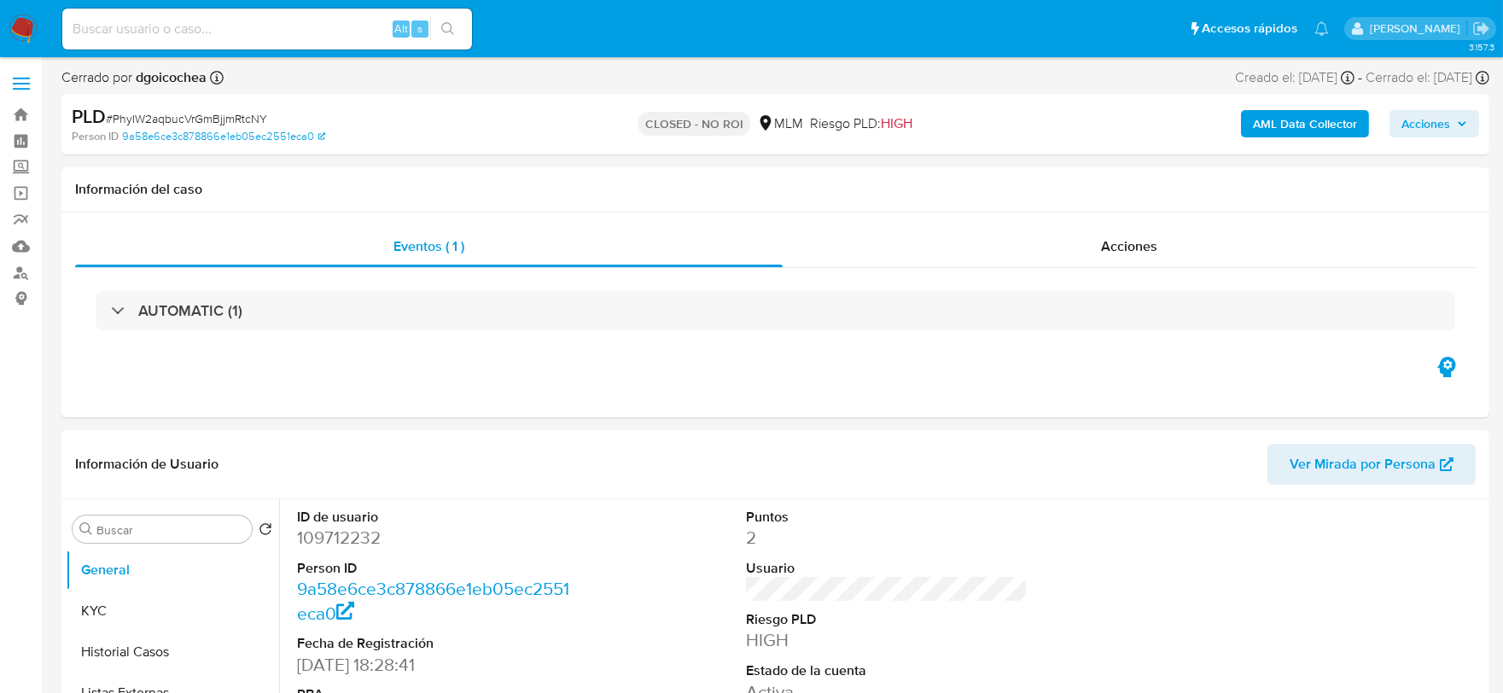
select select "10"
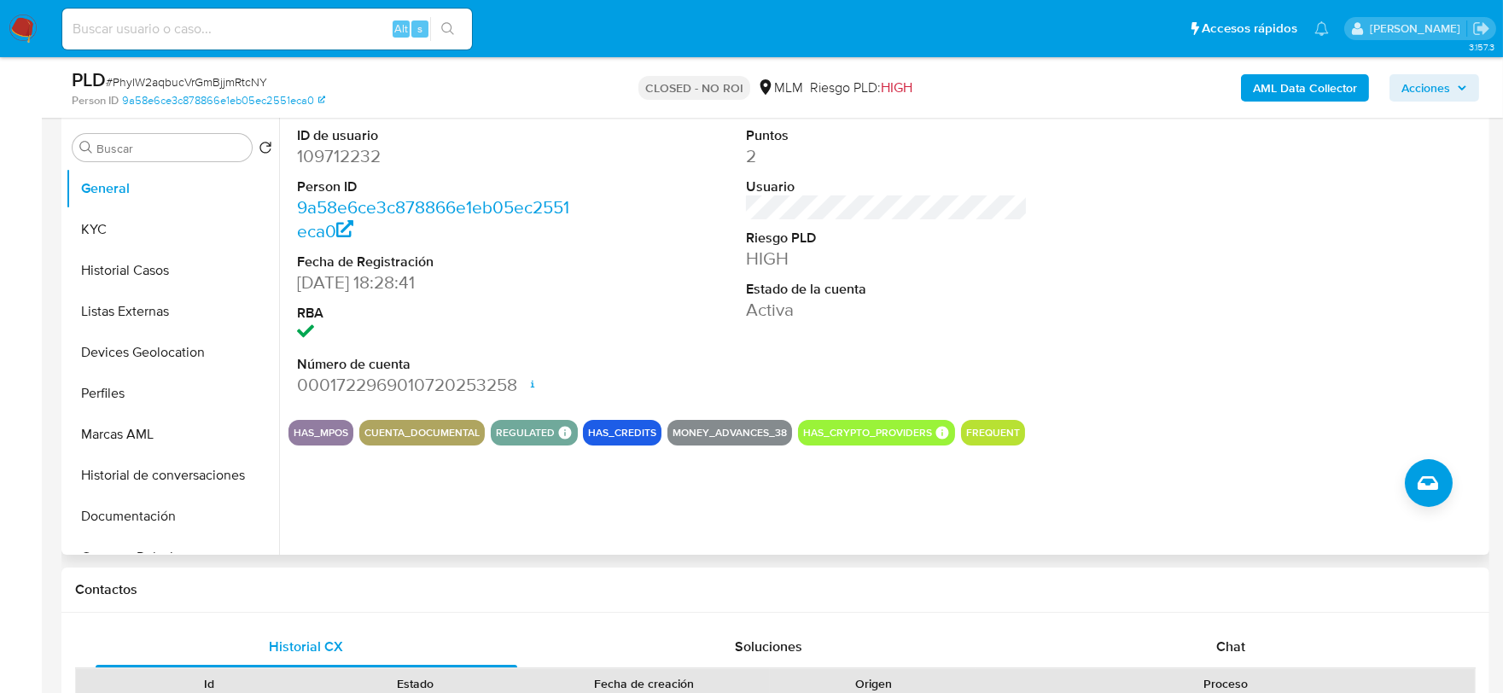
scroll to position [379, 0]
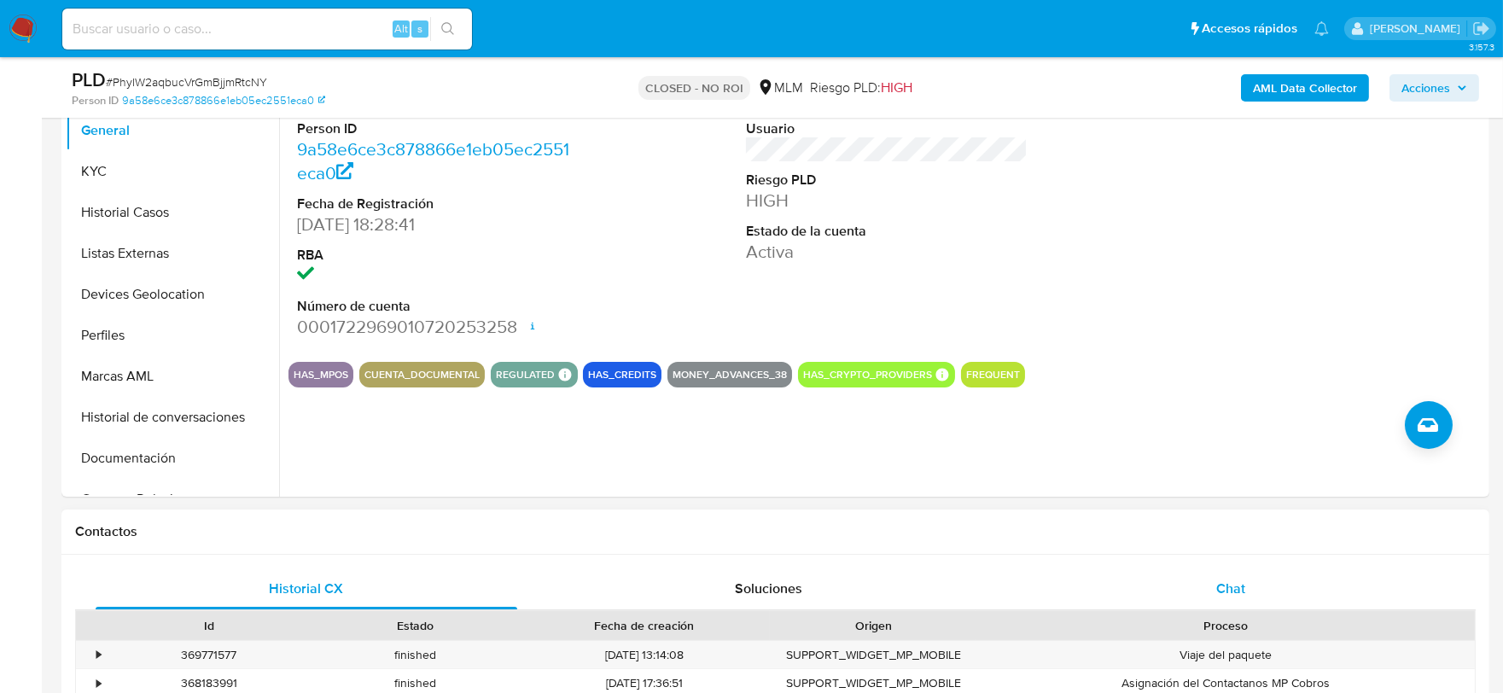
click at [1234, 572] on div "Chat" at bounding box center [1231, 588] width 422 height 41
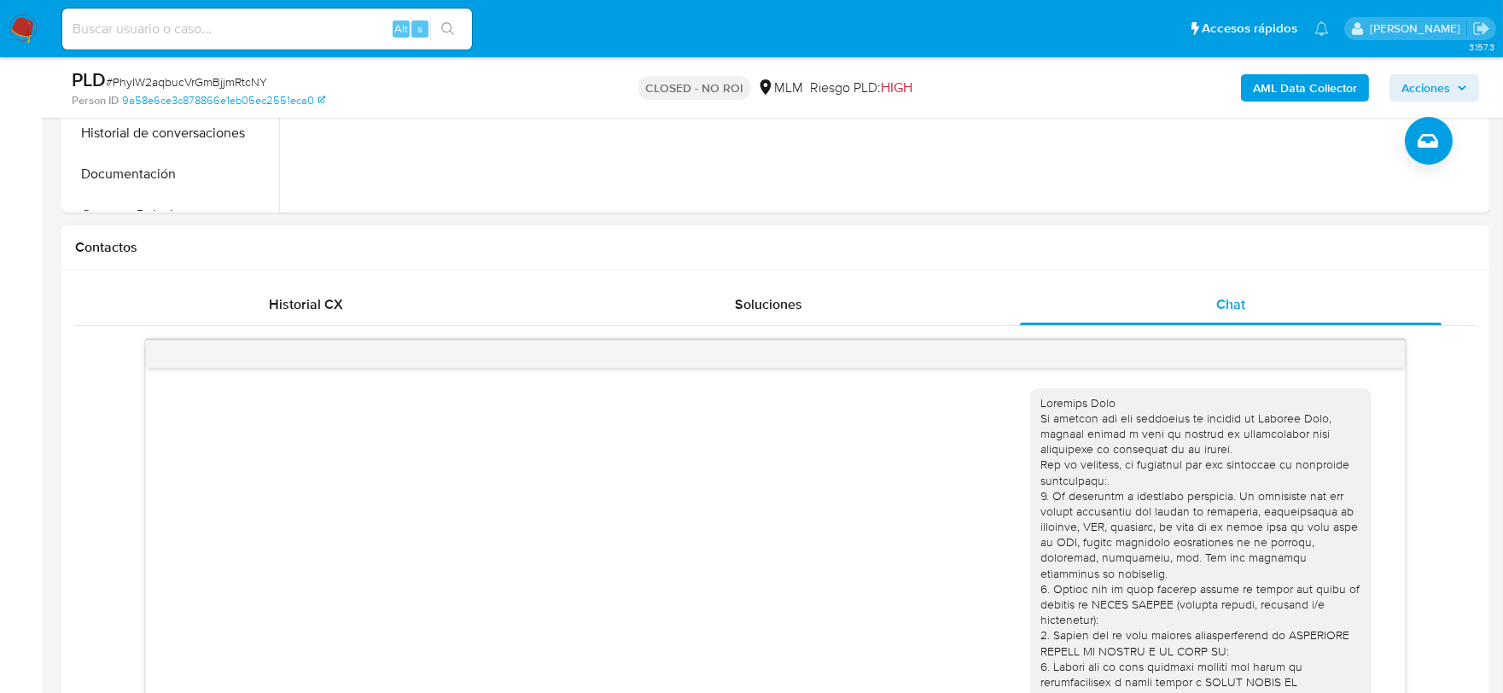
scroll to position [1017, 0]
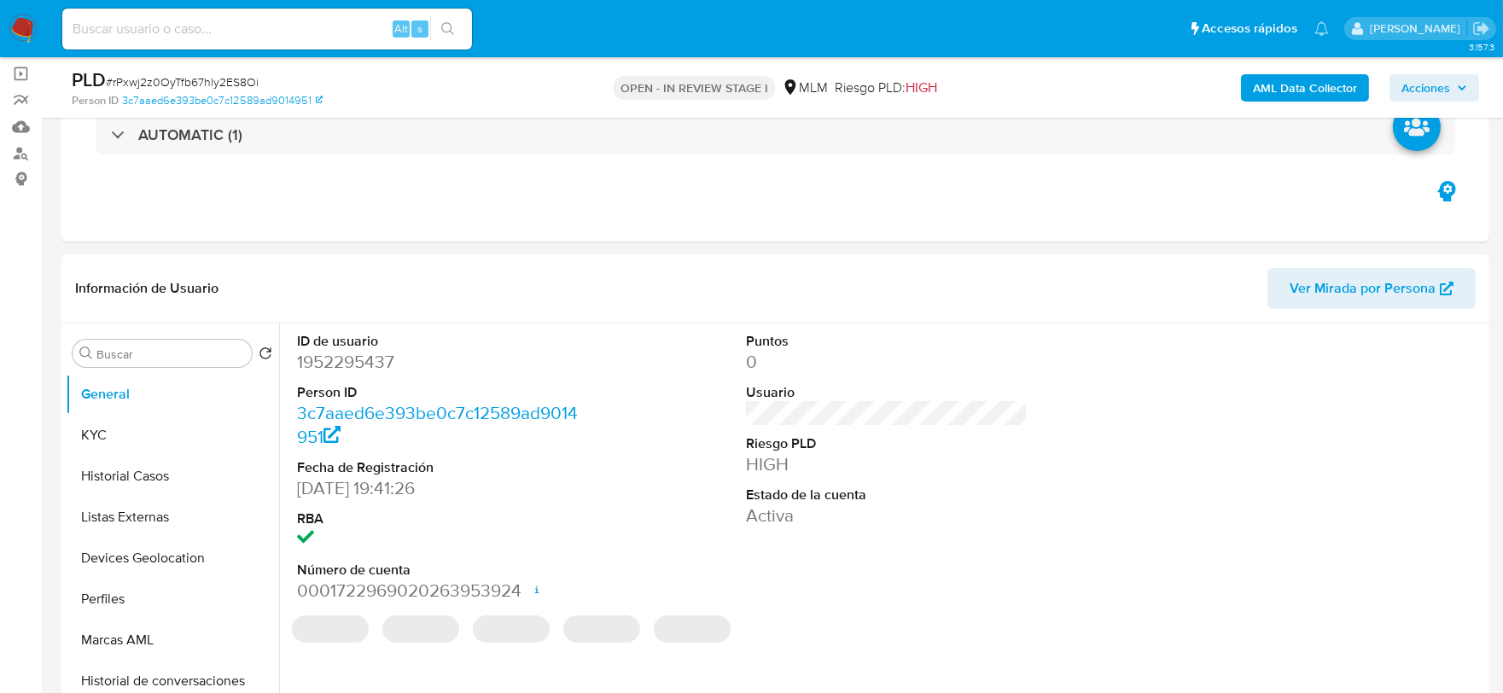
select select "10"
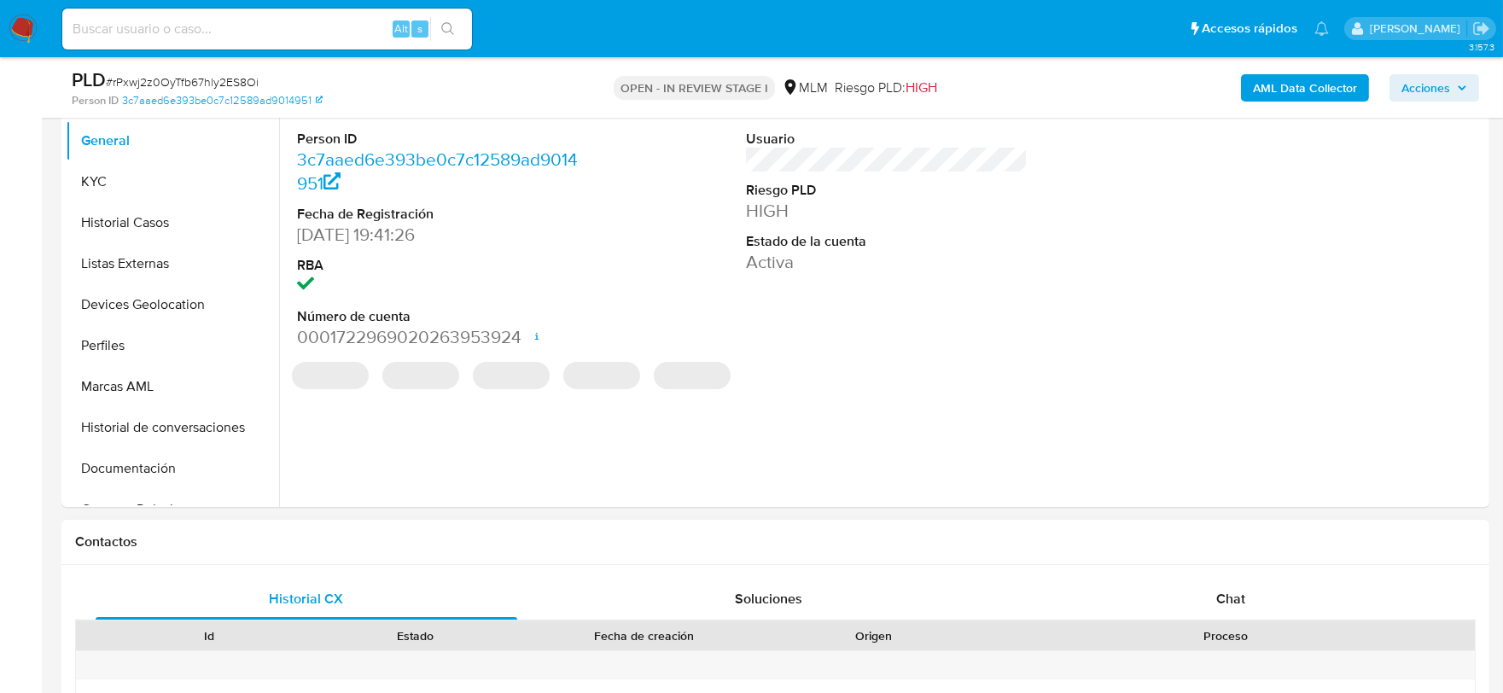
scroll to position [379, 0]
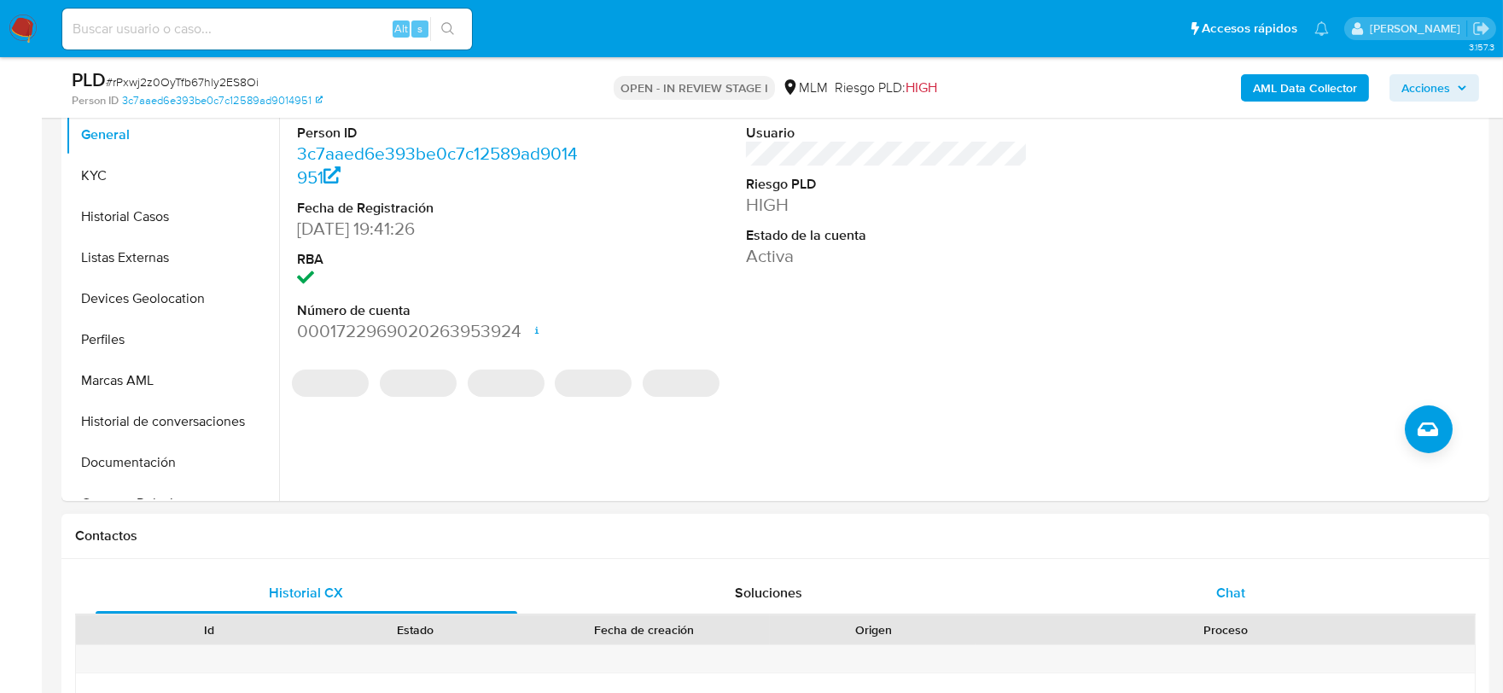
click at [1237, 594] on span "Chat" at bounding box center [1230, 593] width 29 height 20
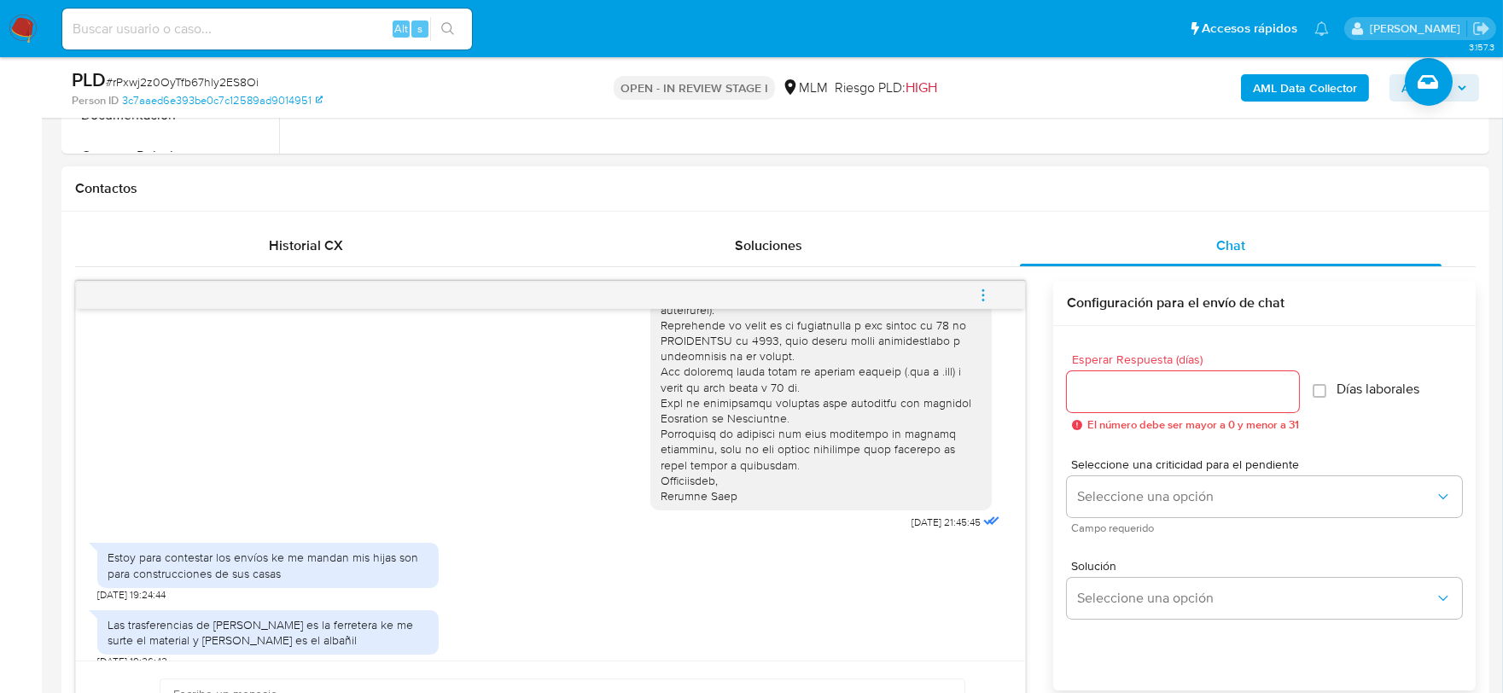
scroll to position [758, 0]
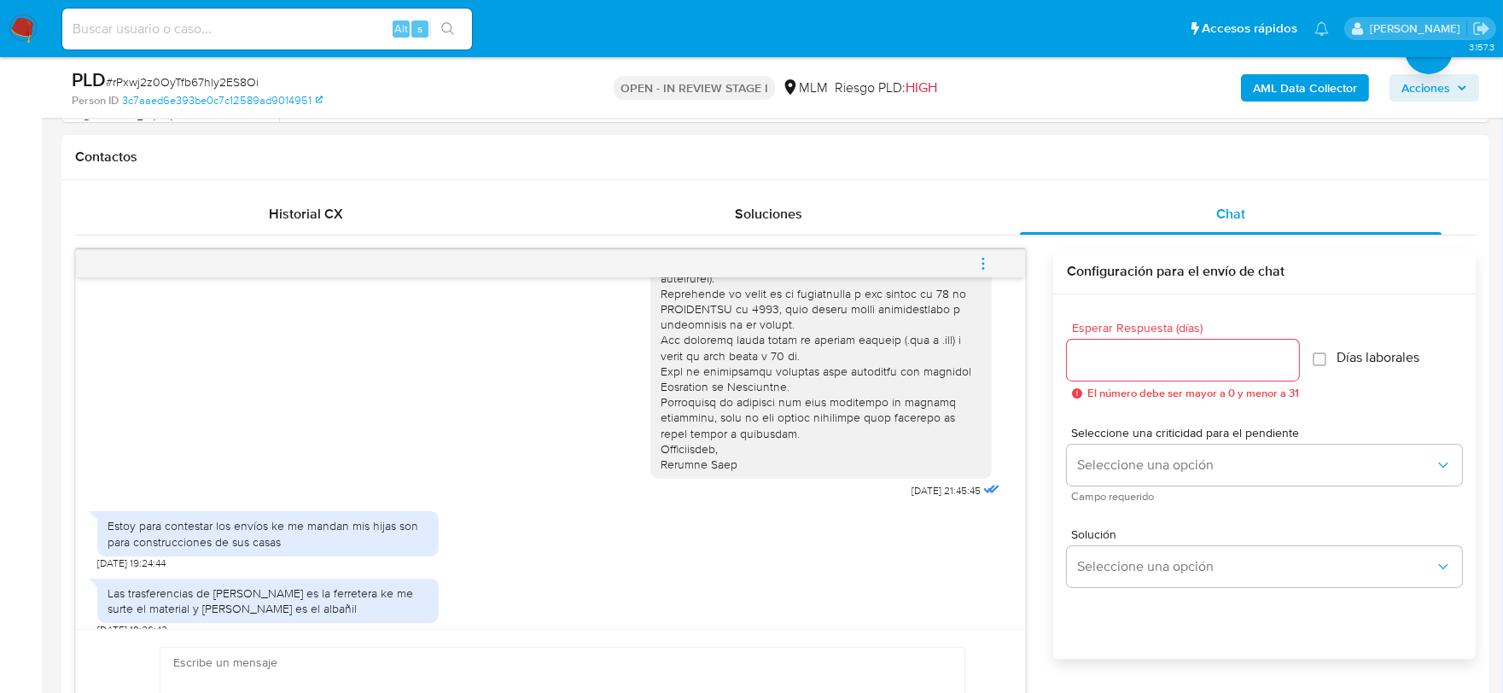
click at [977, 263] on icon "menu-action" at bounding box center [982, 263] width 15 height 15
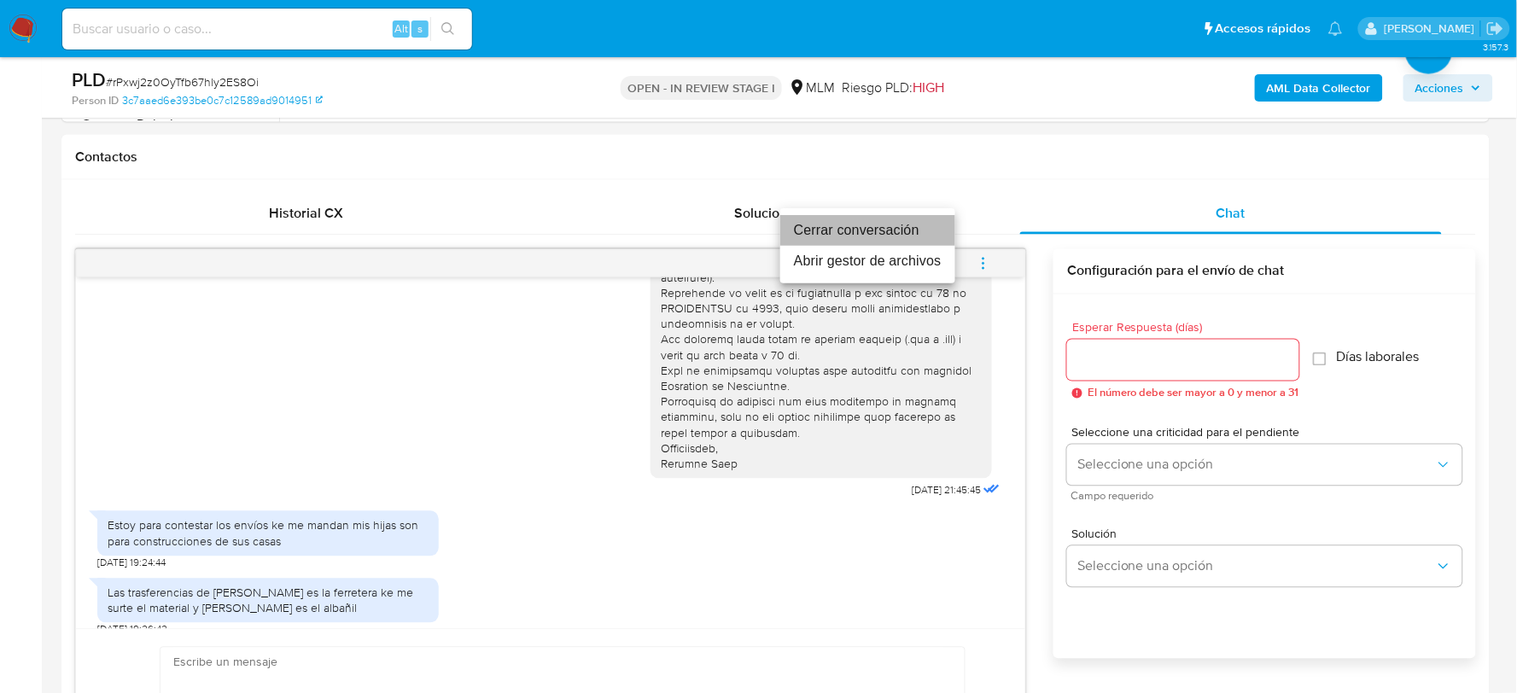
click at [833, 226] on li "Cerrar conversación" at bounding box center [867, 230] width 175 height 31
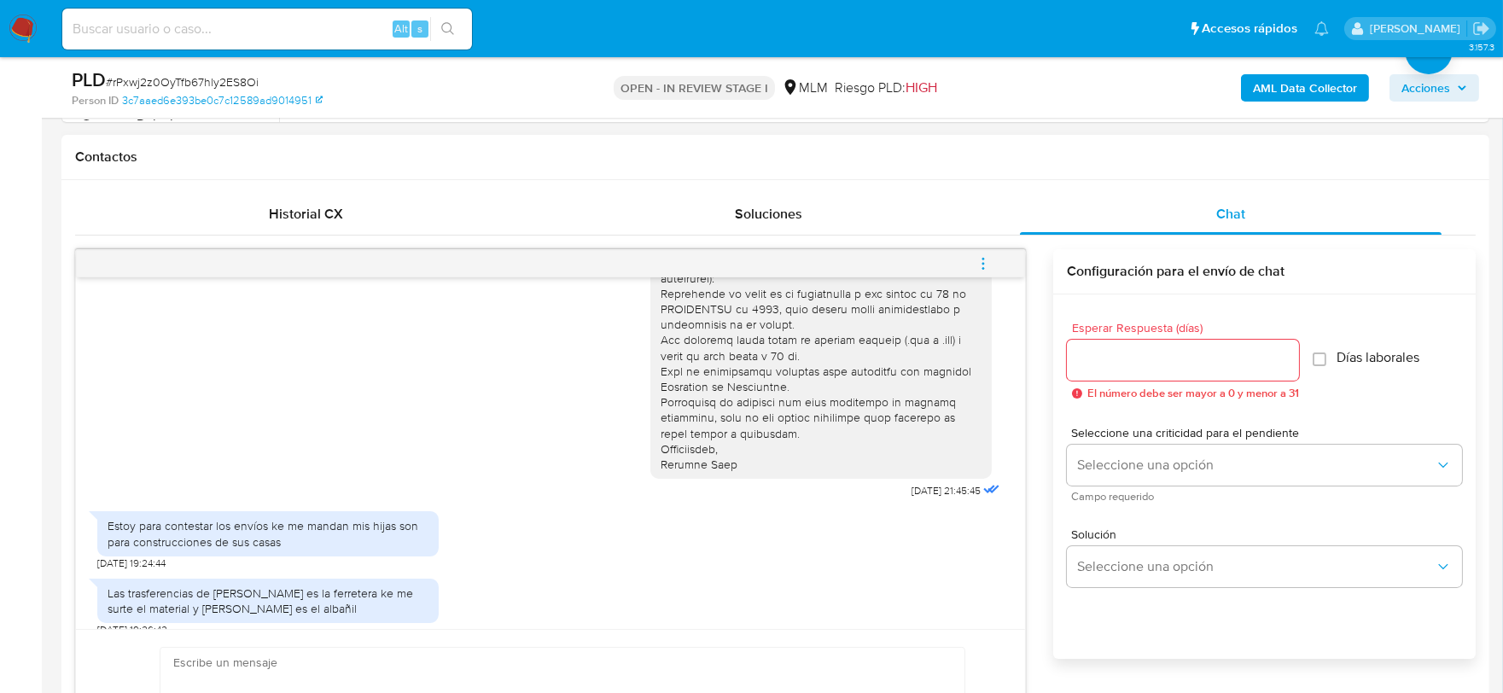
click at [748, 526] on div "Estoy para contestar los envíos ke me mandan mis hijas son para construcciones …" at bounding box center [550, 536] width 906 height 67
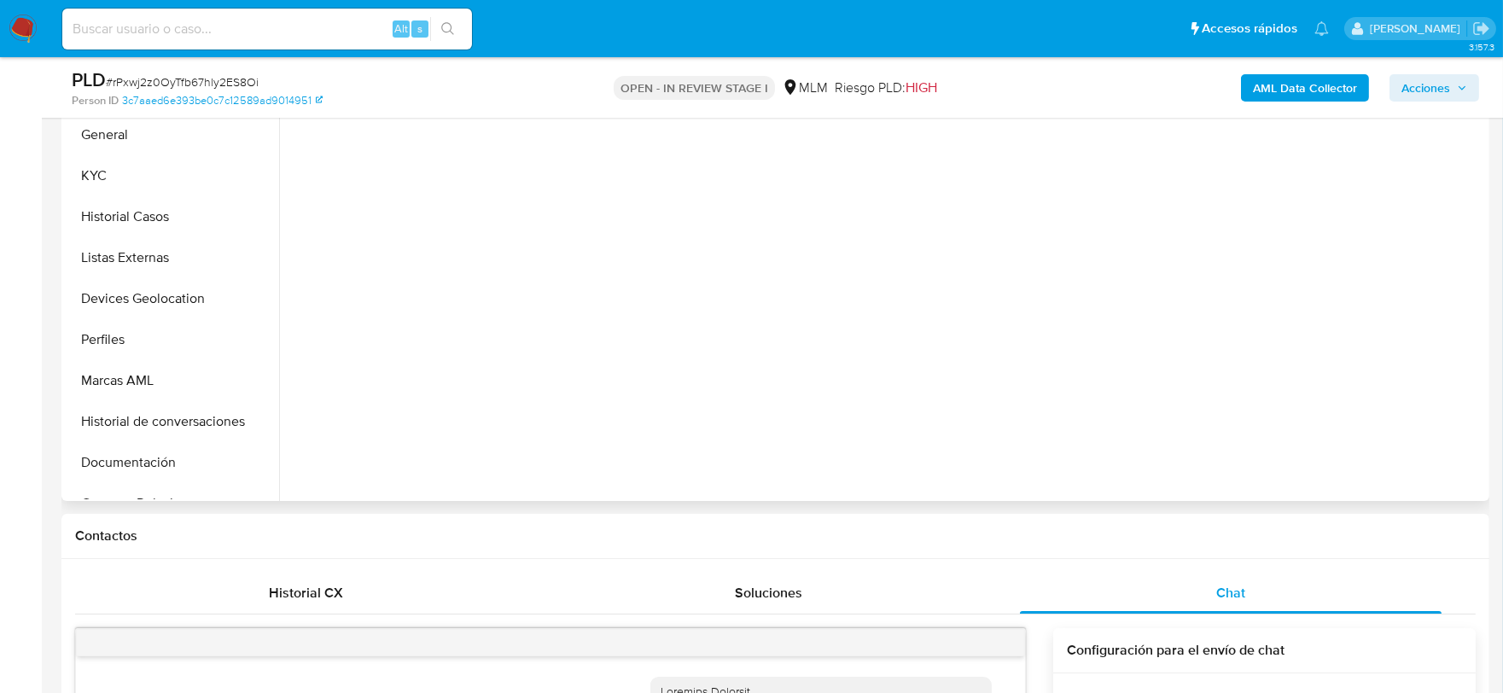
scroll to position [279, 0]
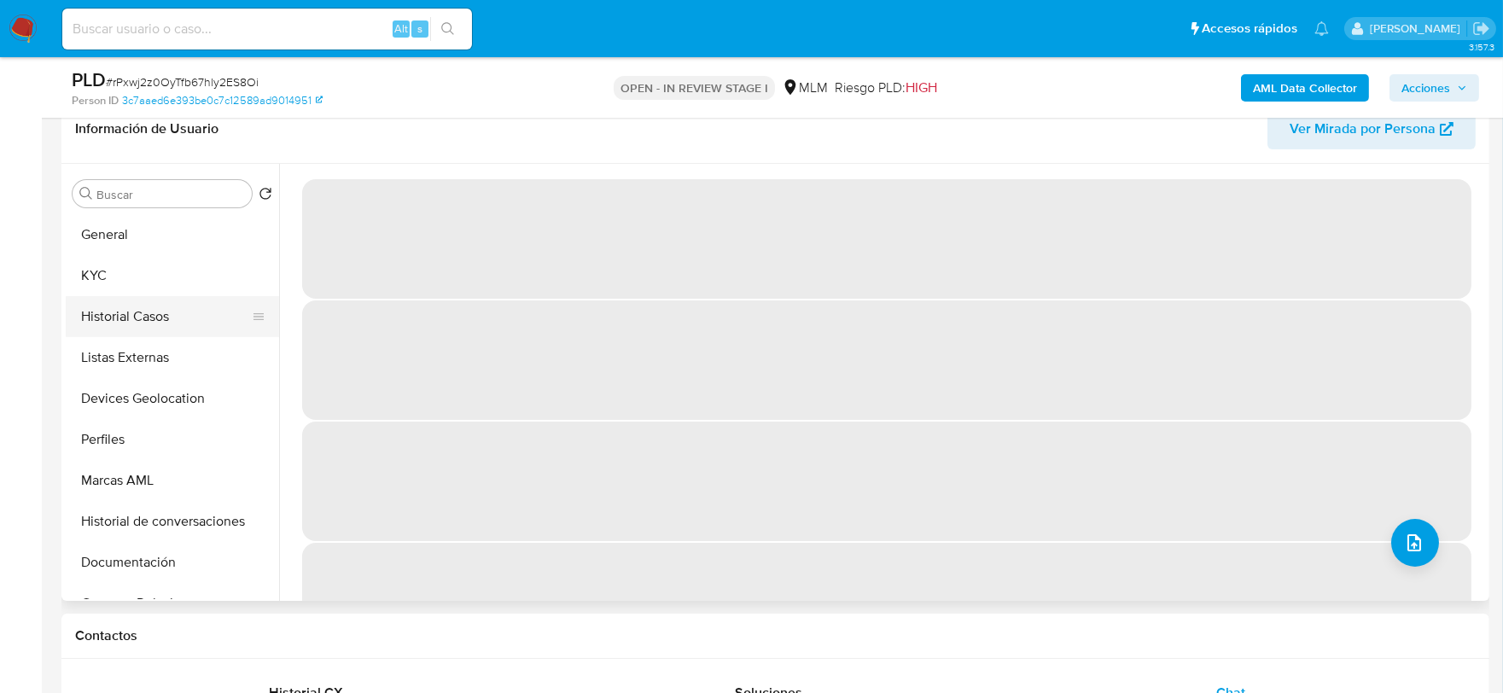
click at [183, 323] on button "Historial Casos" at bounding box center [166, 316] width 200 height 41
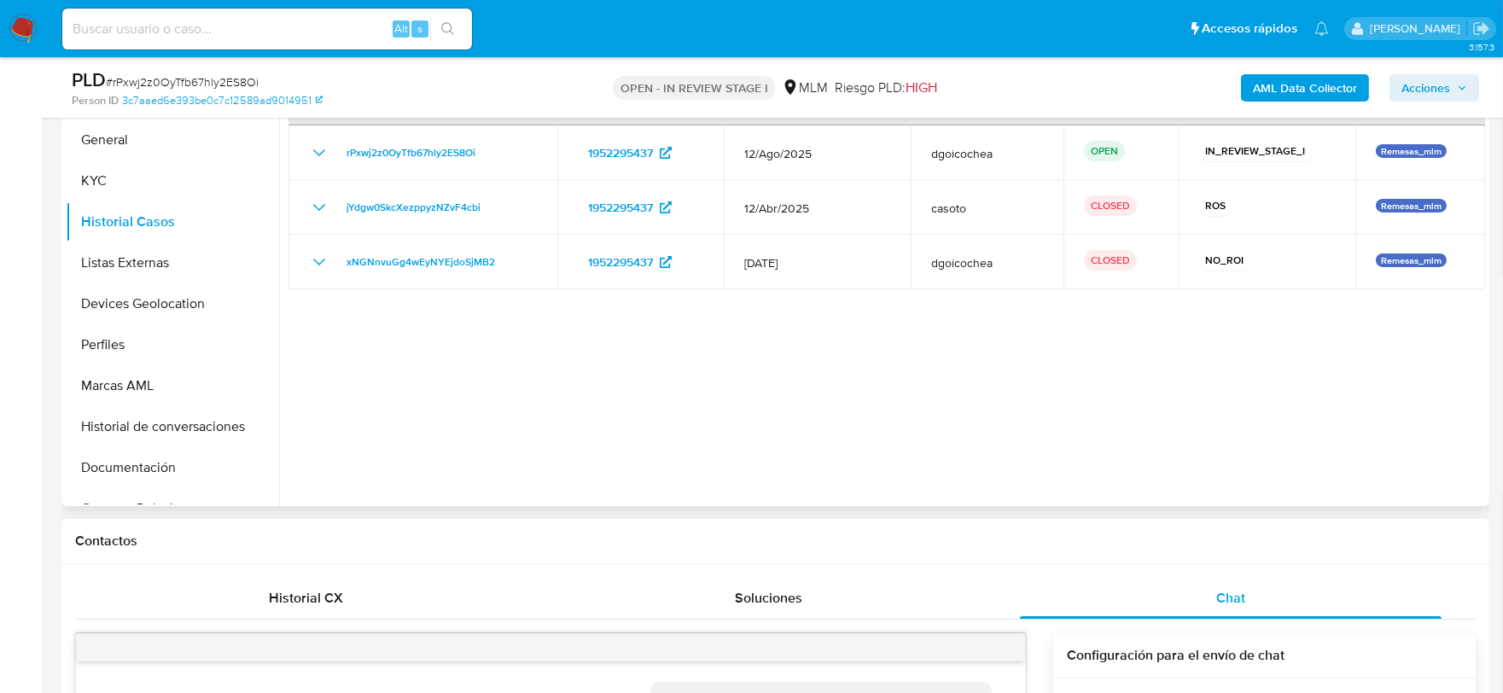
click at [987, 415] on div at bounding box center [882, 287] width 1206 height 437
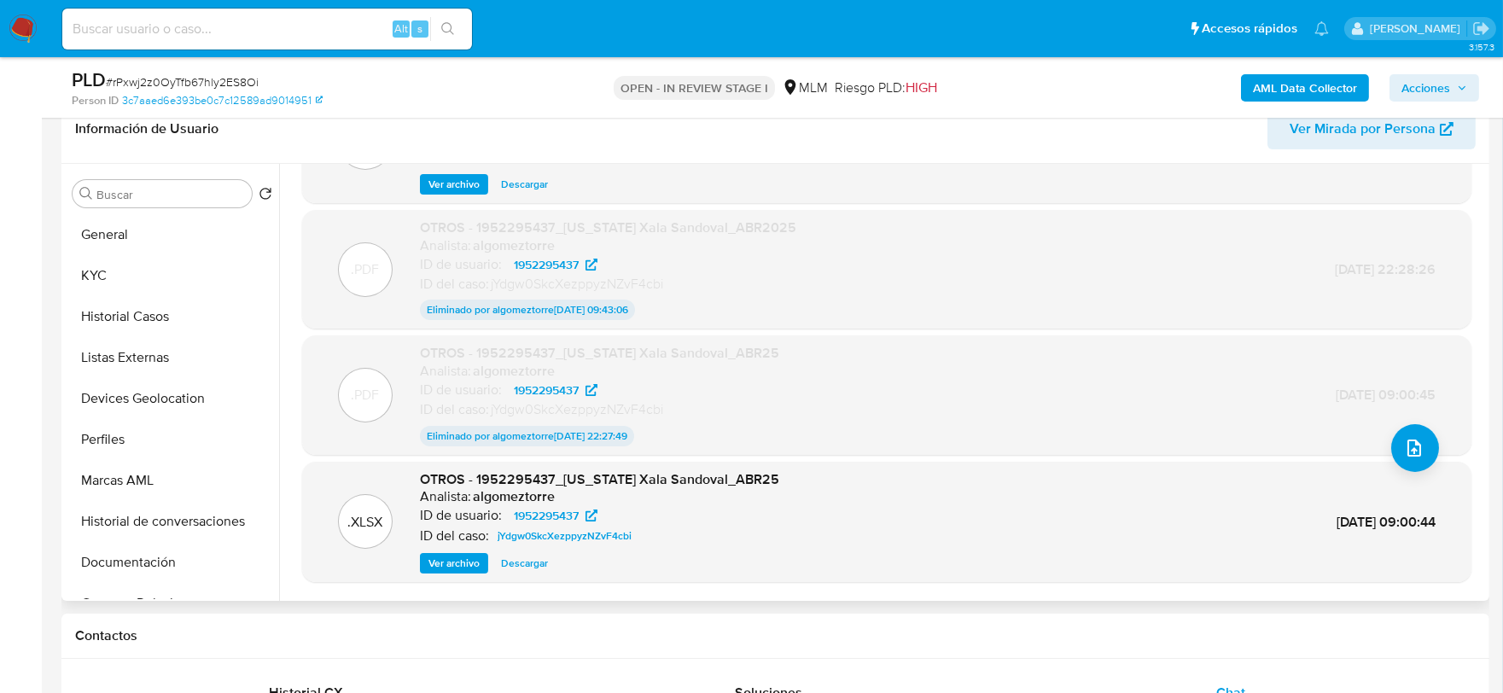
scroll to position [139, 0]
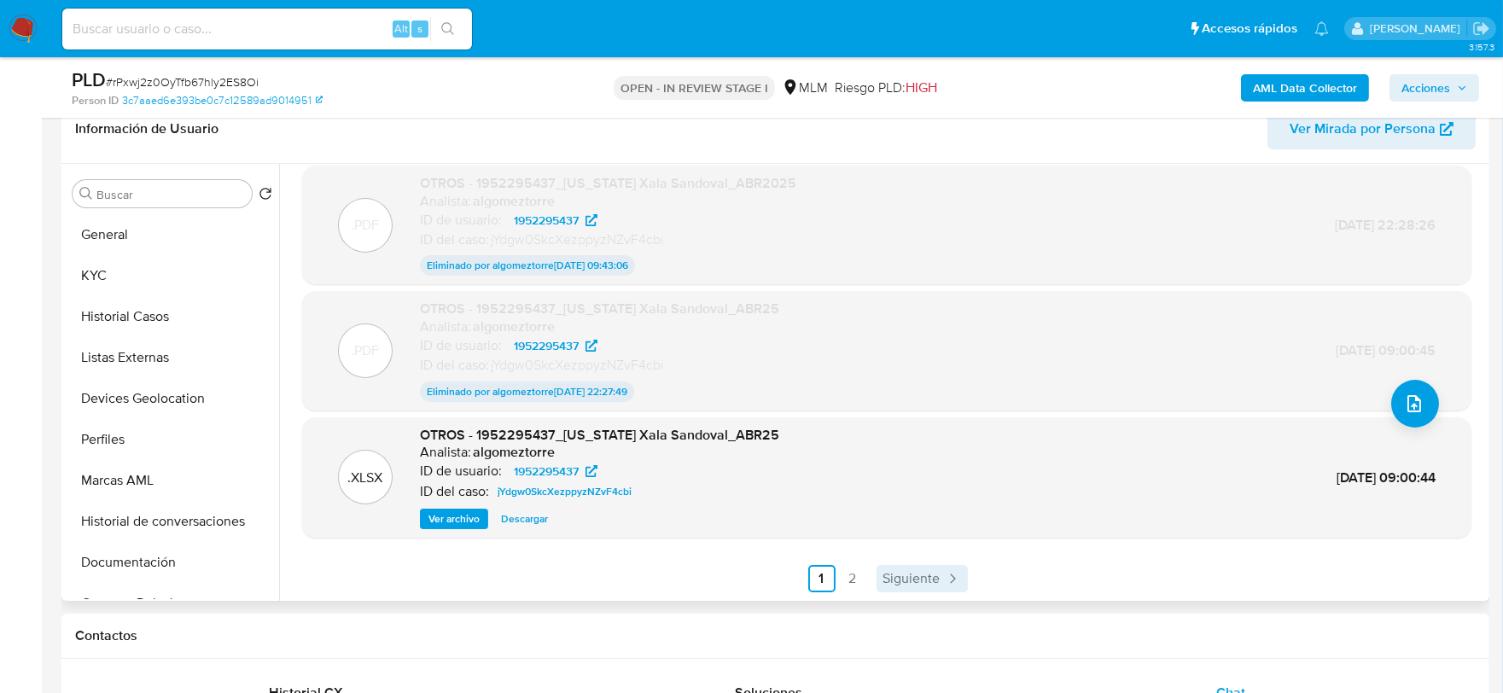
click at [922, 575] on span "Siguiente" at bounding box center [911, 579] width 57 height 14
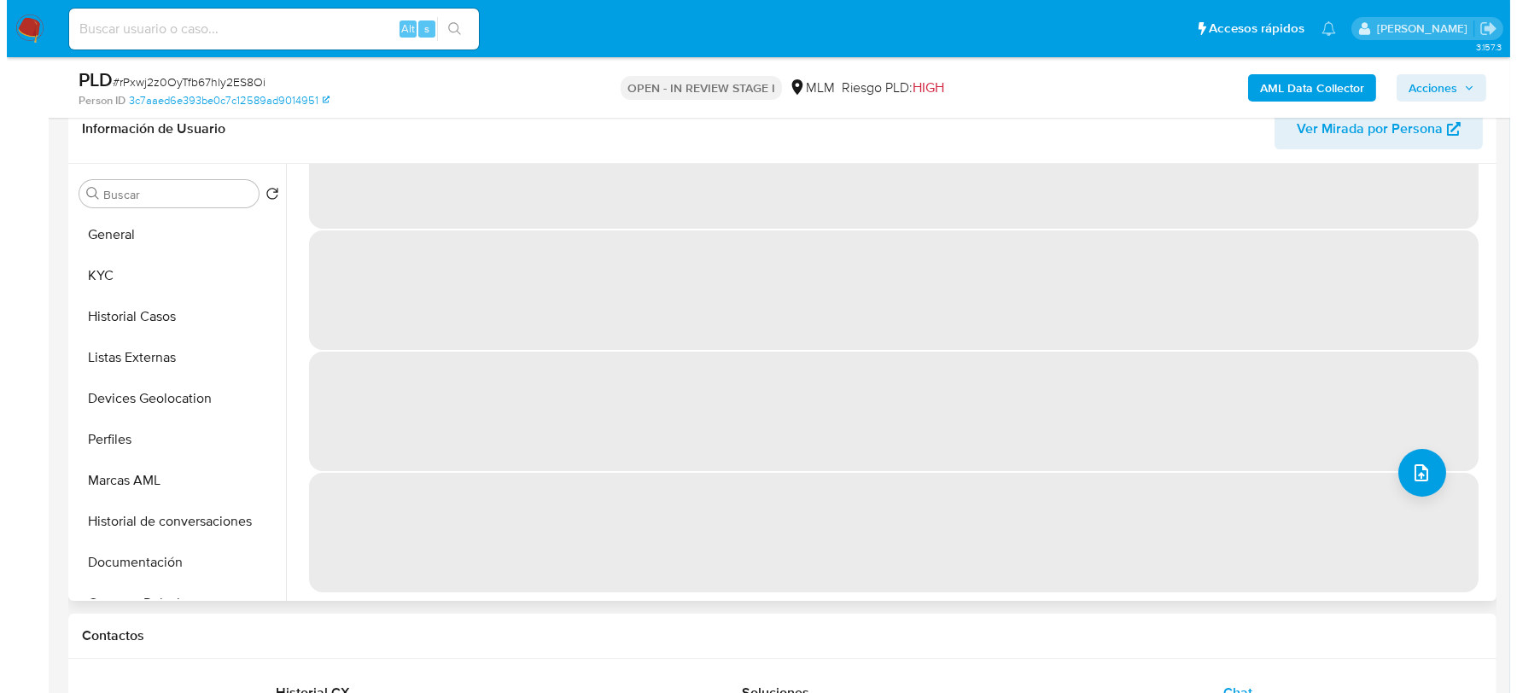
scroll to position [0, 0]
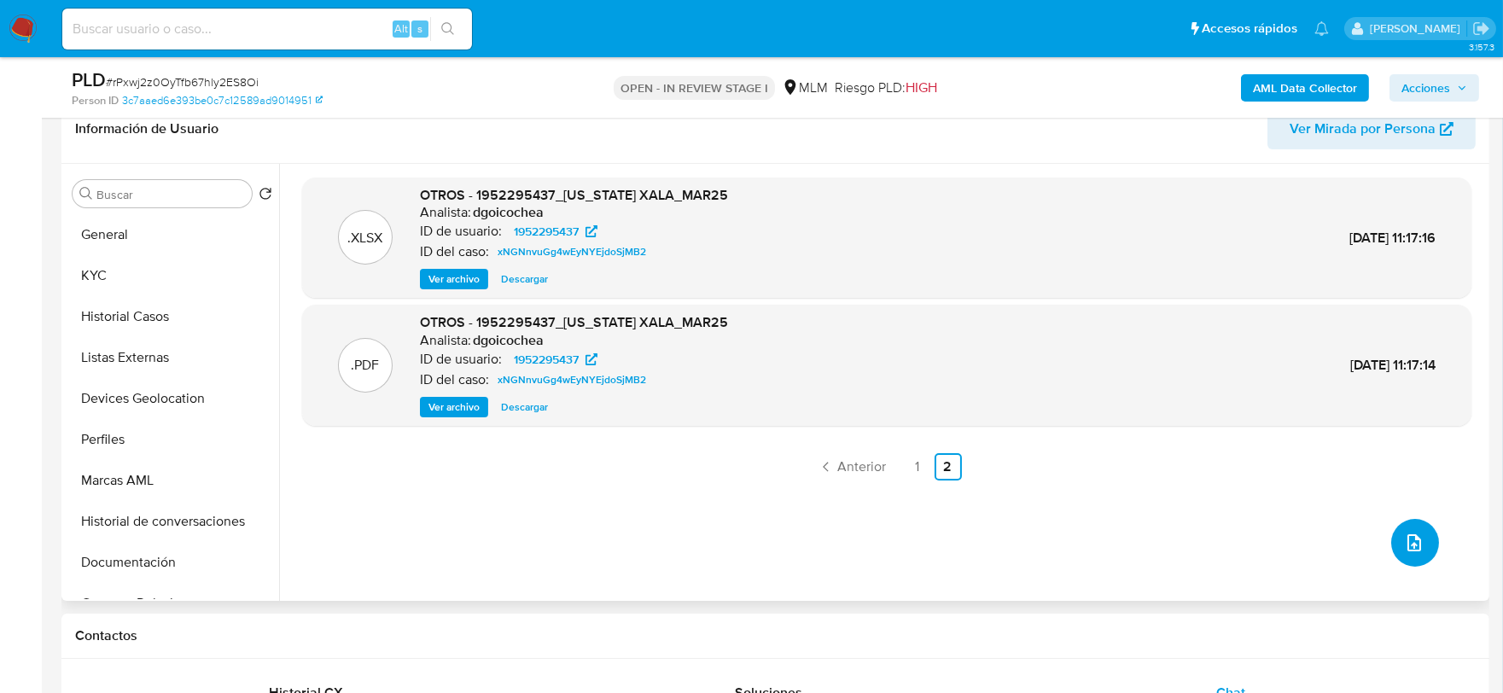
click at [1404, 538] on icon "upload-file" at bounding box center [1414, 543] width 20 height 20
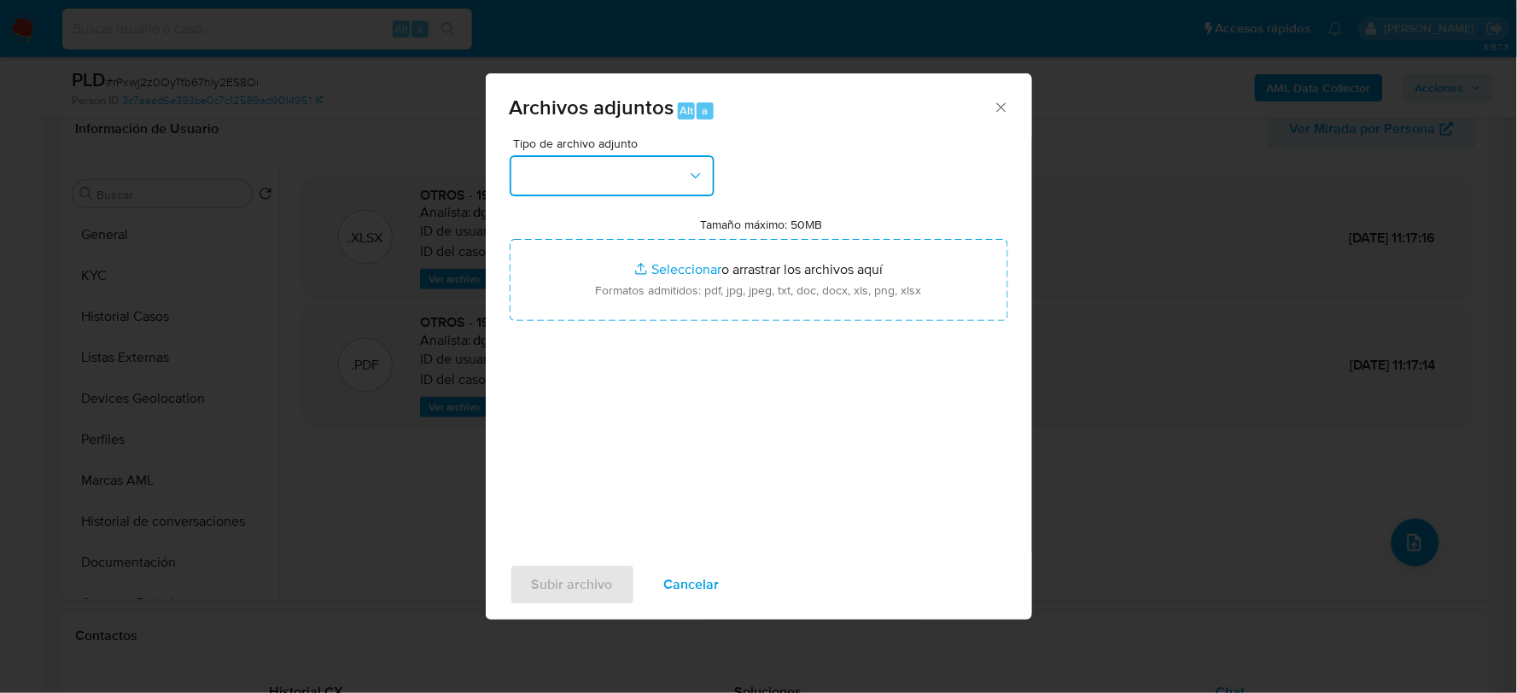
click at [666, 169] on button "button" at bounding box center [612, 175] width 205 height 41
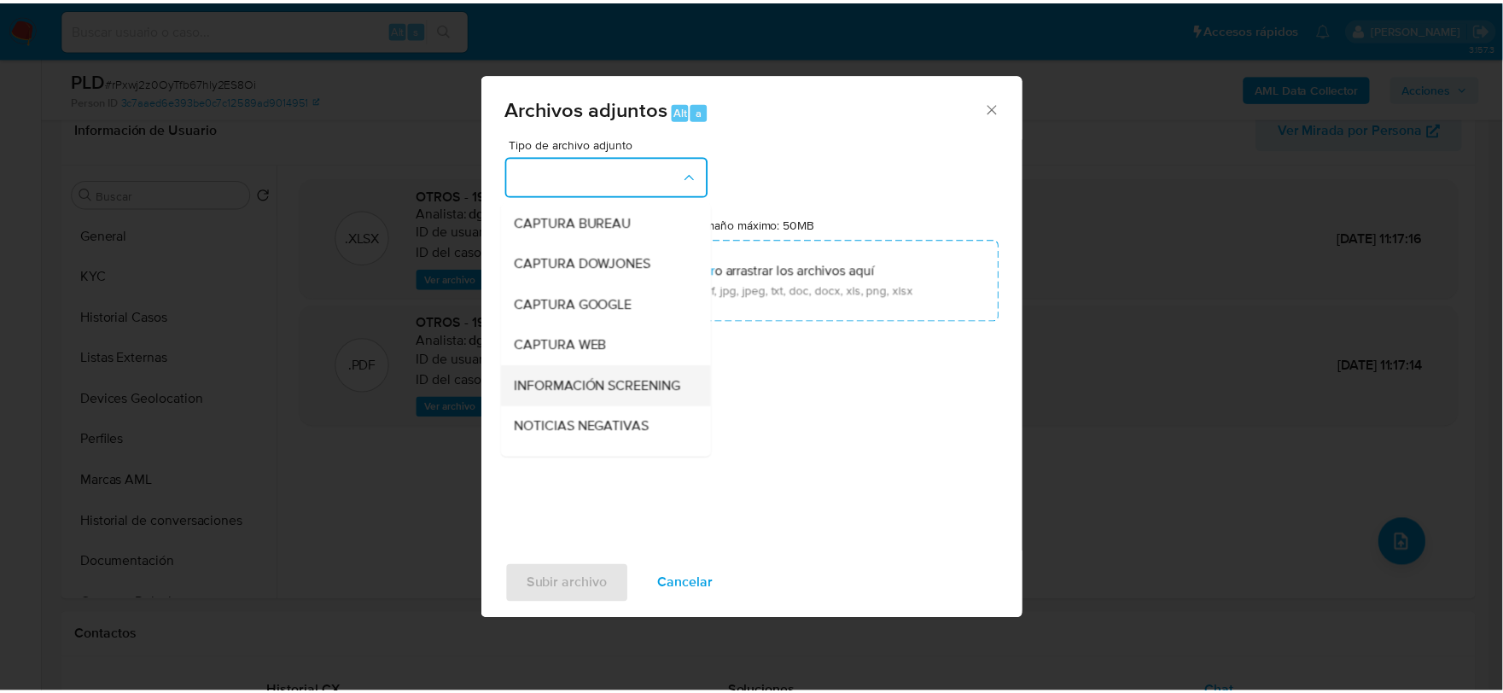
scroll to position [130, 0]
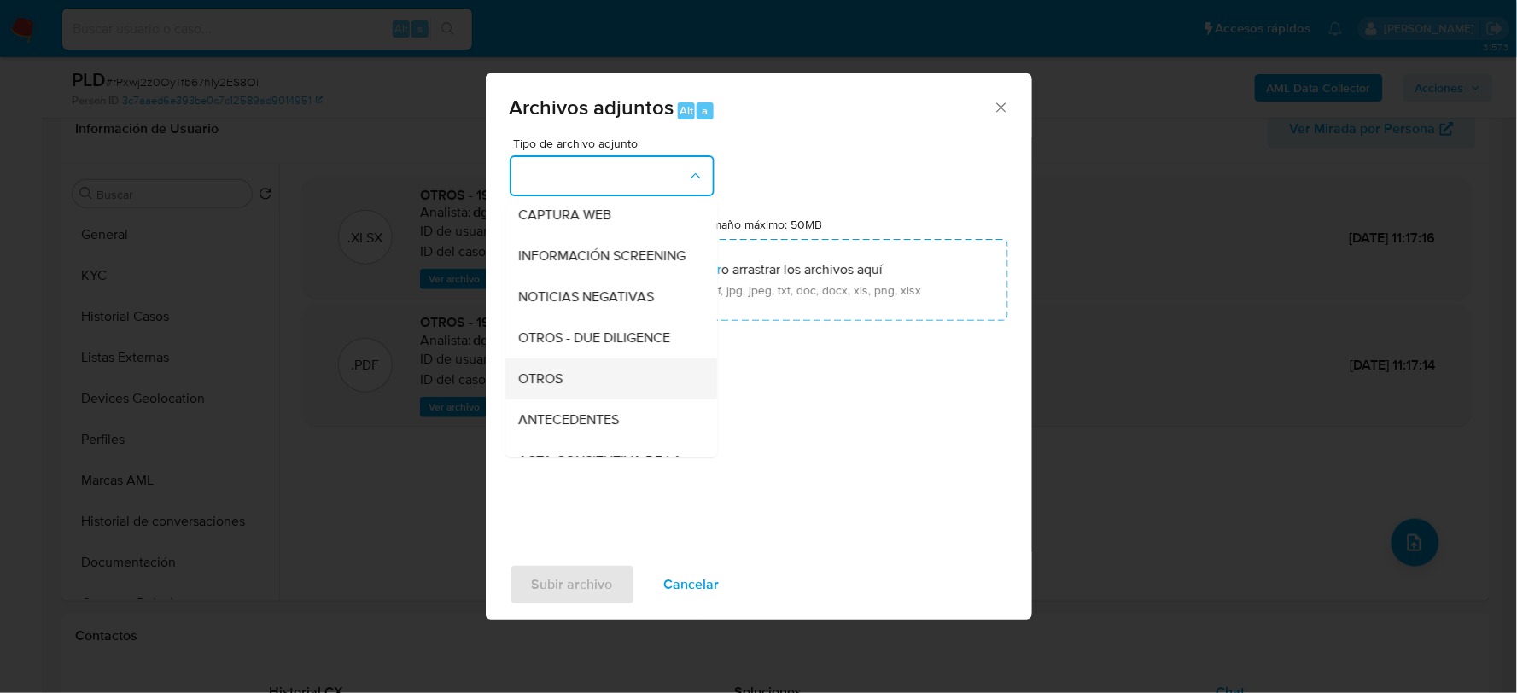
click at [550, 387] on span "OTROS" at bounding box center [541, 378] width 44 height 17
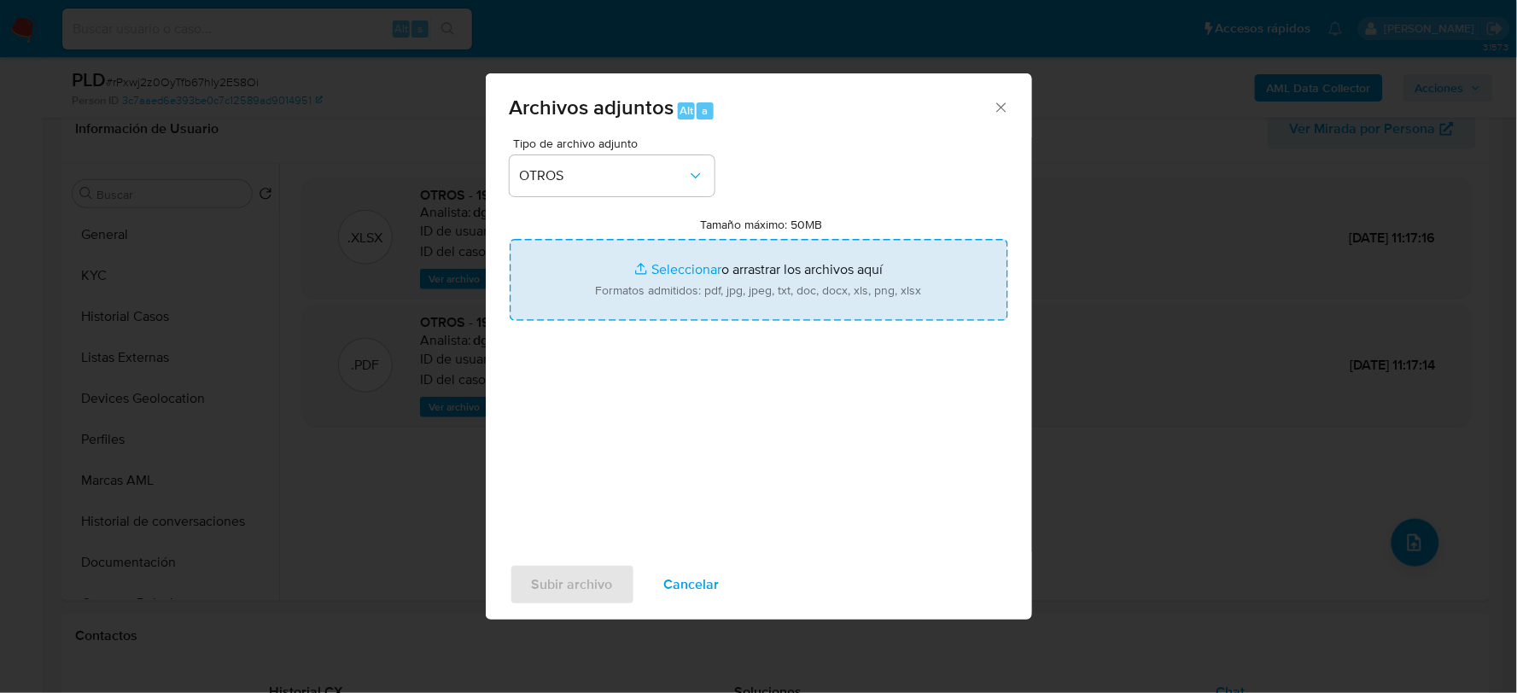
type input "C:\fakepath\1952295437_VIRGINIA XALA_AGO2025.xlsx"
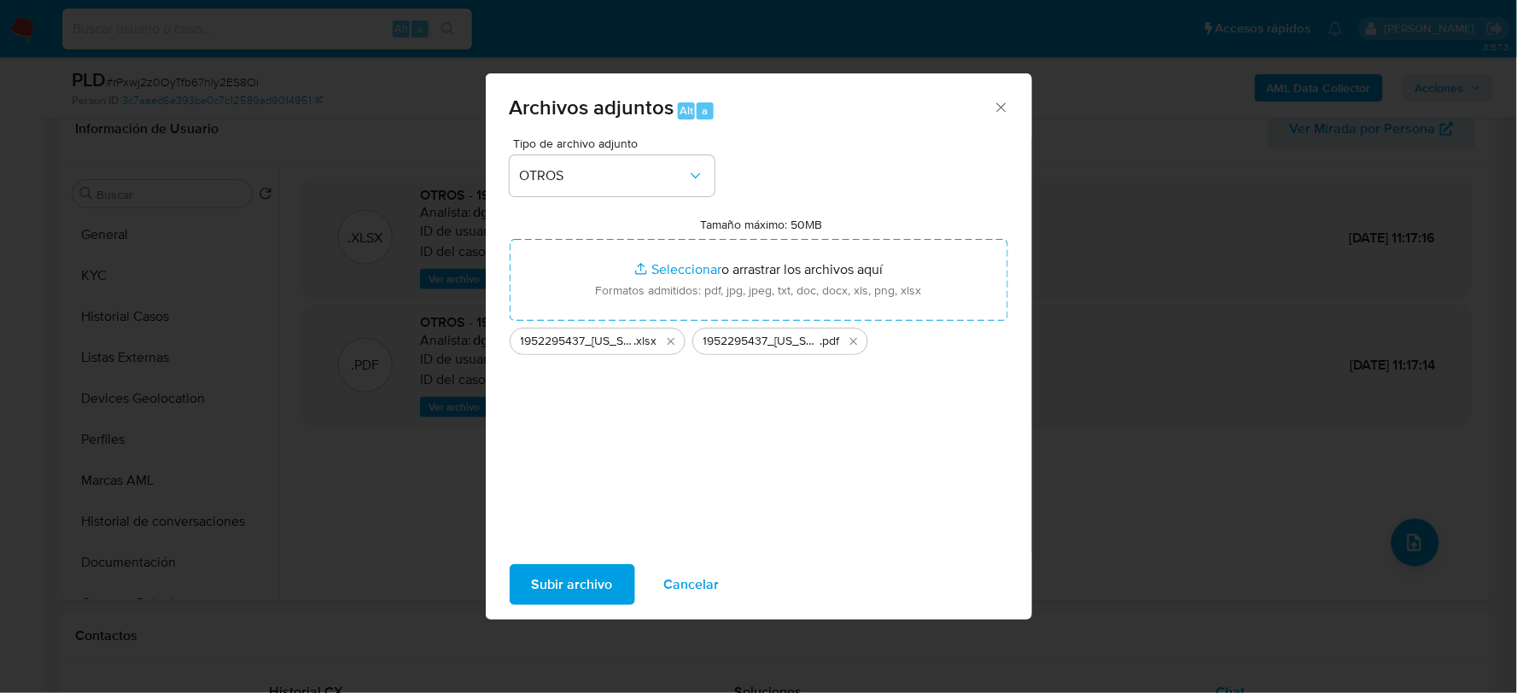
click at [581, 593] on span "Subir archivo" at bounding box center [572, 585] width 81 height 38
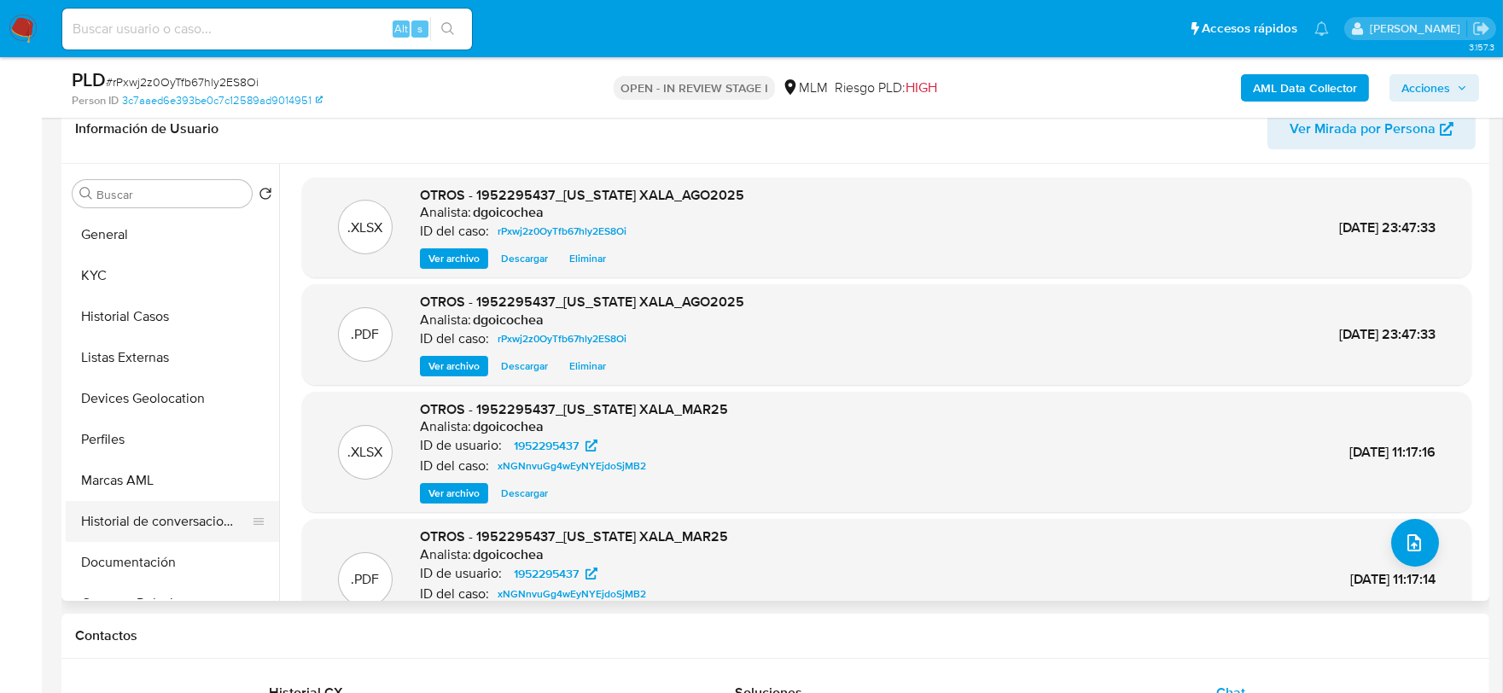
click at [184, 515] on button "Historial de conversaciones" at bounding box center [166, 521] width 200 height 41
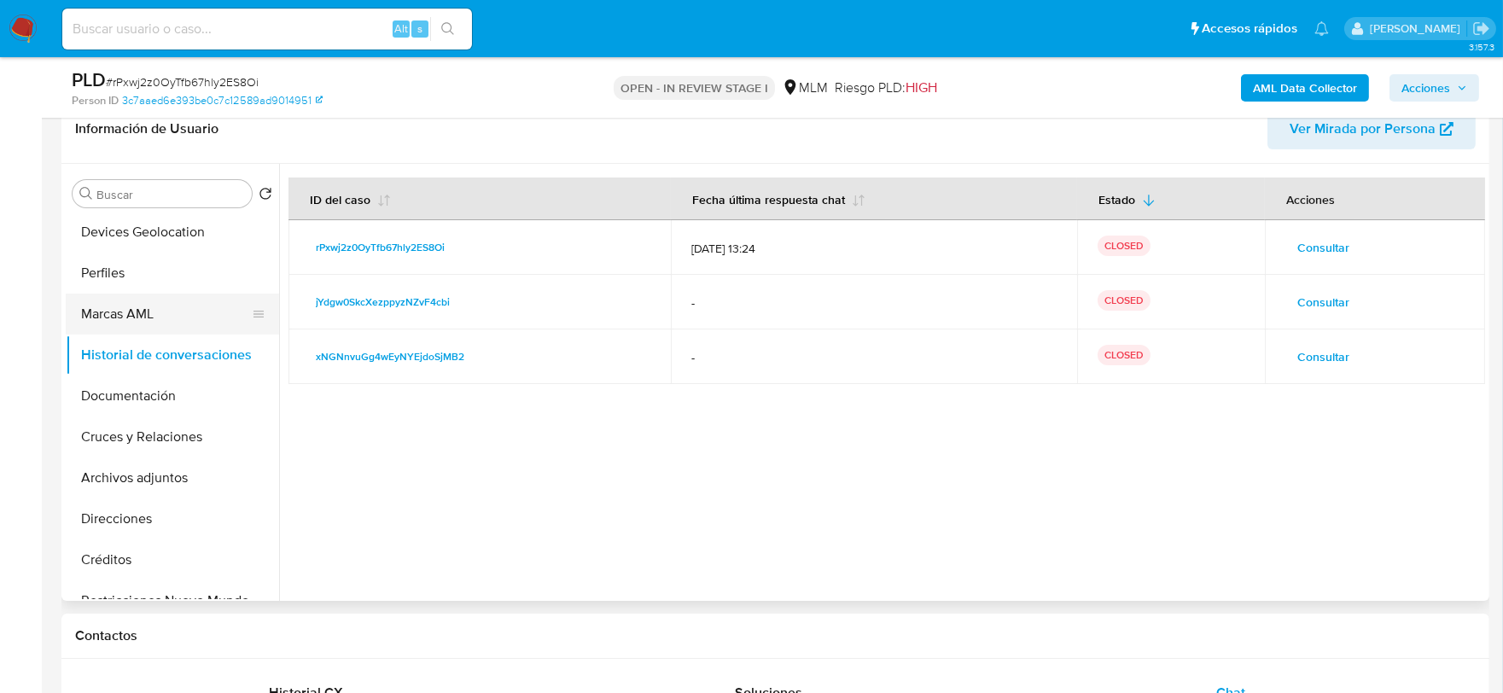
scroll to position [189, 0]
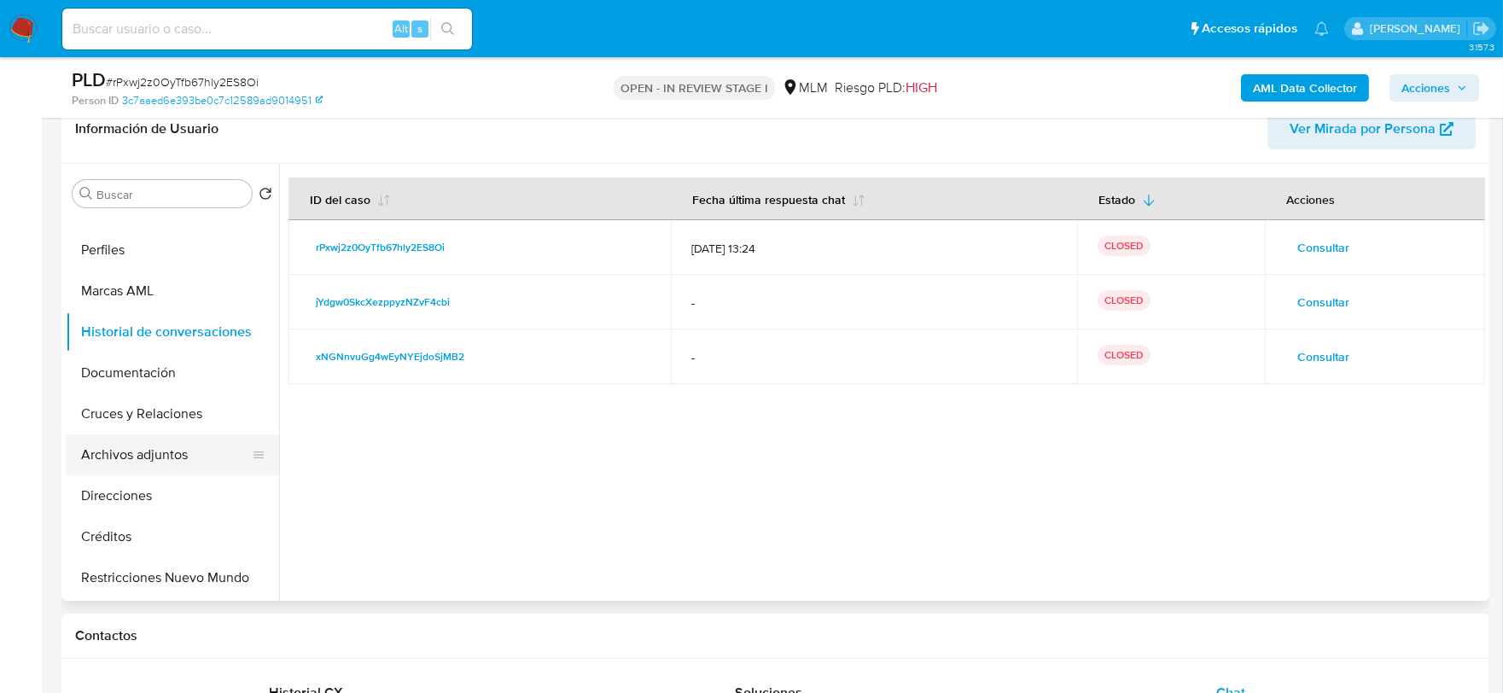
click at [166, 438] on button "Archivos adjuntos" at bounding box center [166, 454] width 200 height 41
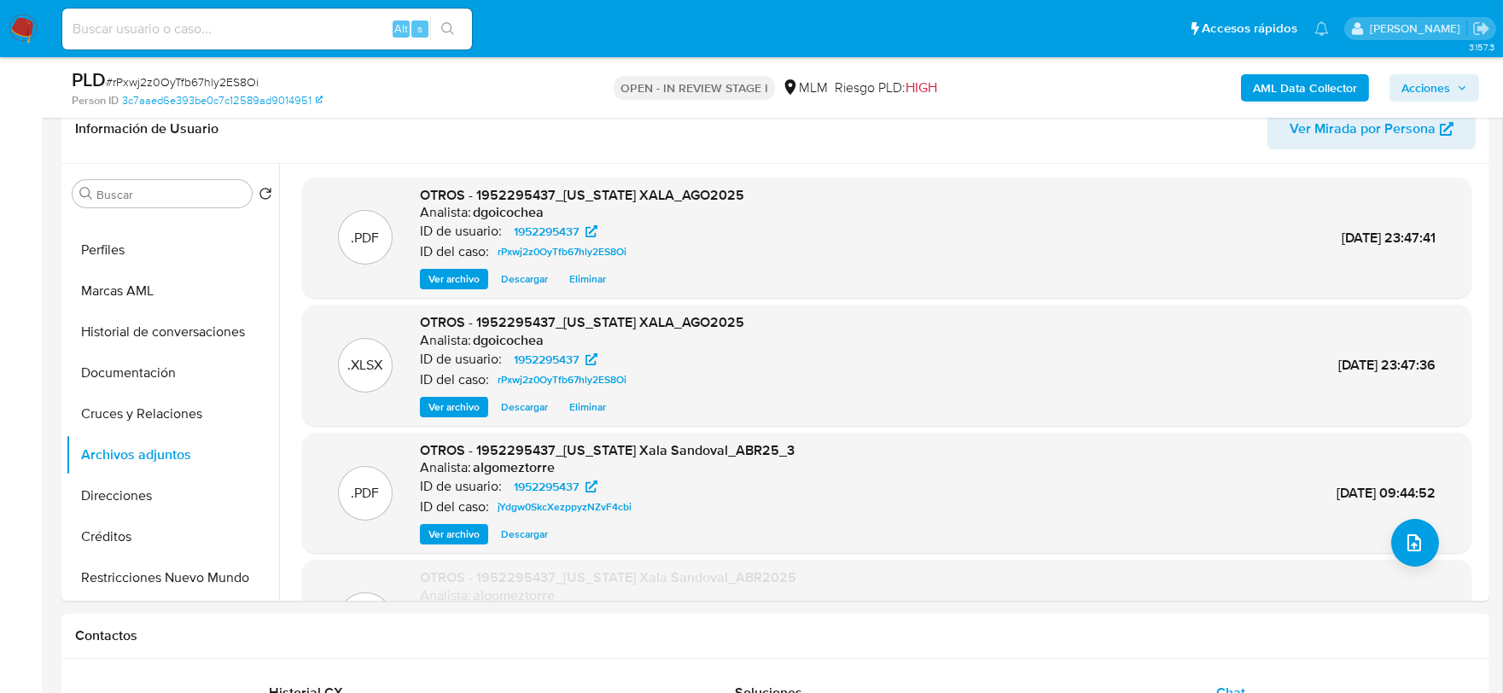
click at [1449, 89] on span "Acciones" at bounding box center [1425, 87] width 49 height 27
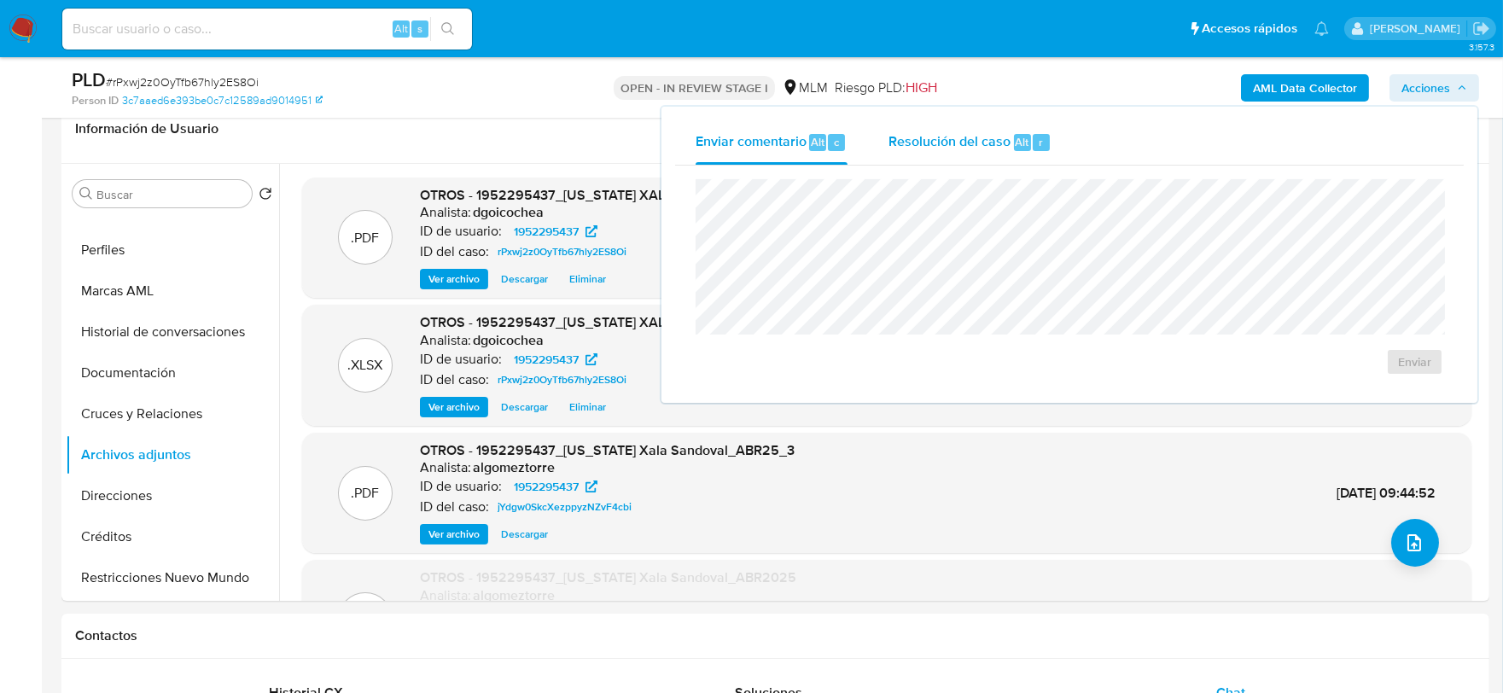
click at [976, 154] on div "Resolución del caso Alt r" at bounding box center [969, 142] width 163 height 44
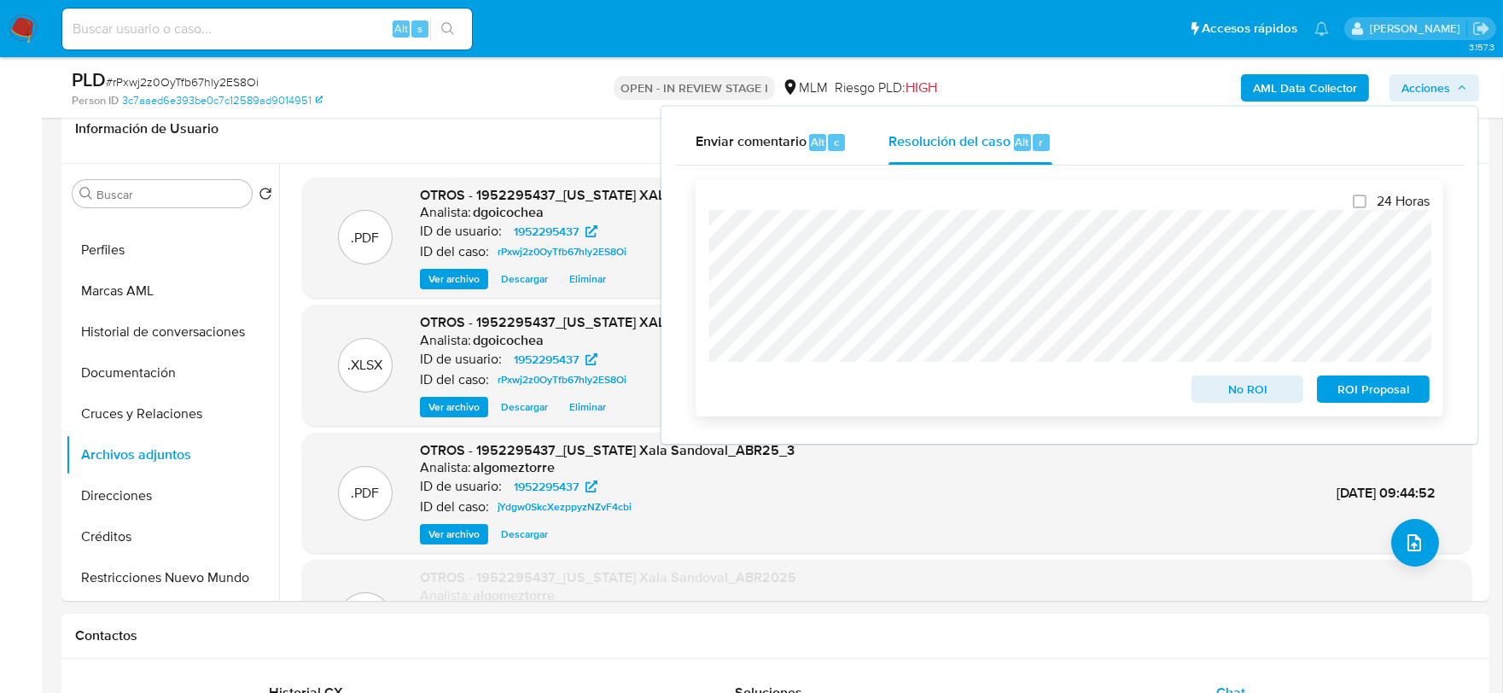
click at [1272, 370] on div "No ROI" at bounding box center [1248, 386] width 126 height 34
click at [1277, 394] on span "No ROI" at bounding box center [1247, 389] width 89 height 24
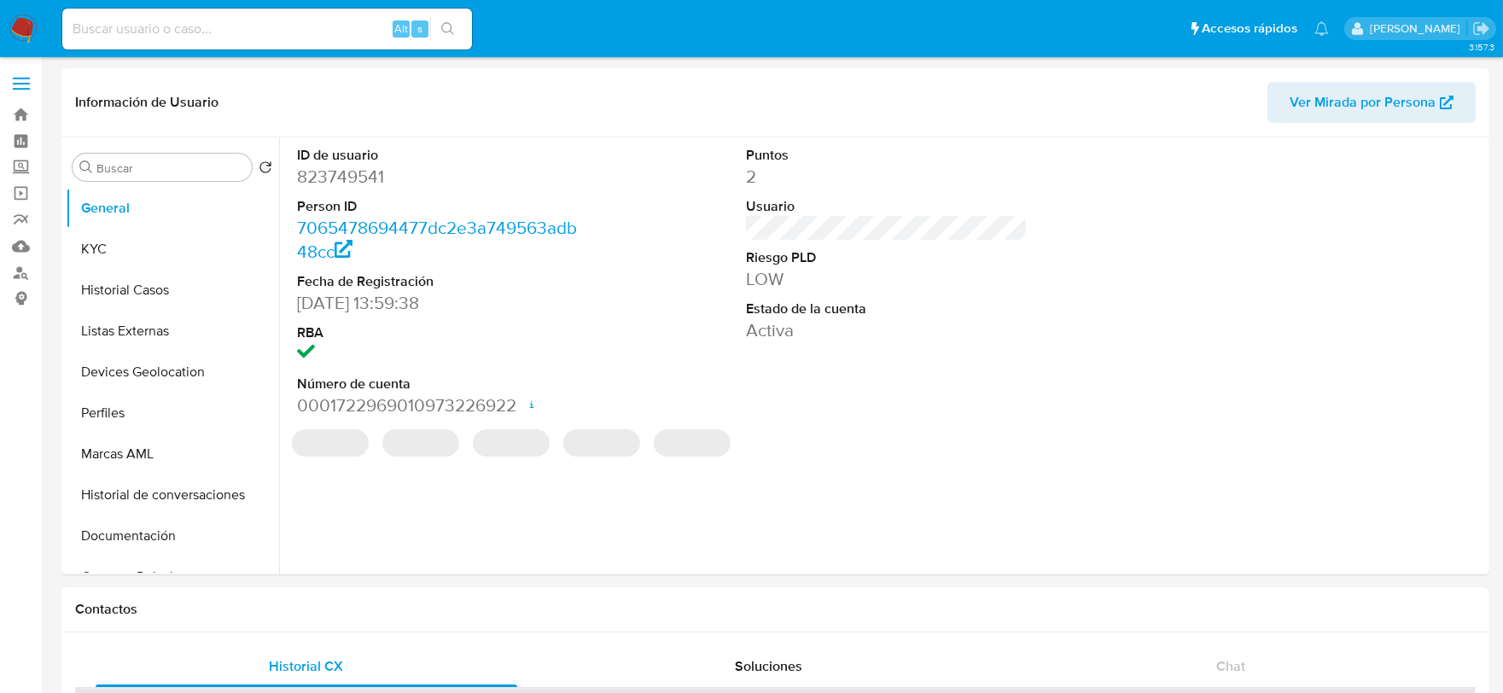
select select "10"
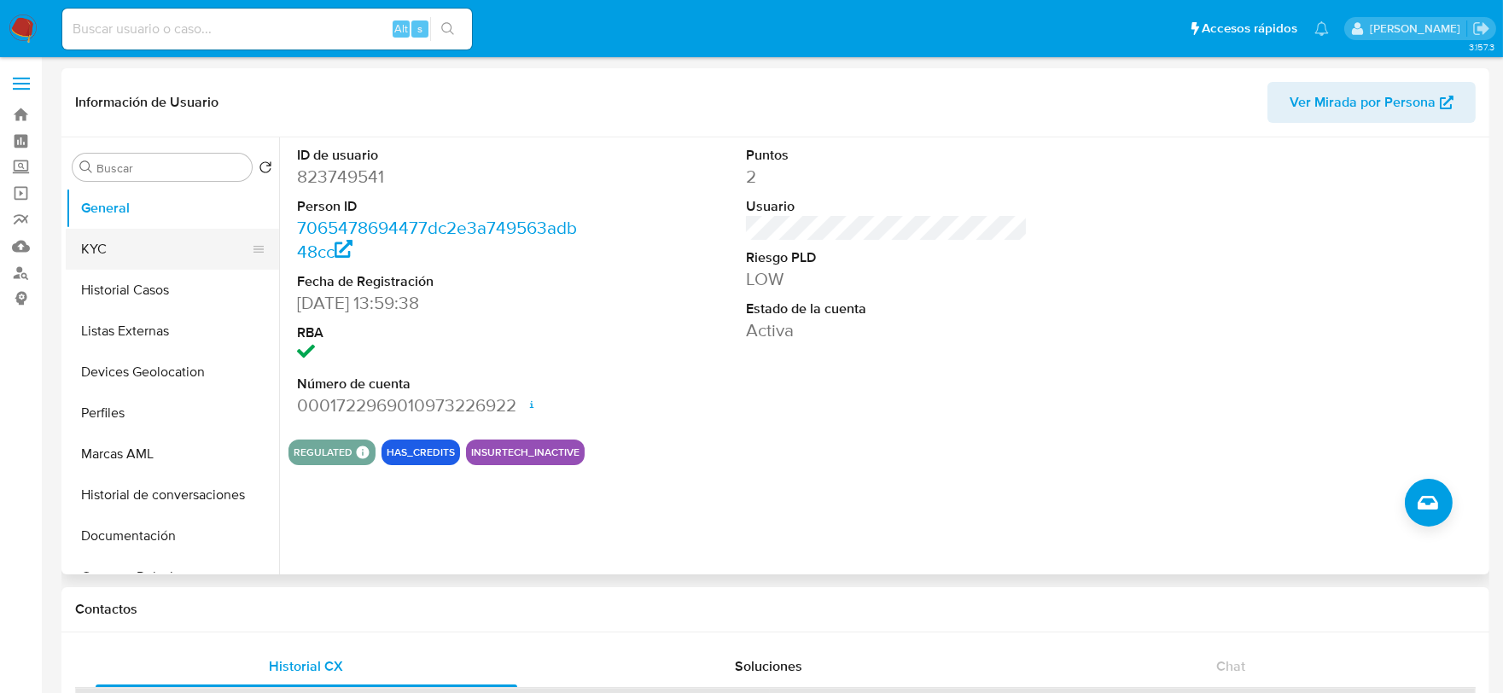
drag, startPoint x: 108, startPoint y: 242, endPoint x: 90, endPoint y: 245, distance: 18.2
click at [108, 242] on button "KYC" at bounding box center [166, 249] width 200 height 41
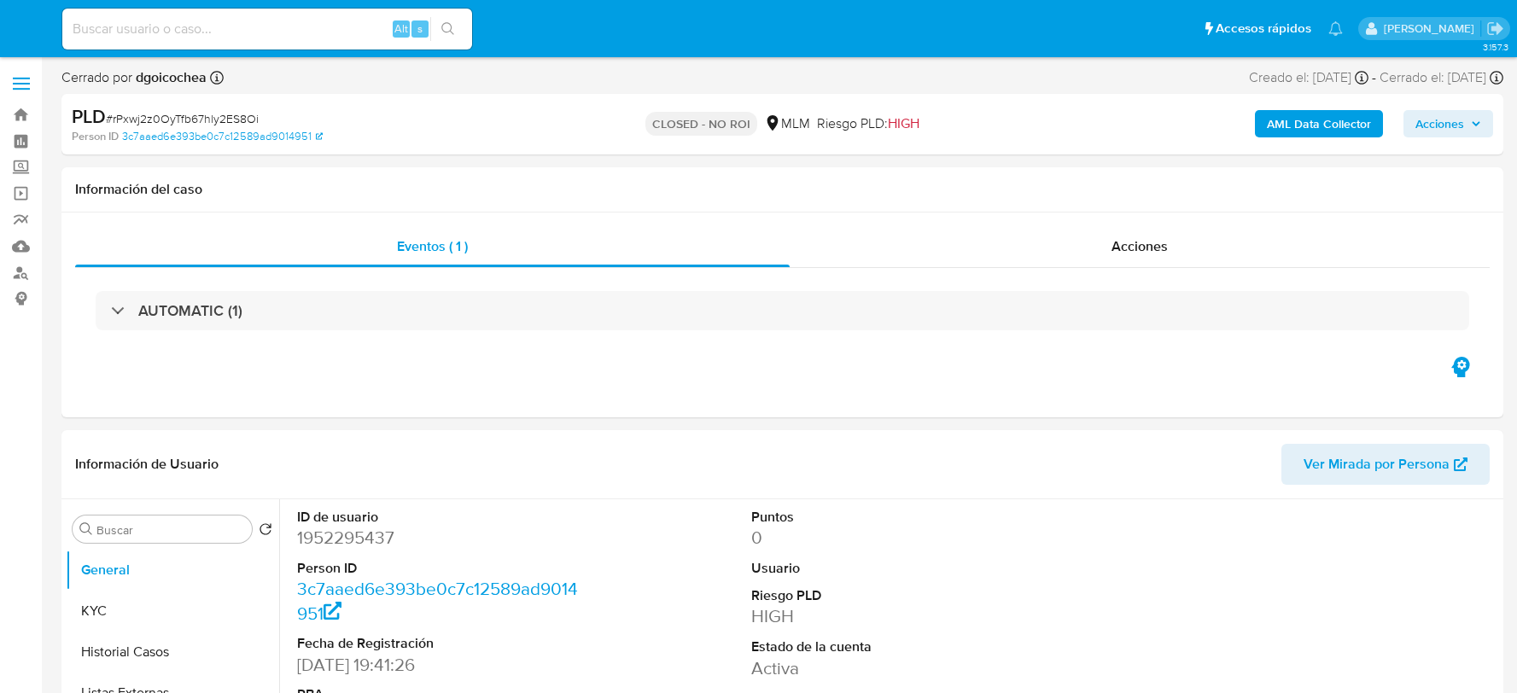
select select "10"
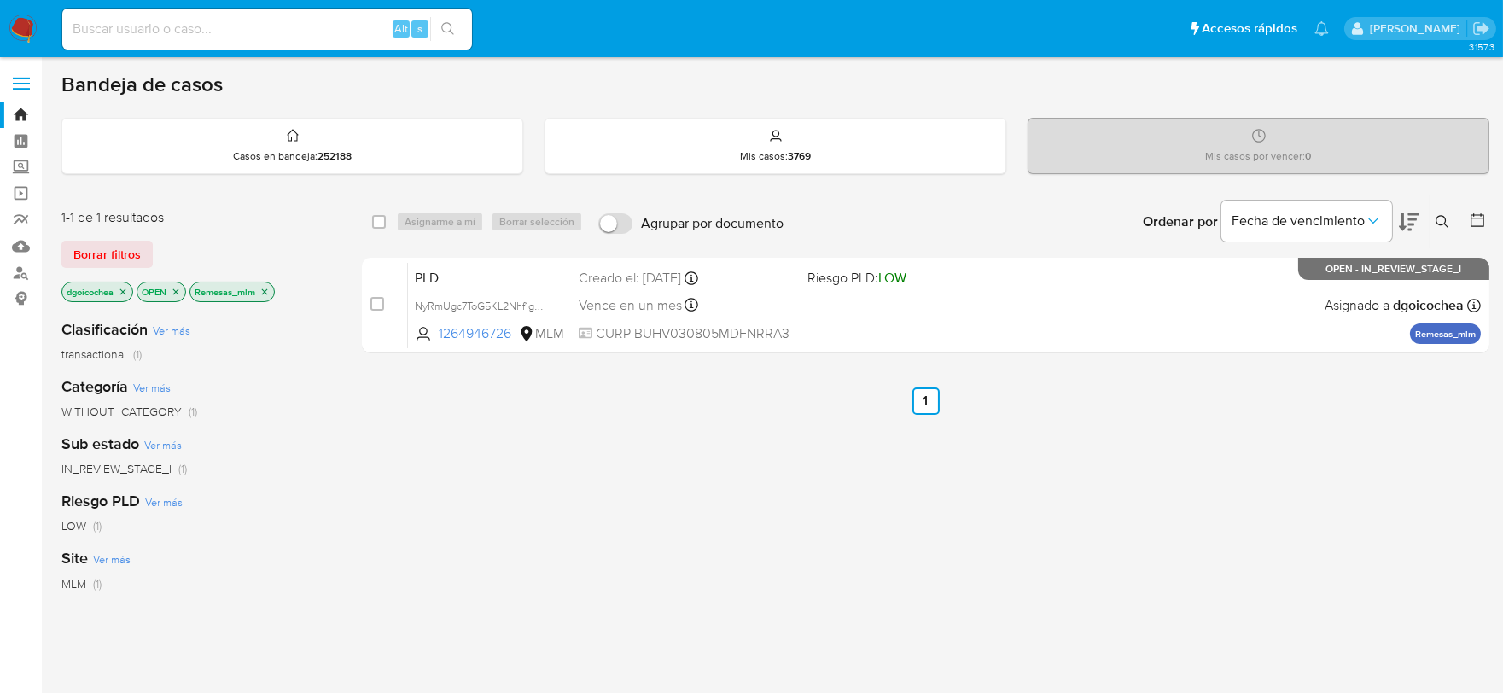
click at [265, 291] on icon "close-filter" at bounding box center [264, 292] width 10 height 10
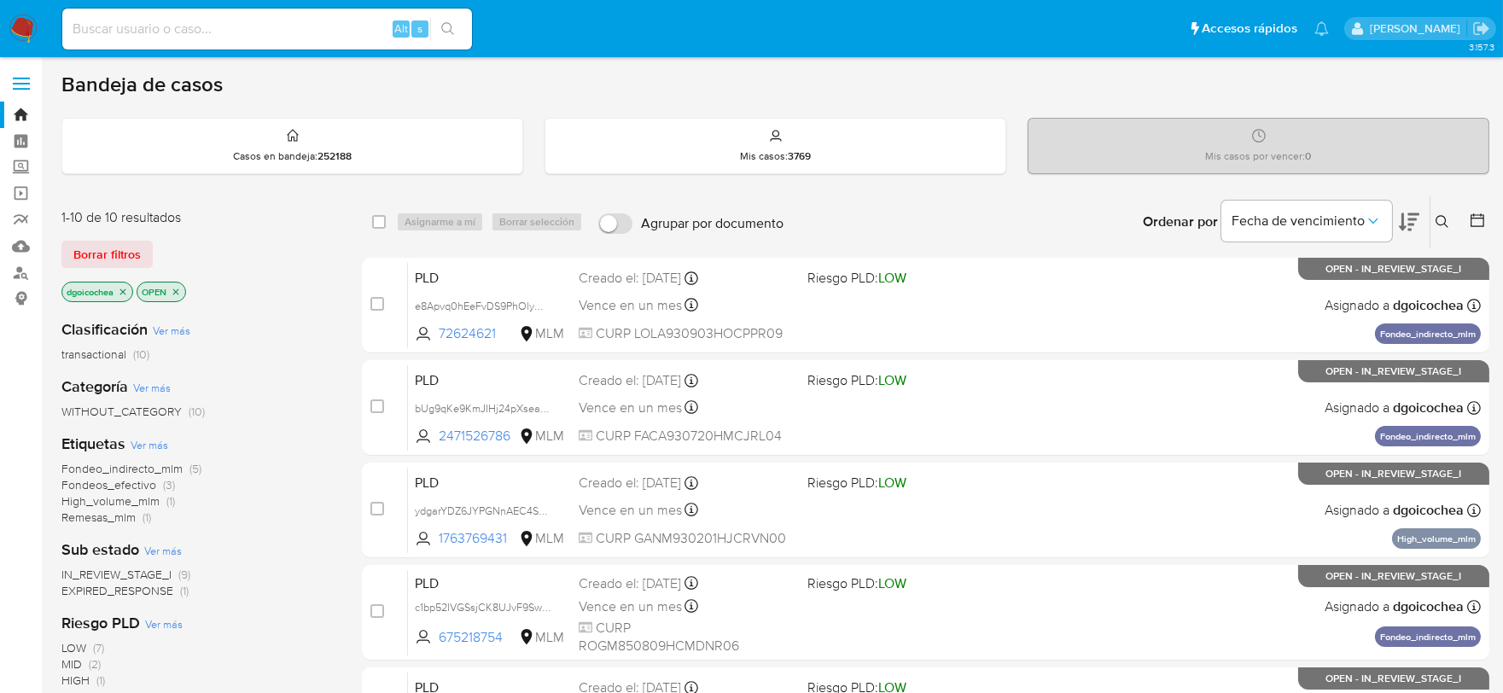
click at [131, 574] on span "IN_REVIEW_STAGE_I" at bounding box center [116, 574] width 110 height 17
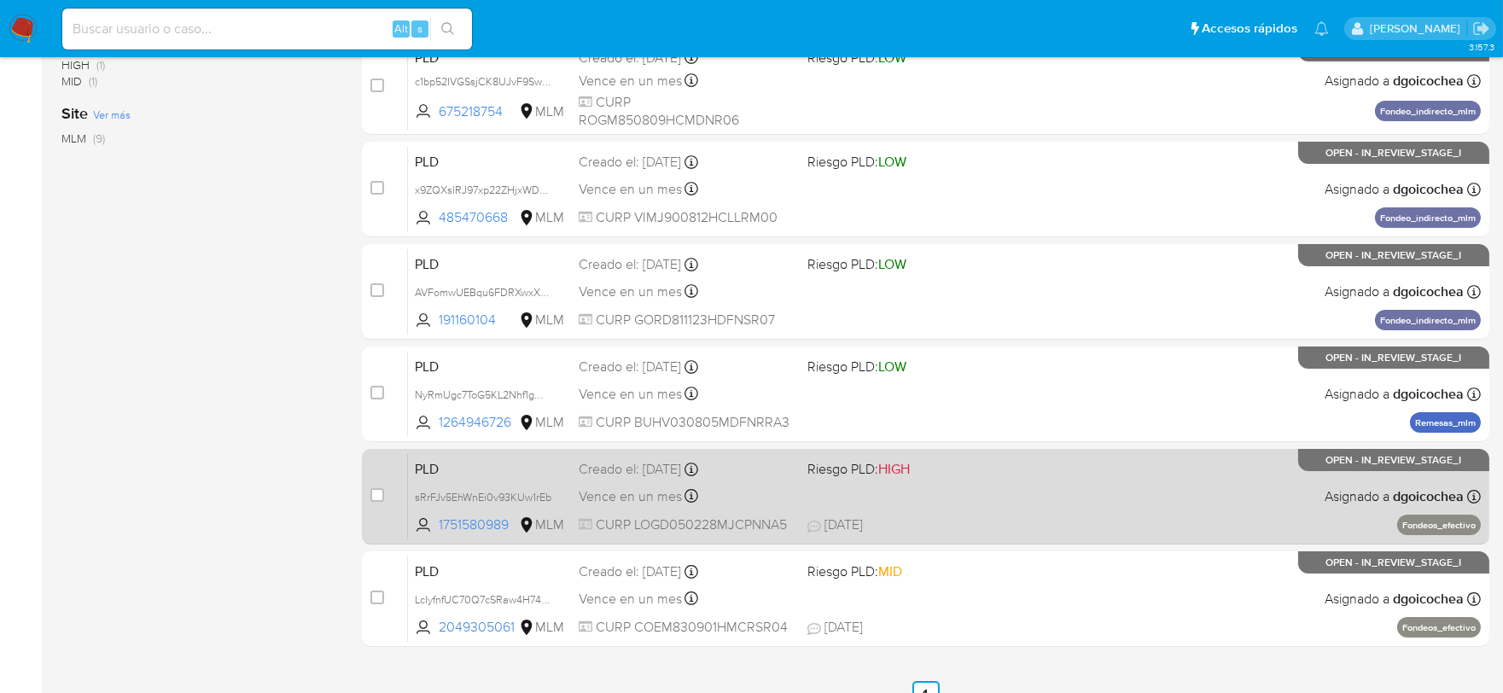
scroll to position [550, 0]
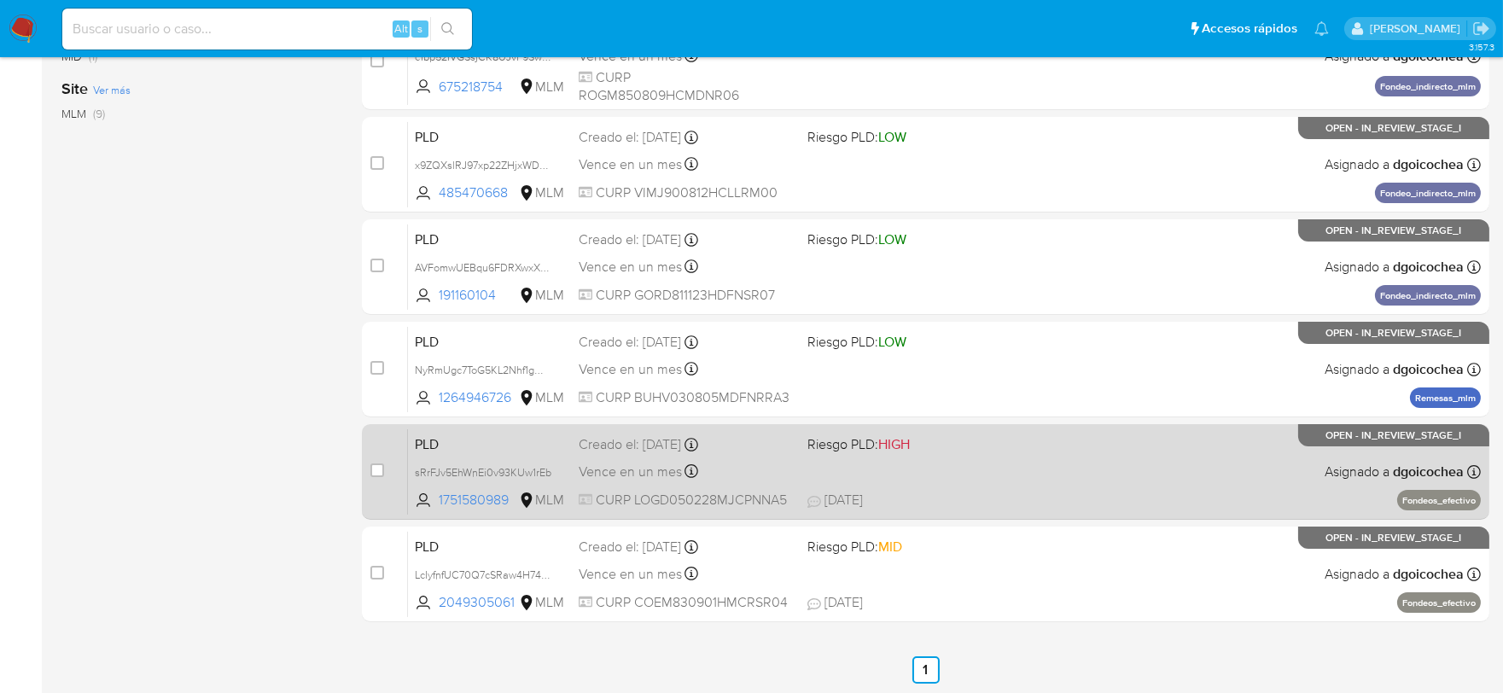
click at [428, 436] on span "PLD" at bounding box center [490, 443] width 150 height 22
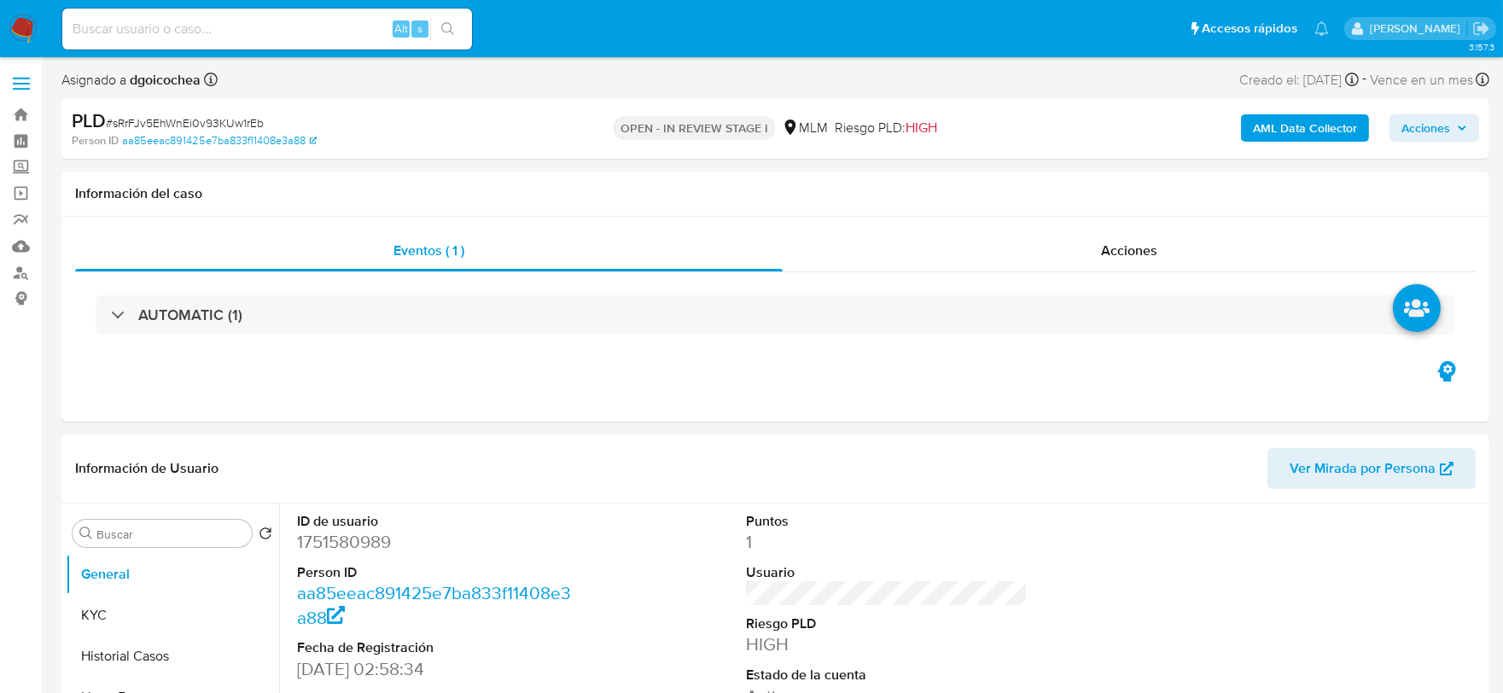
select select "10"
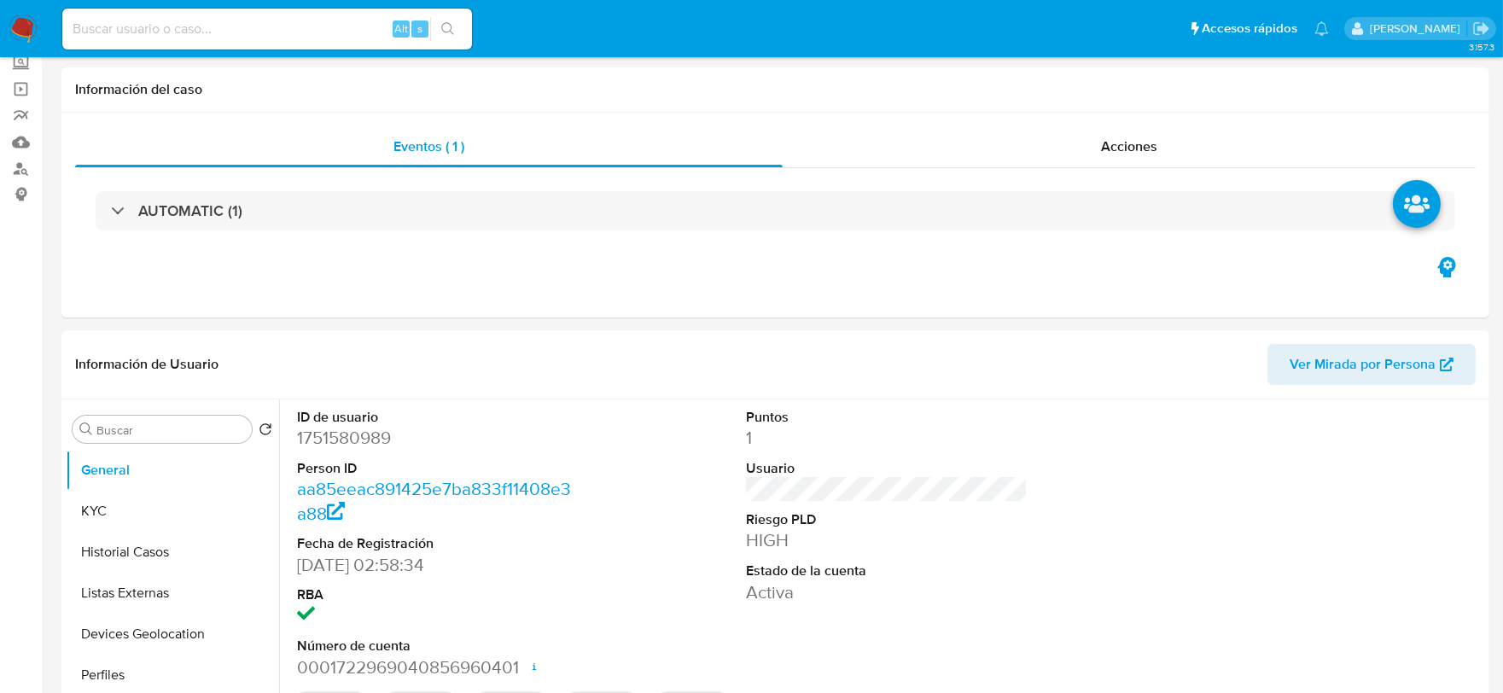
scroll to position [568, 0]
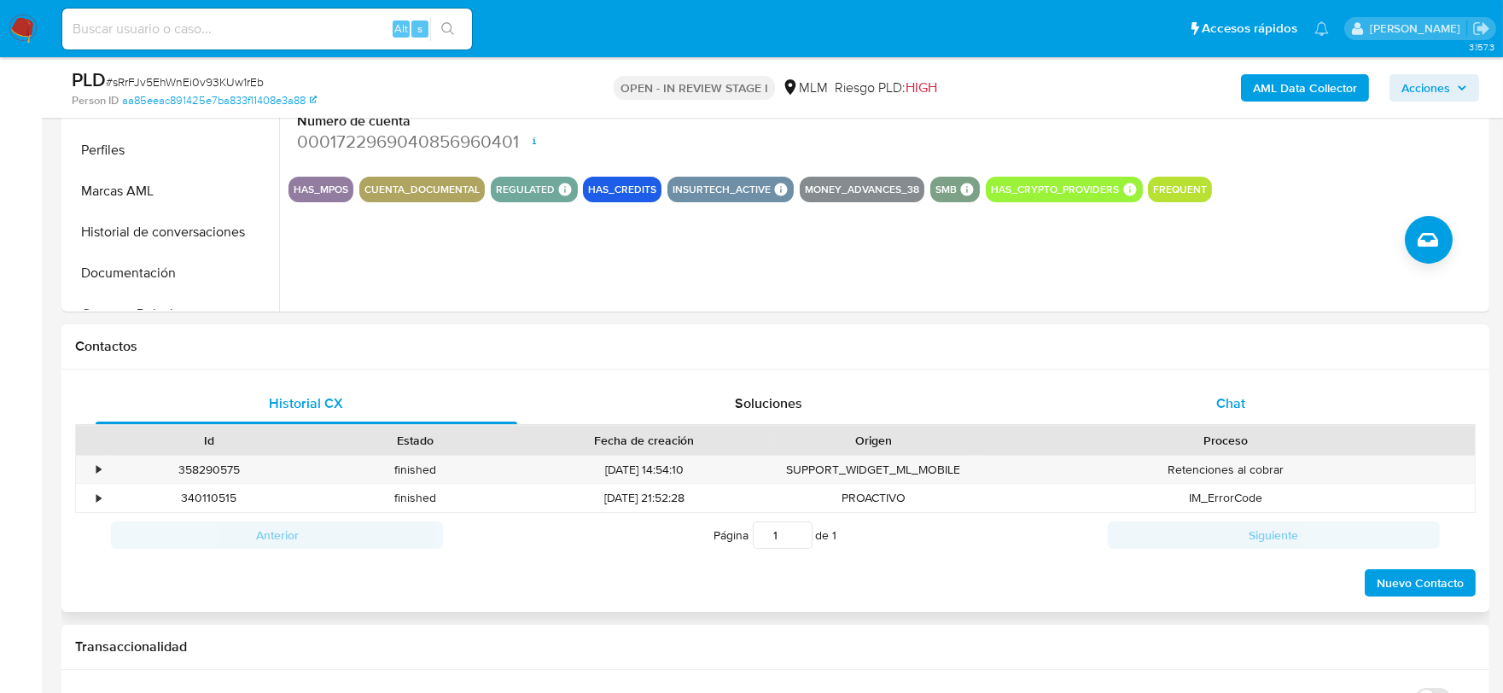
click at [1244, 397] on div "Chat" at bounding box center [1231, 403] width 422 height 41
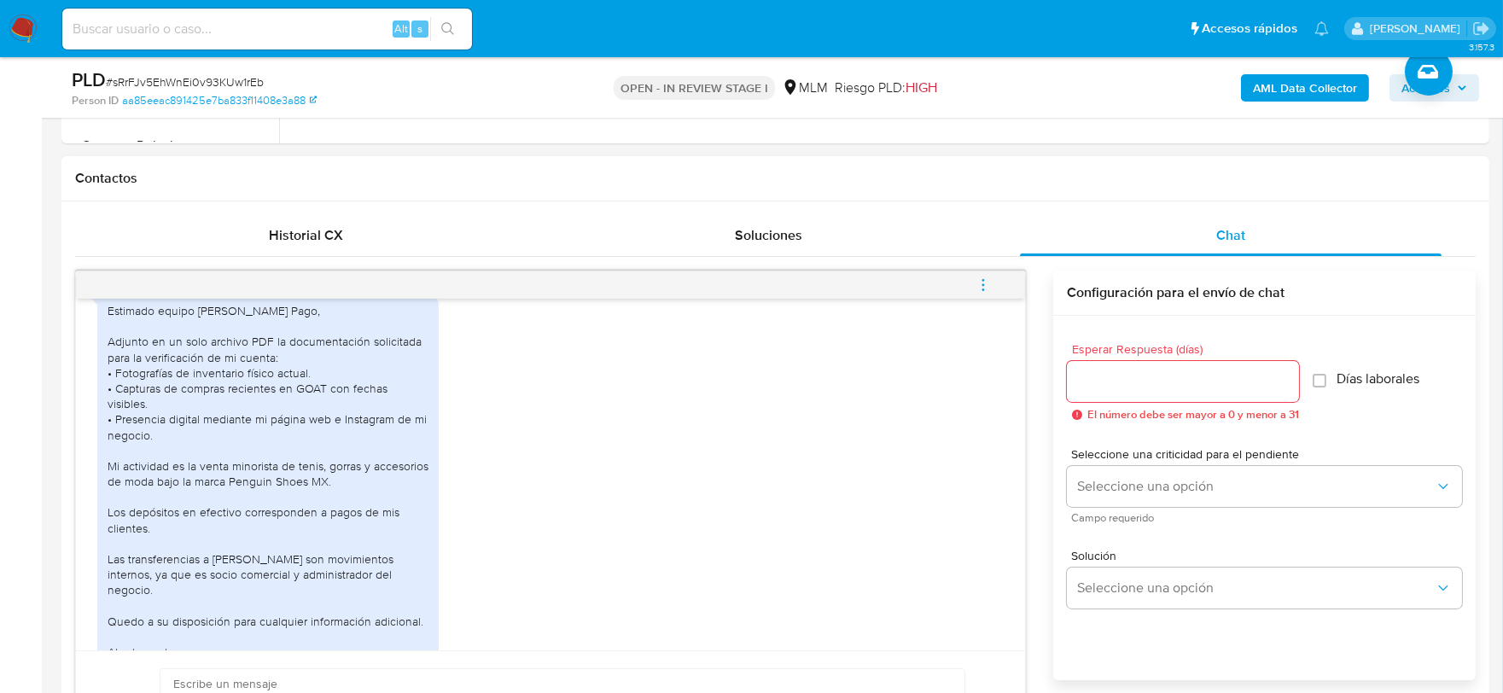
scroll to position [504, 0]
click at [978, 282] on icon "menu-action" at bounding box center [982, 284] width 15 height 15
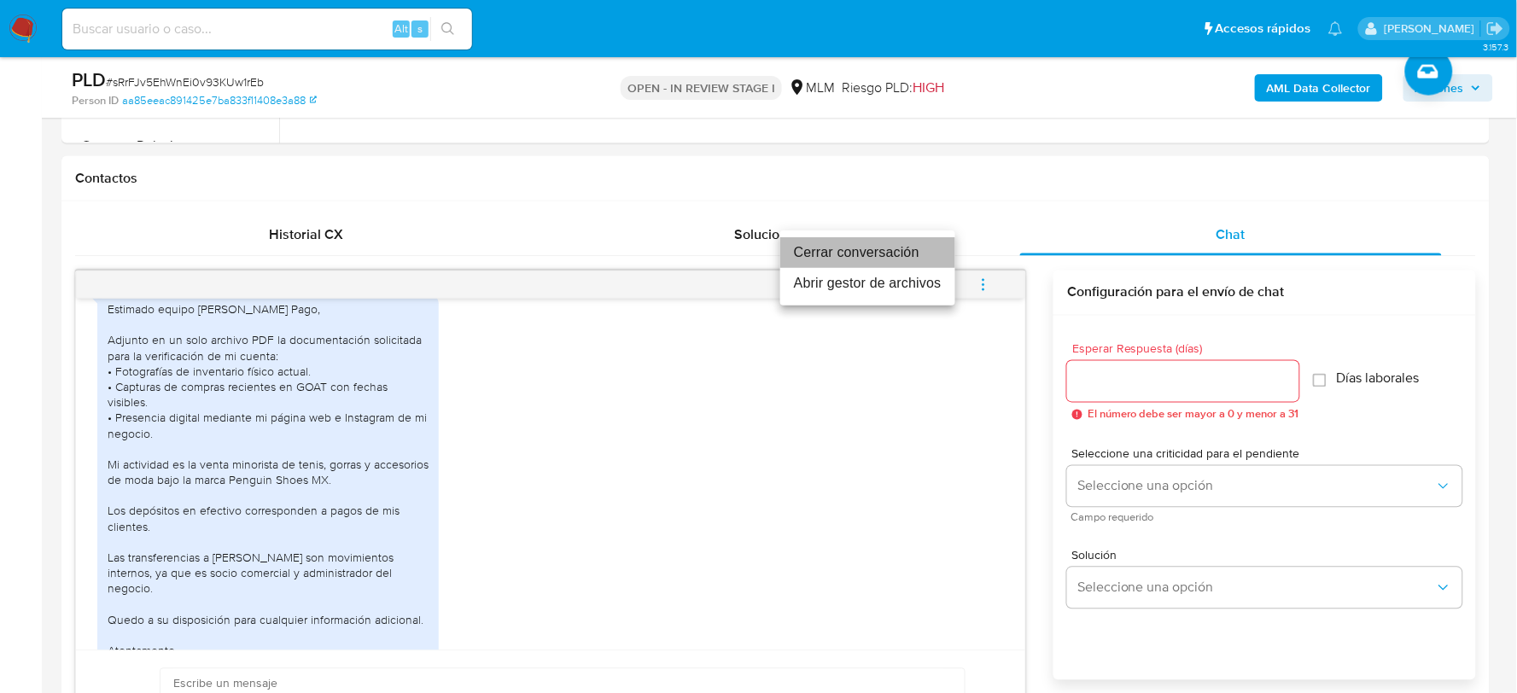
click at [907, 246] on li "Cerrar conversación" at bounding box center [867, 252] width 175 height 31
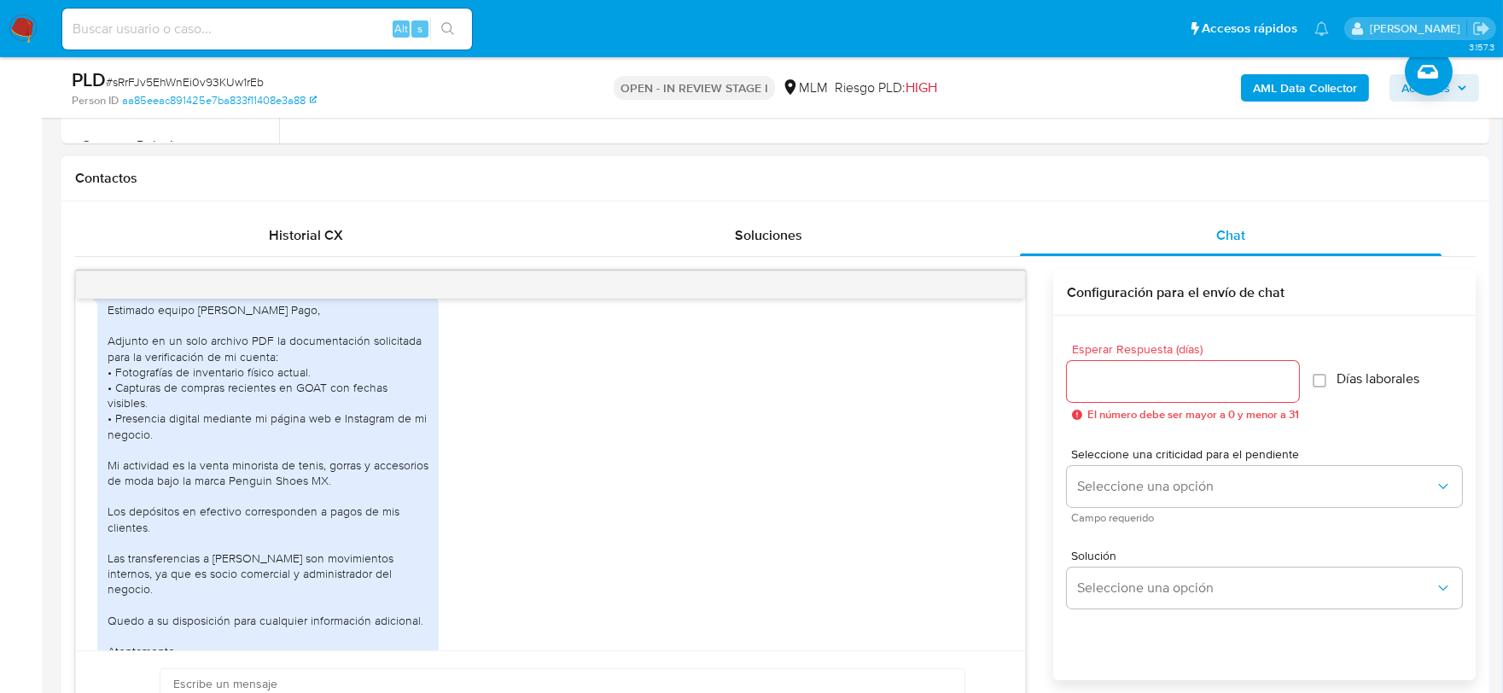
click at [684, 361] on div "Estimado equipo [PERSON_NAME] Pago, Adjunto en un solo archivo PDF la documenta…" at bounding box center [550, 521] width 906 height 468
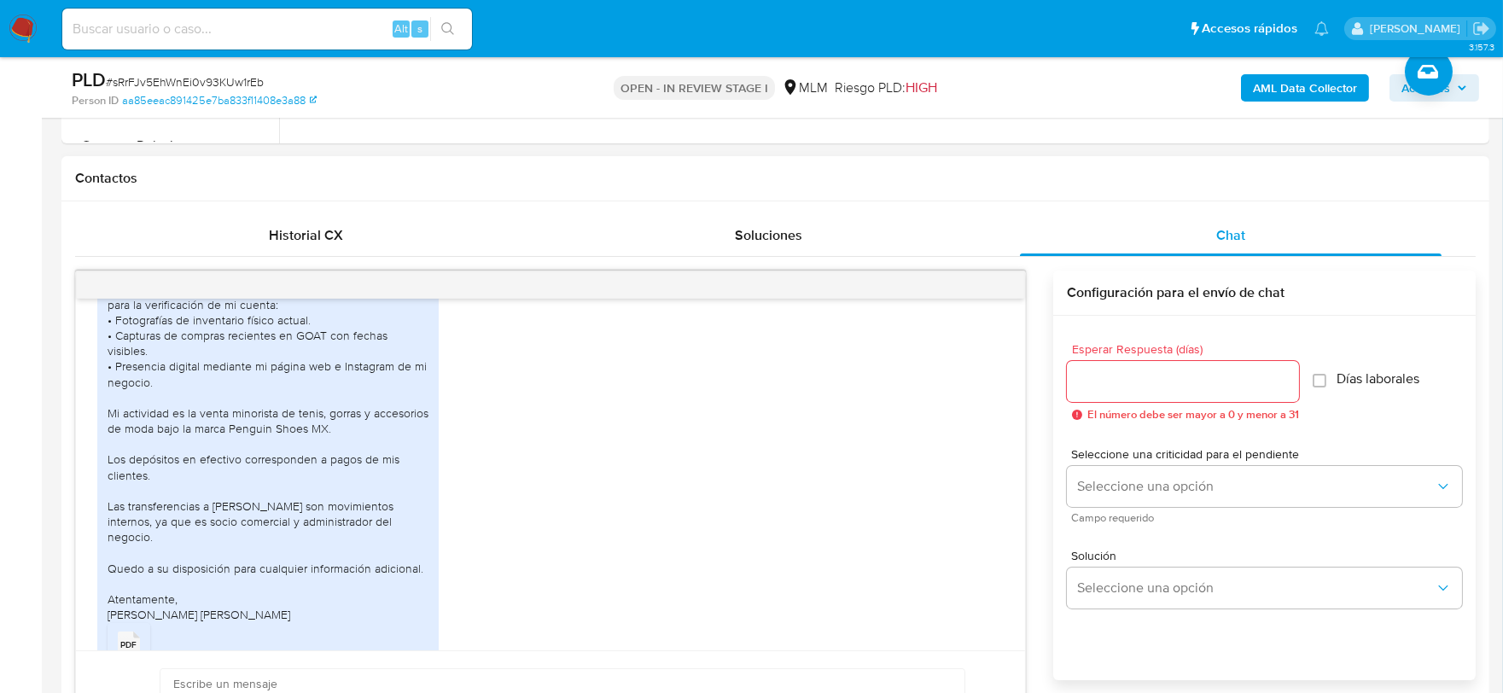
scroll to position [599, 0]
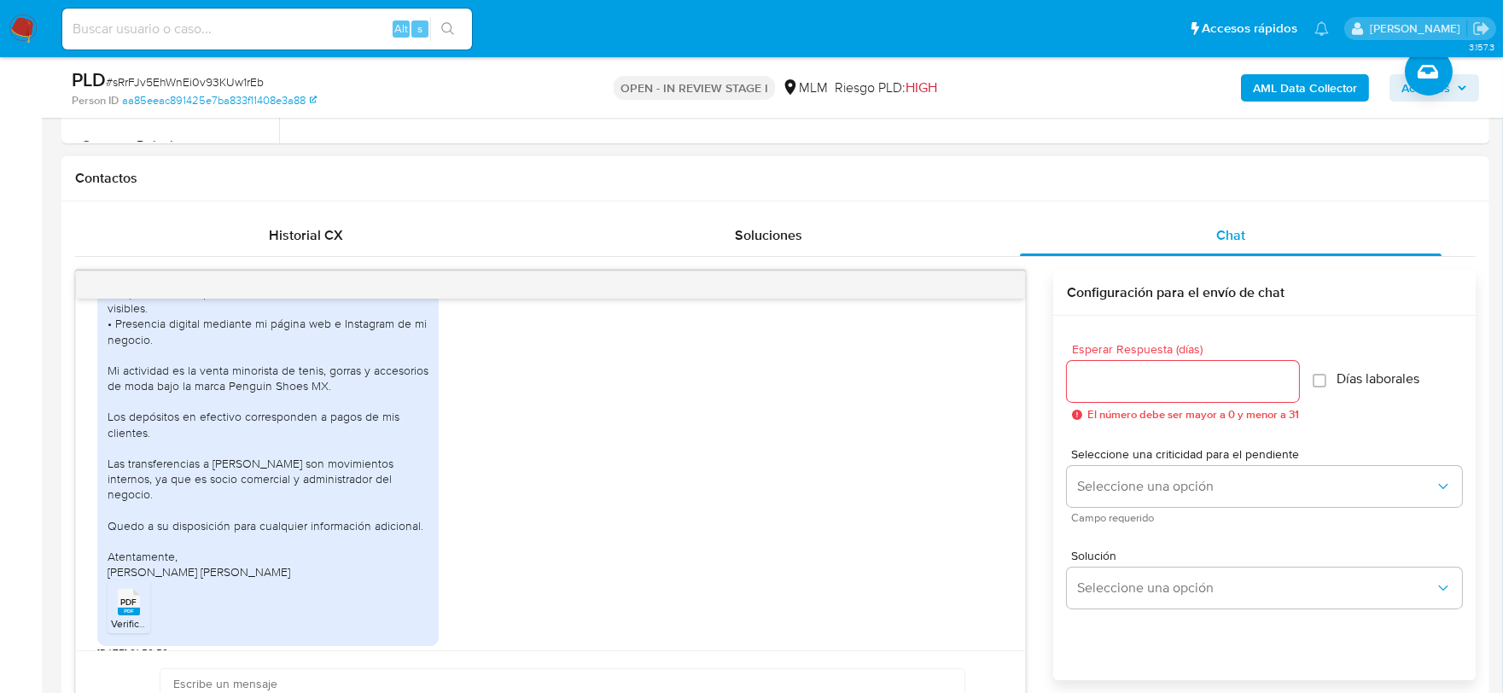
click at [141, 587] on div "PDF PDF" at bounding box center [129, 600] width 36 height 33
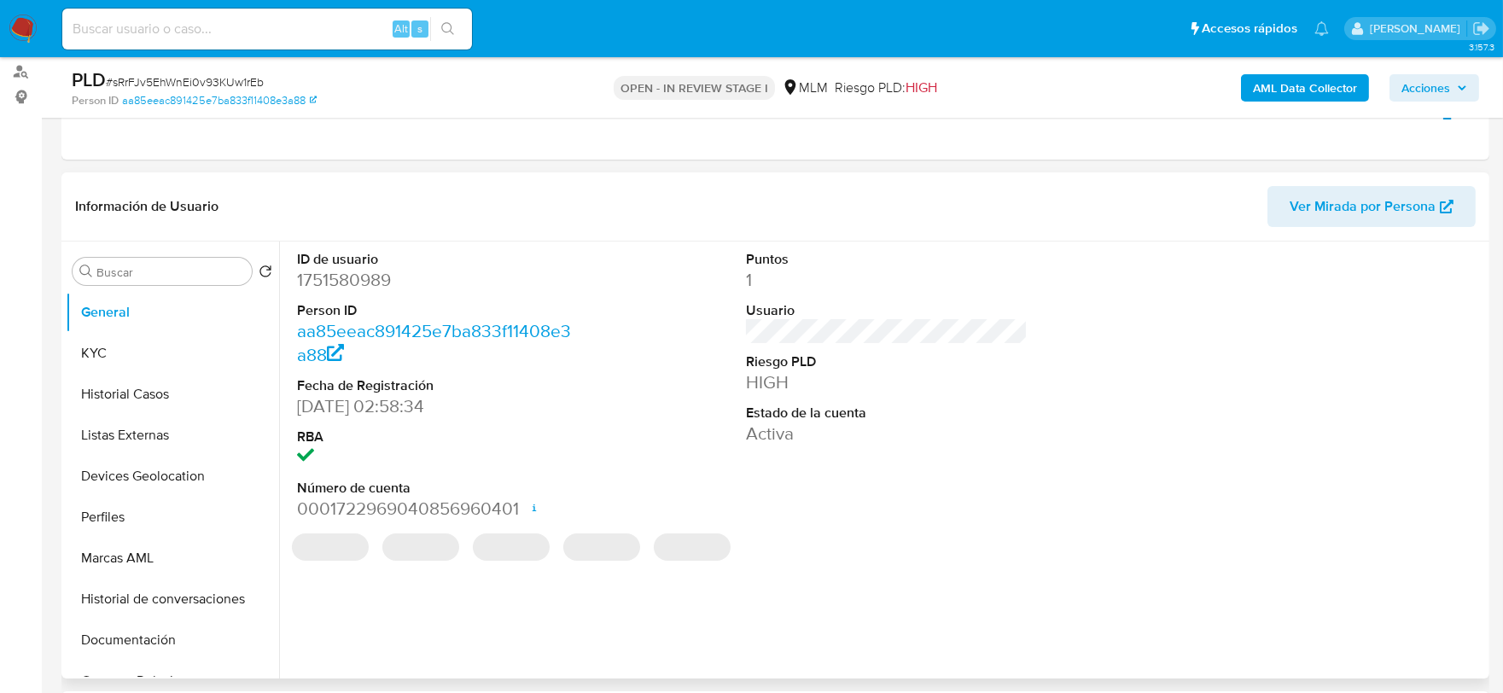
scroll to position [379, 0]
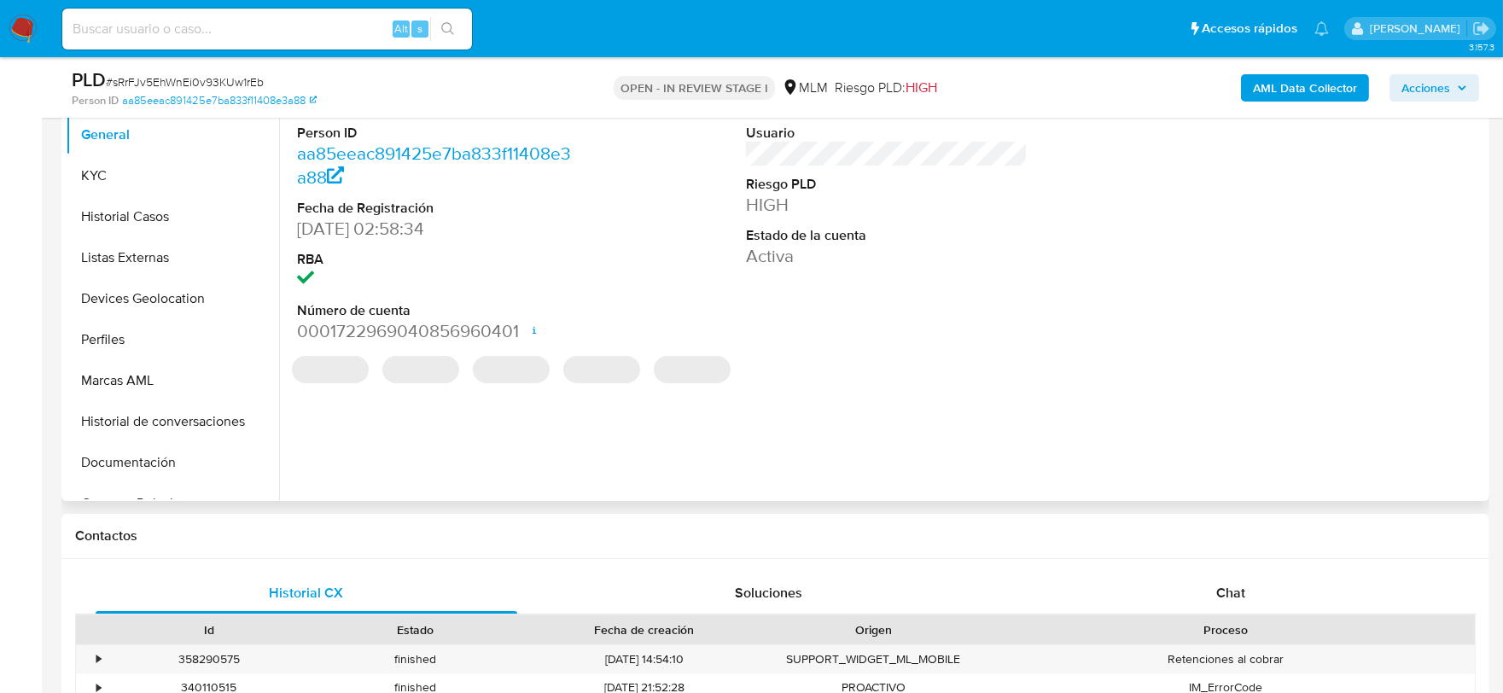
select select "10"
click at [1248, 599] on div "Chat" at bounding box center [1231, 593] width 422 height 41
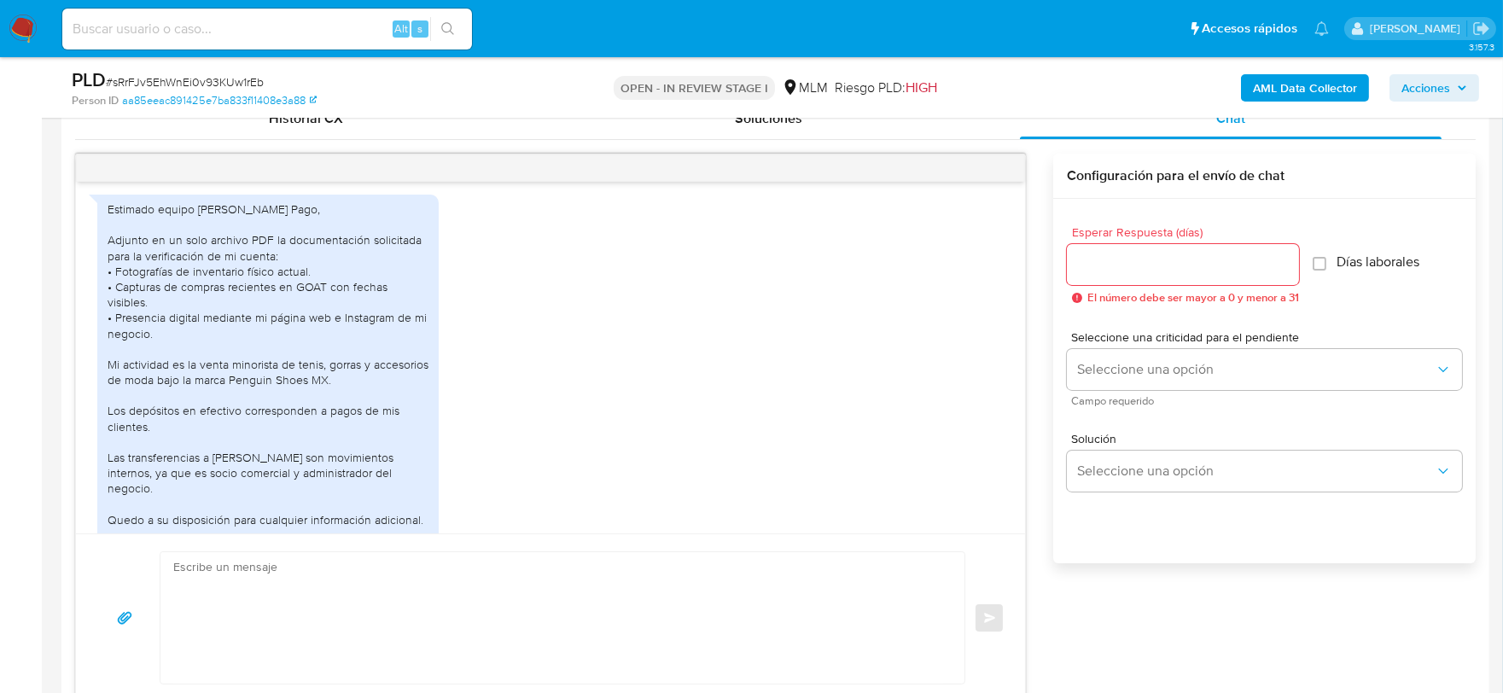
scroll to position [478, 0]
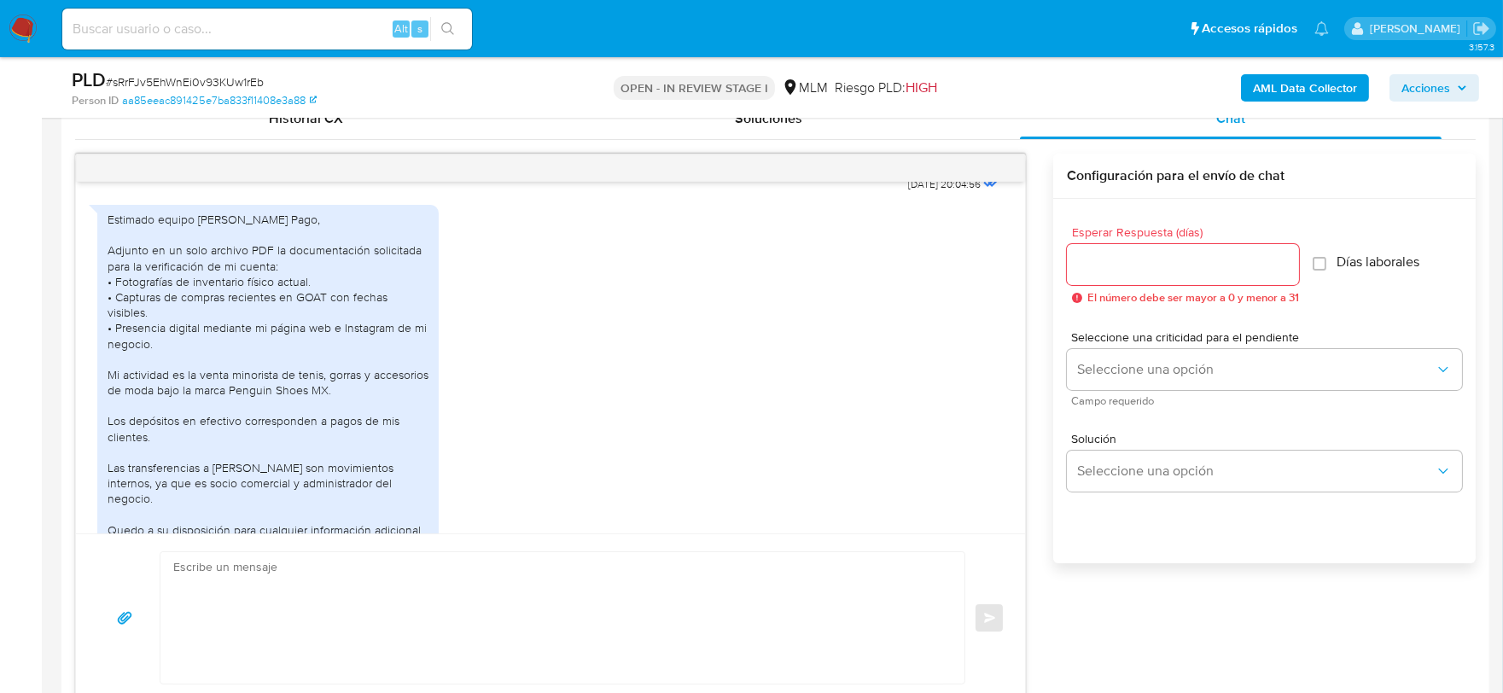
click at [847, 445] on div "Estimado equipo [PERSON_NAME] Pago, Adjunto en un solo archivo PDF la documenta…" at bounding box center [550, 430] width 906 height 468
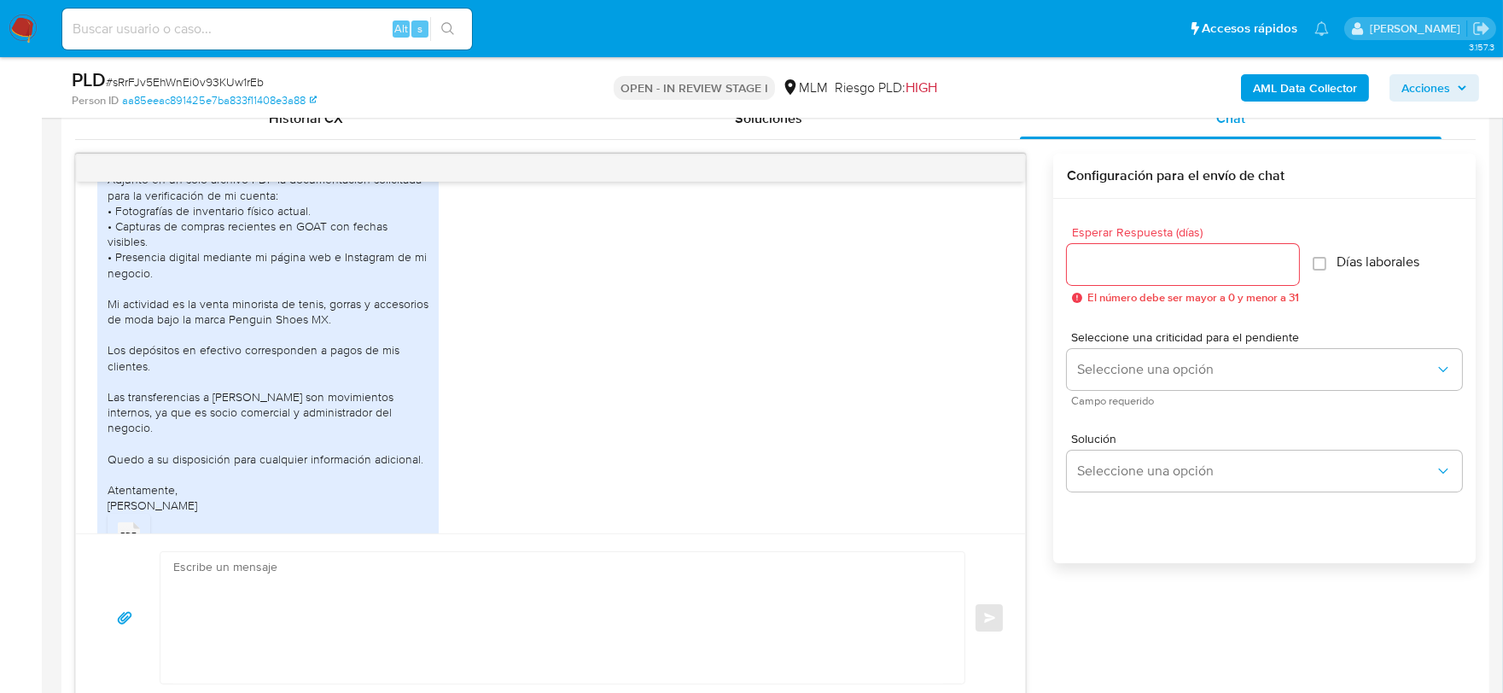
scroll to position [729, 0]
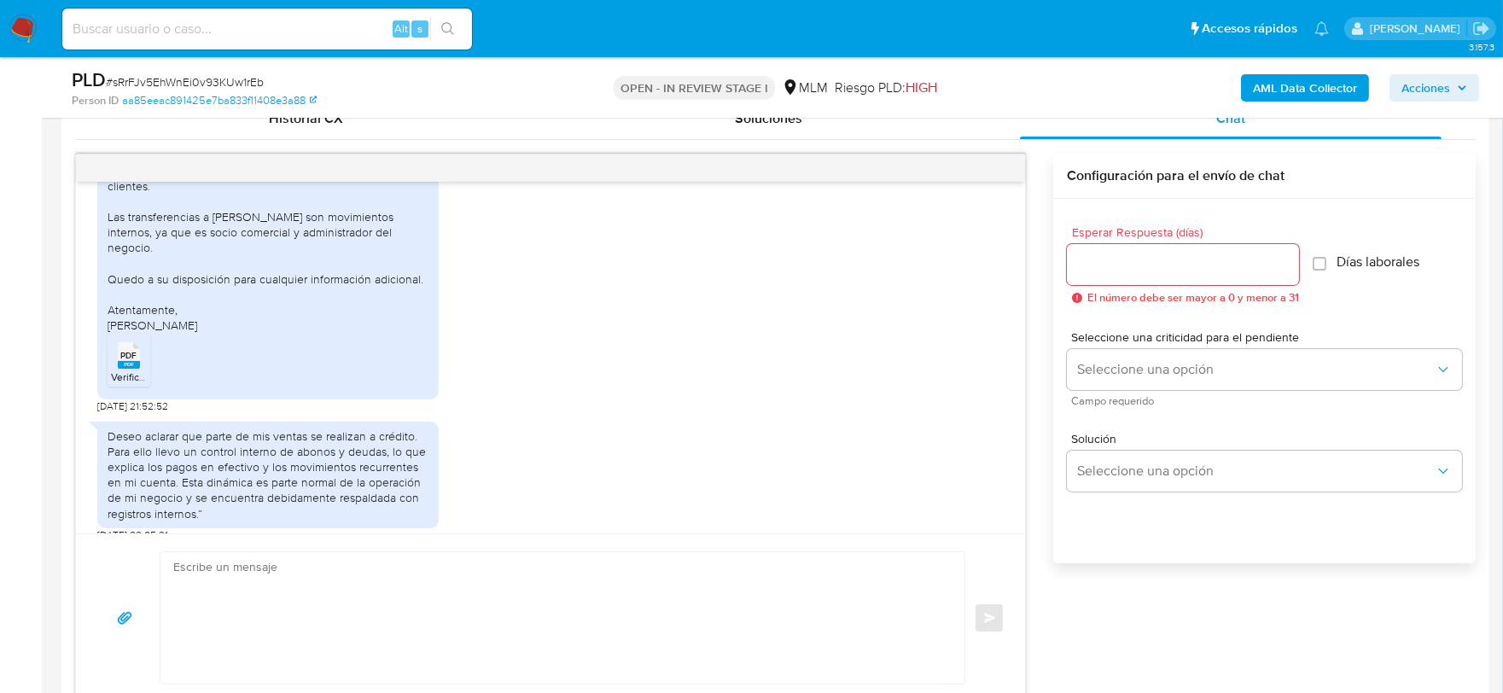
click at [611, 413] on div "Deseo aclarar que parte de mis ventas se realizan a crédito. Para ello llevo un…" at bounding box center [550, 477] width 906 height 129
click at [120, 26] on input at bounding box center [267, 29] width 410 height 22
paste input "1534655480"
type input "1534655480"
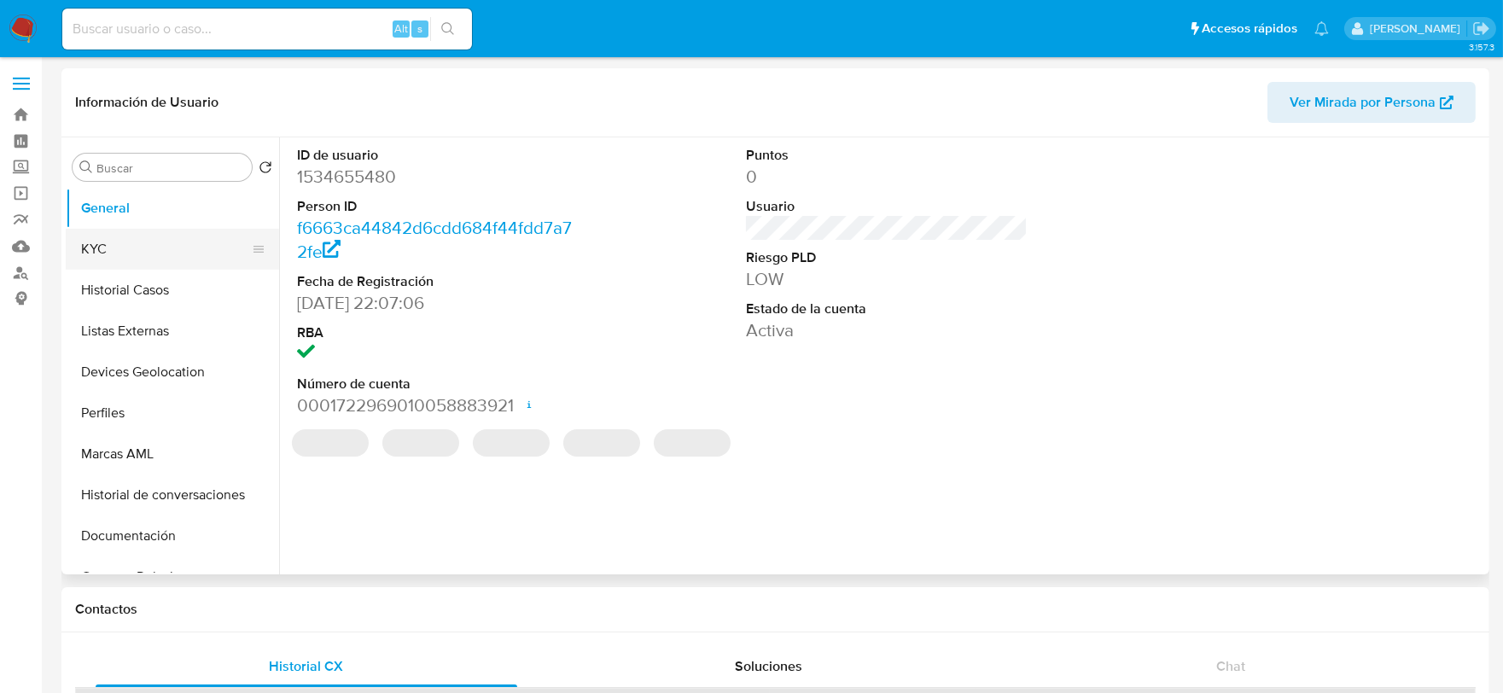
select select "10"
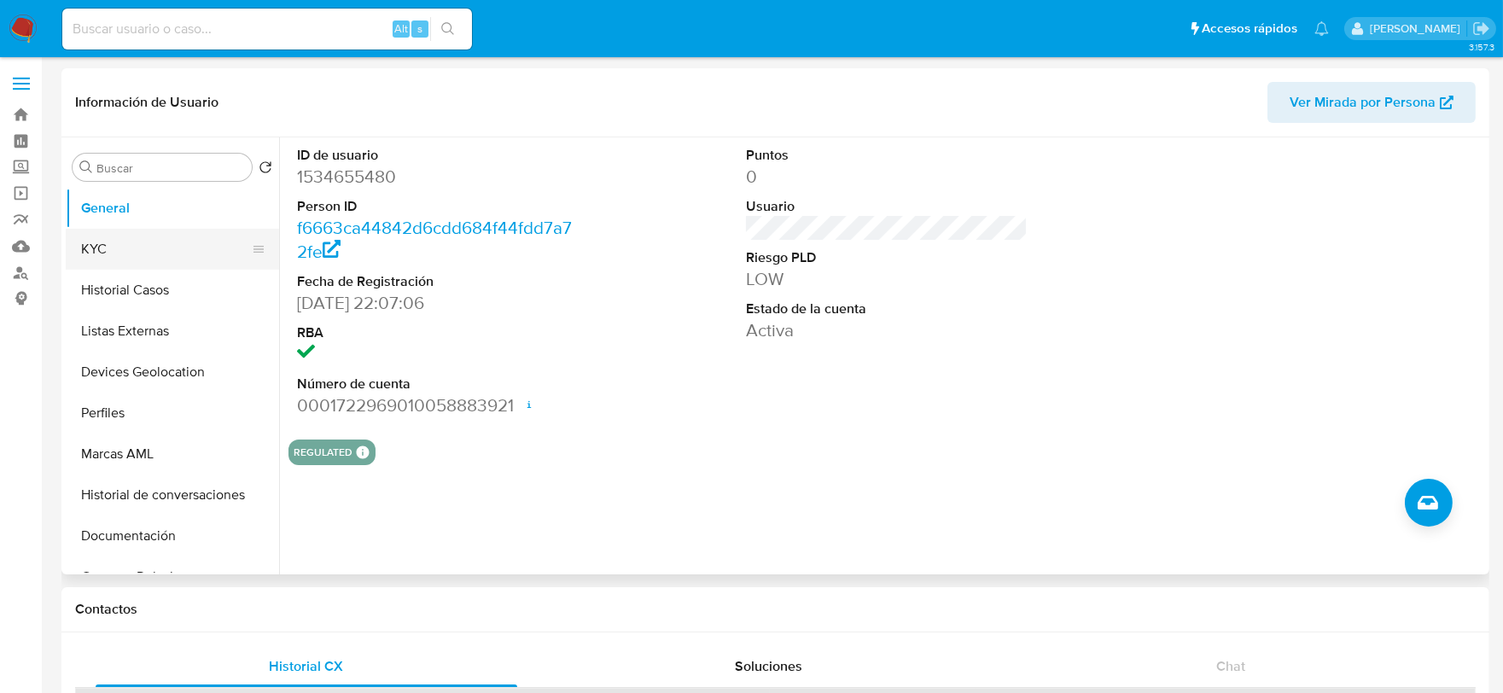
click at [114, 268] on button "KYC" at bounding box center [166, 249] width 200 height 41
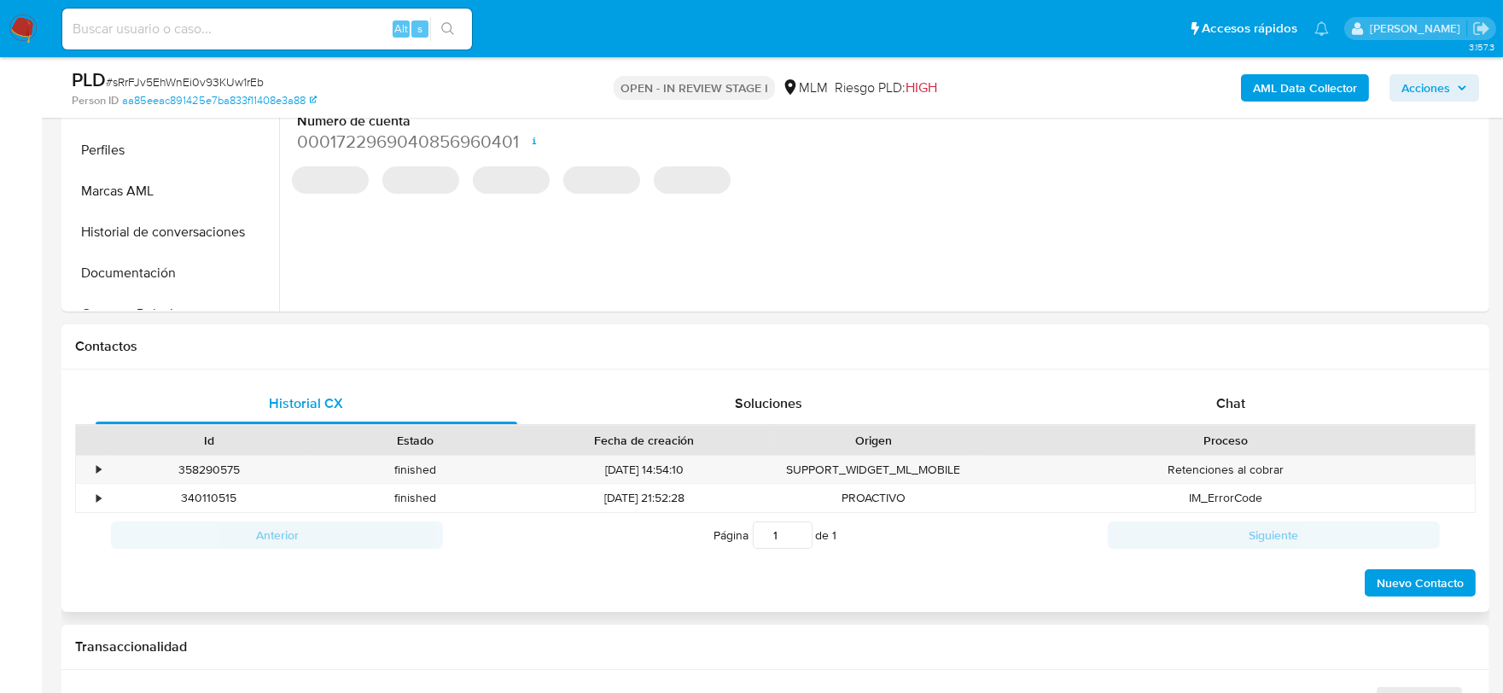
scroll to position [663, 0]
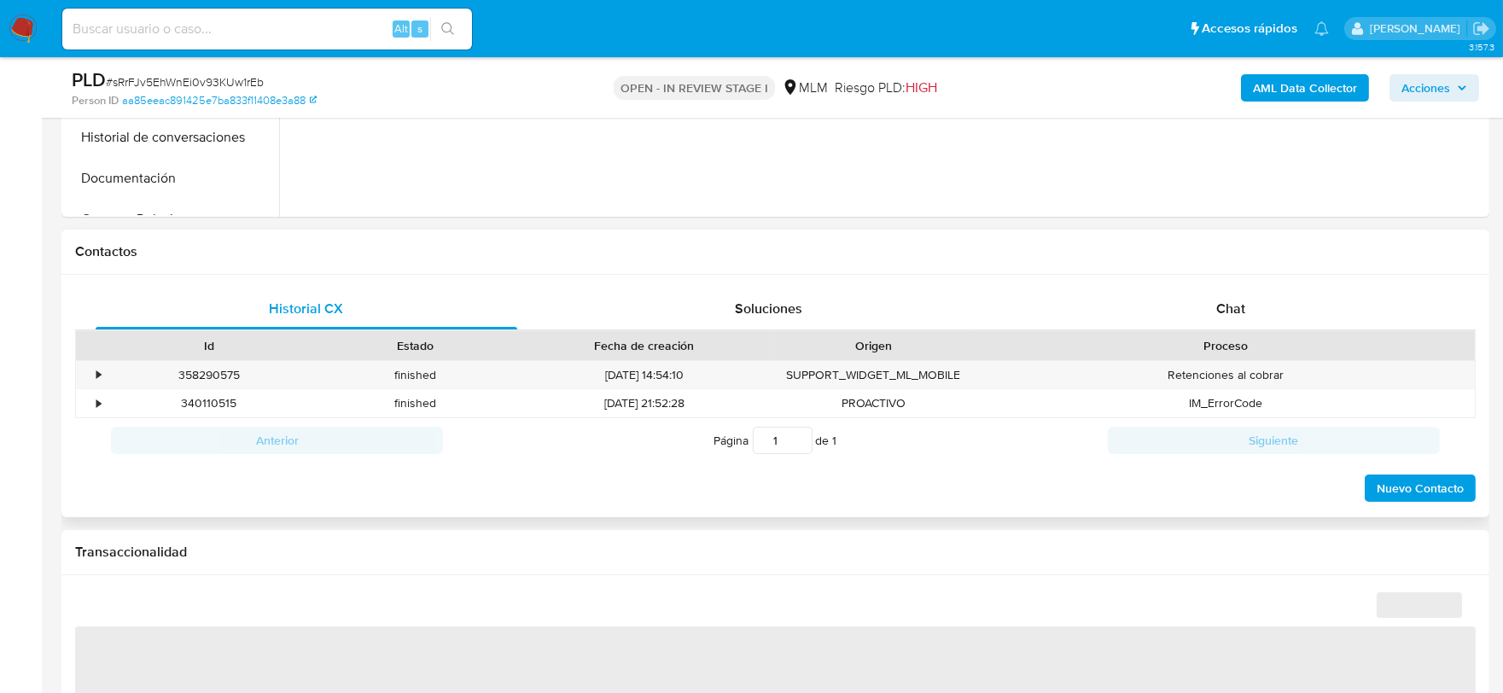
select select "10"
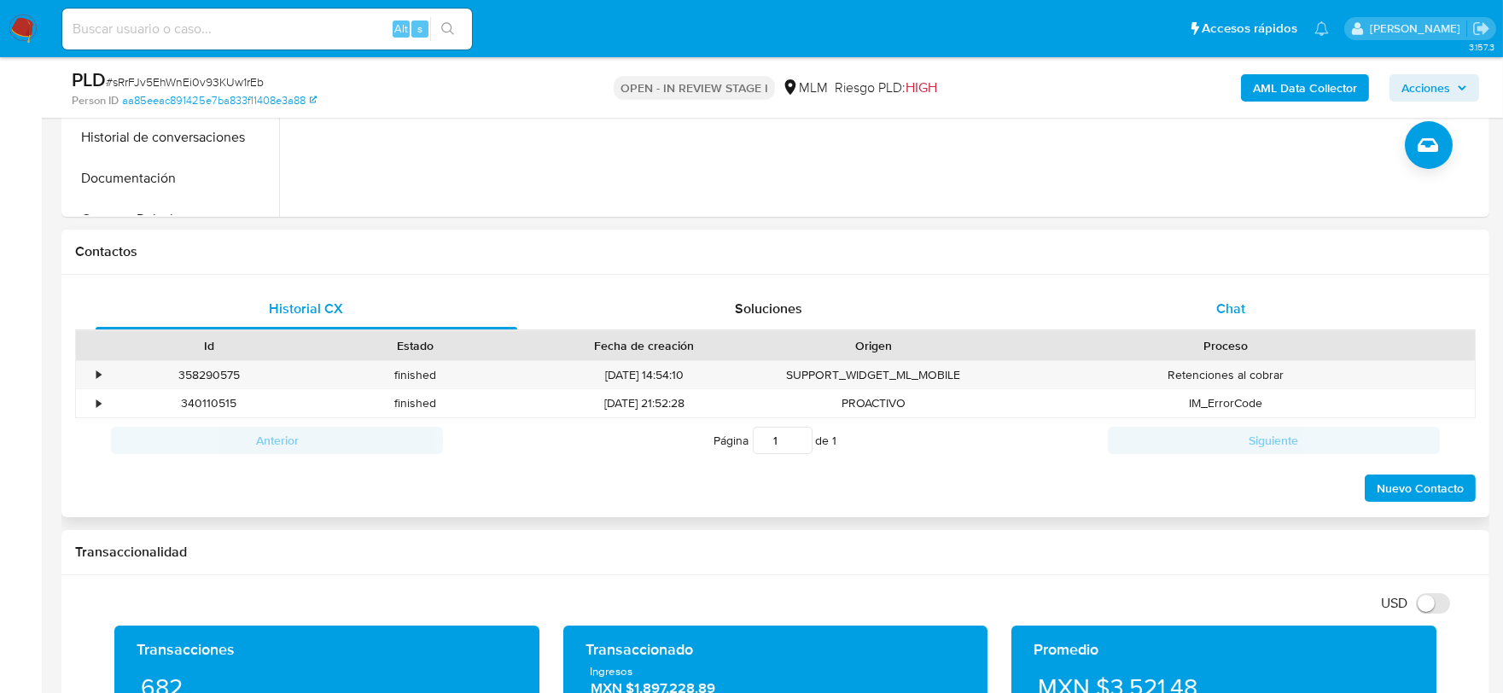
click at [1233, 300] on span "Chat" at bounding box center [1230, 309] width 29 height 20
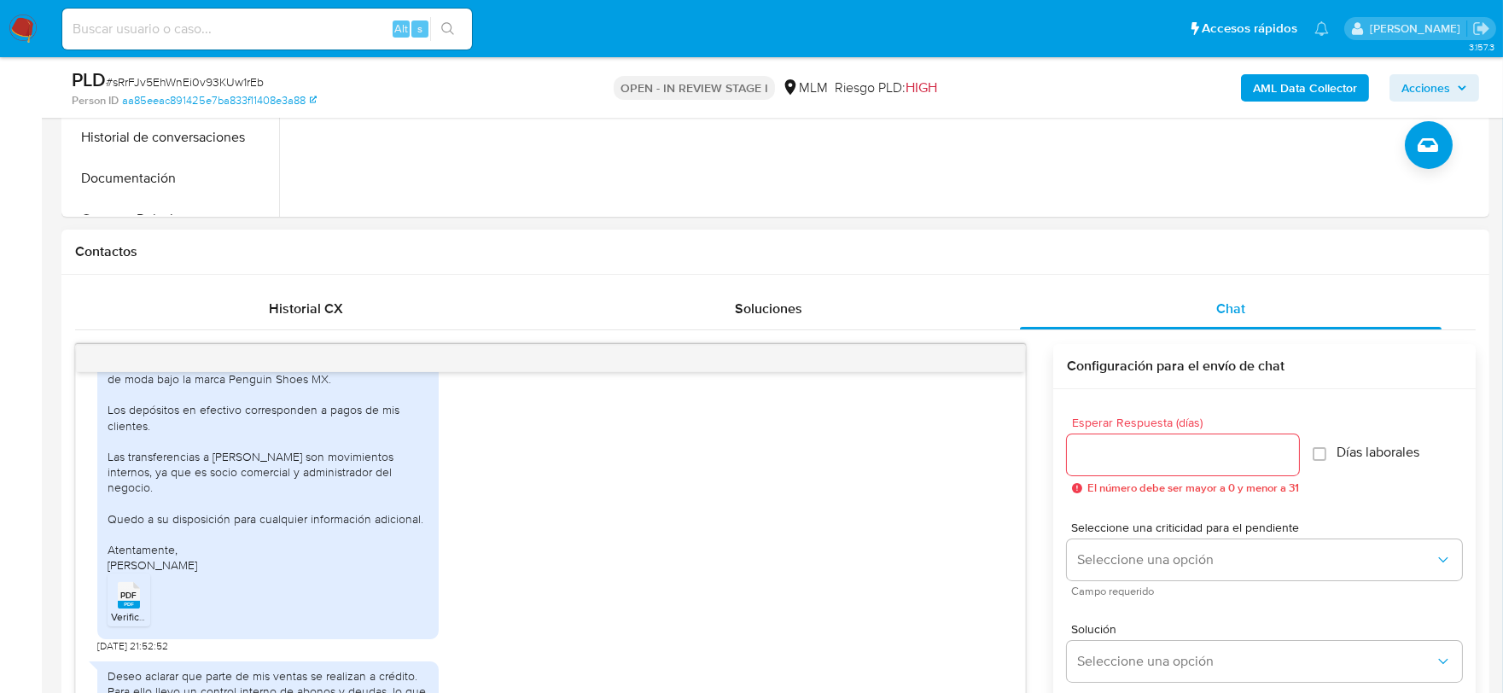
scroll to position [635, 0]
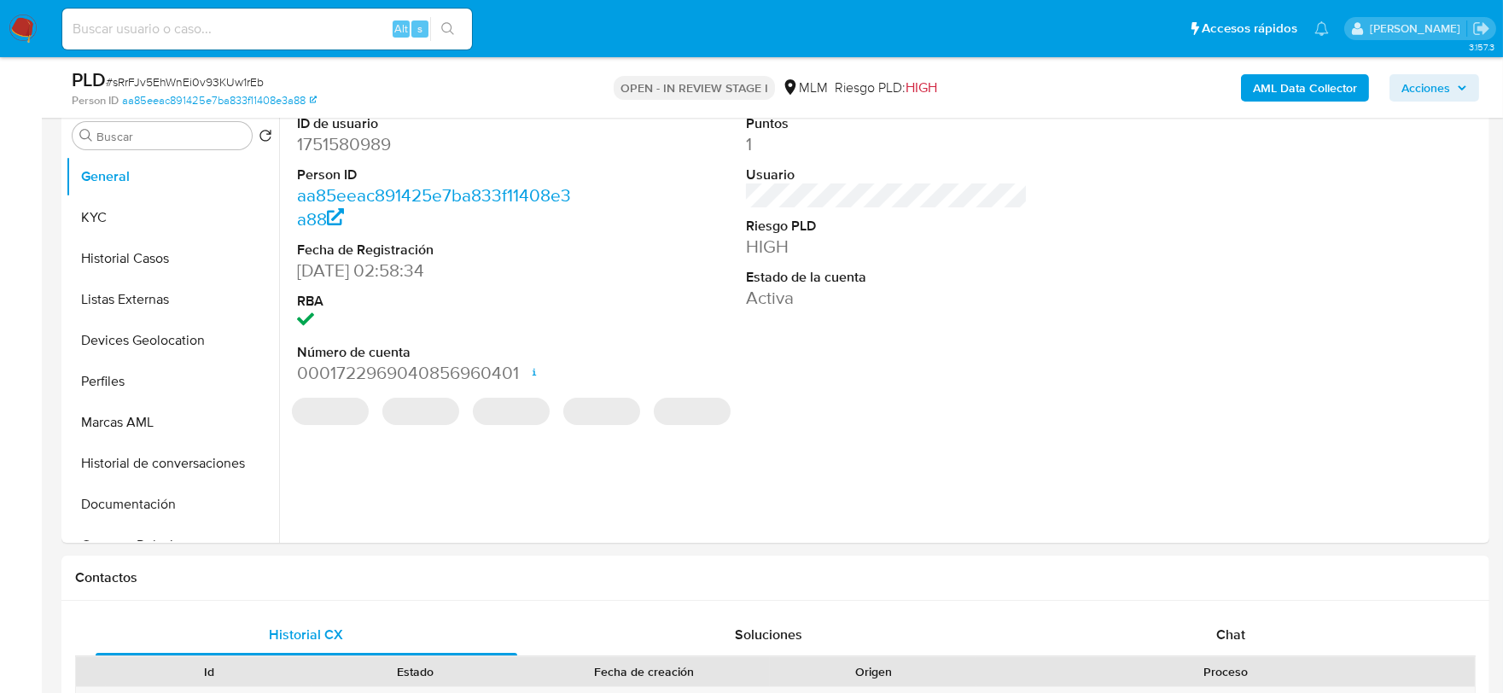
scroll to position [379, 0]
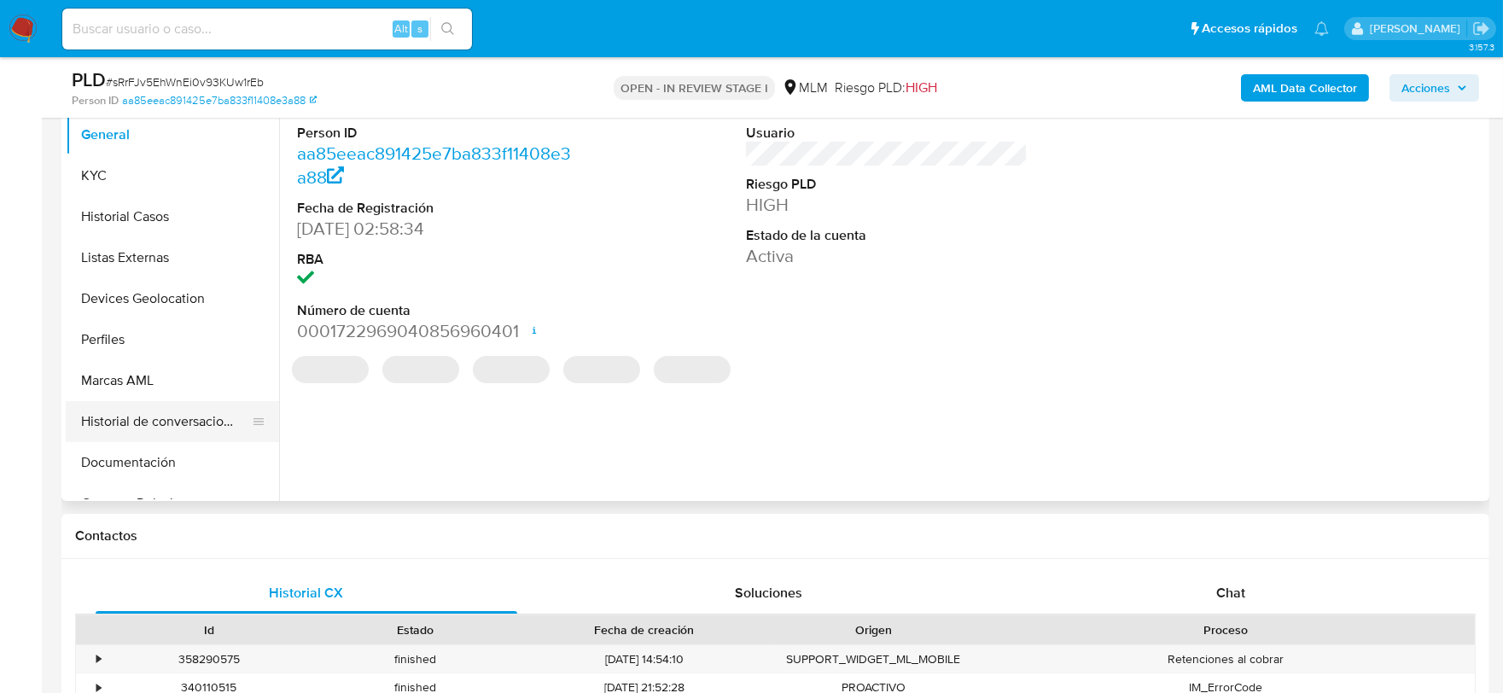
select select "10"
click at [1237, 586] on span "Chat" at bounding box center [1230, 593] width 29 height 20
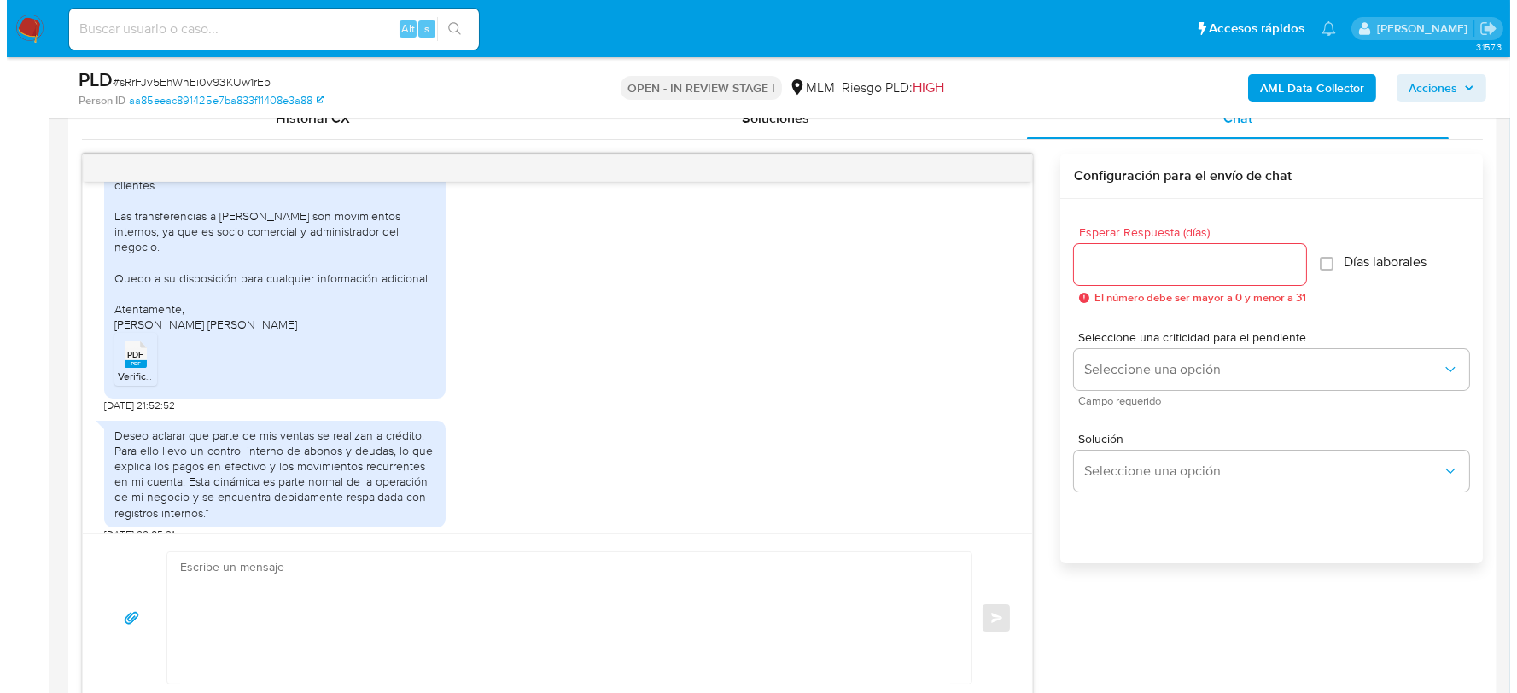
scroll to position [279, 0]
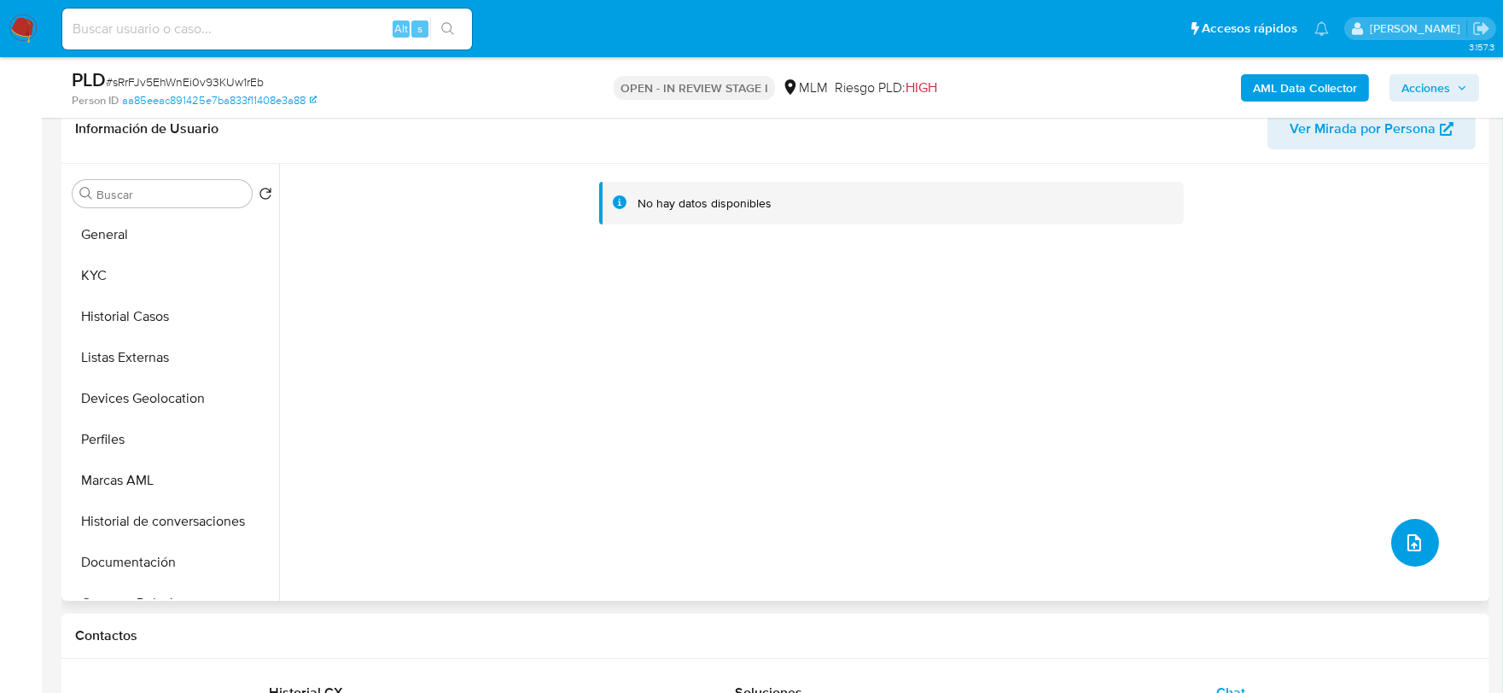
click at [1418, 557] on button "upload-file" at bounding box center [1415, 543] width 48 height 48
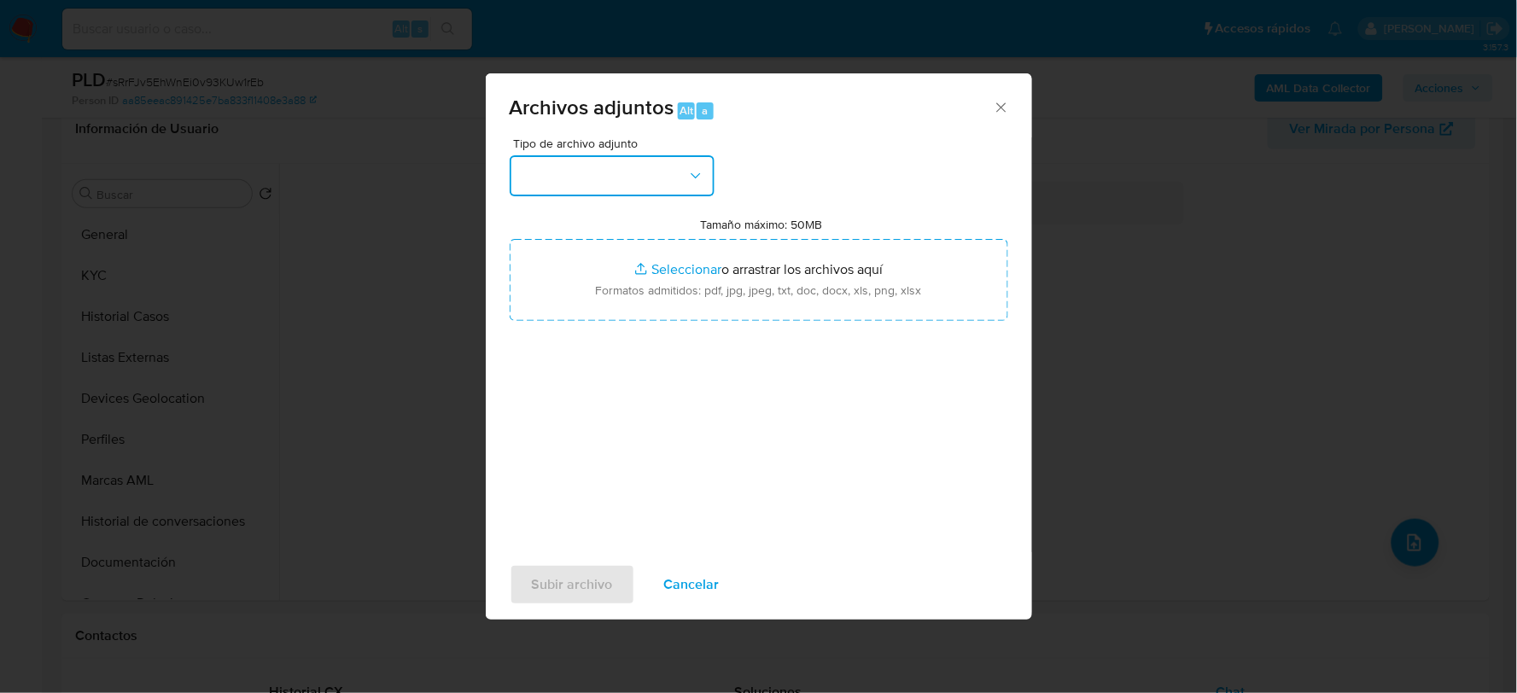
click at [632, 179] on button "button" at bounding box center [612, 175] width 205 height 41
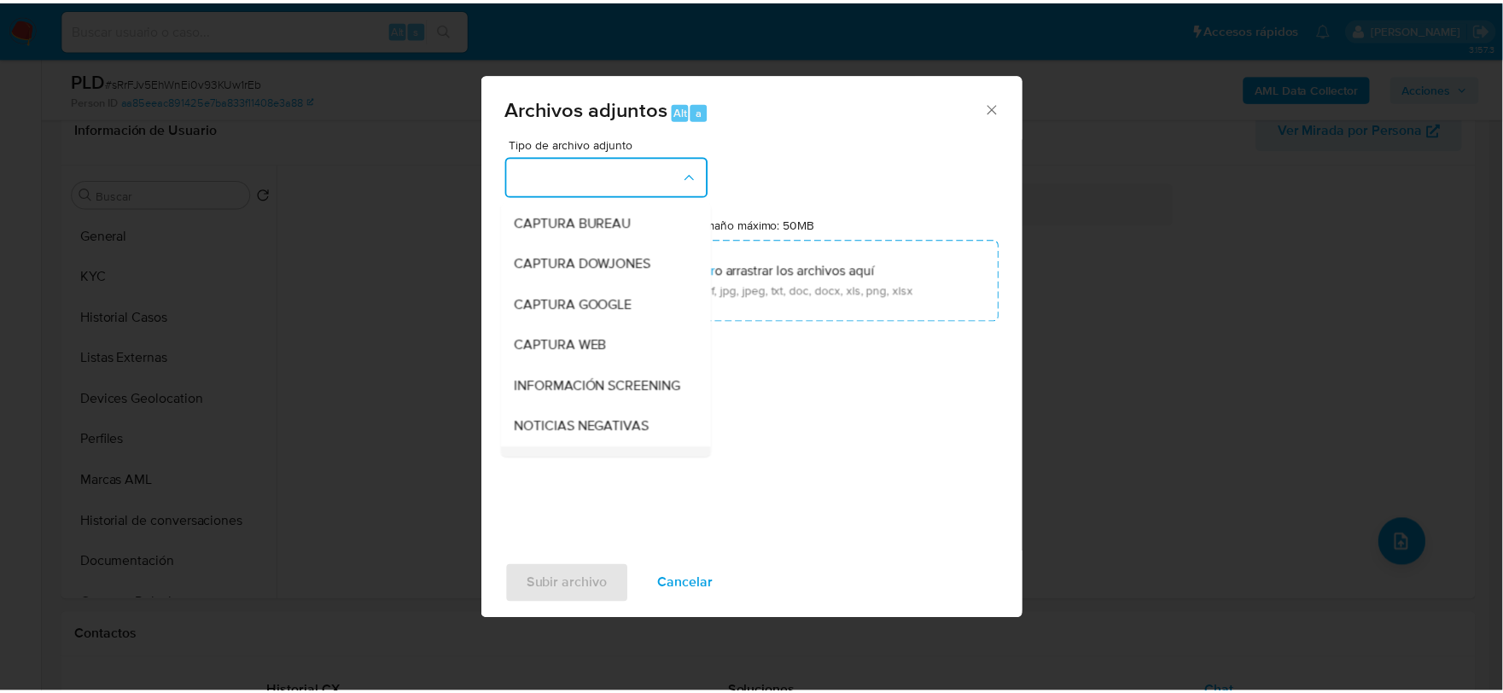
scroll to position [130, 0]
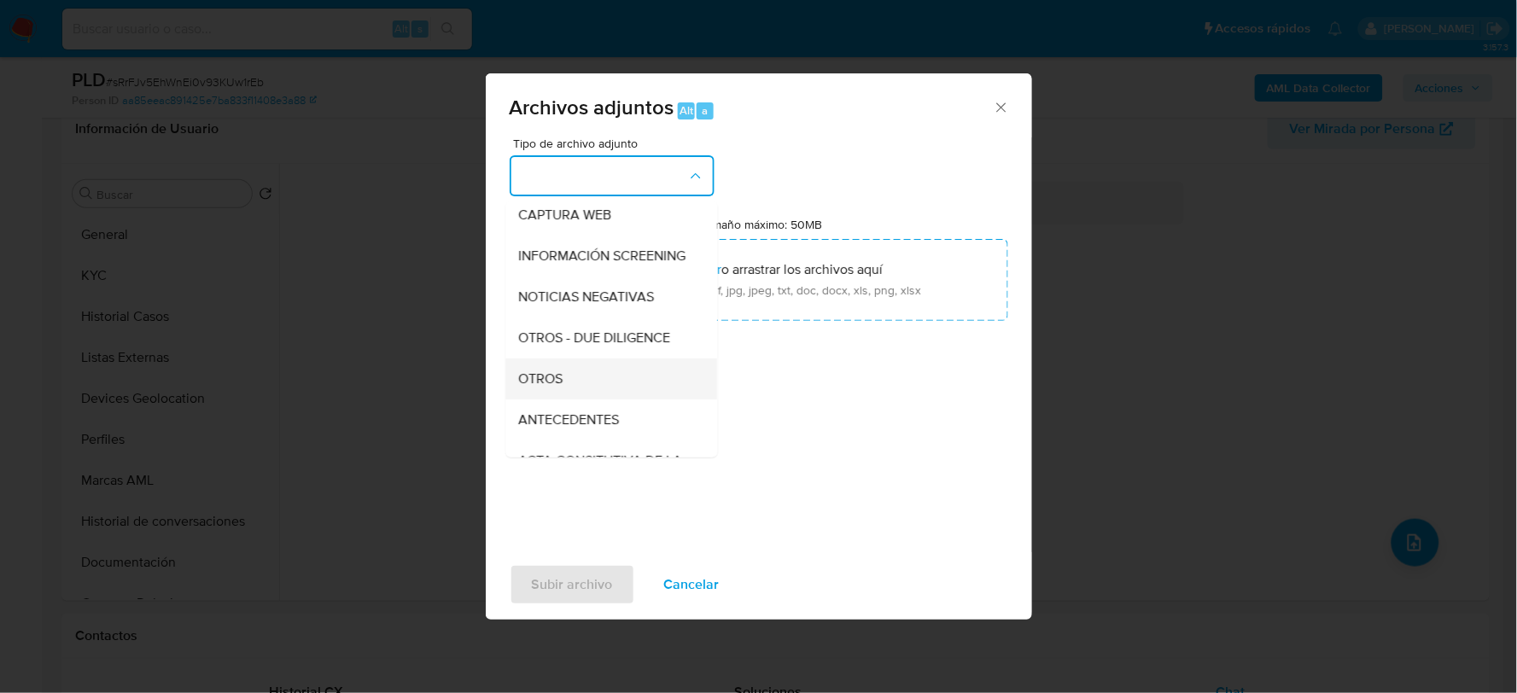
click at [542, 387] on span "OTROS" at bounding box center [541, 378] width 44 height 17
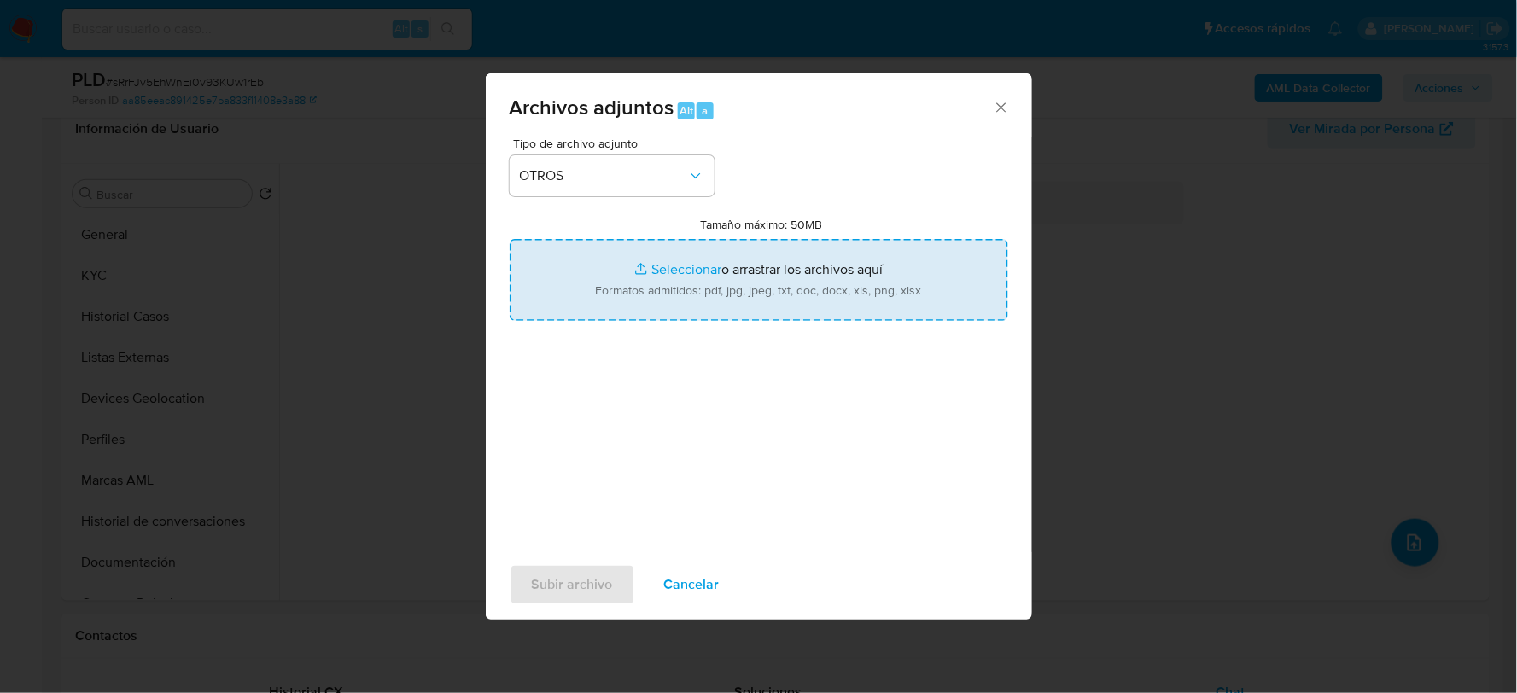
type input "C:\fakepath\1751580989_DANNA LOPEZ_AGO2025.xlsx"
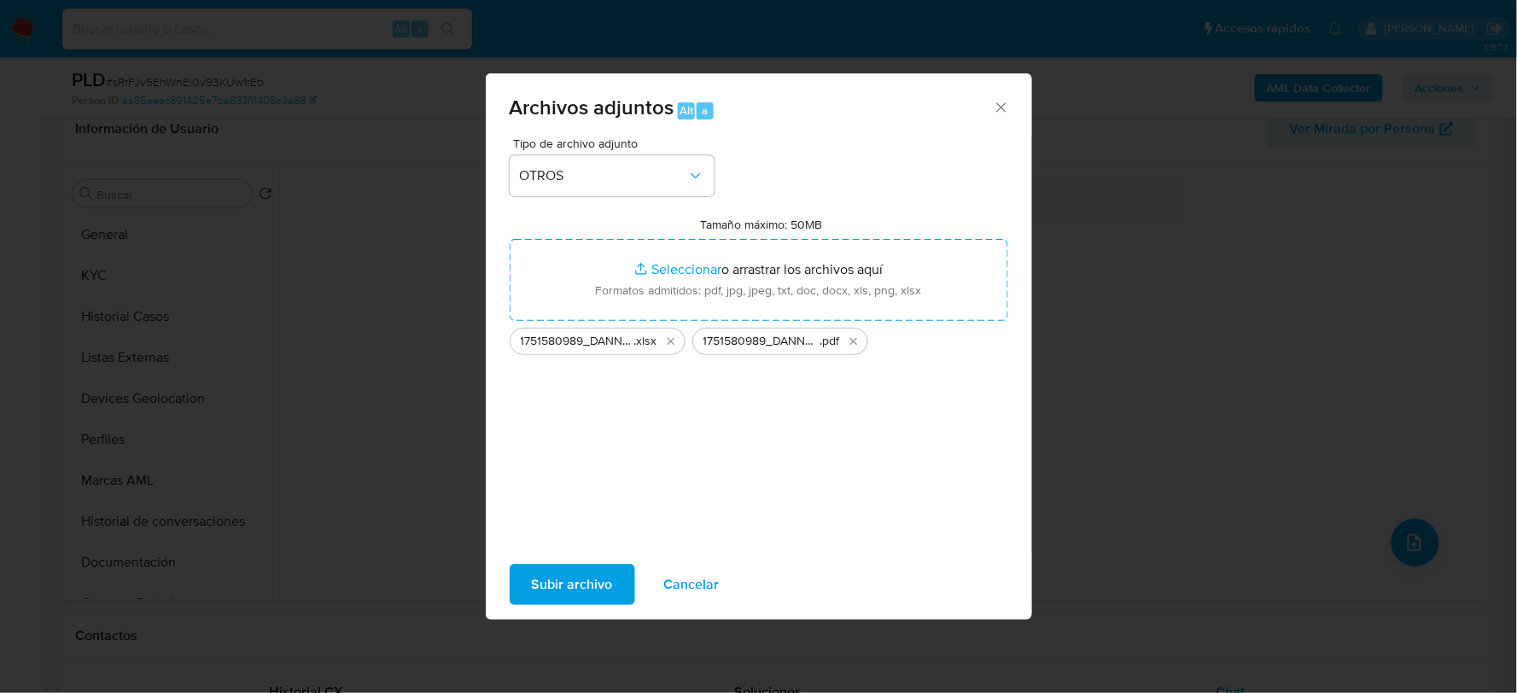
click at [561, 562] on div "Subir archivo Cancelar" at bounding box center [759, 584] width 546 height 65
click at [574, 582] on span "Subir archivo" at bounding box center [572, 585] width 81 height 38
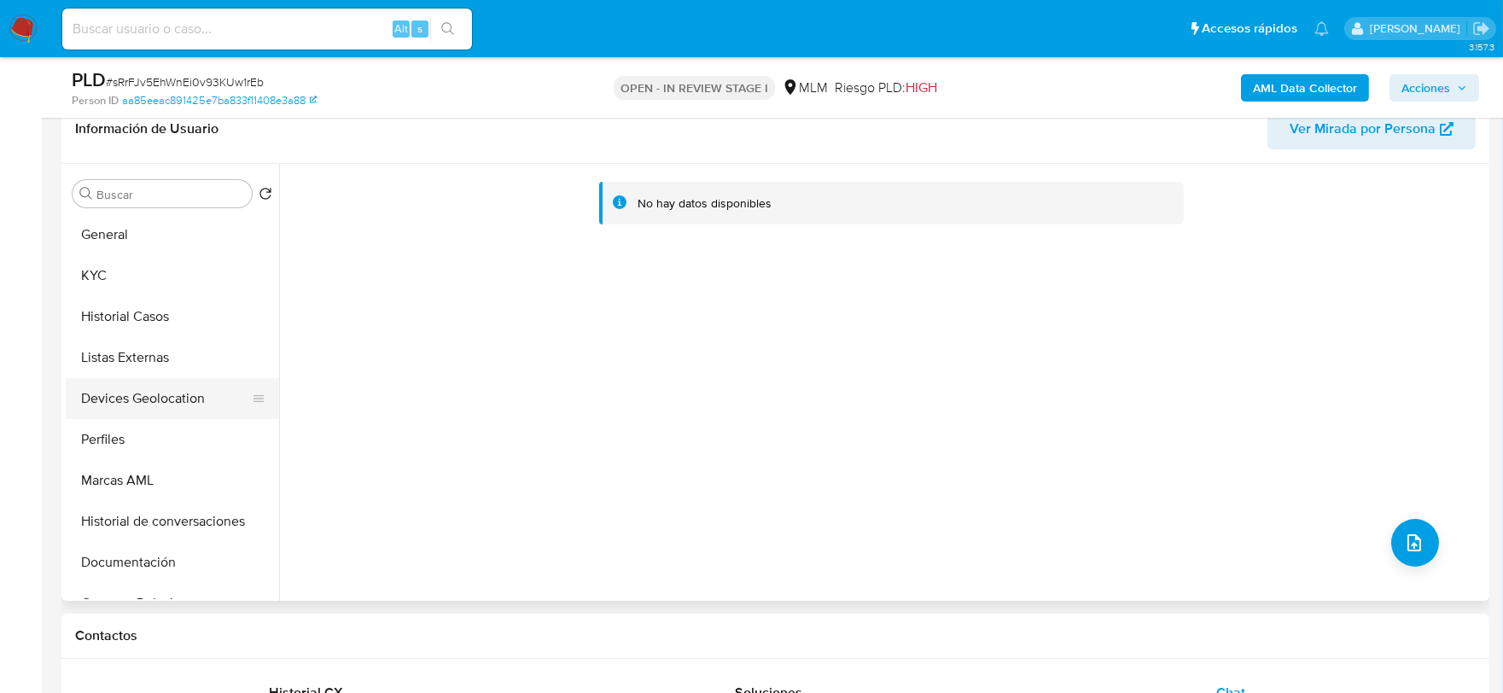
click at [186, 397] on button "Devices Geolocation" at bounding box center [166, 398] width 200 height 41
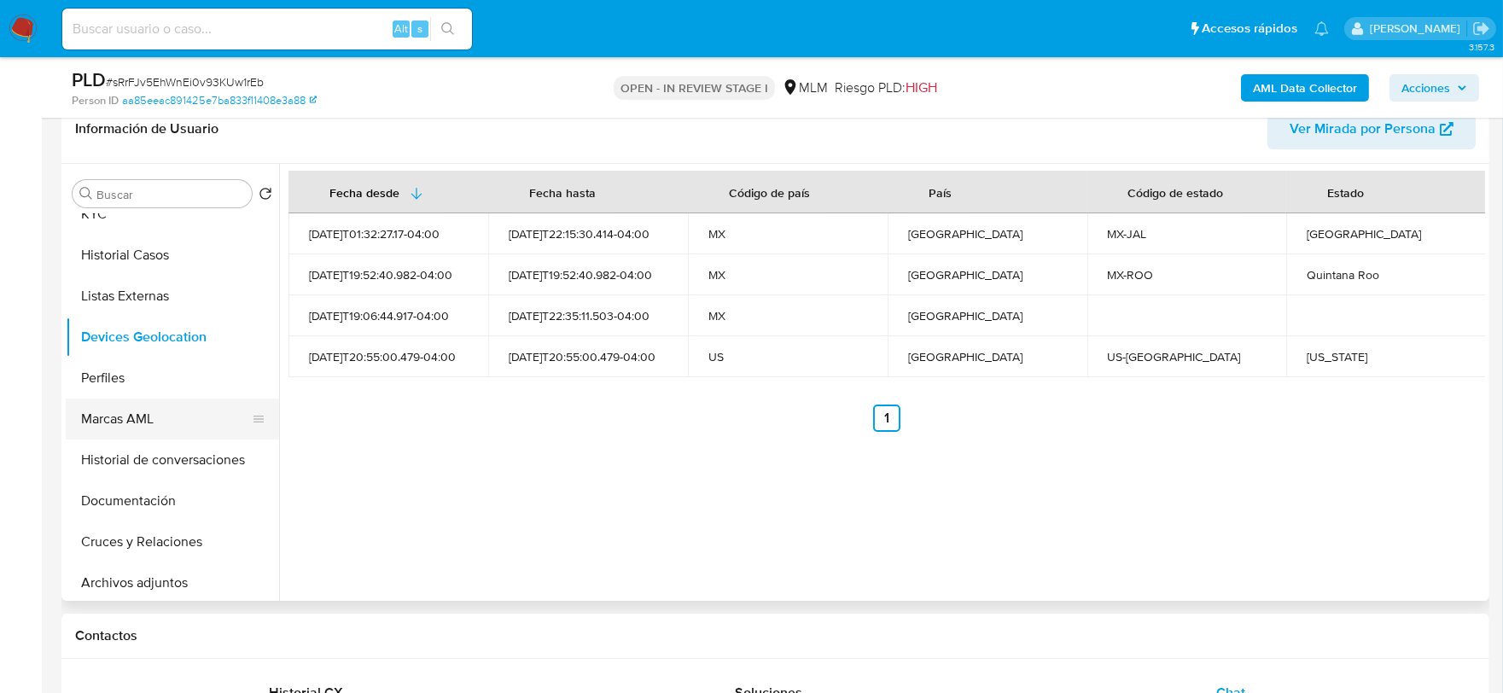
scroll to position [95, 0]
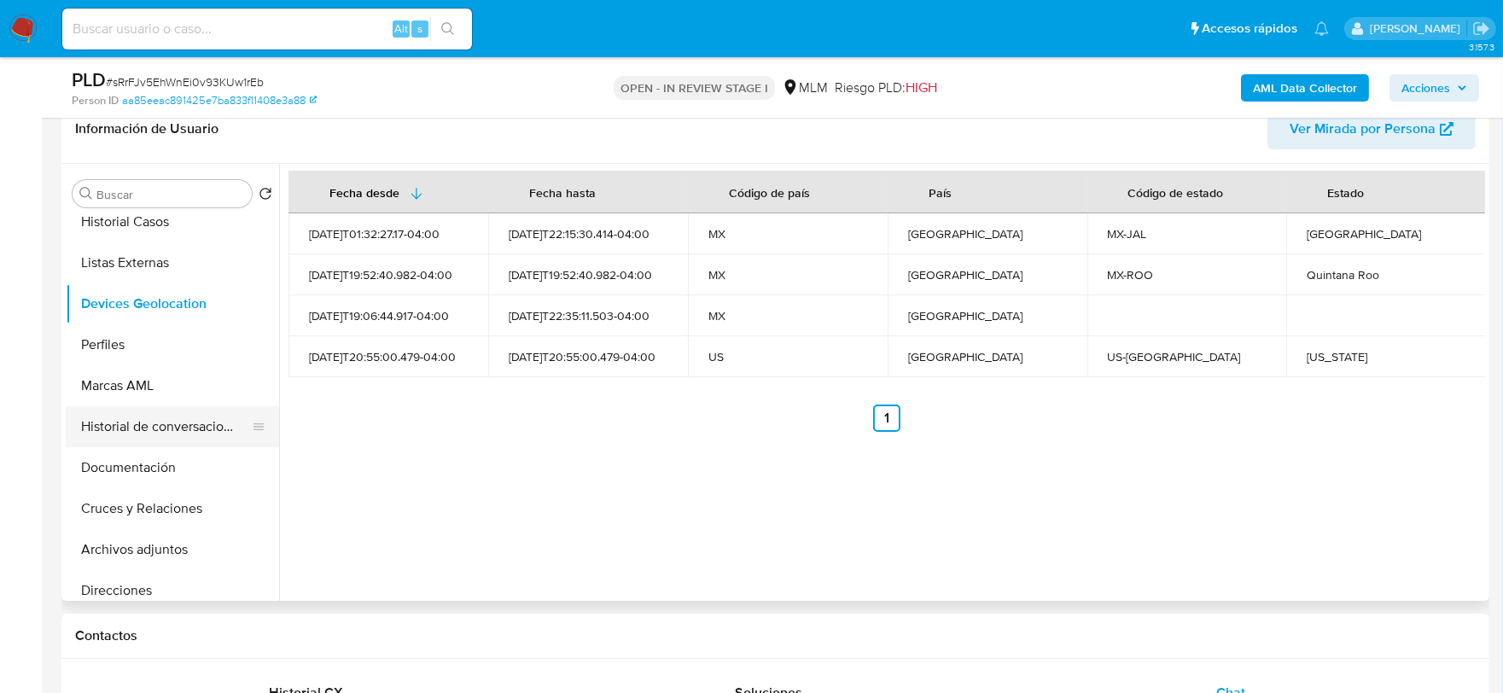
click at [172, 422] on button "Historial de conversaciones" at bounding box center [166, 426] width 200 height 41
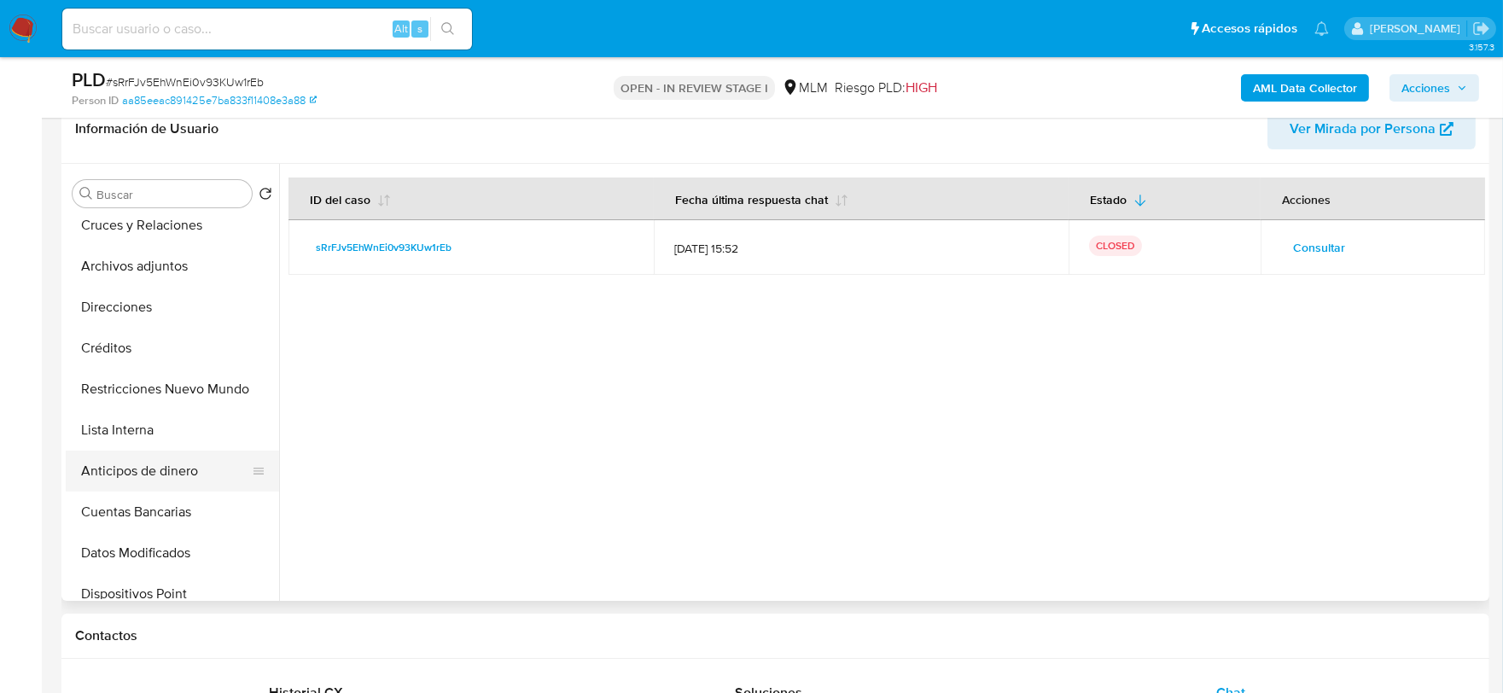
scroll to position [379, 0]
click at [155, 271] on button "Archivos adjuntos" at bounding box center [166, 265] width 200 height 41
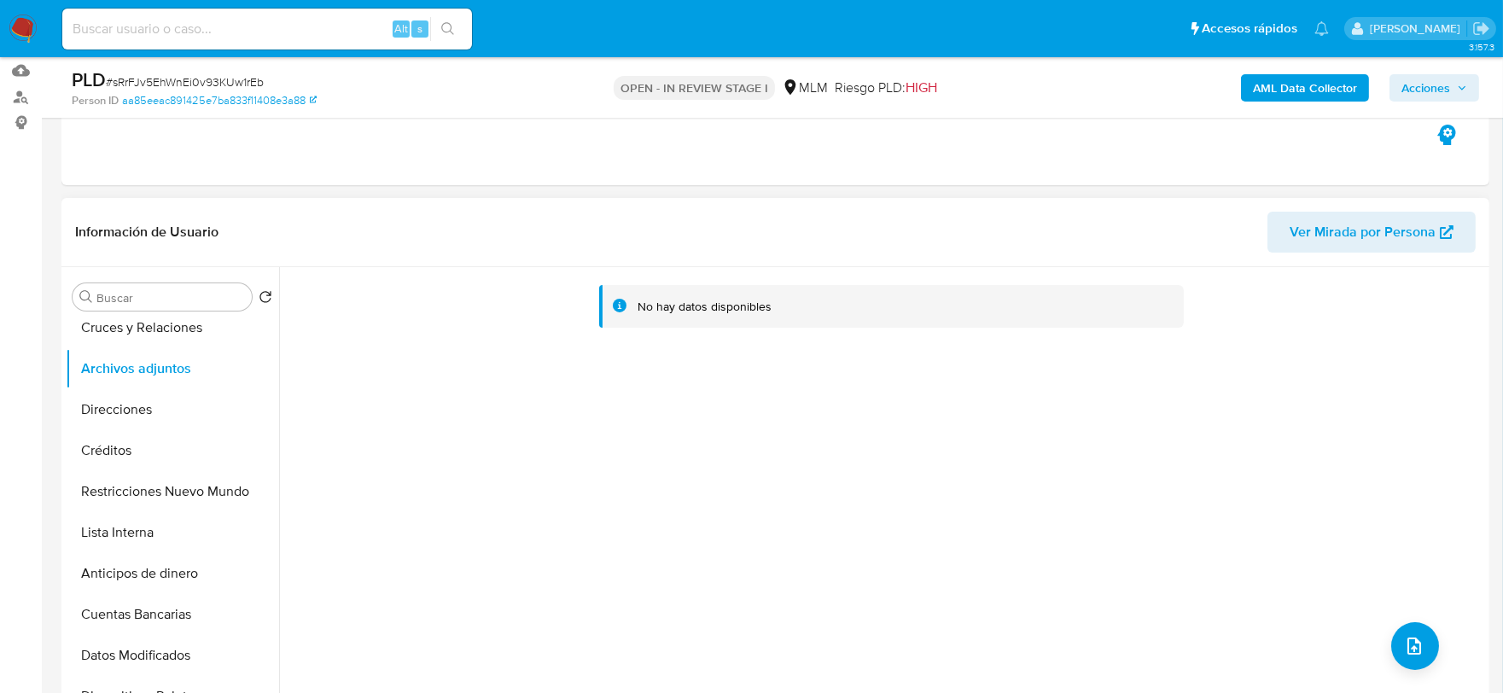
scroll to position [0, 0]
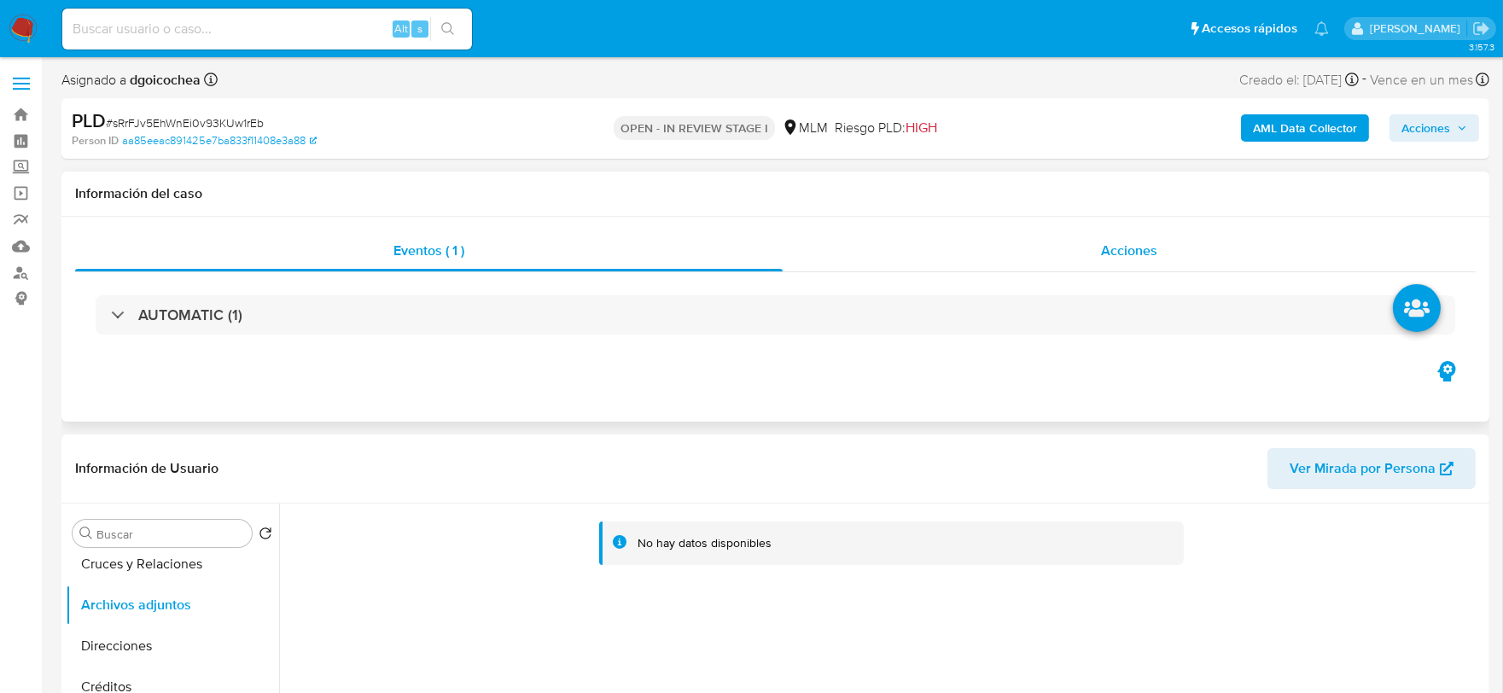
click at [1102, 236] on div "Acciones" at bounding box center [1129, 250] width 693 height 41
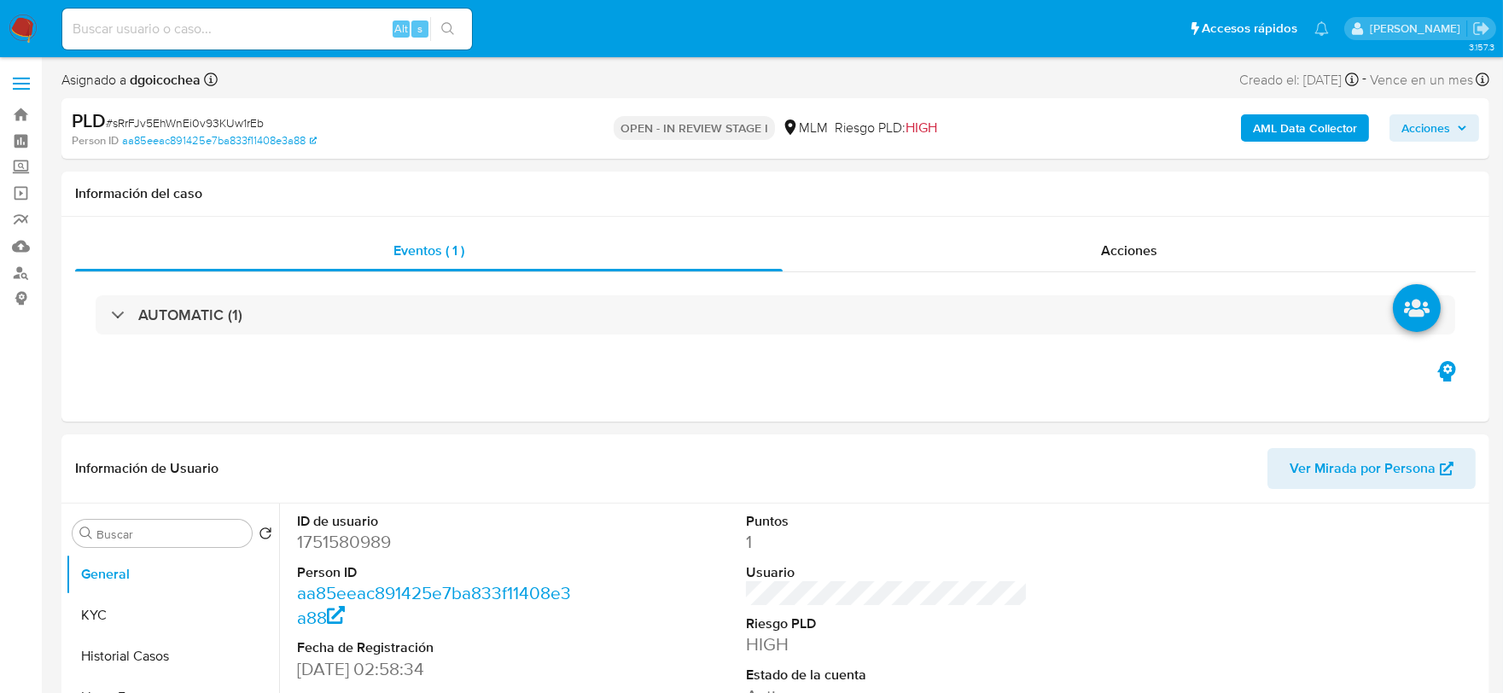
select select "10"
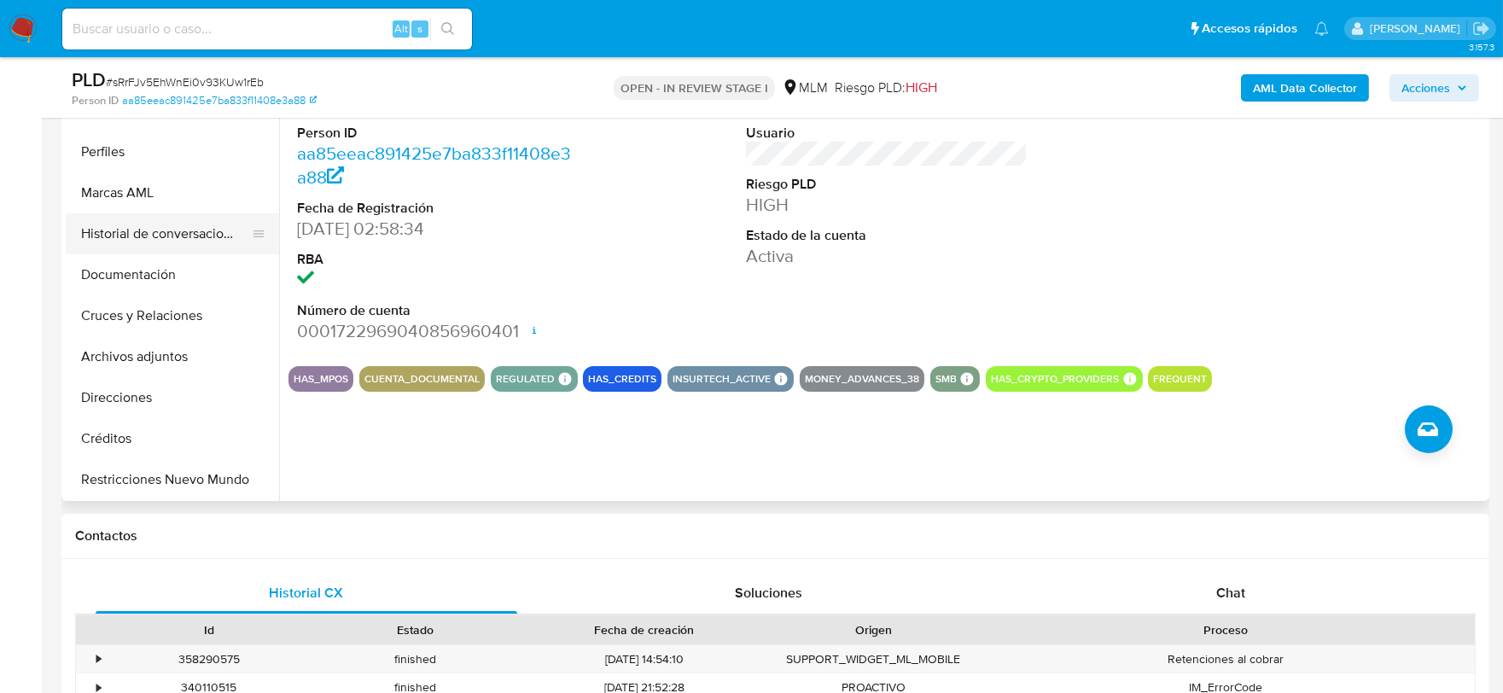
scroll to position [189, 0]
click at [160, 357] on button "Archivos adjuntos" at bounding box center [166, 355] width 200 height 41
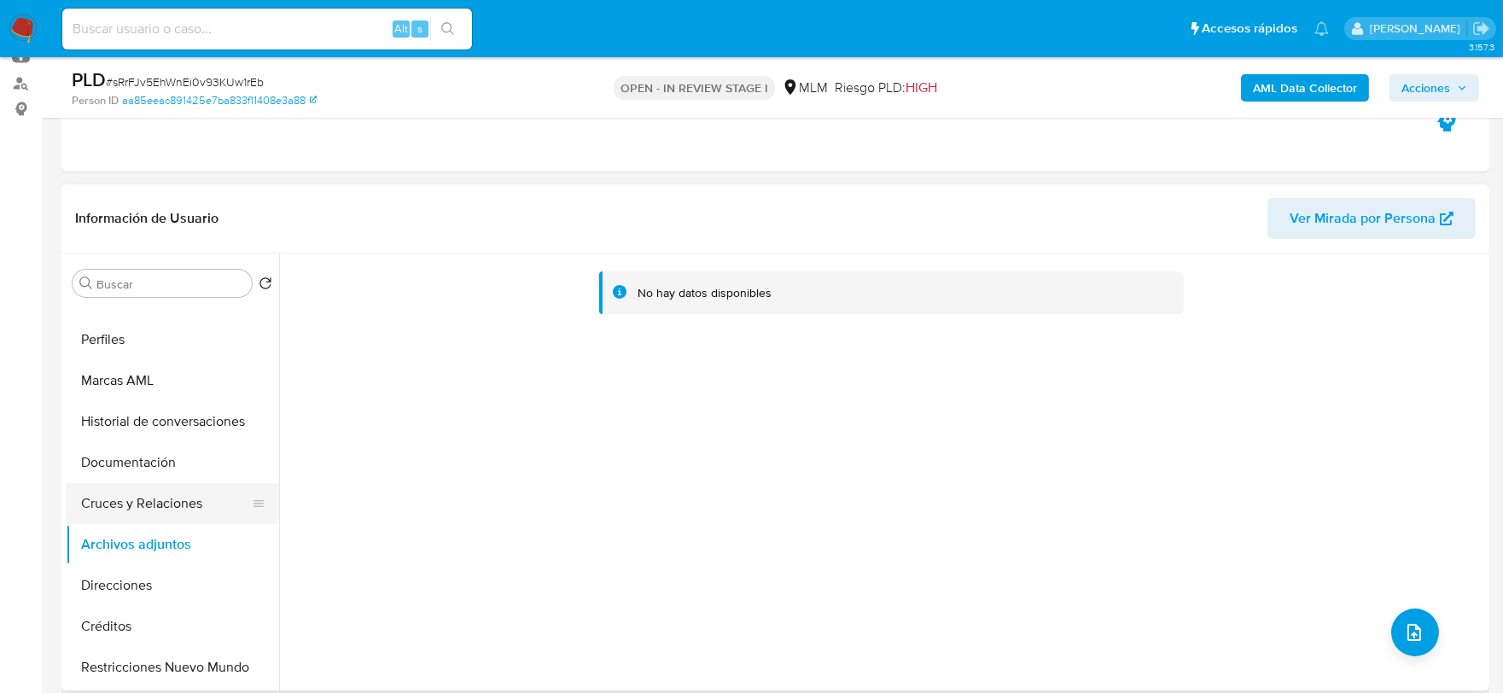
click at [177, 519] on button "Cruces y Relaciones" at bounding box center [166, 503] width 200 height 41
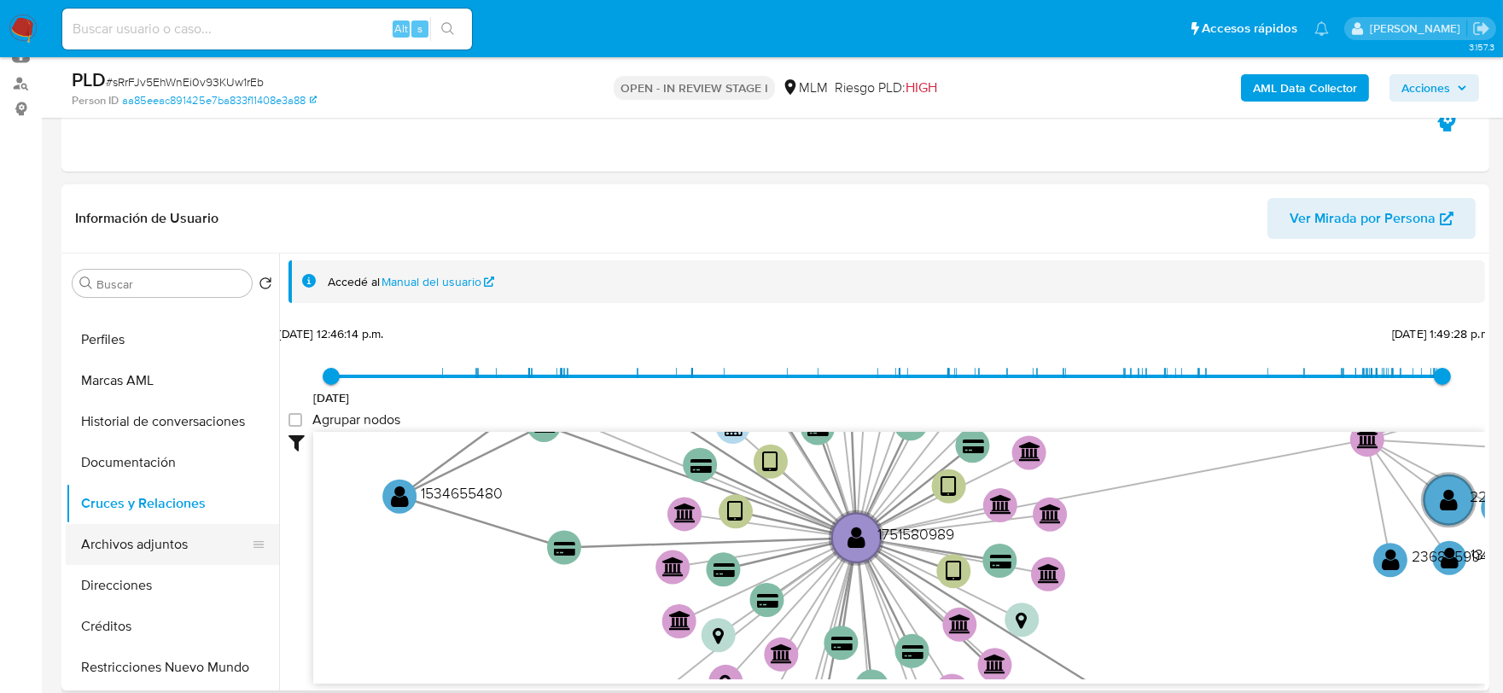
click at [176, 540] on button "Archivos adjuntos" at bounding box center [166, 544] width 200 height 41
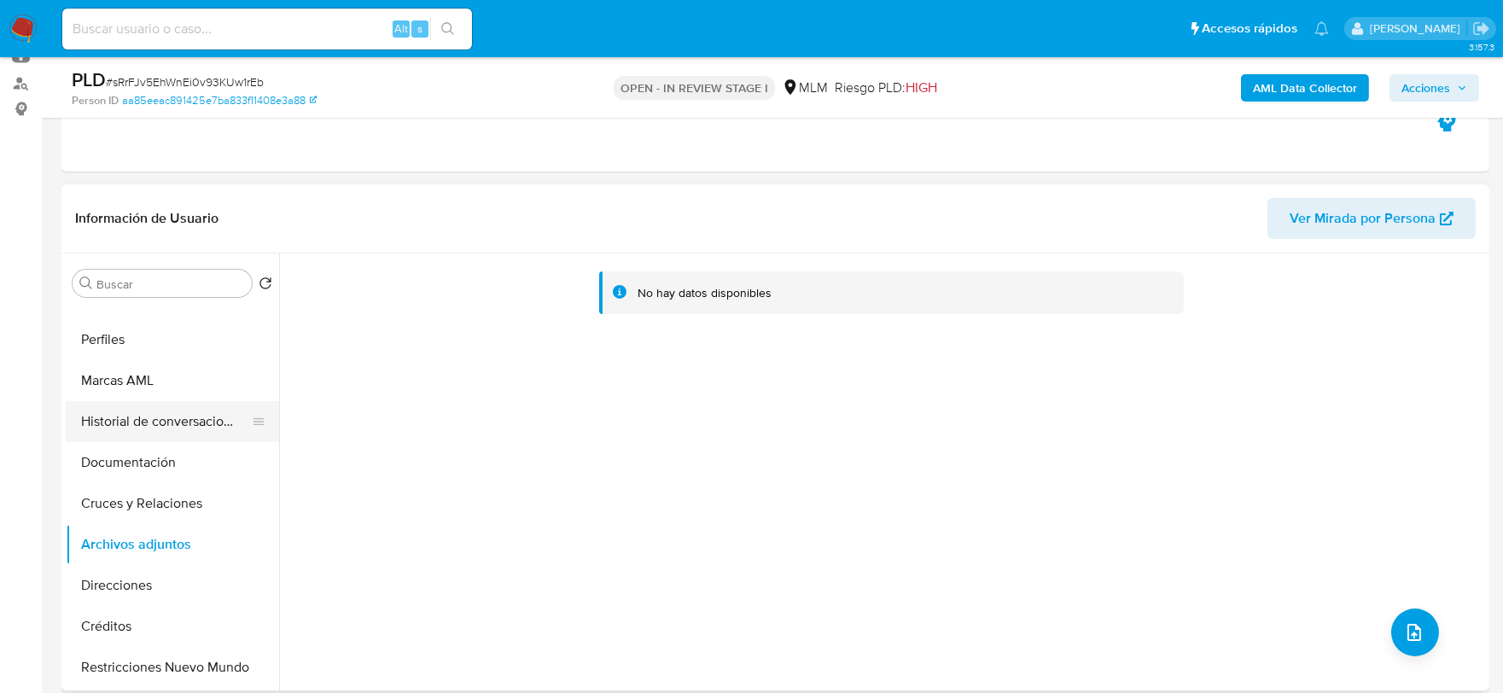
click at [189, 425] on button "Historial de conversaciones" at bounding box center [166, 421] width 200 height 41
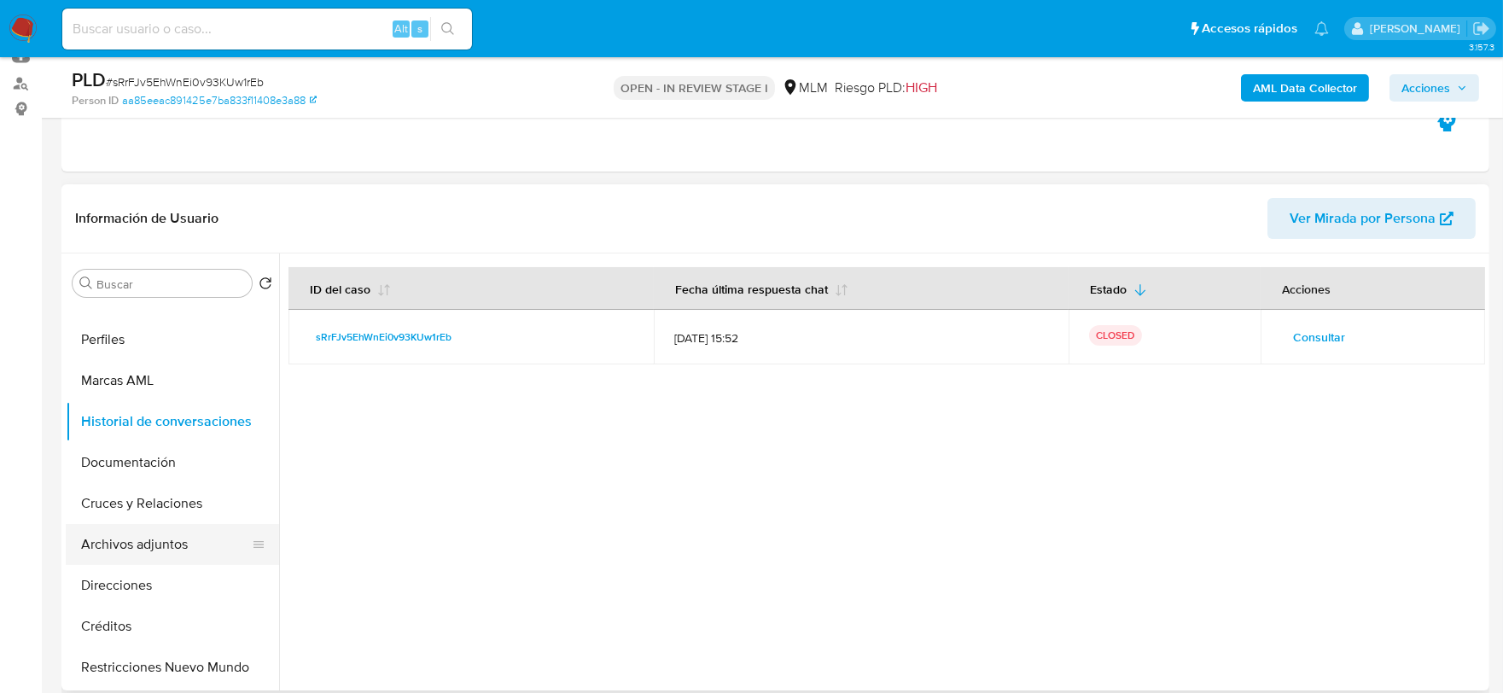
click at [183, 540] on button "Archivos adjuntos" at bounding box center [166, 544] width 200 height 41
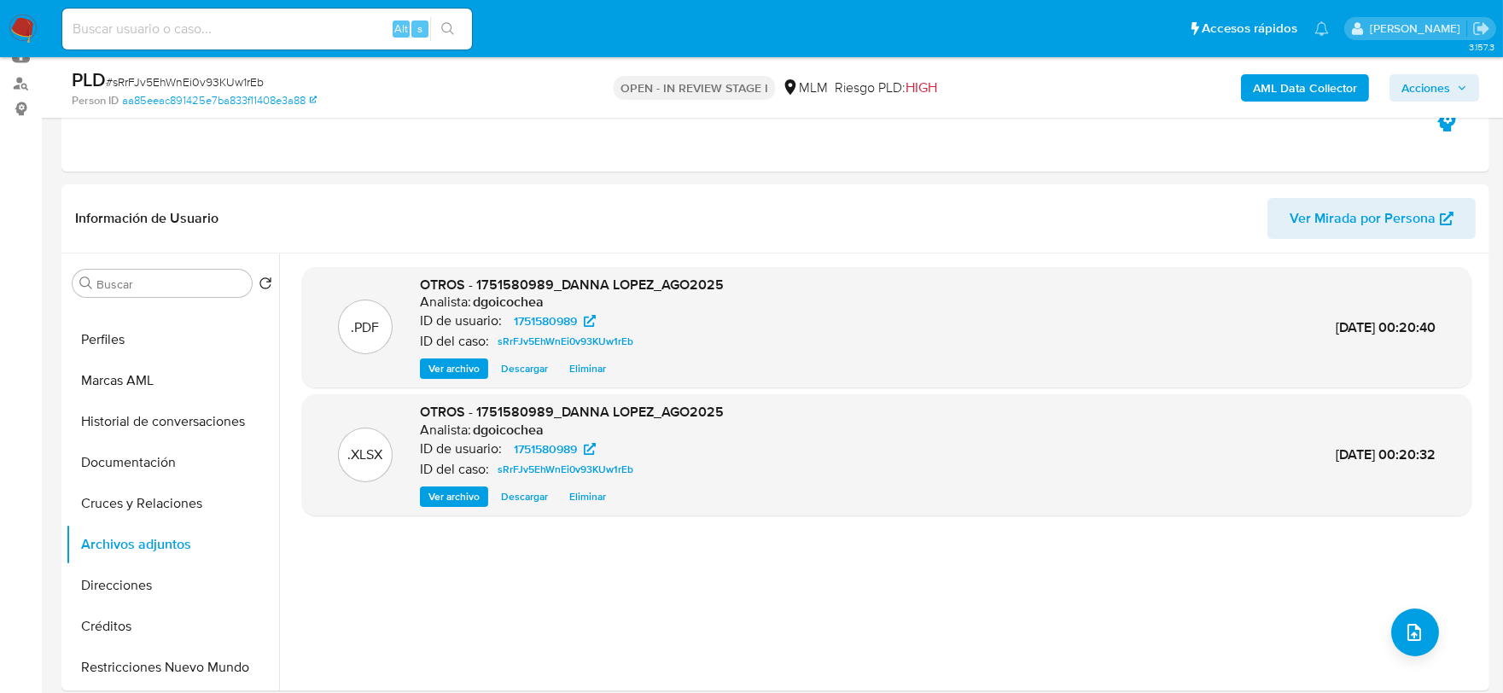
drag, startPoint x: 1444, startPoint y: 82, endPoint x: 1429, endPoint y: 89, distance: 16.8
click at [1442, 84] on span "Acciones" at bounding box center [1425, 87] width 49 height 27
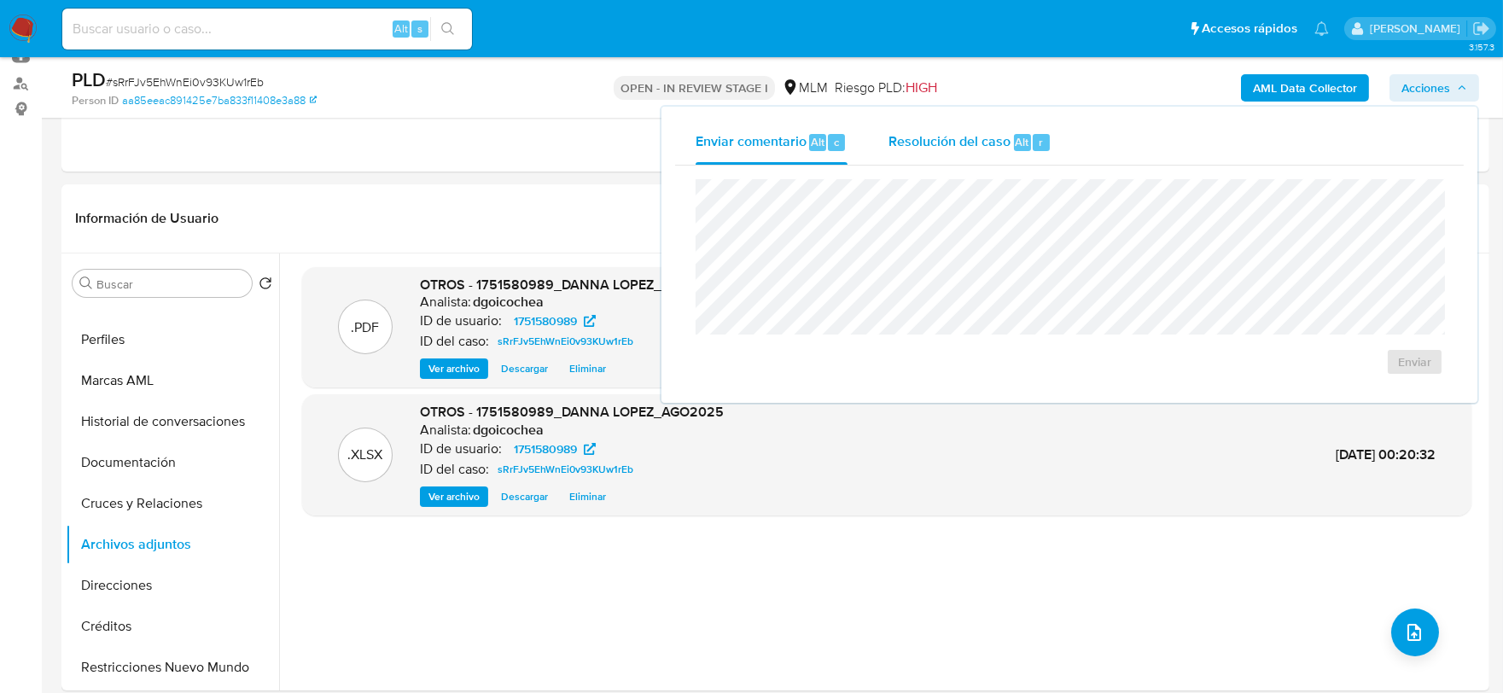
click at [966, 134] on span "Resolución del caso" at bounding box center [949, 141] width 122 height 20
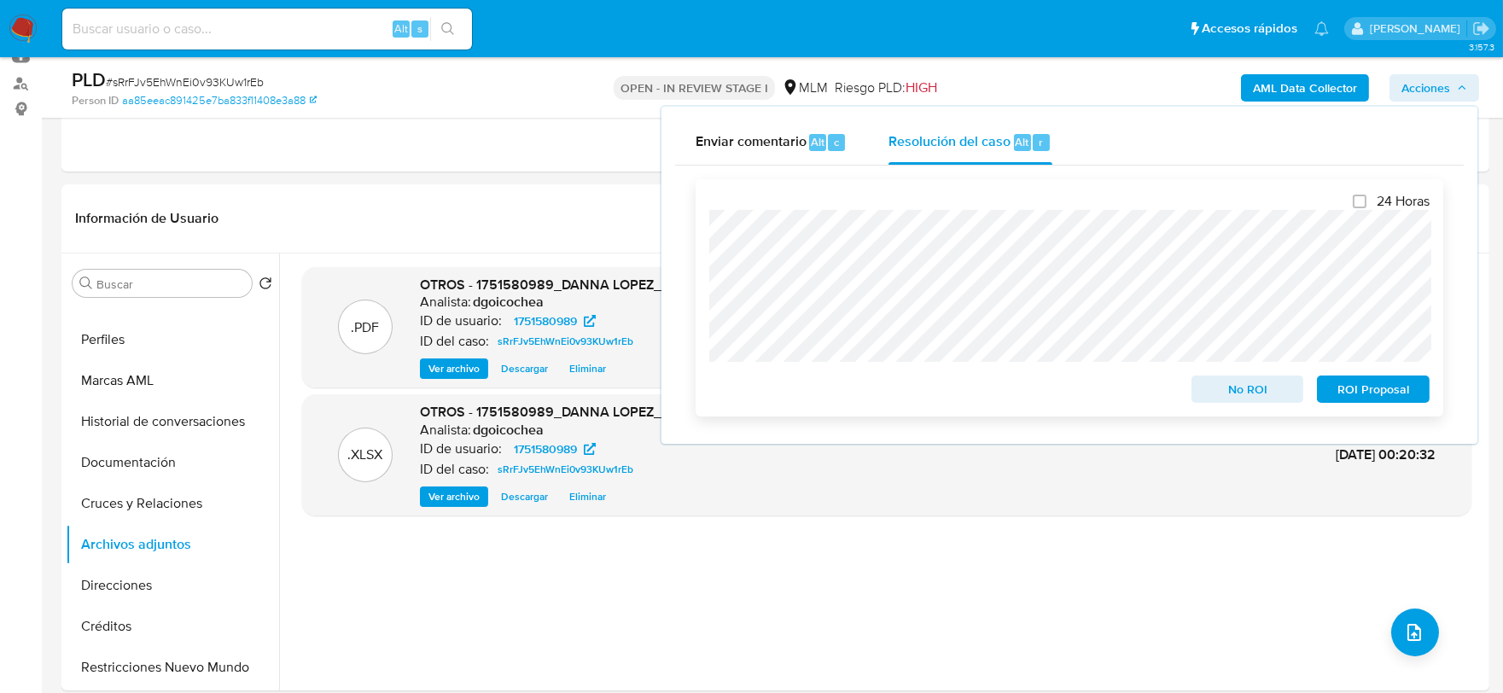
click at [1369, 394] on span "ROI Proposal" at bounding box center [1373, 389] width 89 height 24
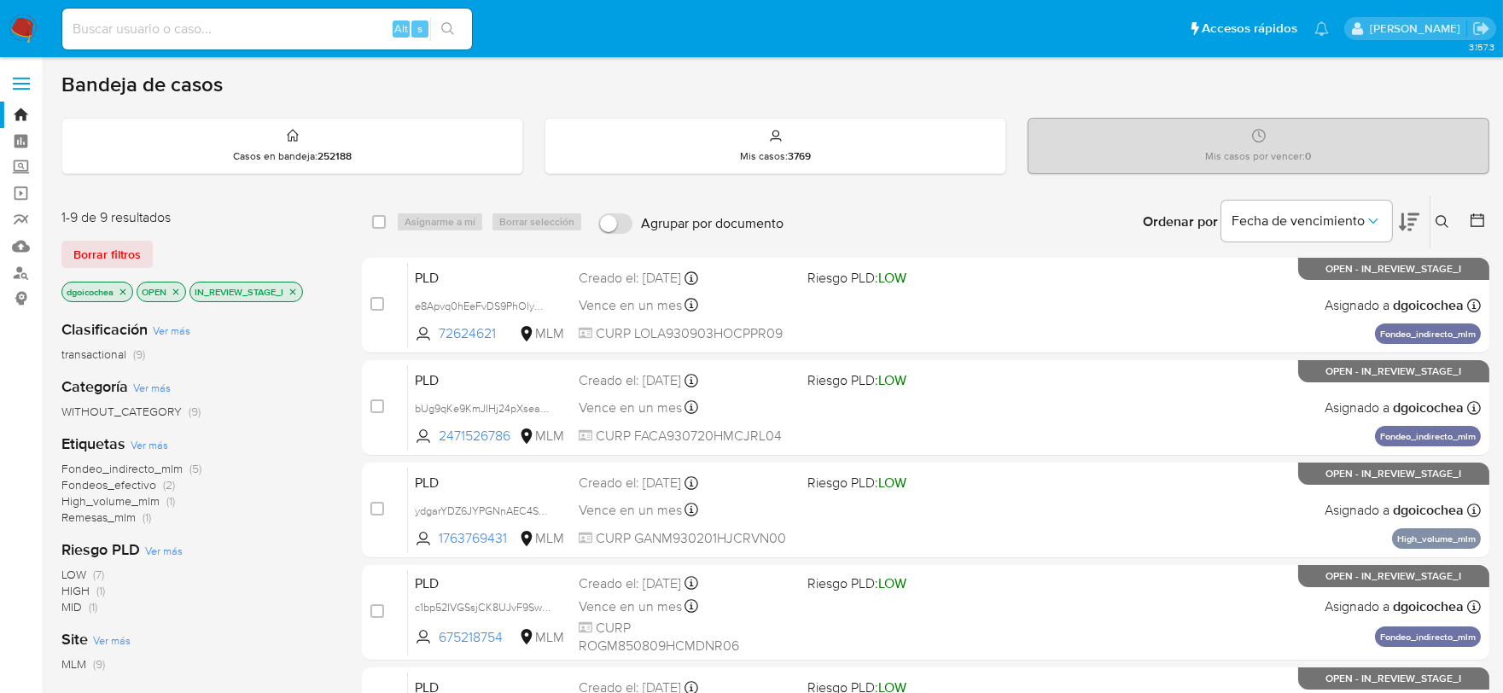
click at [116, 518] on span "Remesas_mlm" at bounding box center [98, 517] width 74 height 17
click at [124, 488] on span "Fondeos_efectivo" at bounding box center [108, 484] width 95 height 17
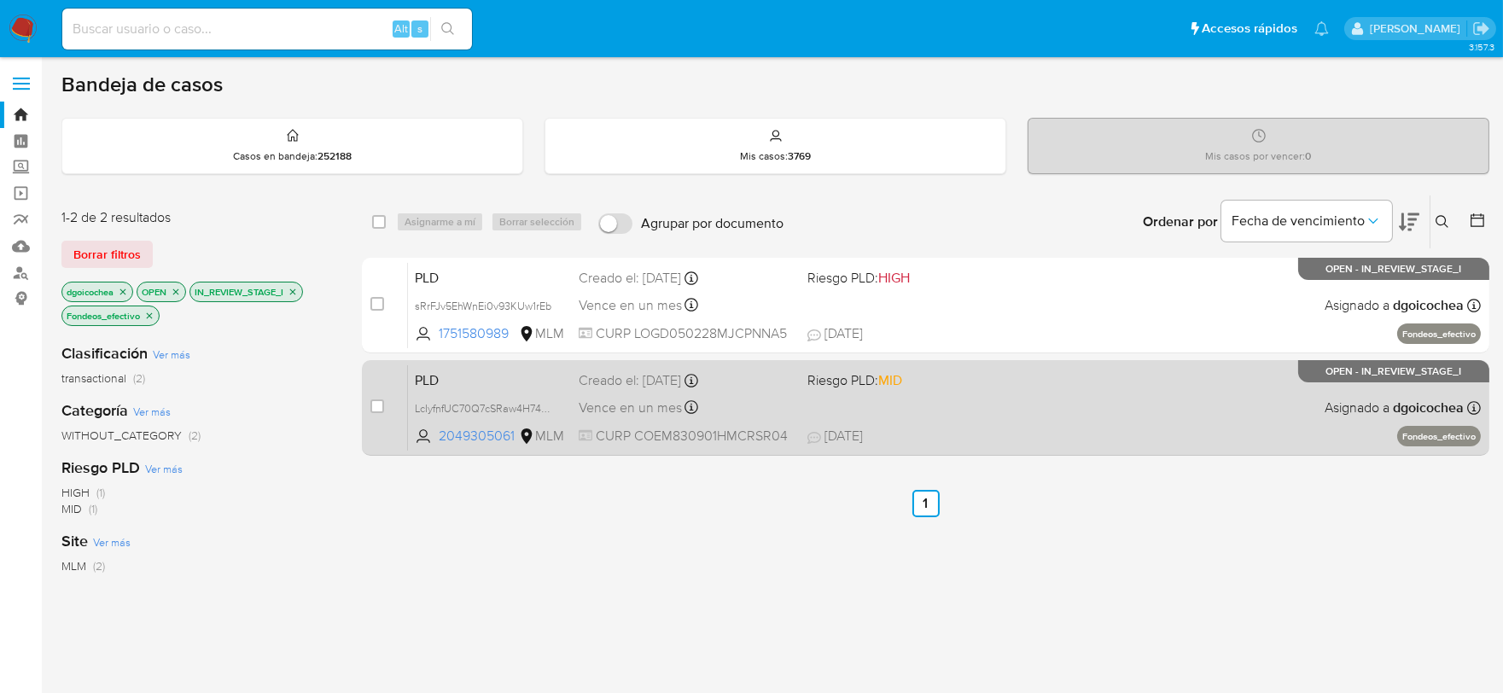
click at [435, 376] on span "PLD" at bounding box center [490, 379] width 150 height 22
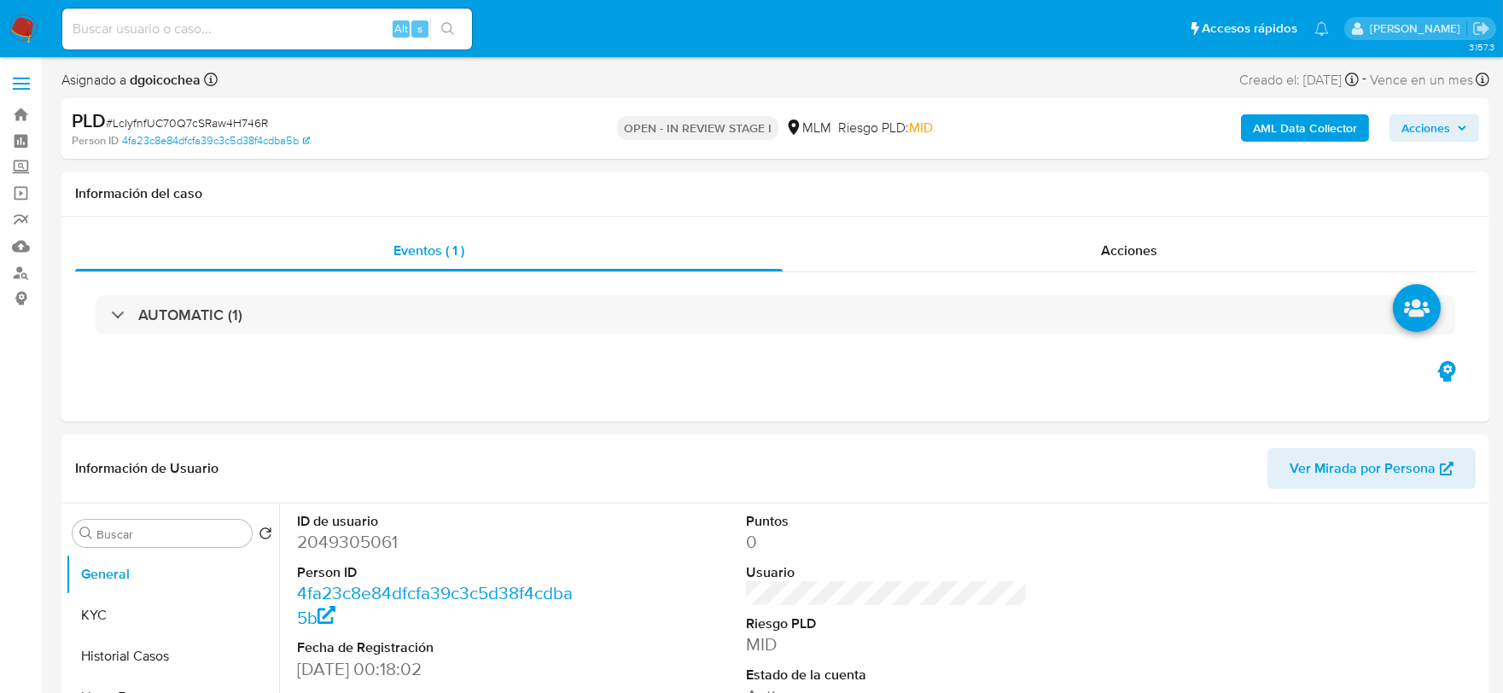
select select "10"
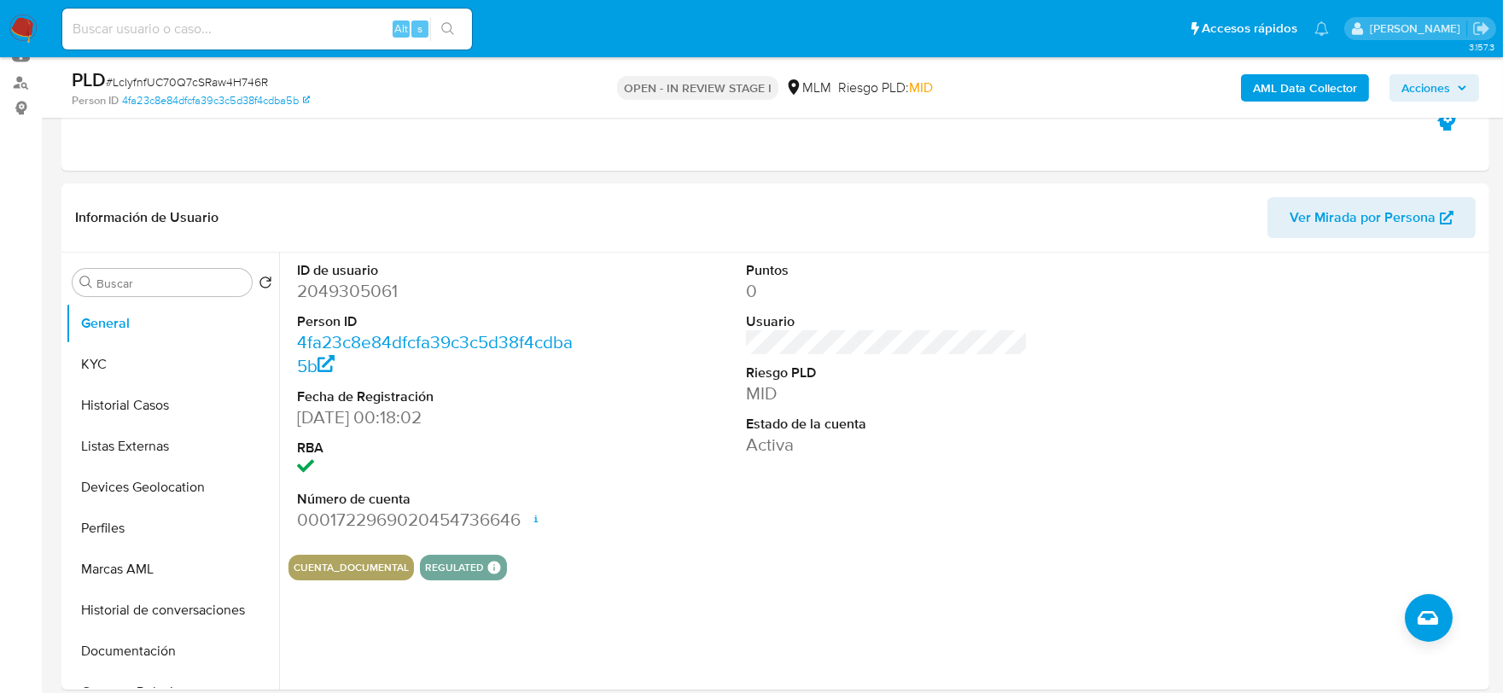
scroll to position [568, 0]
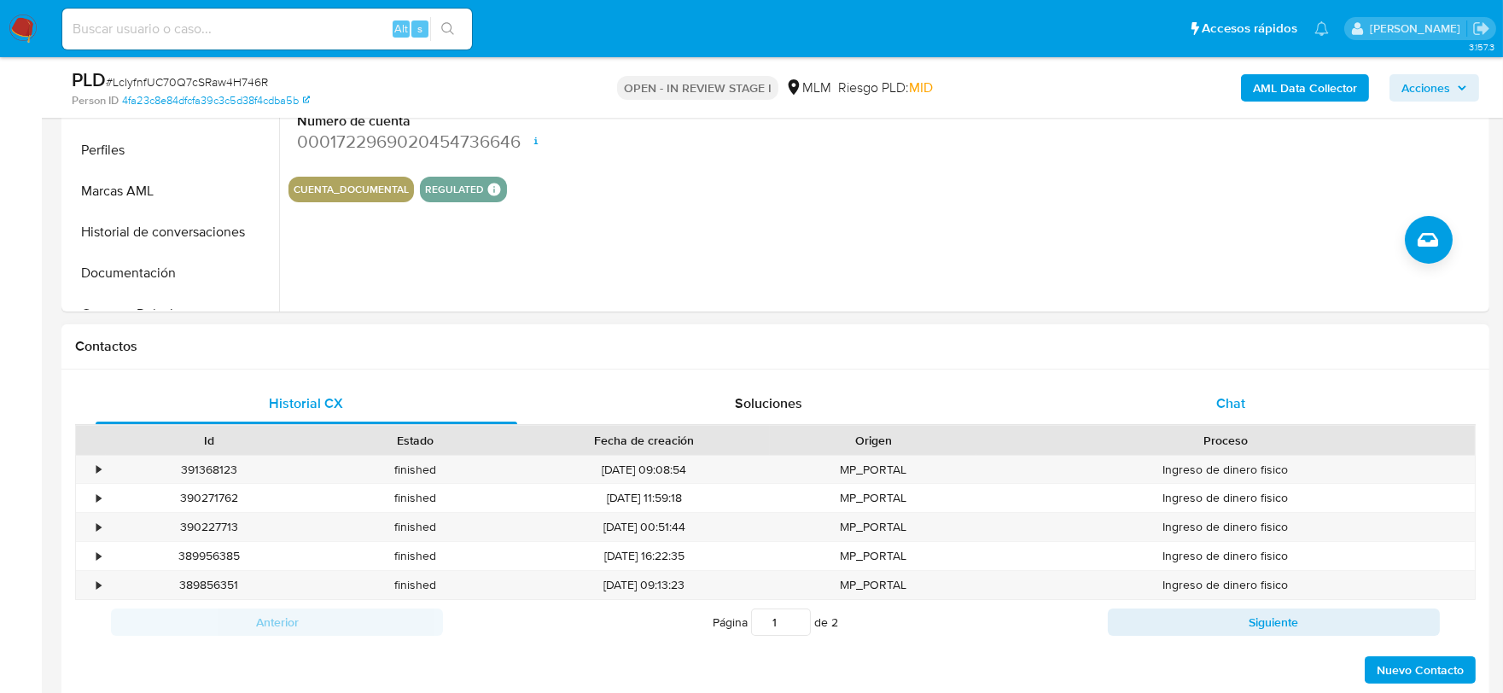
click at [1220, 403] on span "Chat" at bounding box center [1230, 403] width 29 height 20
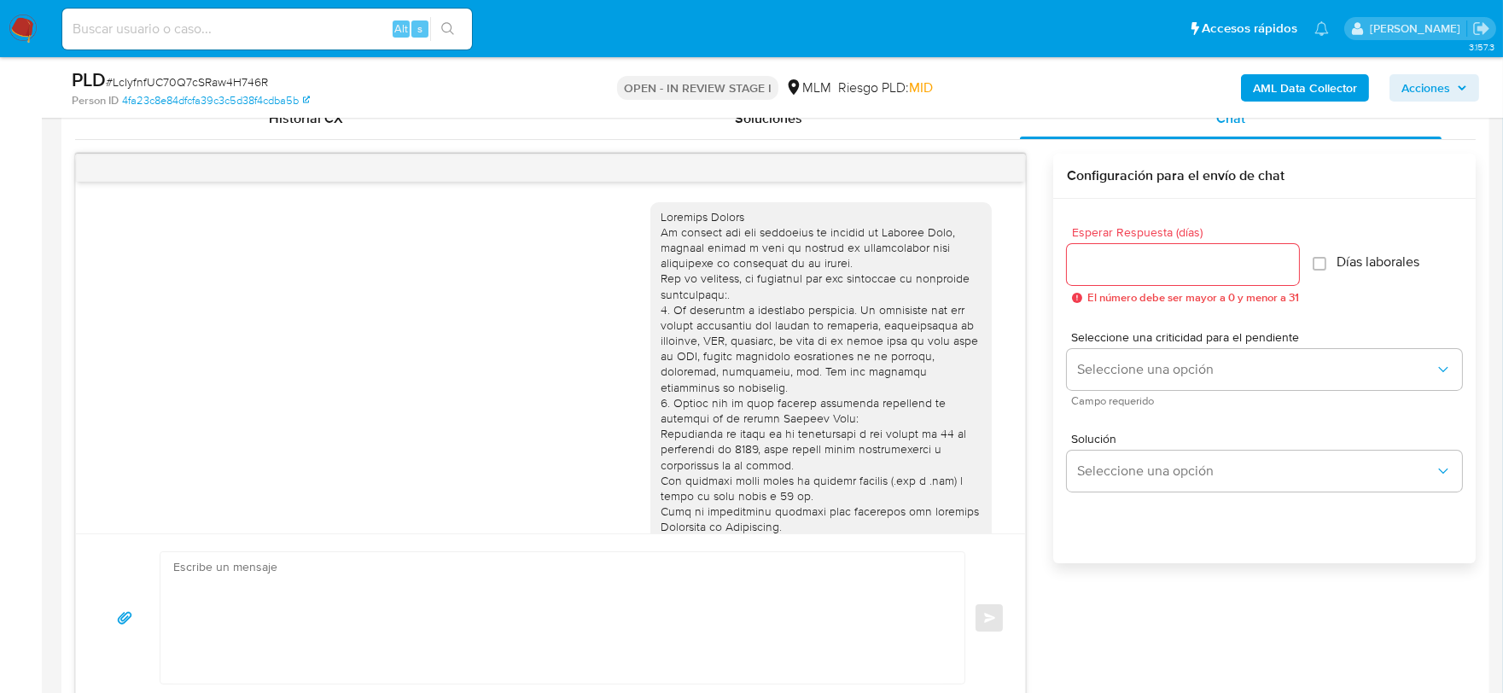
scroll to position [352, 0]
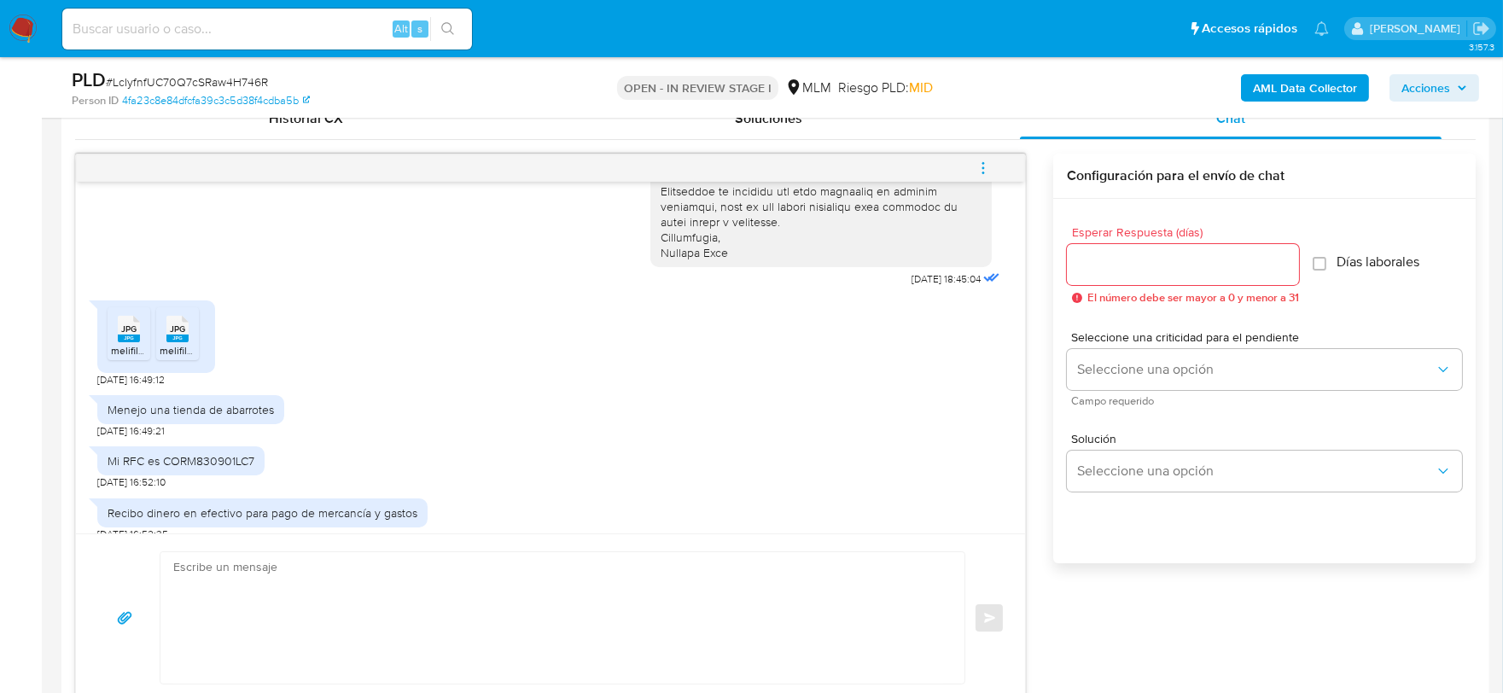
click at [988, 166] on icon "menu-action" at bounding box center [982, 167] width 15 height 15
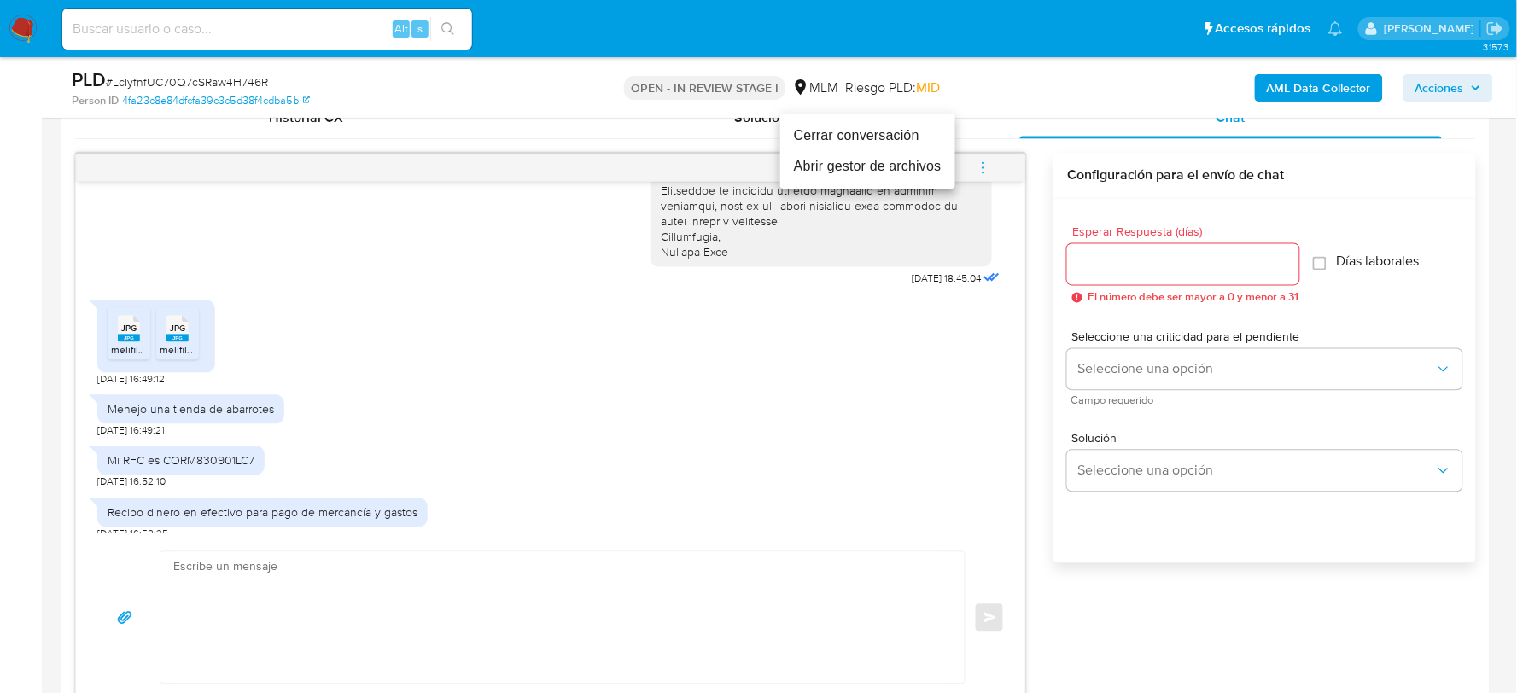
click at [918, 131] on li "Cerrar conversación" at bounding box center [867, 135] width 175 height 31
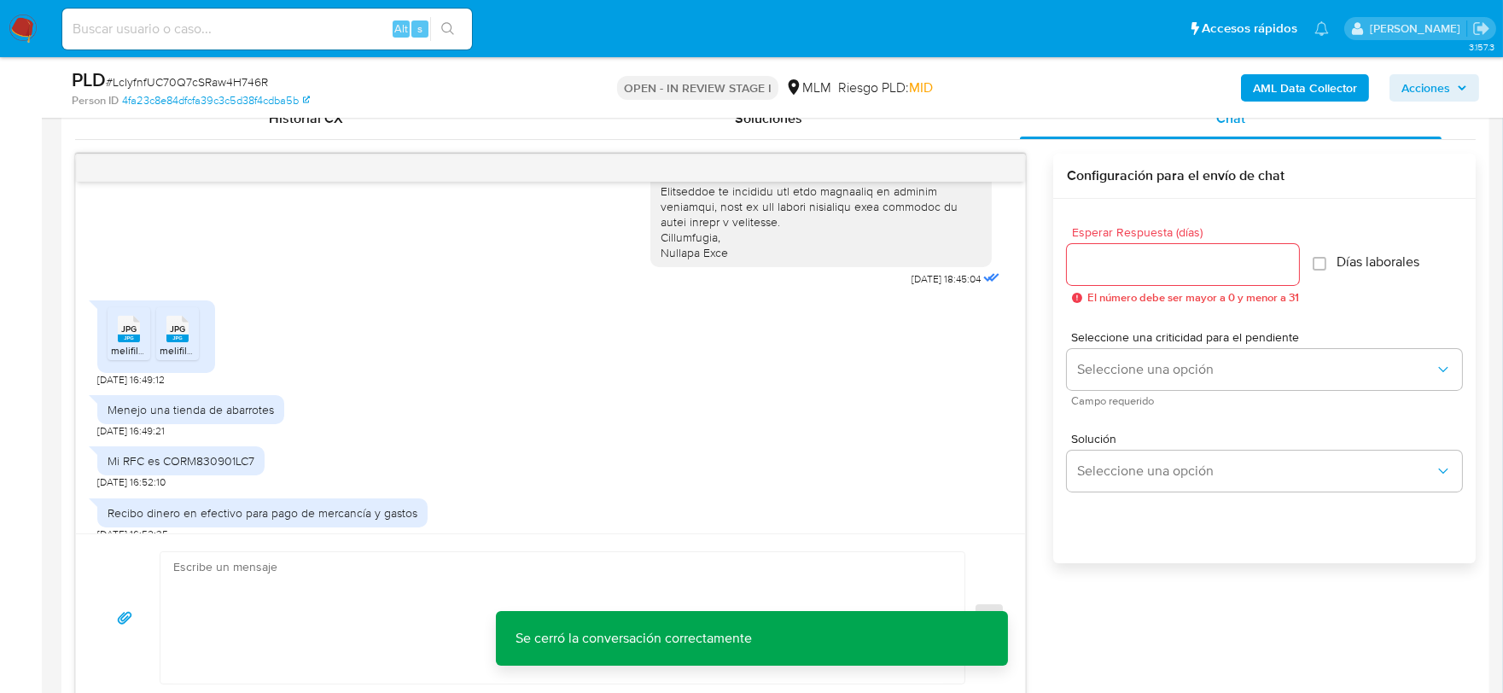
click at [544, 387] on div "Menejo una tienda de abarrotes [DATE] 16:49:21" at bounding box center [550, 412] width 906 height 51
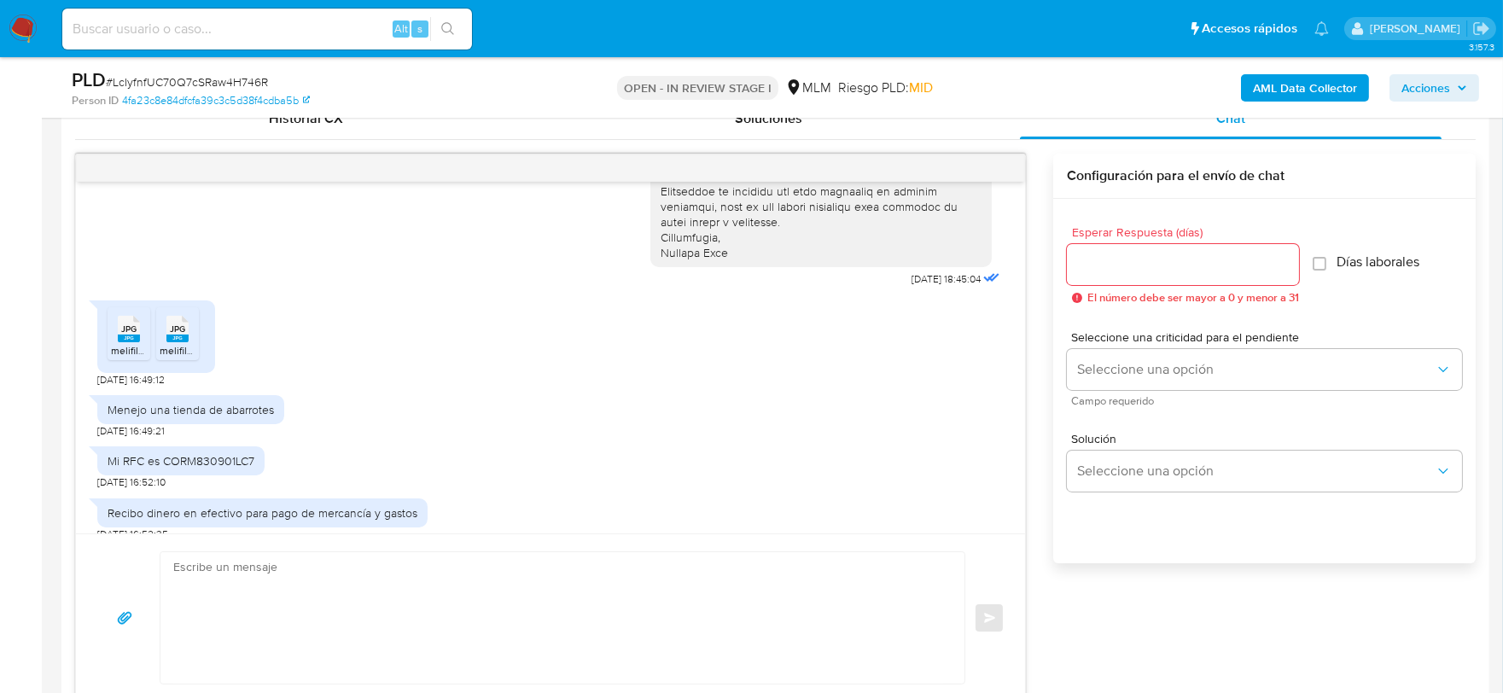
click at [130, 323] on span "JPG" at bounding box center [128, 328] width 15 height 11
click at [189, 311] on div "JPG JPG" at bounding box center [178, 327] width 36 height 33
click at [798, 413] on div "Menejo una tienda de abarrotes [DATE] 16:49:21" at bounding box center [550, 412] width 906 height 51
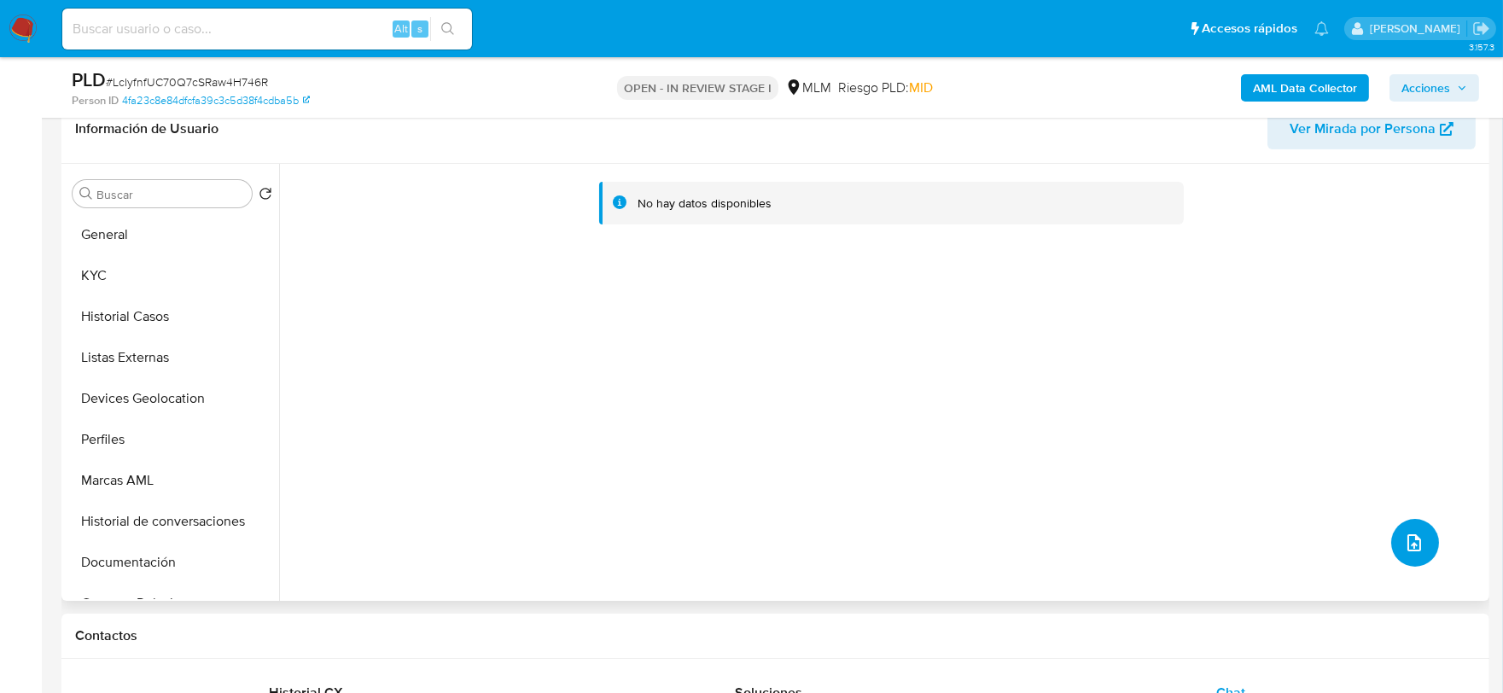
click at [1411, 542] on icon "upload-file" at bounding box center [1414, 543] width 20 height 20
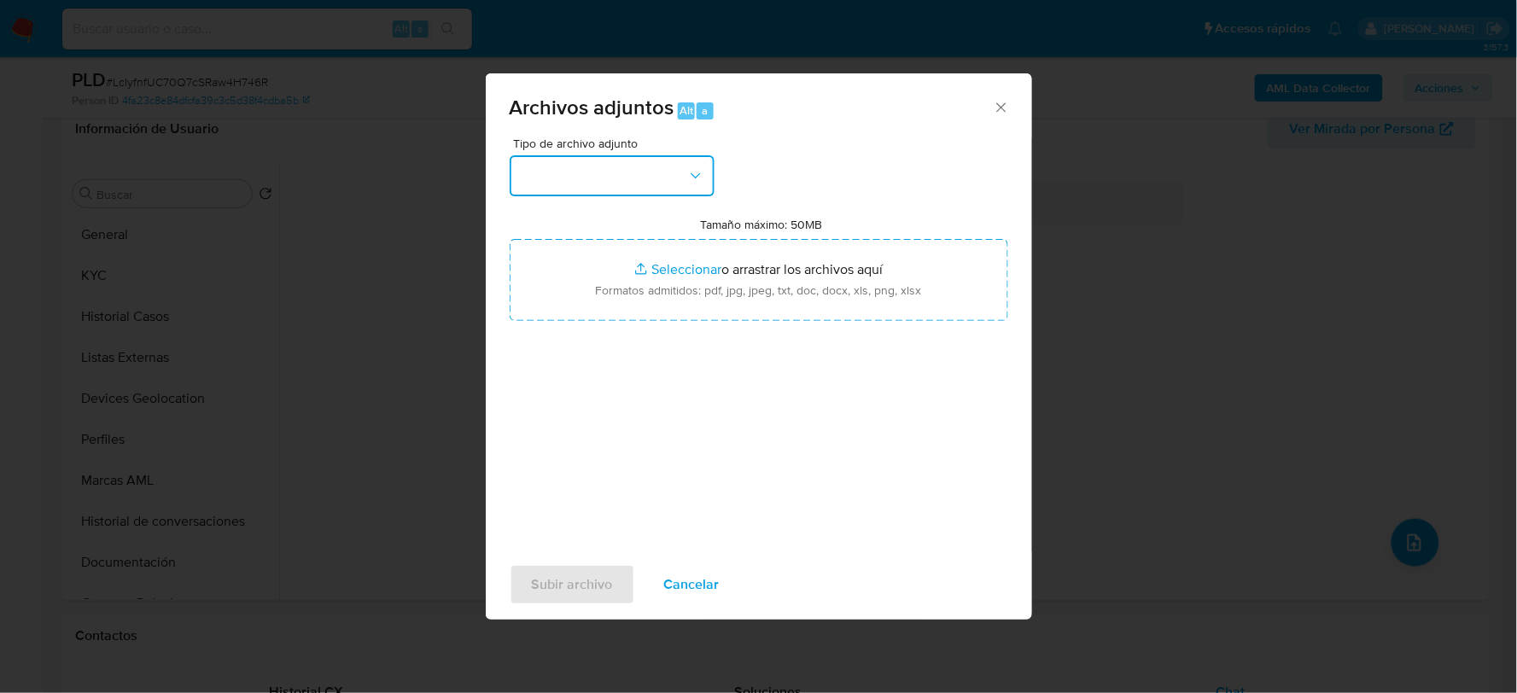
click at [638, 173] on button "button" at bounding box center [612, 175] width 205 height 41
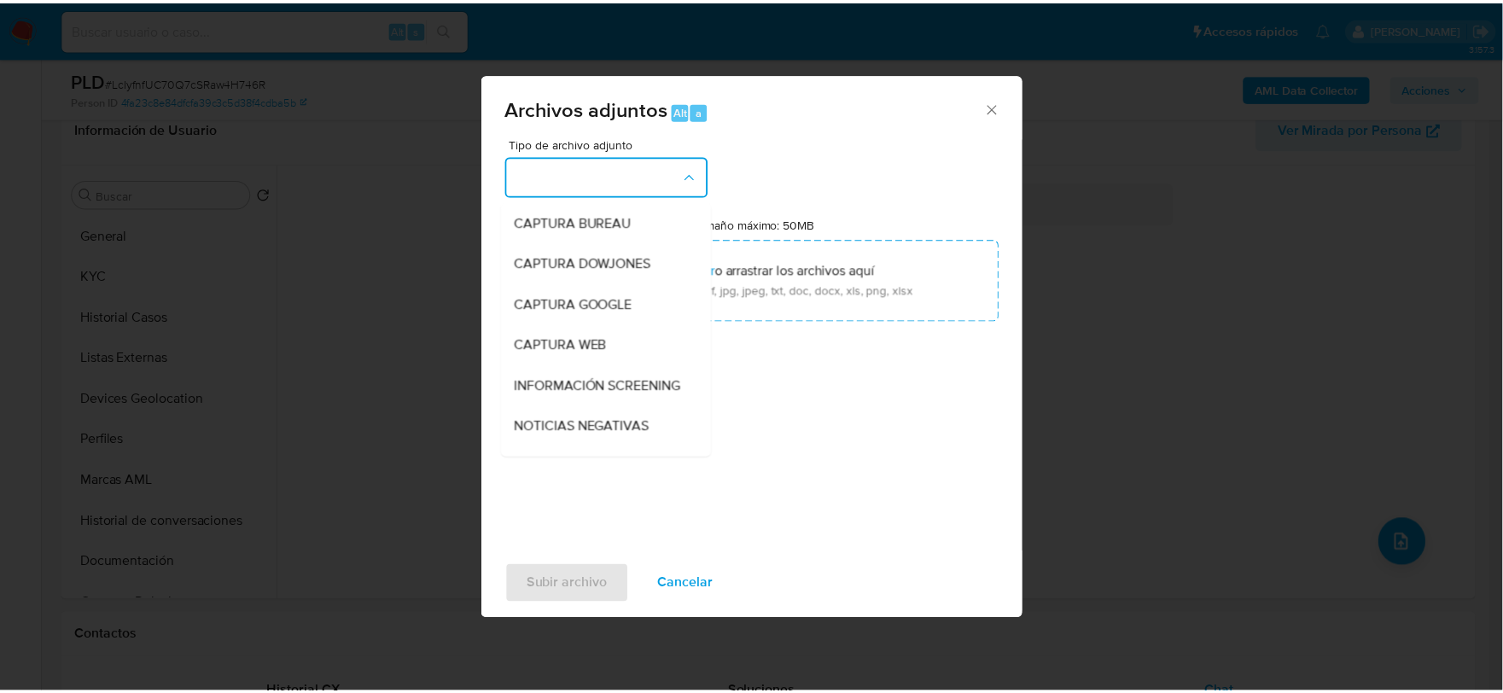
scroll to position [130, 0]
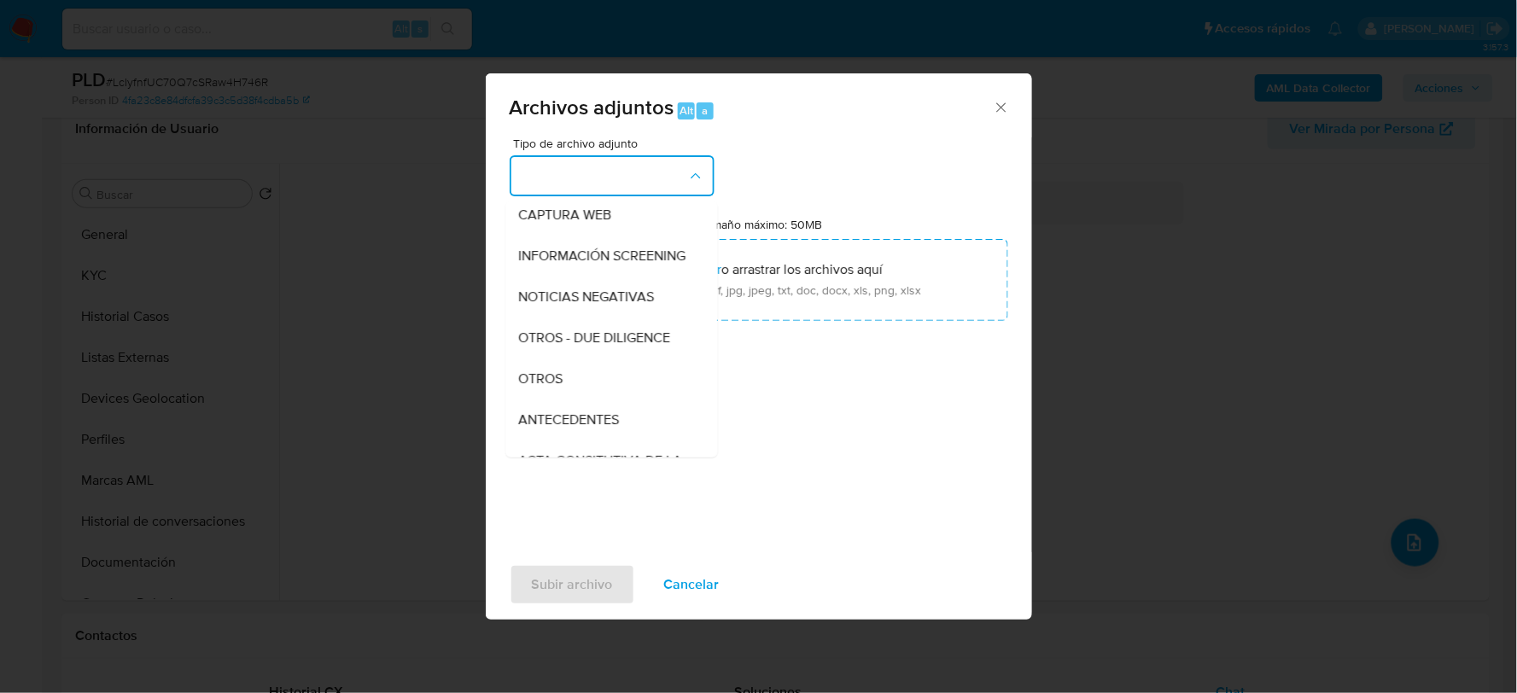
drag, startPoint x: 574, startPoint y: 399, endPoint x: 568, endPoint y: 407, distance: 9.7
click at [573, 399] on div "OTROS" at bounding box center [606, 378] width 174 height 41
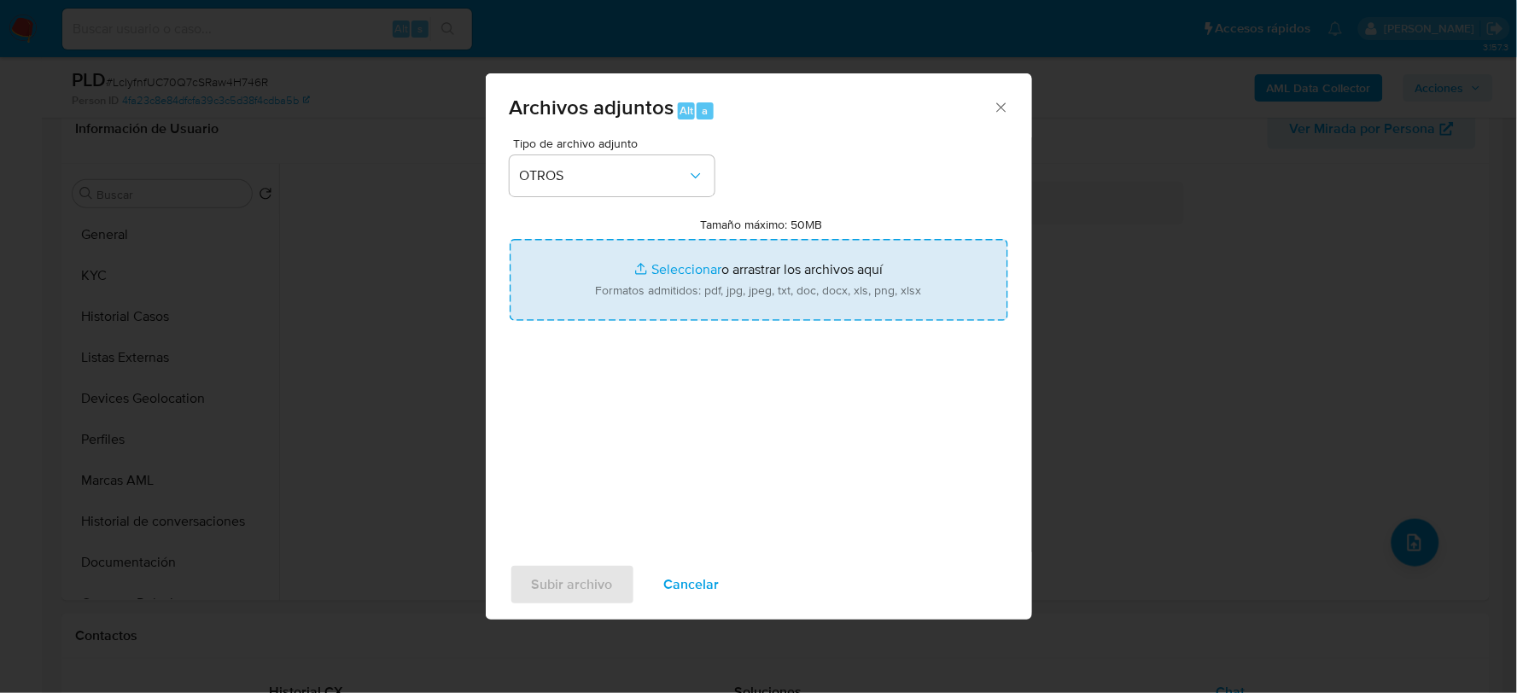
type input "C:\fakepath\2049305061_MARTIN CORTES_AGO2025.xlsx"
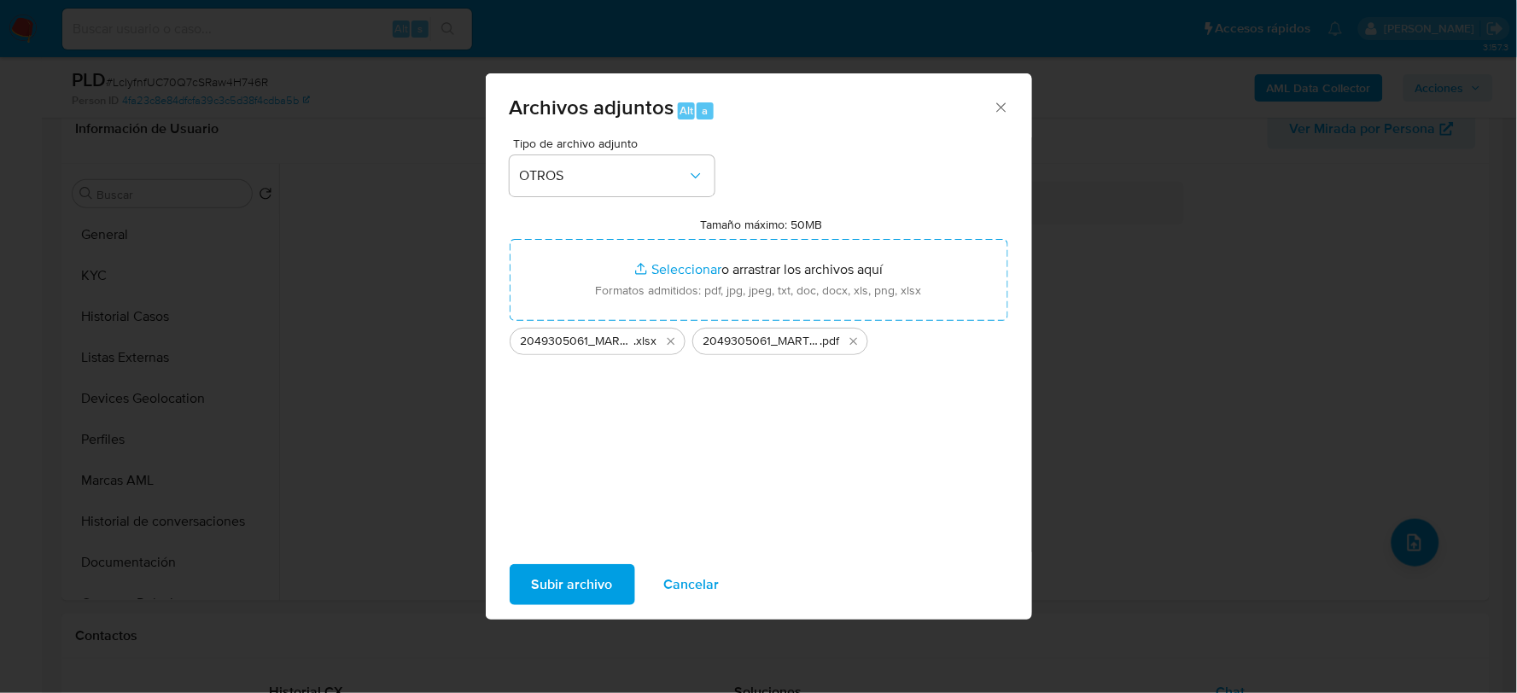
click at [573, 584] on span "Subir archivo" at bounding box center [572, 585] width 81 height 38
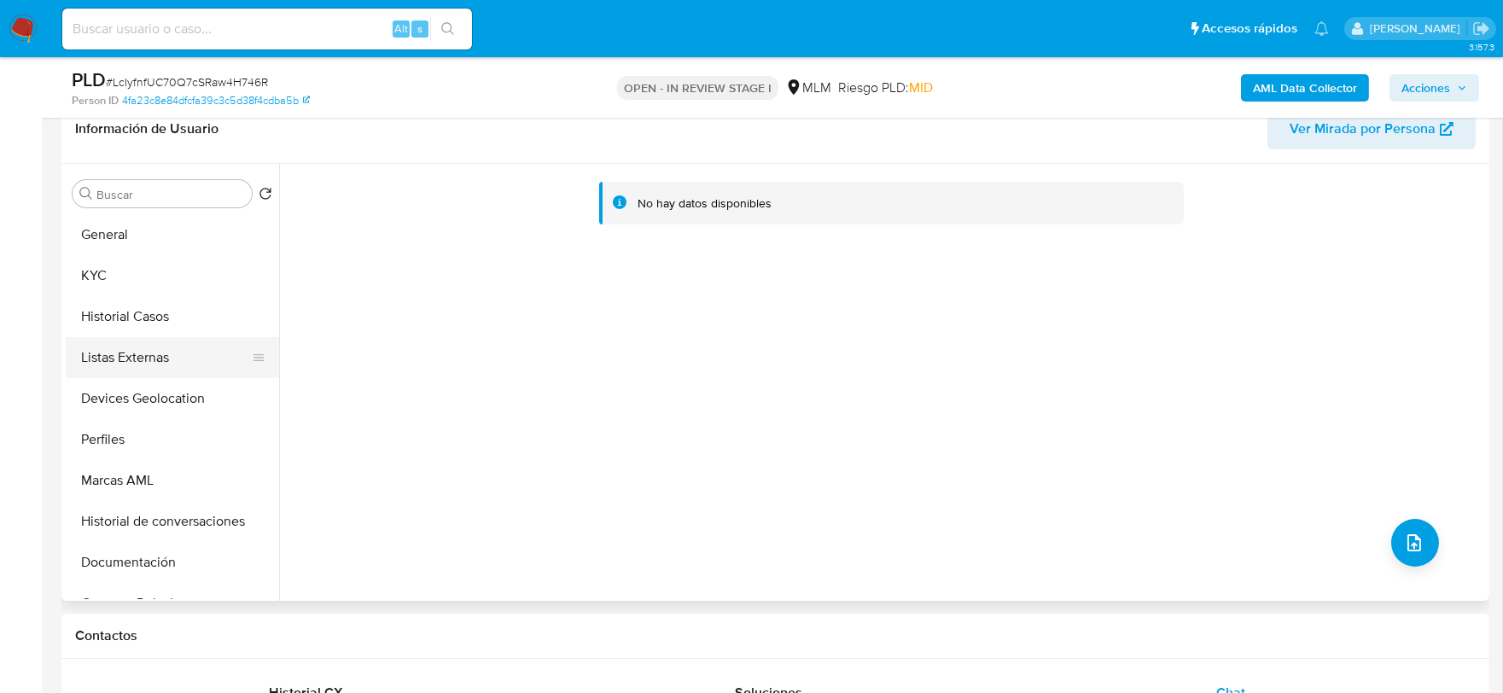
click at [132, 340] on button "Listas Externas" at bounding box center [166, 357] width 200 height 41
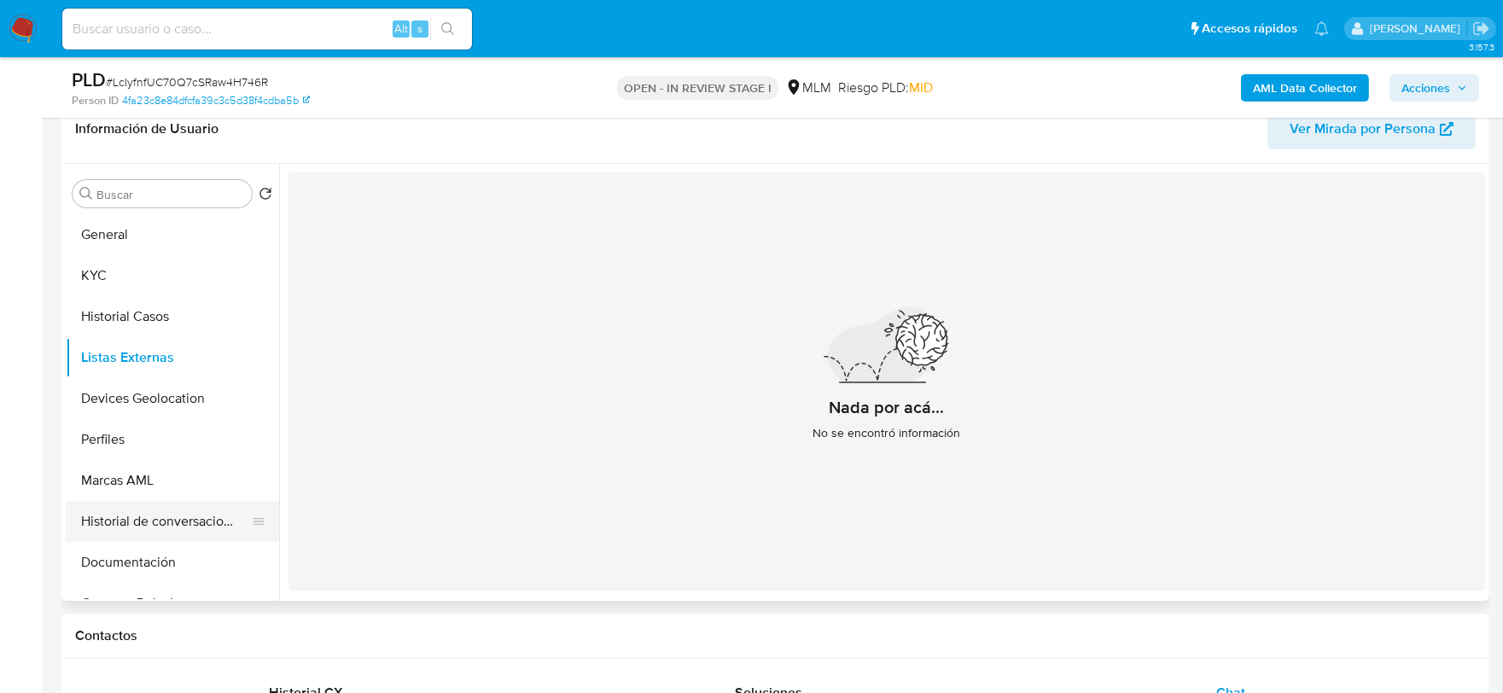
scroll to position [95, 0]
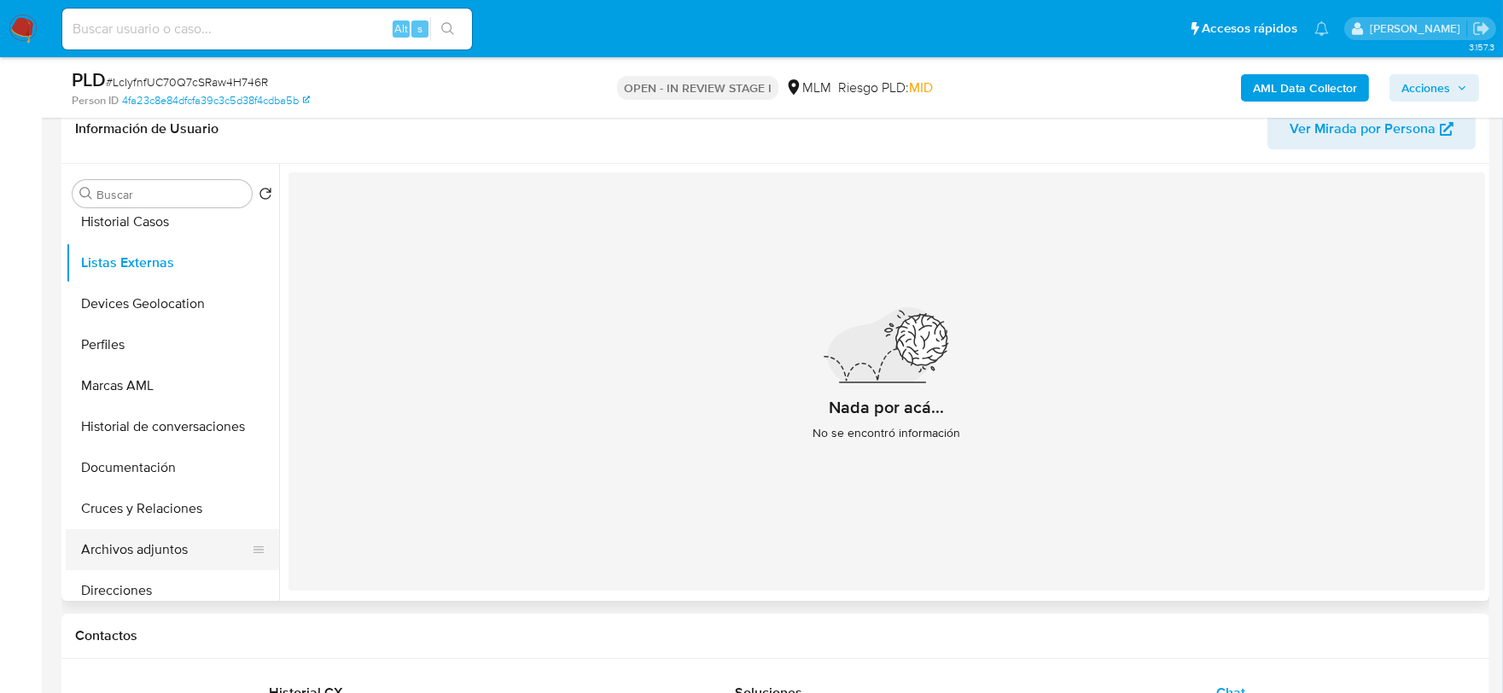
click at [183, 553] on button "Archivos adjuntos" at bounding box center [166, 549] width 200 height 41
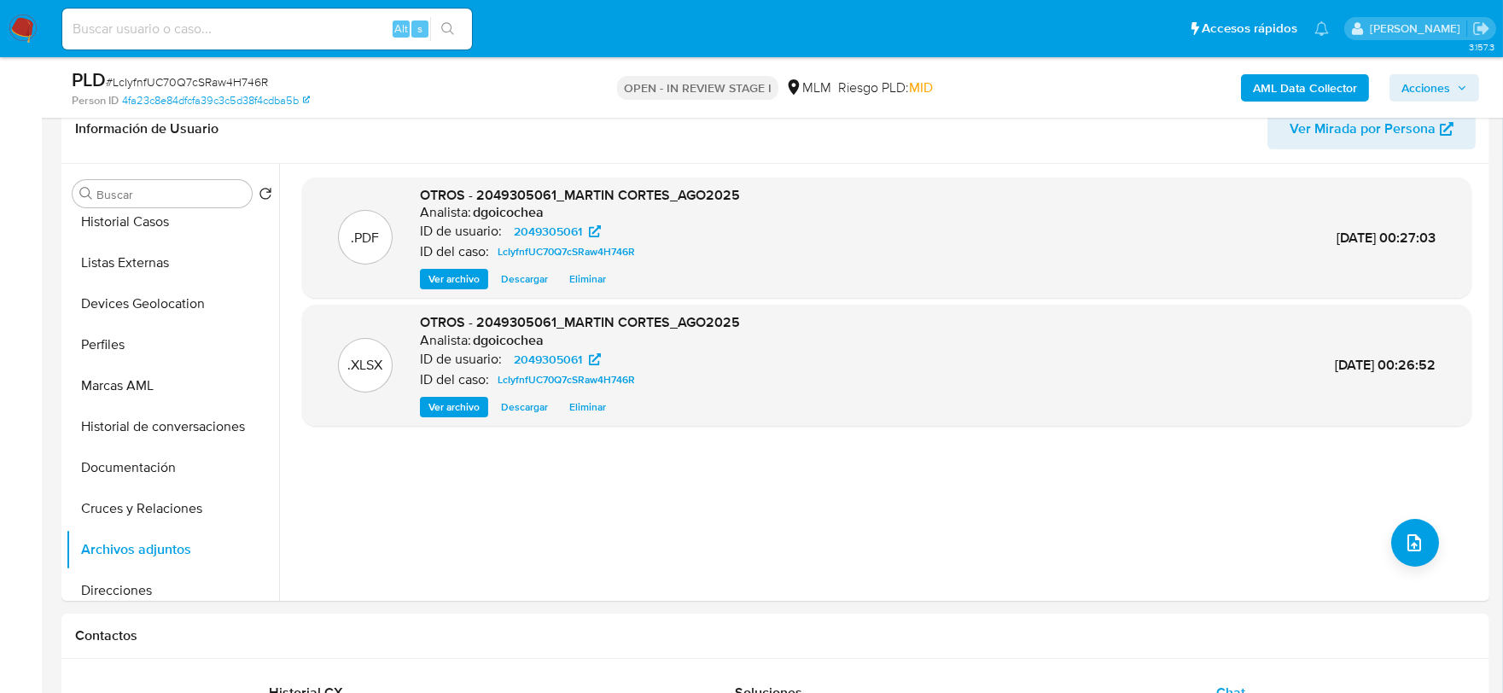
drag, startPoint x: 1448, startPoint y: 90, endPoint x: 1438, endPoint y: 94, distance: 11.1
click at [1447, 90] on span "Acciones" at bounding box center [1425, 87] width 49 height 27
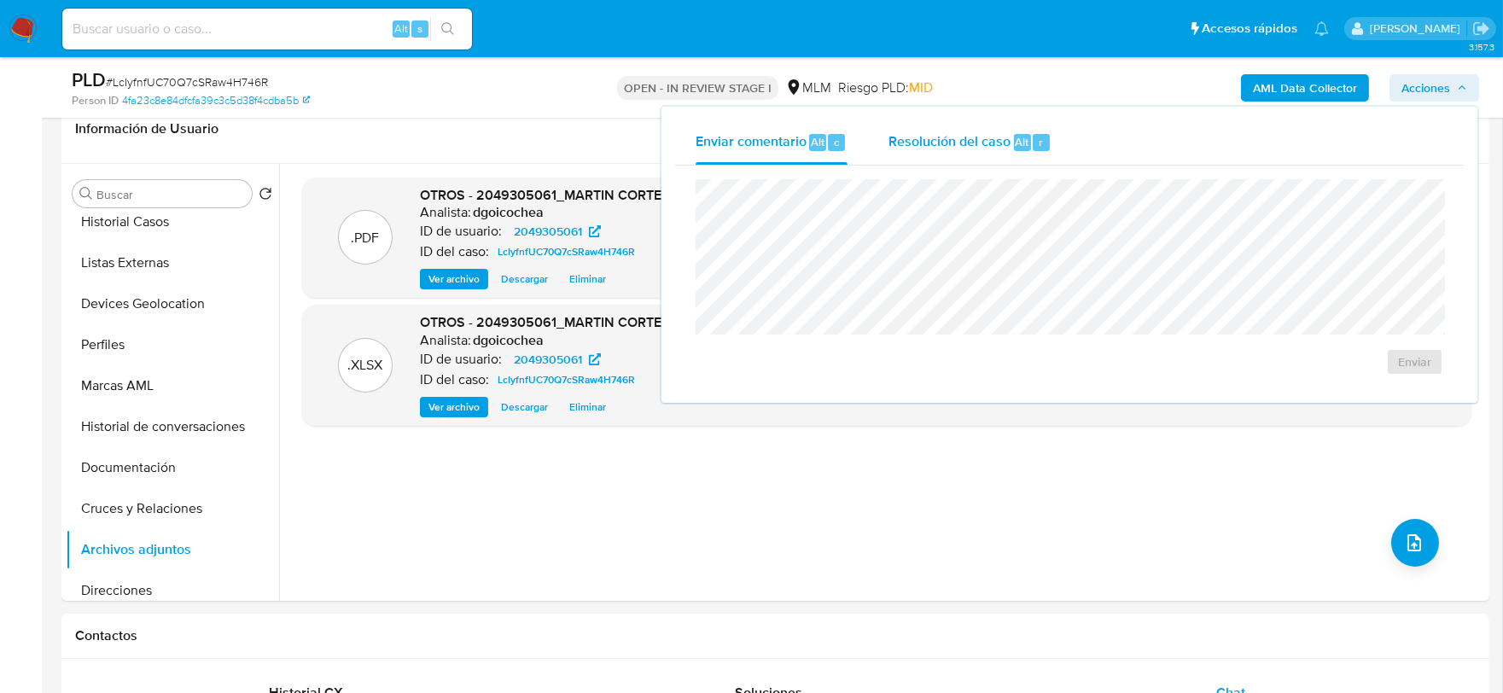
click at [982, 148] on span "Resolución del caso" at bounding box center [949, 141] width 122 height 20
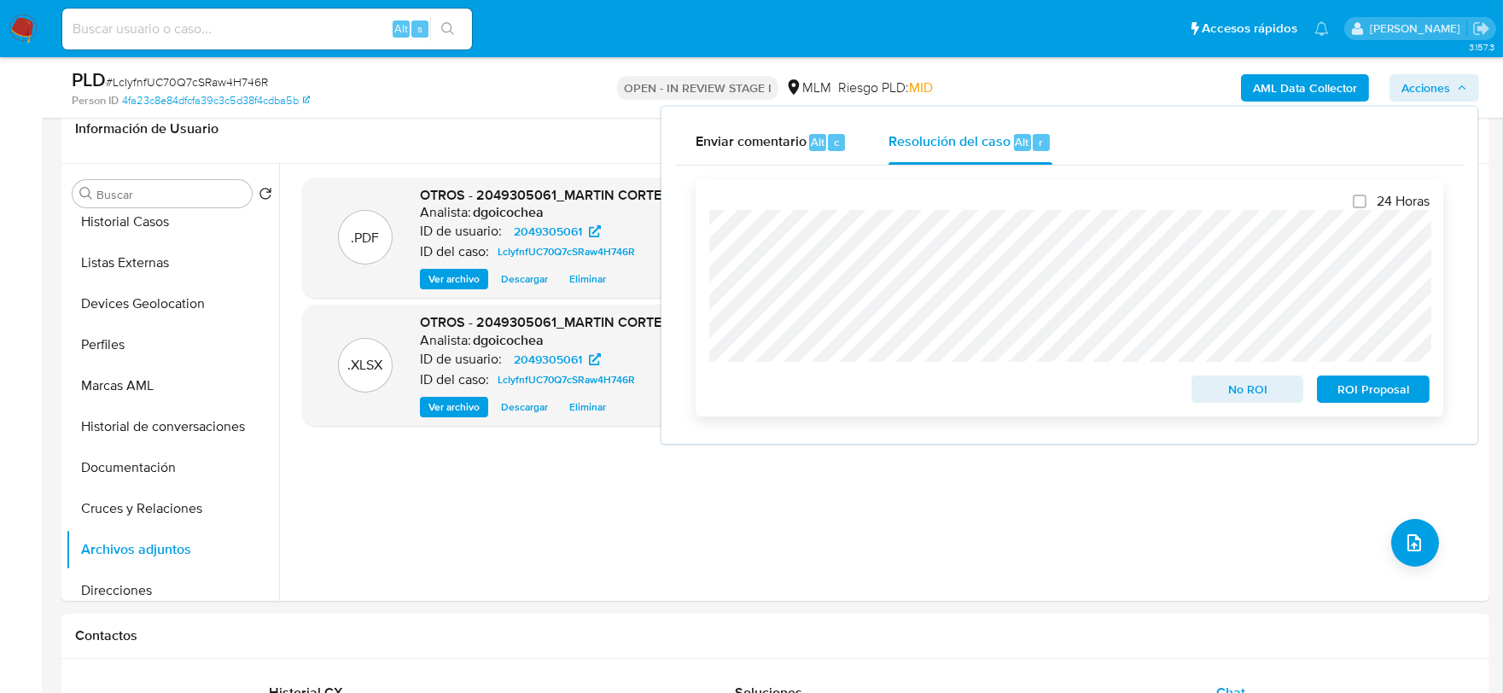
click at [1377, 391] on span "ROI Proposal" at bounding box center [1373, 389] width 89 height 24
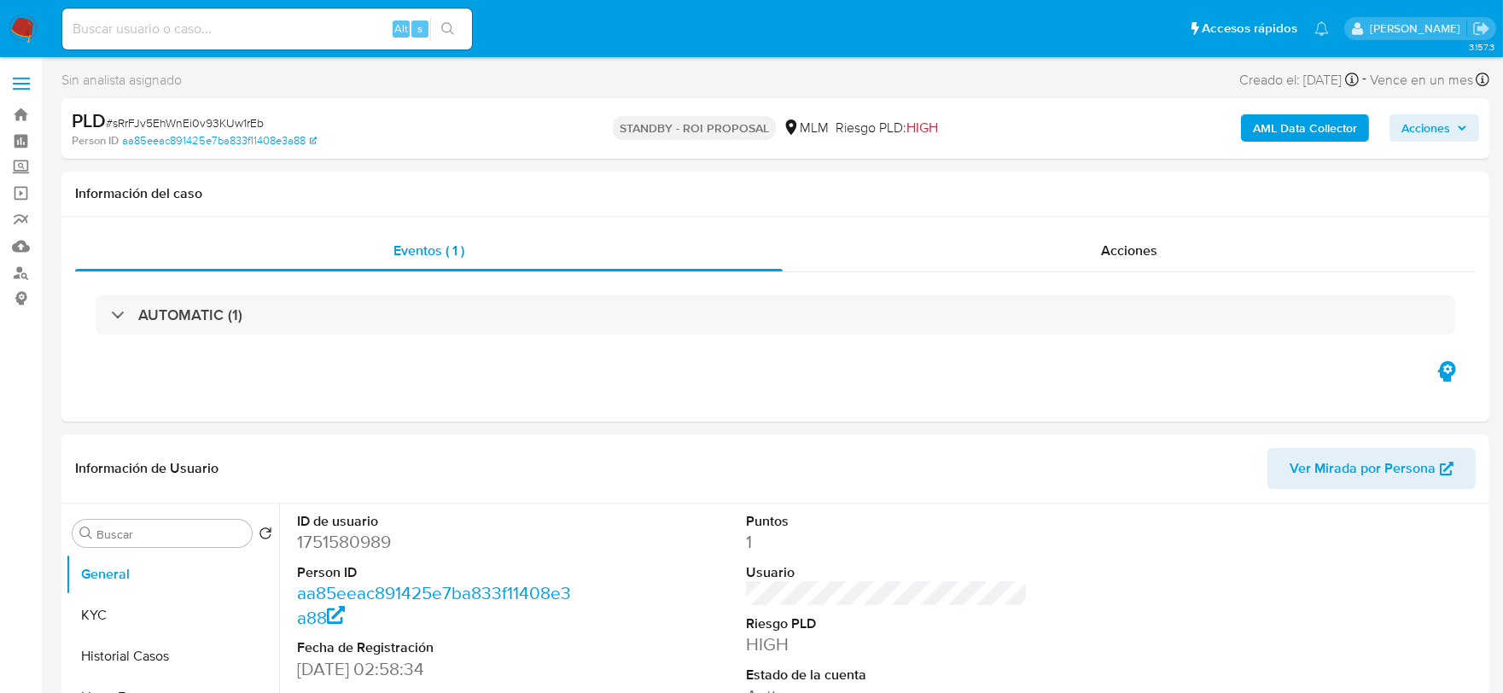
select select "10"
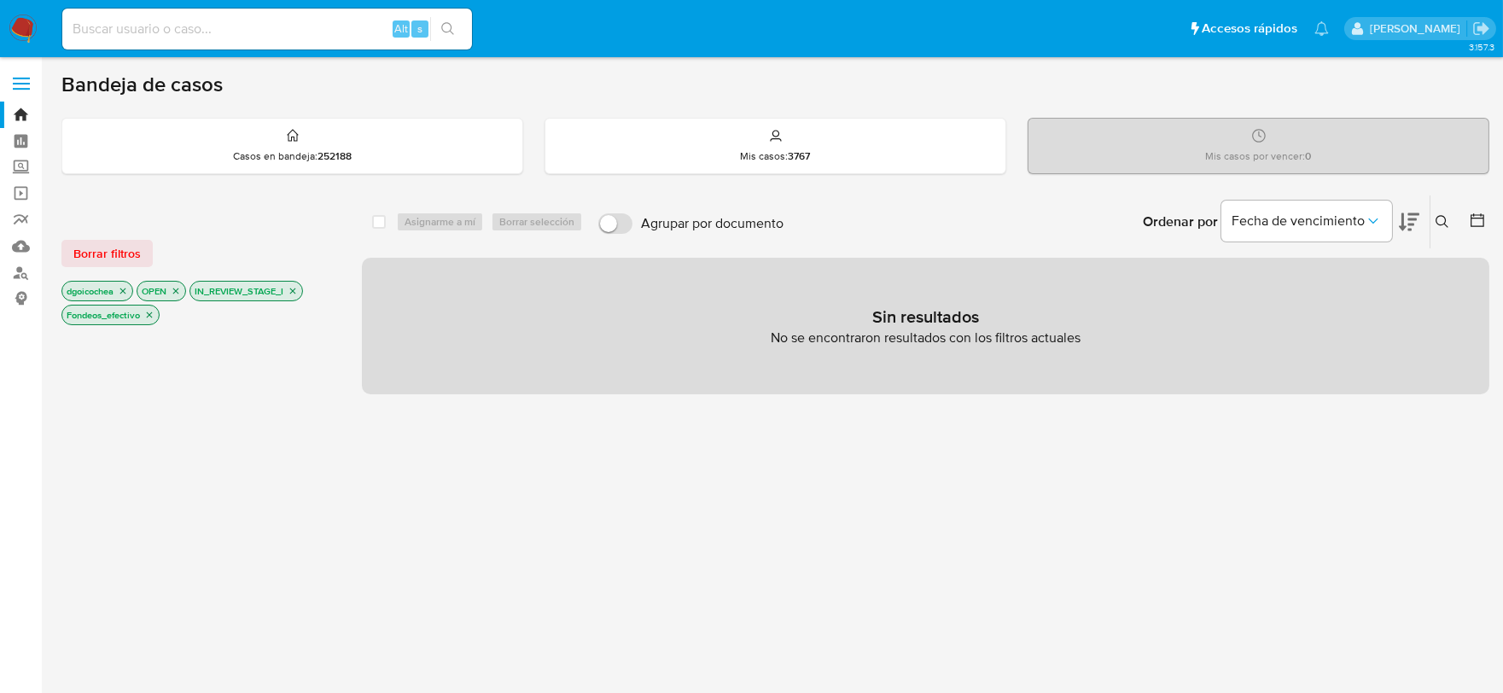
click at [146, 313] on icon "close-filter" at bounding box center [149, 315] width 10 height 10
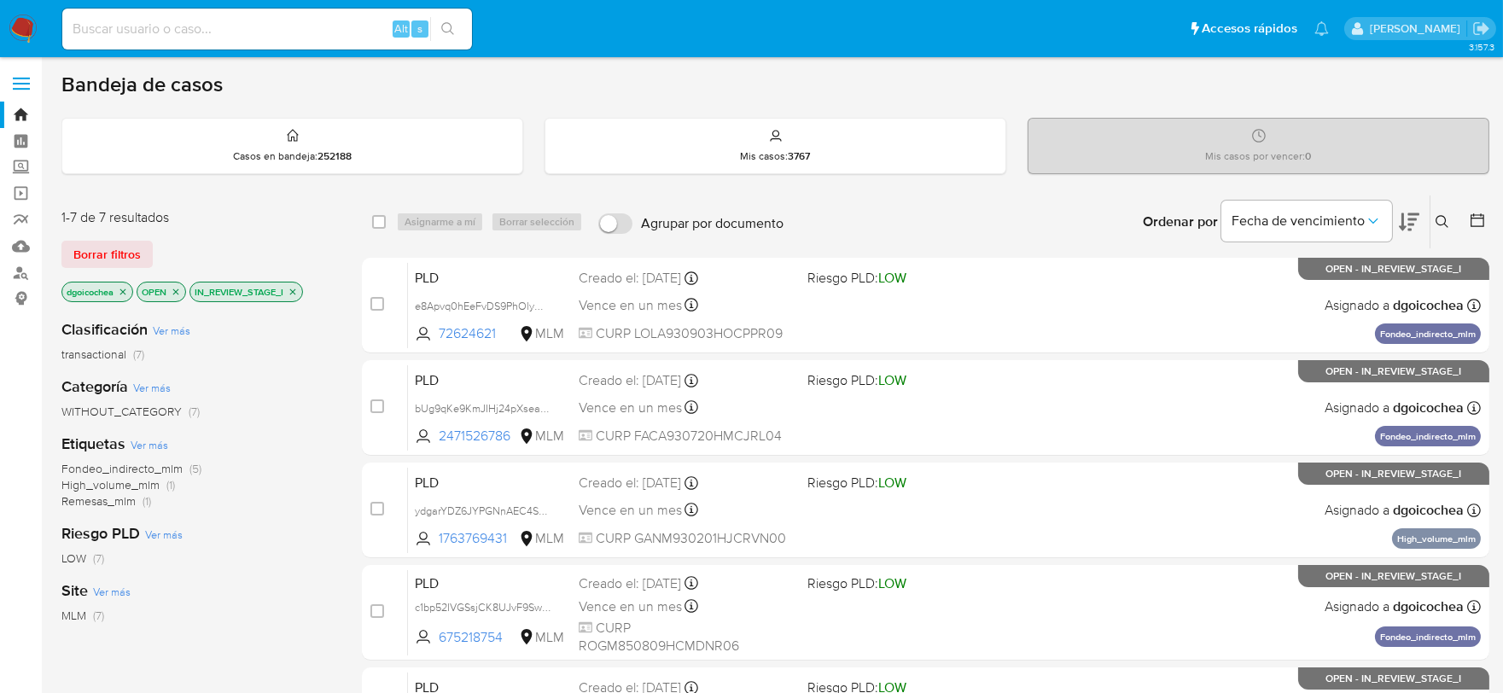
click at [298, 294] on icon "close-filter" at bounding box center [293, 292] width 10 height 10
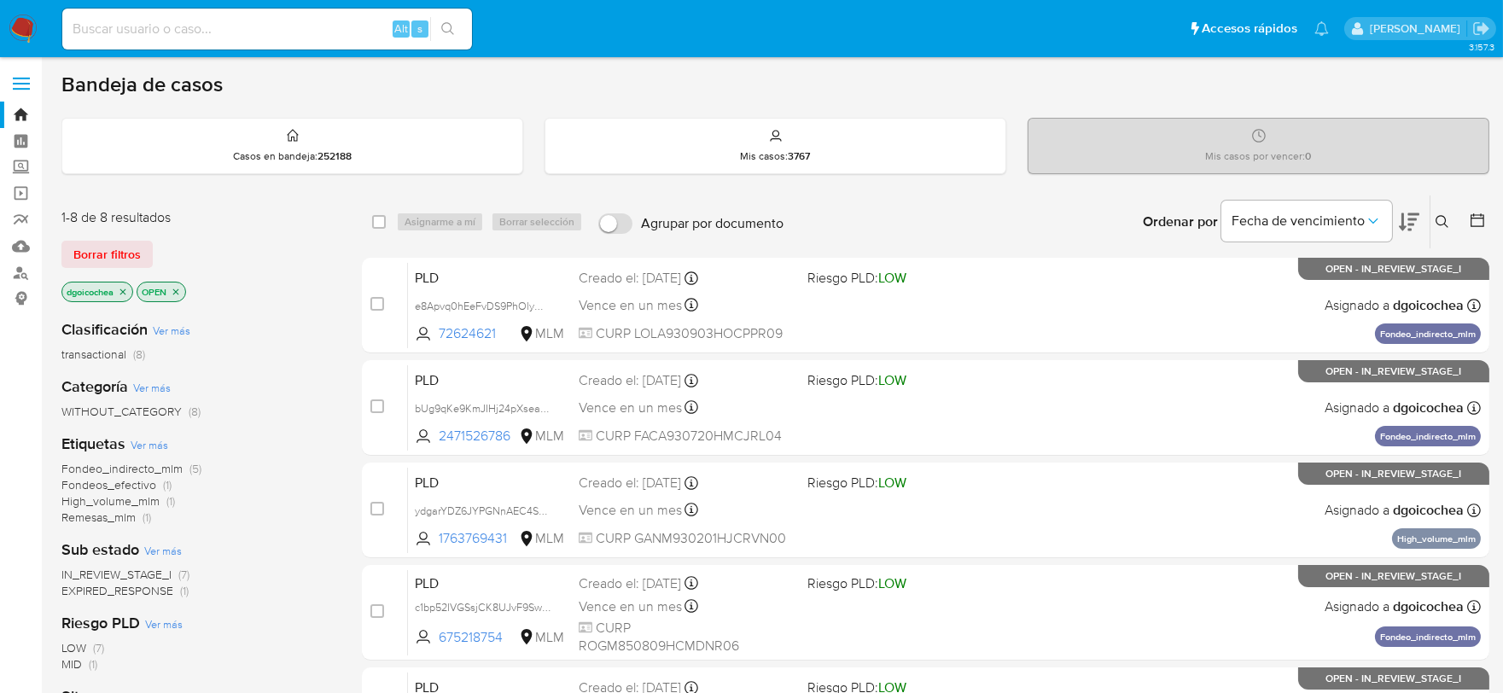
click at [107, 482] on span "Fondeos_efectivo" at bounding box center [108, 484] width 95 height 17
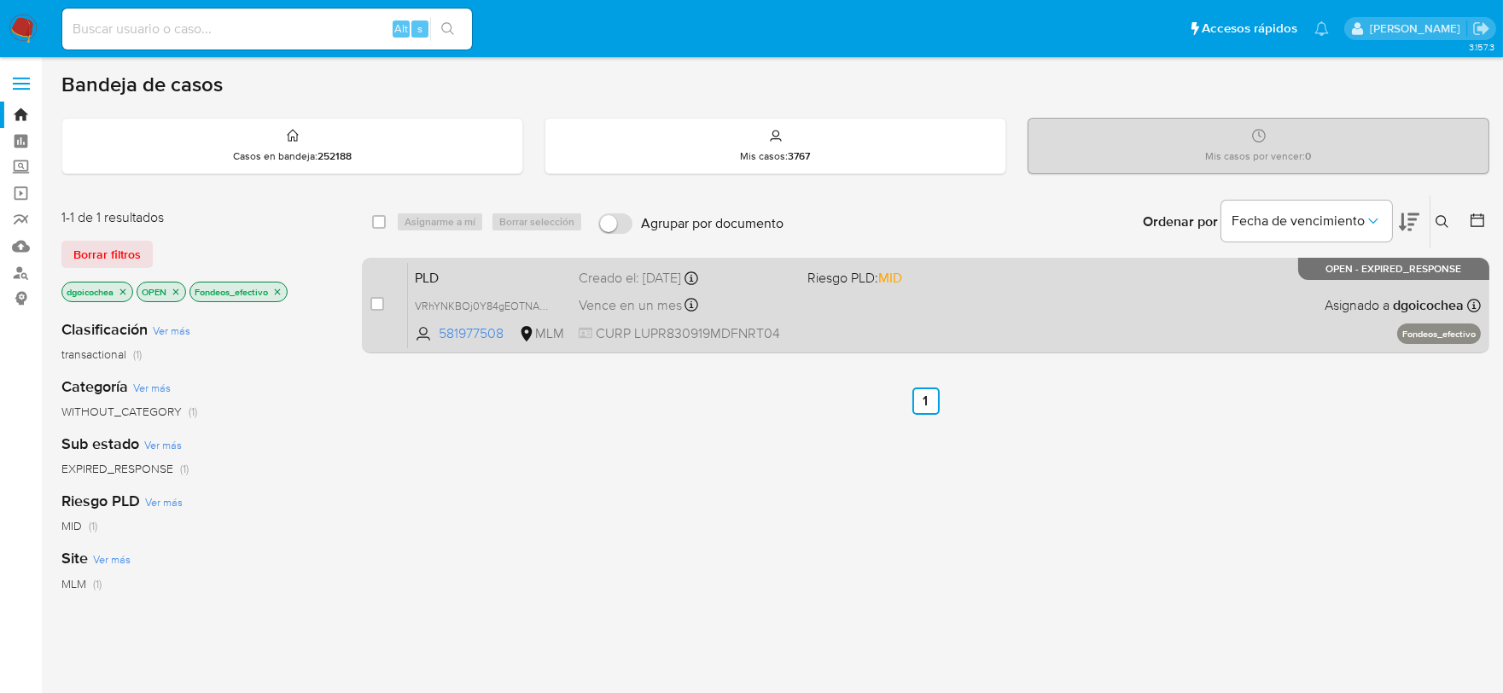
click at [428, 278] on span "PLD" at bounding box center [490, 276] width 150 height 22
click at [376, 303] on input "checkbox" at bounding box center [377, 304] width 14 height 14
checkbox input "true"
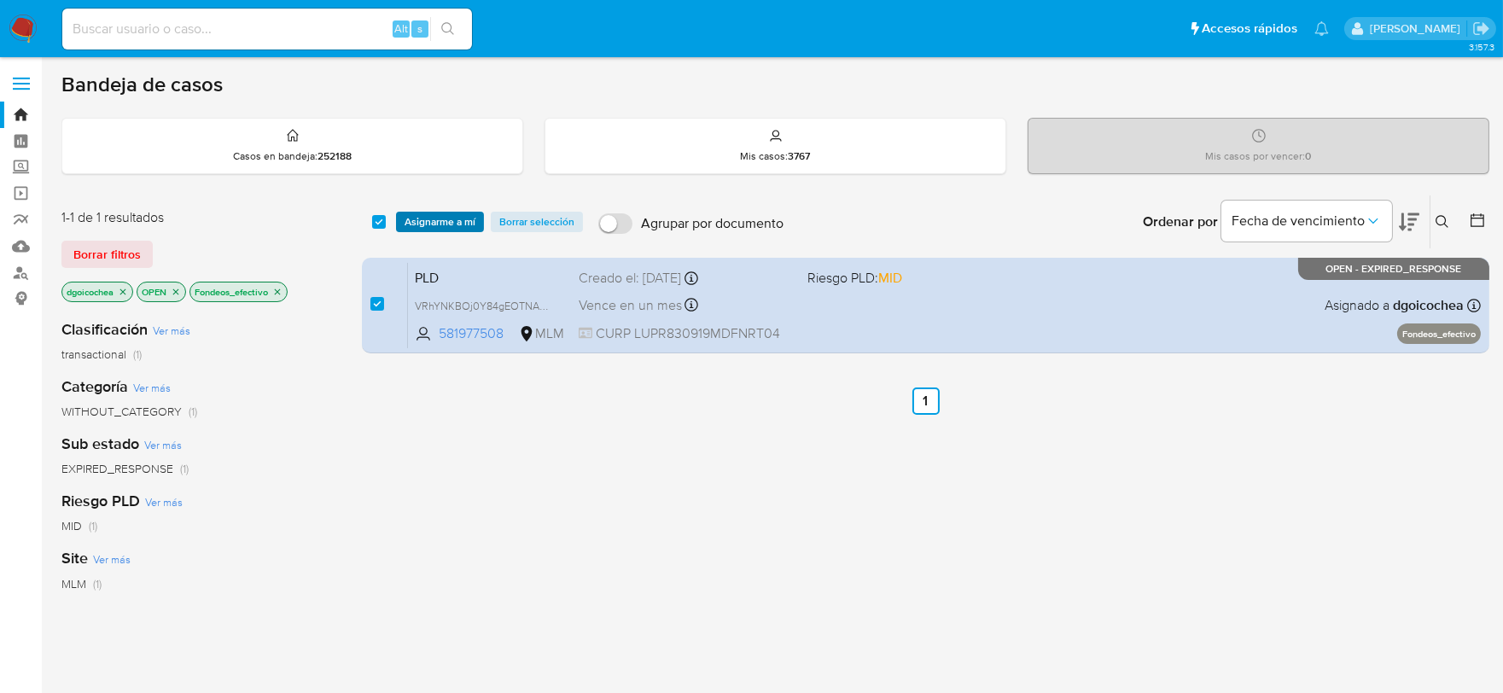
click at [449, 213] on span "Asignarme a mí" at bounding box center [440, 221] width 71 height 17
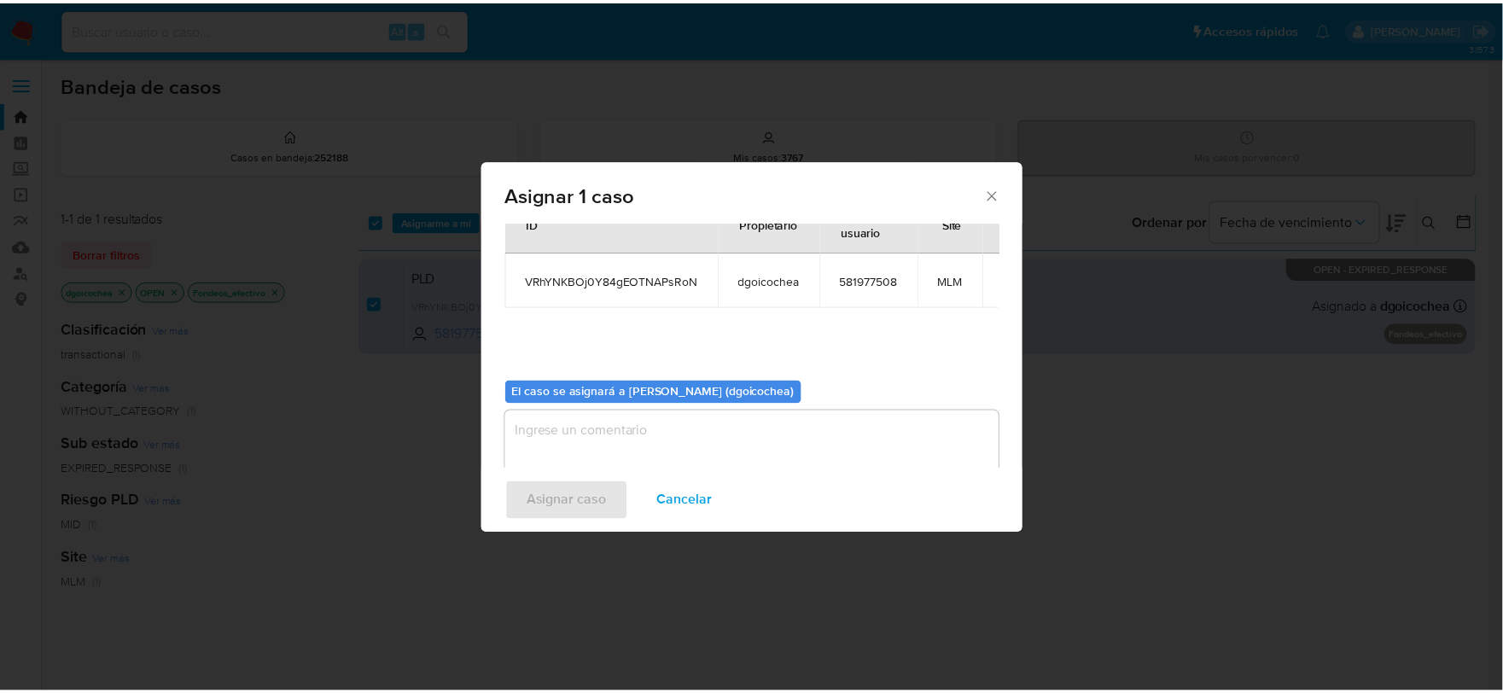
scroll to position [88, 0]
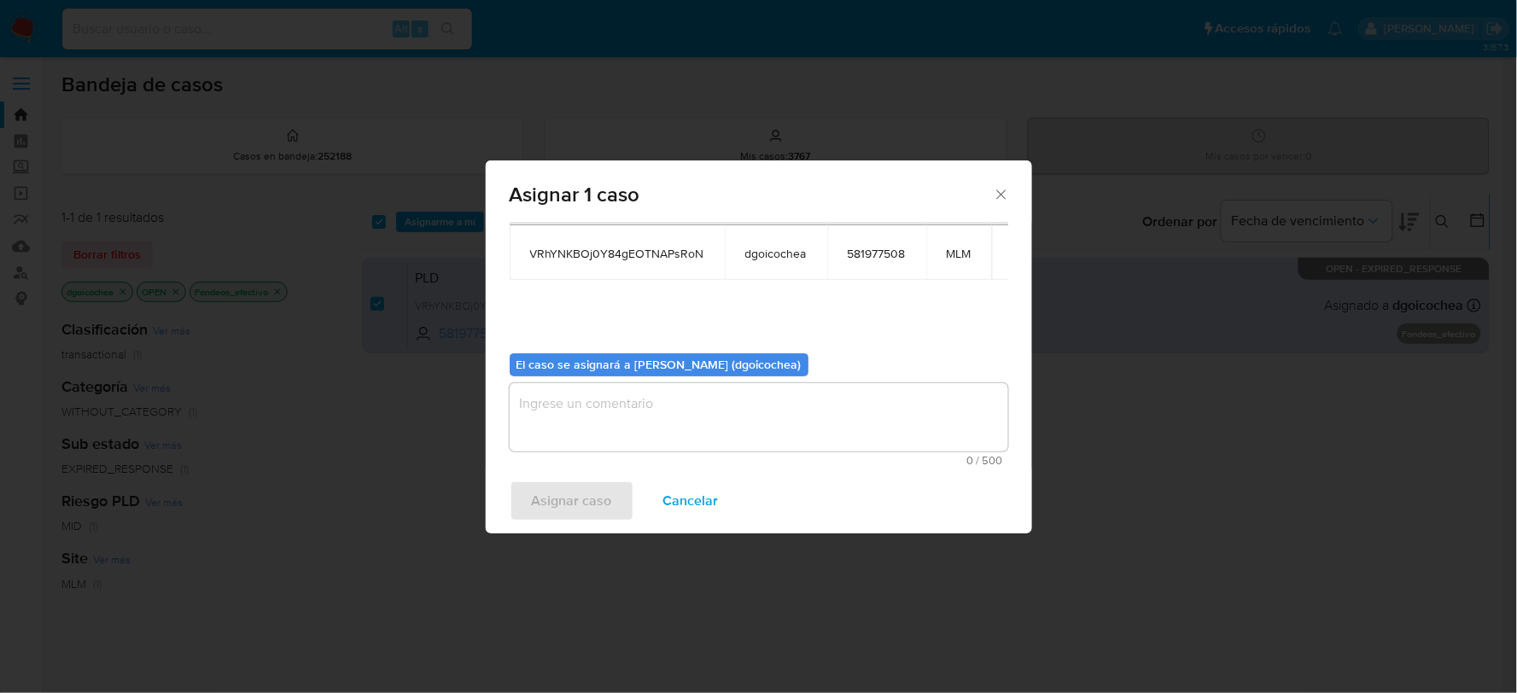
click at [617, 432] on textarea "assign-modal" at bounding box center [759, 417] width 498 height 68
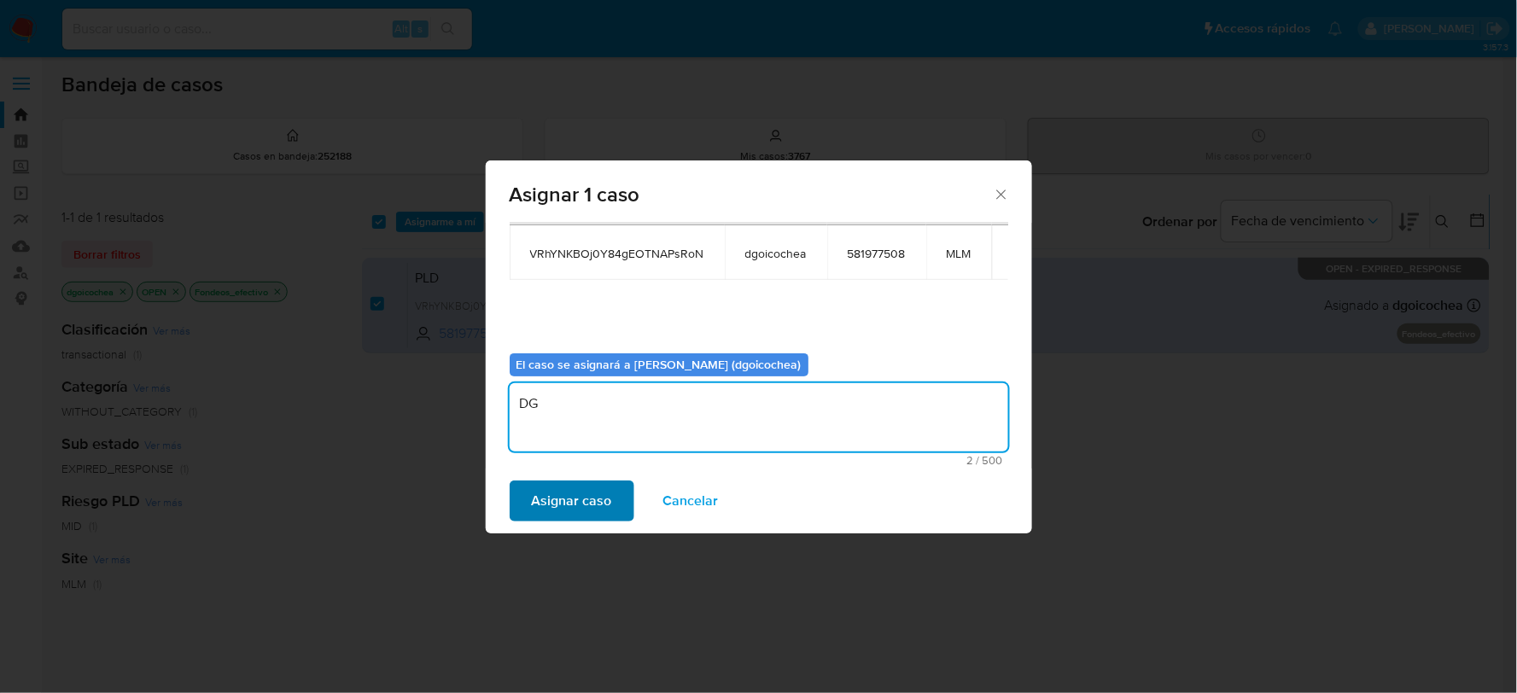
type textarea "DG"
click at [581, 495] on span "Asignar caso" at bounding box center [572, 501] width 80 height 38
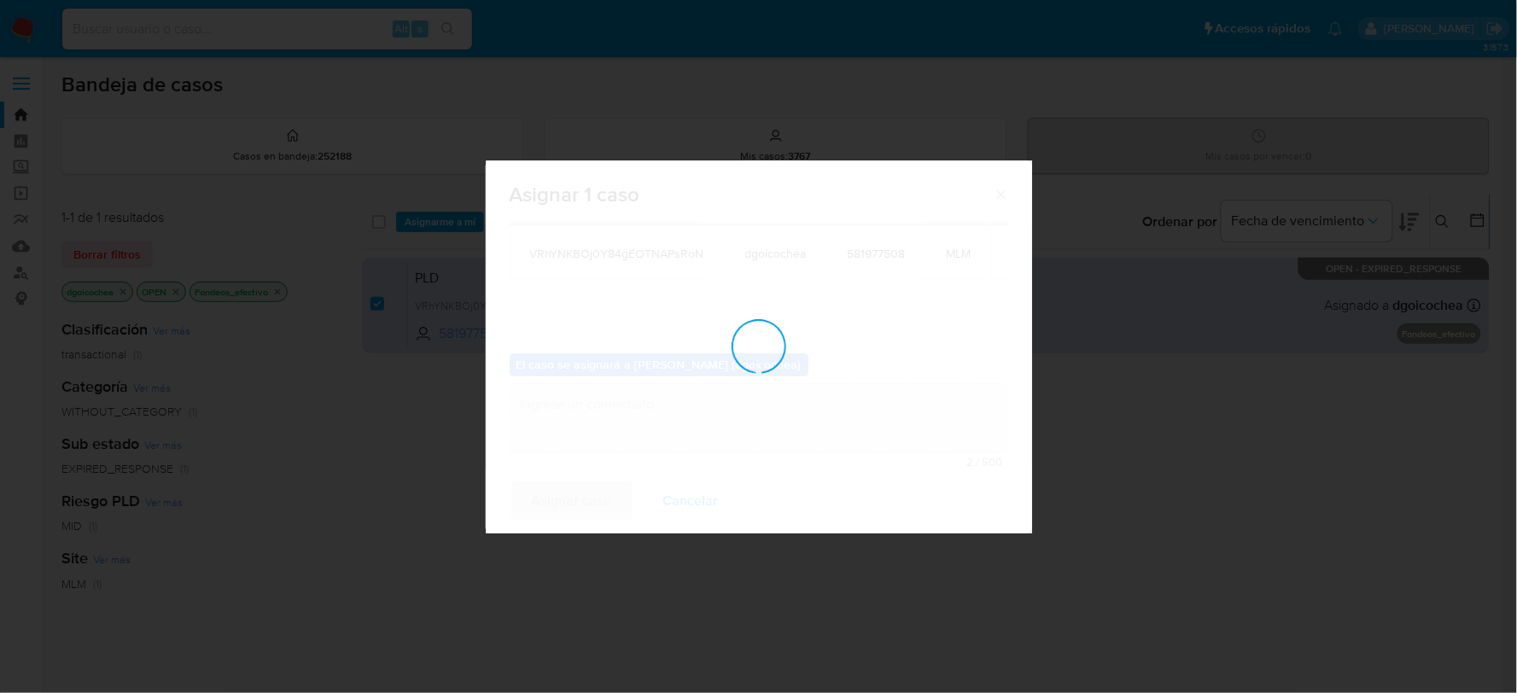
checkbox input "false"
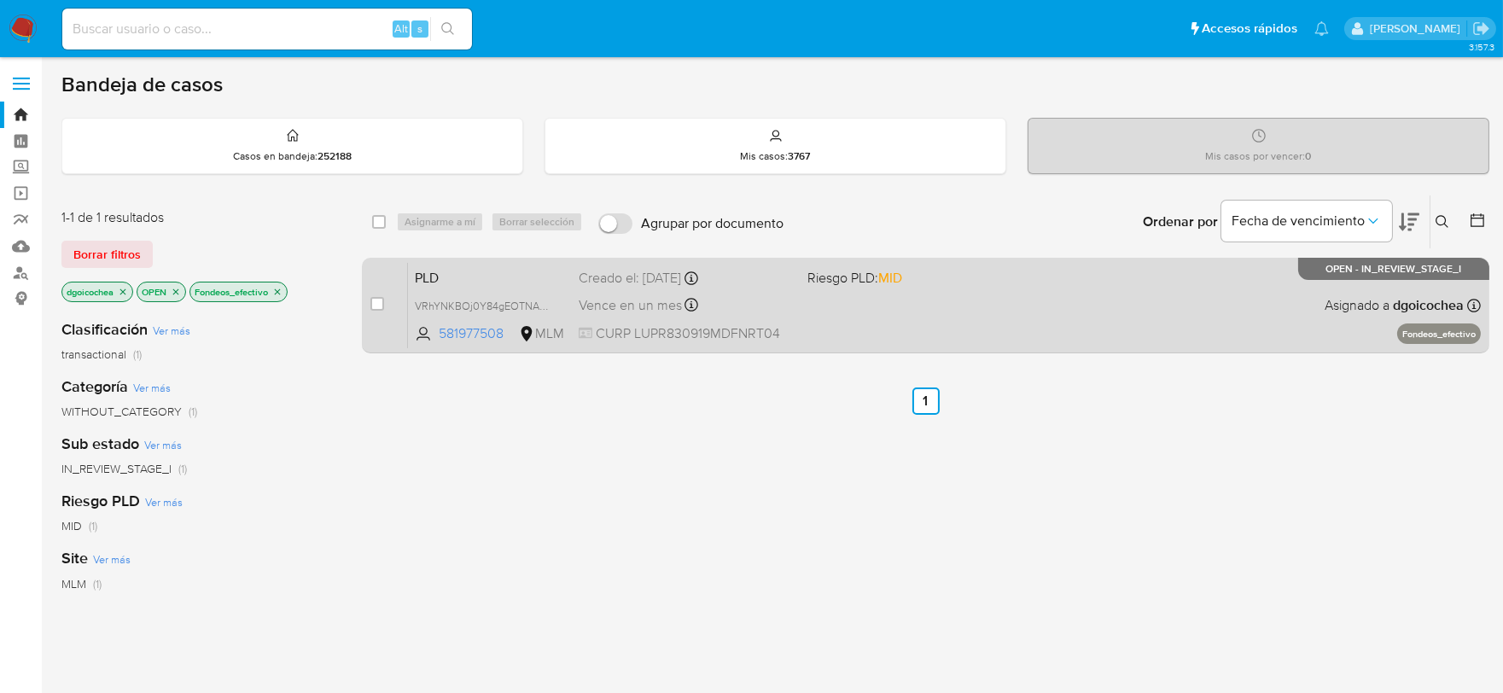
click at [421, 270] on span "PLD" at bounding box center [490, 276] width 150 height 22
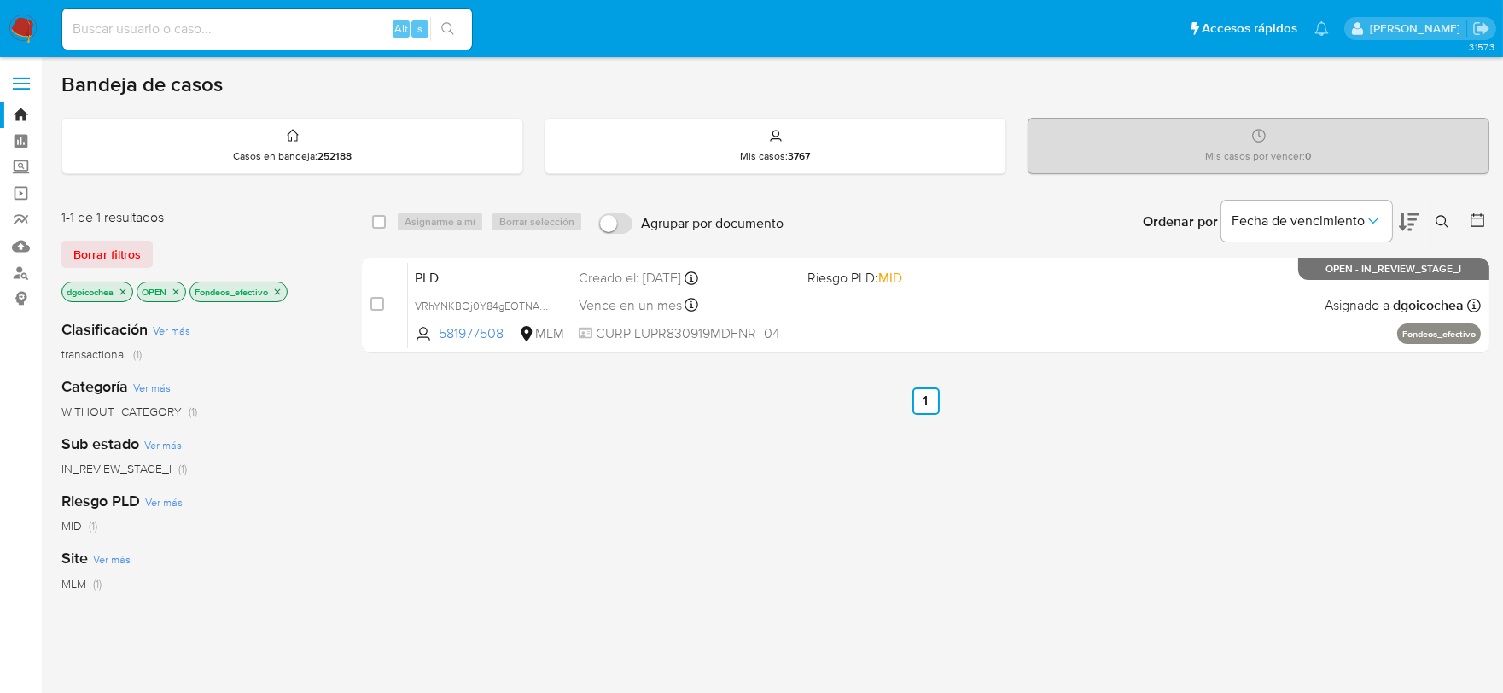
click at [282, 290] on icon "close-filter" at bounding box center [277, 292] width 10 height 10
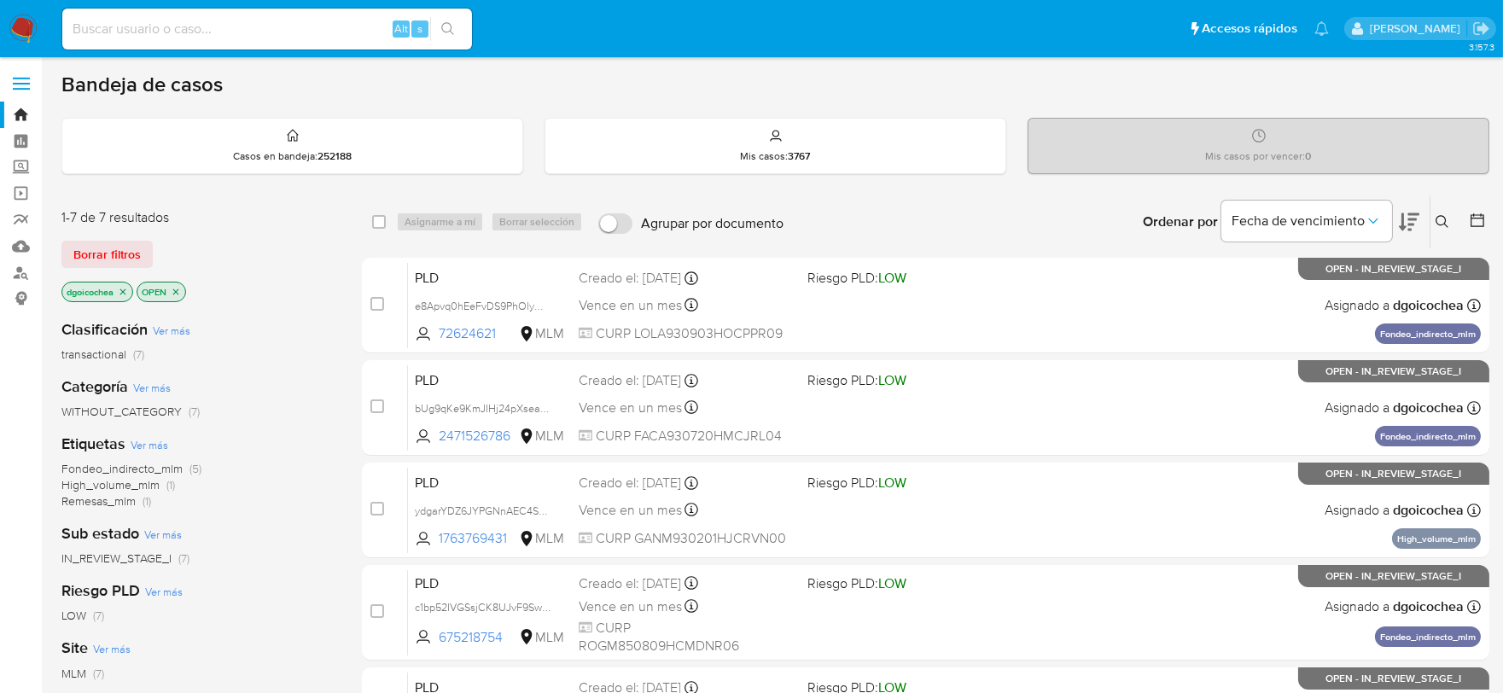
click at [126, 493] on span "Remesas_mlm" at bounding box center [98, 500] width 74 height 17
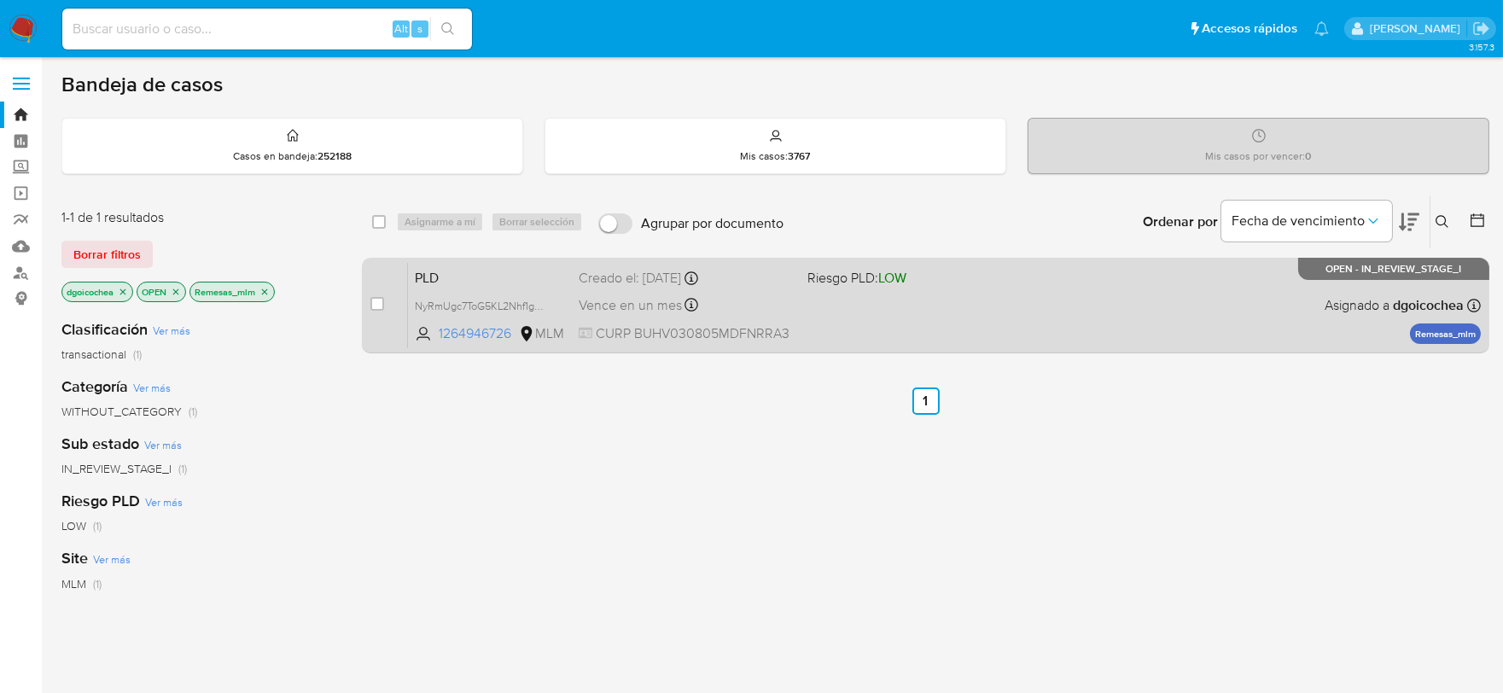
click at [445, 274] on span "PLD" at bounding box center [490, 276] width 150 height 22
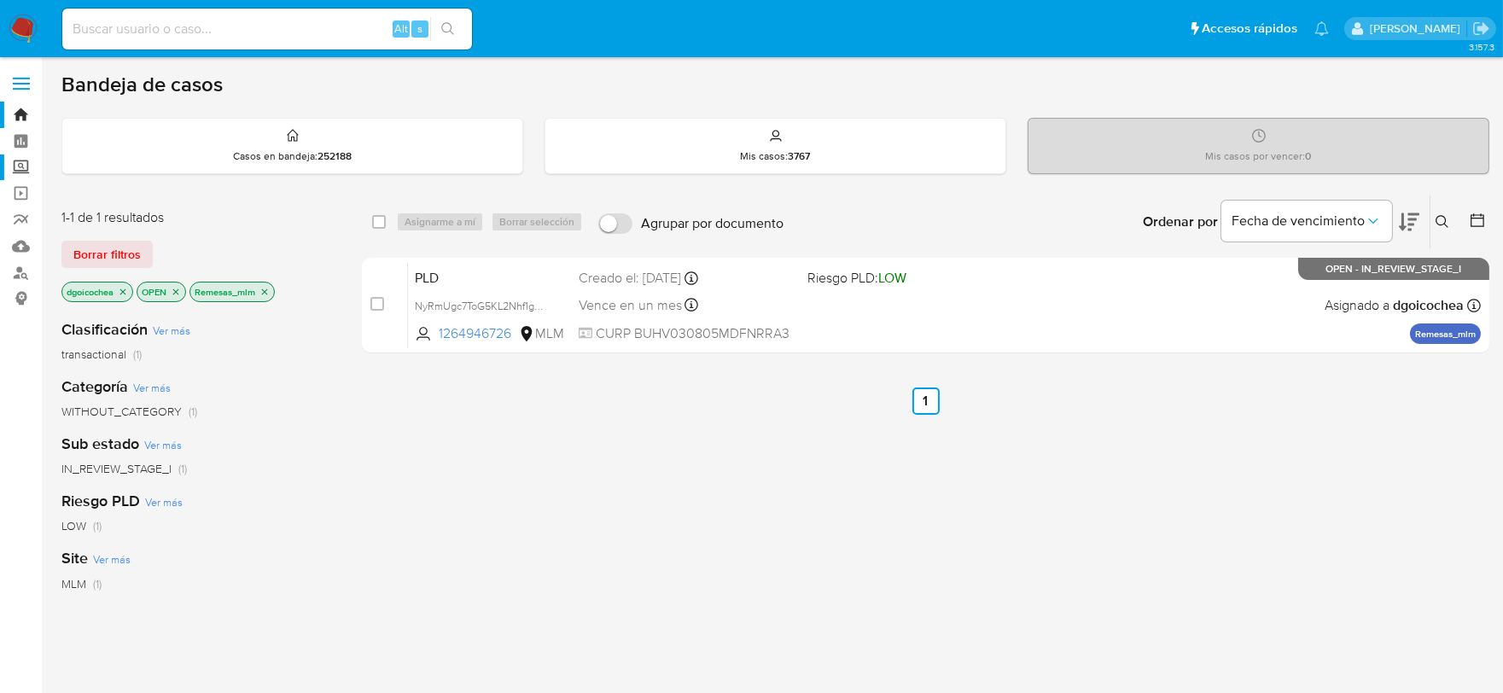
click at [21, 162] on label "Screening" at bounding box center [101, 167] width 203 height 26
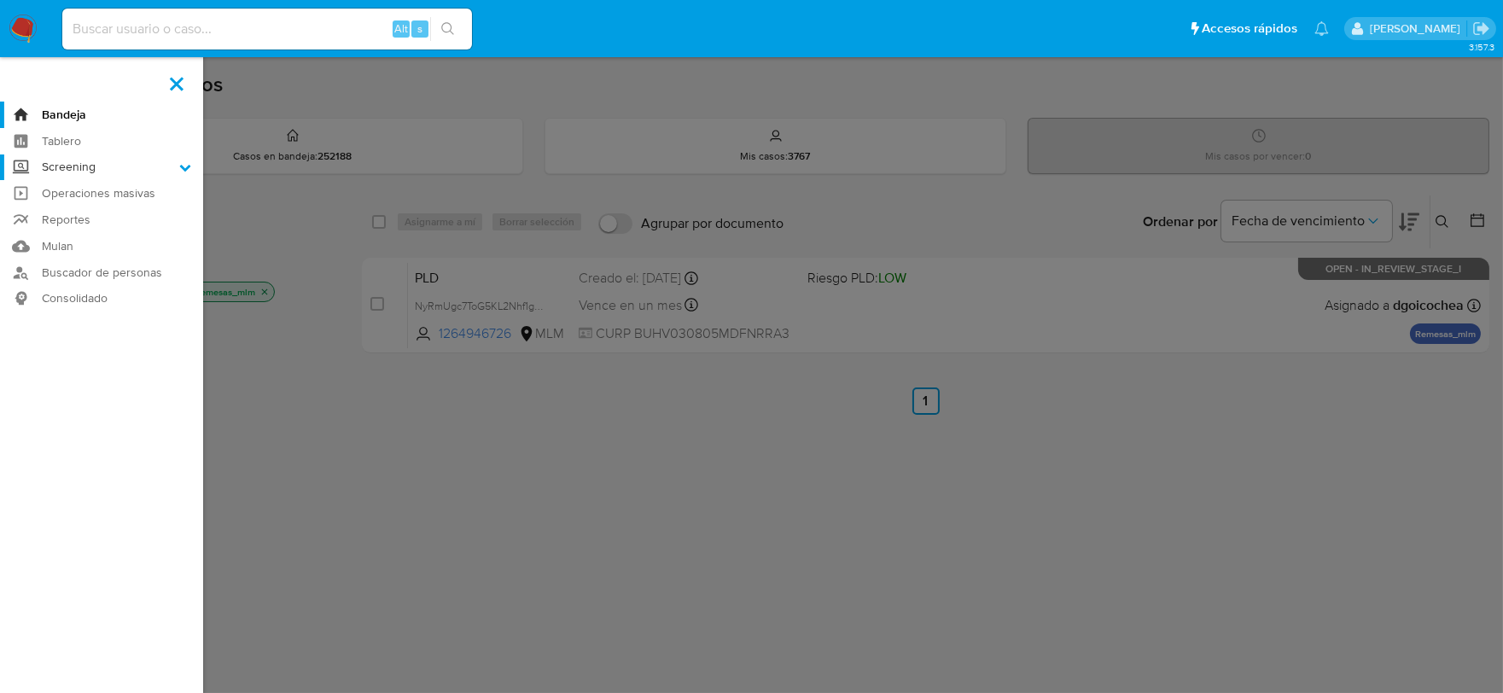
click at [0, 0] on input "Screening" at bounding box center [0, 0] width 0 height 0
click at [96, 236] on link "Herramientas" at bounding box center [101, 234] width 203 height 21
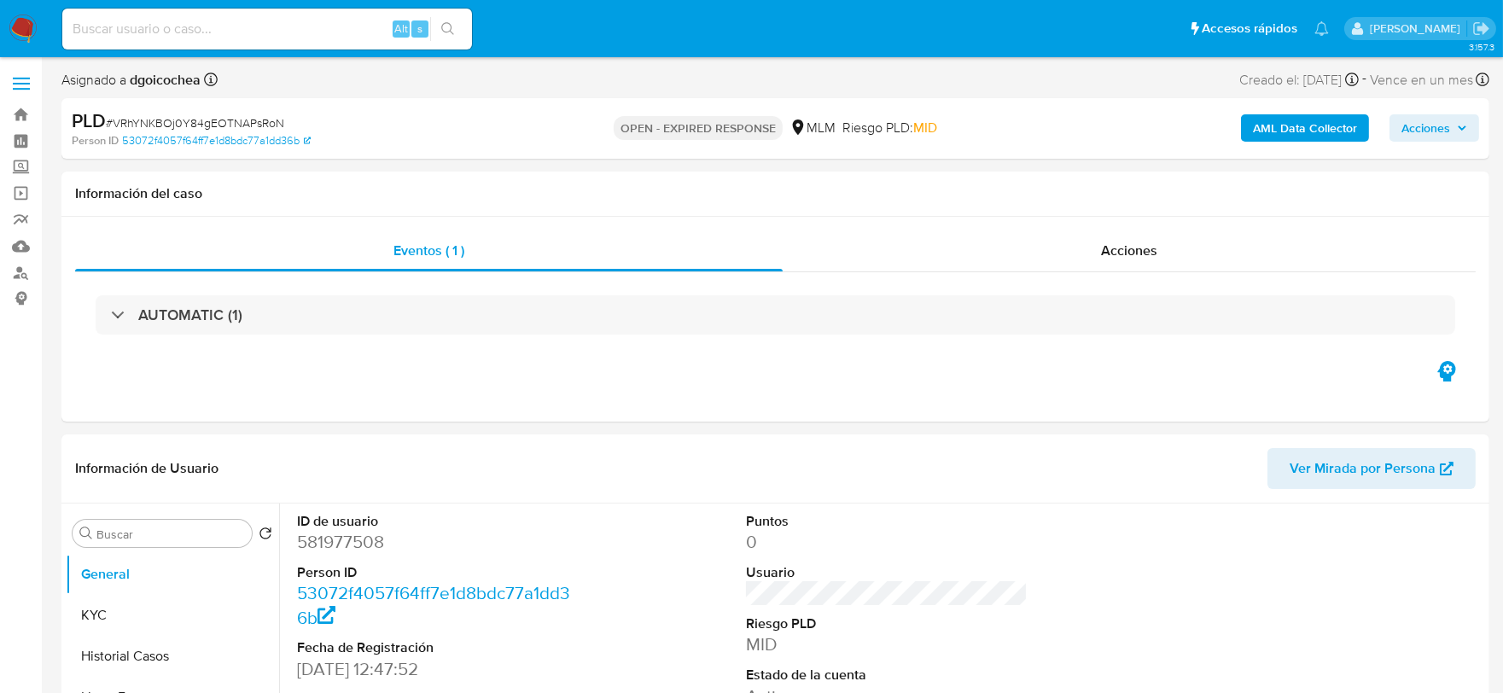
select select "10"
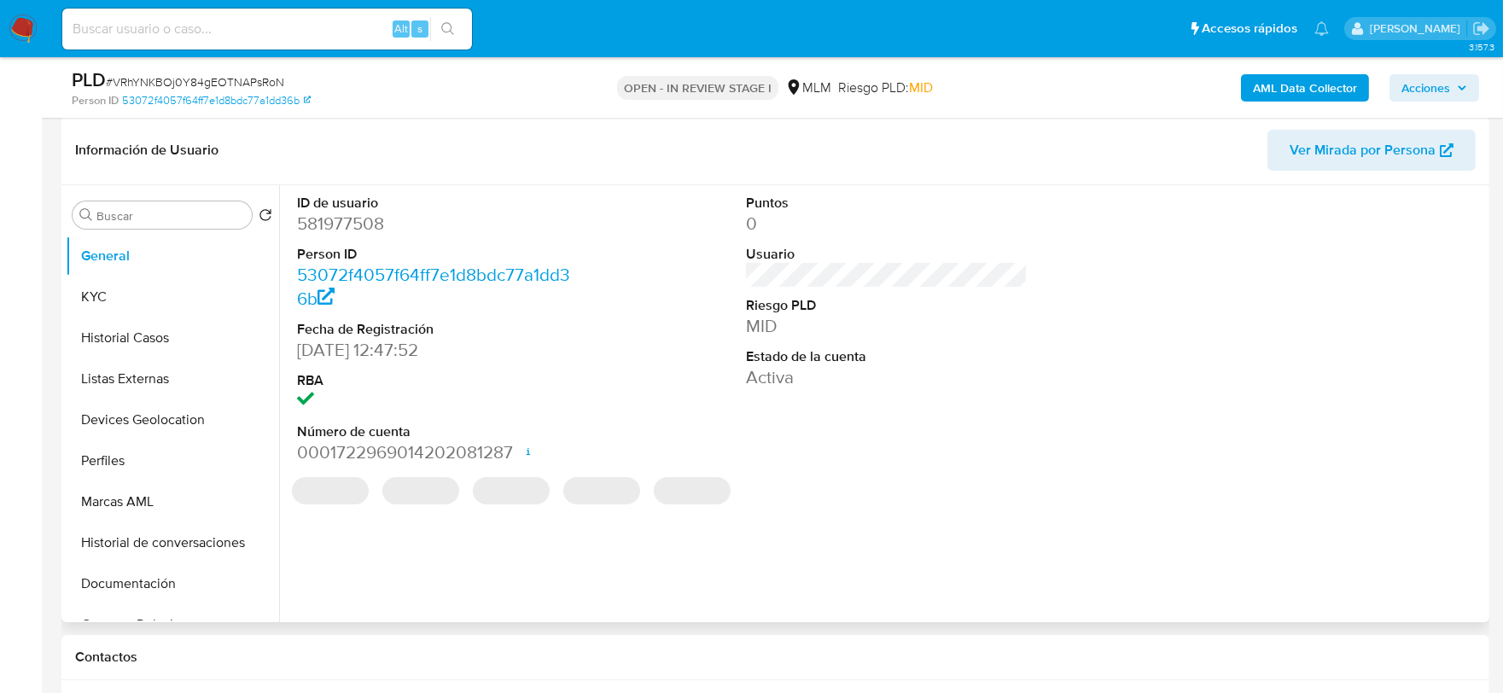
select select "10"
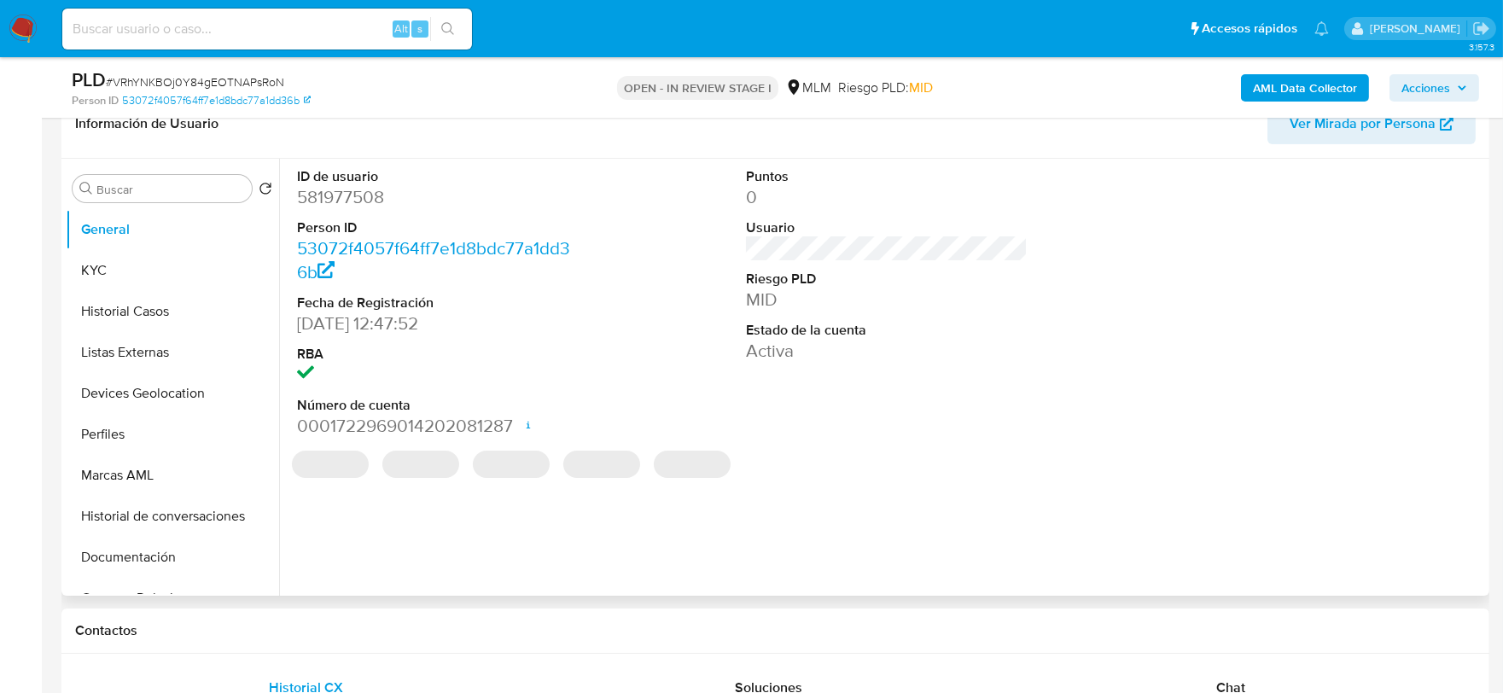
scroll to position [474, 0]
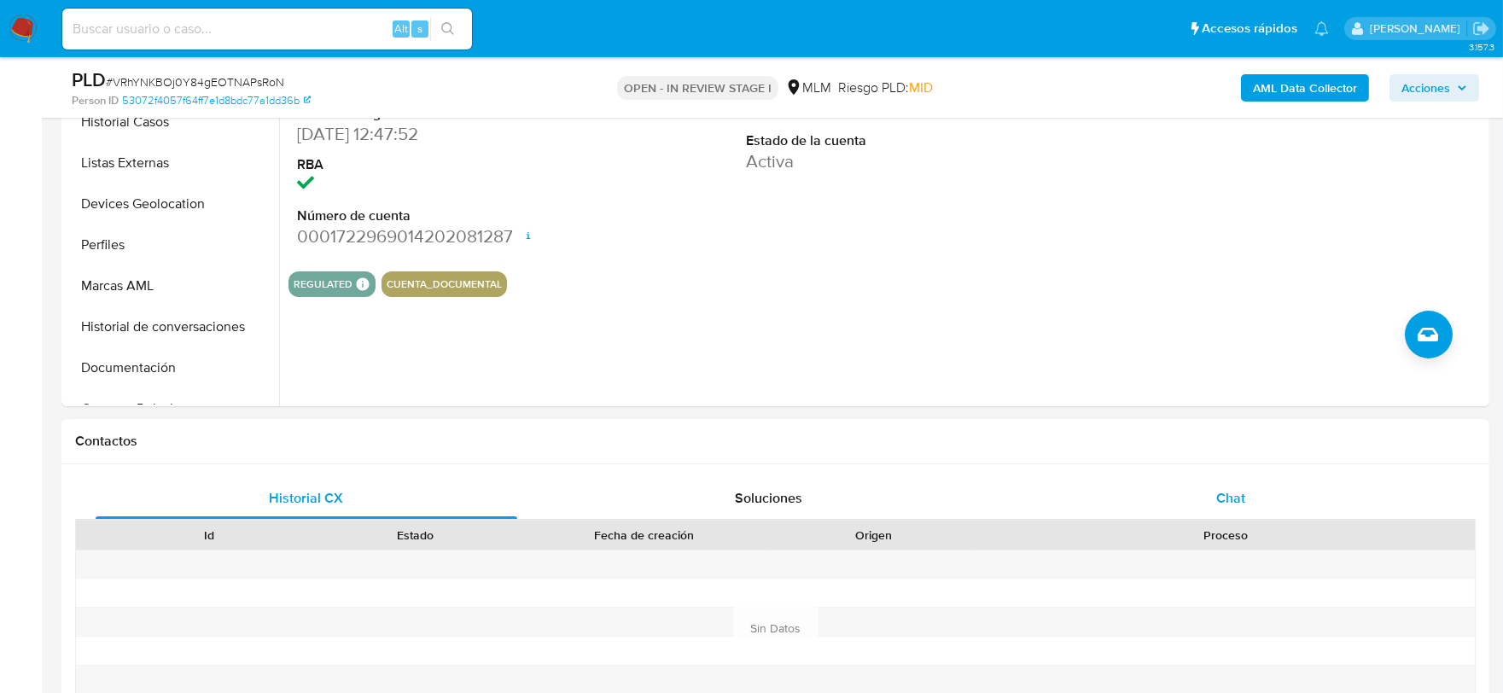
click at [1214, 492] on div "Chat" at bounding box center [1231, 498] width 422 height 41
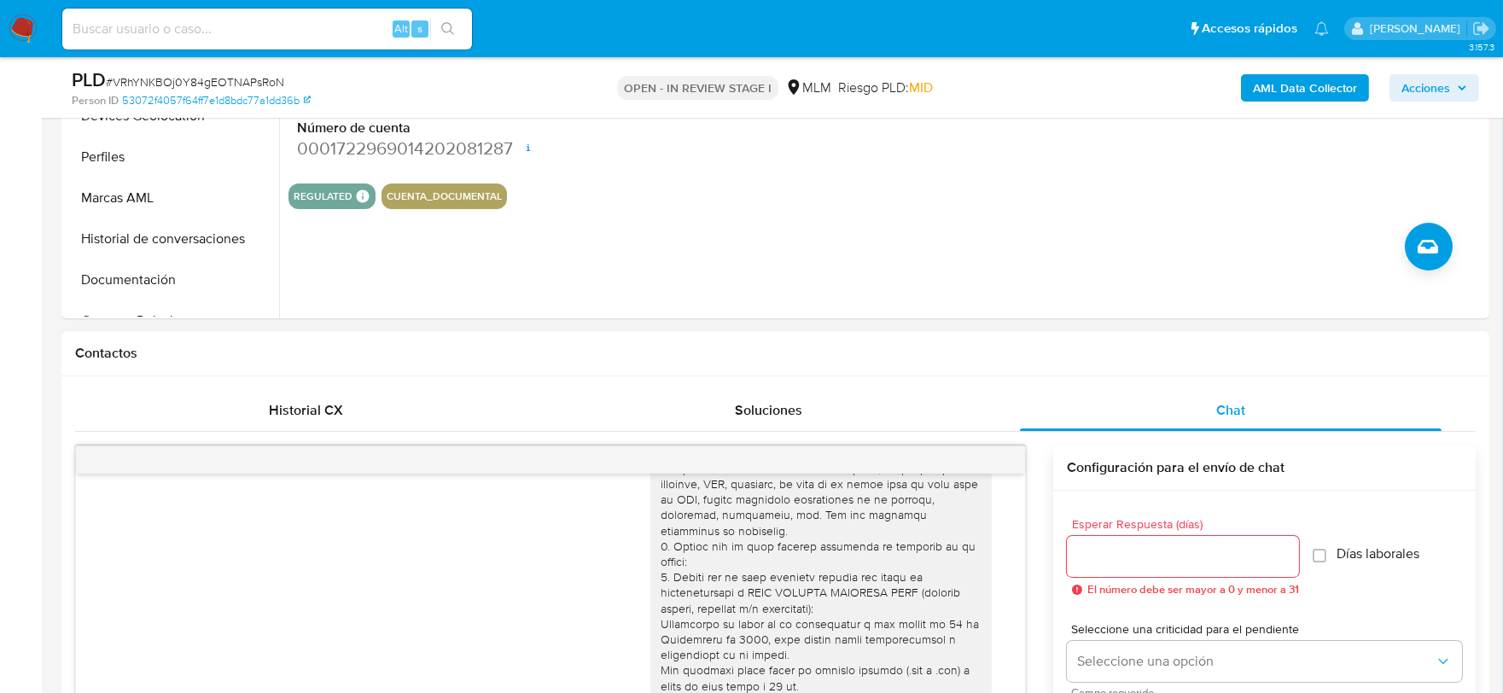
scroll to position [663, 0]
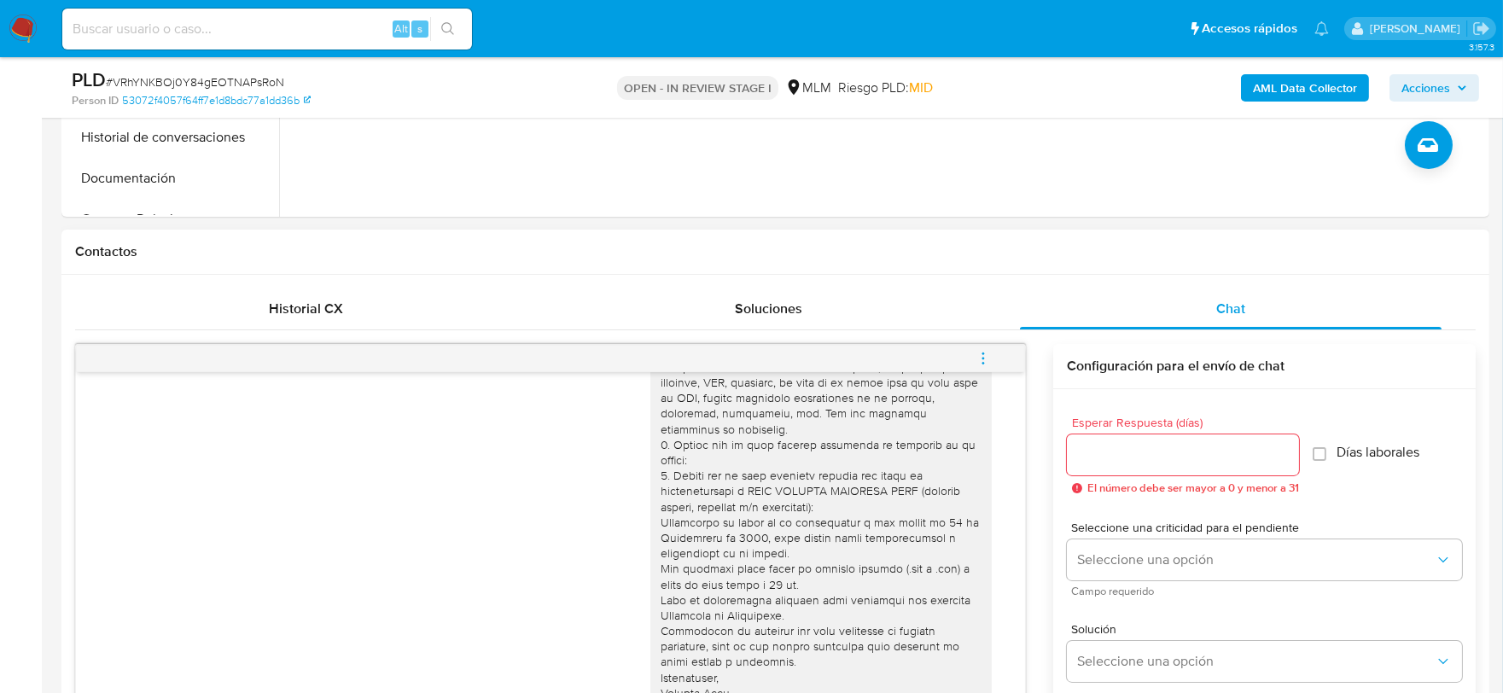
click at [983, 359] on icon "menu-action" at bounding box center [982, 358] width 15 height 15
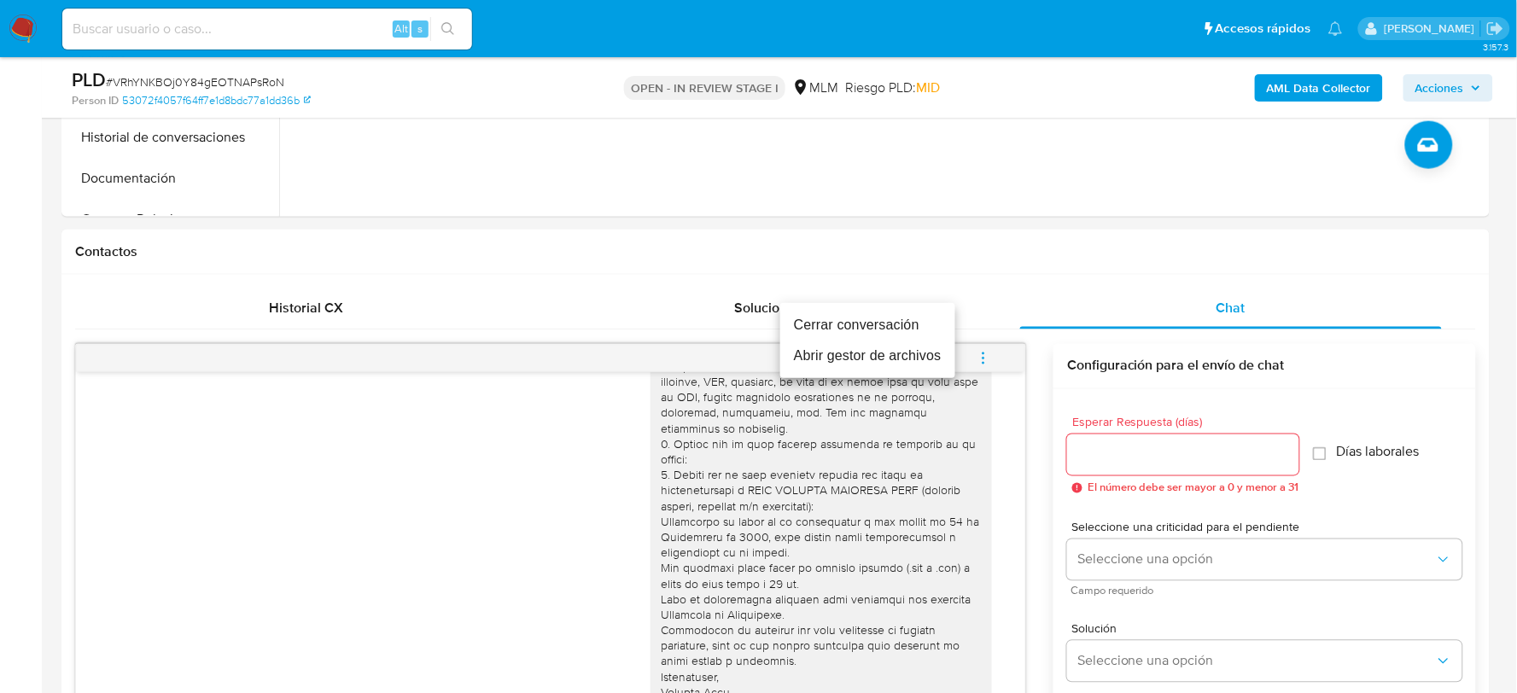
click at [885, 317] on li "Cerrar conversación" at bounding box center [867, 325] width 175 height 31
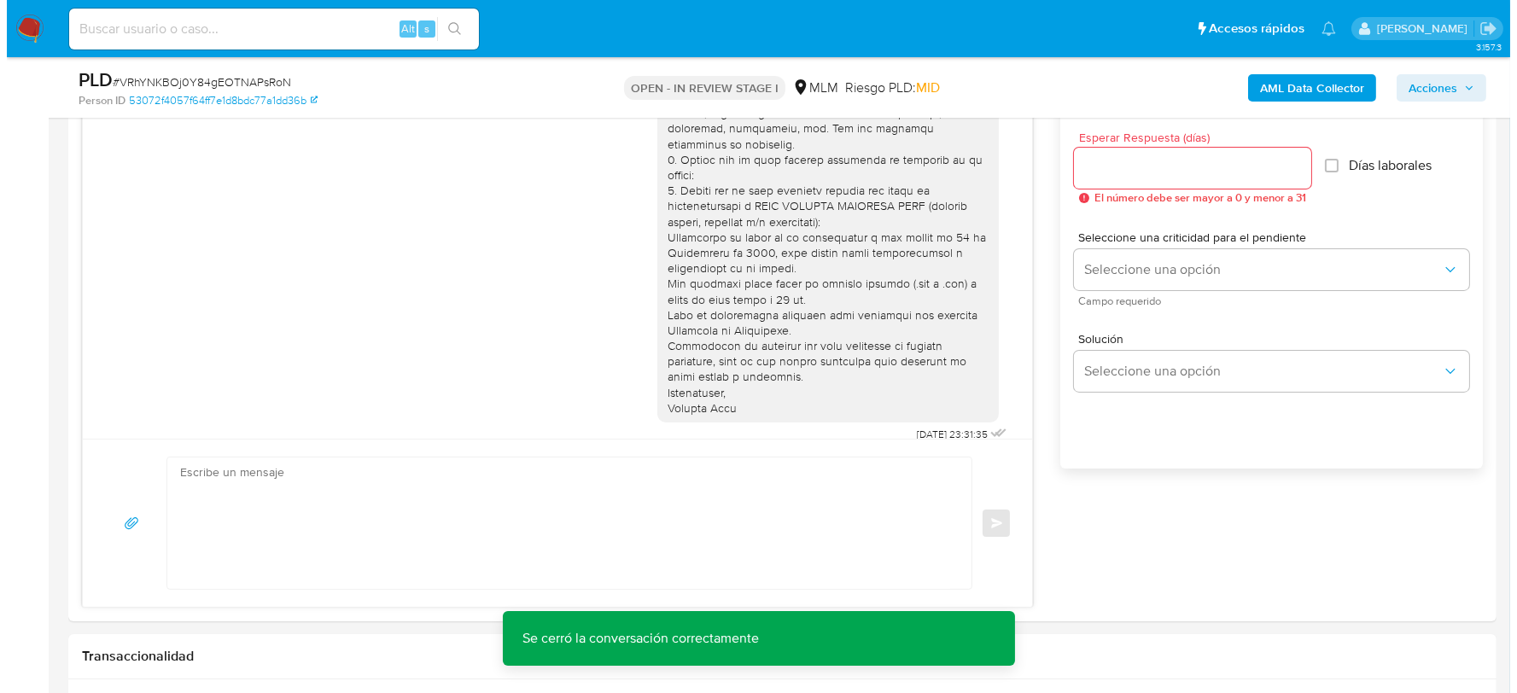
scroll to position [279, 0]
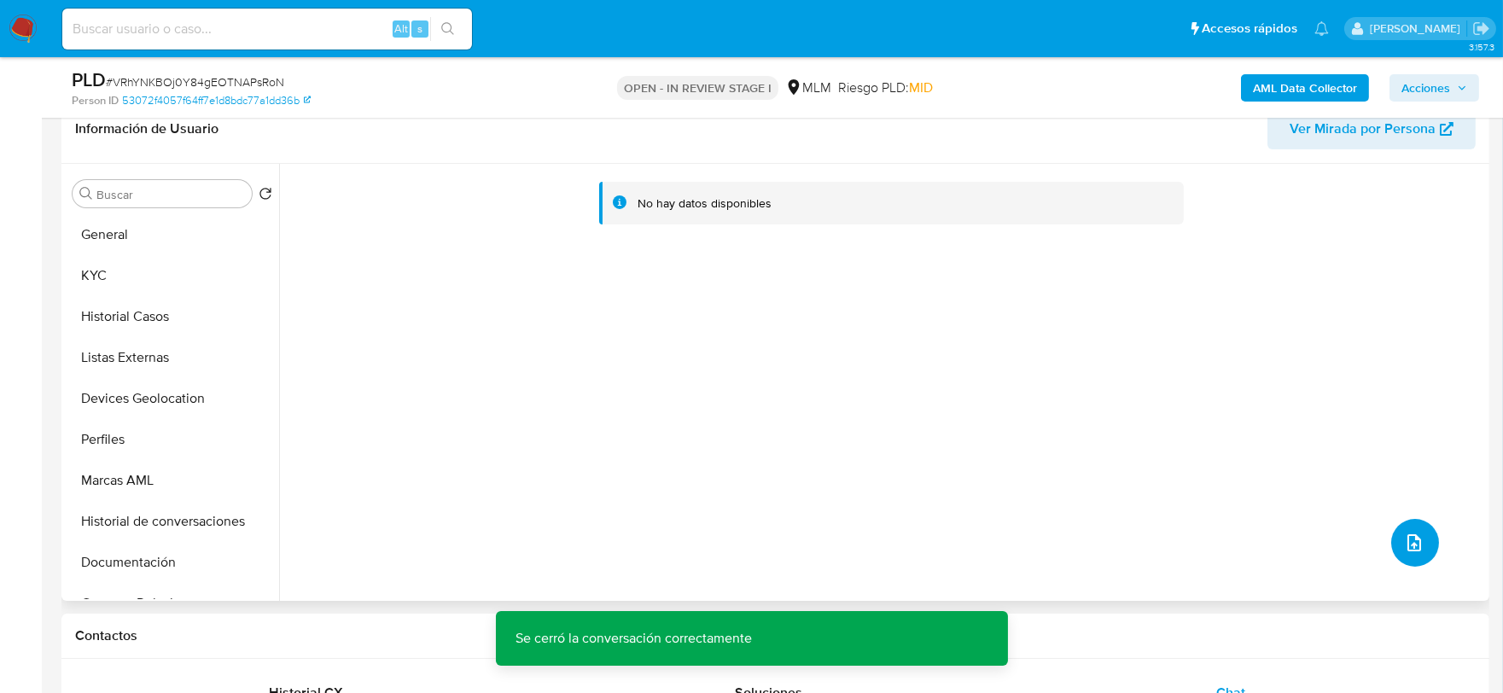
click at [1406, 535] on icon "upload-file" at bounding box center [1414, 543] width 20 height 20
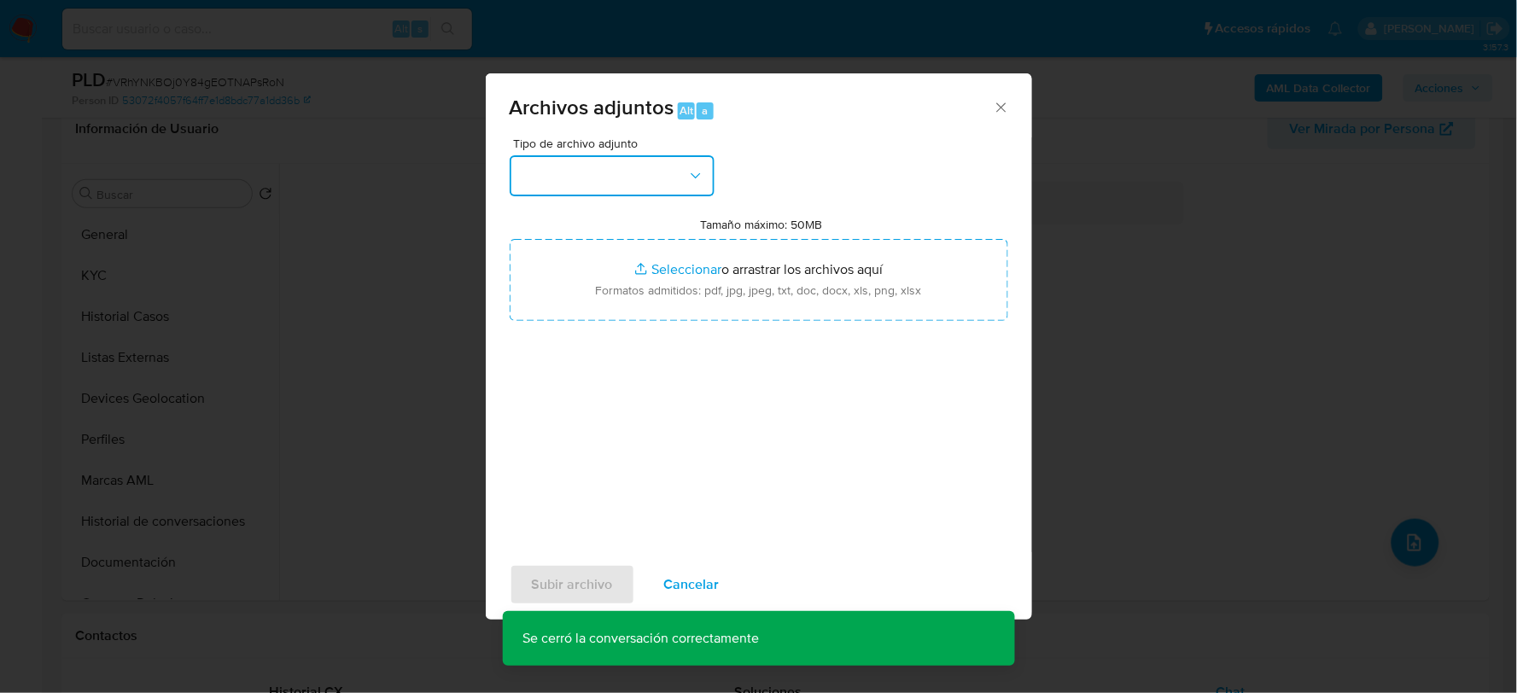
click at [583, 182] on button "button" at bounding box center [612, 175] width 205 height 41
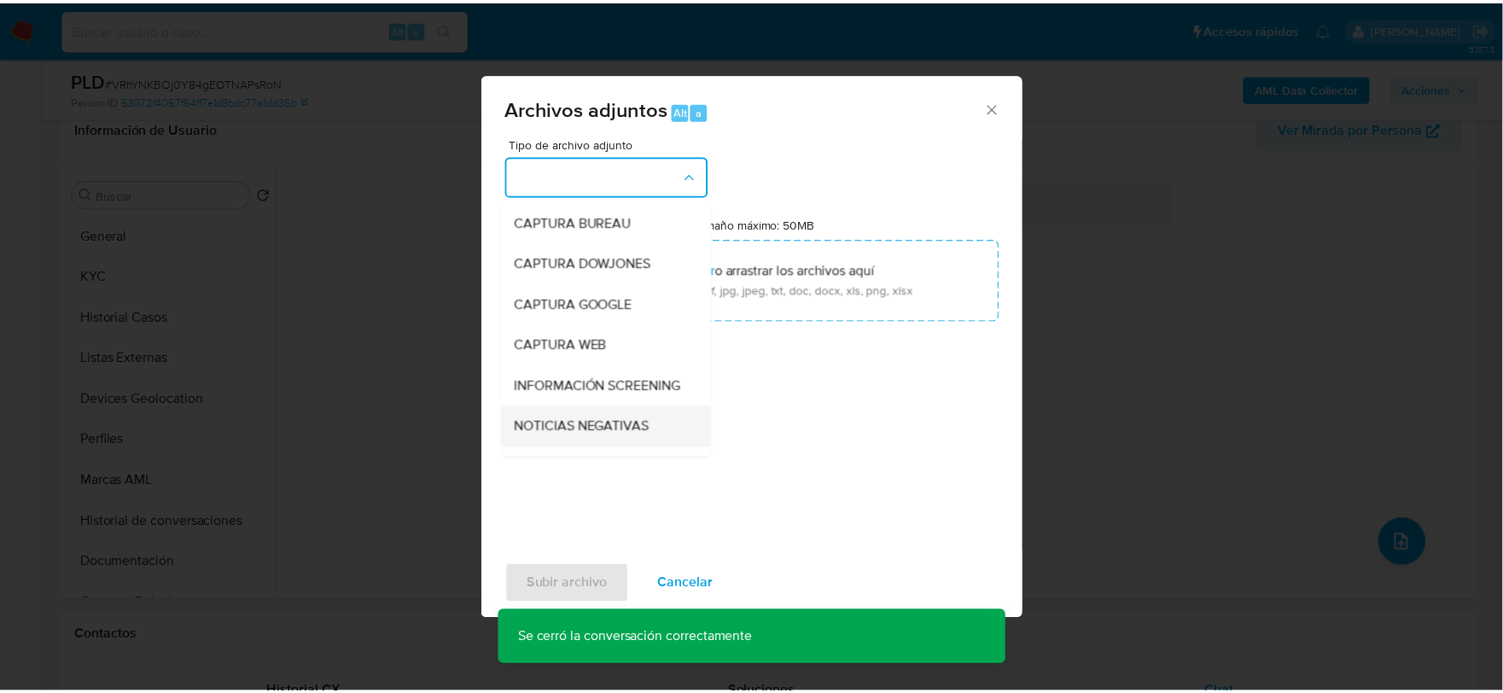
scroll to position [130, 0]
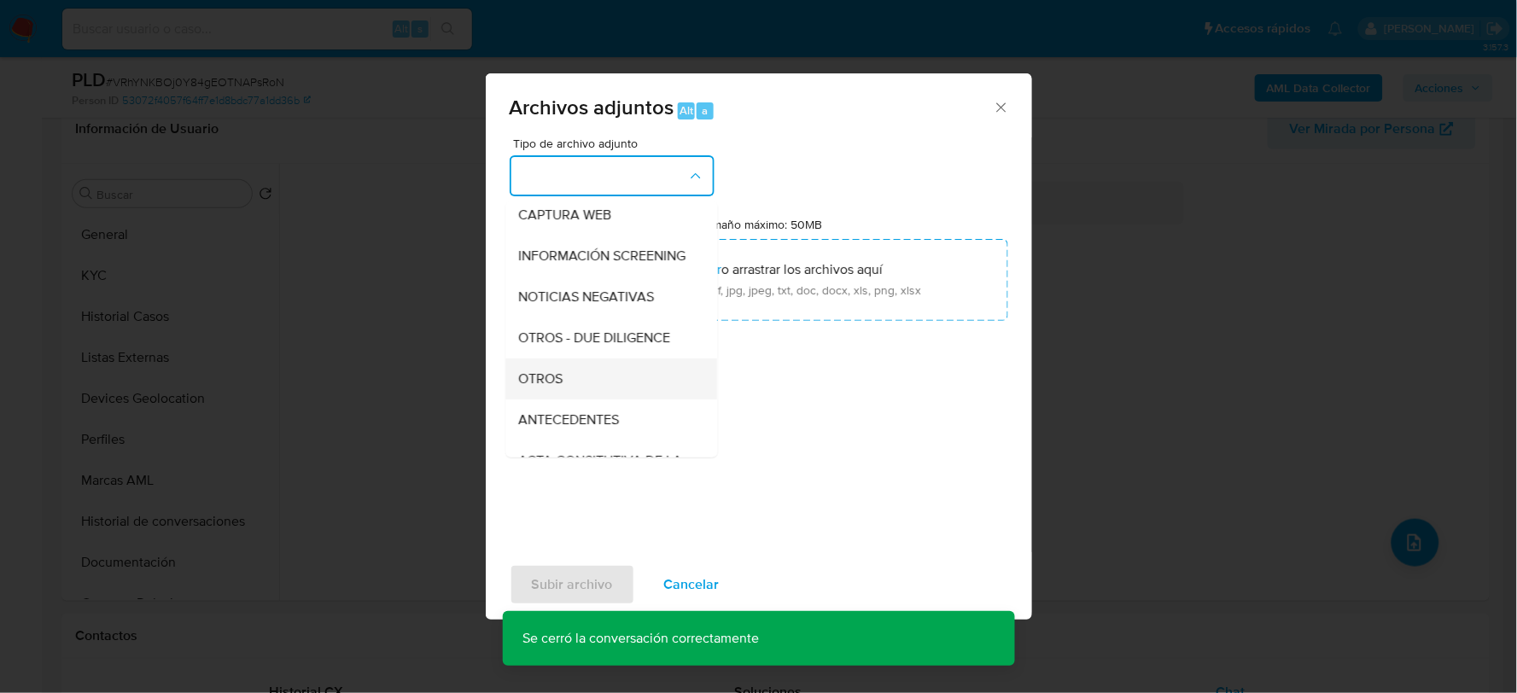
click at [530, 380] on div "OTROS" at bounding box center [606, 378] width 174 height 41
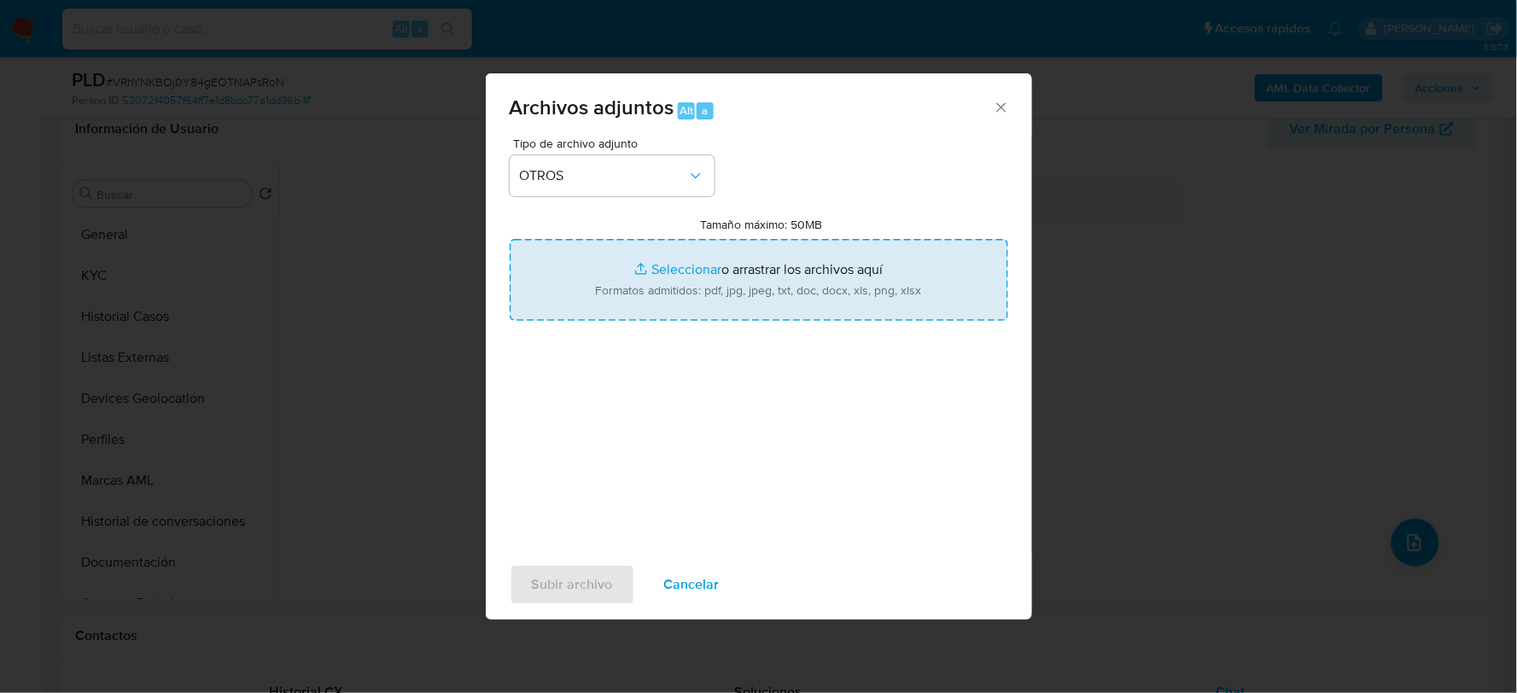
type input "C:\fakepath\581977508_RUTH LUNA_AGO2025.xlsx"
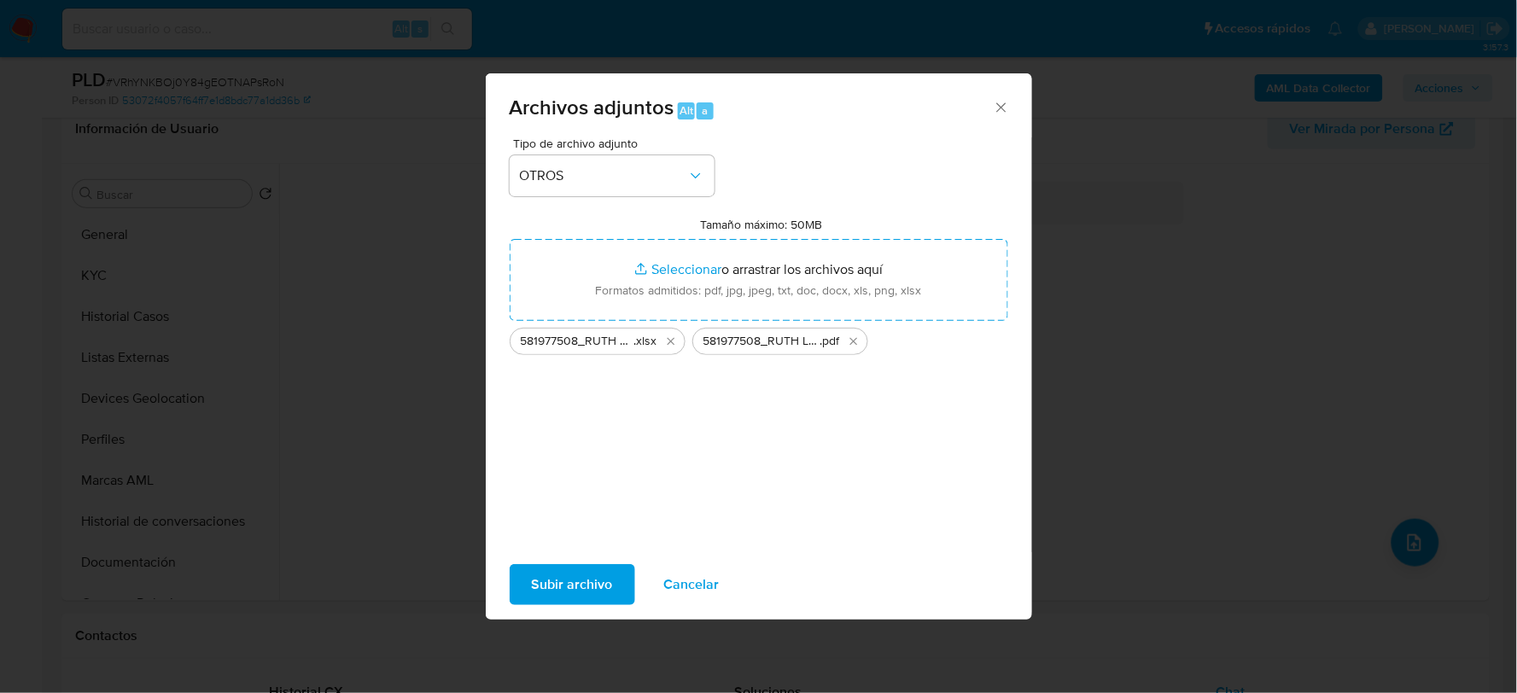
click at [556, 595] on span "Subir archivo" at bounding box center [572, 585] width 81 height 38
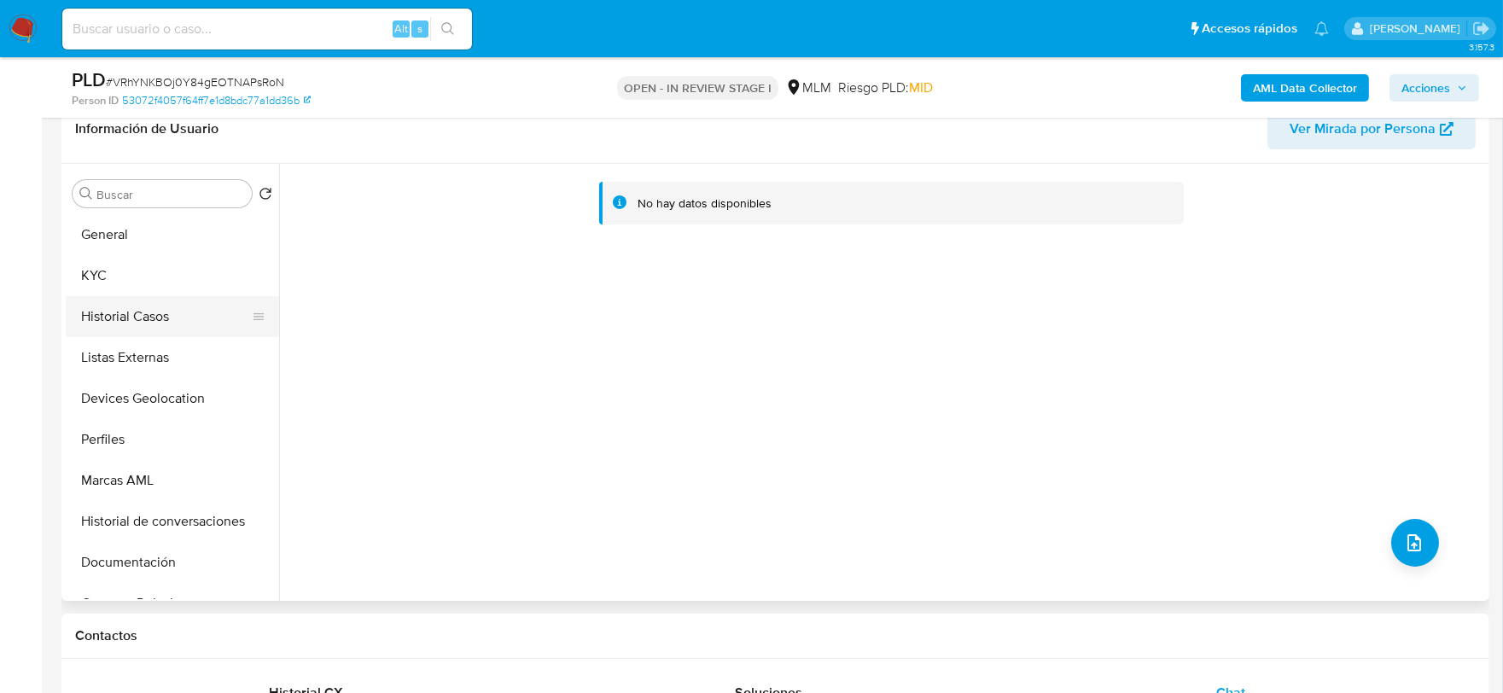
click at [140, 312] on button "Historial Casos" at bounding box center [166, 316] width 200 height 41
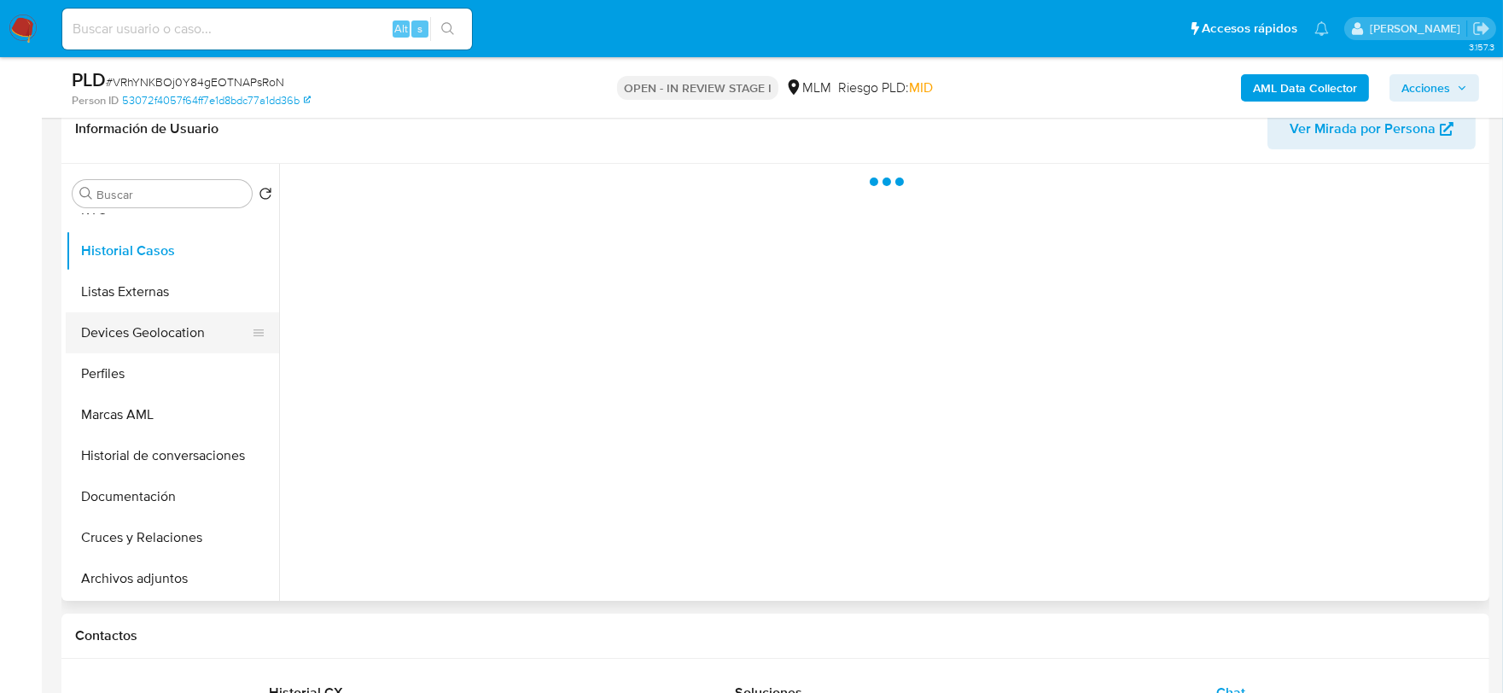
scroll to position [189, 0]
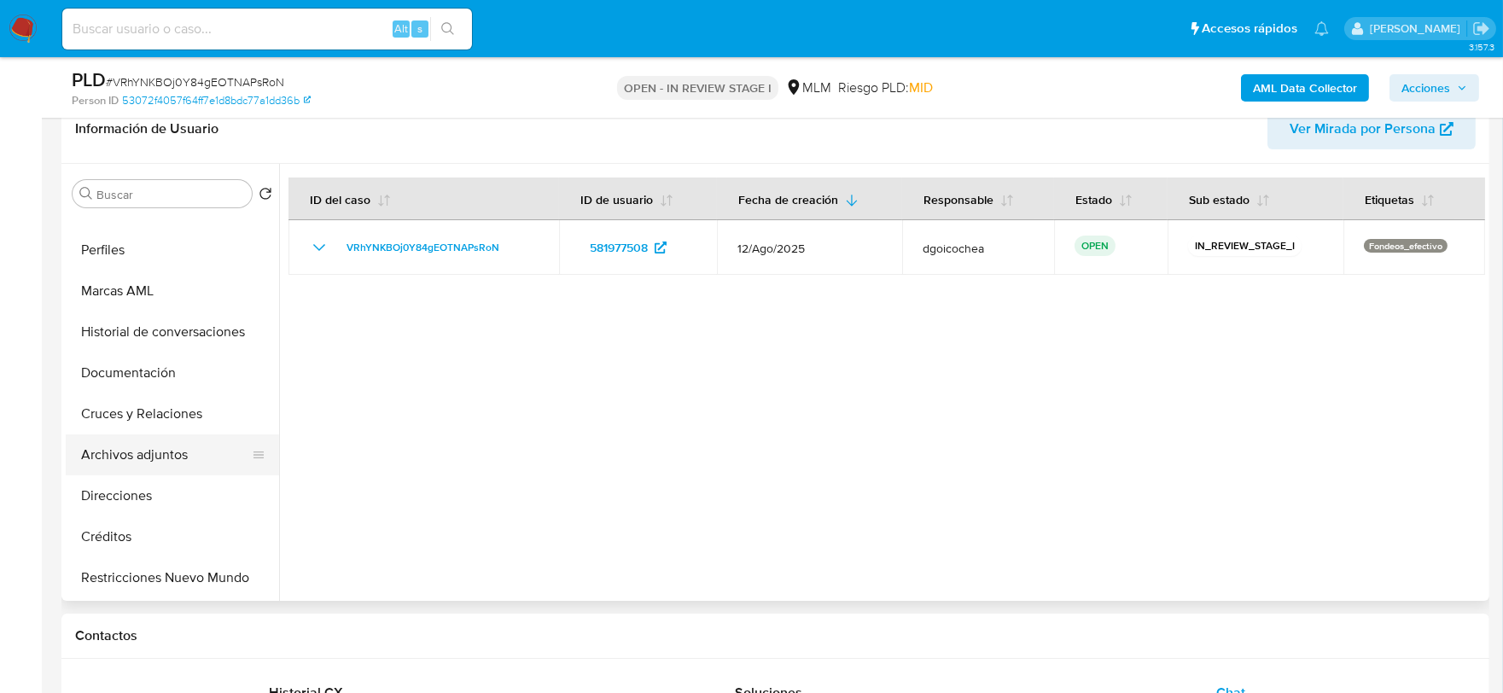
click at [178, 452] on button "Archivos adjuntos" at bounding box center [166, 454] width 200 height 41
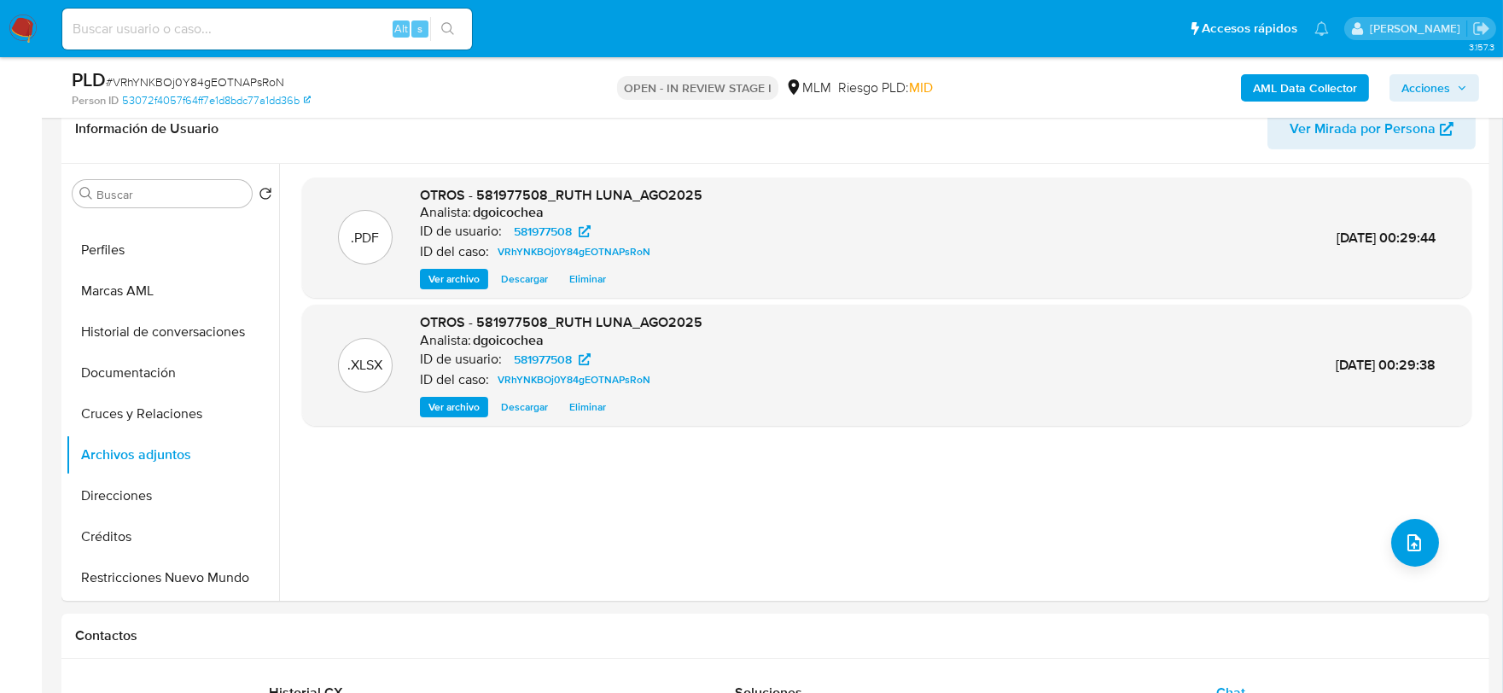
click at [1412, 89] on span "Acciones" at bounding box center [1425, 87] width 49 height 27
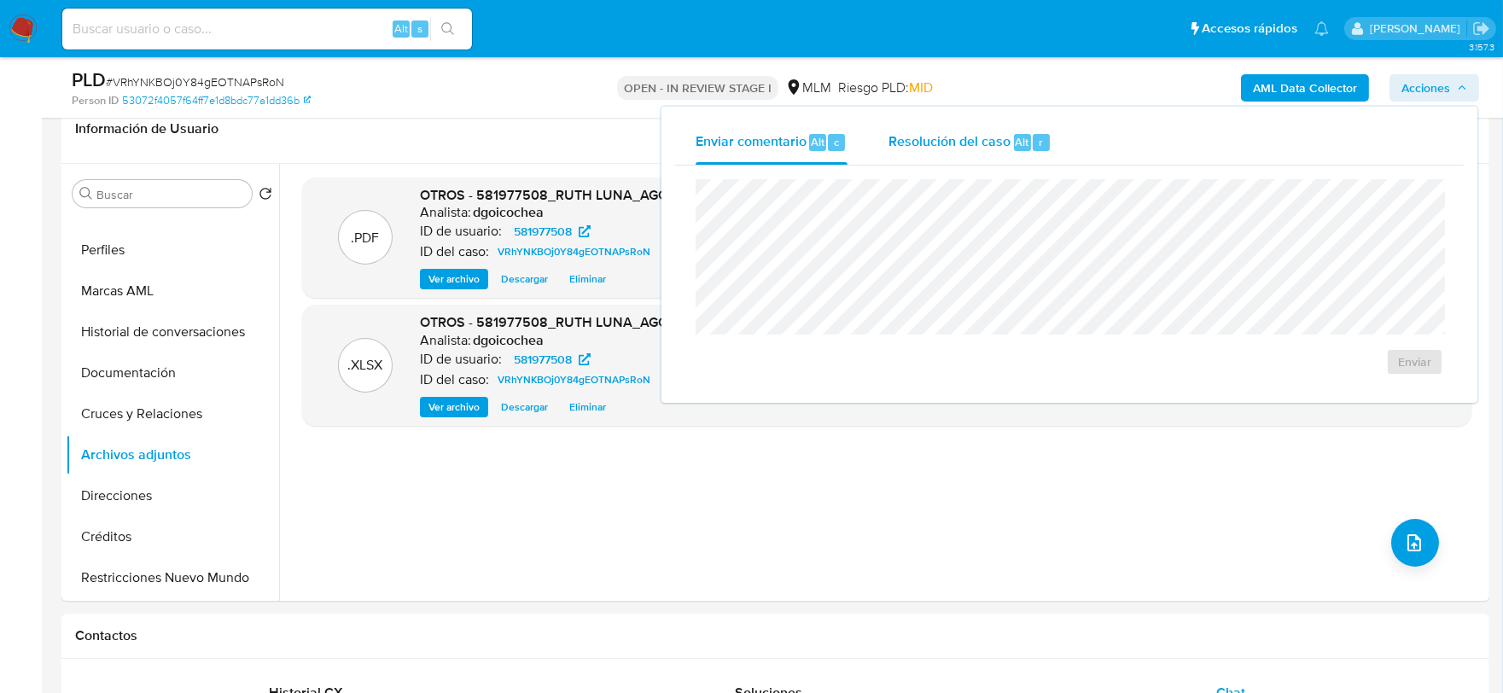
click at [931, 152] on div "Resolución del caso Alt r" at bounding box center [969, 142] width 163 height 44
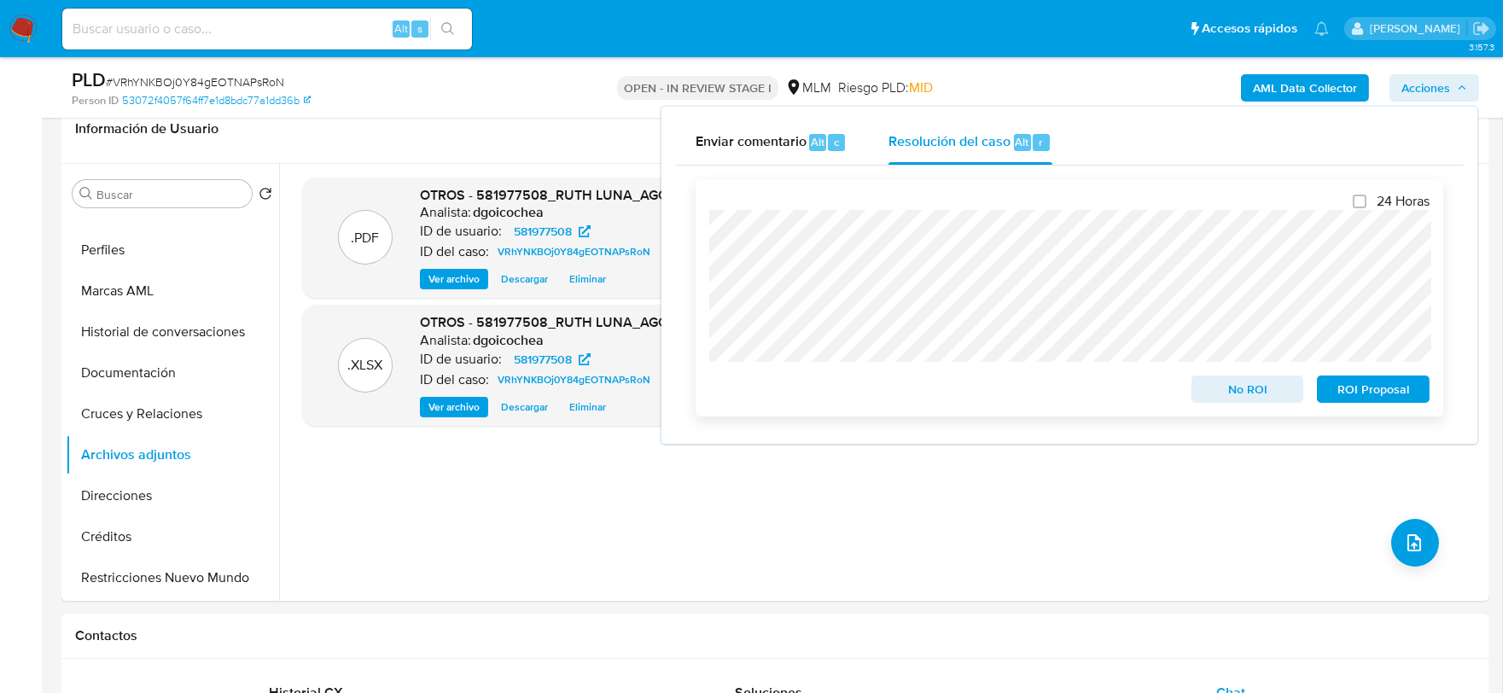
click at [1400, 380] on span "ROI Proposal" at bounding box center [1373, 389] width 89 height 24
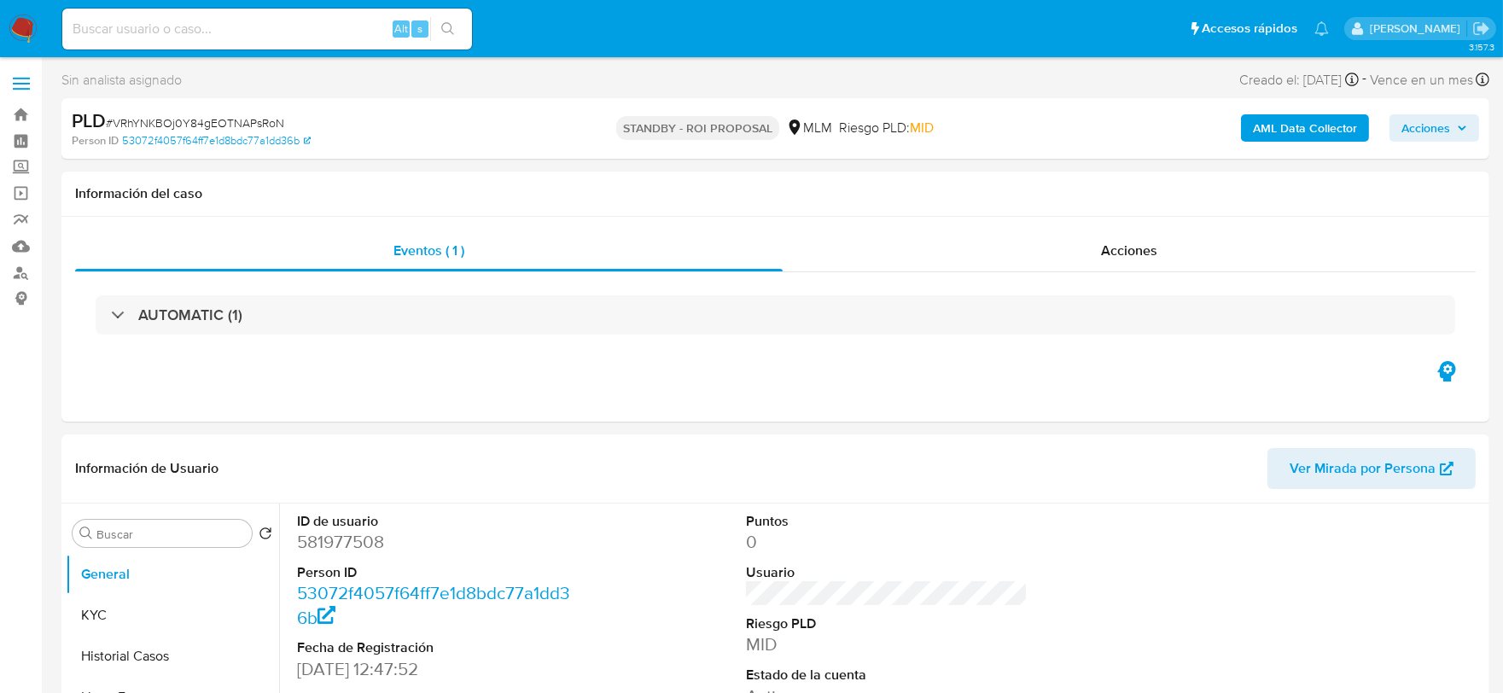
select select "10"
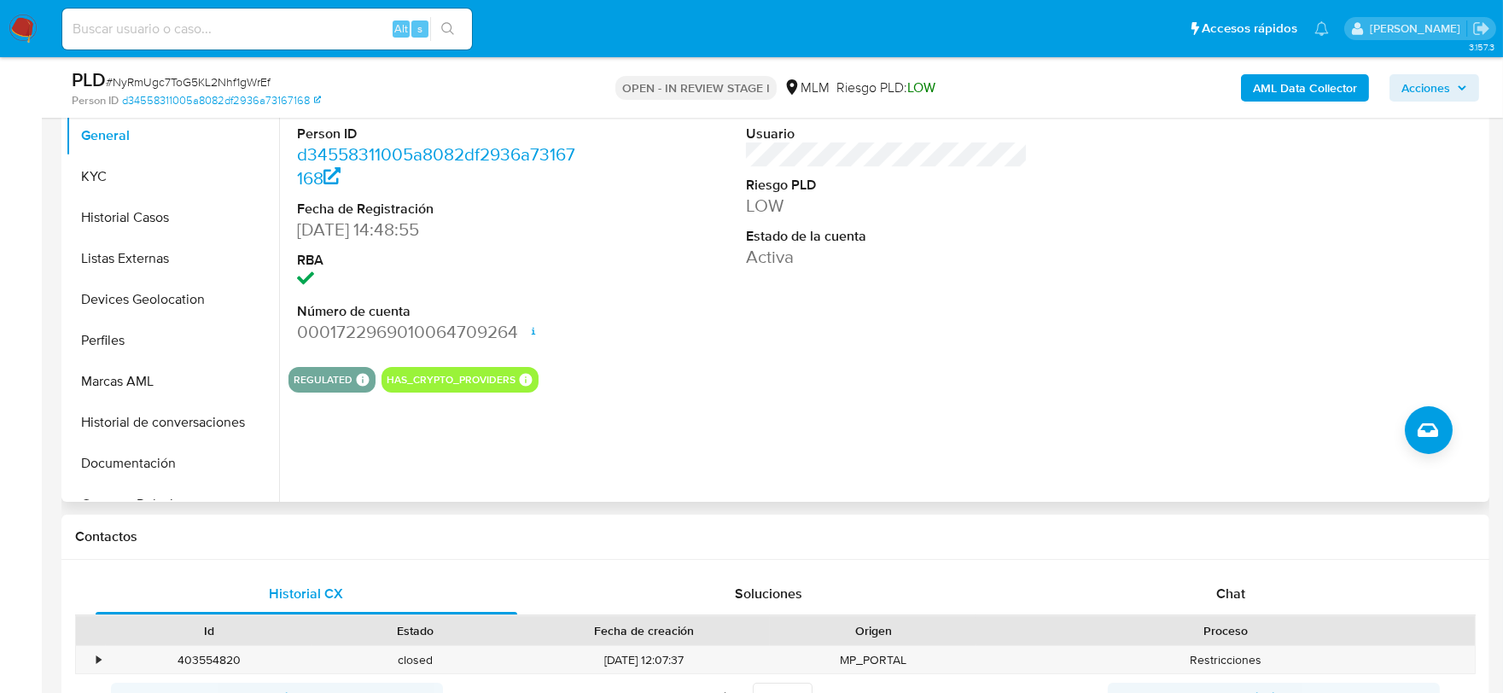
scroll to position [379, 0]
click at [1243, 585] on span "Chat" at bounding box center [1230, 593] width 29 height 20
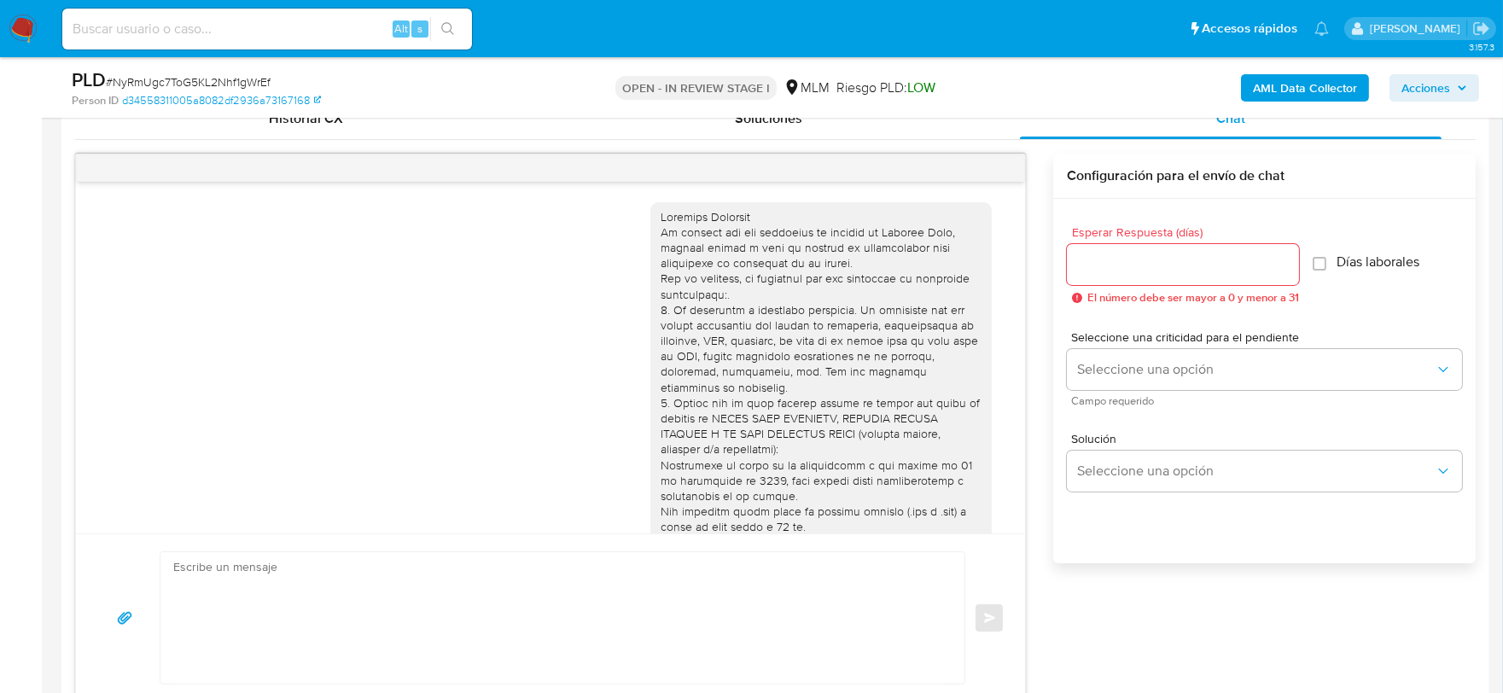
scroll to position [133, 0]
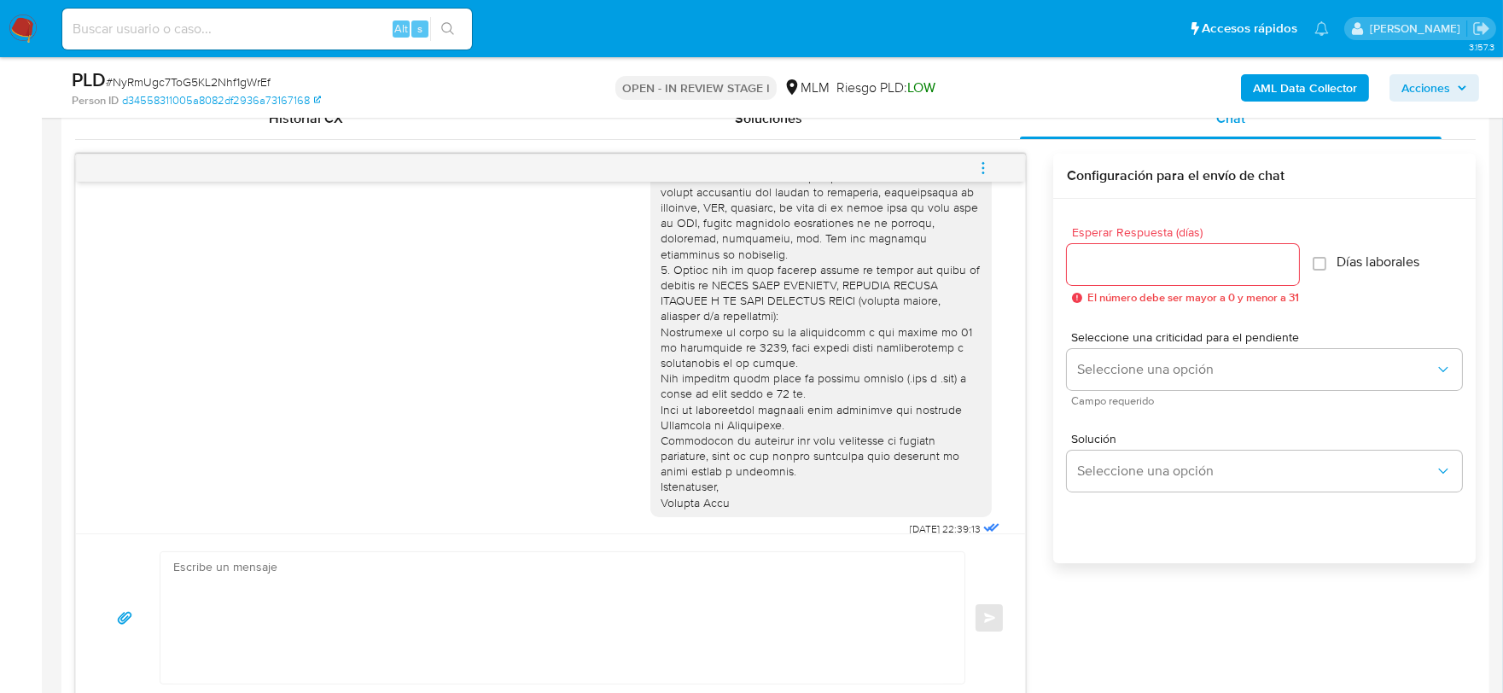
click at [991, 164] on button "menu-action" at bounding box center [983, 168] width 56 height 41
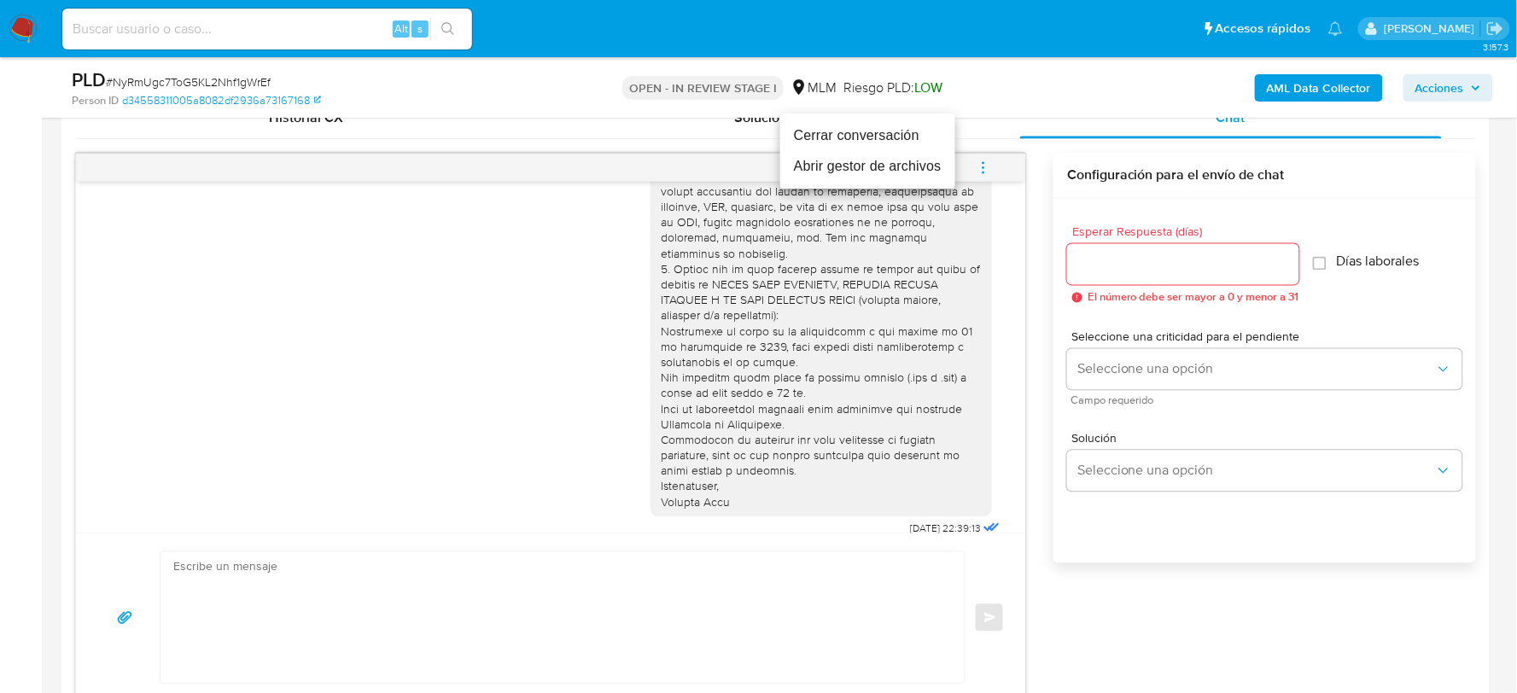
click at [856, 132] on li "Cerrar conversación" at bounding box center [867, 135] width 175 height 31
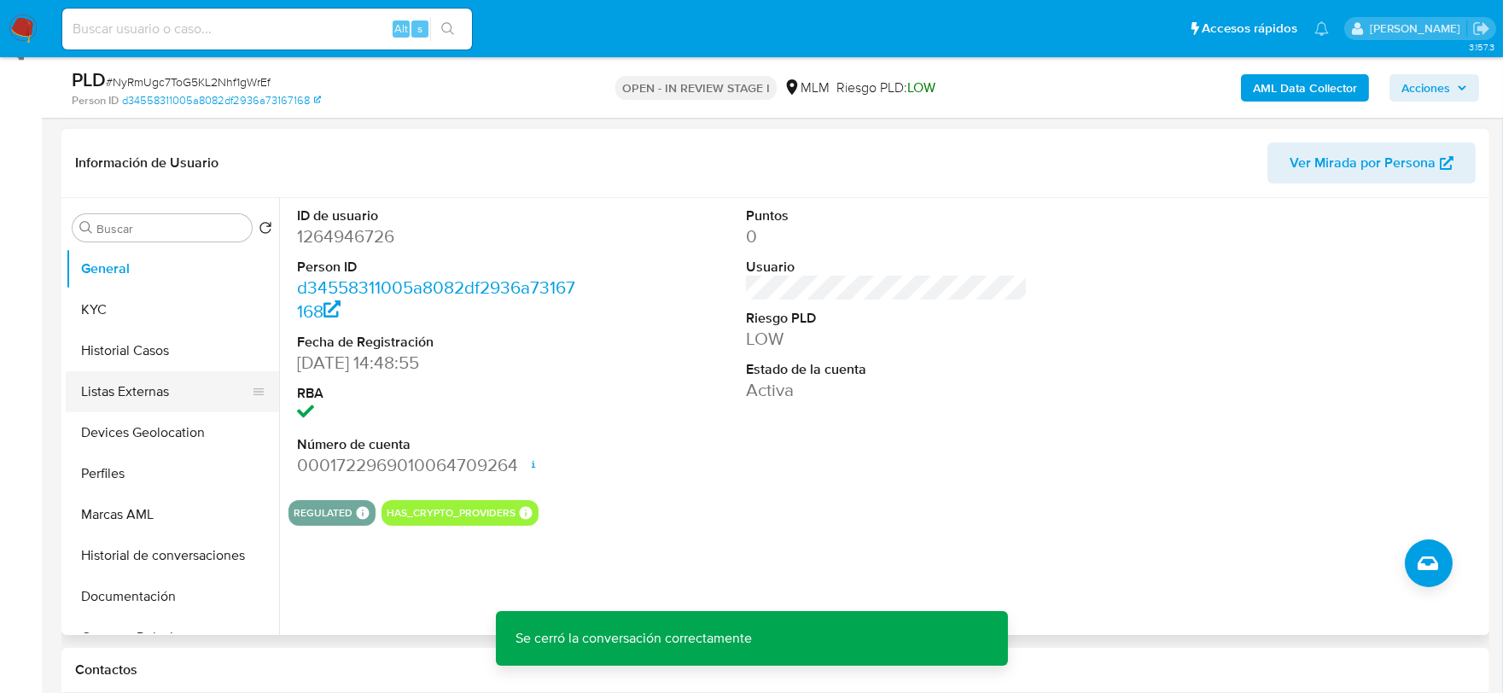
scroll to position [189, 0]
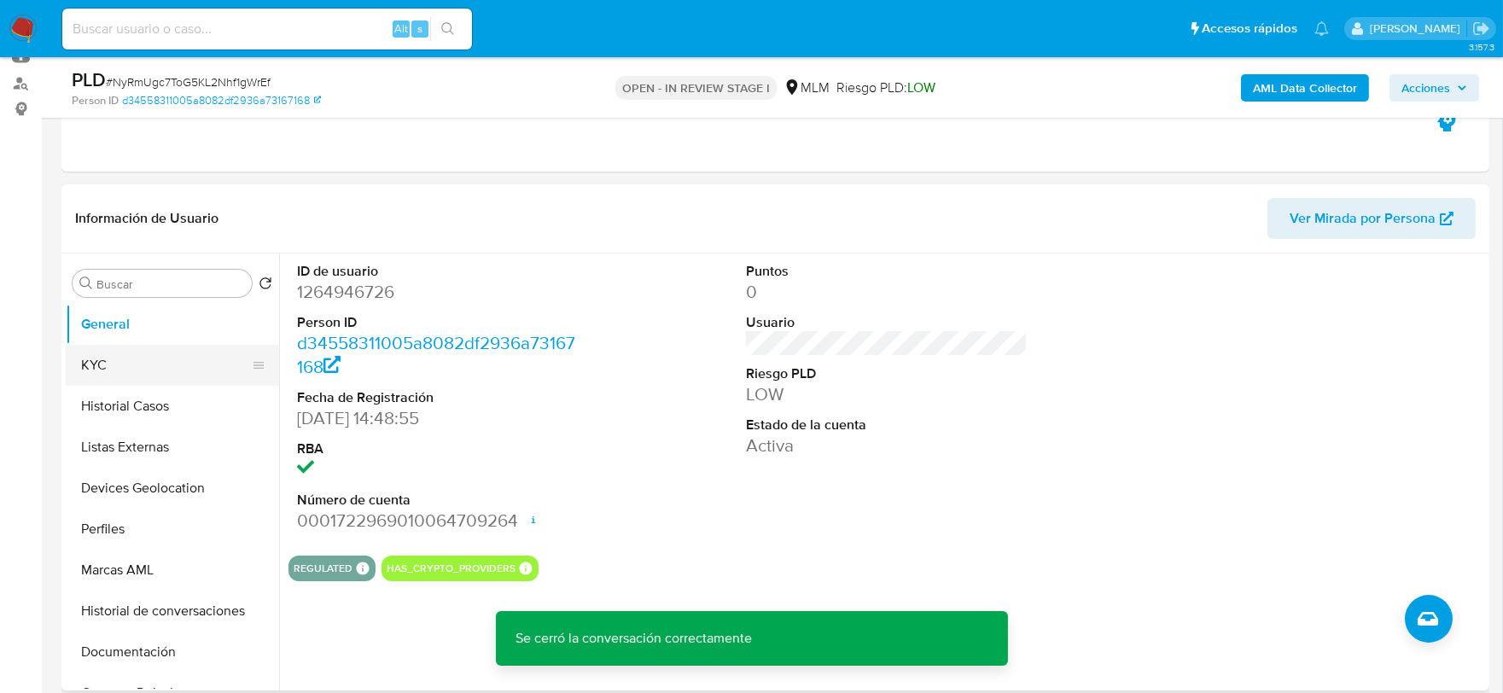
click at [148, 365] on button "KYC" at bounding box center [166, 365] width 200 height 41
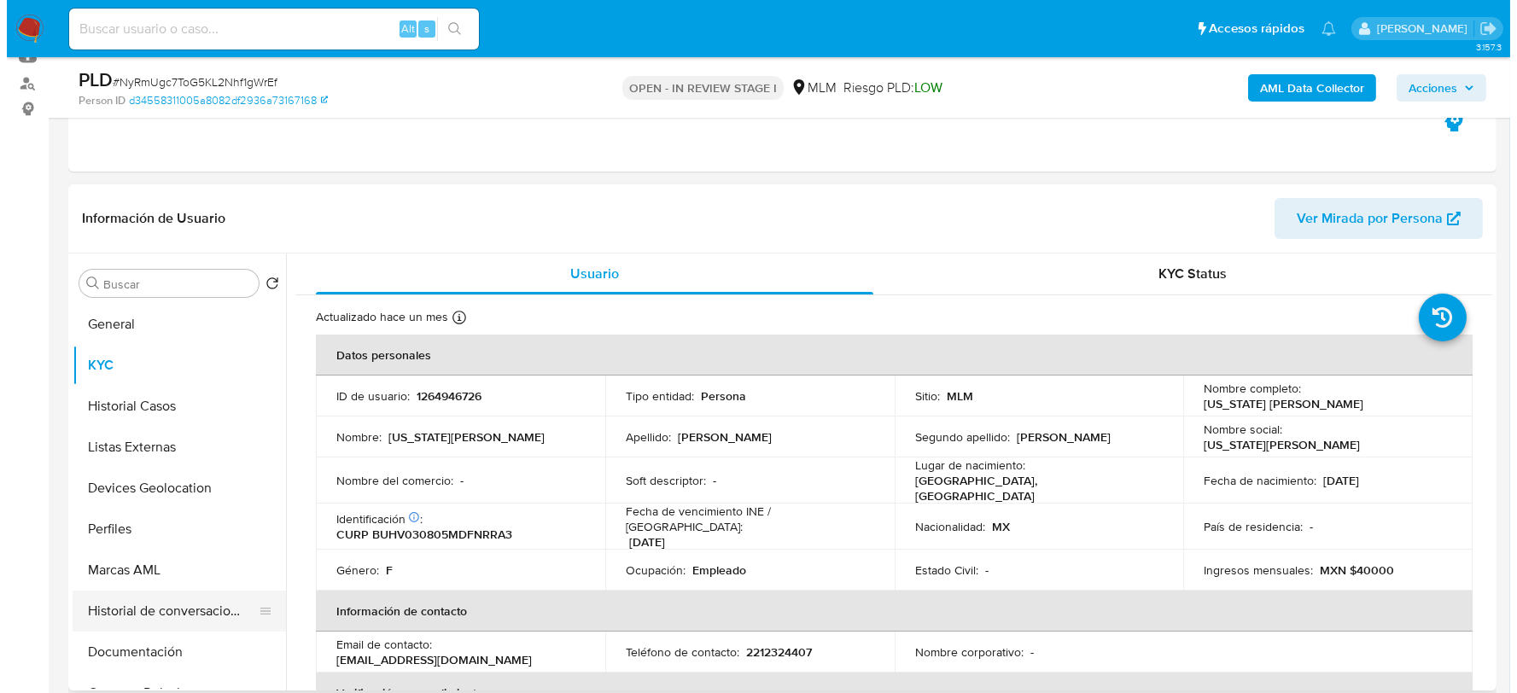
scroll to position [95, 0]
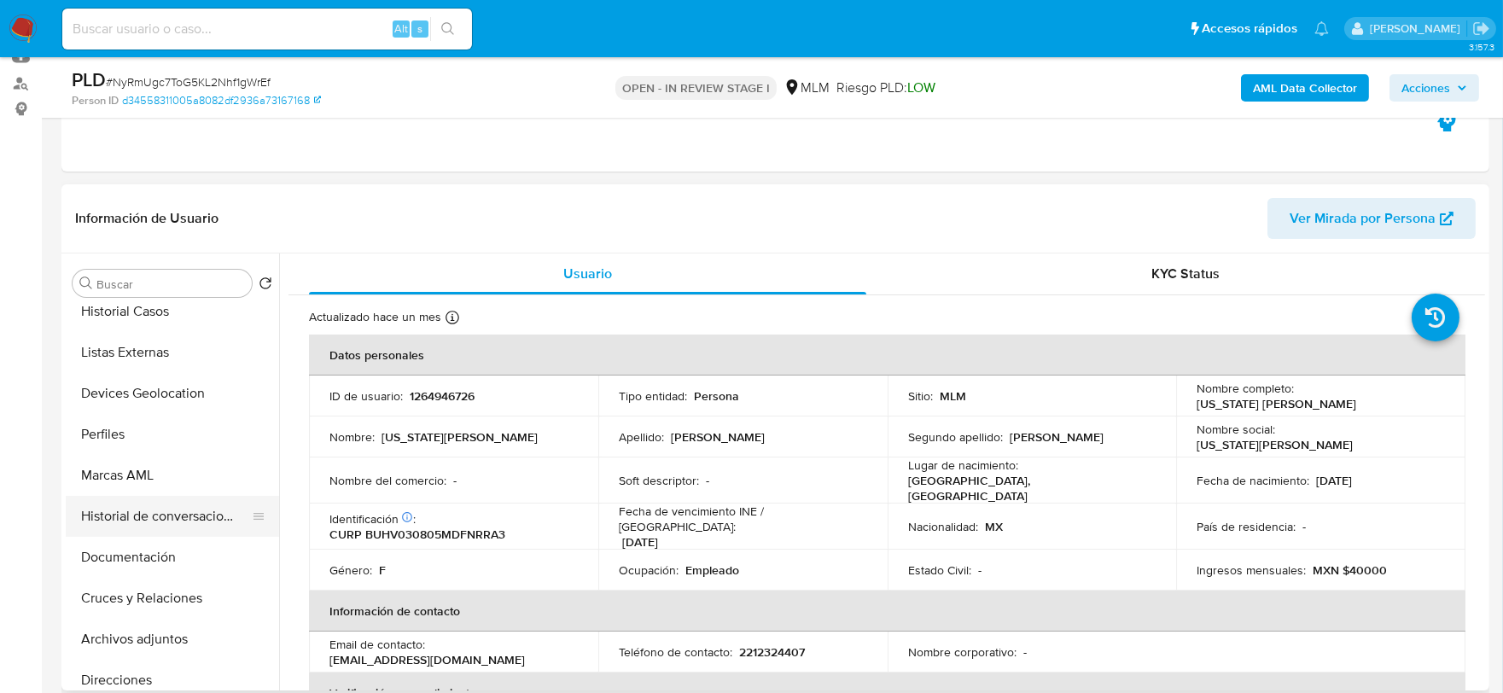
click at [148, 515] on button "Historial de conversaciones" at bounding box center [166, 516] width 200 height 41
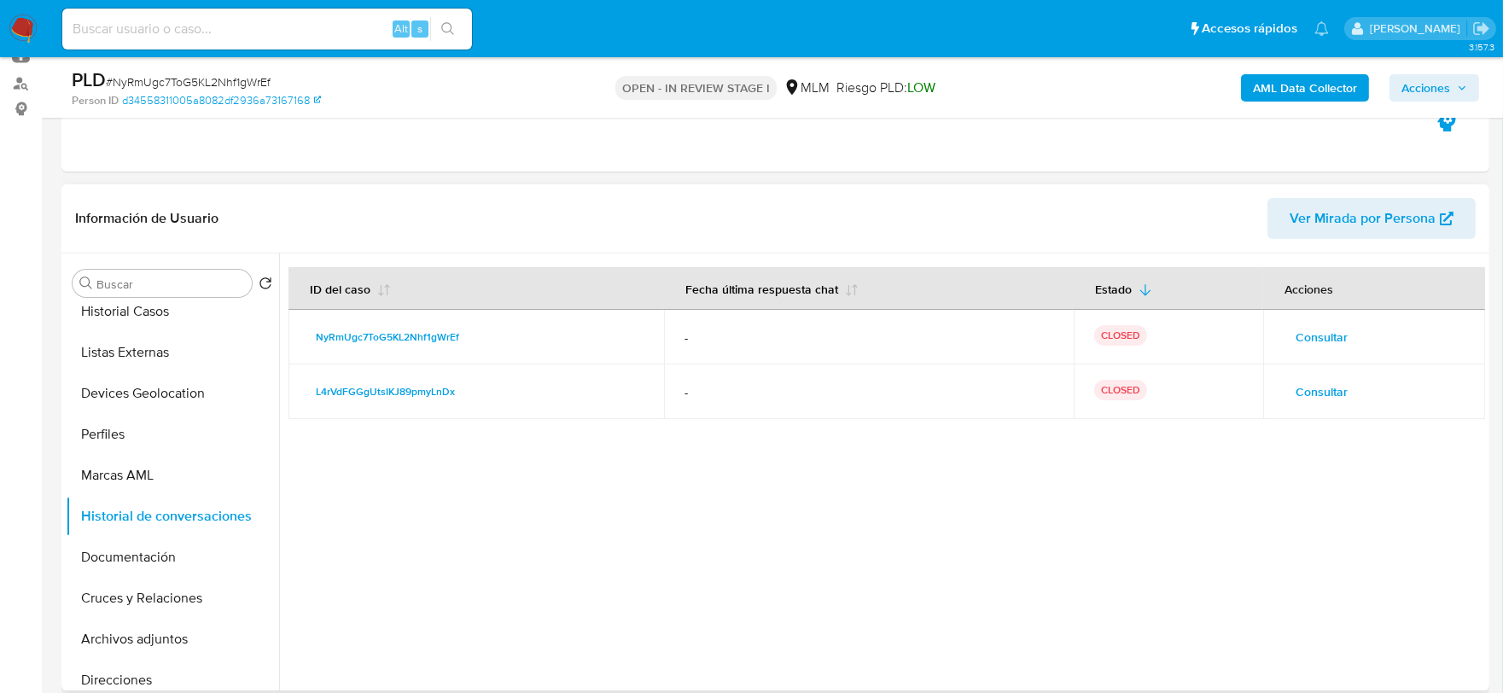
click at [1298, 385] on span "Consultar" at bounding box center [1322, 392] width 52 height 24
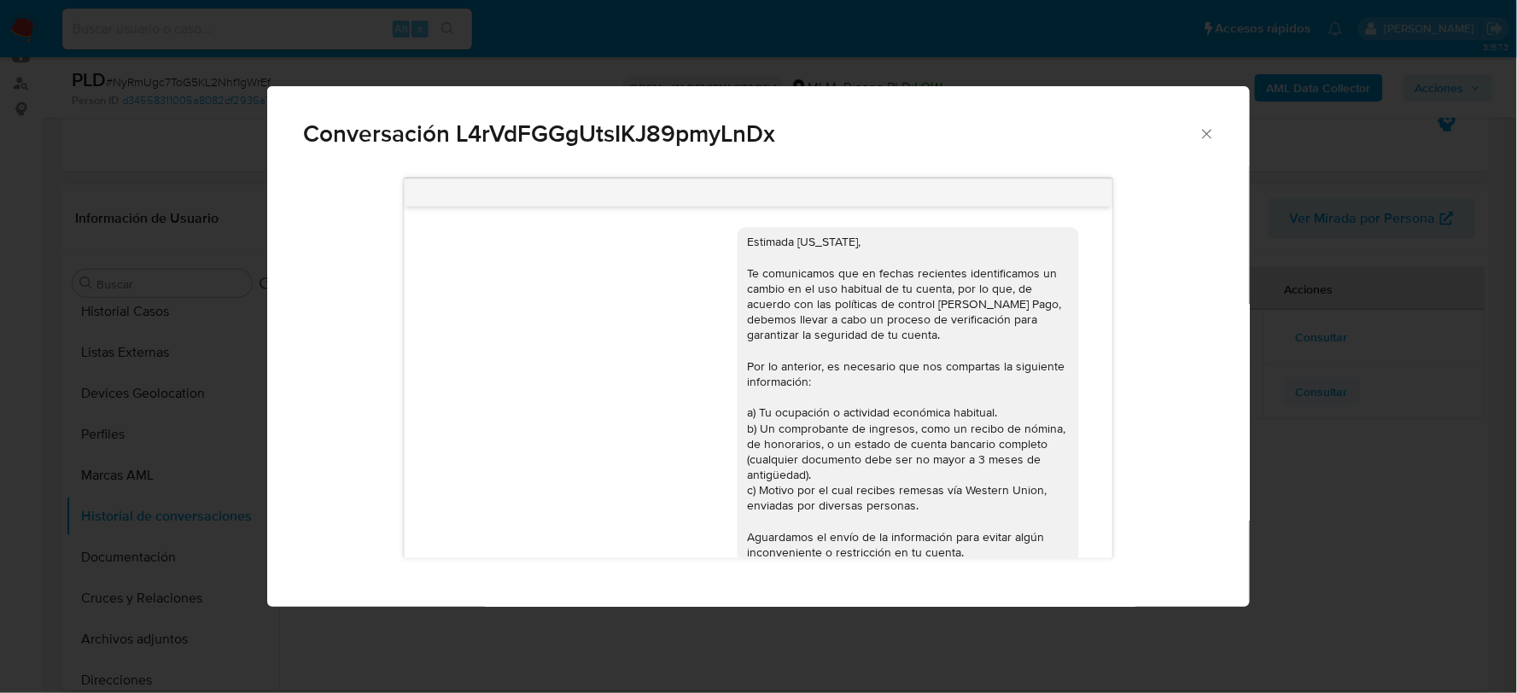
scroll to position [165, 0]
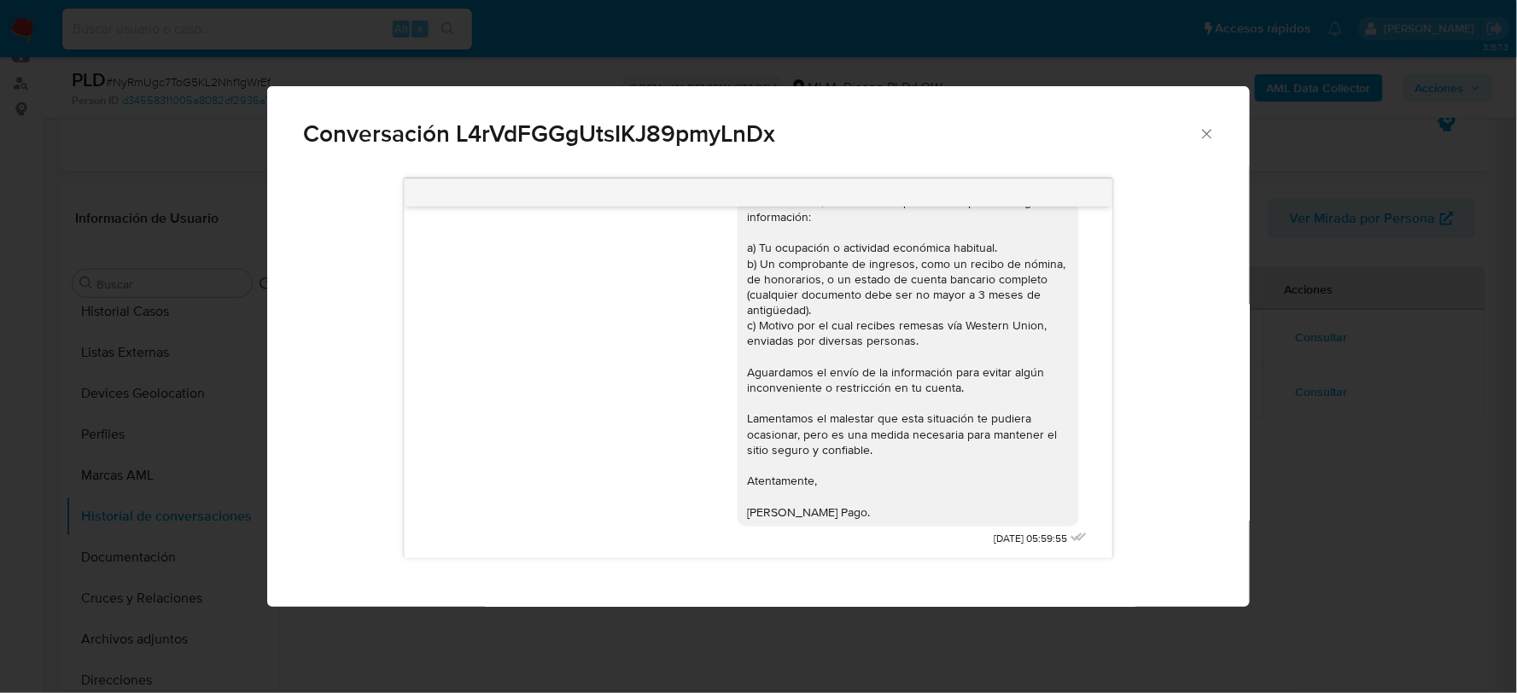
click at [1202, 131] on icon "Cerrar" at bounding box center [1206, 133] width 17 height 17
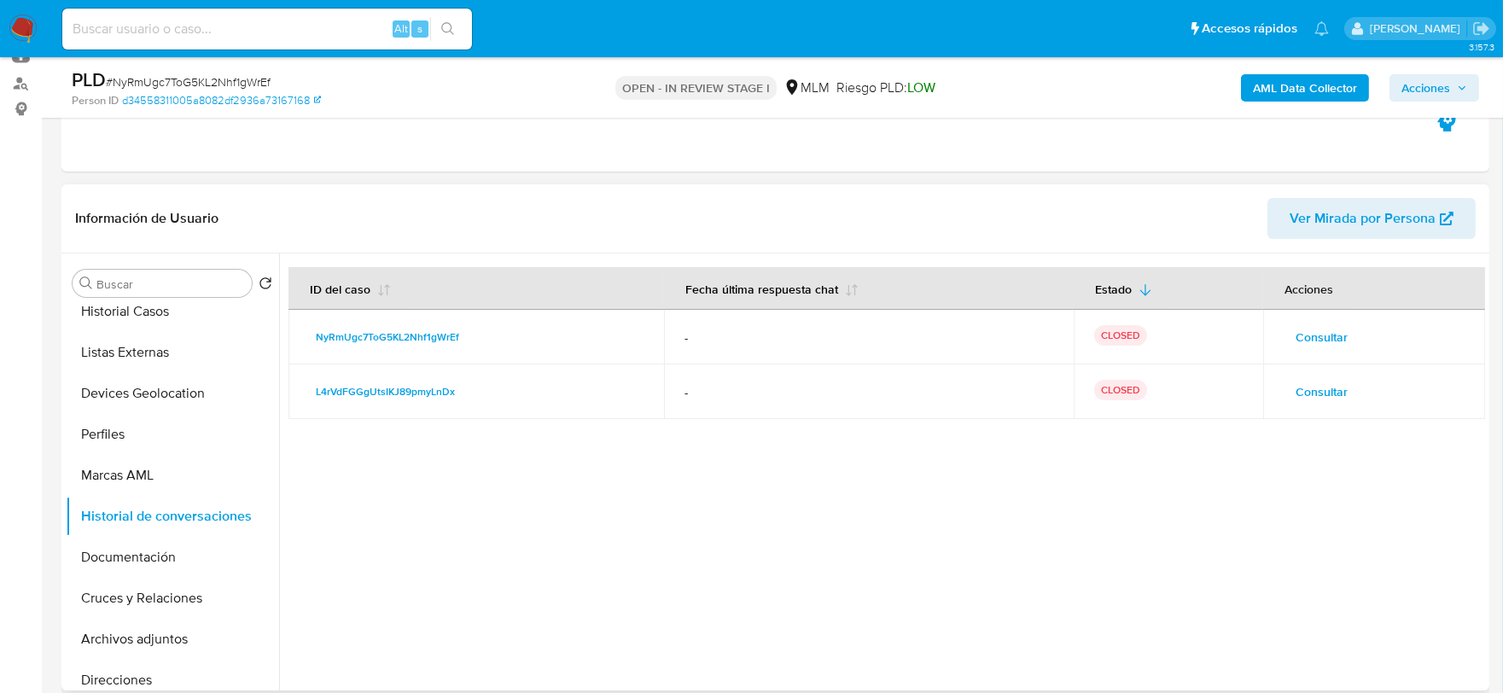
click at [1306, 325] on span "Consultar" at bounding box center [1322, 337] width 52 height 24
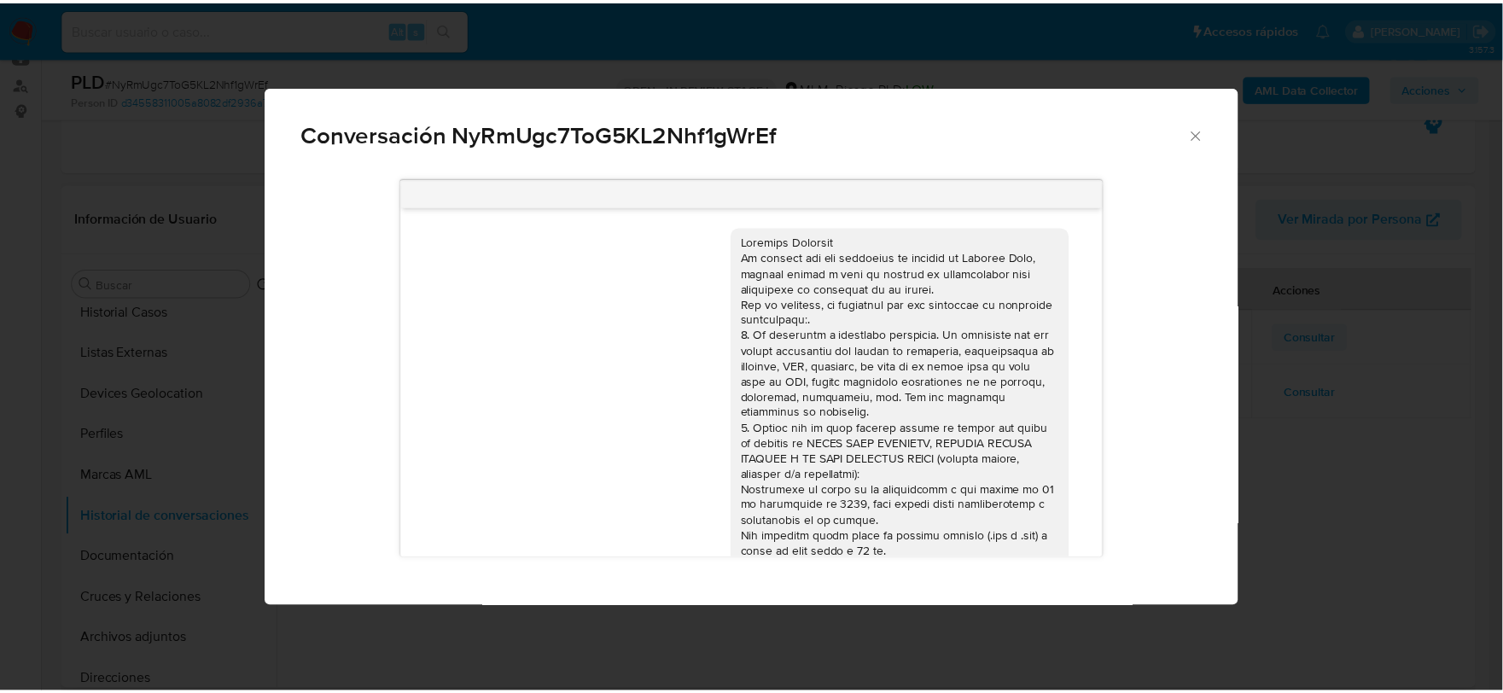
scroll to position [149, 0]
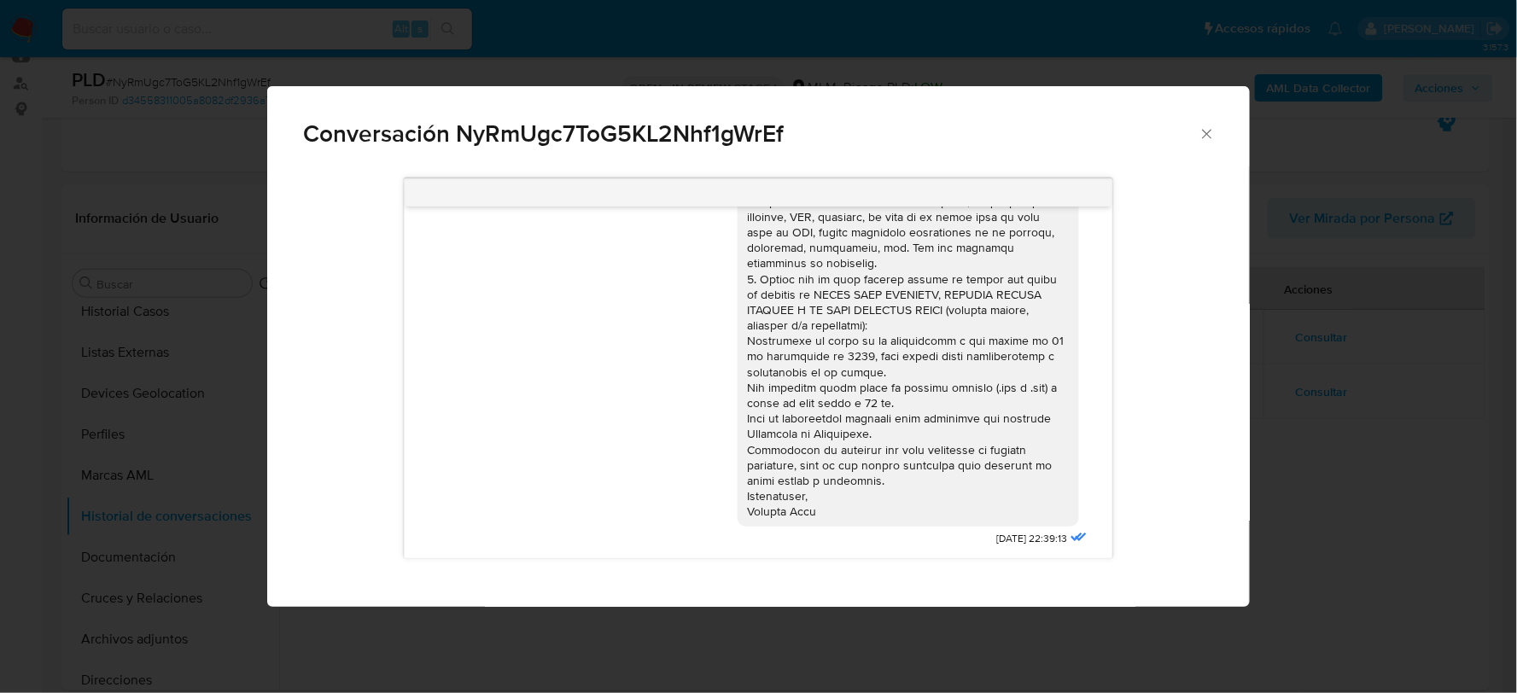
click at [1212, 132] on icon "Cerrar" at bounding box center [1206, 133] width 17 height 17
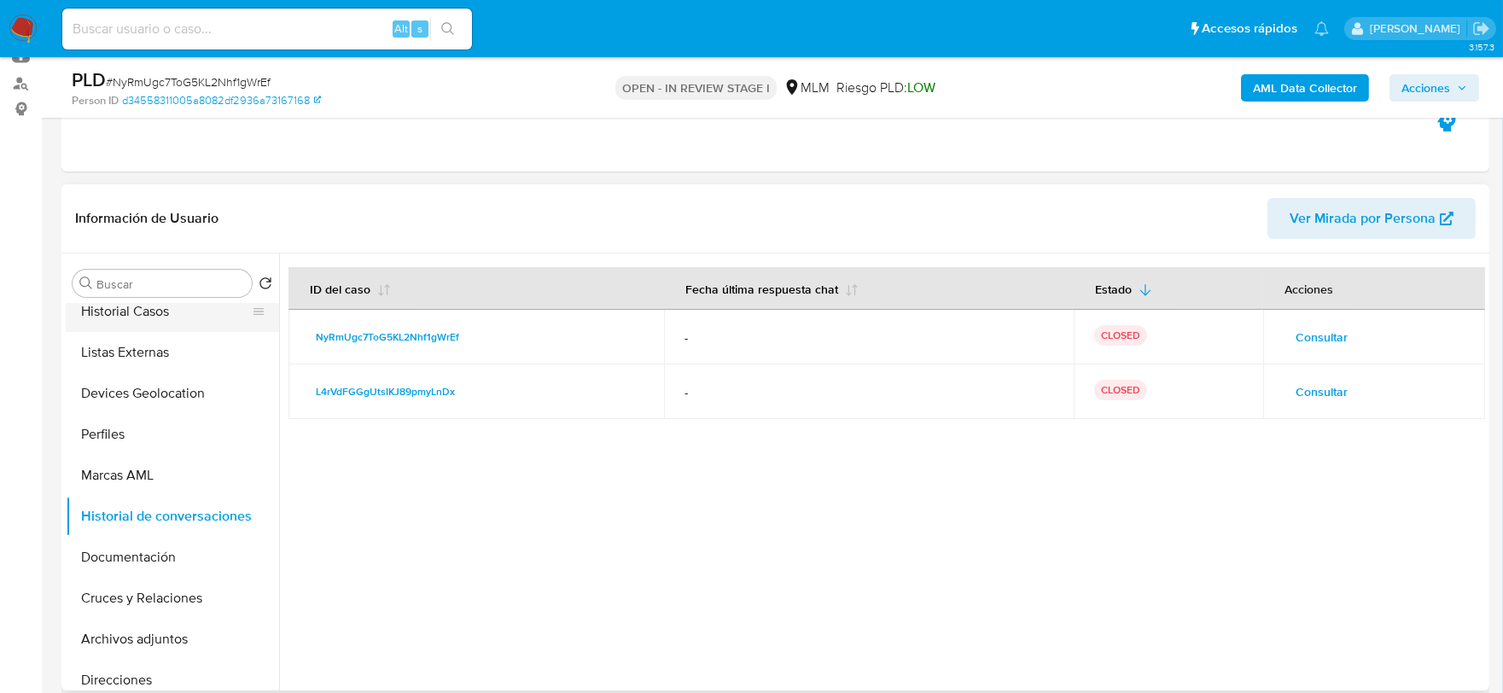
click at [129, 314] on button "Historial Casos" at bounding box center [166, 311] width 200 height 41
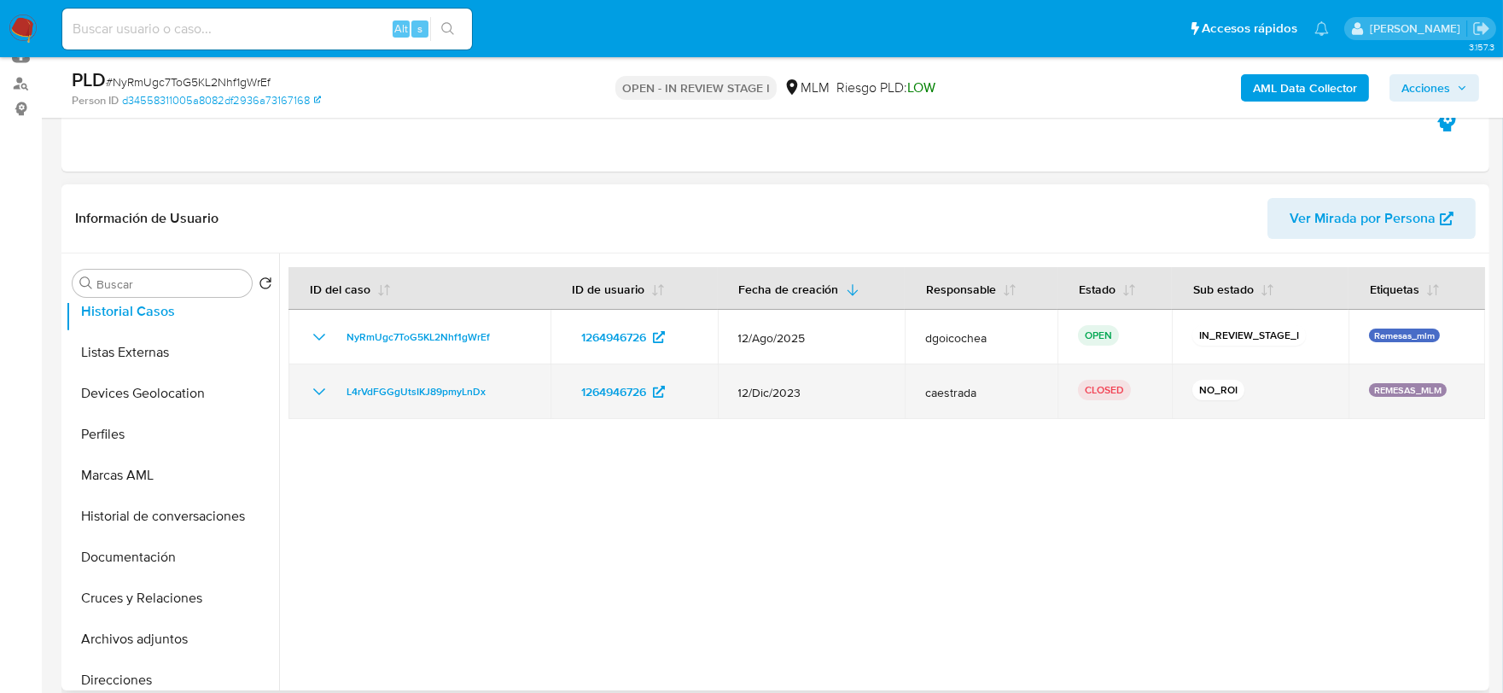
click at [314, 387] on icon "Mostrar/Ocultar" at bounding box center [319, 391] width 20 height 20
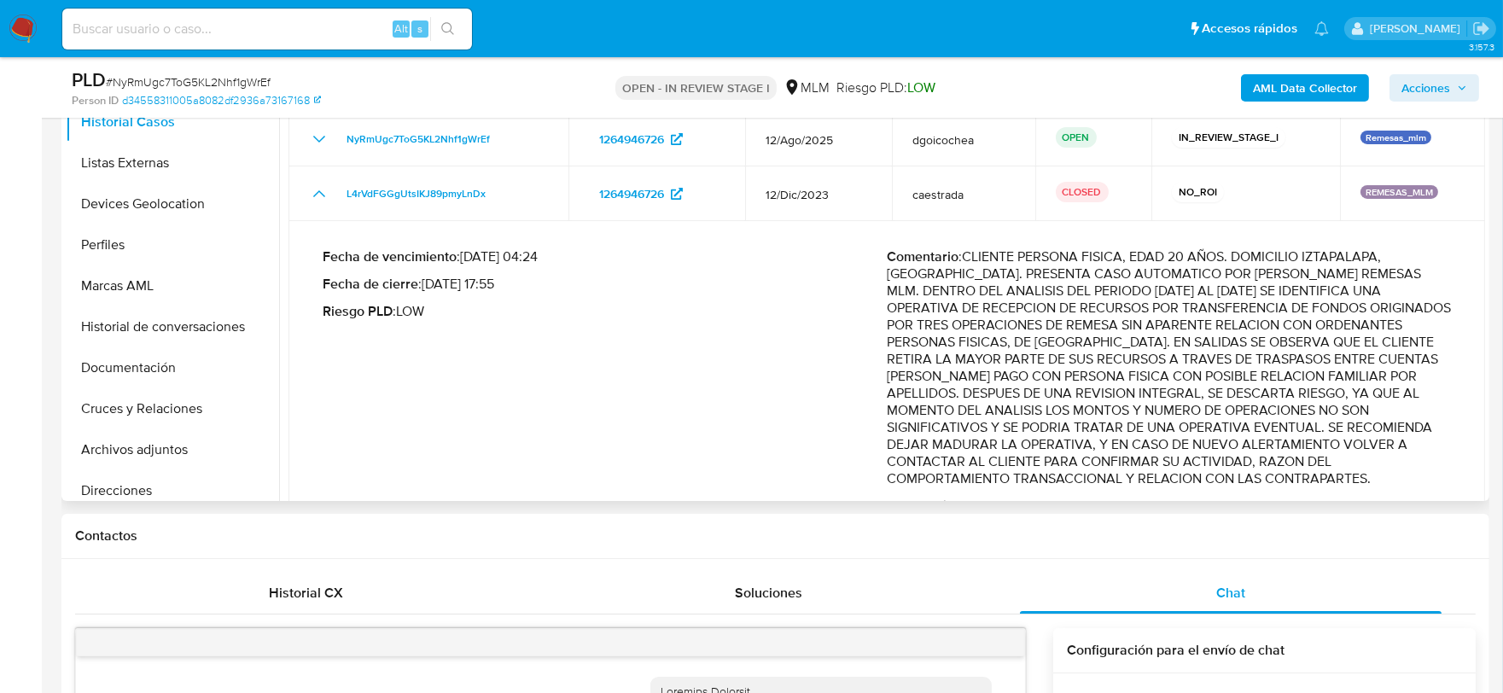
scroll to position [0, 0]
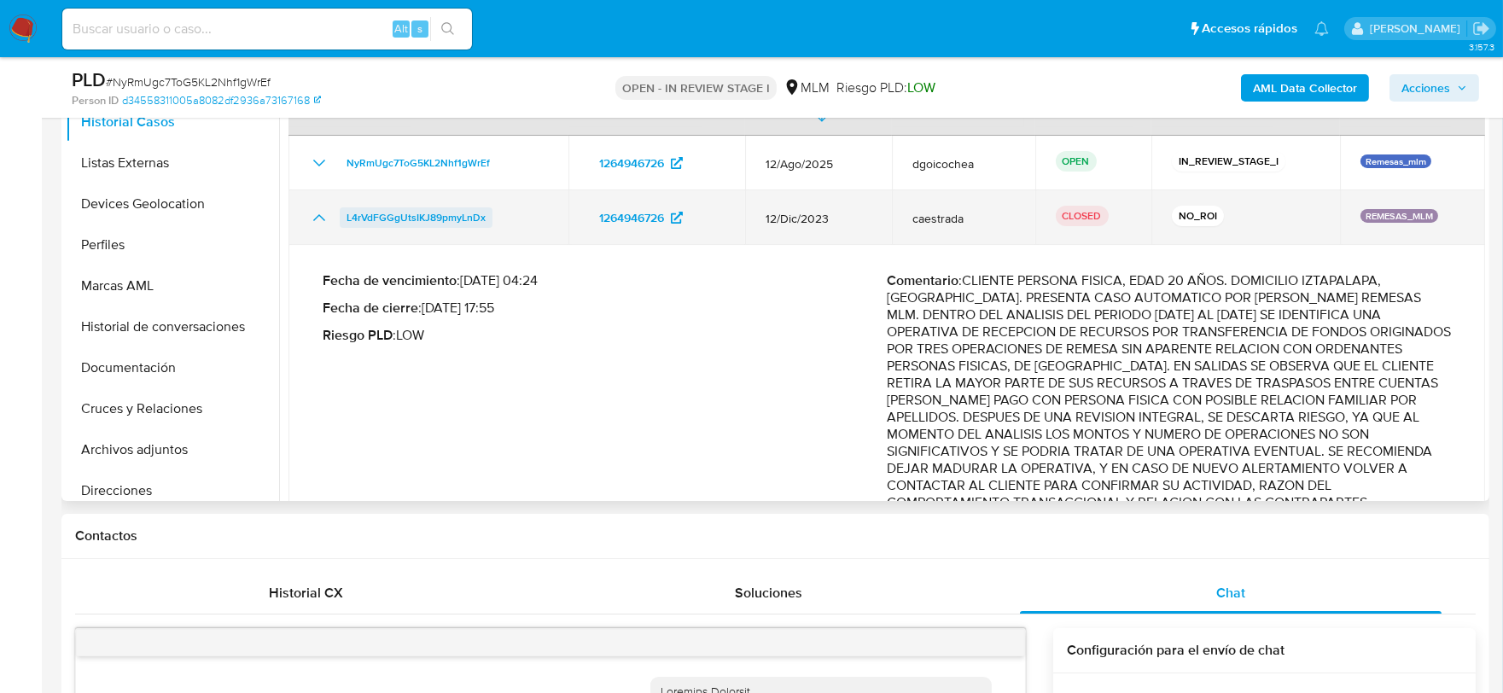
click at [463, 214] on span "L4rVdFGGgUtsIKJ89pmyLnDx" at bounding box center [415, 217] width 139 height 20
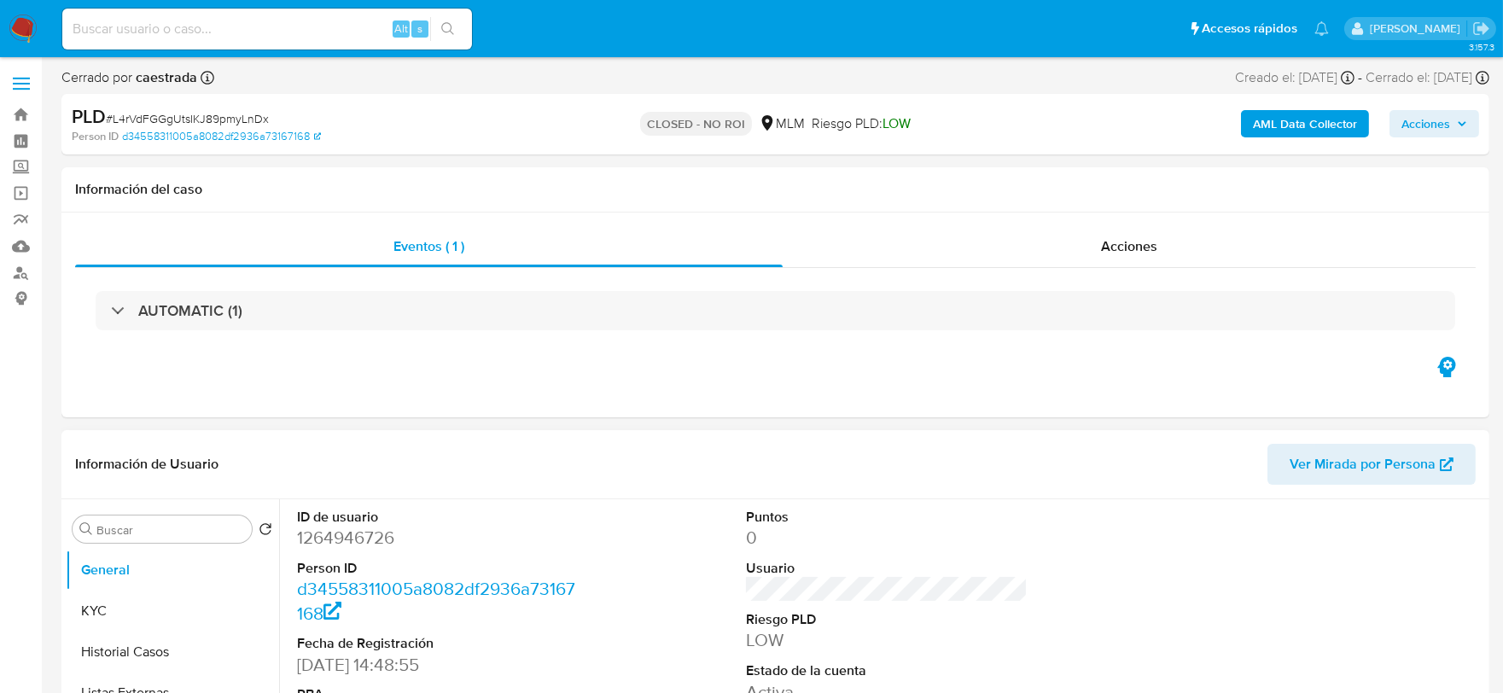
select select "10"
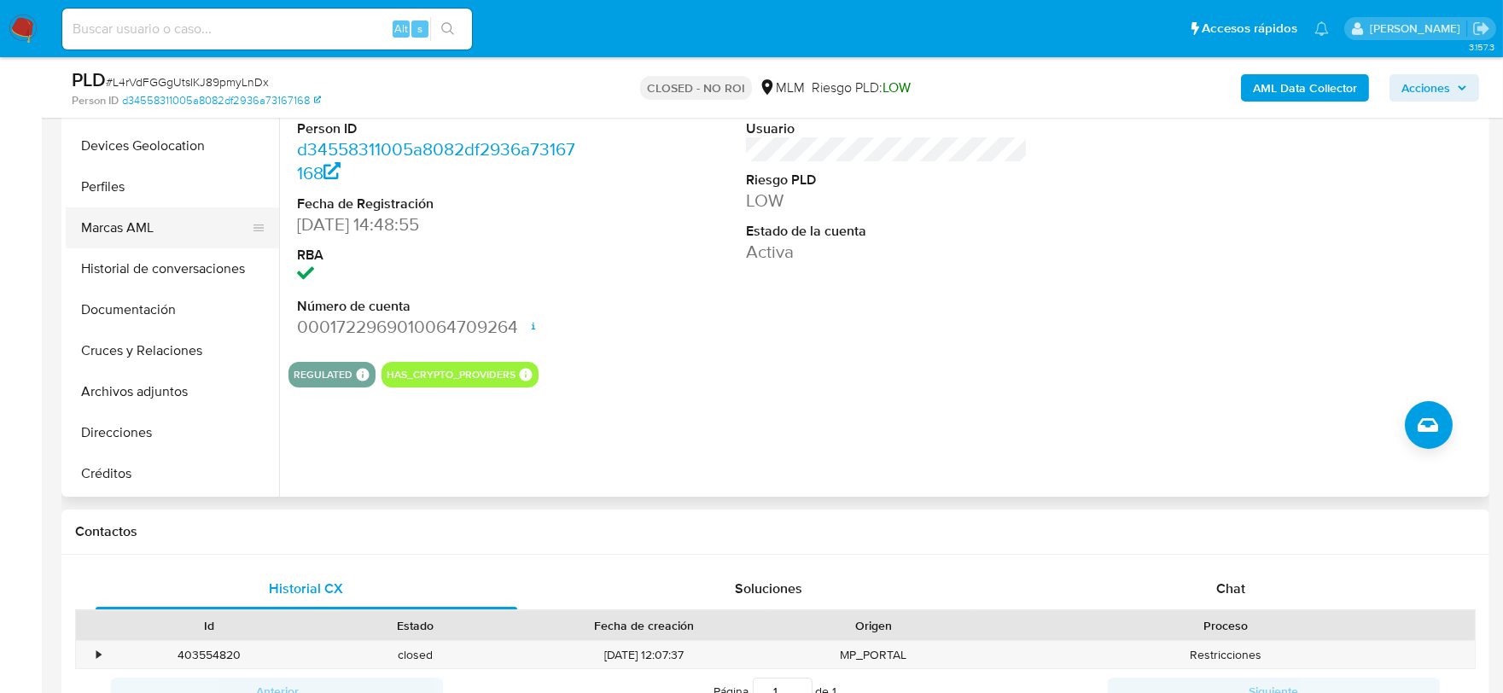
scroll to position [189, 0]
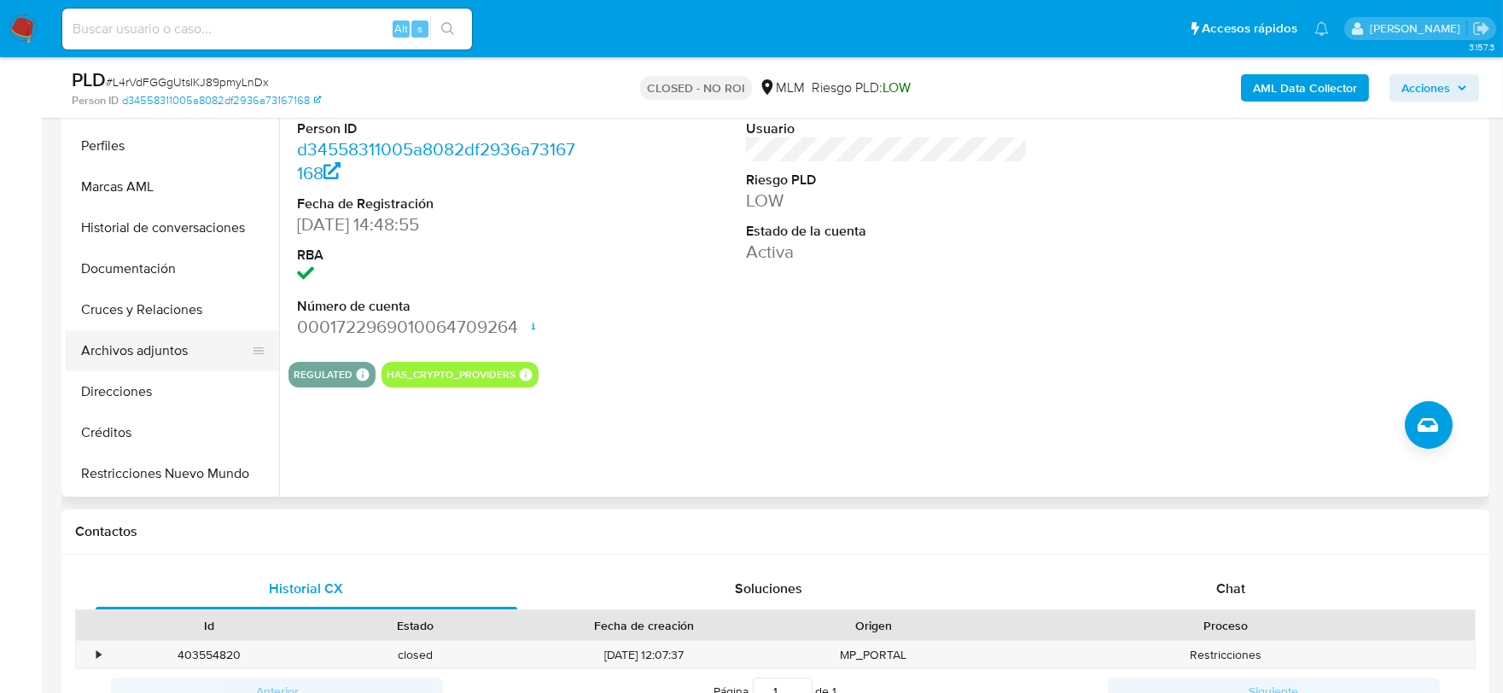
click at [148, 334] on button "Archivos adjuntos" at bounding box center [166, 350] width 200 height 41
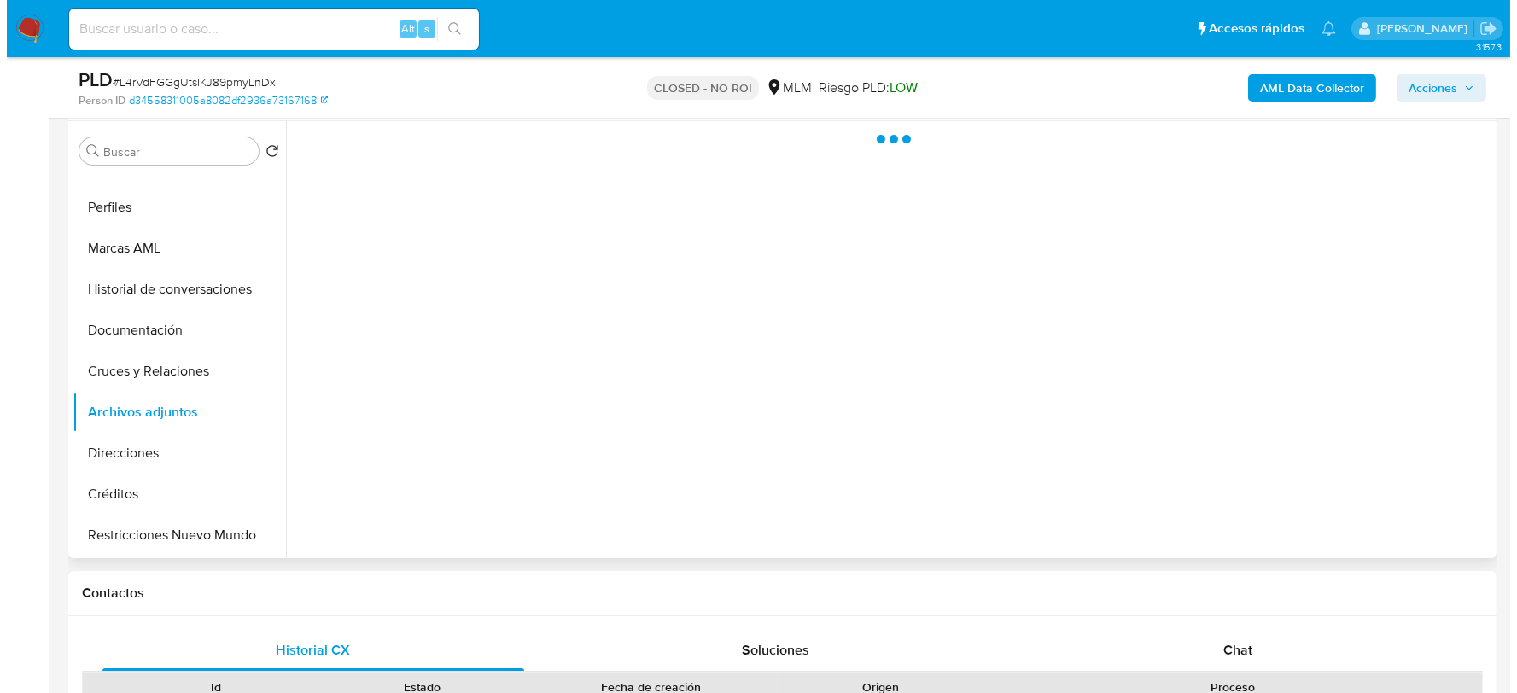
scroll to position [284, 0]
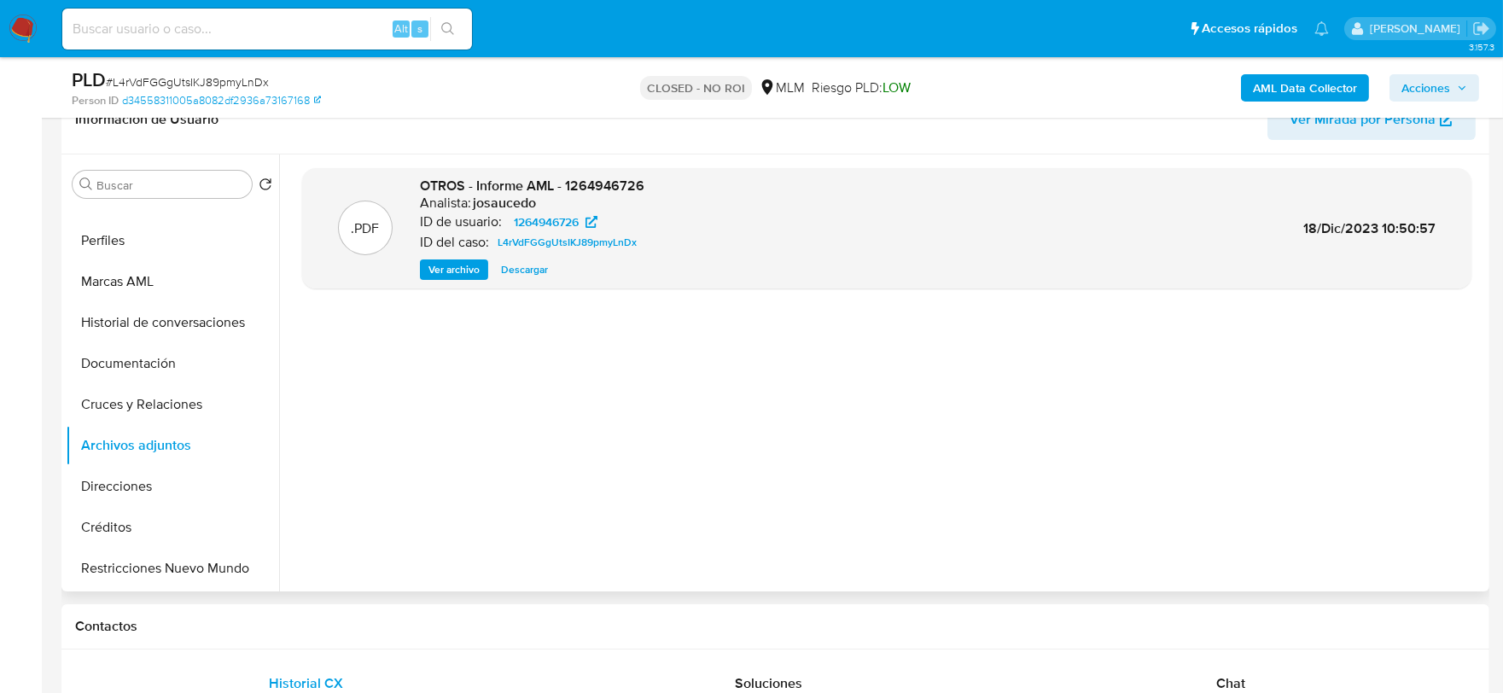
click at [455, 266] on span "Ver archivo" at bounding box center [453, 269] width 51 height 17
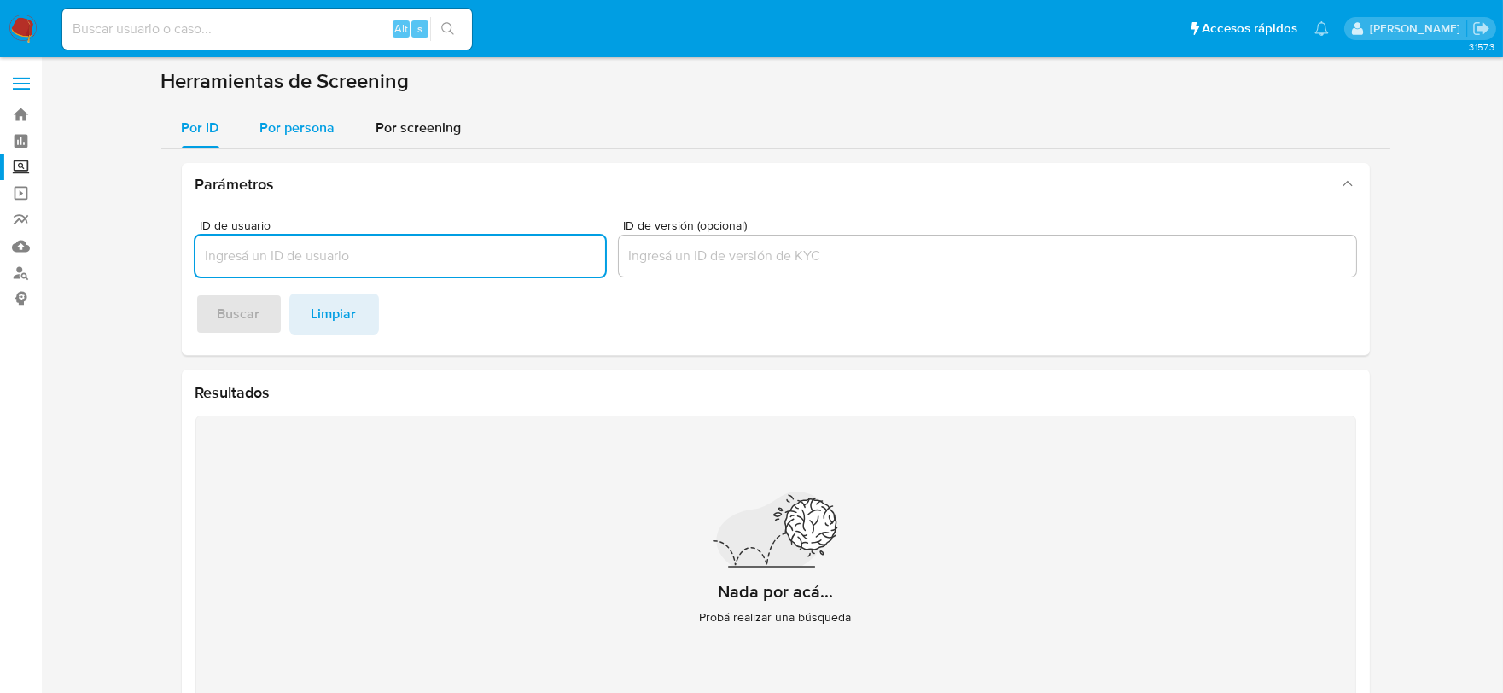
click at [310, 124] on span "Por persona" at bounding box center [297, 128] width 75 height 20
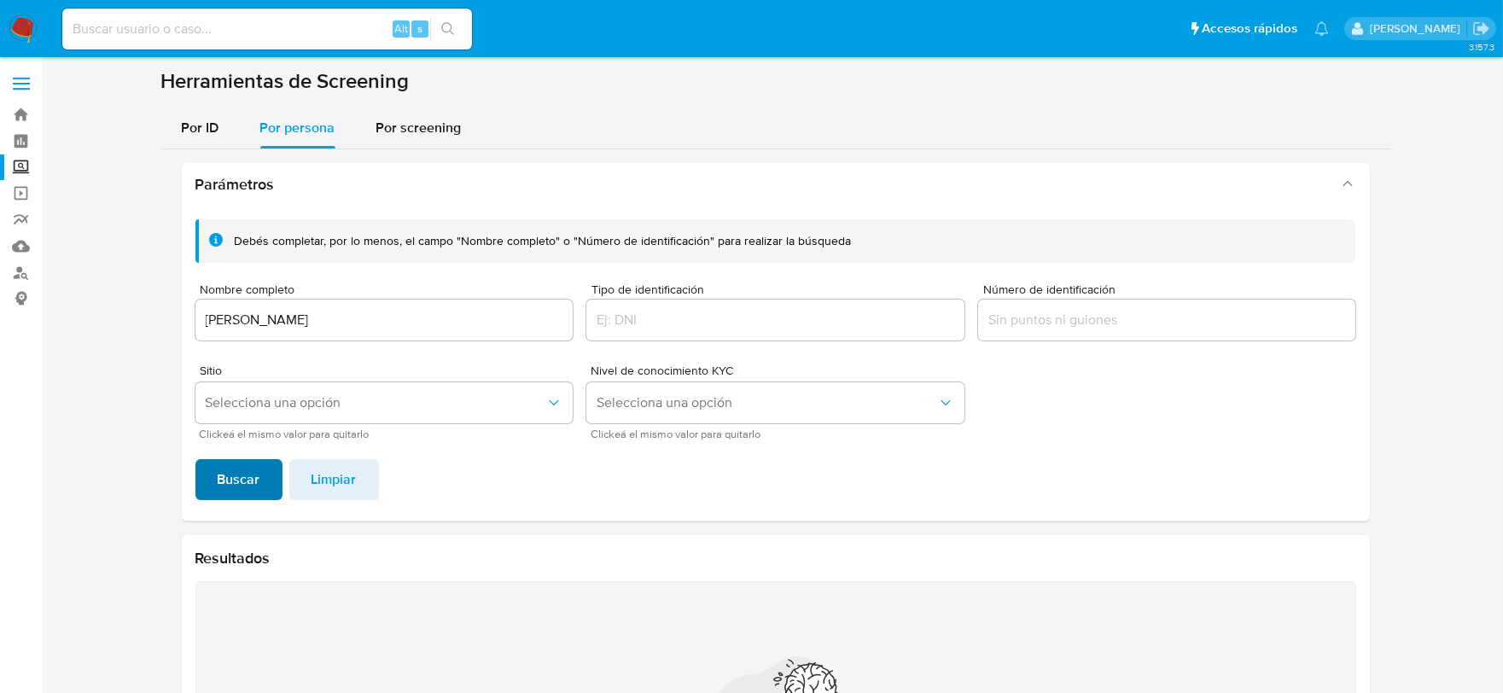
click at [254, 468] on span "Buscar" at bounding box center [239, 480] width 43 height 38
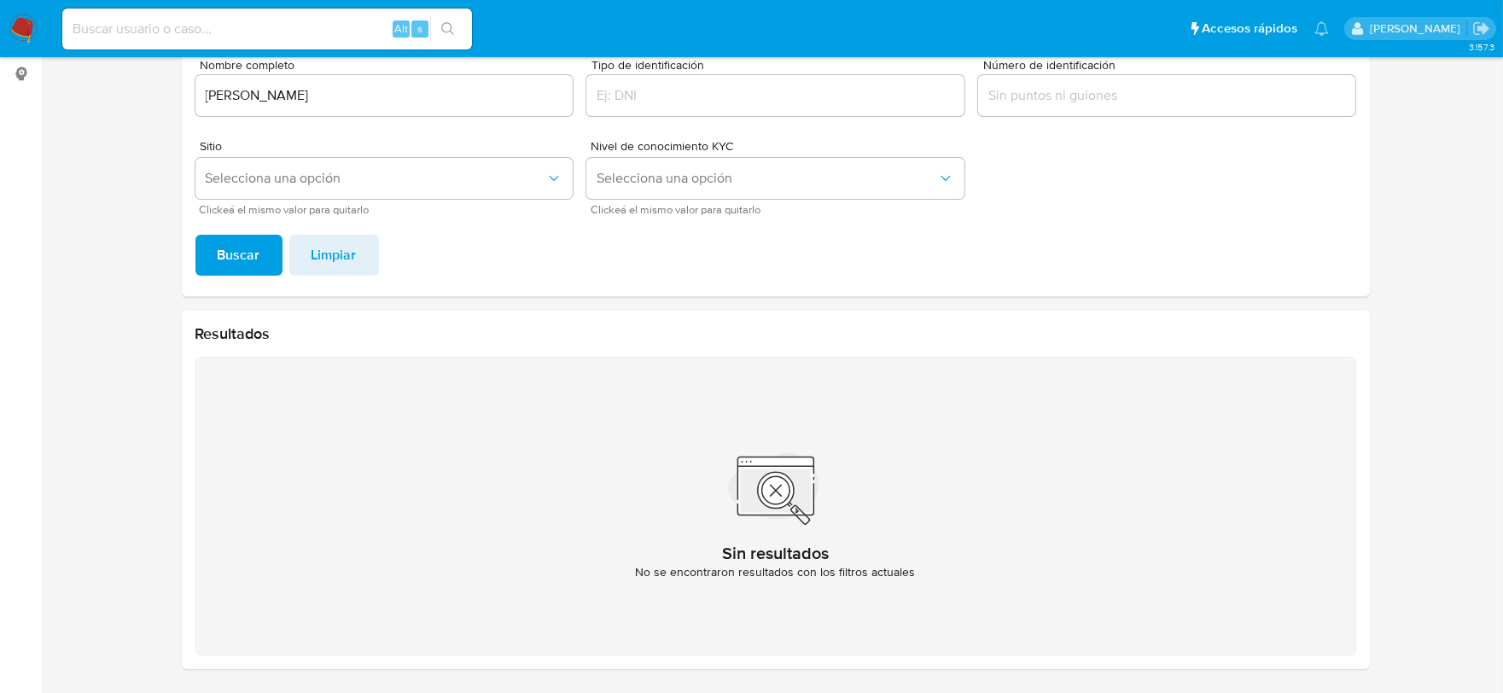
click at [352, 91] on input "[PERSON_NAME]" at bounding box center [384, 95] width 378 height 22
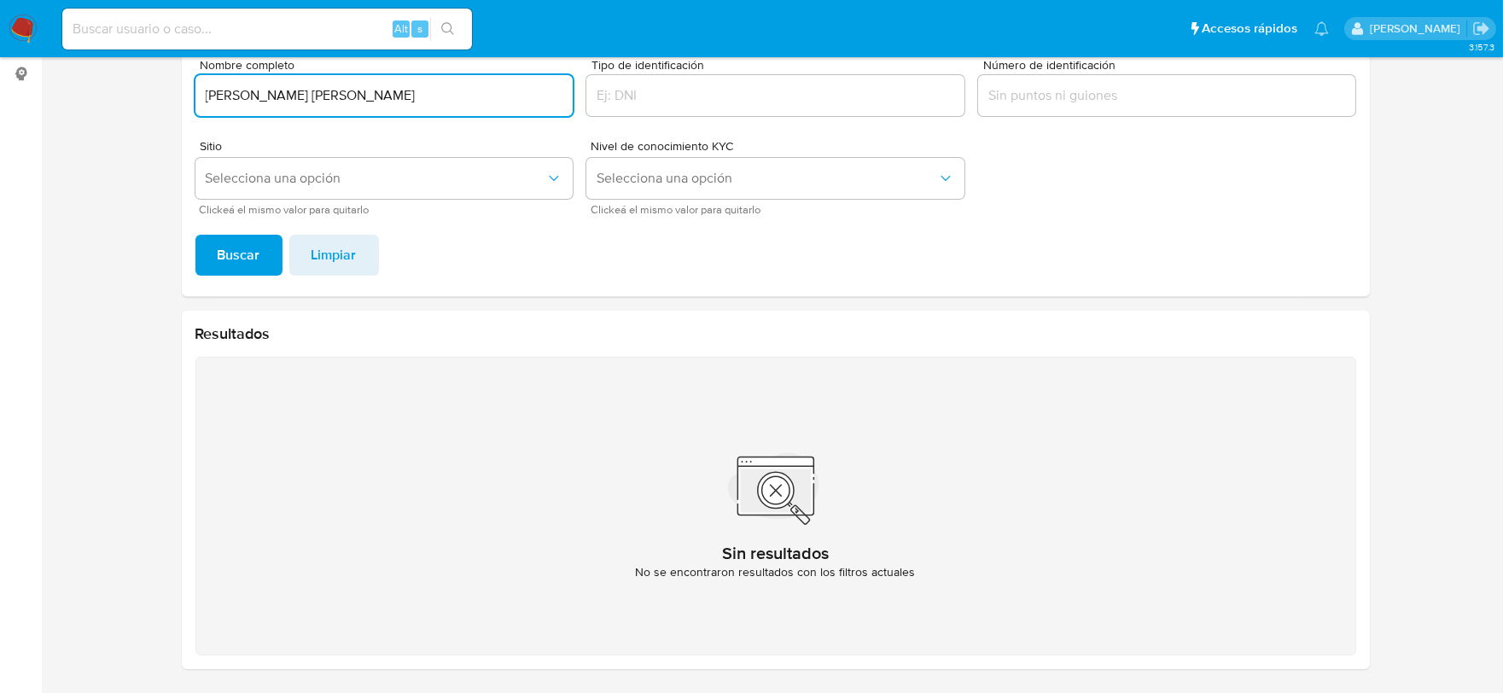
click at [195, 235] on button "Buscar" at bounding box center [238, 255] width 87 height 41
click at [277, 92] on input "[PERSON_NAME] [PERSON_NAME]" at bounding box center [384, 95] width 378 height 22
click at [277, 94] on input "[PERSON_NAME] [PERSON_NAME]" at bounding box center [384, 95] width 378 height 22
paste input "[PERSON_NAME]"
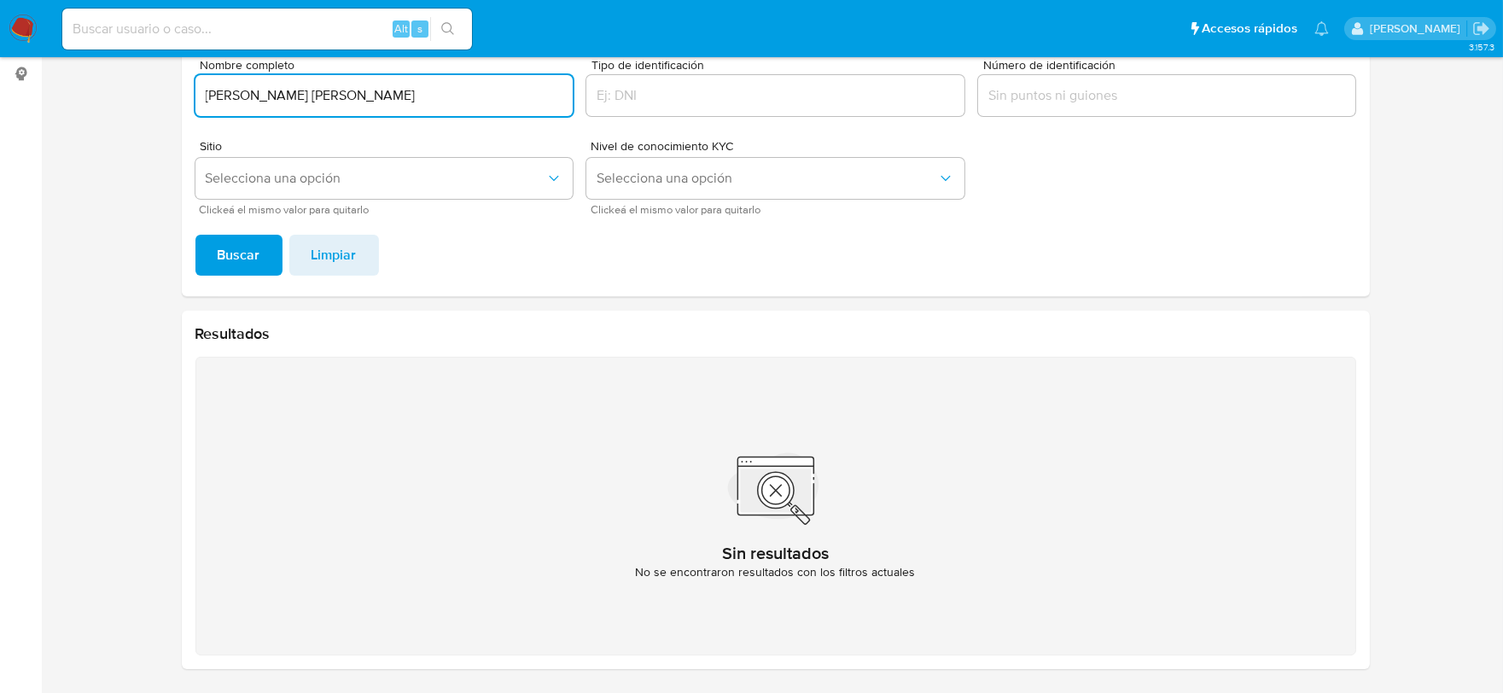
type input "[PERSON_NAME] [PERSON_NAME]"
click at [195, 235] on button "Buscar" at bounding box center [238, 255] width 87 height 41
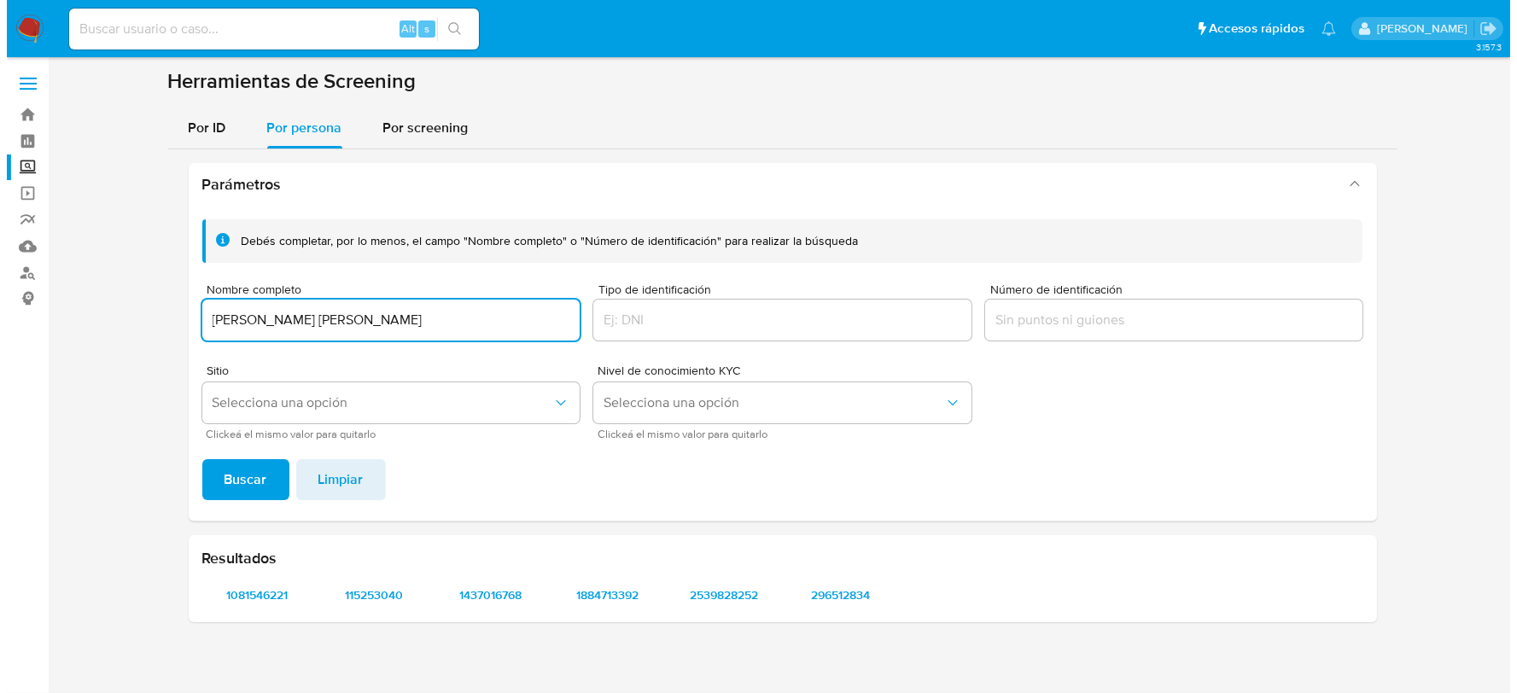
scroll to position [0, 0]
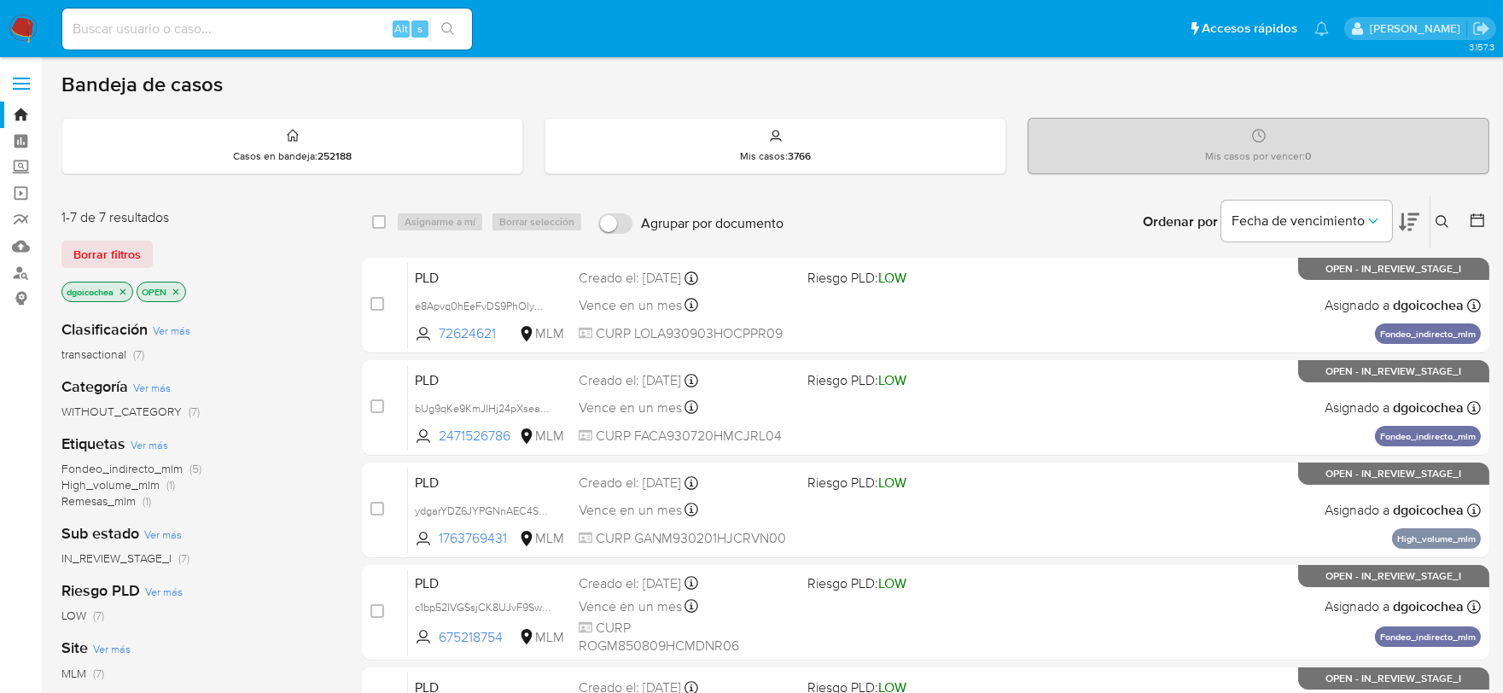
click at [123, 504] on span "Remesas_mlm" at bounding box center [98, 500] width 74 height 17
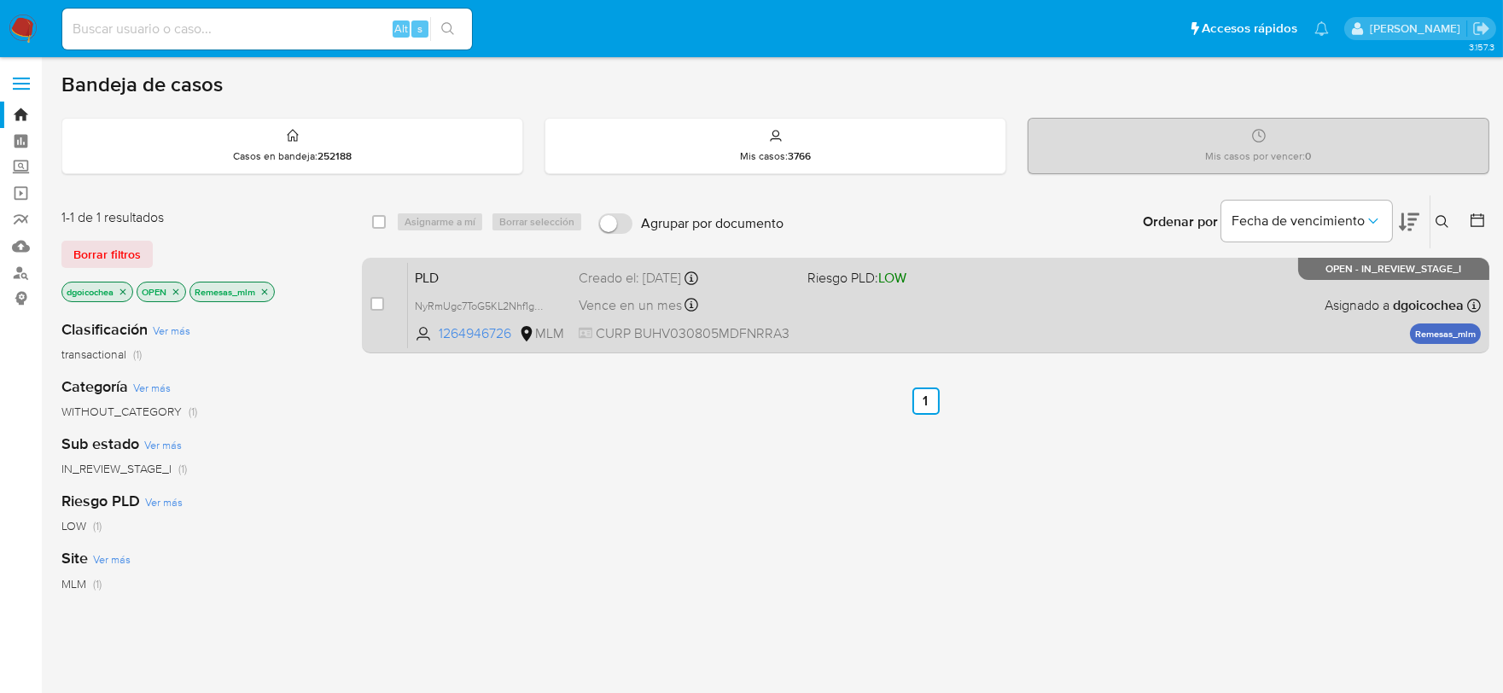
click at [429, 275] on span "PLD" at bounding box center [490, 276] width 150 height 22
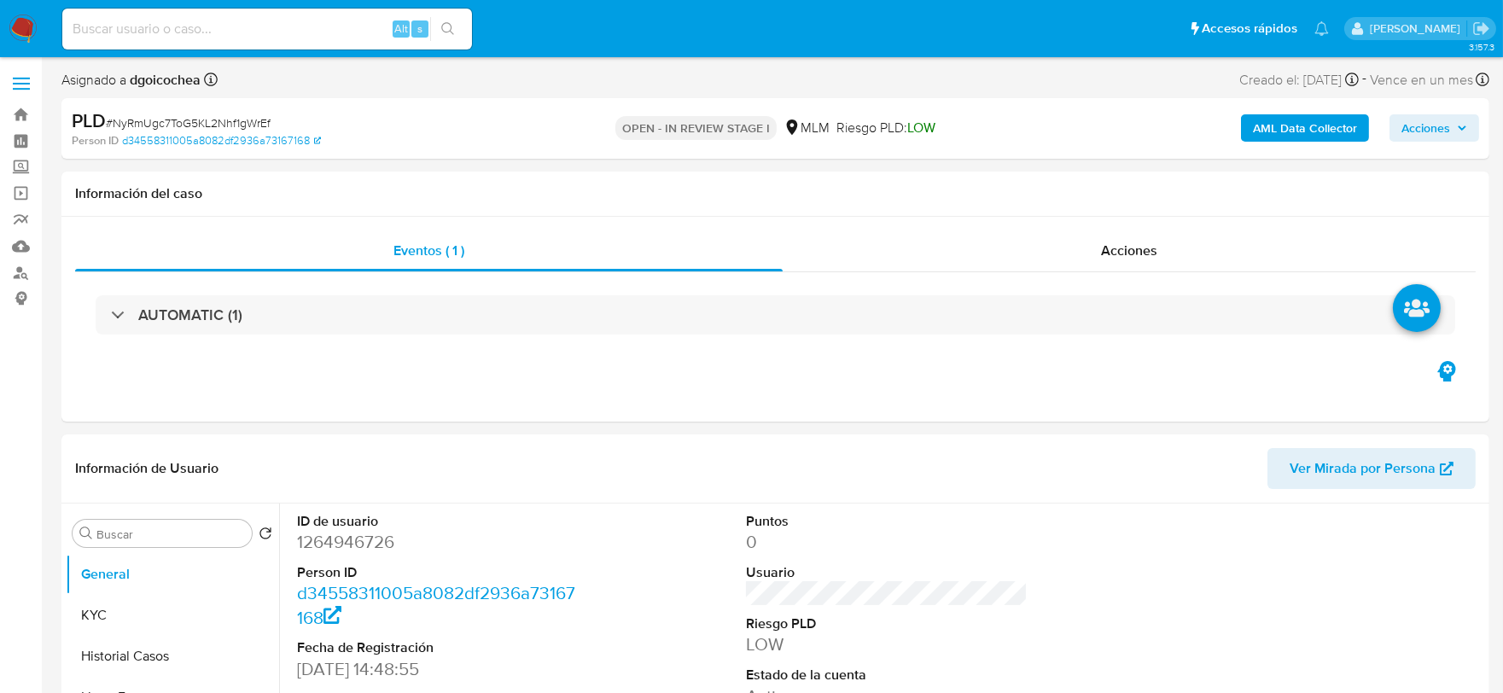
select select "10"
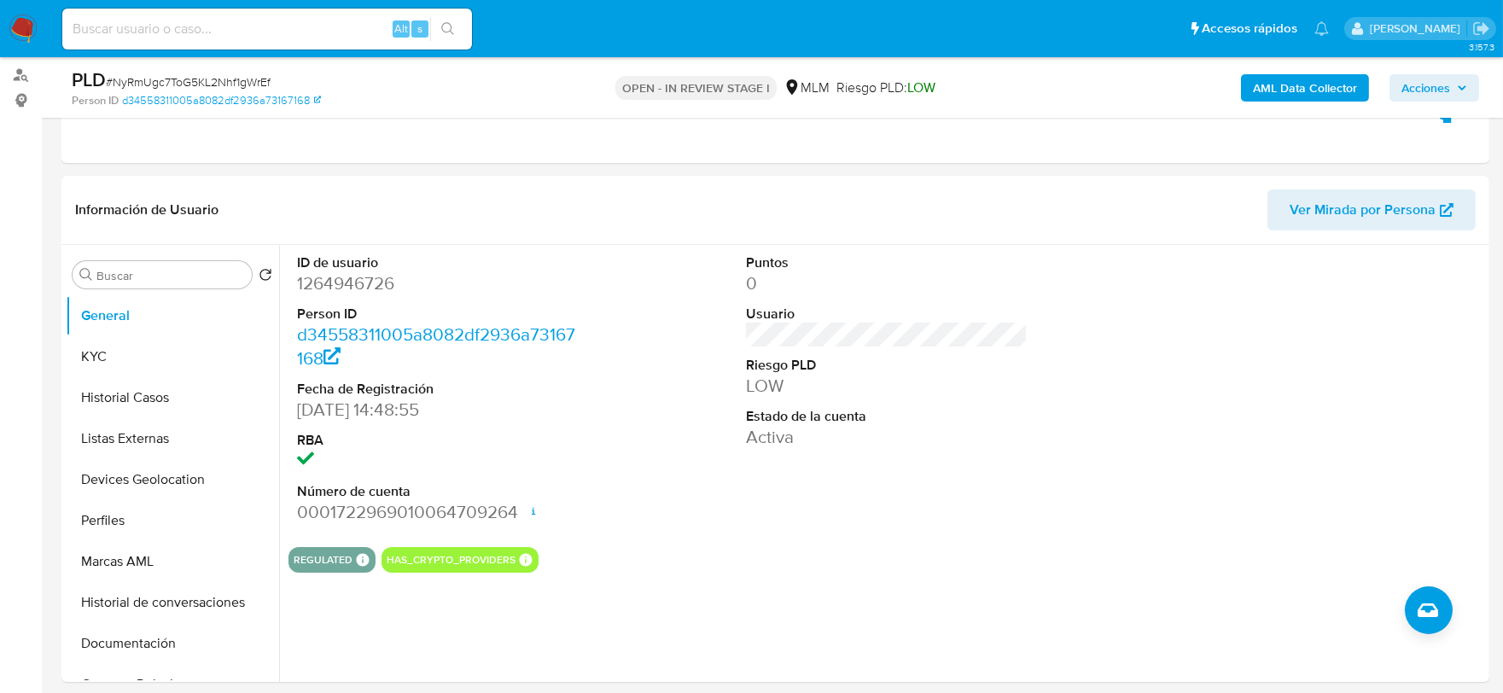
scroll to position [379, 0]
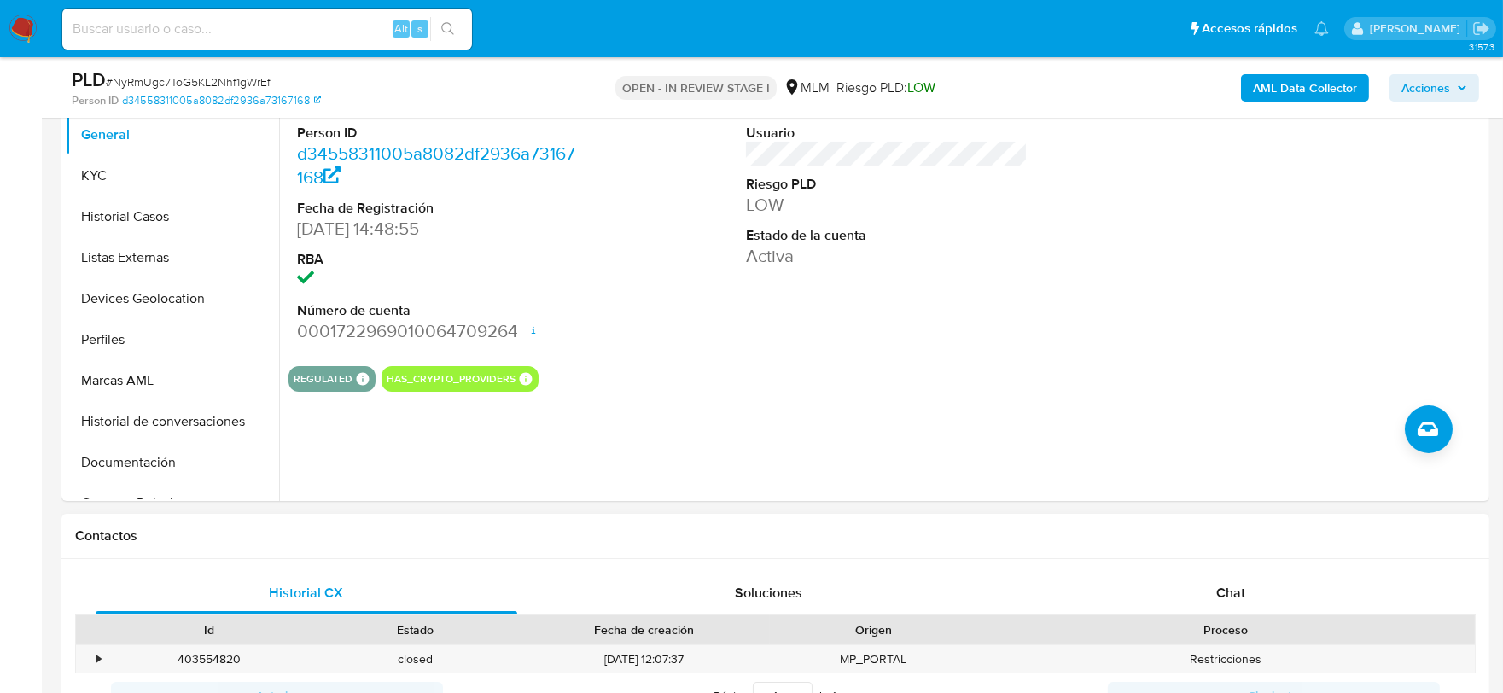
click at [1223, 570] on div "Historial CX Soluciones Chat Id Estado Fecha de creación Origen Proceso • 40355…" at bounding box center [775, 666] width 1428 height 214
click at [1226, 589] on span "Chat" at bounding box center [1230, 593] width 29 height 20
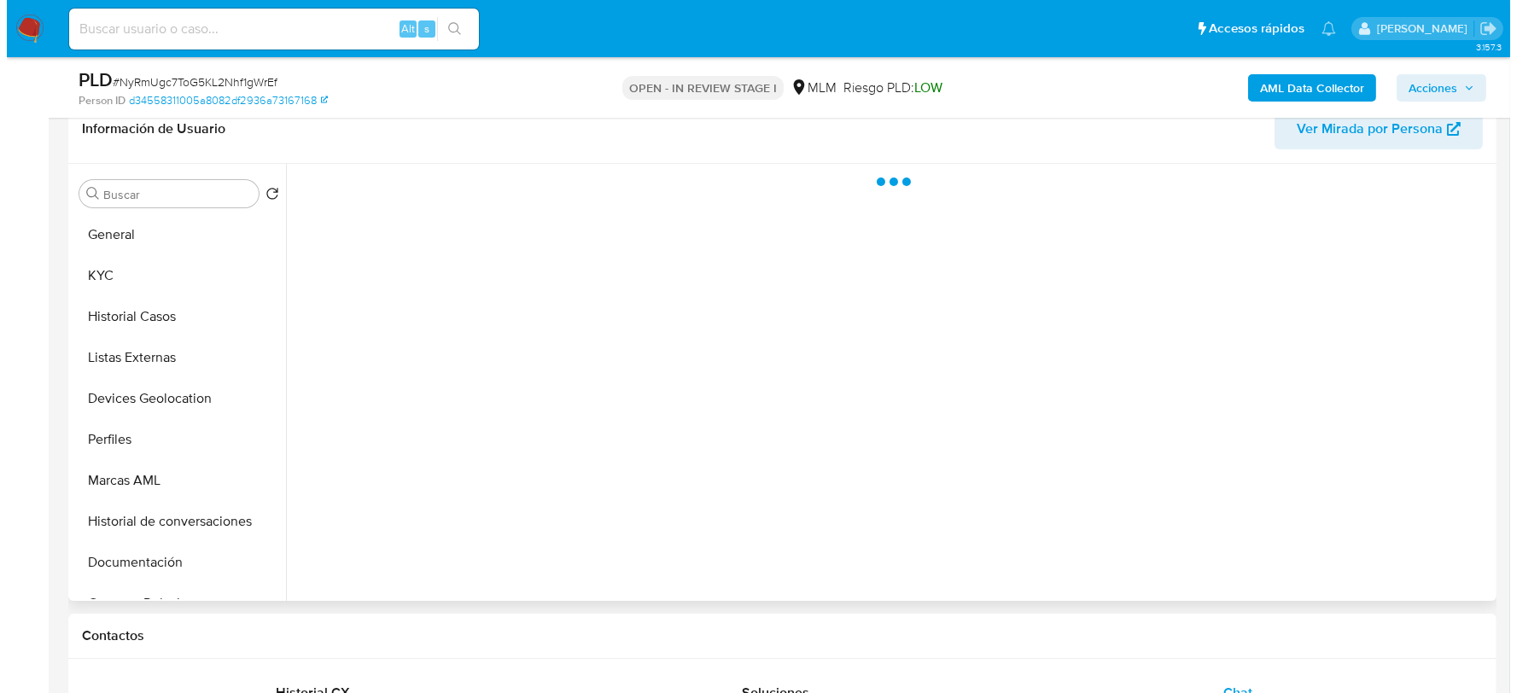
scroll to position [133, 0]
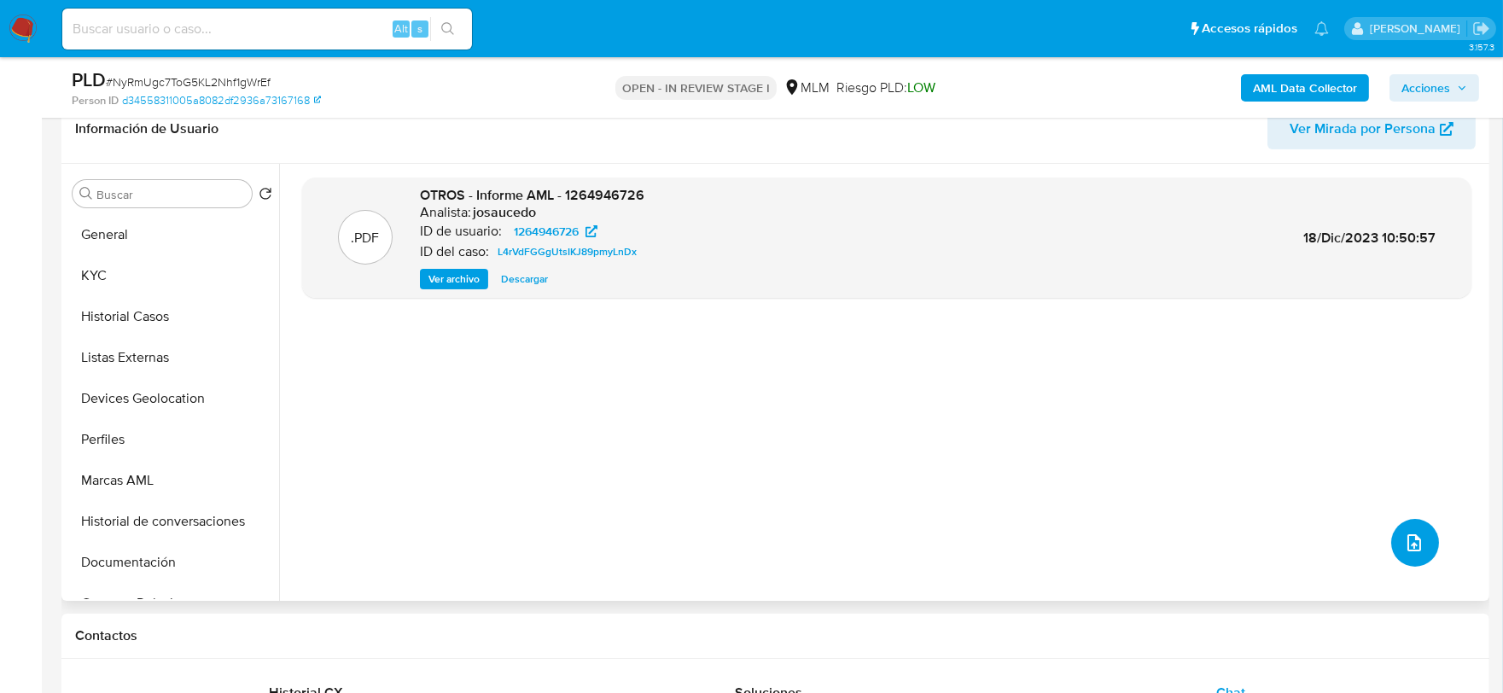
click at [1415, 533] on span "upload-file" at bounding box center [1414, 543] width 20 height 20
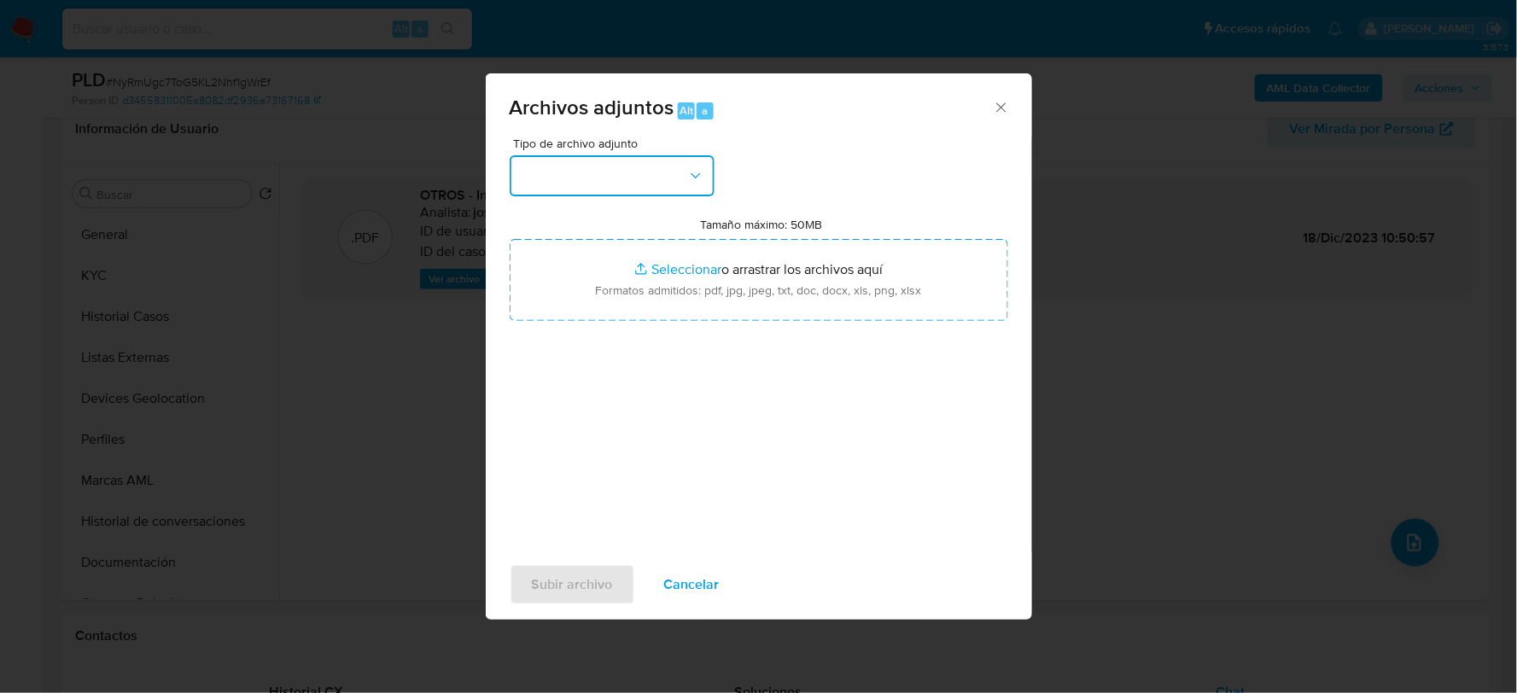
click at [663, 168] on button "button" at bounding box center [612, 175] width 205 height 41
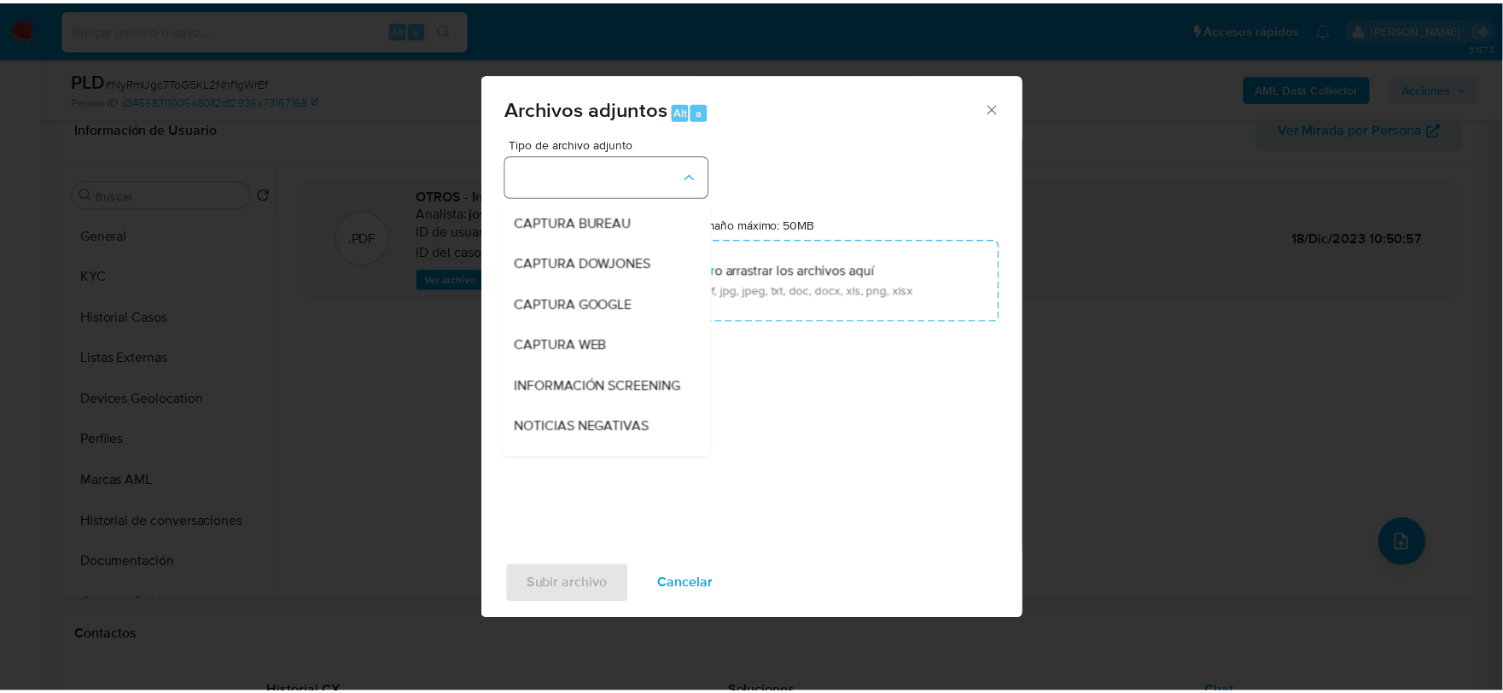
scroll to position [130, 0]
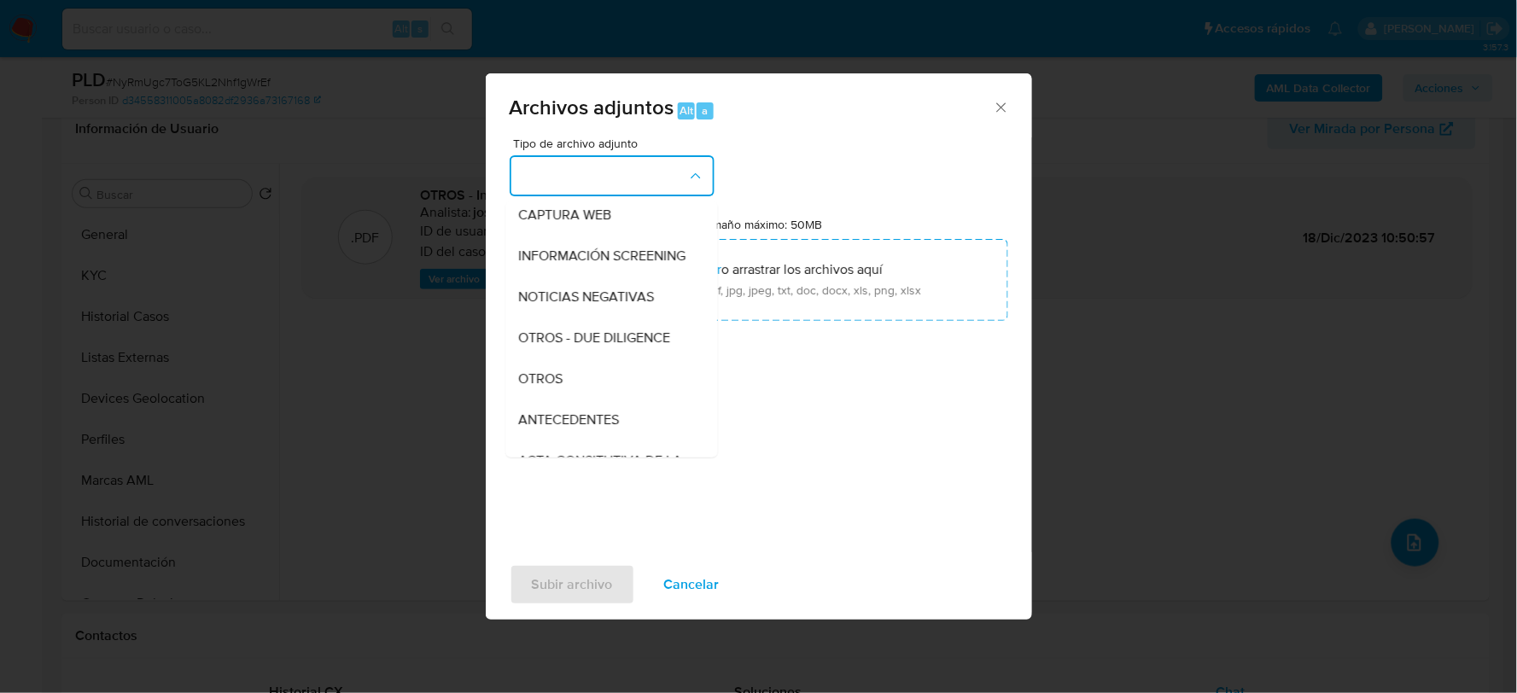
click at [536, 387] on span "OTROS" at bounding box center [541, 378] width 44 height 17
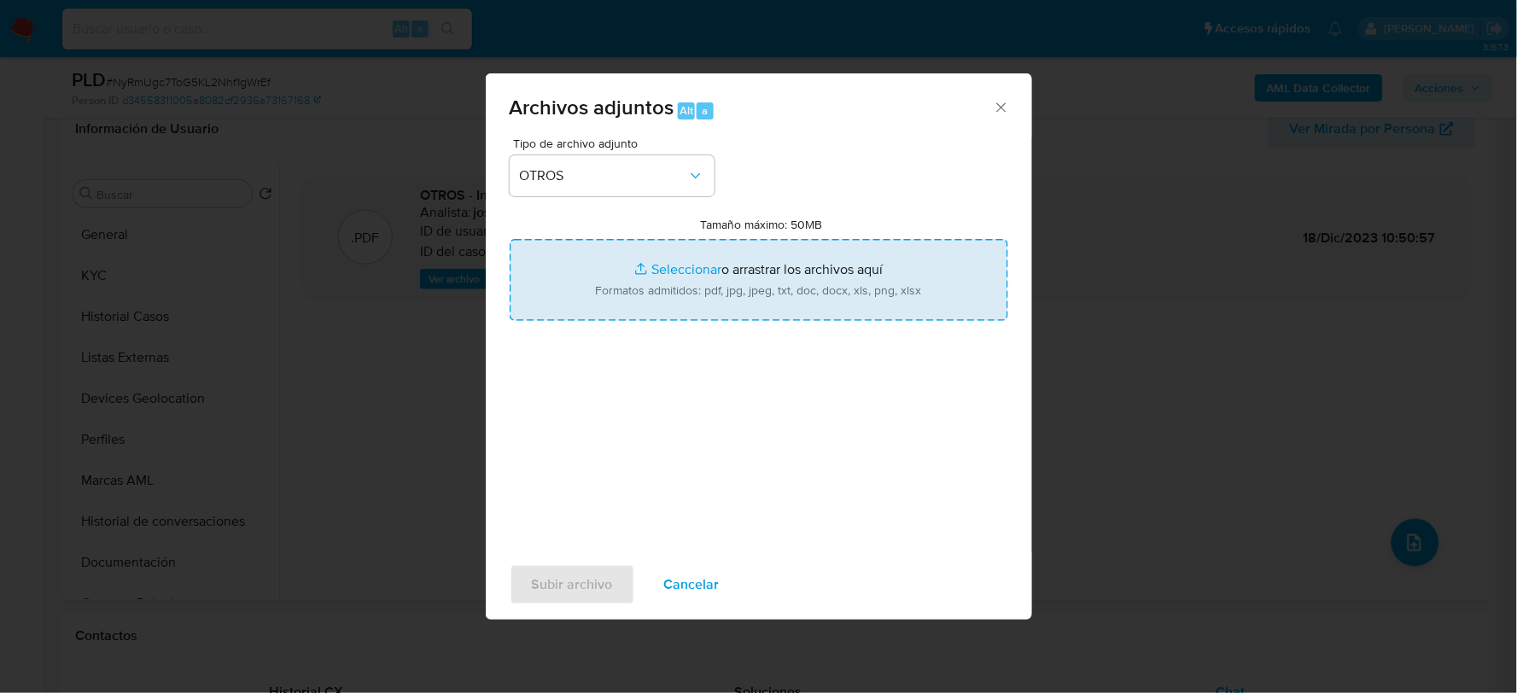
type input "C:\fakepath\1264946726_[US_STATE] BUENDIA_AGO2025.xlsx"
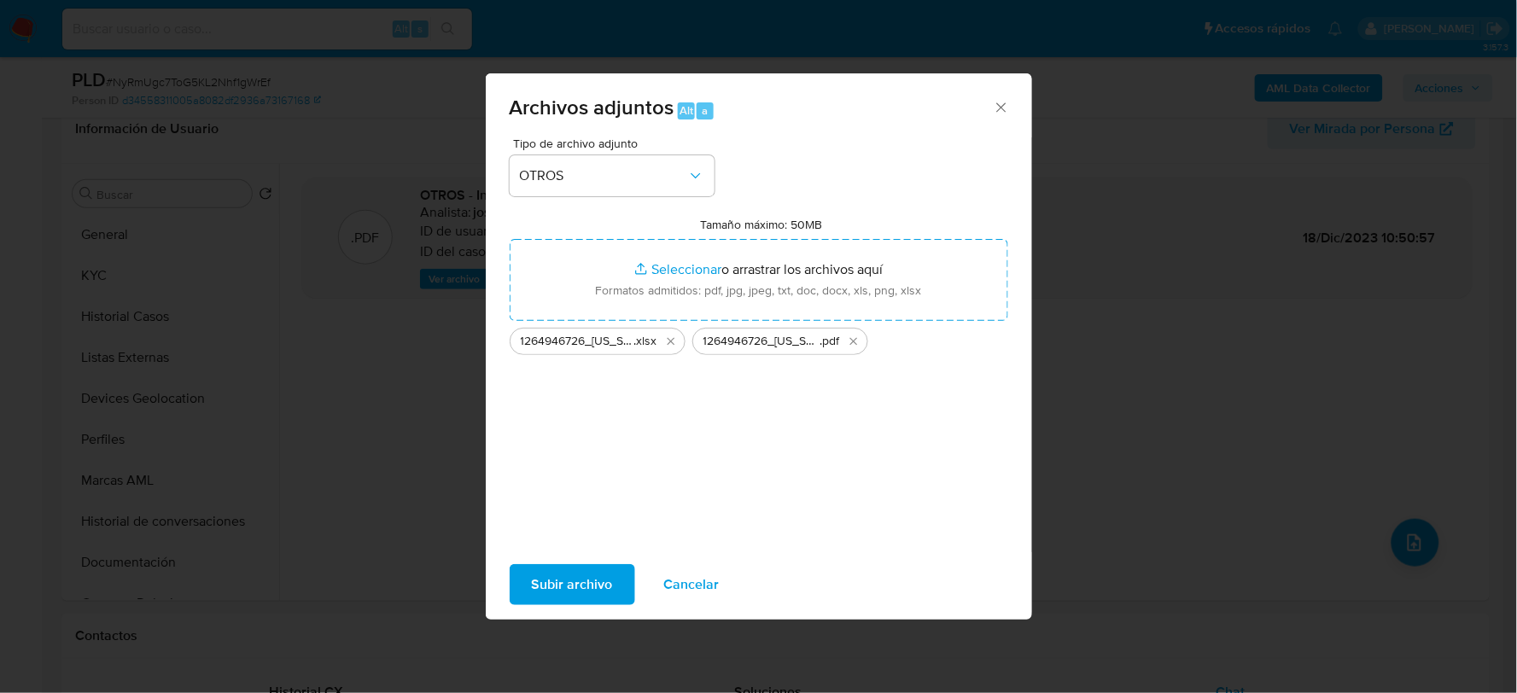
click at [595, 581] on span "Subir archivo" at bounding box center [572, 585] width 81 height 38
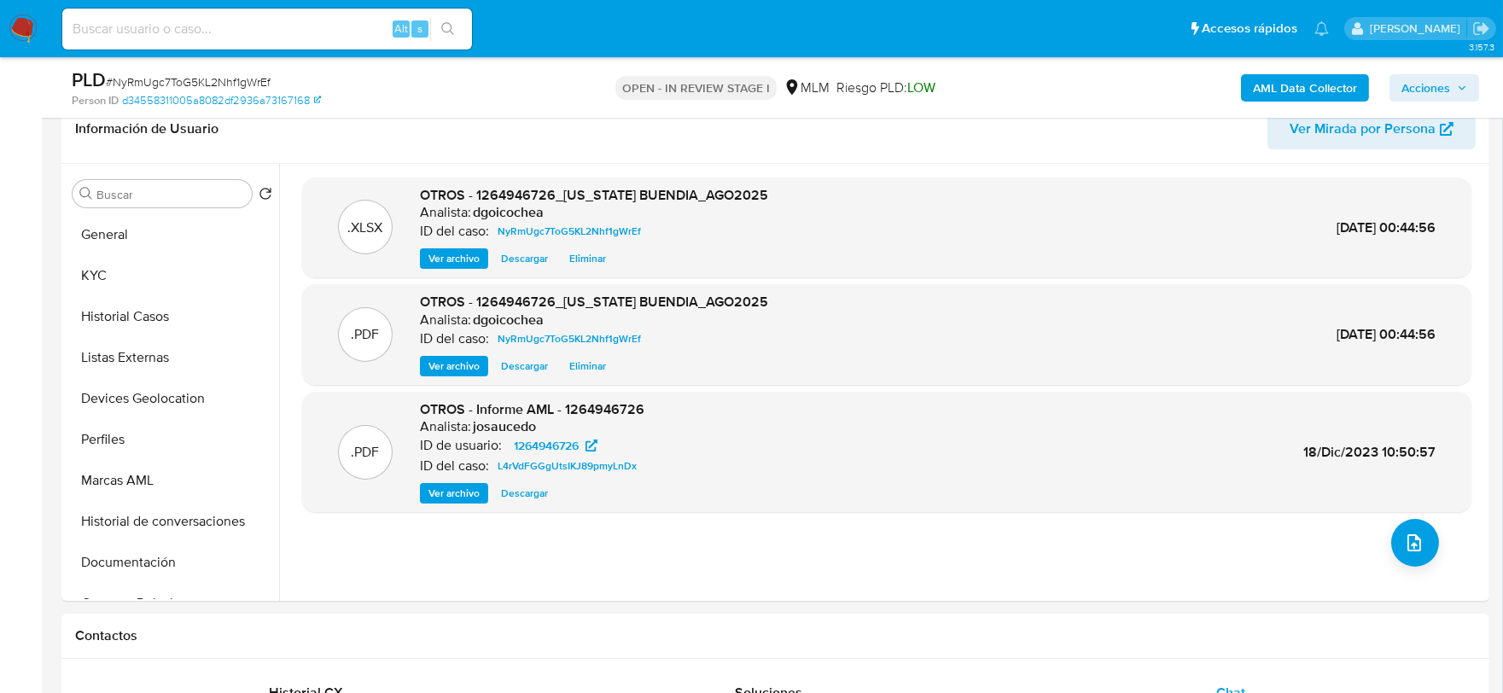
click at [1435, 78] on span "Acciones" at bounding box center [1425, 87] width 49 height 27
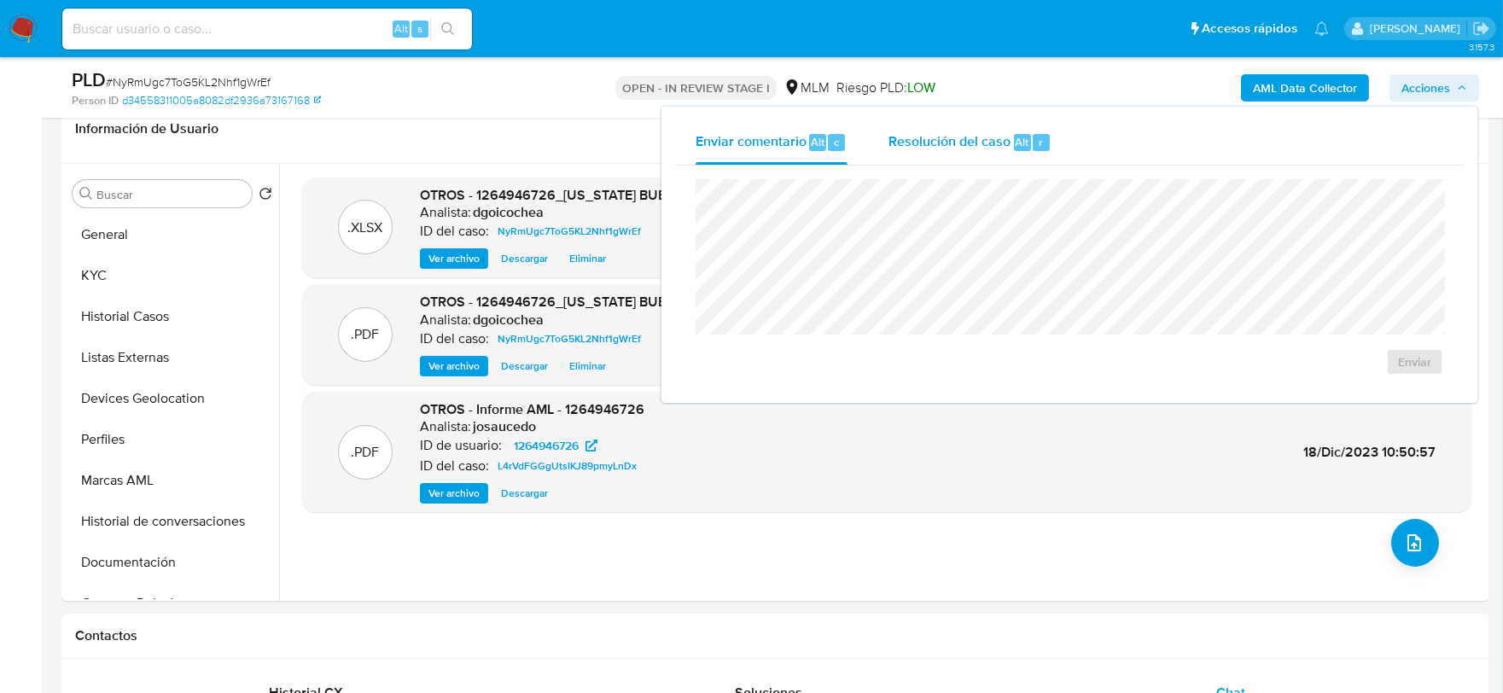
click at [944, 131] on span "Resolución del caso" at bounding box center [949, 141] width 122 height 20
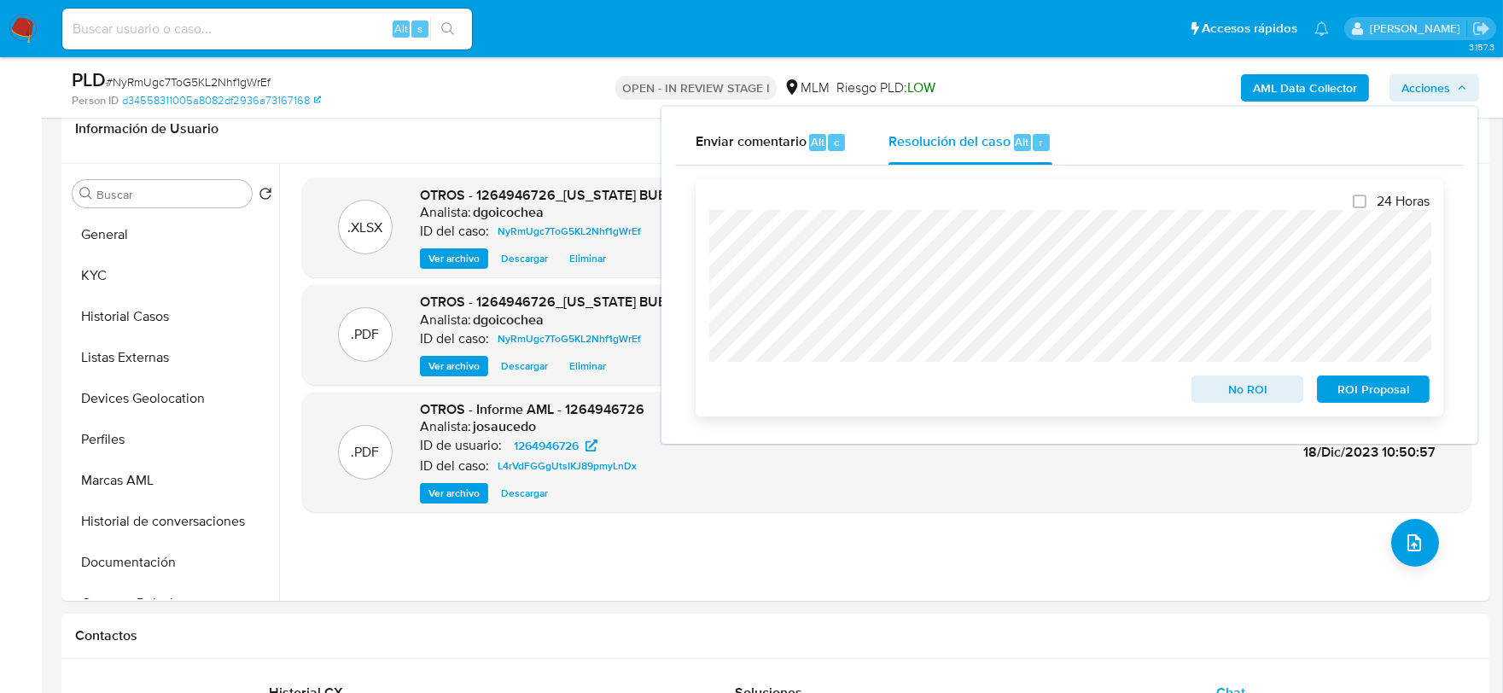
drag, startPoint x: 1377, startPoint y: 377, endPoint x: 1384, endPoint y: 387, distance: 12.1
click at [1376, 377] on span "ROI Proposal" at bounding box center [1373, 389] width 89 height 24
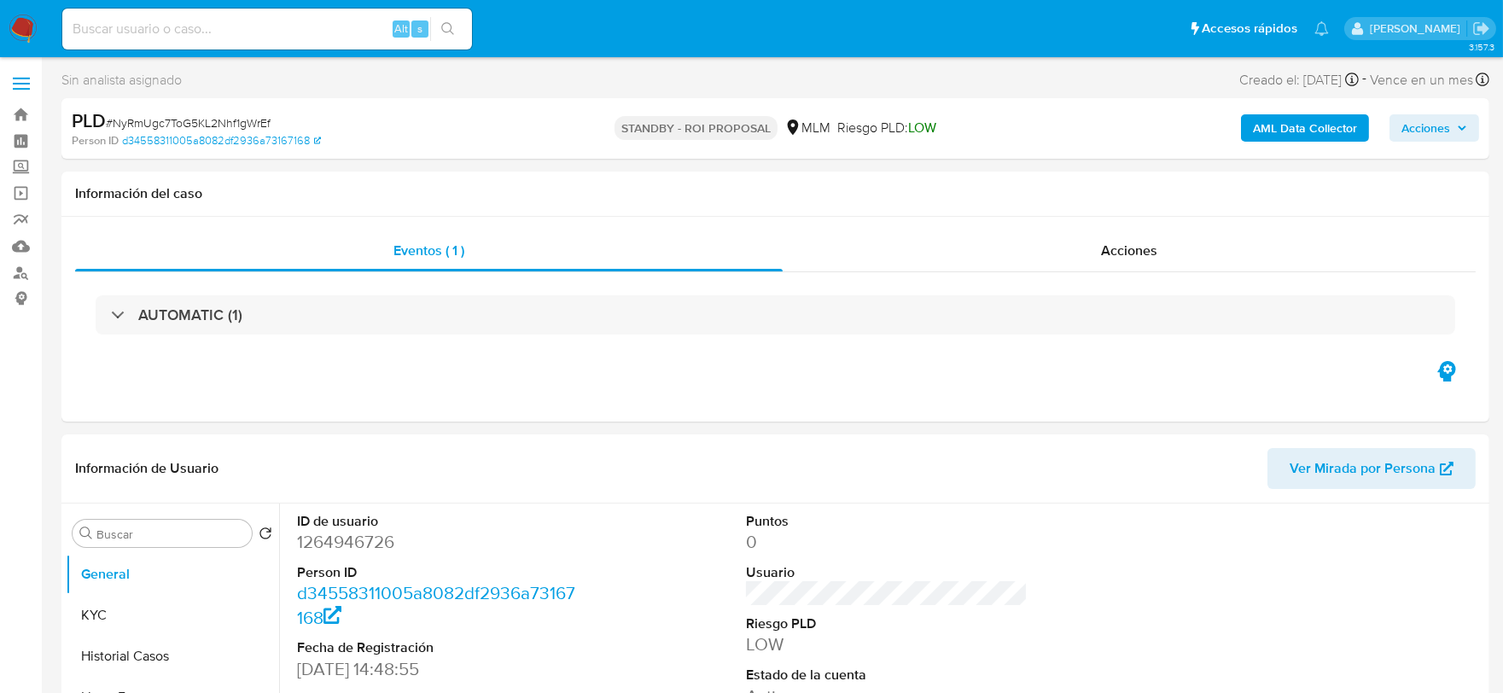
select select "10"
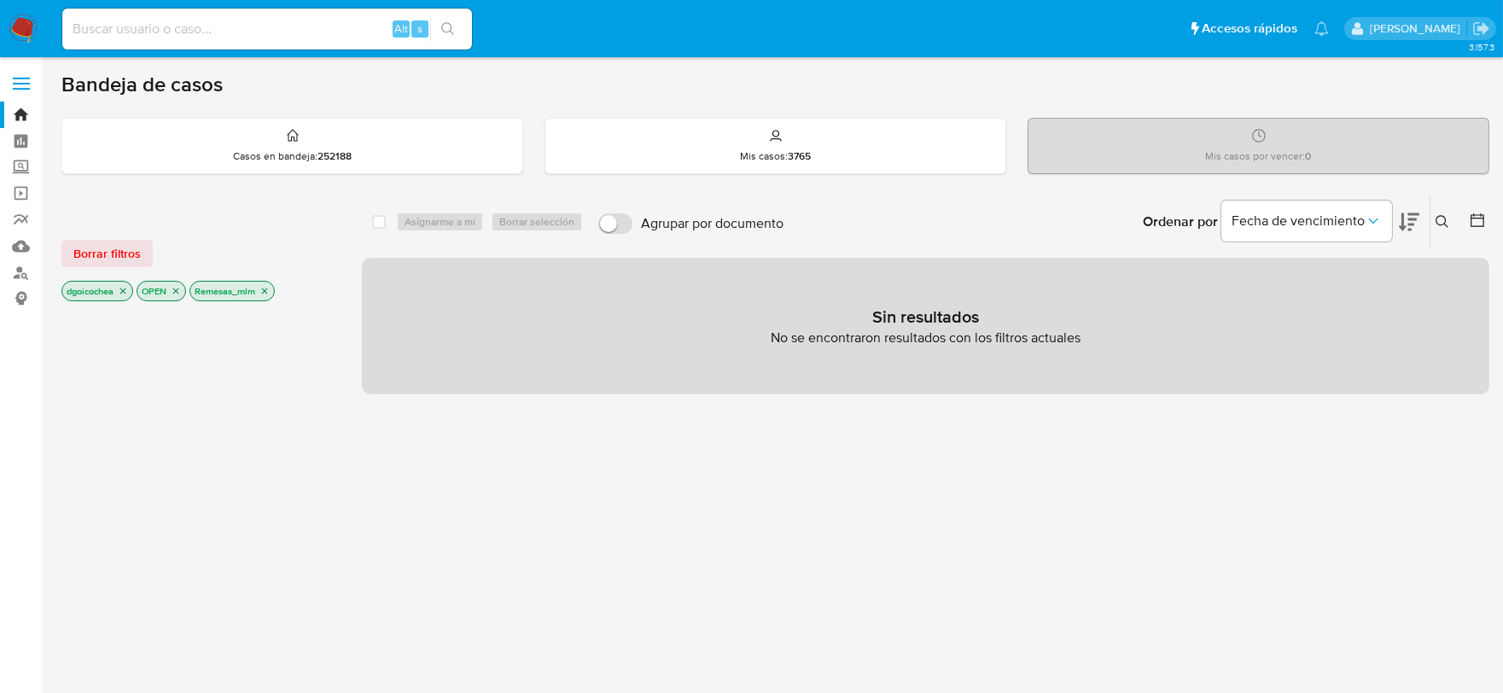
click at [27, 23] on img at bounding box center [23, 29] width 29 height 29
